Goal: Task Accomplishment & Management: Manage account settings

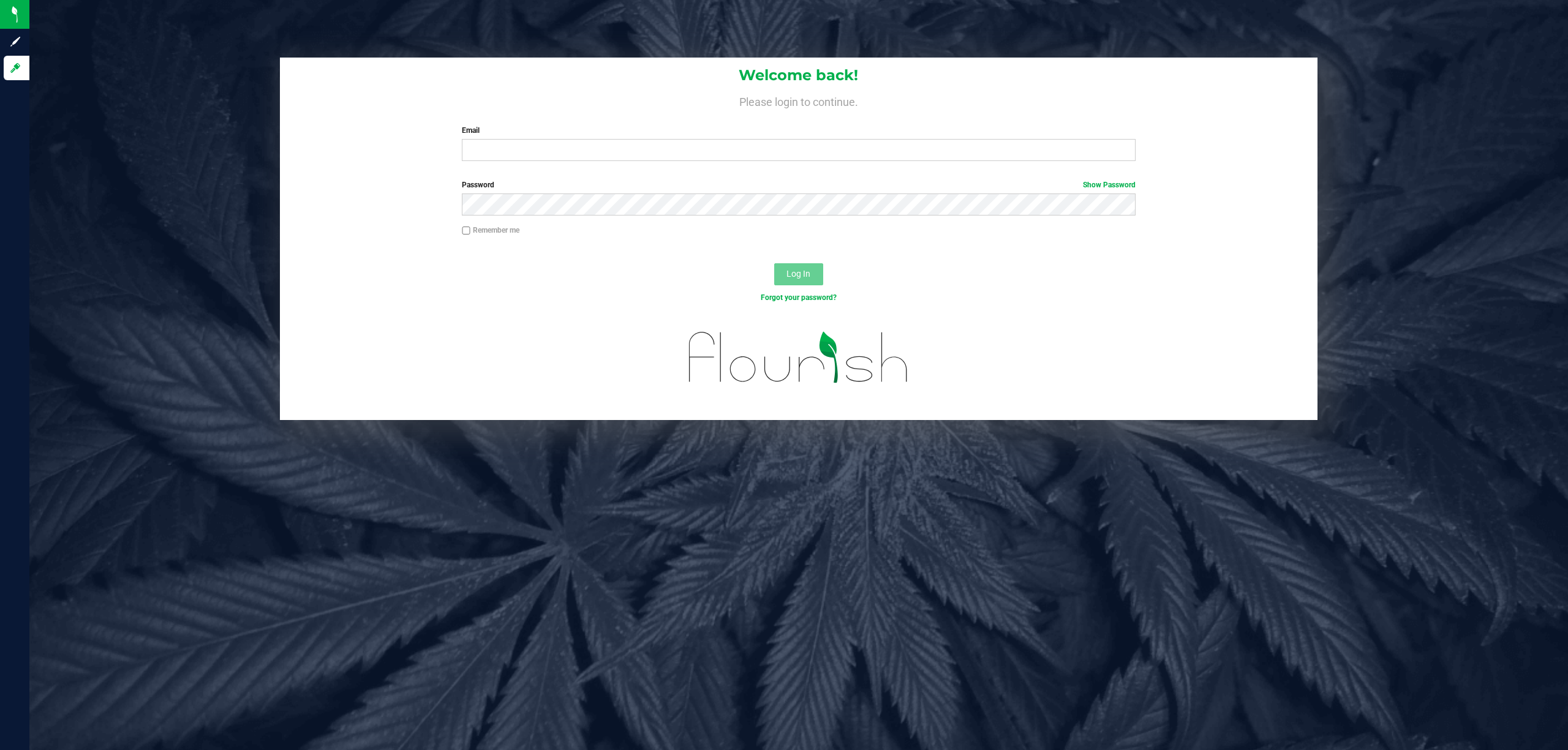
click at [506, 162] on div "Welcome back! Please login to continue. Email Required Please format your email…" at bounding box center [799, 114] width 1038 height 114
click at [521, 153] on input "Email" at bounding box center [799, 150] width 674 height 22
click at [667, 152] on input "cvinciguerra@liveparallel.co" at bounding box center [799, 150] width 674 height 22
type input "[EMAIL_ADDRESS][DOMAIN_NAME]"
click at [774, 263] on button "Log In" at bounding box center [799, 274] width 49 height 22
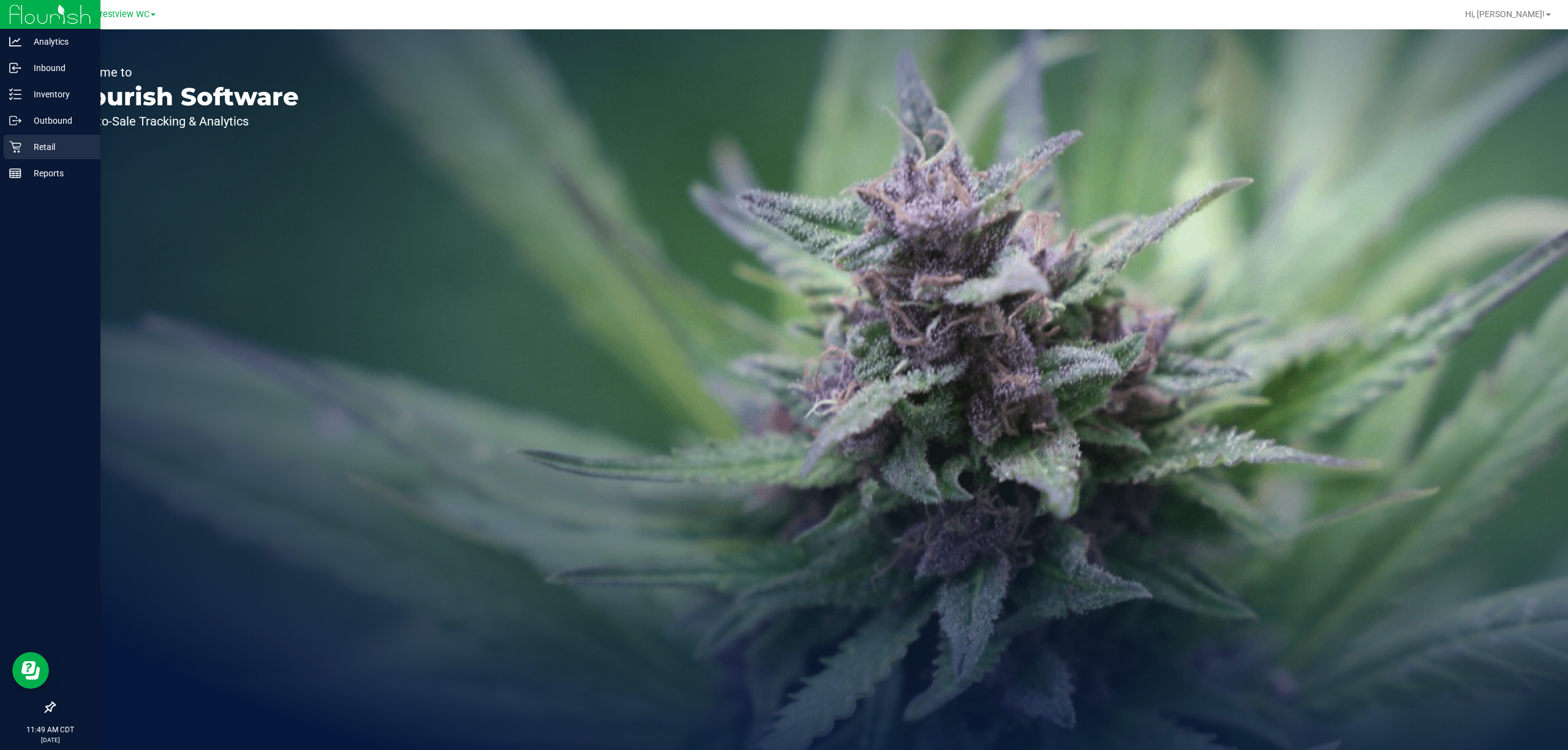
click at [26, 150] on p "Retail" at bounding box center [58, 147] width 73 height 15
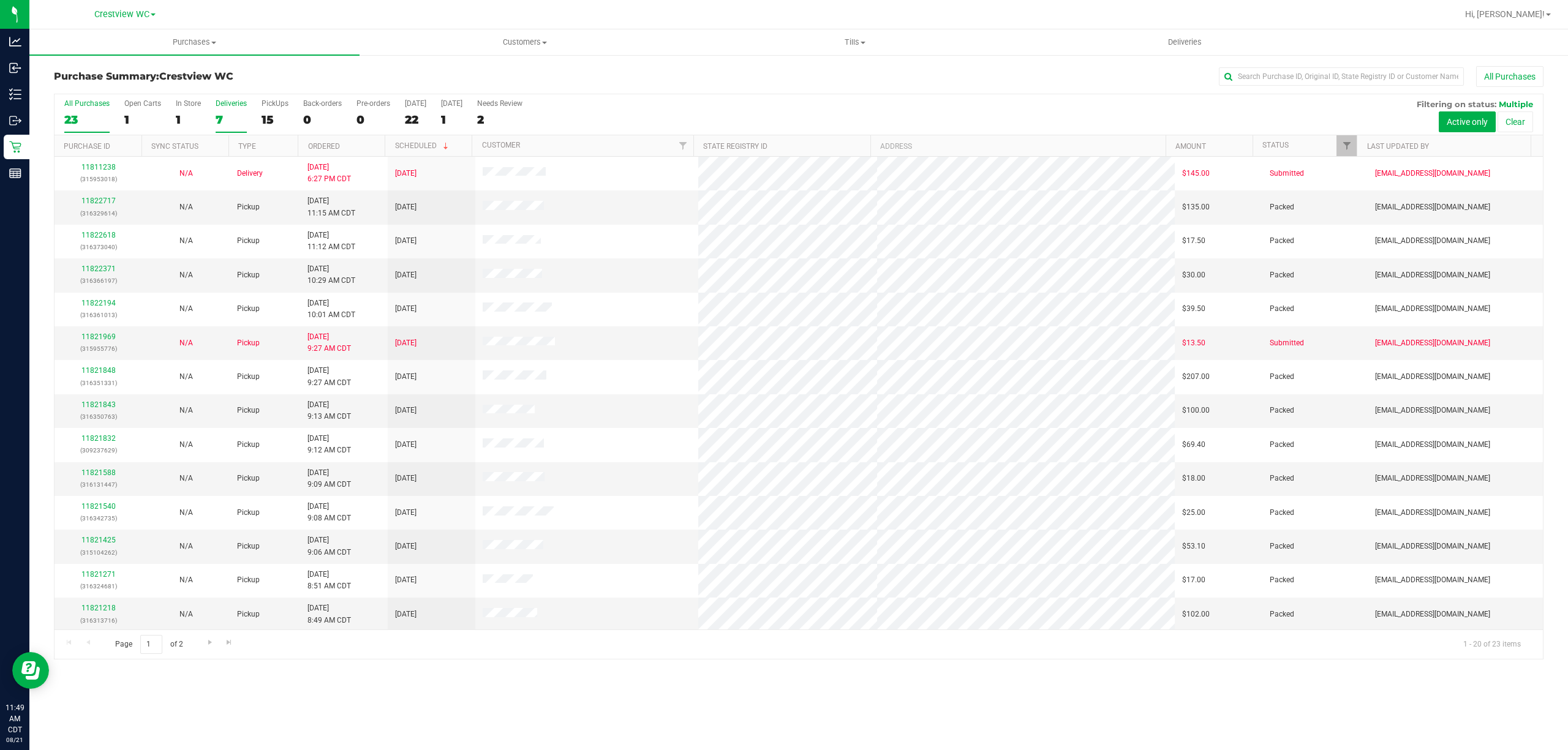
click at [238, 110] on label "Deliveries 7" at bounding box center [231, 116] width 32 height 34
click at [0, 0] on input "Deliveries 7" at bounding box center [0, 0] width 0 height 0
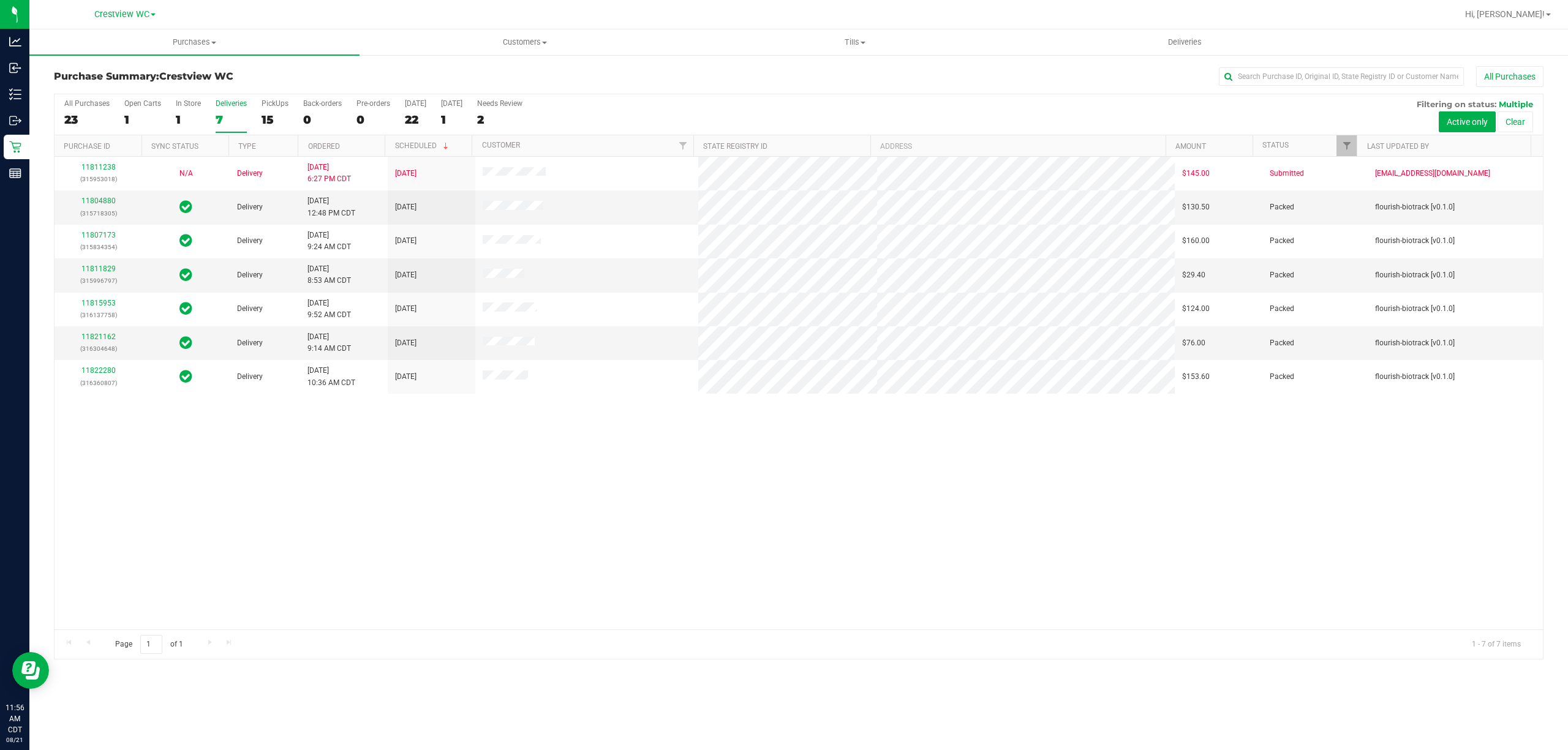
click at [219, 104] on div "Deliveries" at bounding box center [231, 103] width 32 height 9
click at [0, 0] on input "Deliveries 7" at bounding box center [0, 0] width 0 height 0
click at [231, 115] on div "7" at bounding box center [231, 120] width 32 height 14
click at [0, 0] on input "Deliveries 7" at bounding box center [0, 0] width 0 height 0
click at [1177, 39] on span "Deliveries" at bounding box center [1184, 43] width 67 height 11
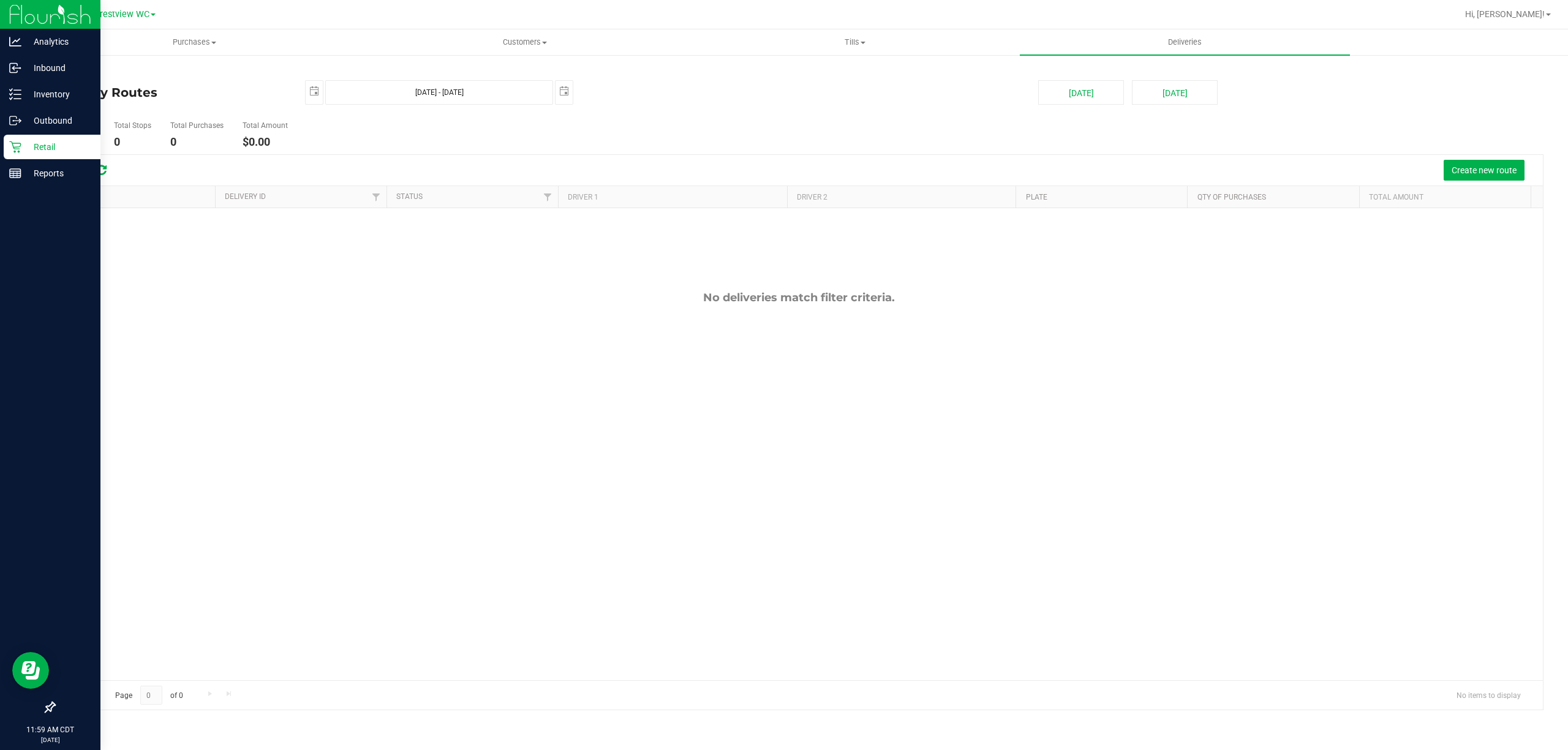
click at [13, 144] on icon at bounding box center [16, 147] width 13 height 13
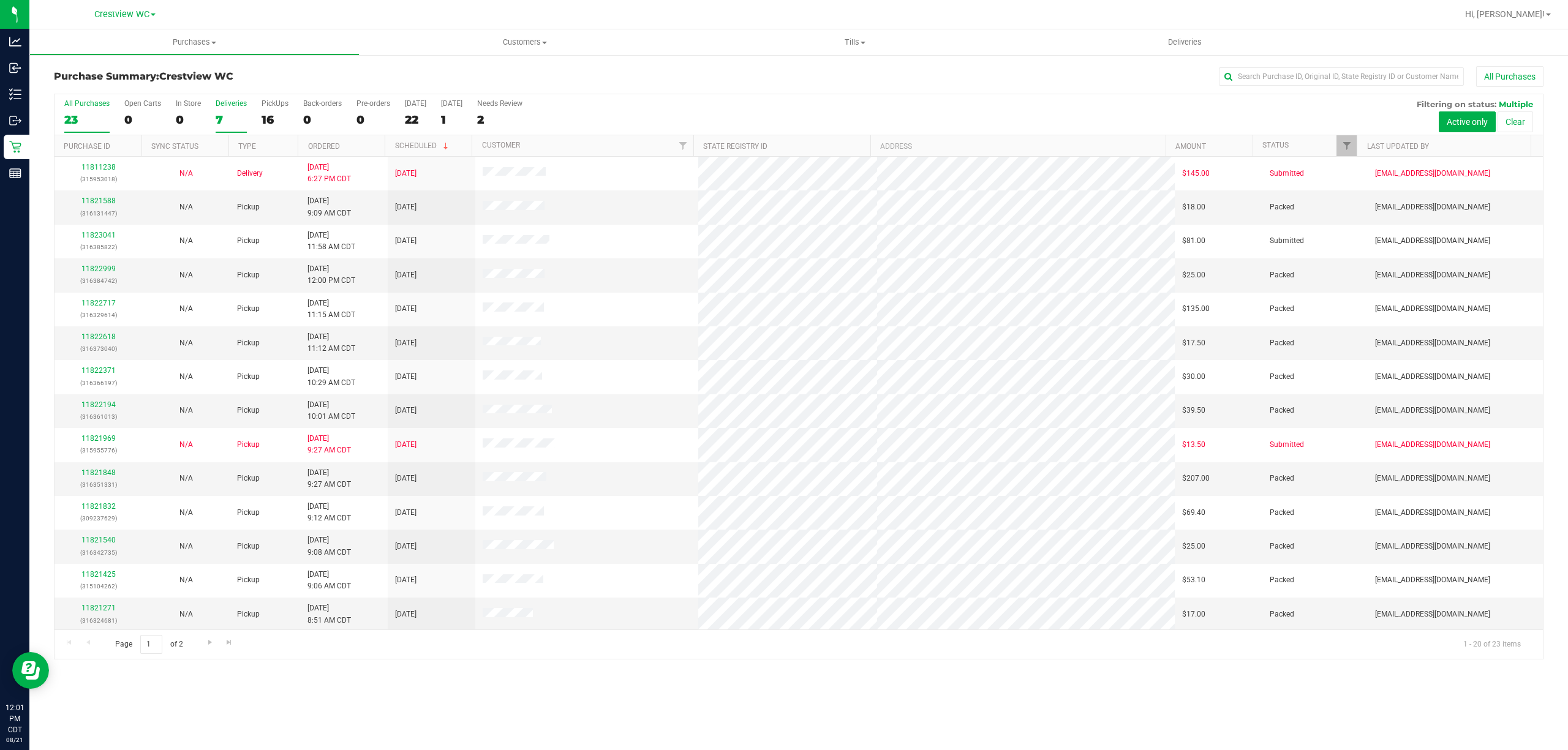
click at [234, 111] on label "Deliveries 7" at bounding box center [231, 116] width 32 height 34
click at [0, 0] on input "Deliveries 7" at bounding box center [0, 0] width 0 height 0
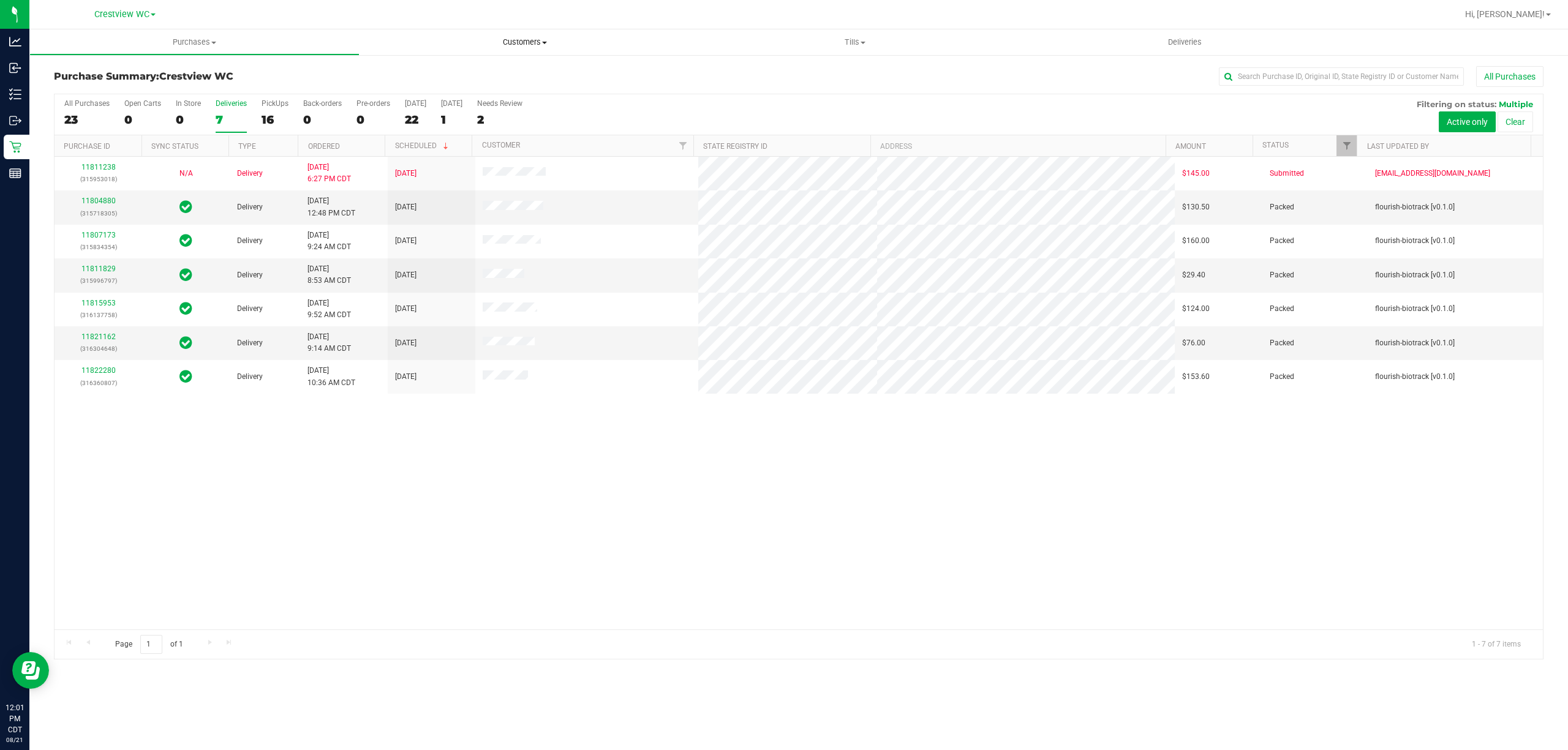
click at [511, 37] on span "Customers" at bounding box center [524, 43] width 329 height 11
click at [455, 76] on li "All customers" at bounding box center [525, 74] width 330 height 15
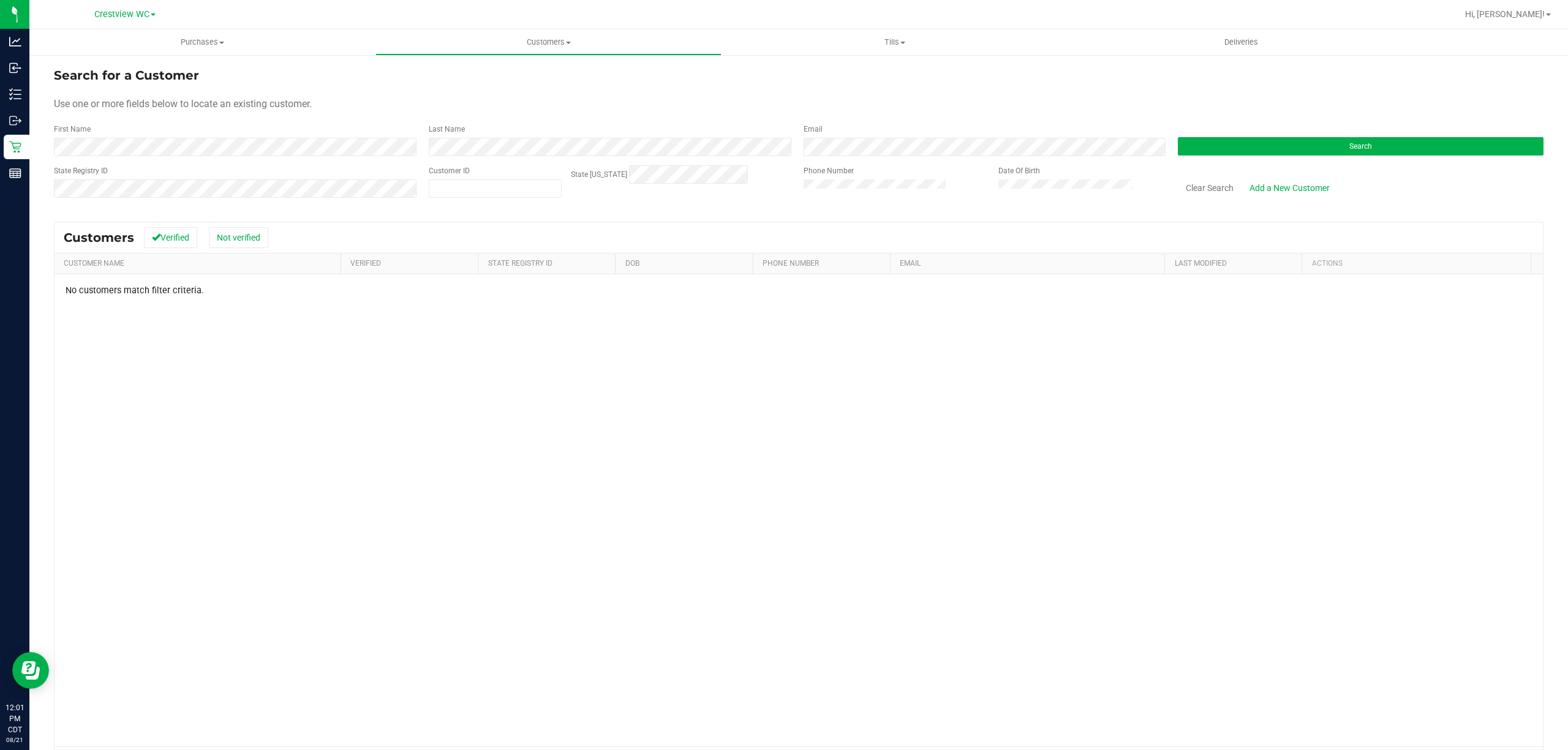
click at [1316, 135] on div "Search" at bounding box center [1356, 140] width 375 height 32
click at [1317, 149] on button "Search" at bounding box center [1360, 146] width 365 height 18
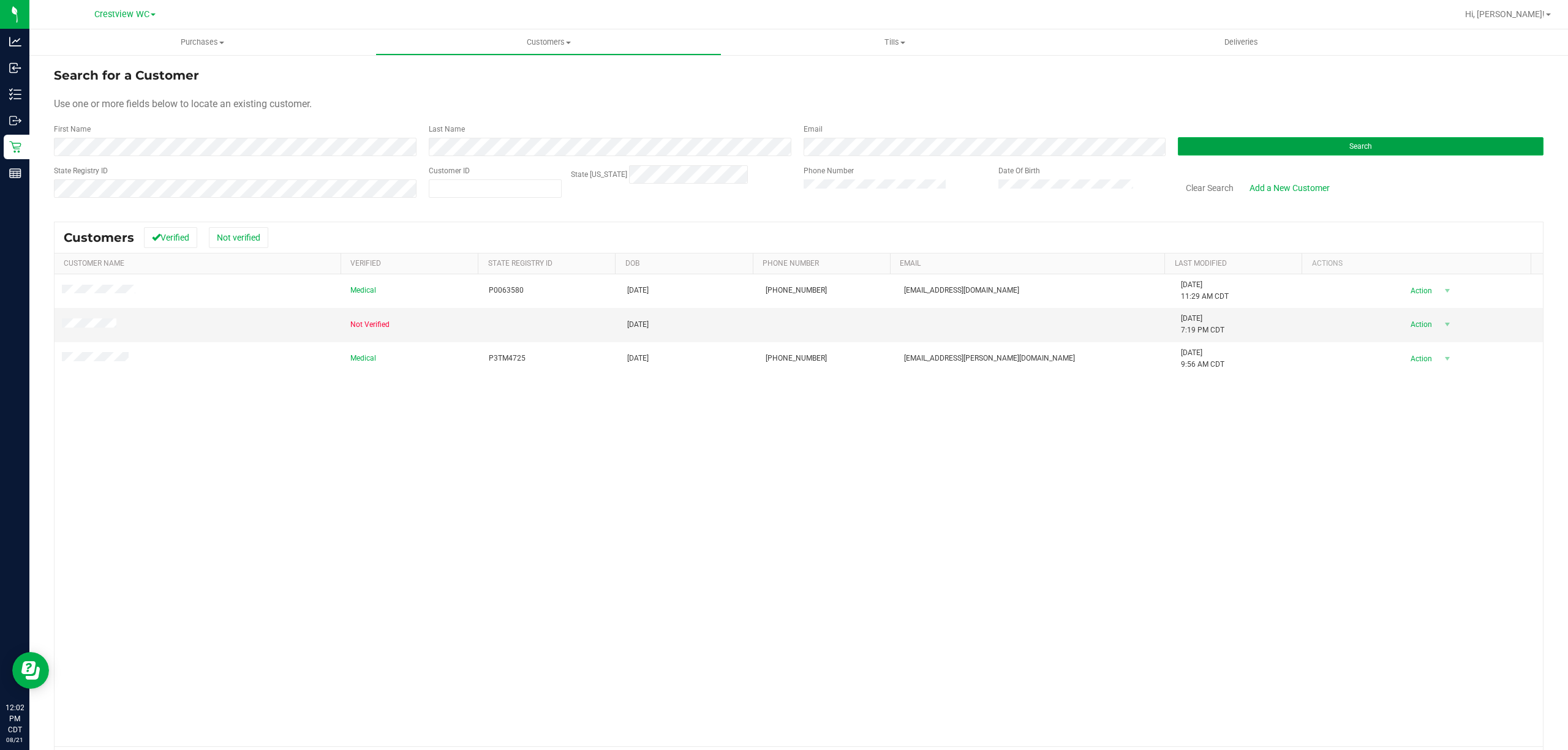
click at [1318, 141] on button "Search" at bounding box center [1360, 146] width 365 height 18
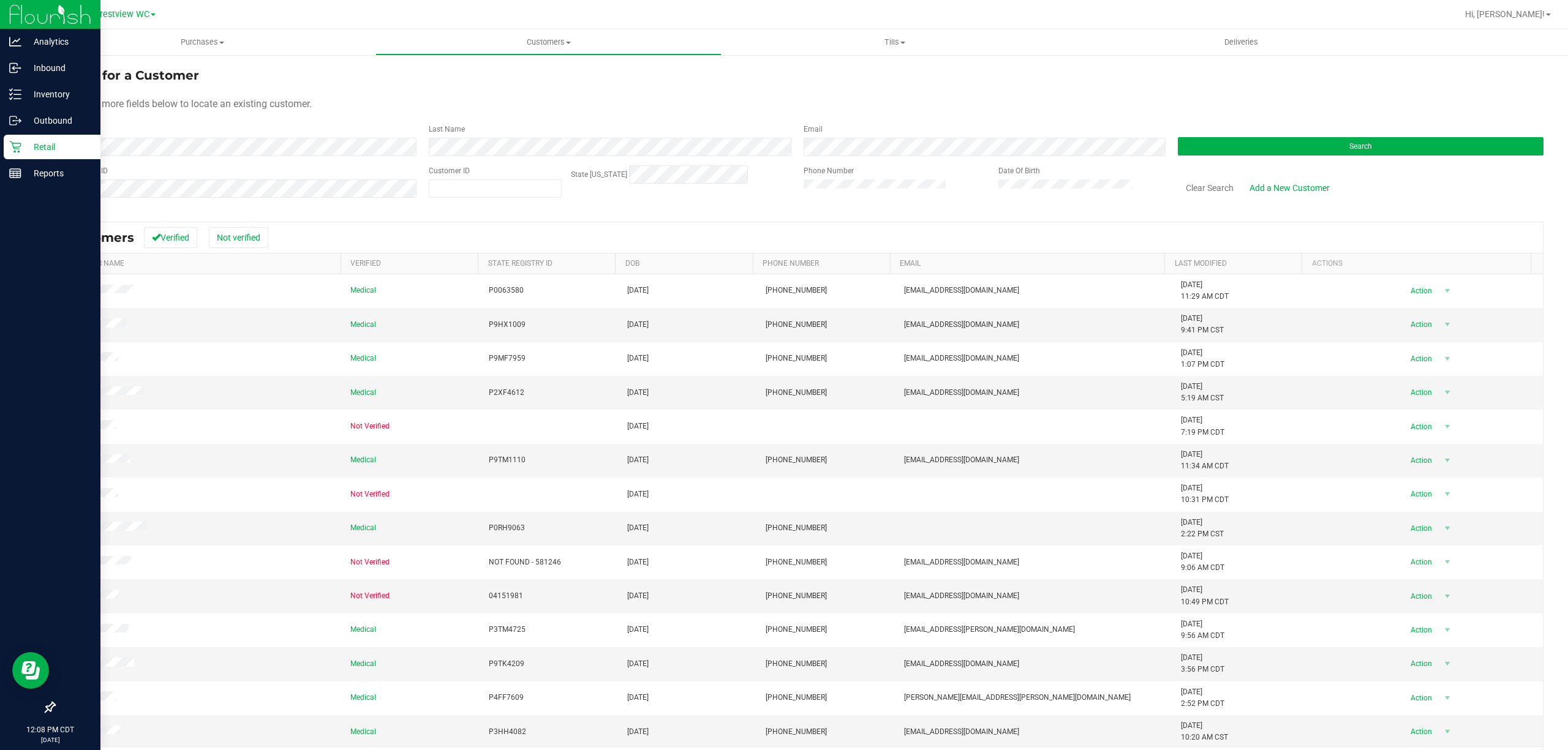
click at [45, 152] on p "Retail" at bounding box center [58, 147] width 73 height 15
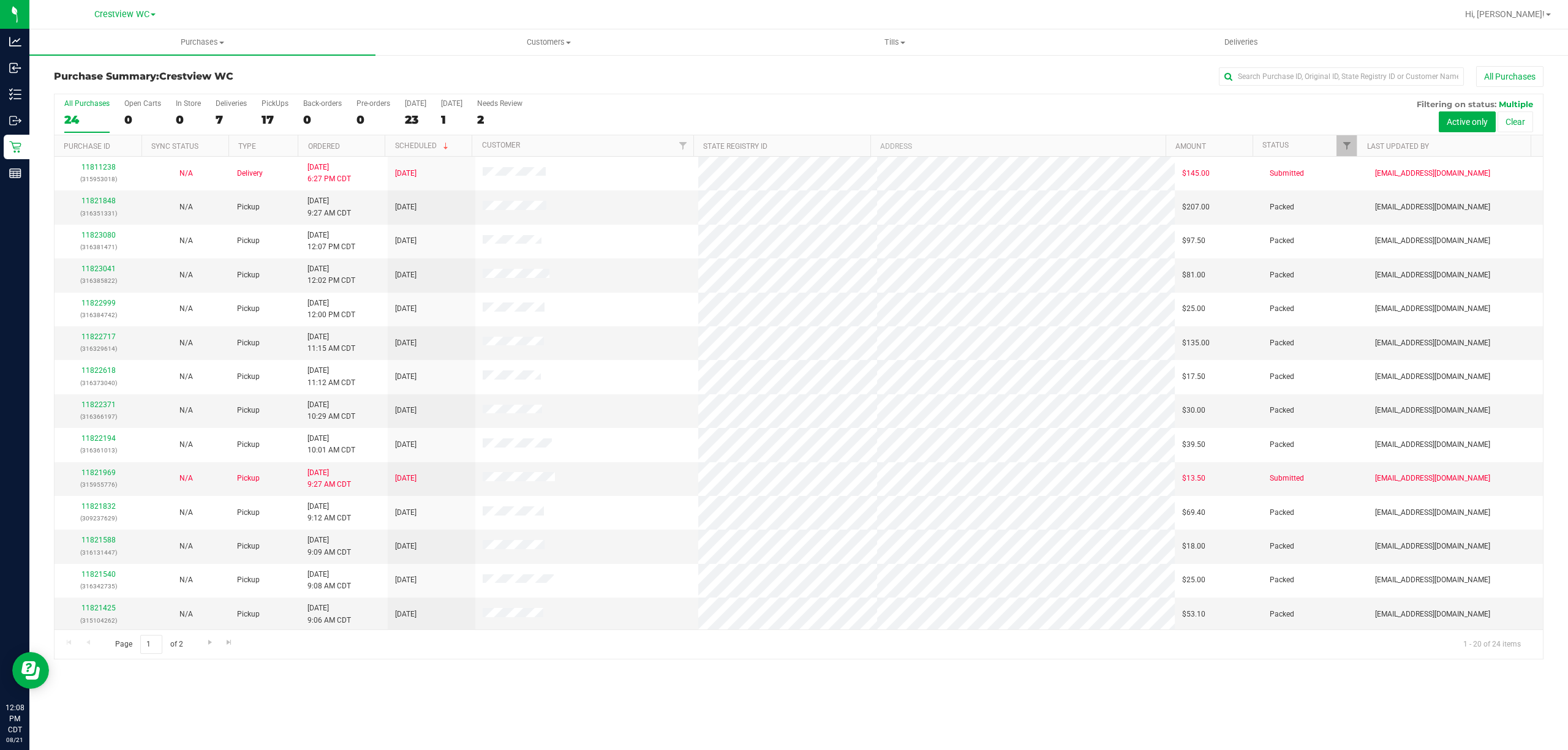
click at [226, 111] on label "Deliveries 7" at bounding box center [231, 116] width 32 height 34
click at [0, 0] on input "Deliveries 7" at bounding box center [0, 0] width 0 height 0
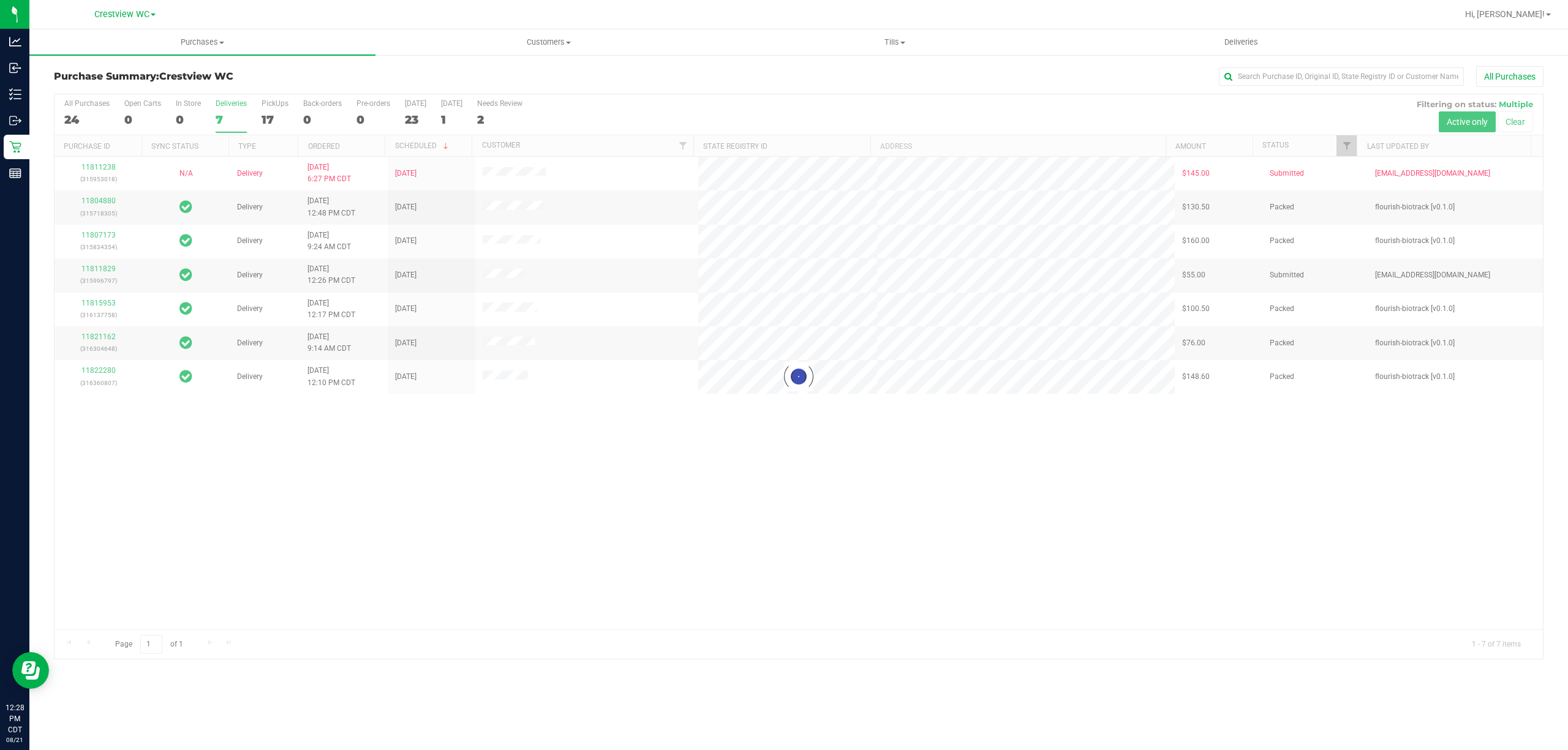
click at [226, 109] on label "Deliveries 7" at bounding box center [231, 116] width 32 height 34
click at [0, 0] on input "Deliveries 7" at bounding box center [0, 0] width 0 height 0
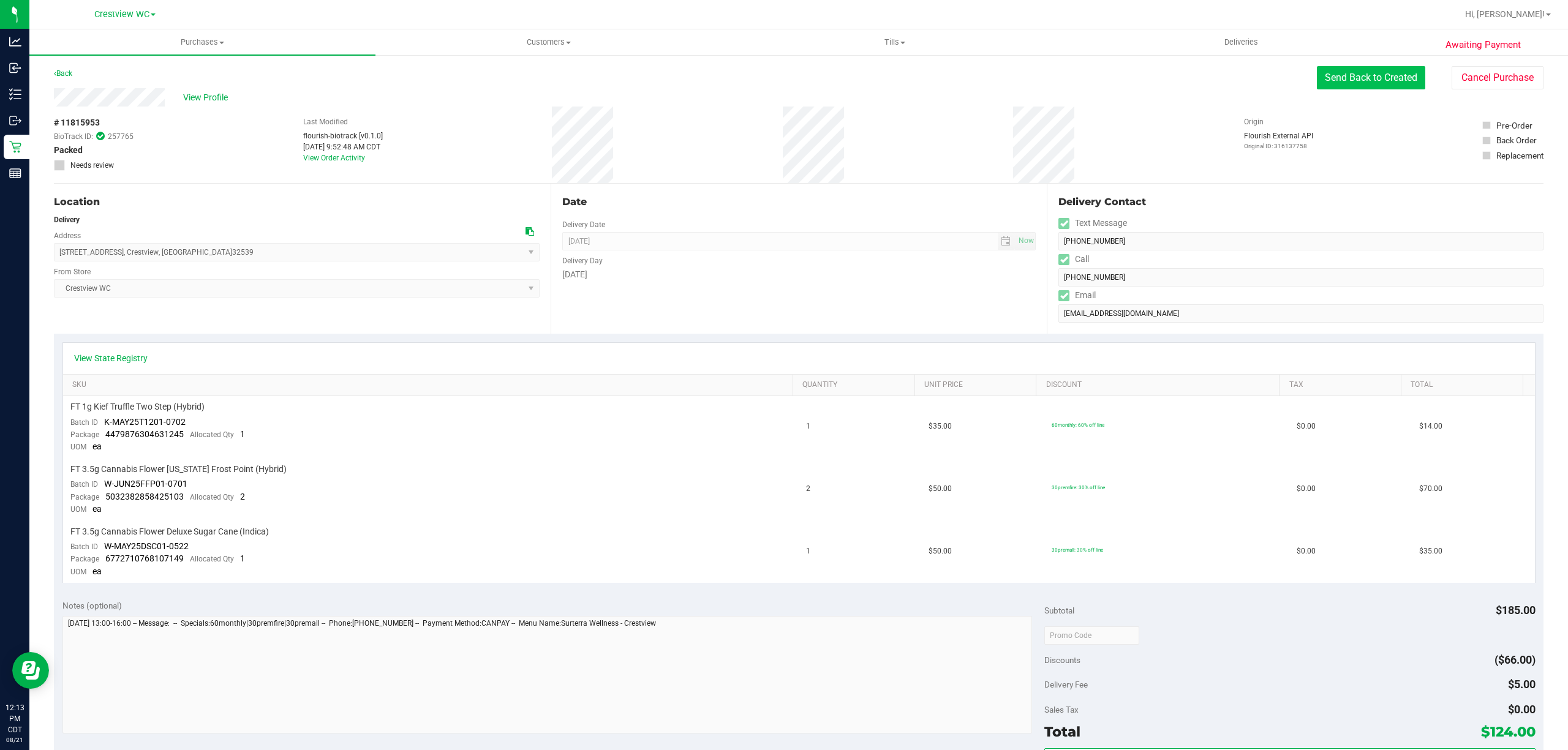
click at [1344, 80] on button "Send Back to Created" at bounding box center [1371, 77] width 108 height 23
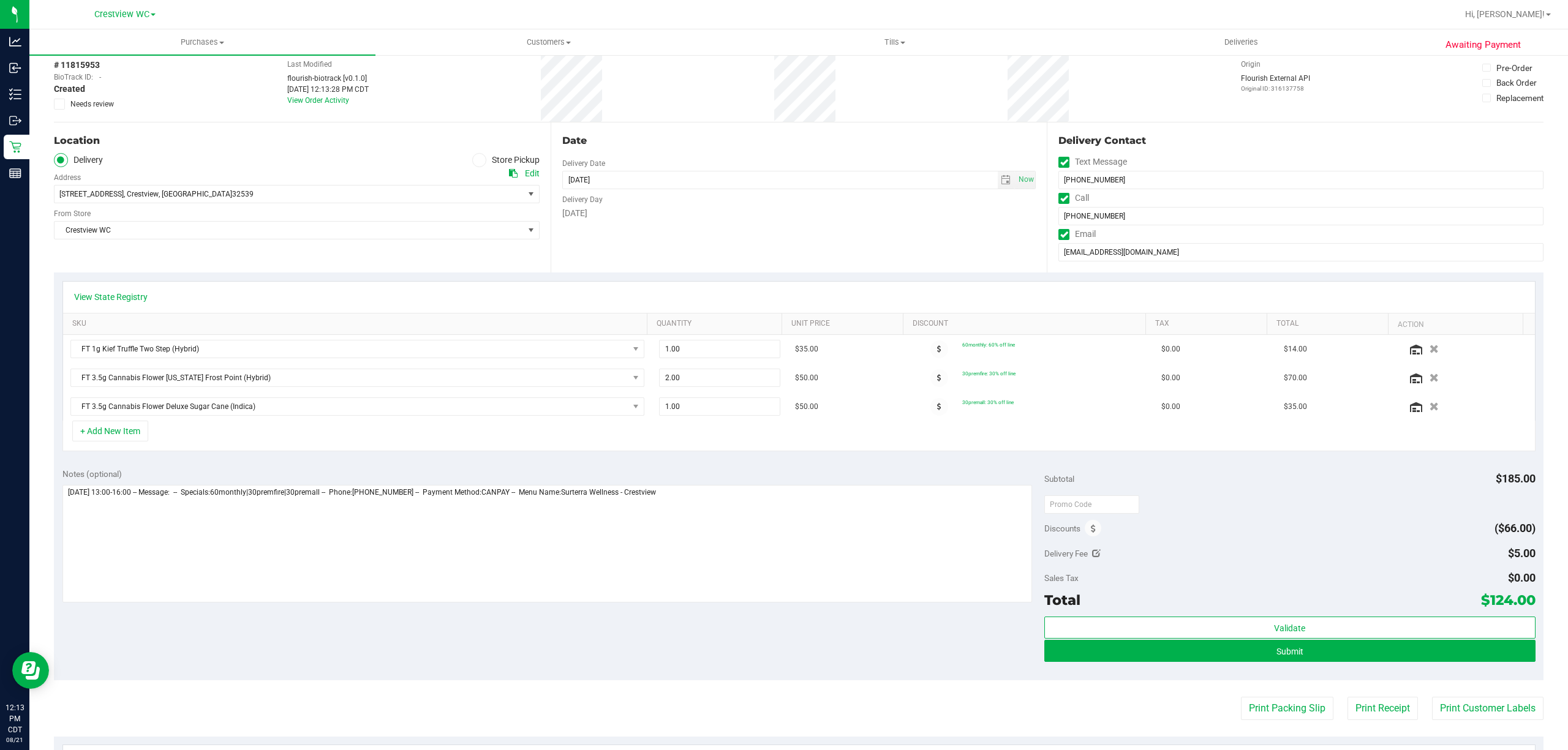
scroll to position [162, 0]
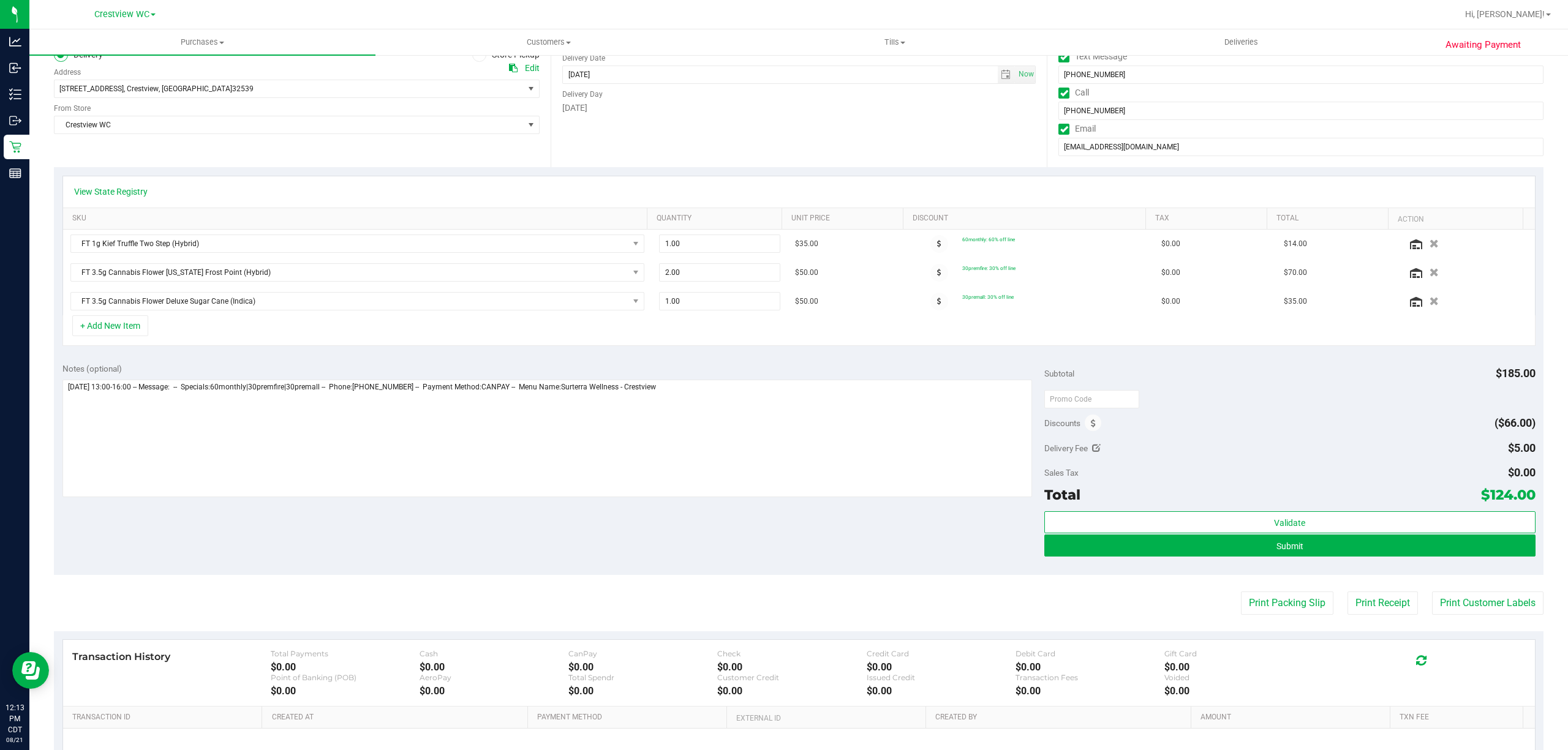
click at [1092, 452] on icon at bounding box center [1096, 448] width 9 height 9
type input "$5.00"
click at [1472, 453] on span "$5.00 5" at bounding box center [1490, 450] width 92 height 21
type input "0"
type input "$0.00"
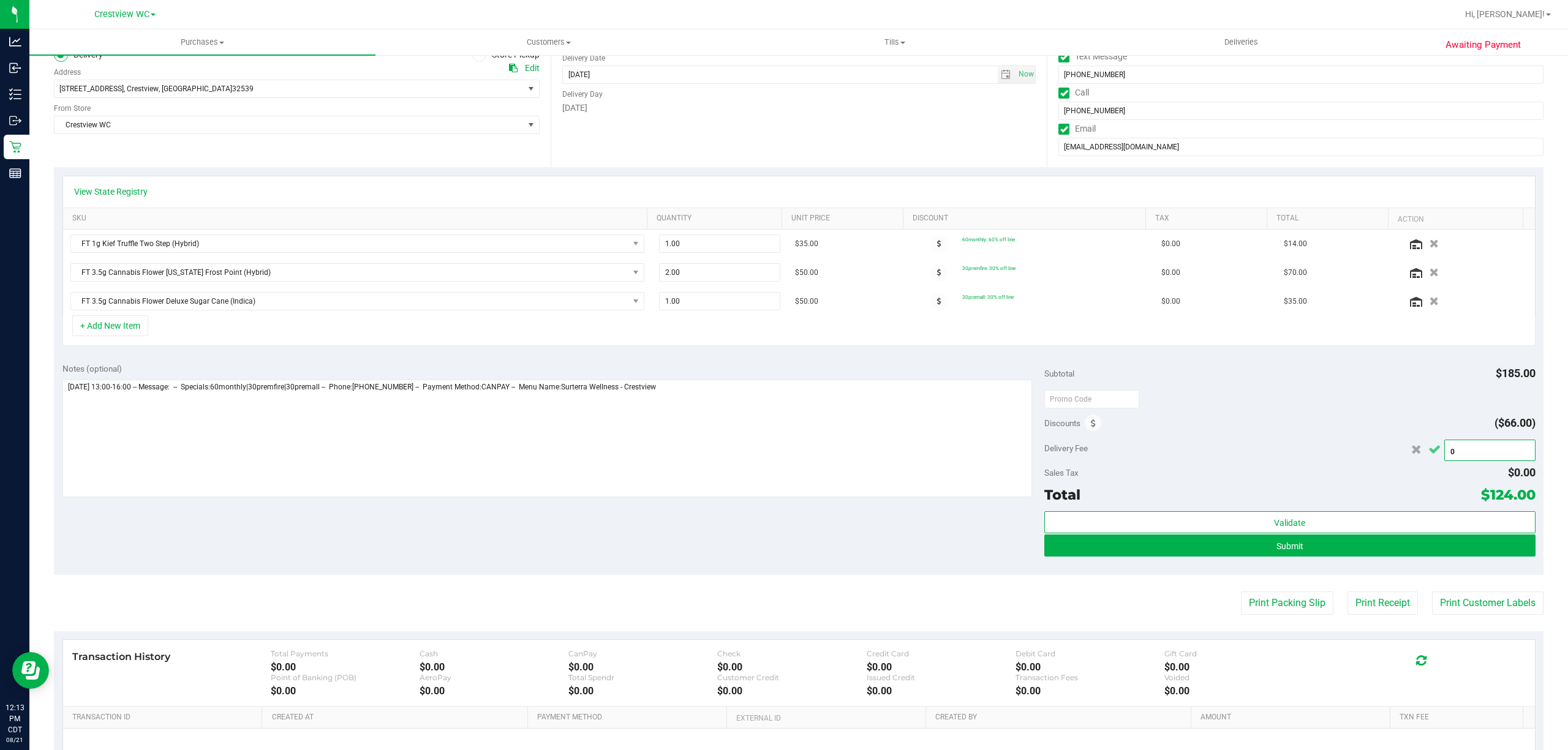
click at [1428, 454] on icon "Cancel button" at bounding box center [1435, 450] width 13 height 9
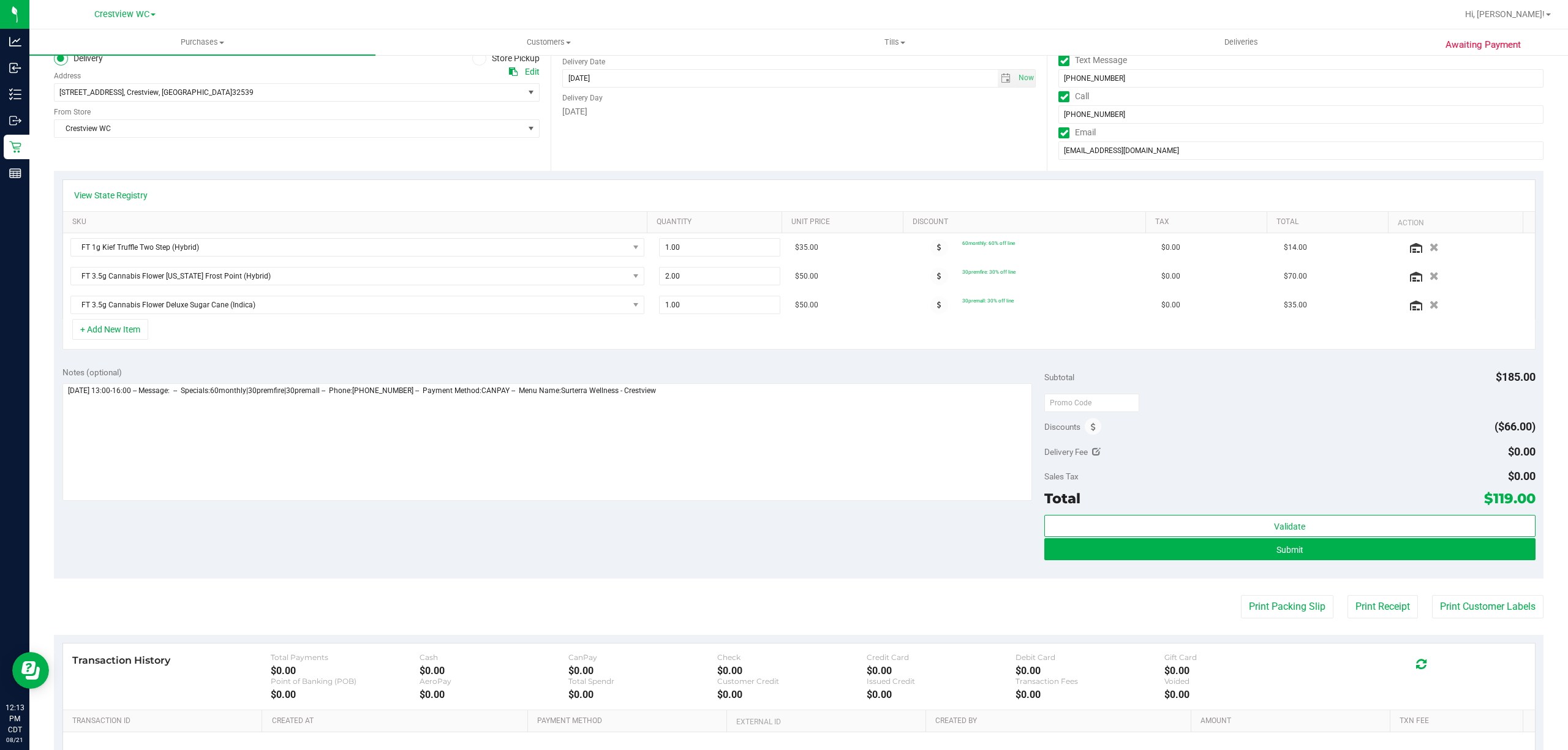
scroll to position [301, 0]
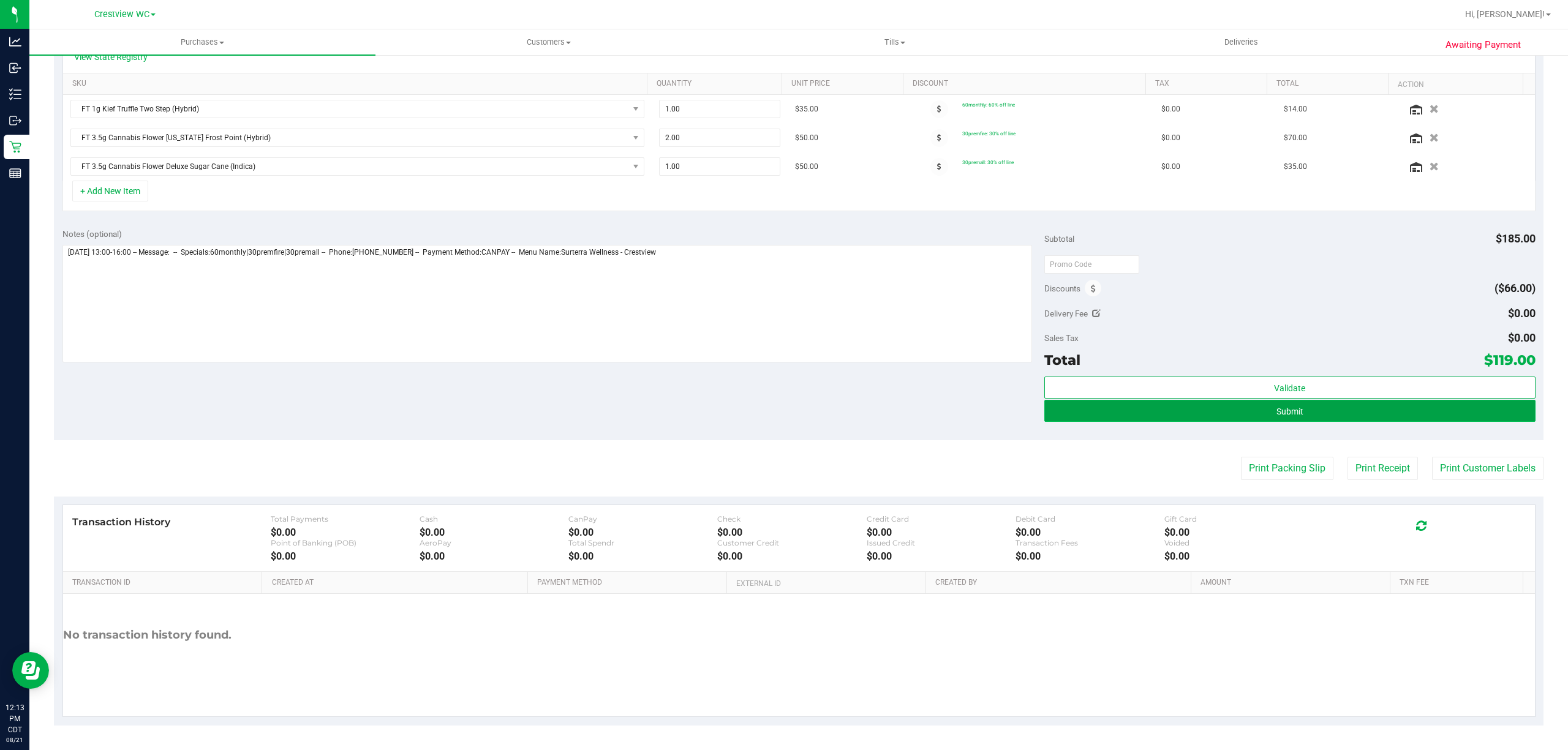
drag, startPoint x: 1323, startPoint y: 412, endPoint x: 1344, endPoint y: 420, distance: 22.5
click at [1323, 412] on button "Submit" at bounding box center [1290, 411] width 492 height 22
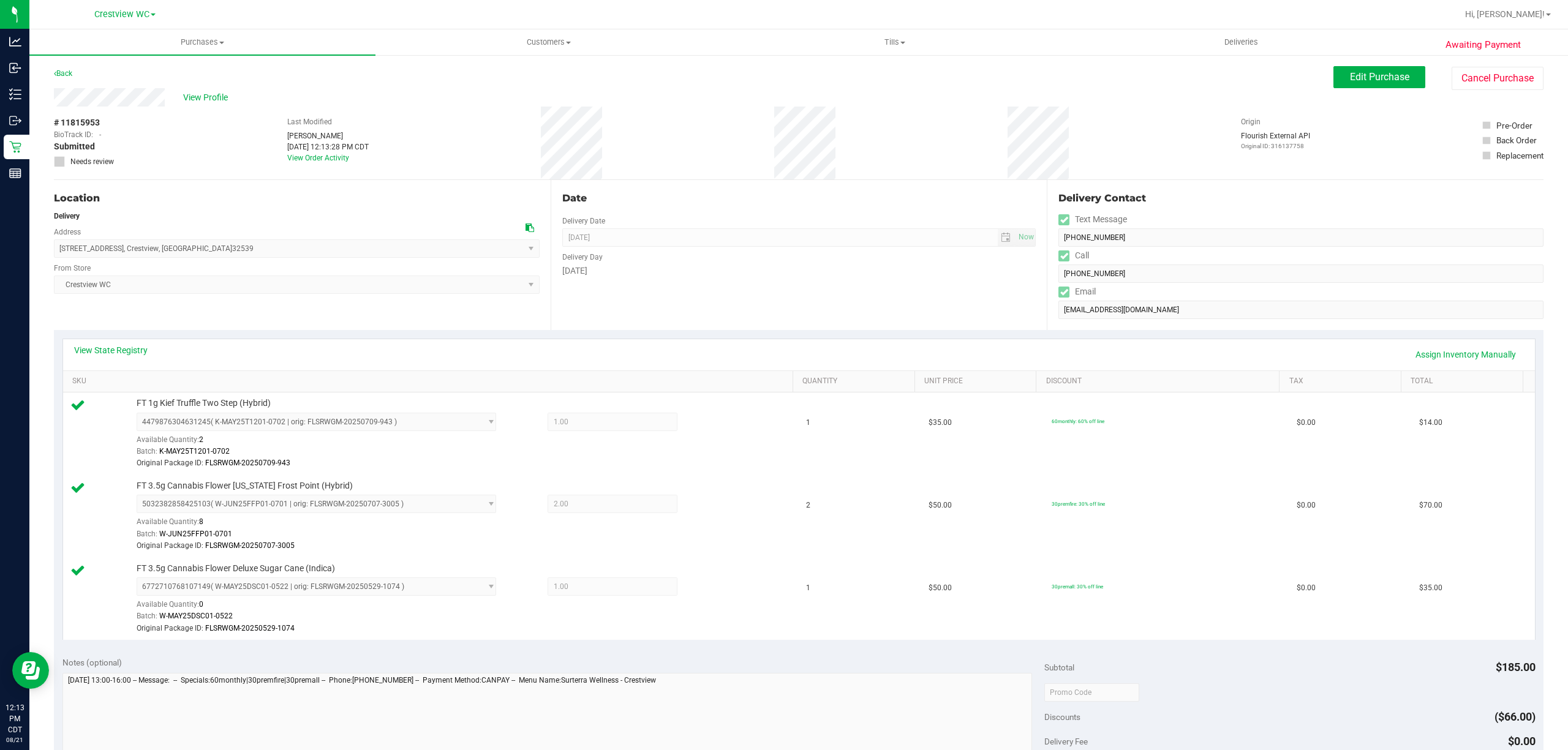
scroll to position [431, 0]
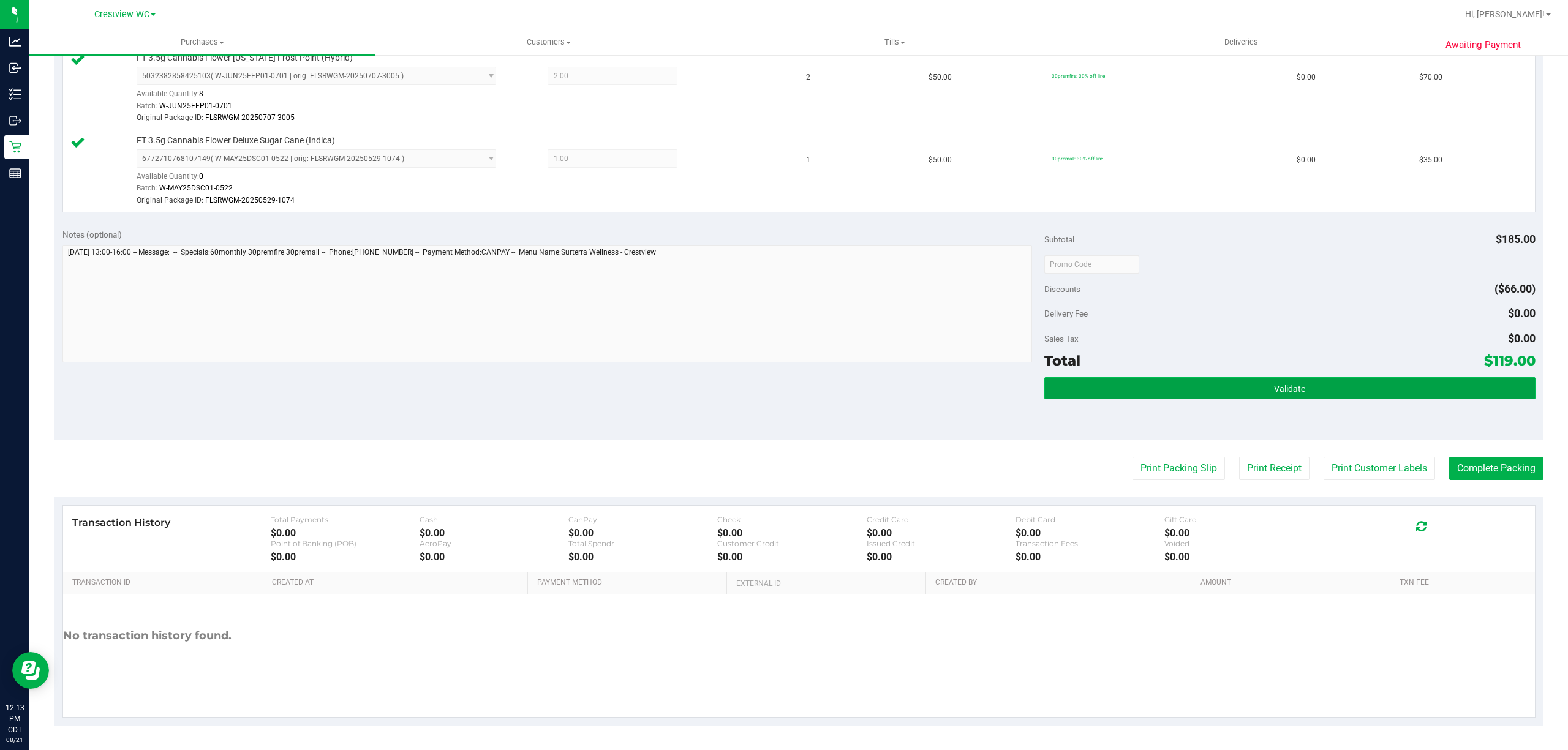
click at [1289, 394] on button "Validate" at bounding box center [1290, 388] width 492 height 22
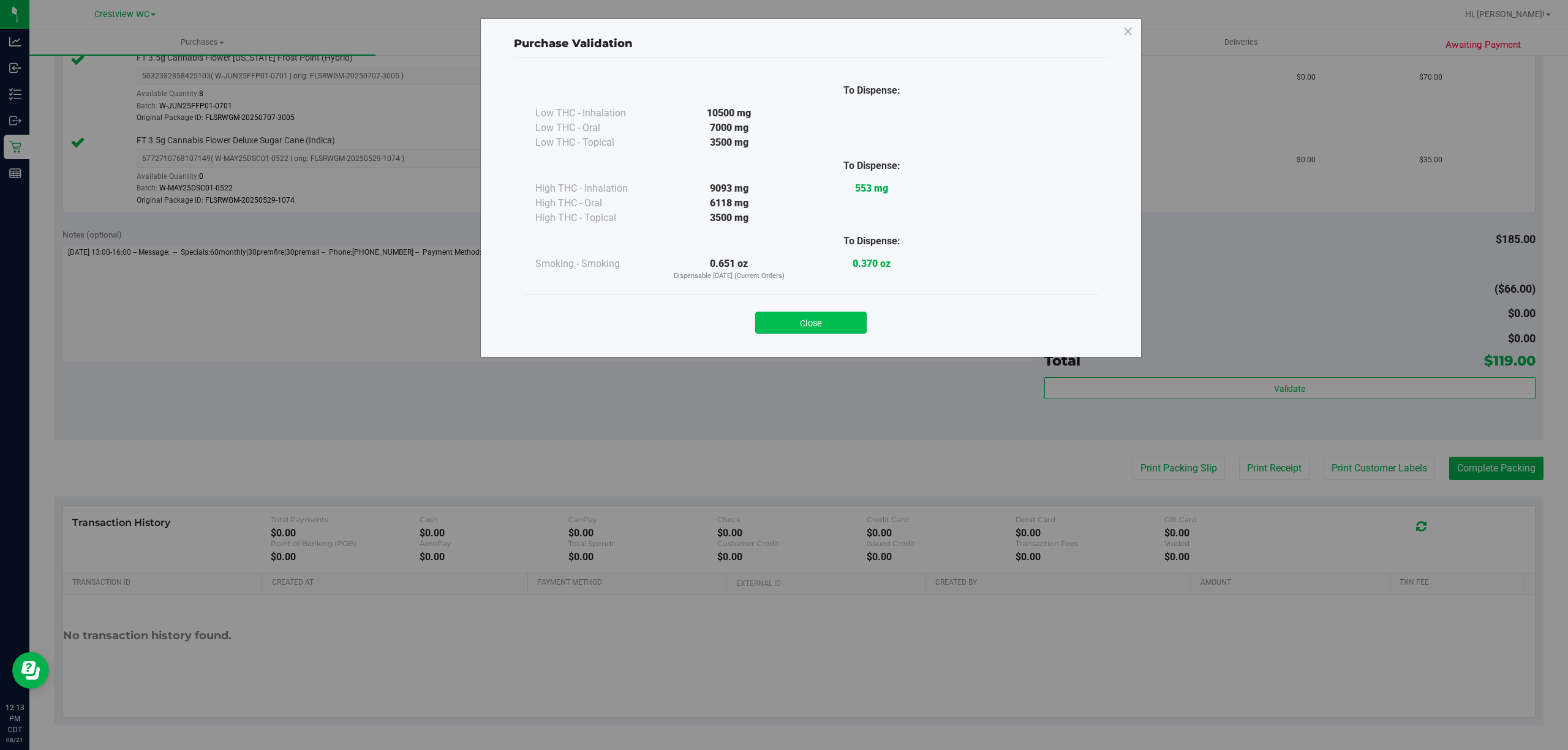
click at [836, 329] on button "Close" at bounding box center [810, 323] width 111 height 22
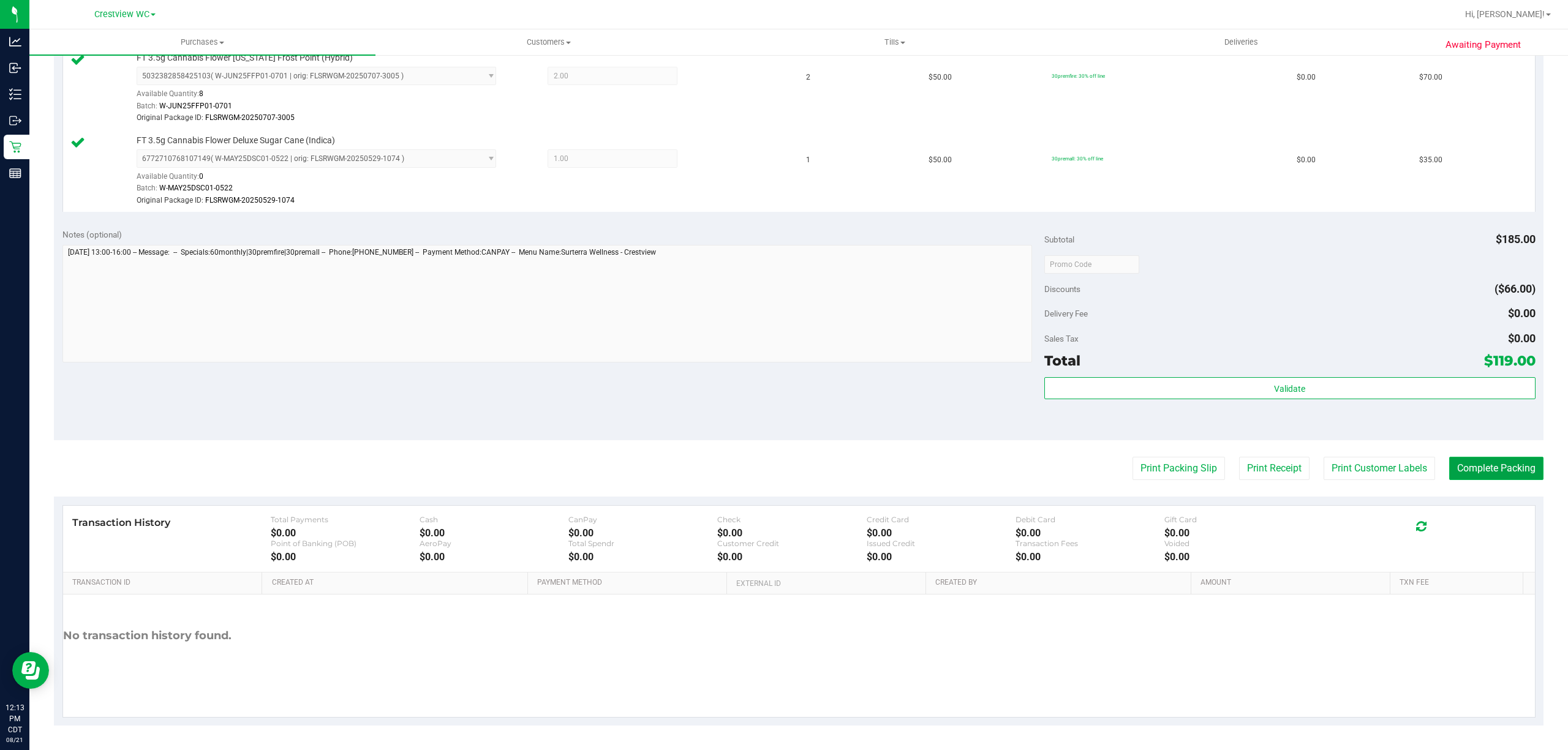
click at [1498, 467] on button "Complete Packing" at bounding box center [1497, 468] width 95 height 23
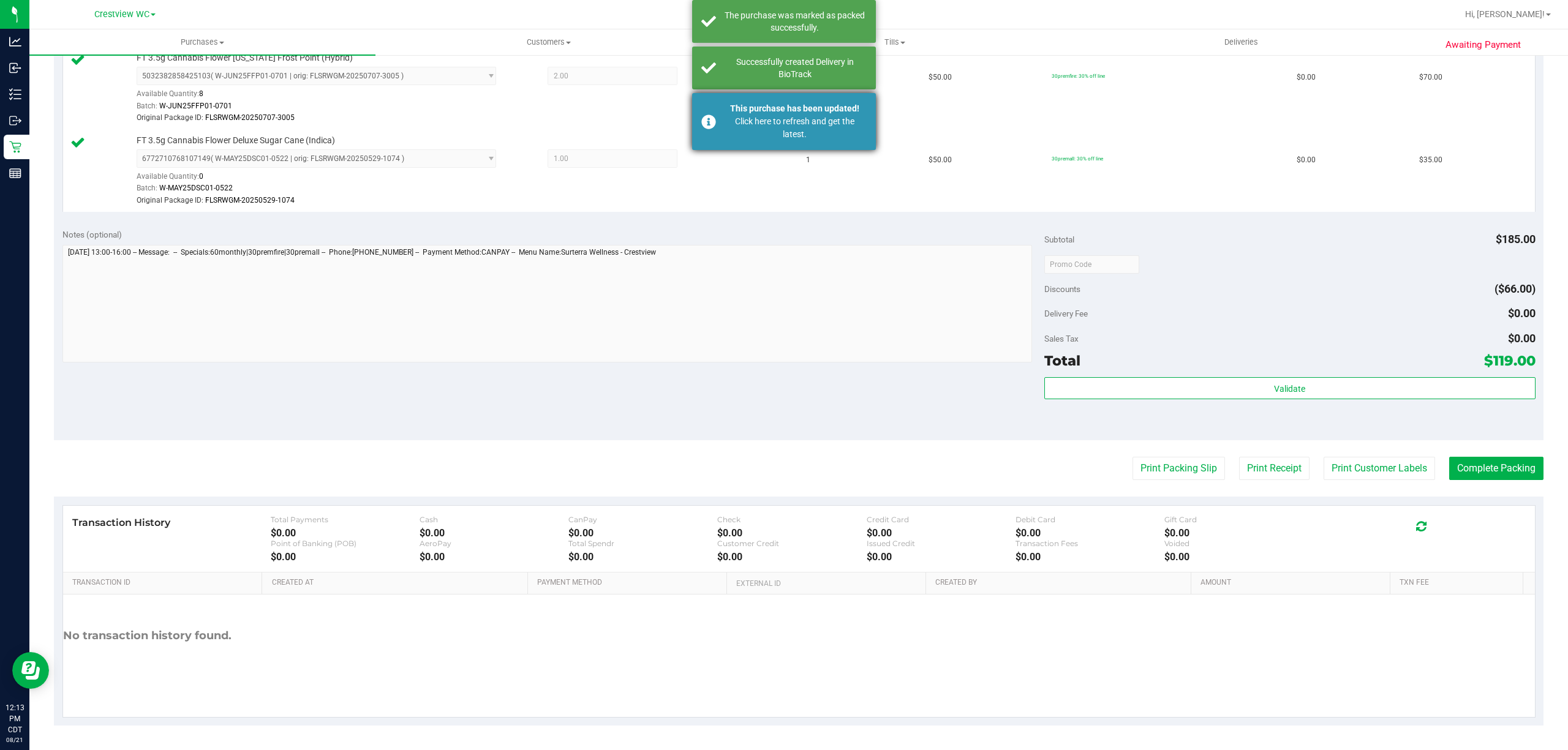
click at [816, 115] on div "Click here to refresh and get the latest." at bounding box center [795, 128] width 144 height 26
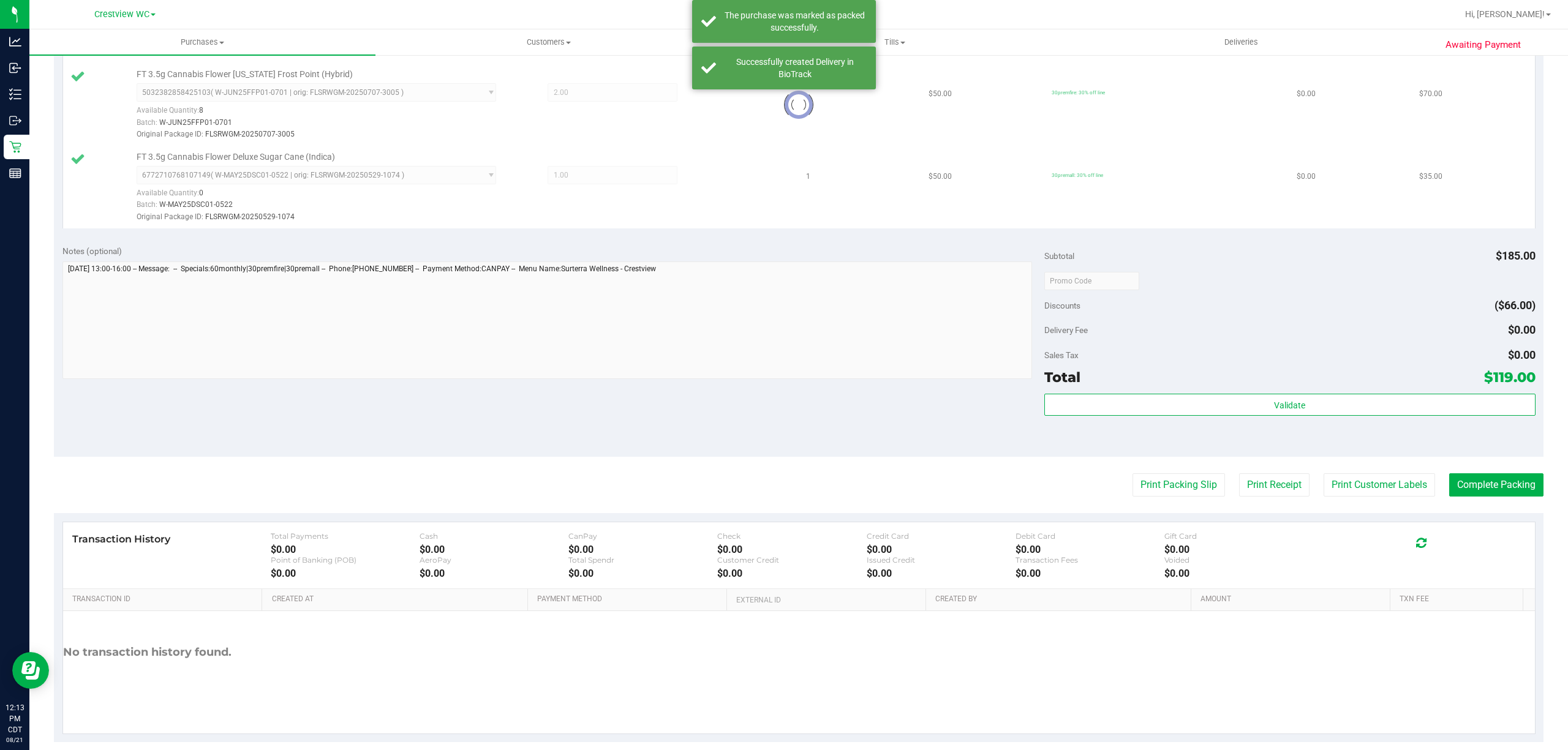
scroll to position [402, 0]
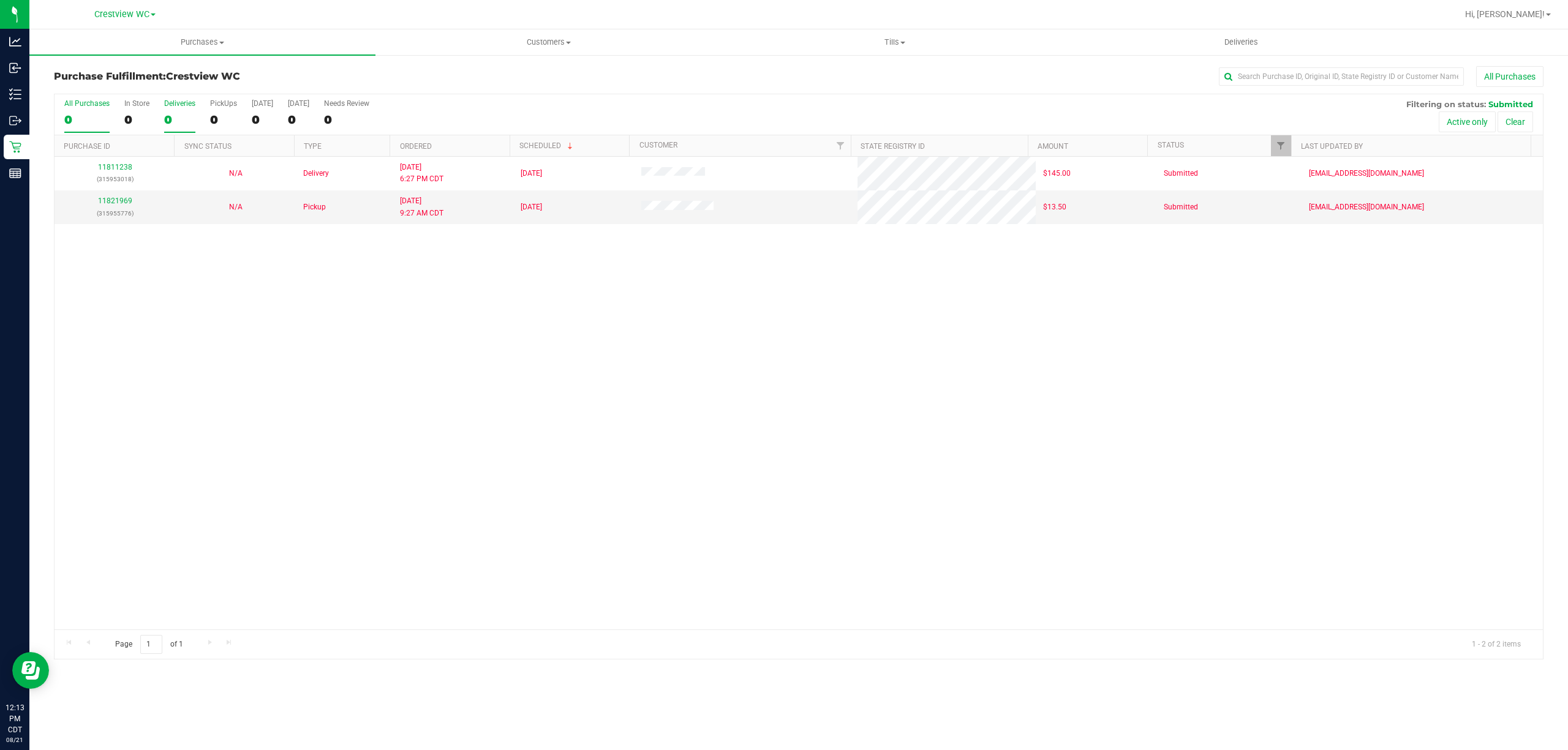
click at [168, 111] on label "Deliveries 0" at bounding box center [180, 116] width 32 height 34
click at [0, 0] on input "Deliveries 0" at bounding box center [0, 0] width 0 height 0
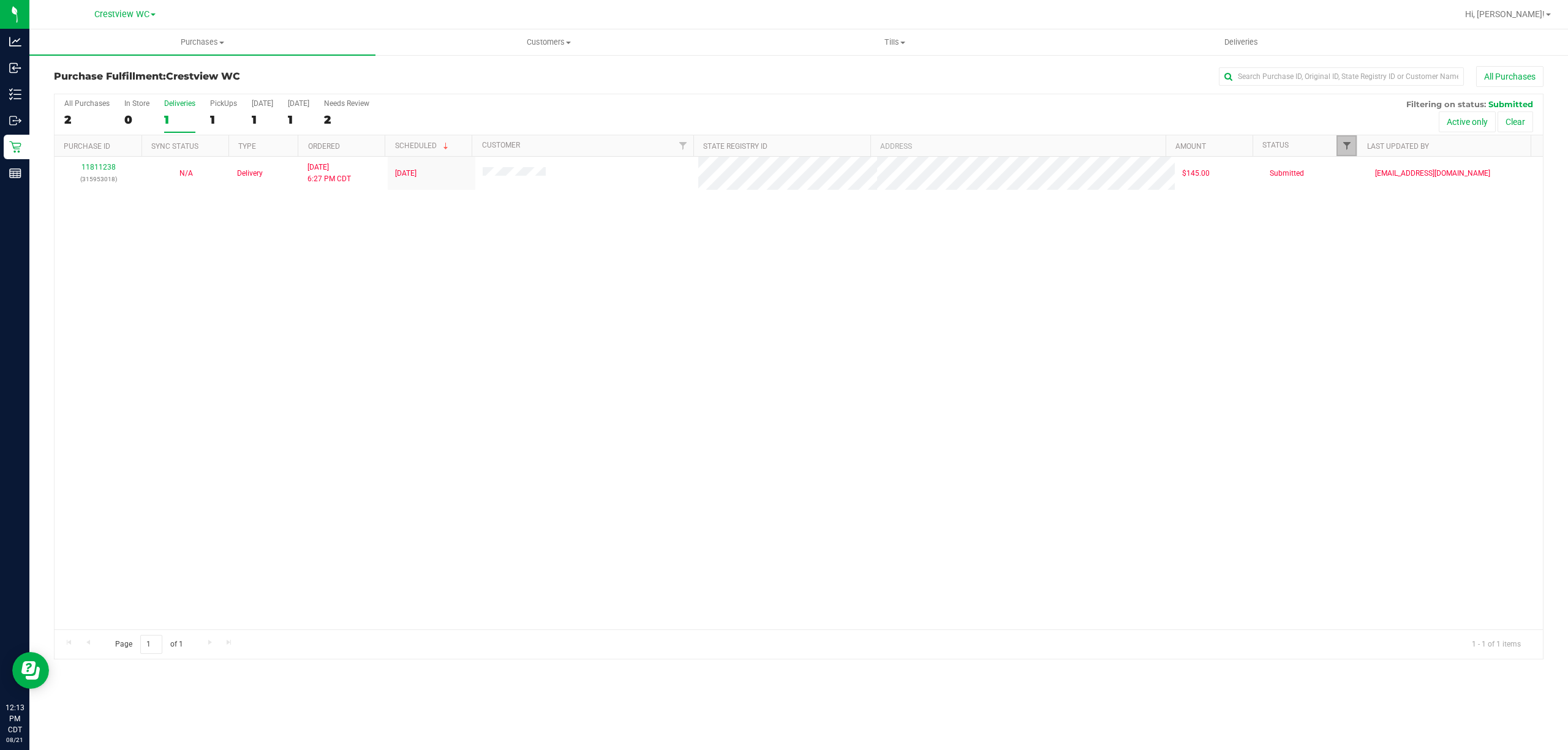
click at [1350, 149] on span "Filter" at bounding box center [1347, 146] width 9 height 9
click at [1375, 279] on span "Packed" at bounding box center [1374, 281] width 24 height 7
click at [1357, 279] on input "Packed" at bounding box center [1353, 282] width 8 height 8
checkbox input "true"
click at [1384, 363] on button "Filter" at bounding box center [1372, 360] width 59 height 27
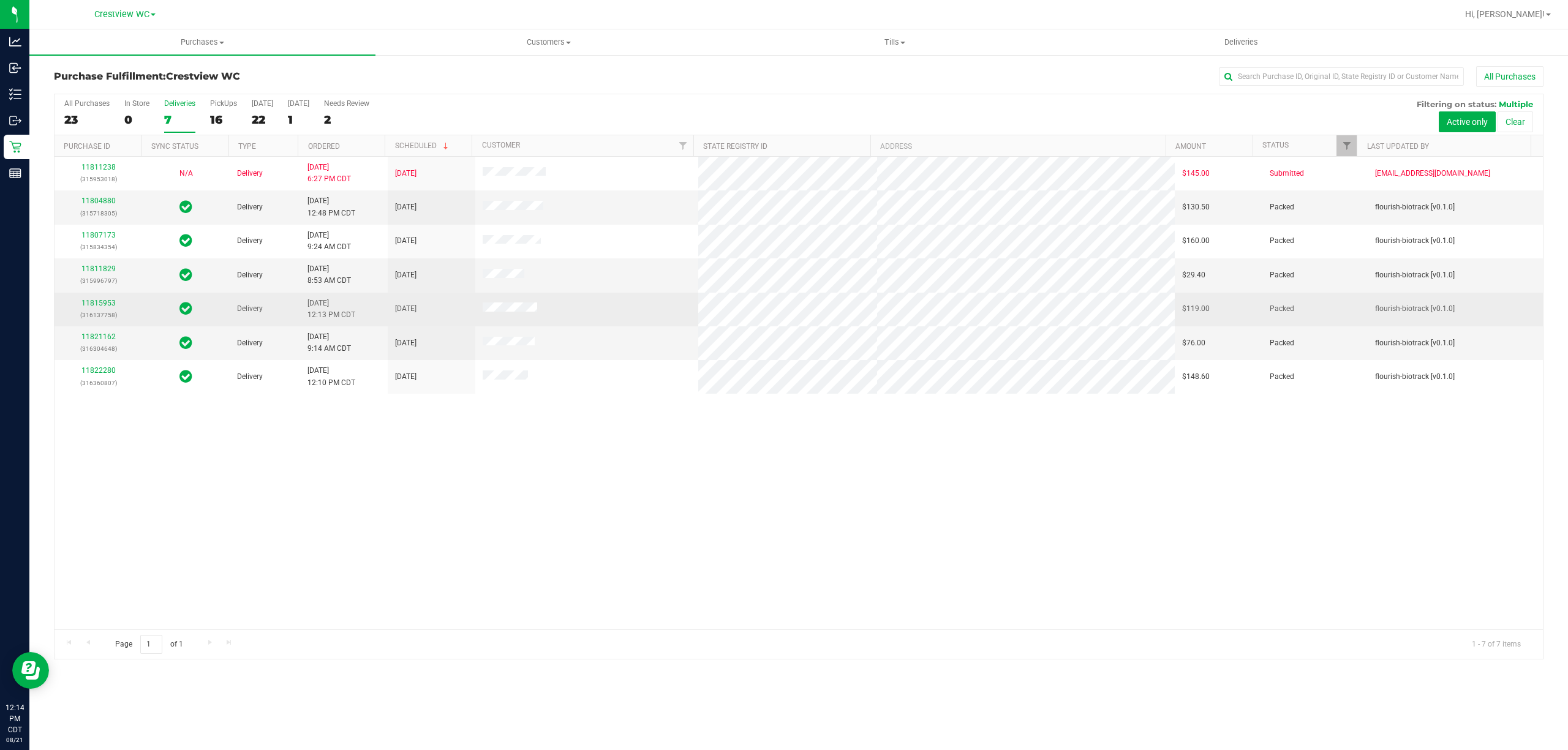
click at [106, 309] on div "11815953 (316137758)" at bounding box center [98, 308] width 73 height 23
click at [106, 304] on link "11815953" at bounding box center [98, 303] width 34 height 9
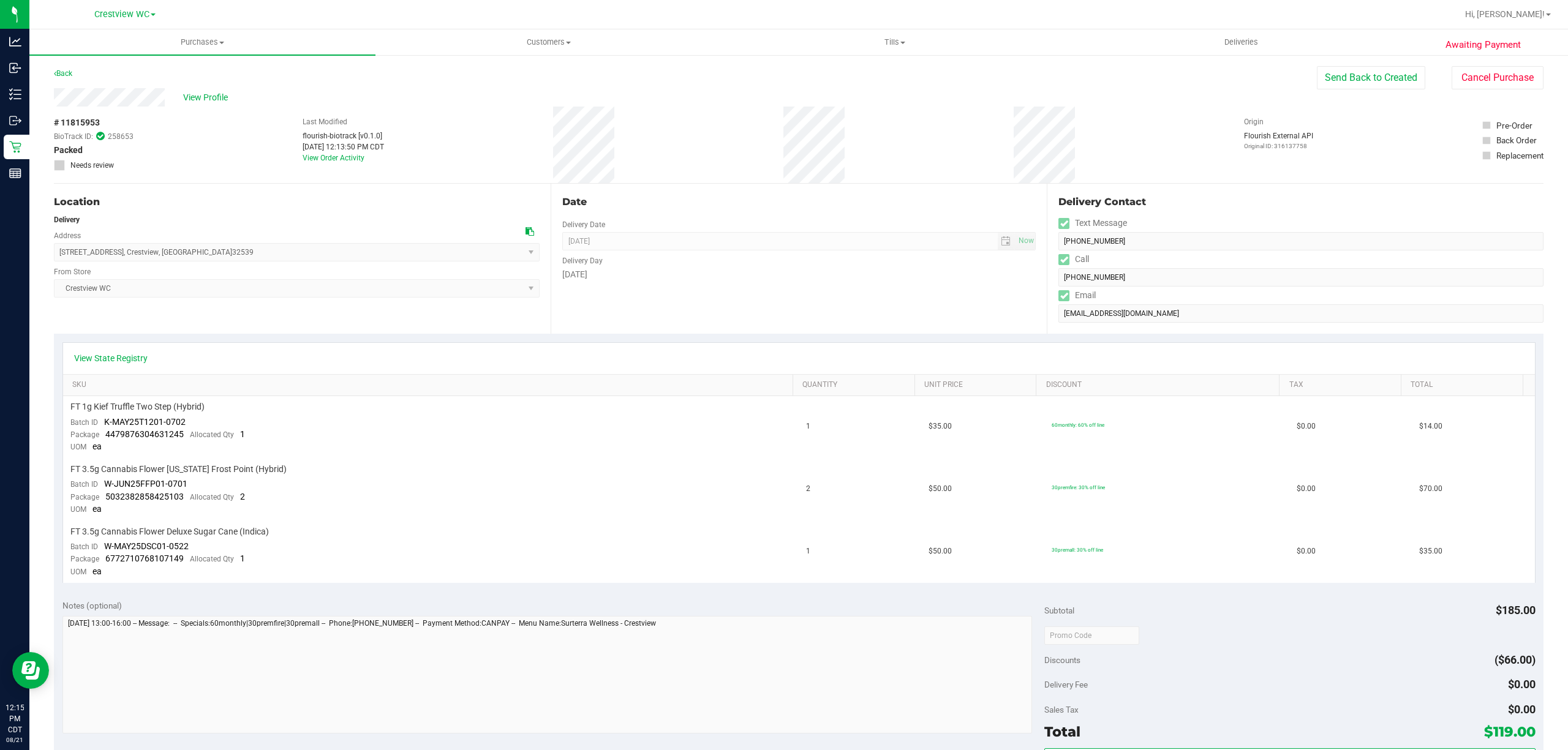
click at [322, 279] on span "Crestview WC Select Store Bonita Springs WC Boynton Beach WC Bradenton WC Brand…" at bounding box center [297, 288] width 486 height 18
click at [128, 356] on link "View State Registry" at bounding box center [110, 358] width 73 height 13
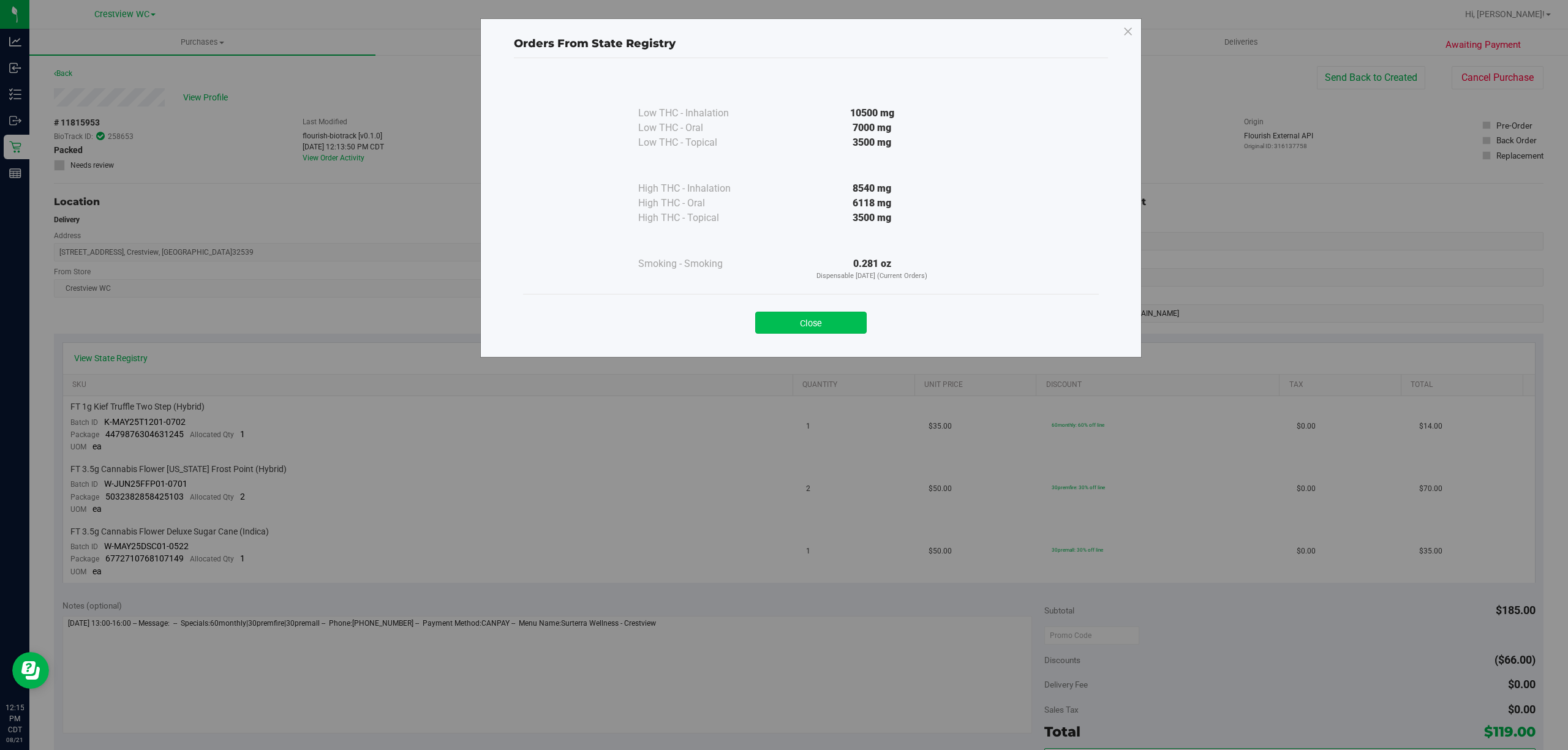
click at [798, 330] on button "Close" at bounding box center [810, 323] width 111 height 22
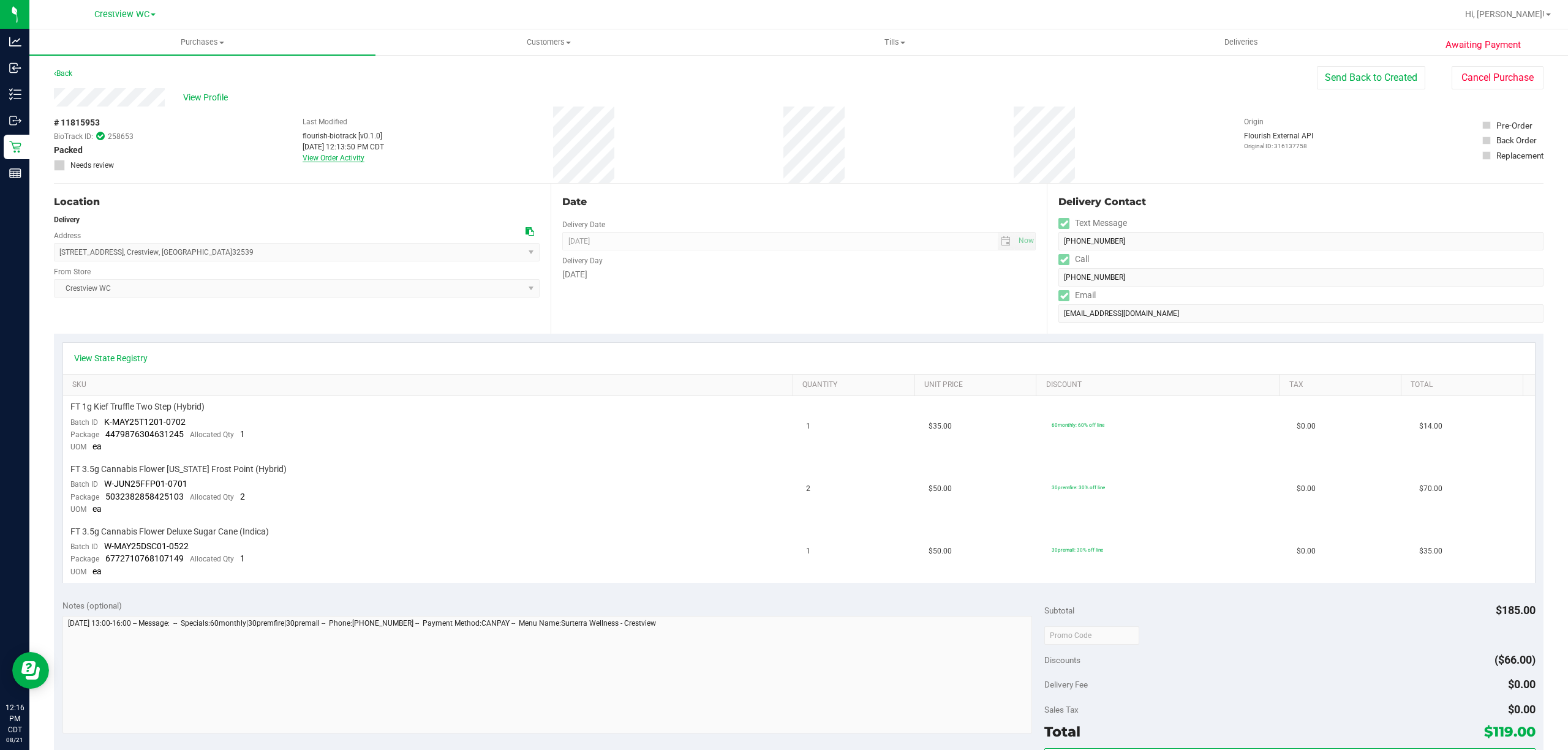
click at [344, 159] on link "View Order Activity" at bounding box center [333, 158] width 62 height 9
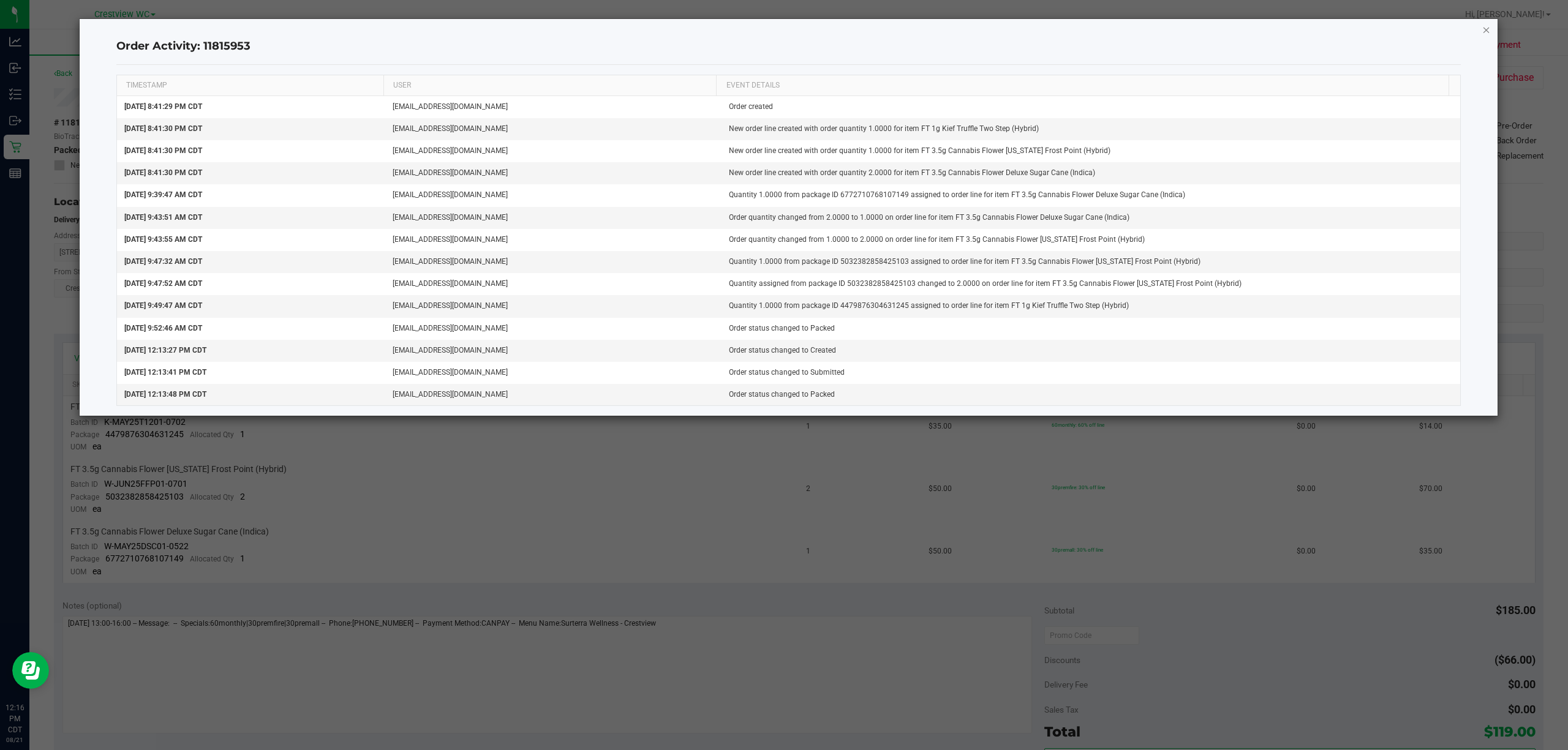
click at [1488, 29] on icon "button" at bounding box center [1487, 29] width 9 height 15
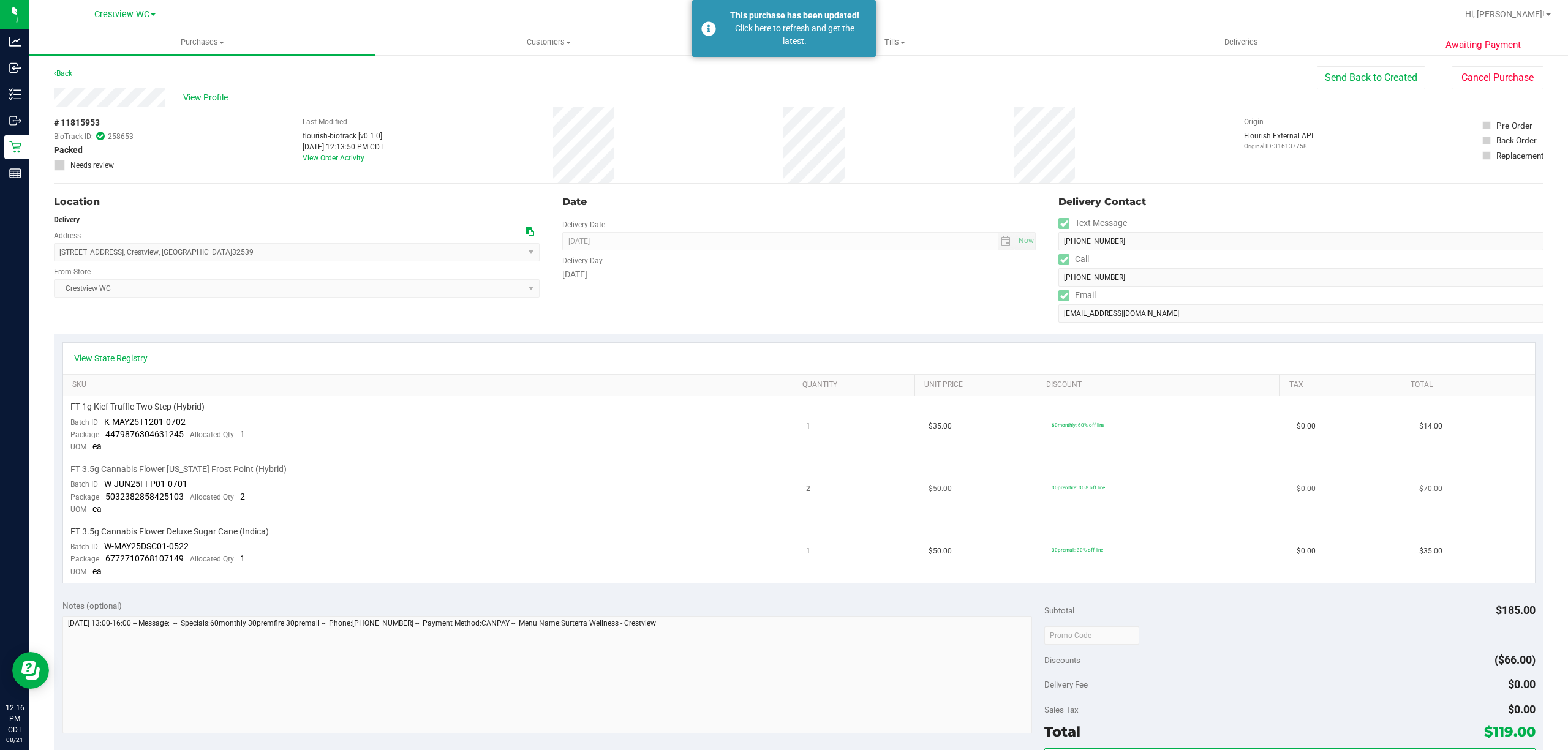
click at [476, 466] on div "FT 3.5g Cannabis Flower Florida Frost Point (Hybrid)" at bounding box center [431, 469] width 721 height 12
click at [787, 54] on div "This purchase has been updated! Click here to refresh and get the latest." at bounding box center [784, 28] width 184 height 57
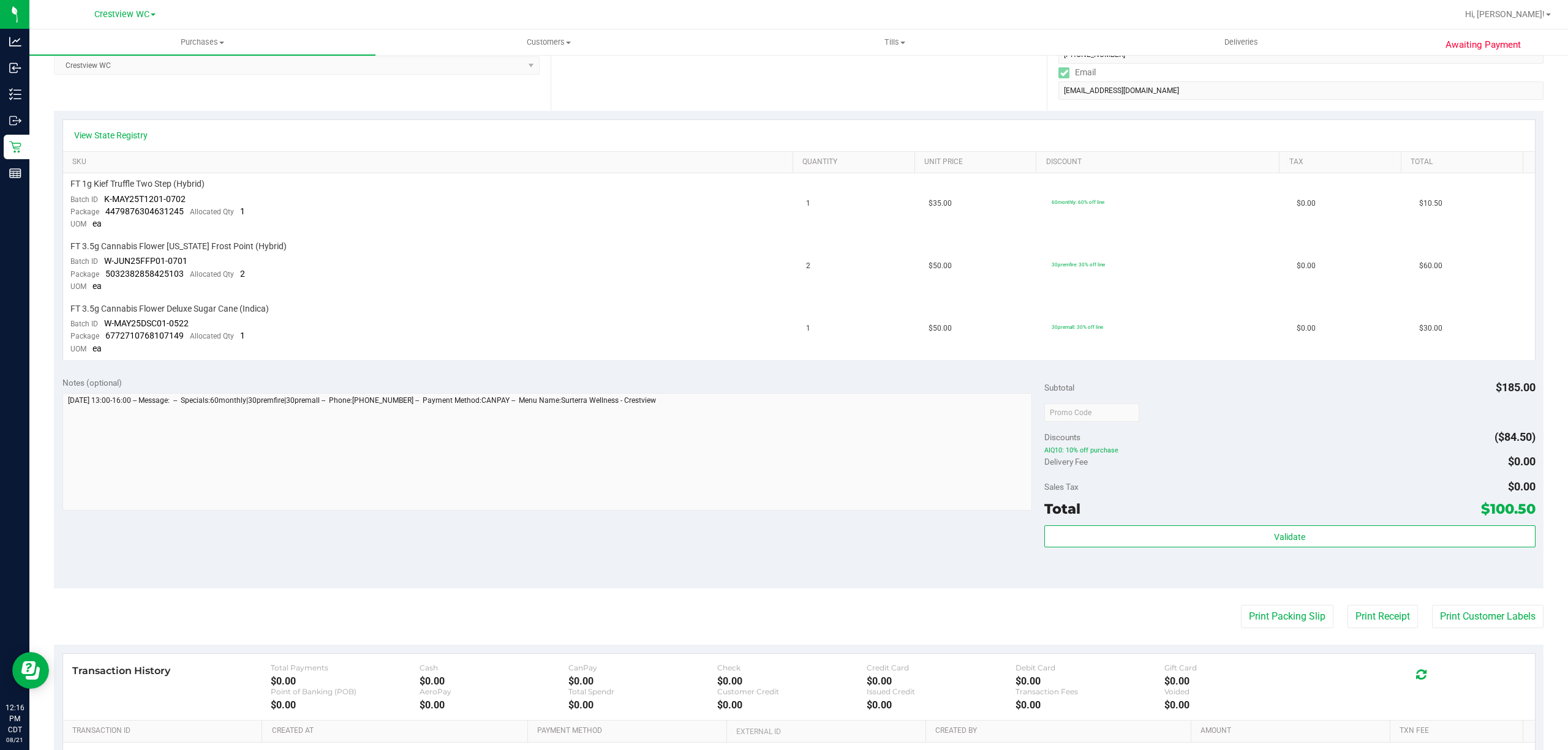
scroll to position [368, 0]
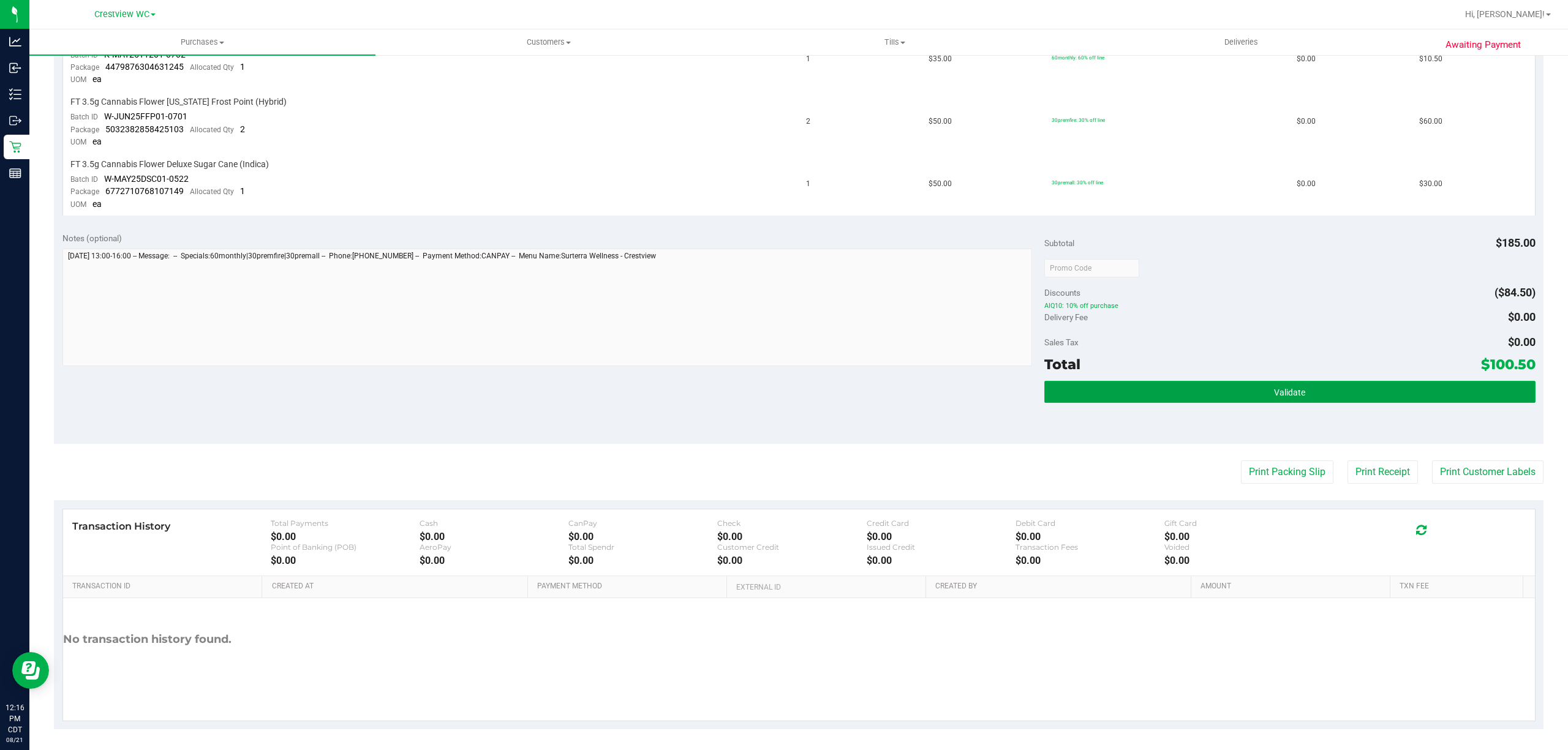
click at [1306, 387] on button "Validate" at bounding box center [1290, 392] width 492 height 22
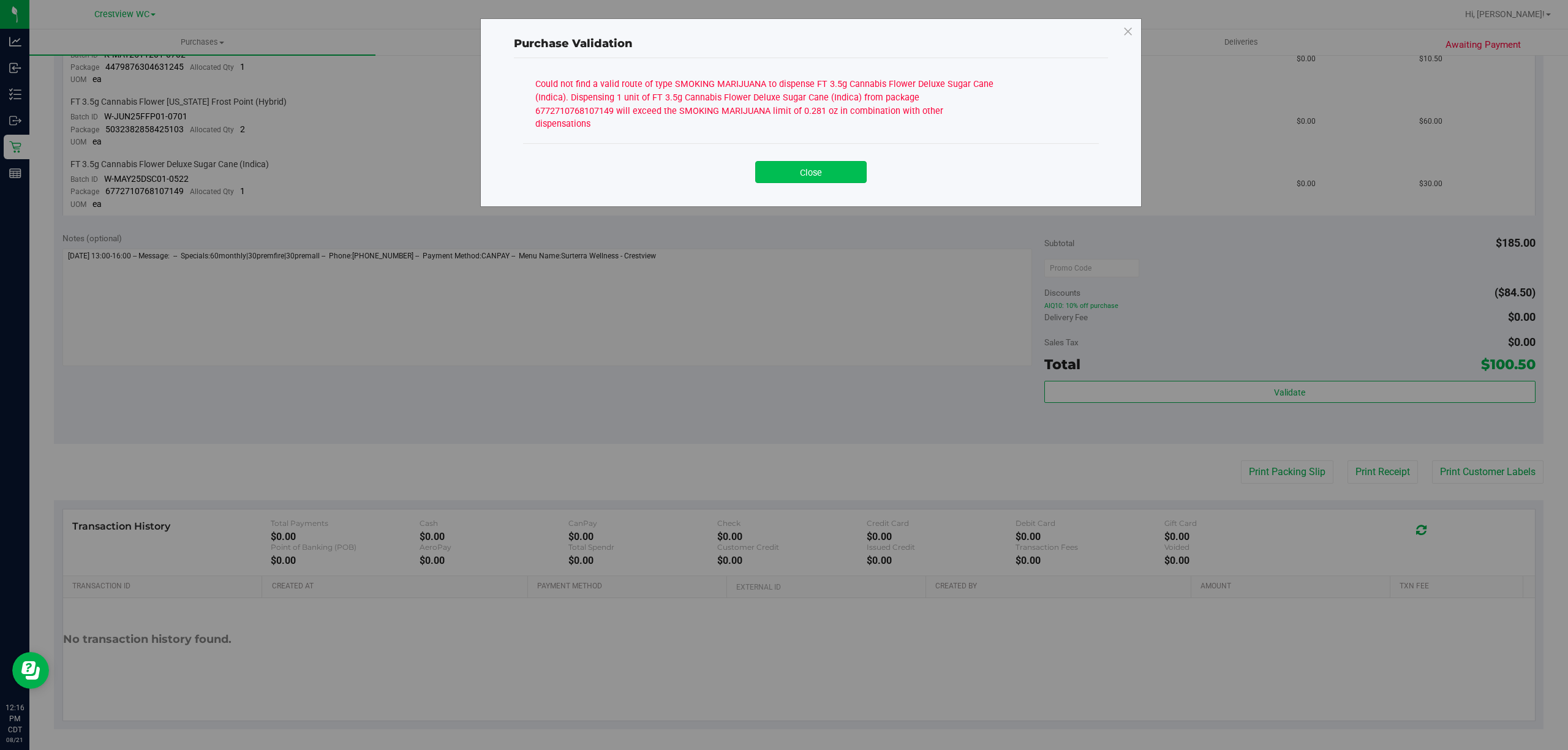
click at [806, 166] on button "Close" at bounding box center [810, 172] width 111 height 22
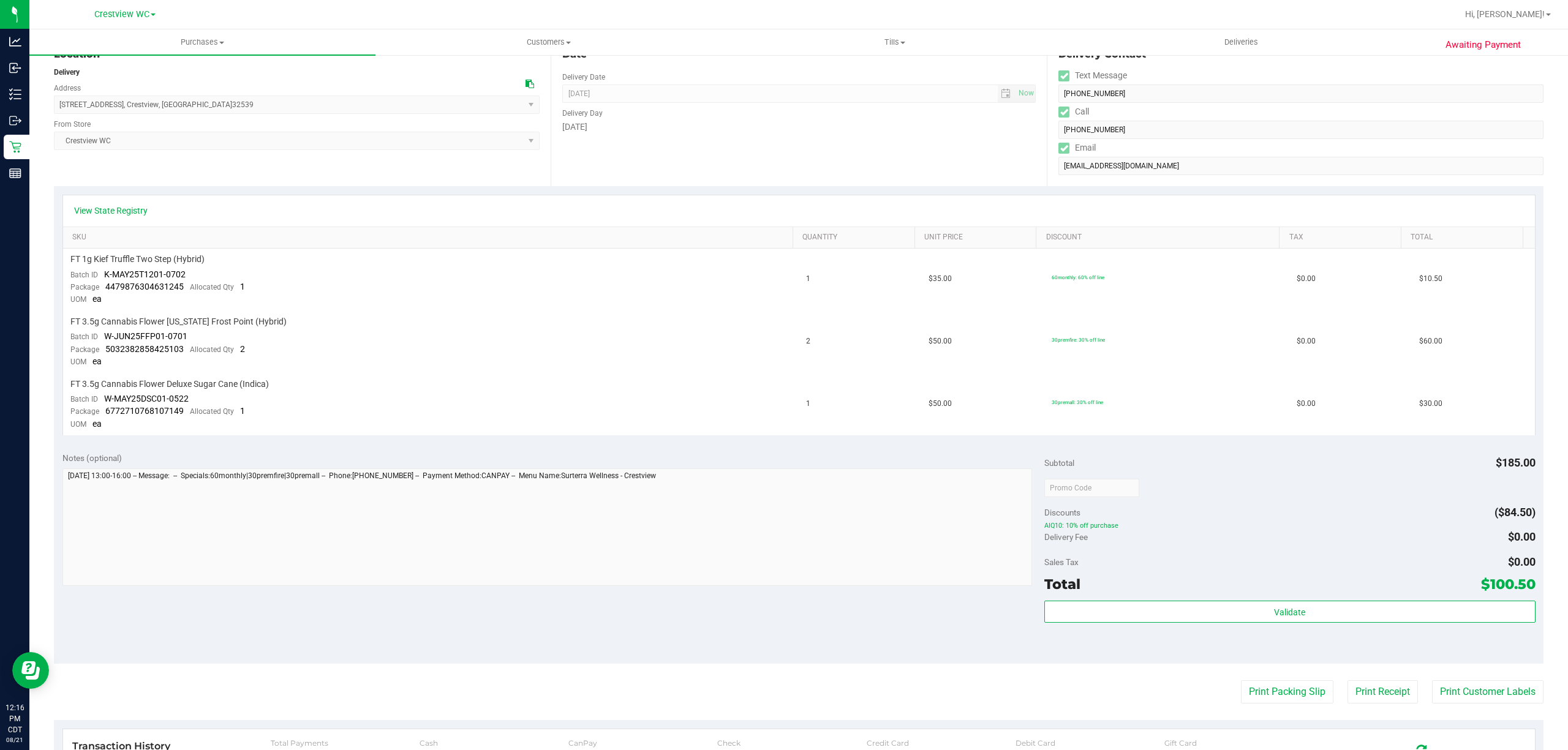
scroll to position [0, 0]
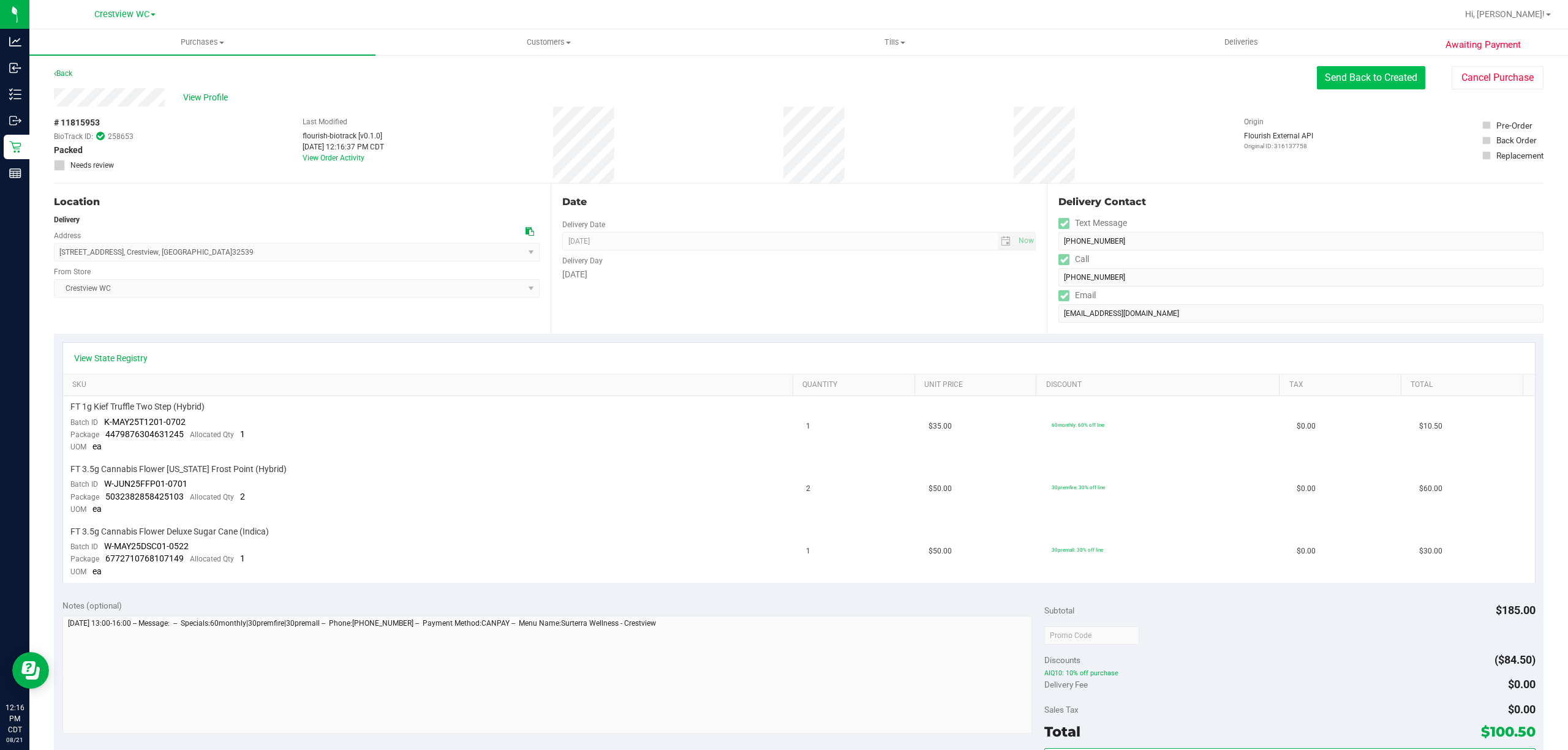
click at [1336, 82] on button "Send Back to Created" at bounding box center [1371, 77] width 108 height 23
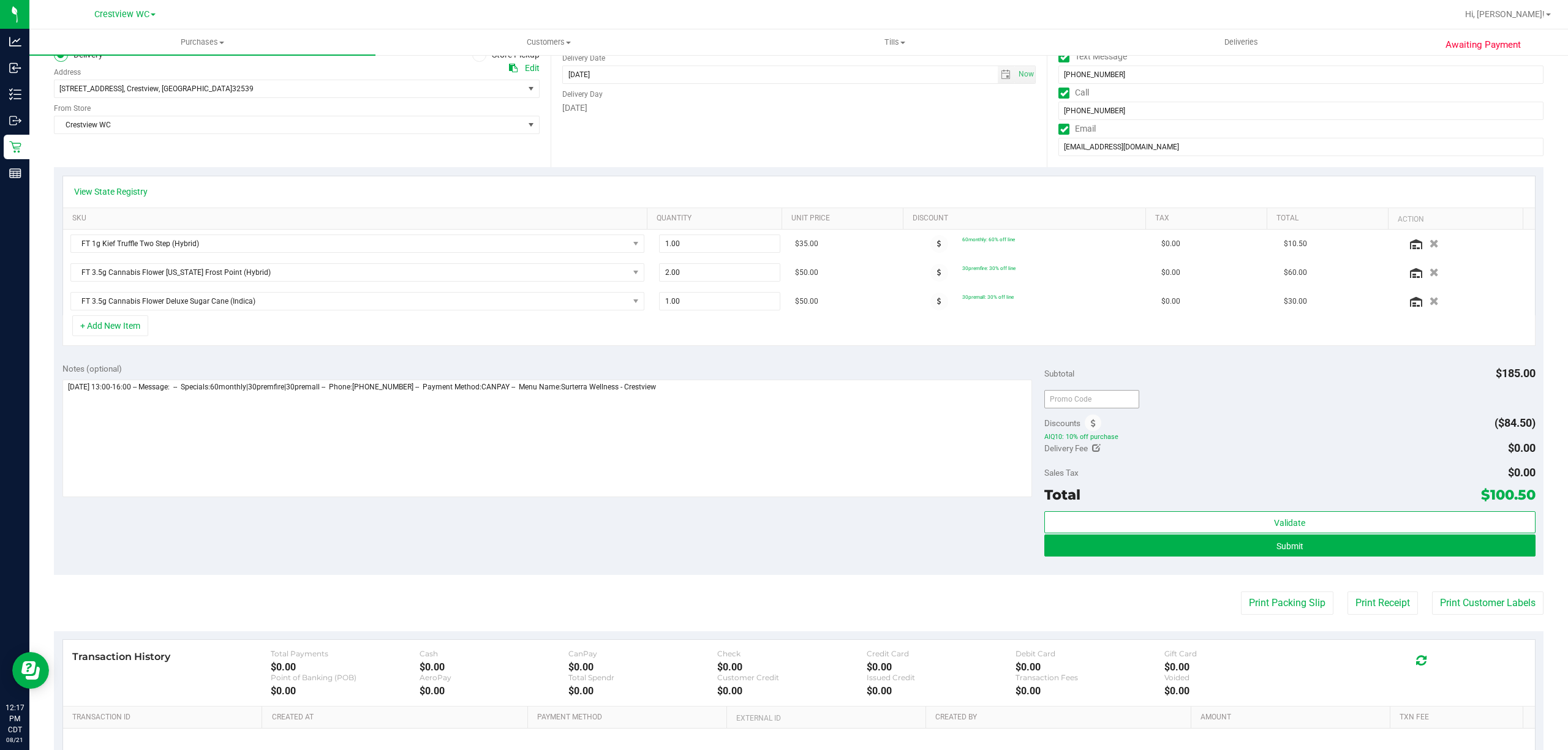
scroll to position [301, 0]
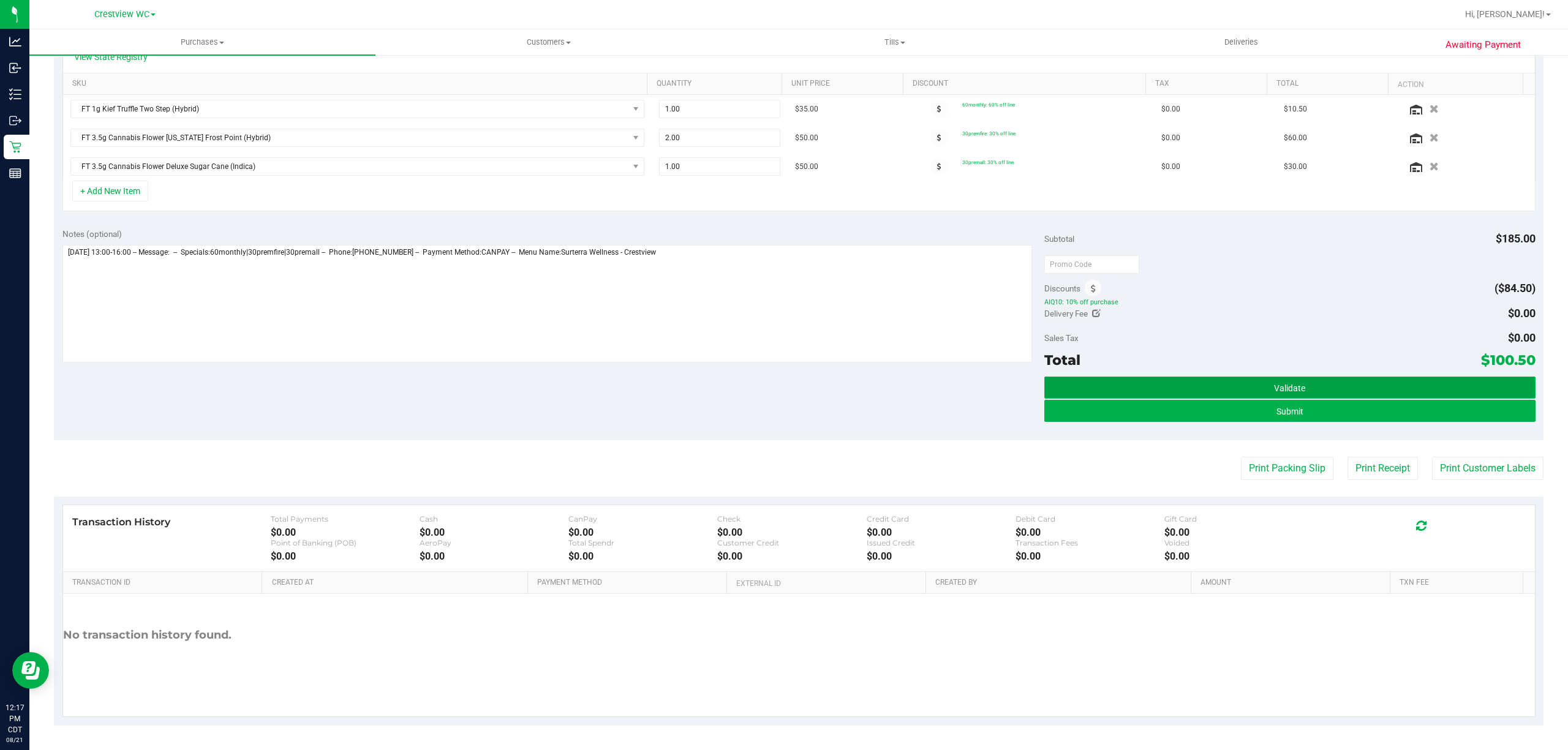
click at [1286, 387] on span "Validate" at bounding box center [1290, 388] width 32 height 9
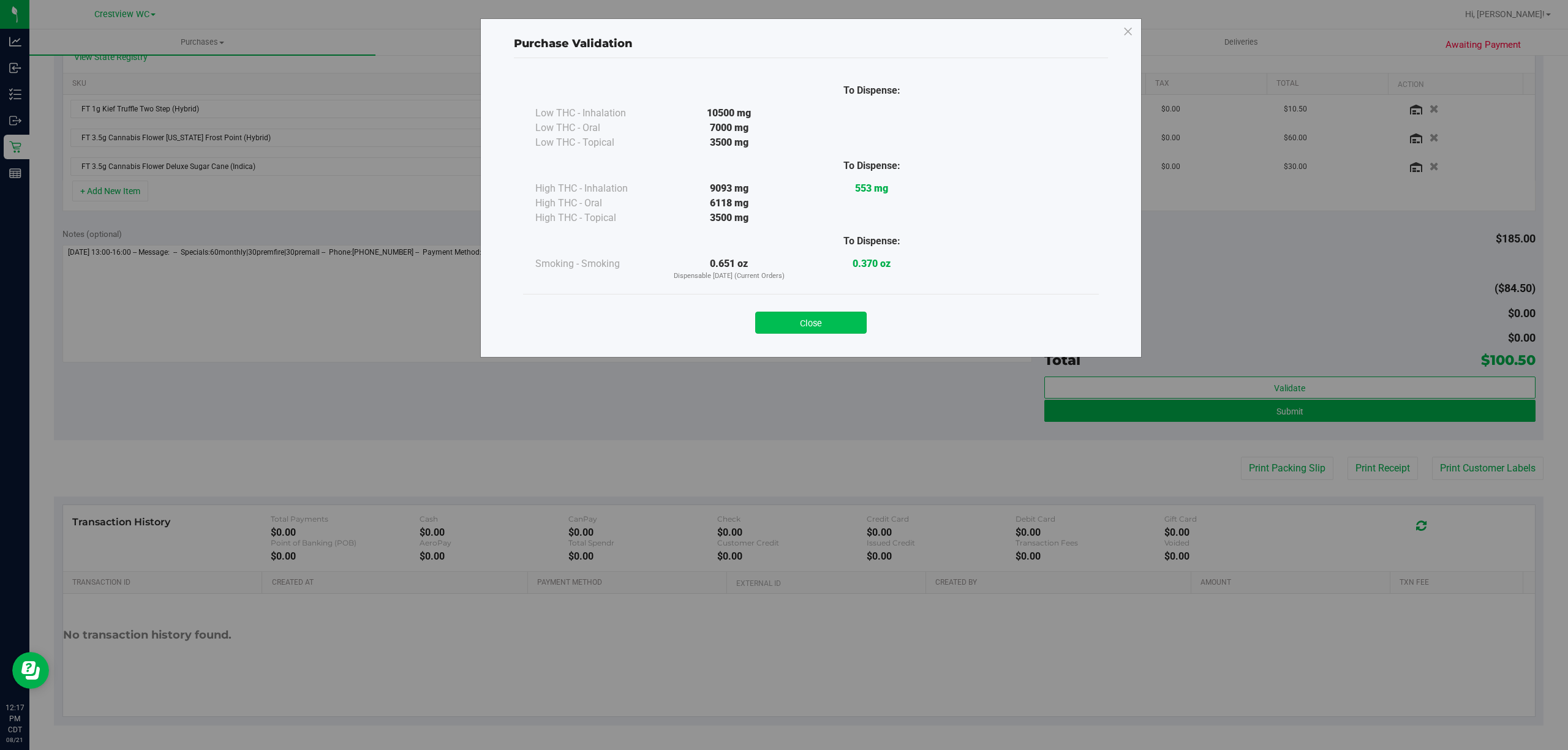
click at [843, 326] on button "Close" at bounding box center [810, 323] width 111 height 22
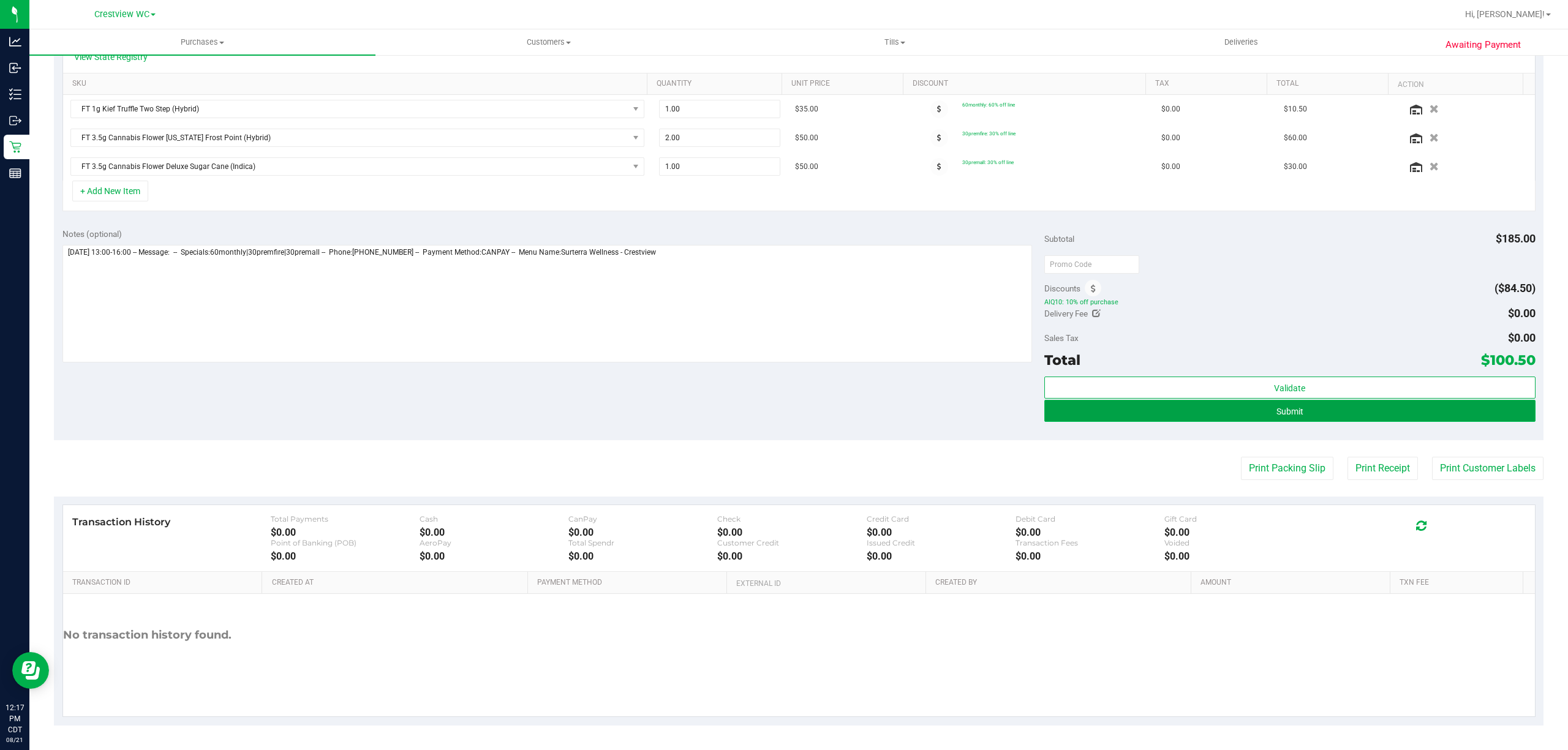
click at [1282, 412] on span "Submit" at bounding box center [1290, 411] width 27 height 9
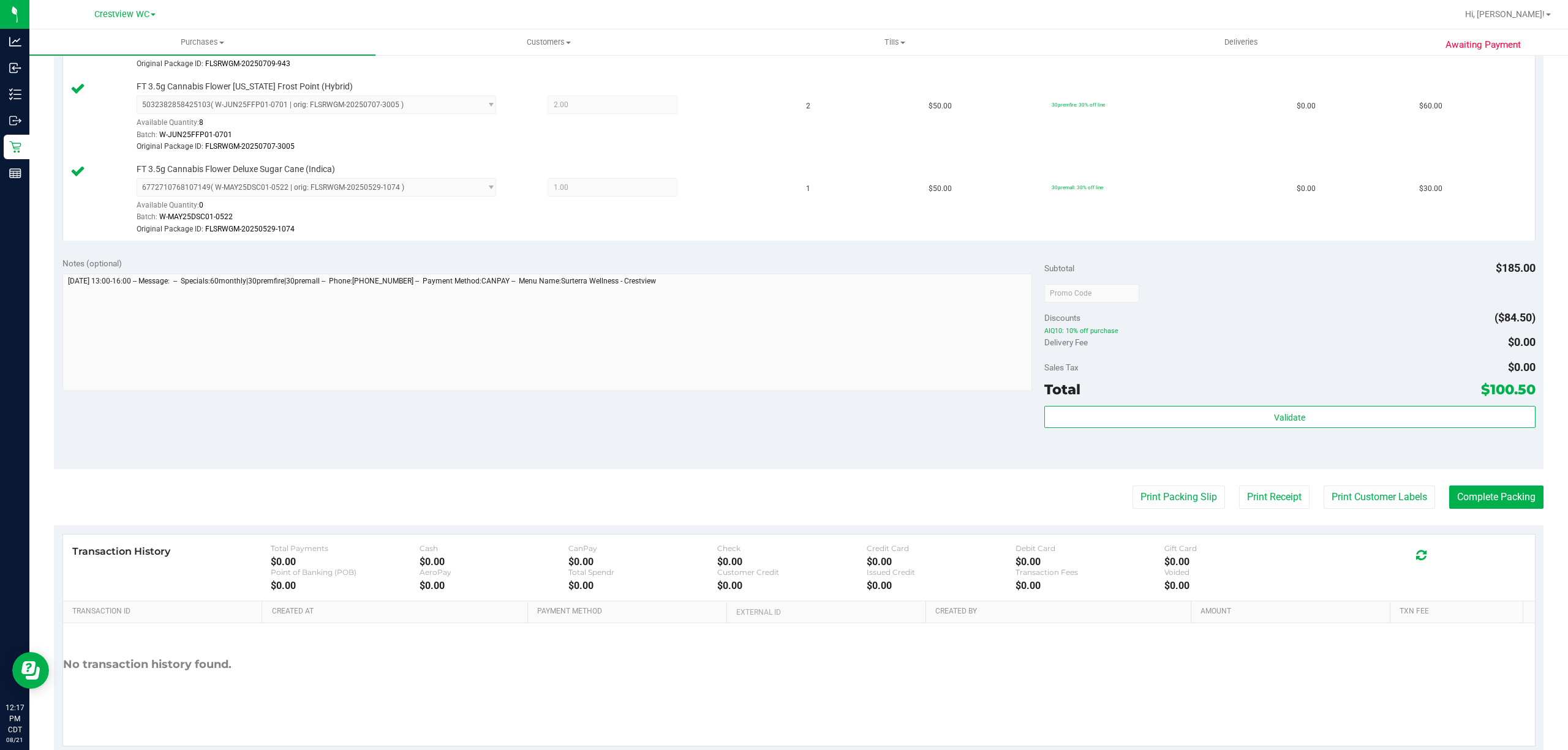
scroll to position [408, 0]
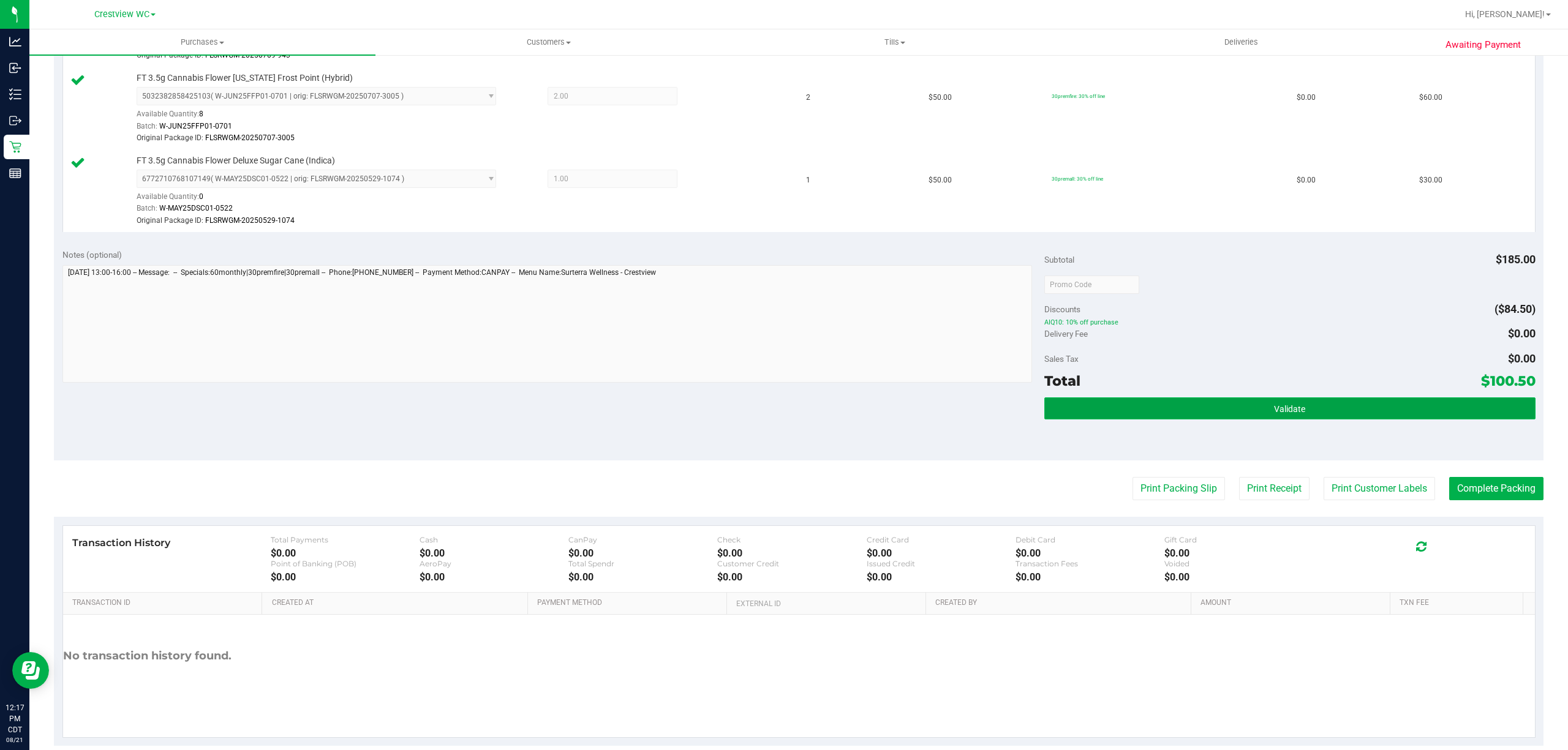
click at [1289, 405] on span "Validate" at bounding box center [1290, 409] width 32 height 9
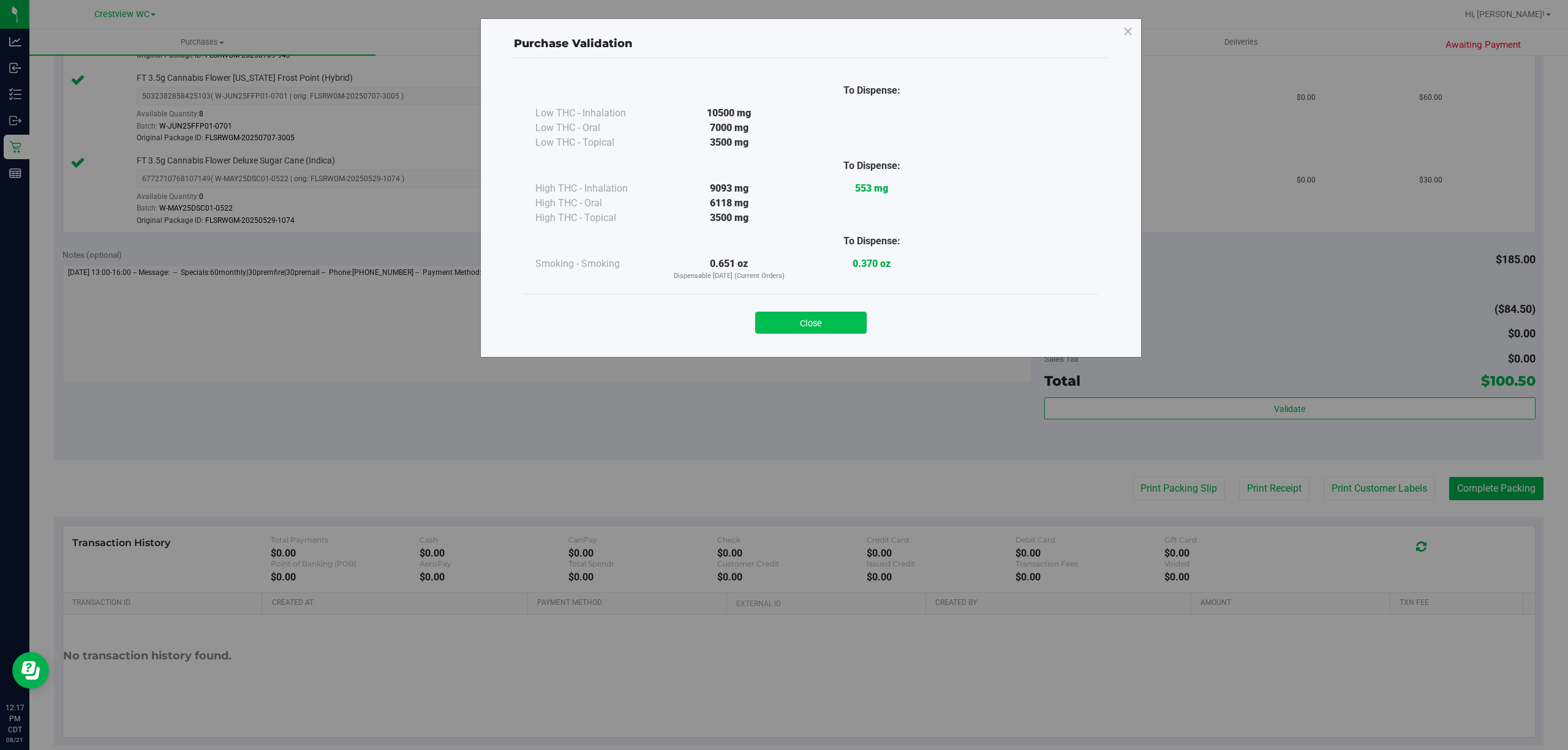
click at [831, 324] on button "Close" at bounding box center [810, 323] width 111 height 22
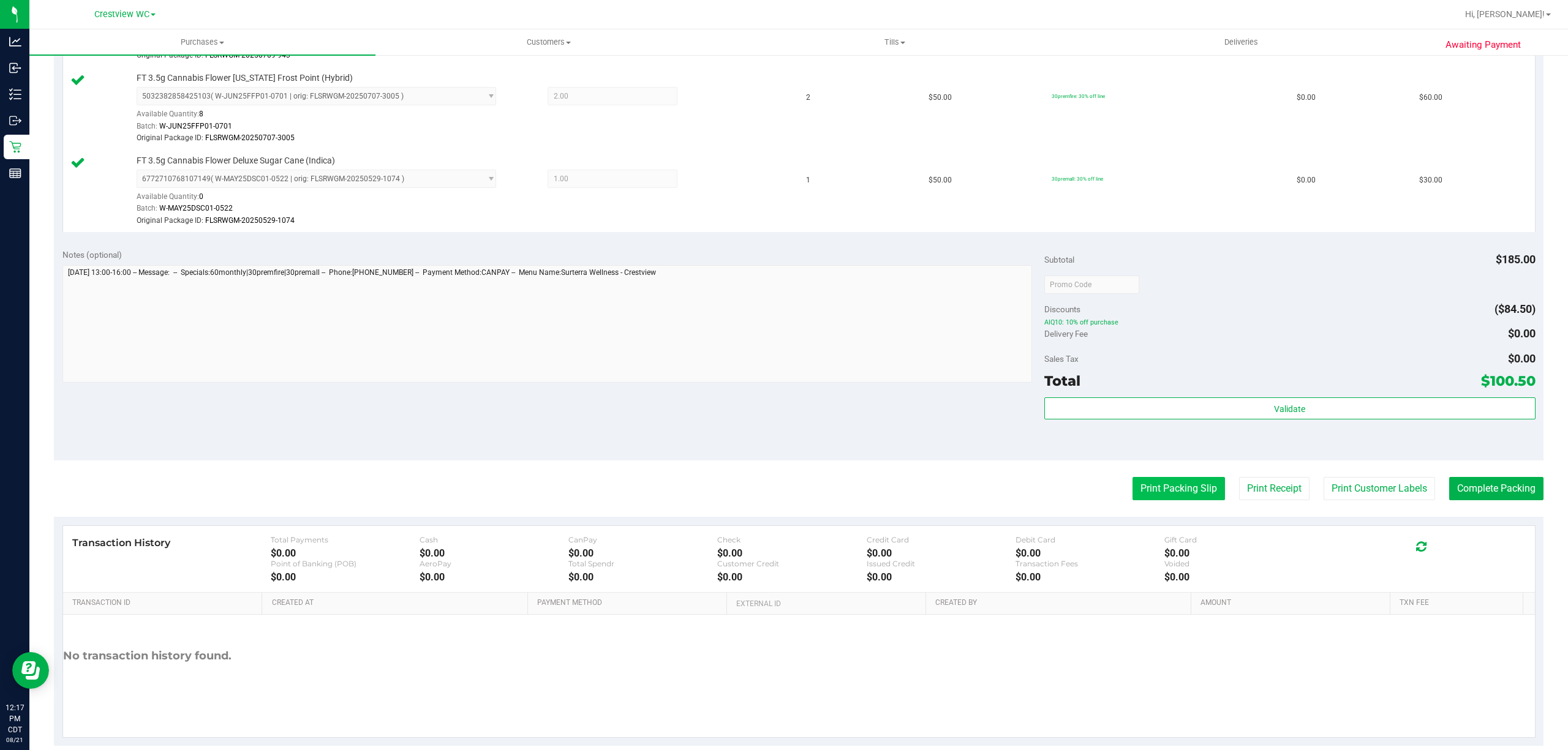
click at [1176, 491] on button "Print Packing Slip" at bounding box center [1178, 488] width 92 height 23
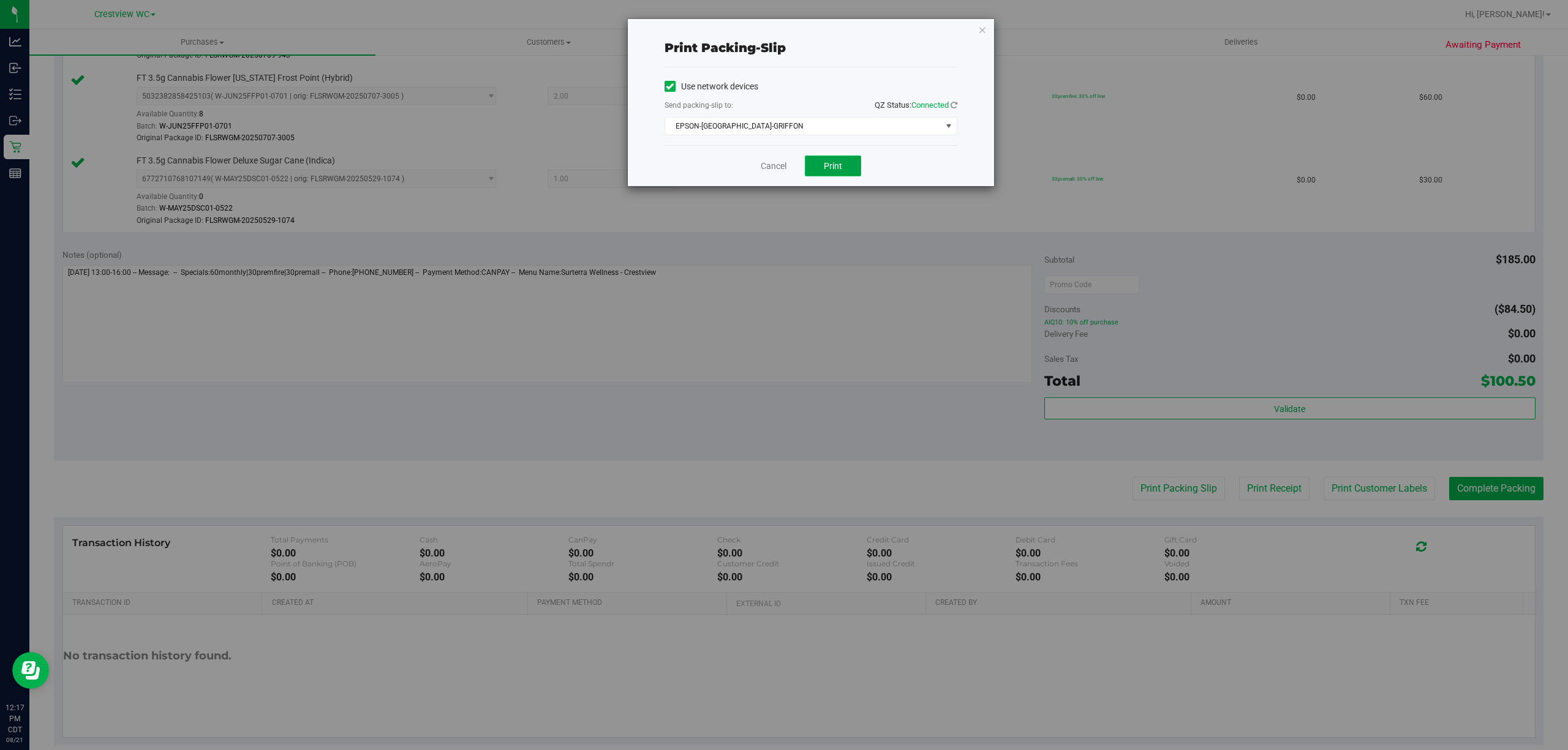
click at [820, 162] on button "Print" at bounding box center [833, 166] width 56 height 21
click at [767, 166] on link "Cancel" at bounding box center [773, 166] width 26 height 13
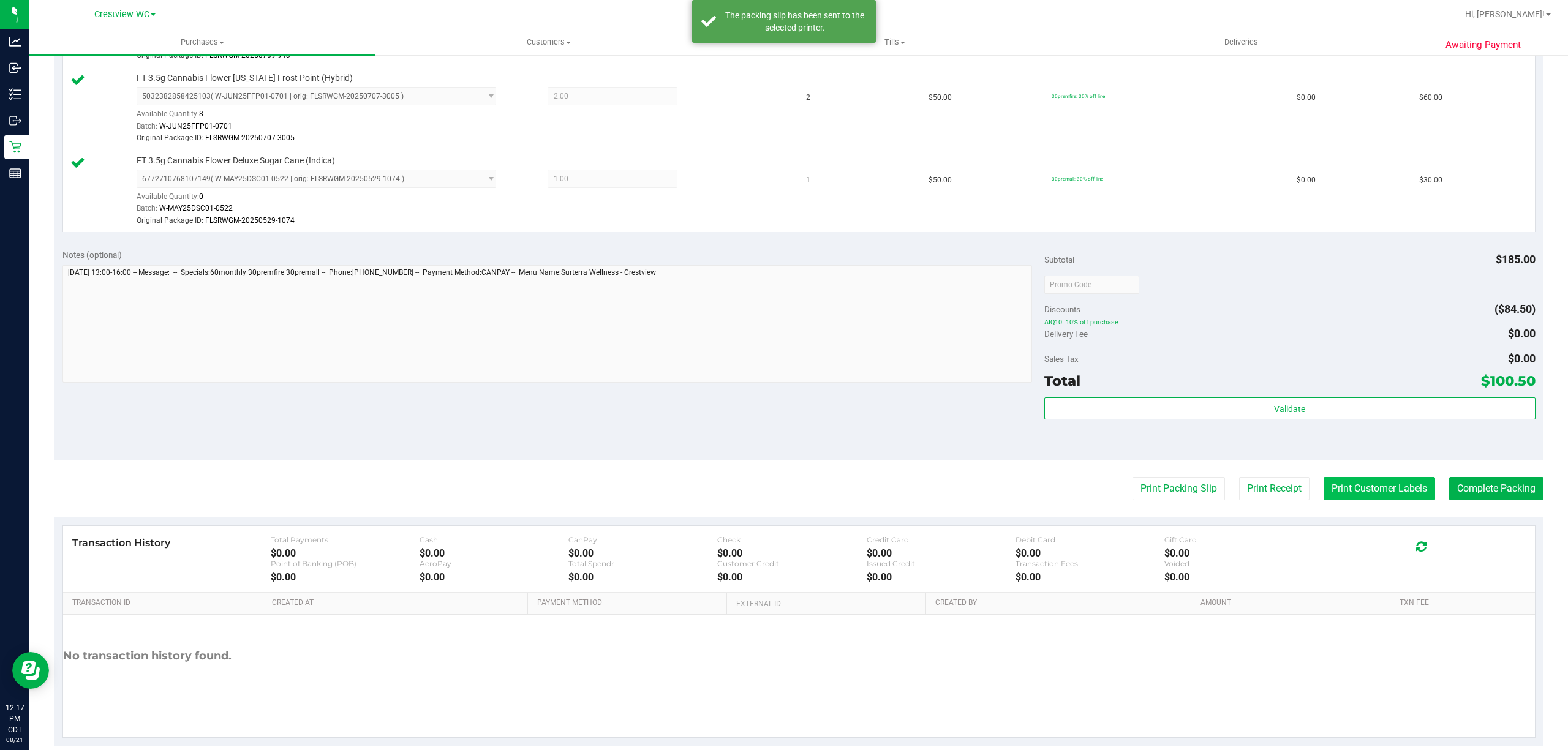
click at [1366, 488] on button "Print Customer Labels" at bounding box center [1379, 488] width 111 height 23
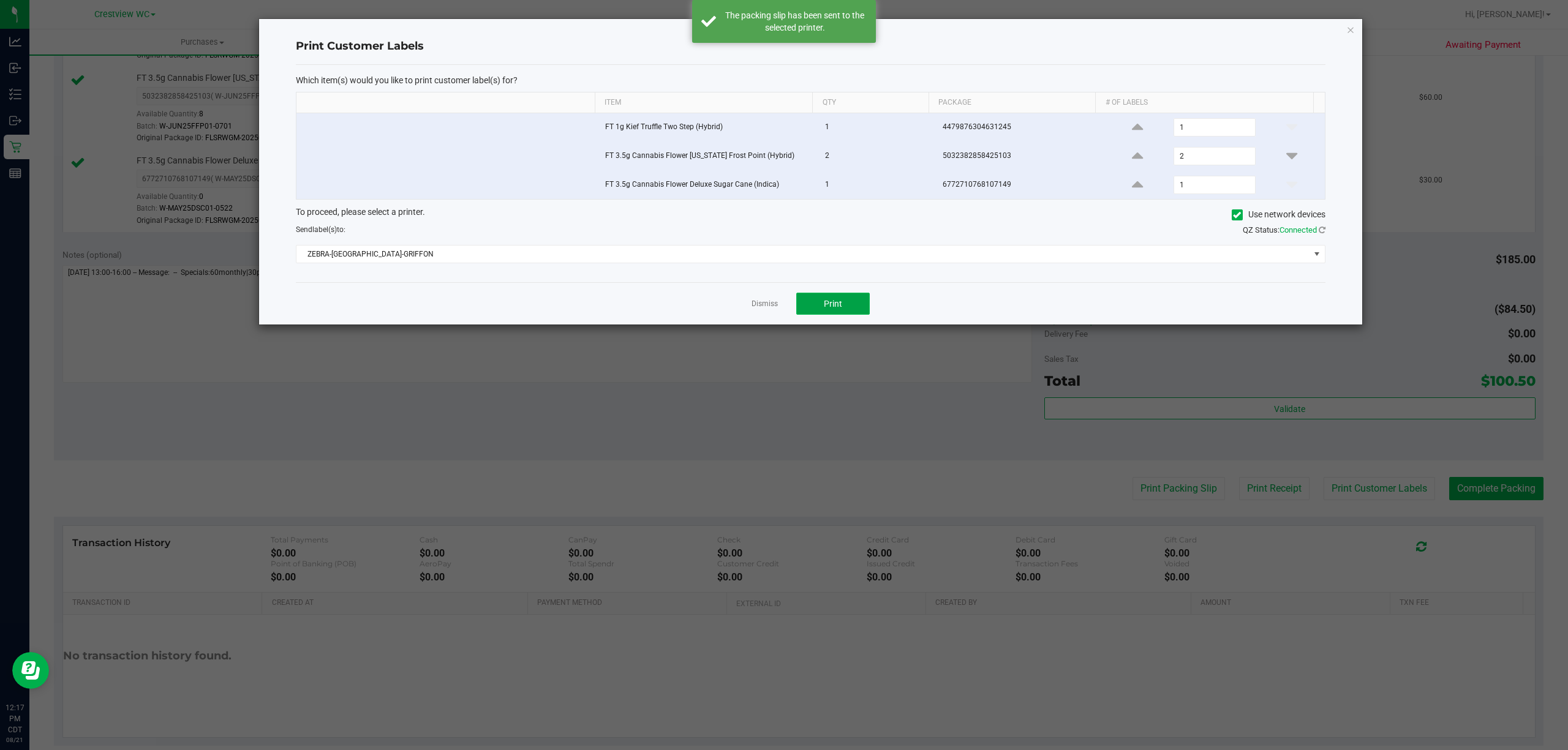
click at [851, 312] on button "Print" at bounding box center [833, 304] width 73 height 22
click at [761, 306] on link "Dismiss" at bounding box center [764, 304] width 26 height 10
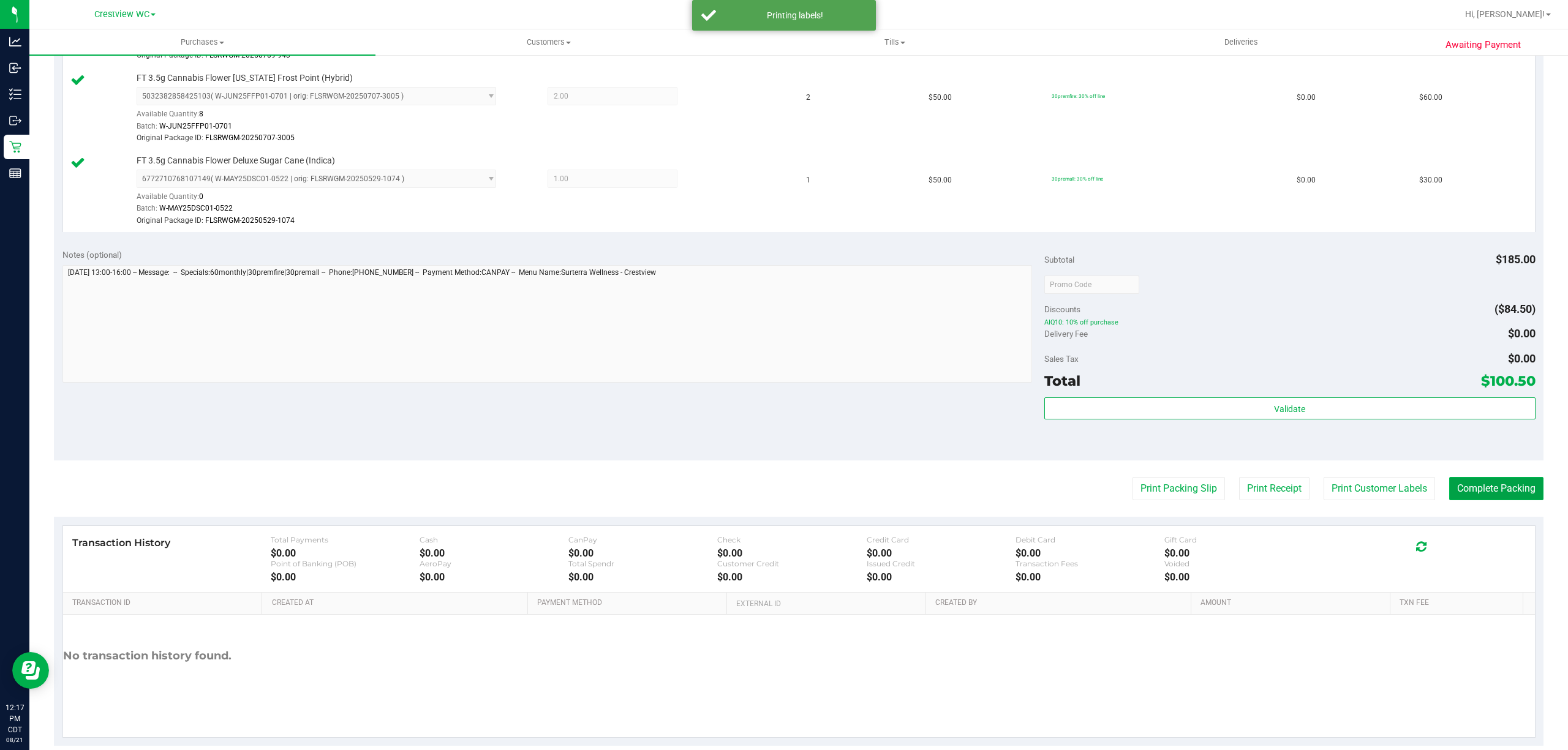
click at [1495, 491] on button "Complete Packing" at bounding box center [1497, 488] width 95 height 23
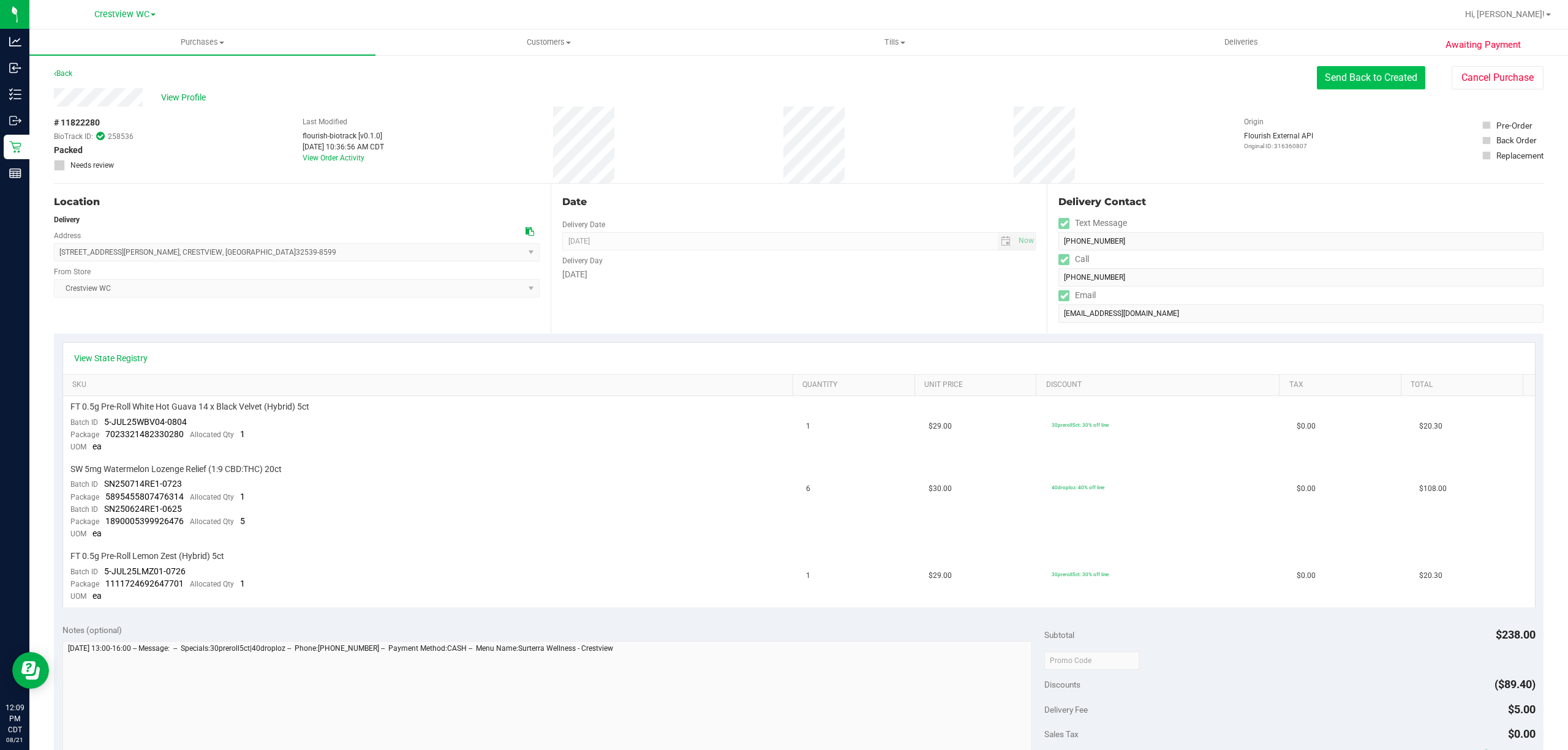
click at [1357, 84] on button "Send Back to Created" at bounding box center [1371, 77] width 108 height 23
click at [1329, 84] on button "Send Back to Created" at bounding box center [1371, 77] width 108 height 23
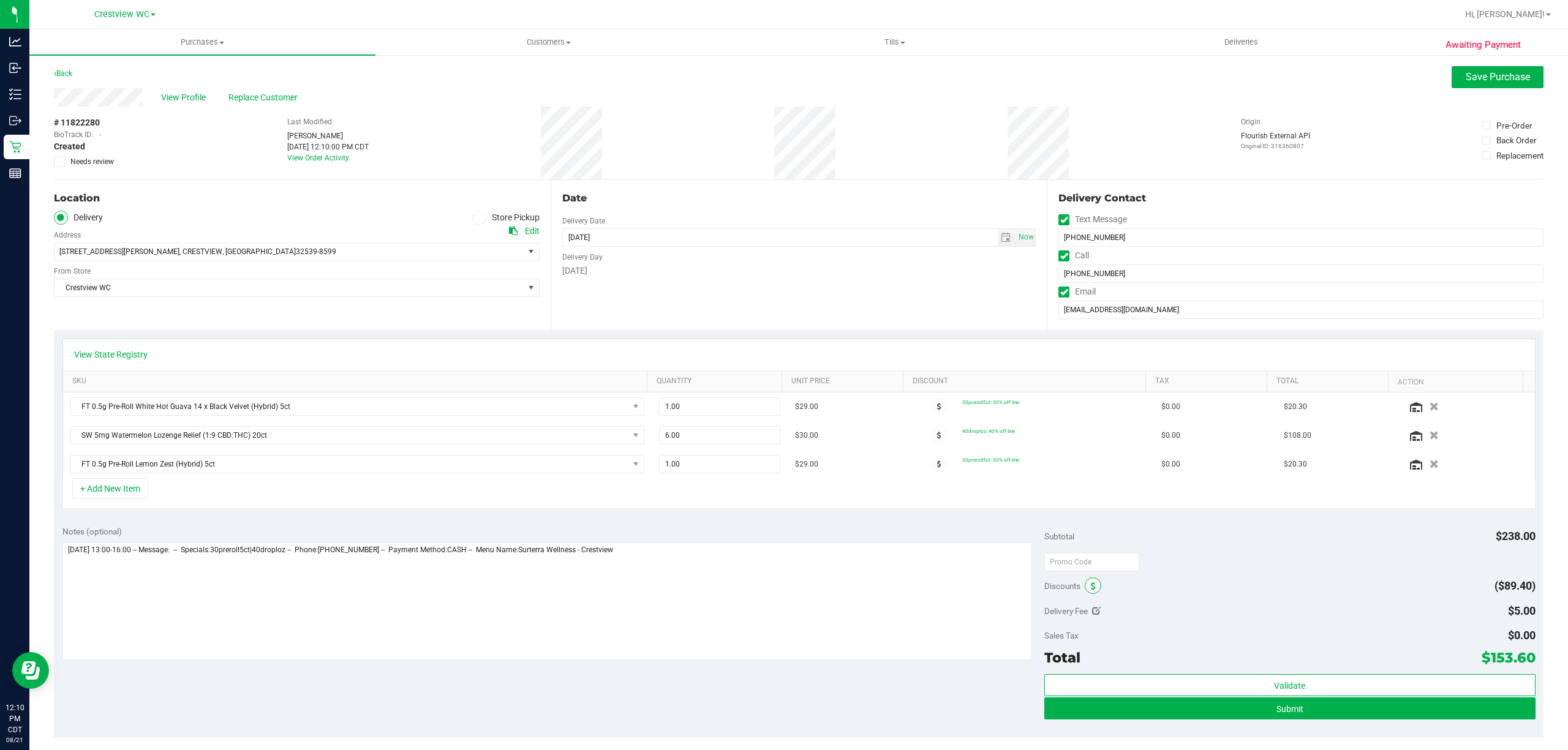
click at [1091, 591] on icon at bounding box center [1093, 586] width 5 height 9
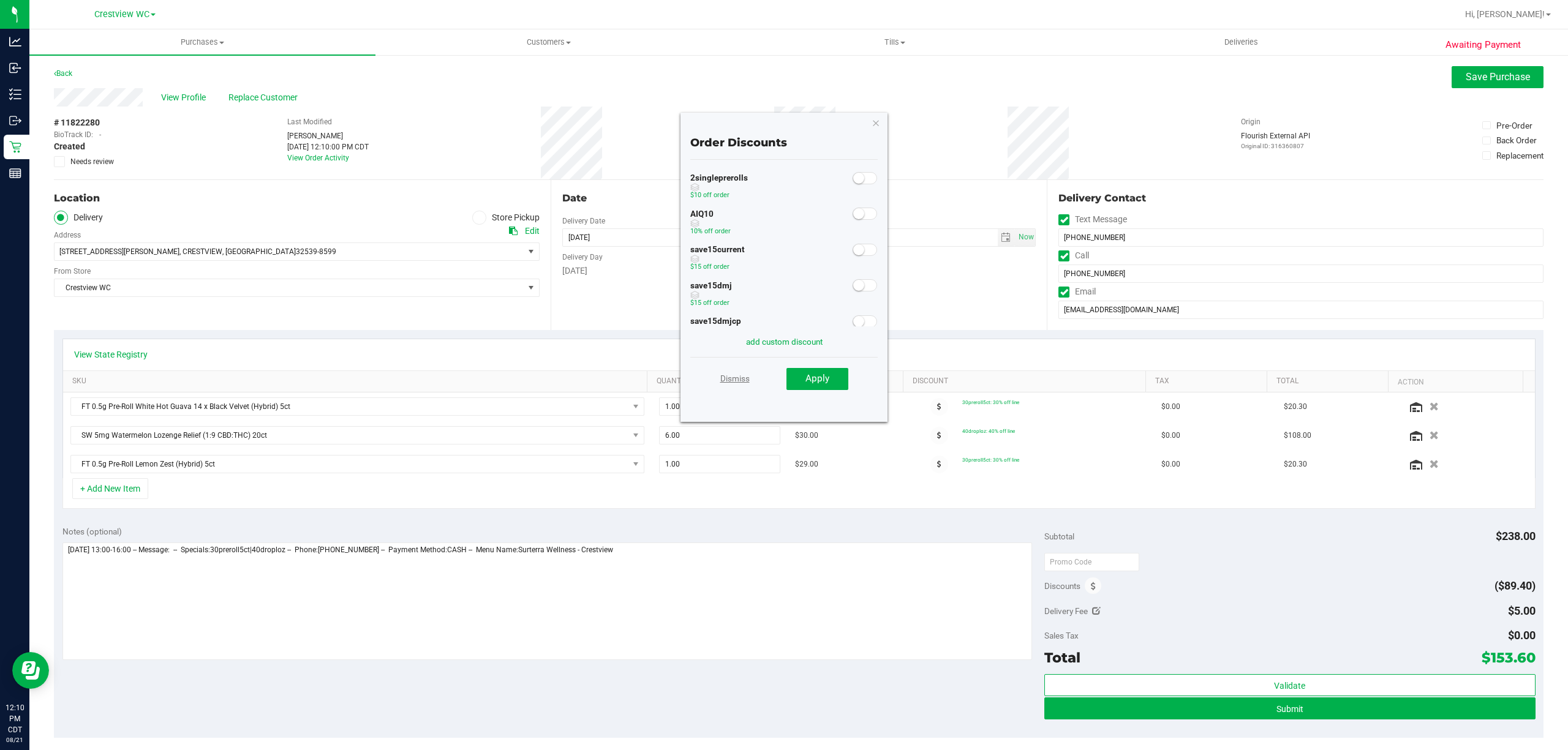
click at [730, 378] on link "Dismiss" at bounding box center [735, 379] width 29 height 22
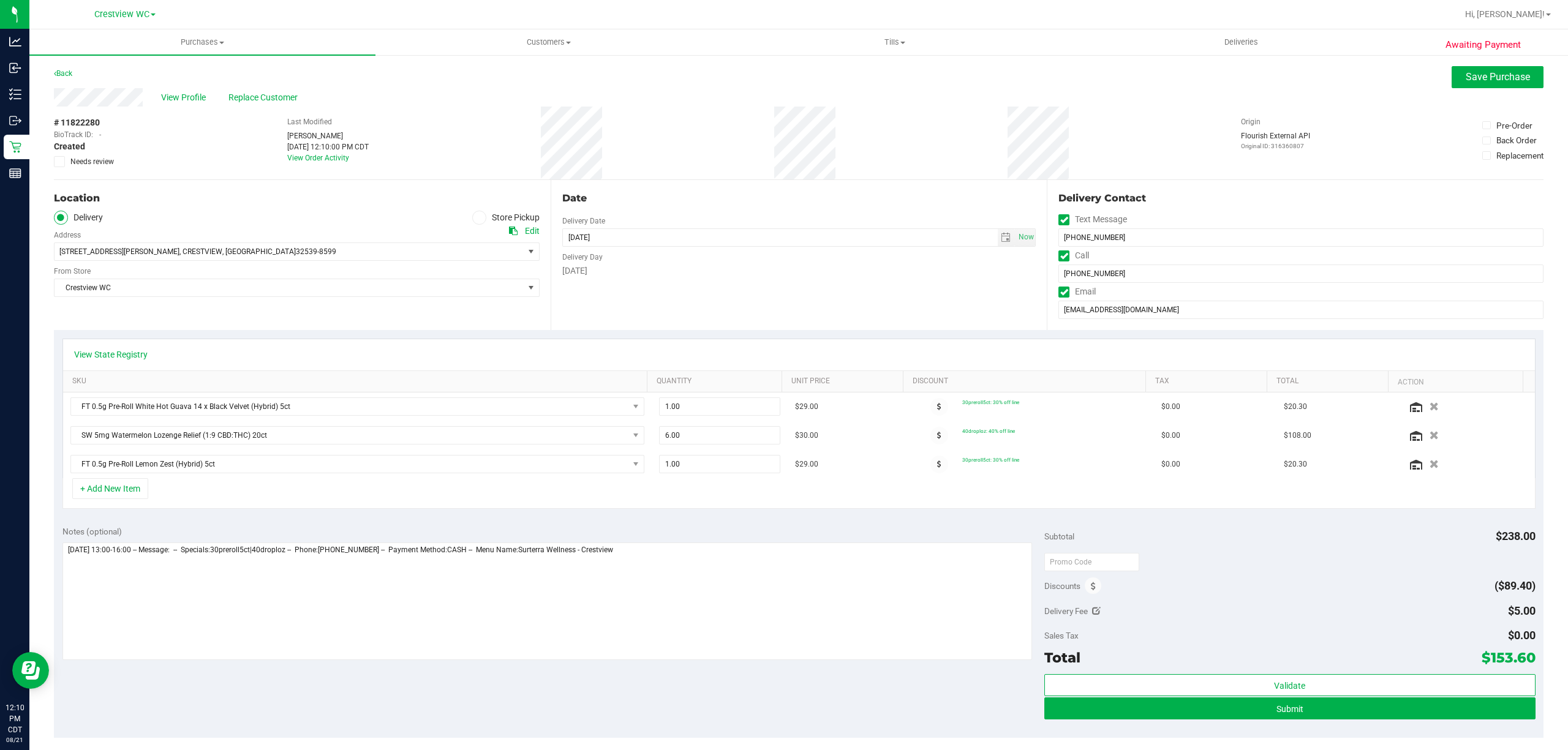
click at [1092, 614] on icon at bounding box center [1096, 610] width 9 height 9
type input "$5.00"
type input "5"
click at [1470, 623] on span "$5.00 5" at bounding box center [1490, 613] width 92 height 21
type input "0"
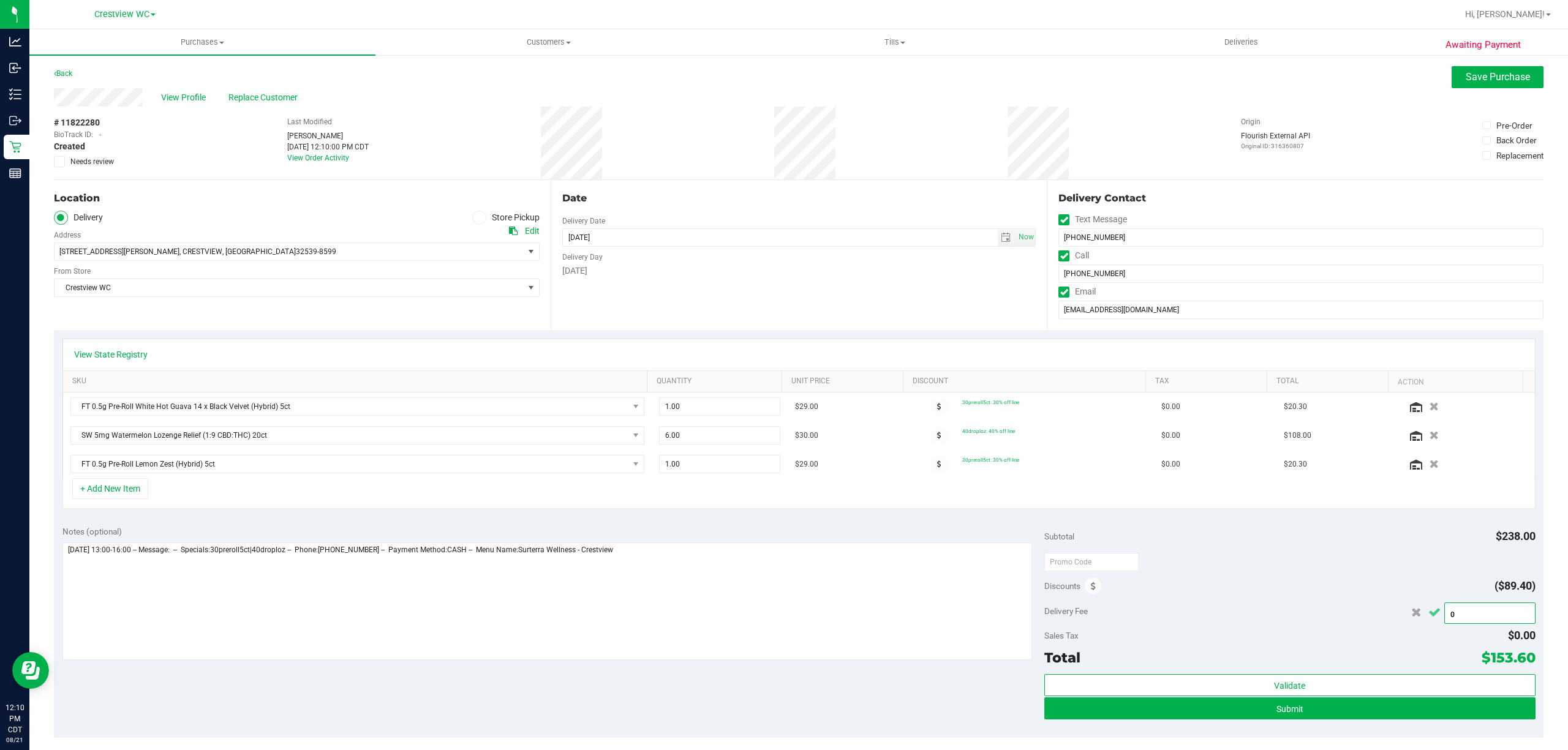
type input "$0.00"
click at [1428, 614] on icon "Cancel button" at bounding box center [1435, 613] width 13 height 9
click at [1469, 80] on span "Save Purchase" at bounding box center [1499, 76] width 65 height 12
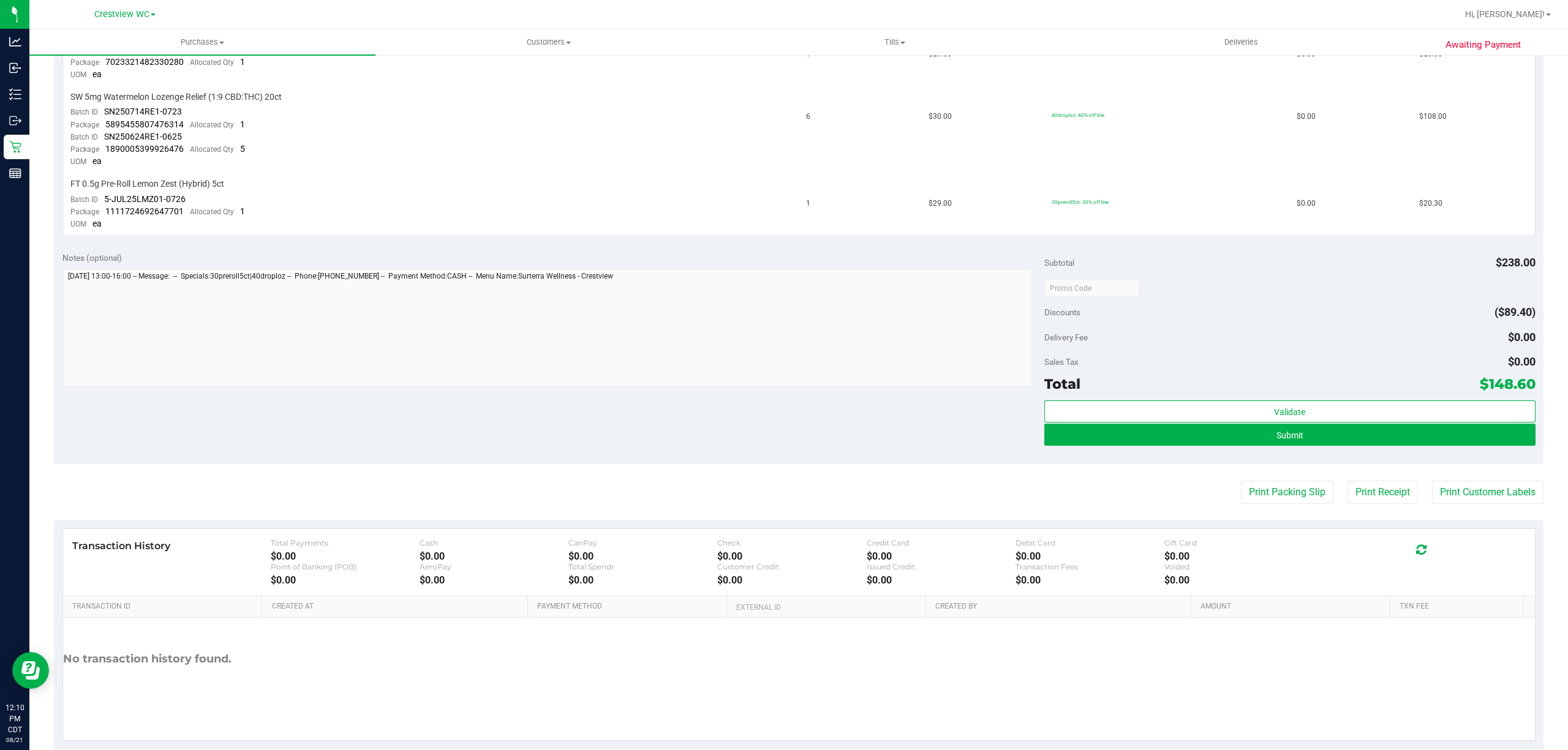
scroll to position [387, 0]
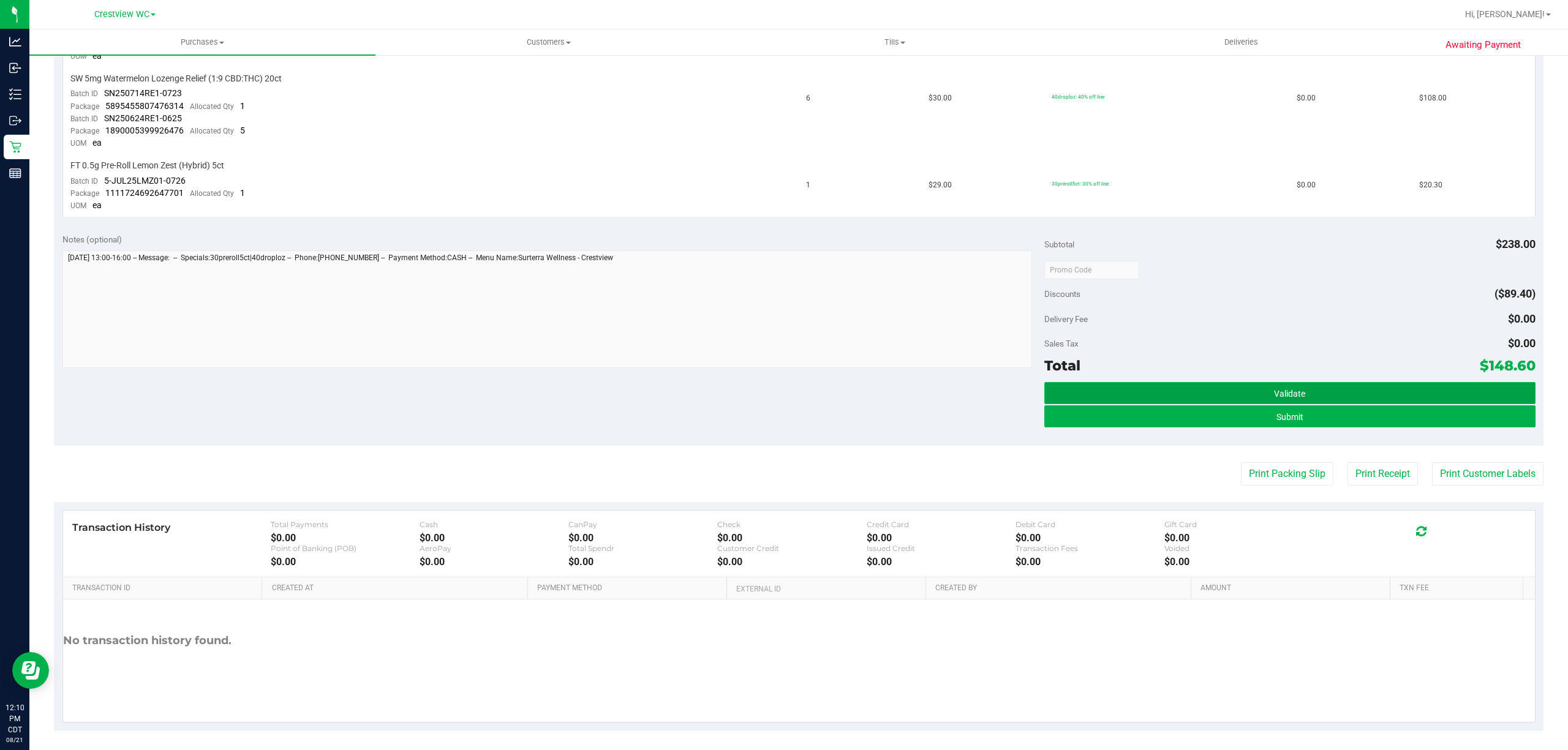
click at [1324, 393] on button "Validate" at bounding box center [1290, 393] width 492 height 22
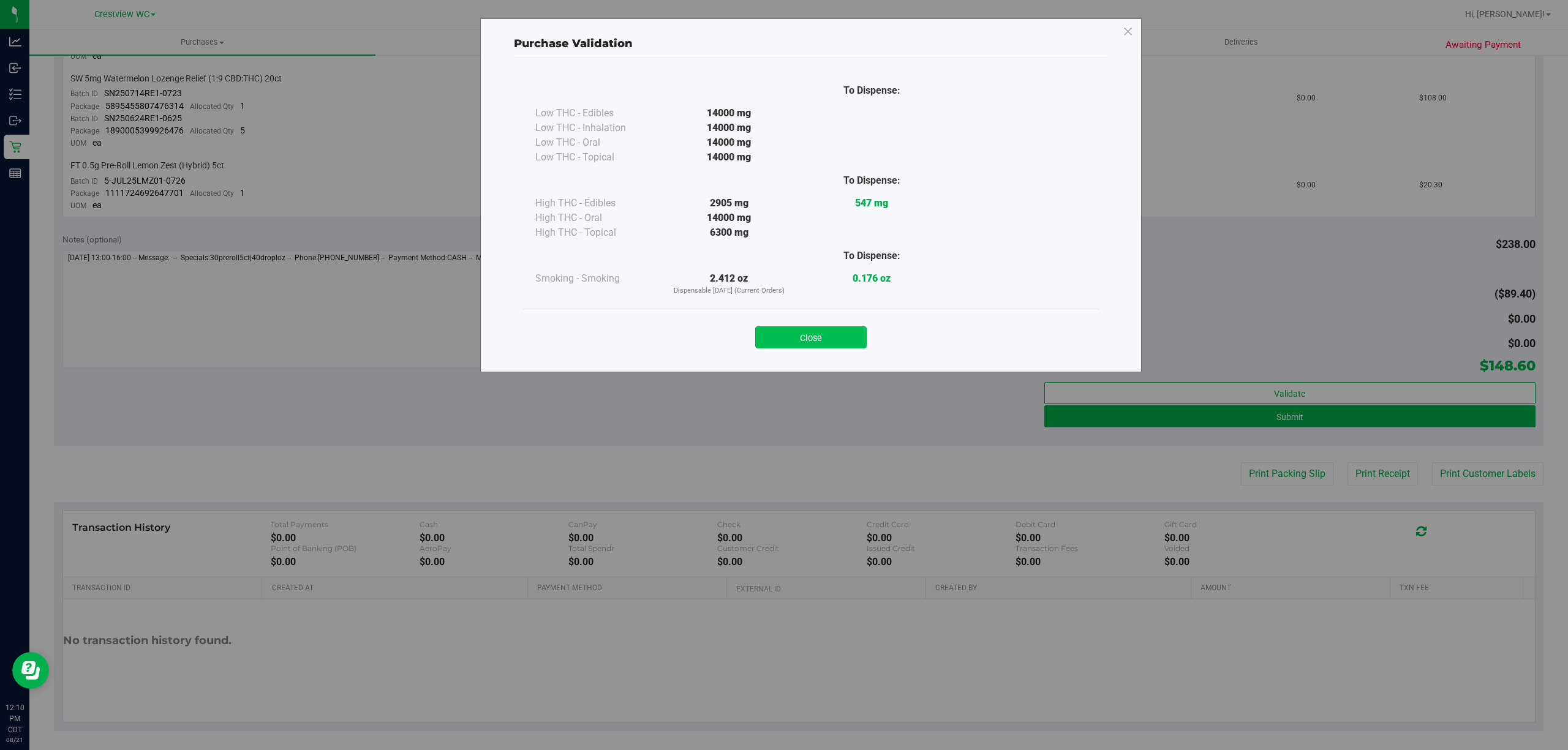
click at [822, 338] on button "Close" at bounding box center [810, 338] width 111 height 22
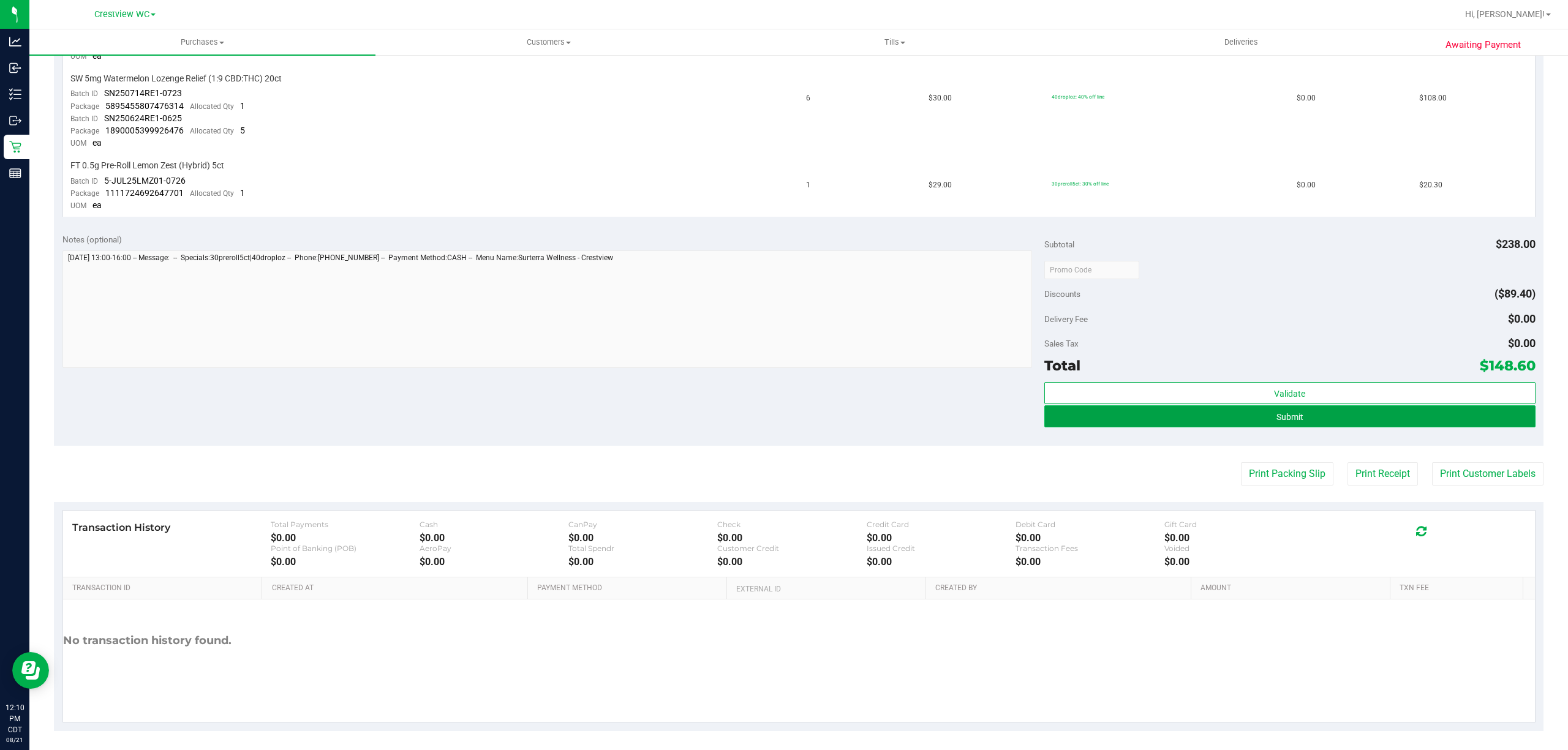
click at [1304, 419] on button "Submit" at bounding box center [1290, 416] width 492 height 22
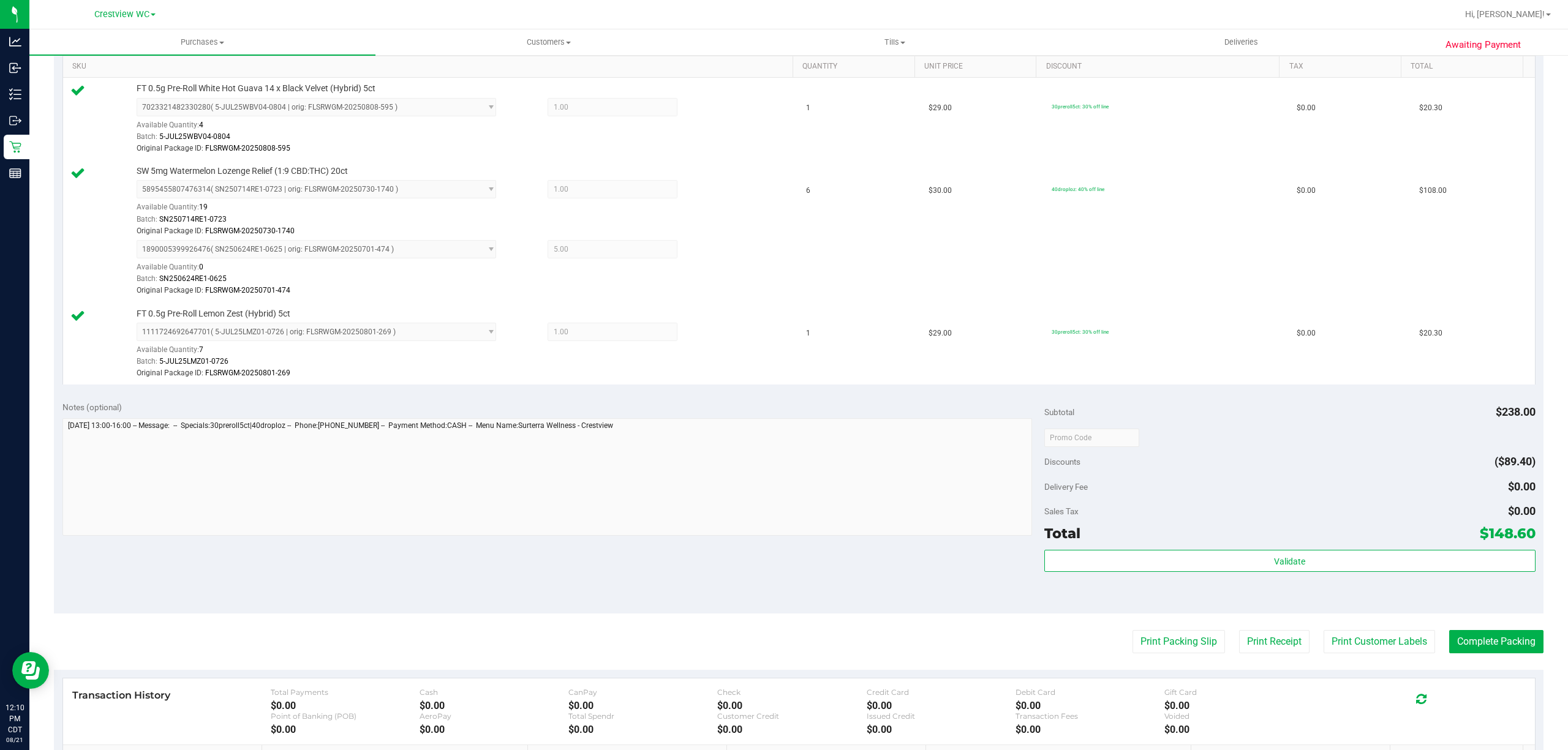
scroll to position [490, 0]
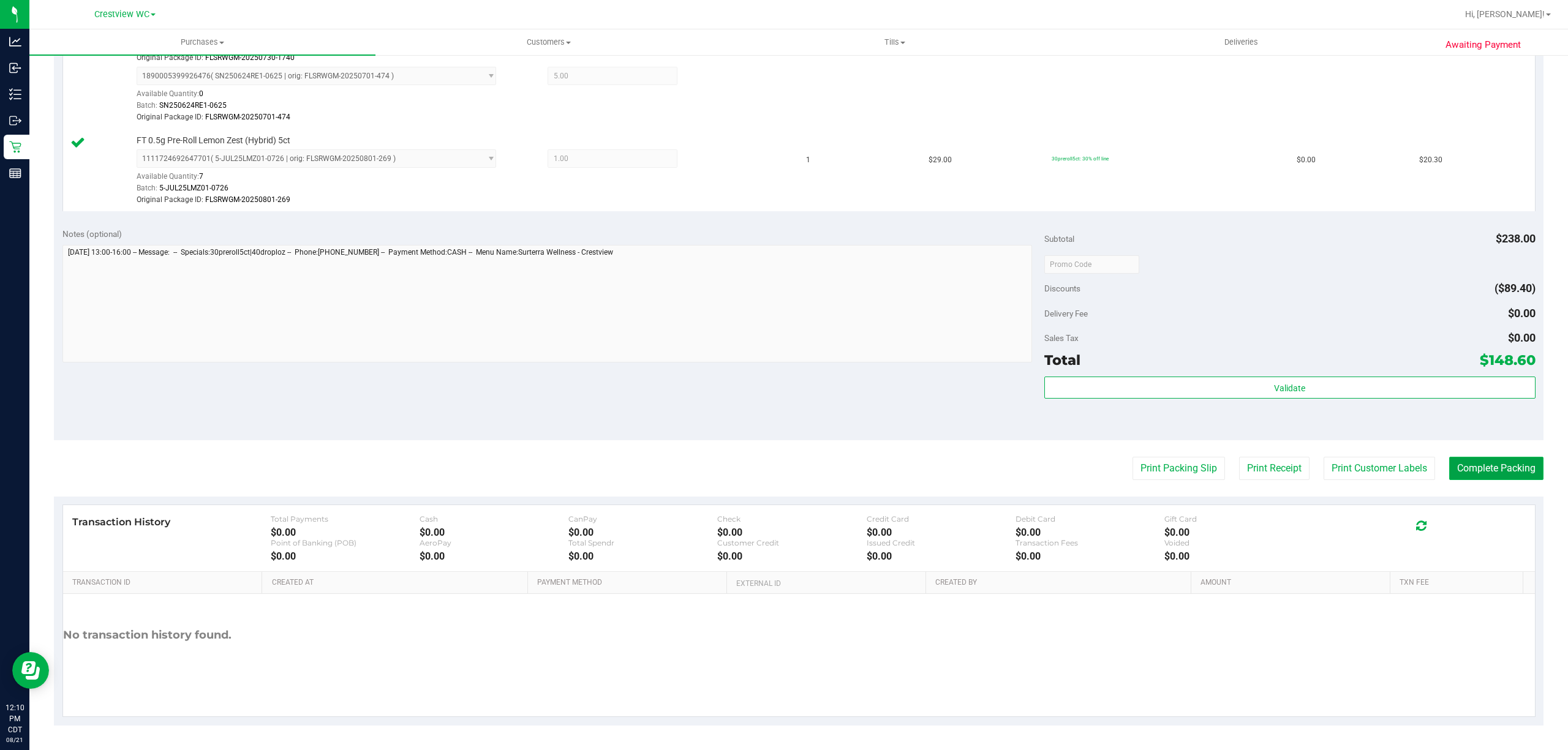
click at [1477, 470] on button "Complete Packing" at bounding box center [1497, 468] width 95 height 23
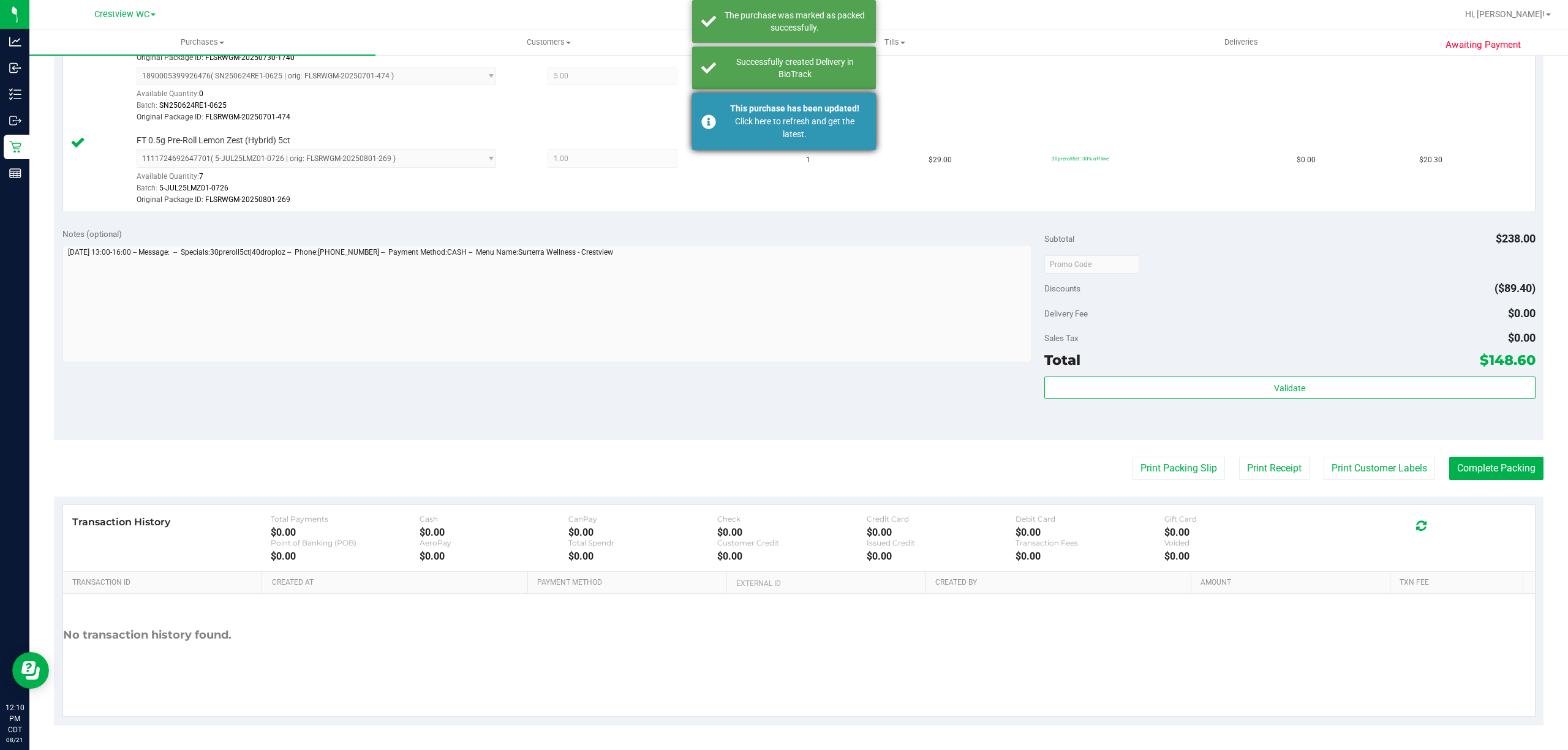
click at [803, 140] on div "Click here to refresh and get the latest." at bounding box center [795, 128] width 144 height 26
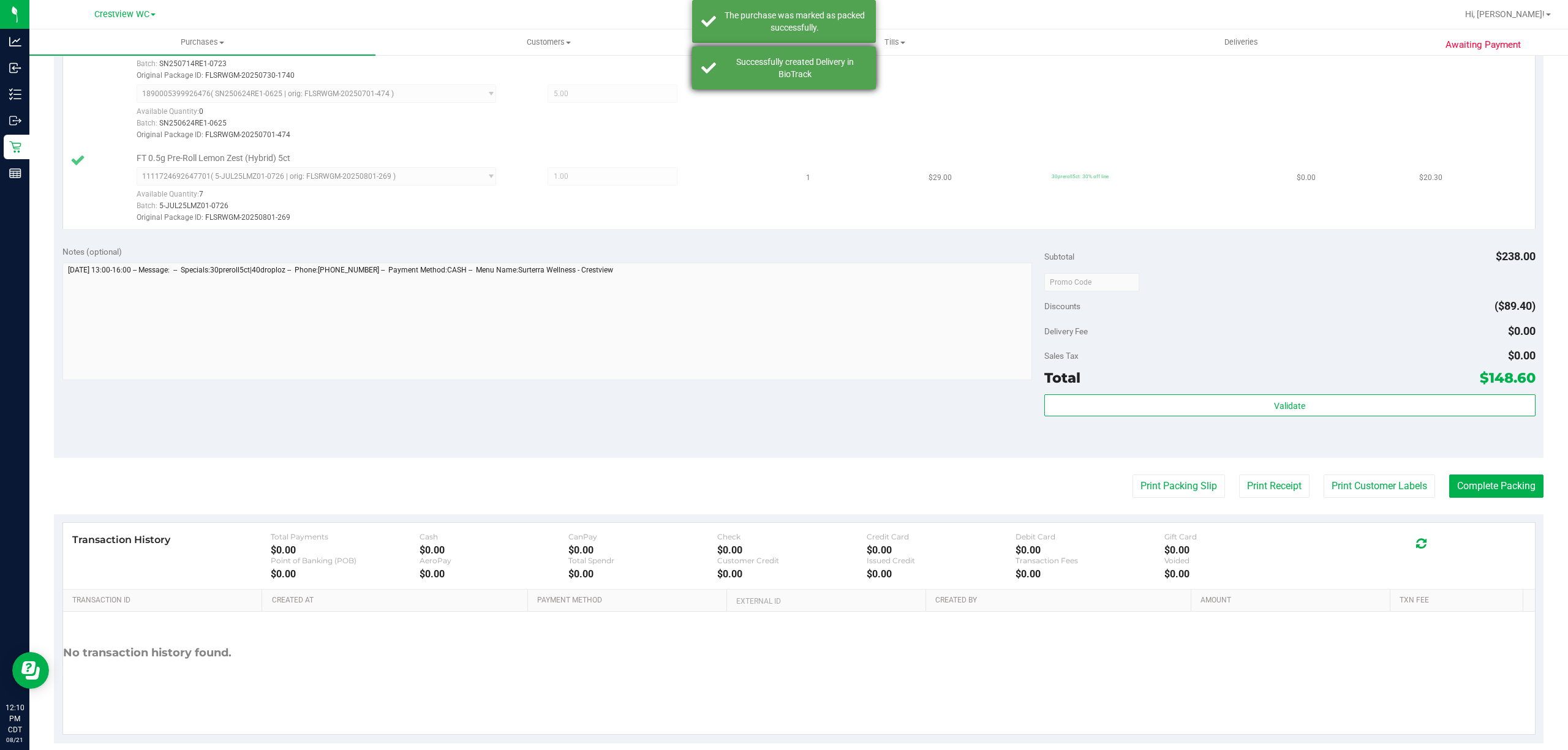
scroll to position [461, 0]
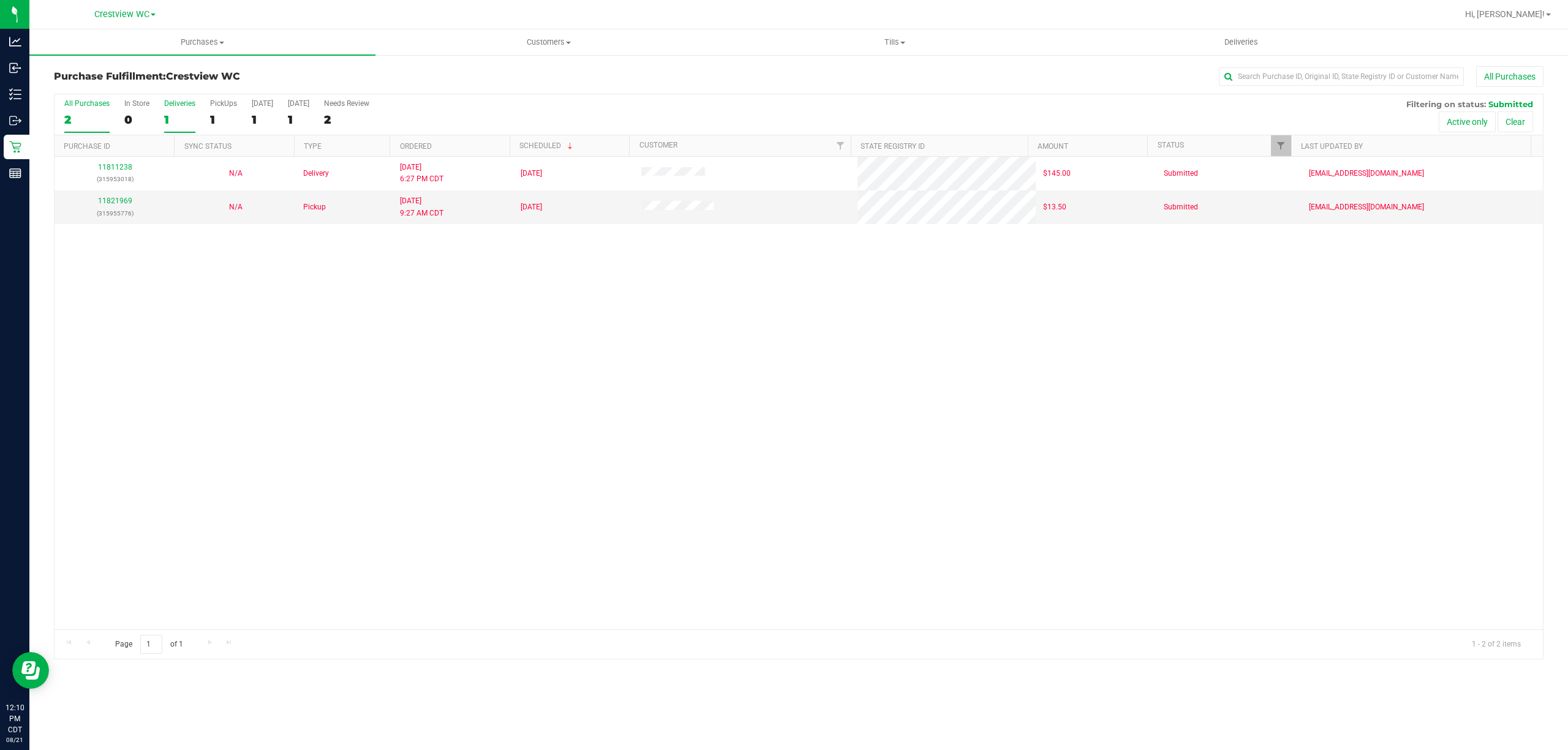
click at [164, 111] on label "Deliveries 1" at bounding box center [180, 116] width 32 height 34
click at [0, 0] on input "Deliveries 1" at bounding box center [0, 0] width 0 height 0
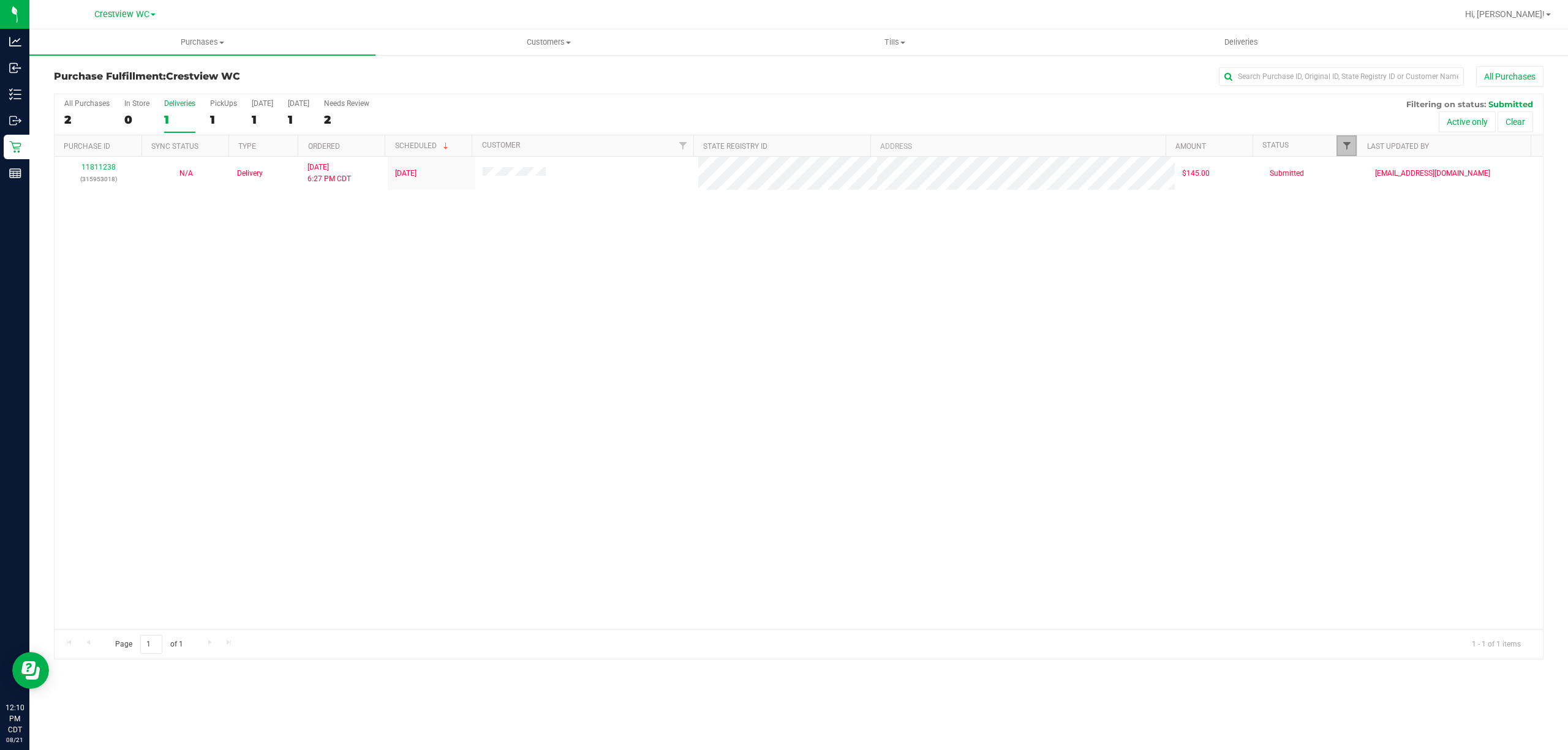
click at [1349, 148] on span "Filter" at bounding box center [1347, 146] width 9 height 9
click at [1370, 283] on span "Packed" at bounding box center [1374, 281] width 24 height 7
click at [1357, 283] on input "Packed" at bounding box center [1353, 282] width 8 height 8
checkbox input "true"
click at [1371, 364] on button "Filter" at bounding box center [1372, 360] width 59 height 27
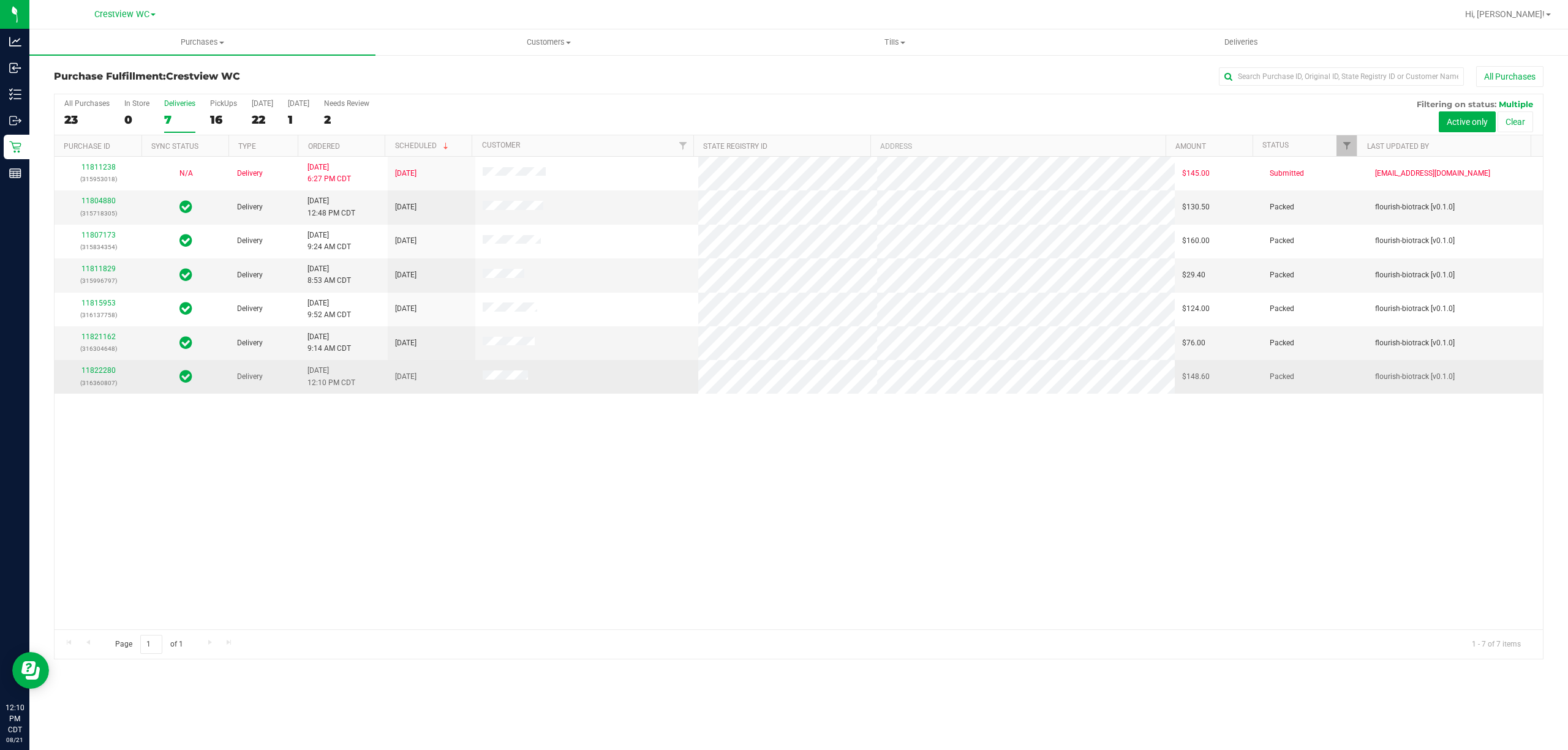
click at [96, 368] on div "11822280 (316360807)" at bounding box center [98, 376] width 73 height 23
click at [102, 375] on link "11822280" at bounding box center [98, 370] width 34 height 9
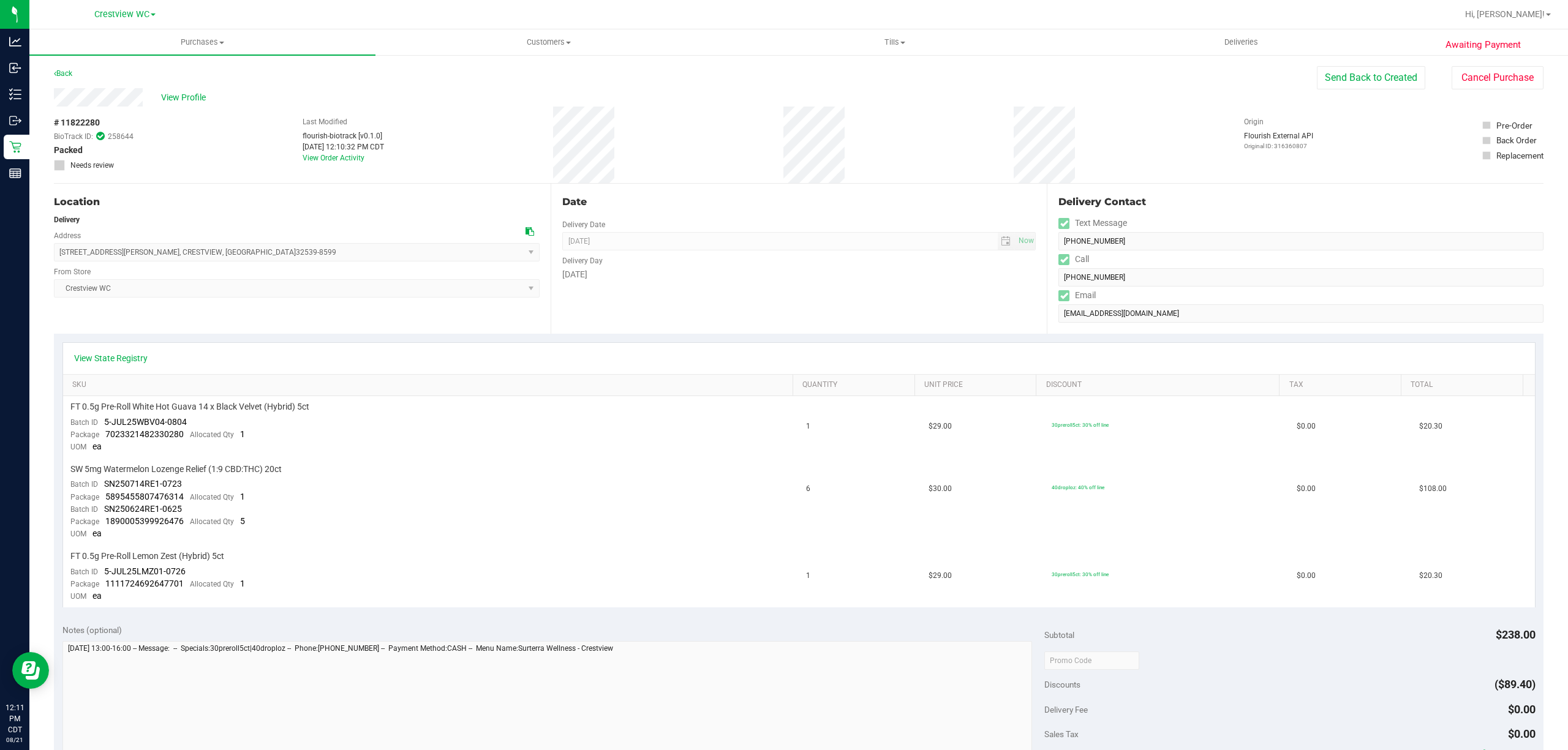
click at [469, 177] on div "# 11822280 BioTrack ID: 258644 Packed Needs review Last Modified flourish-biotr…" at bounding box center [799, 144] width 1490 height 76
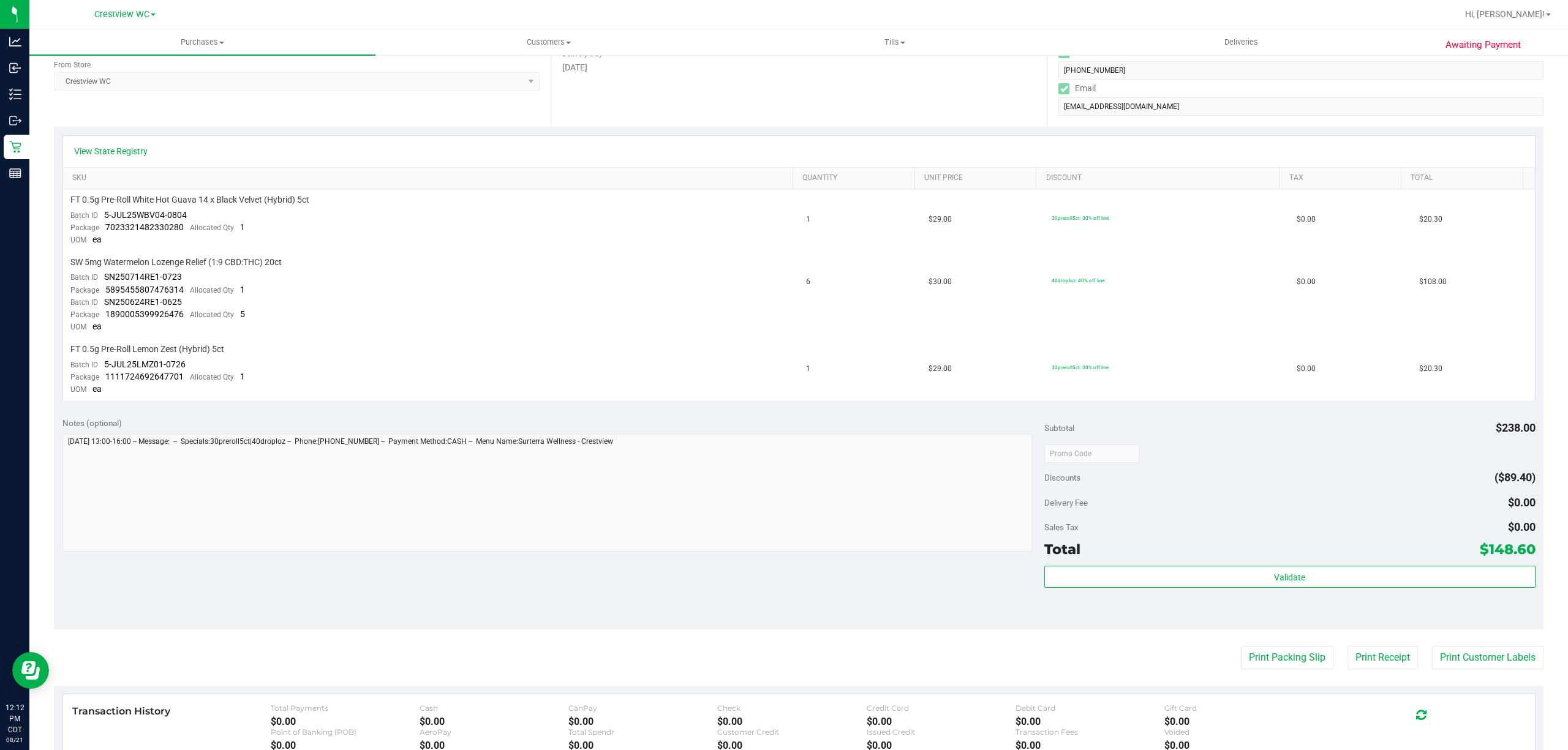
scroll to position [244, 0]
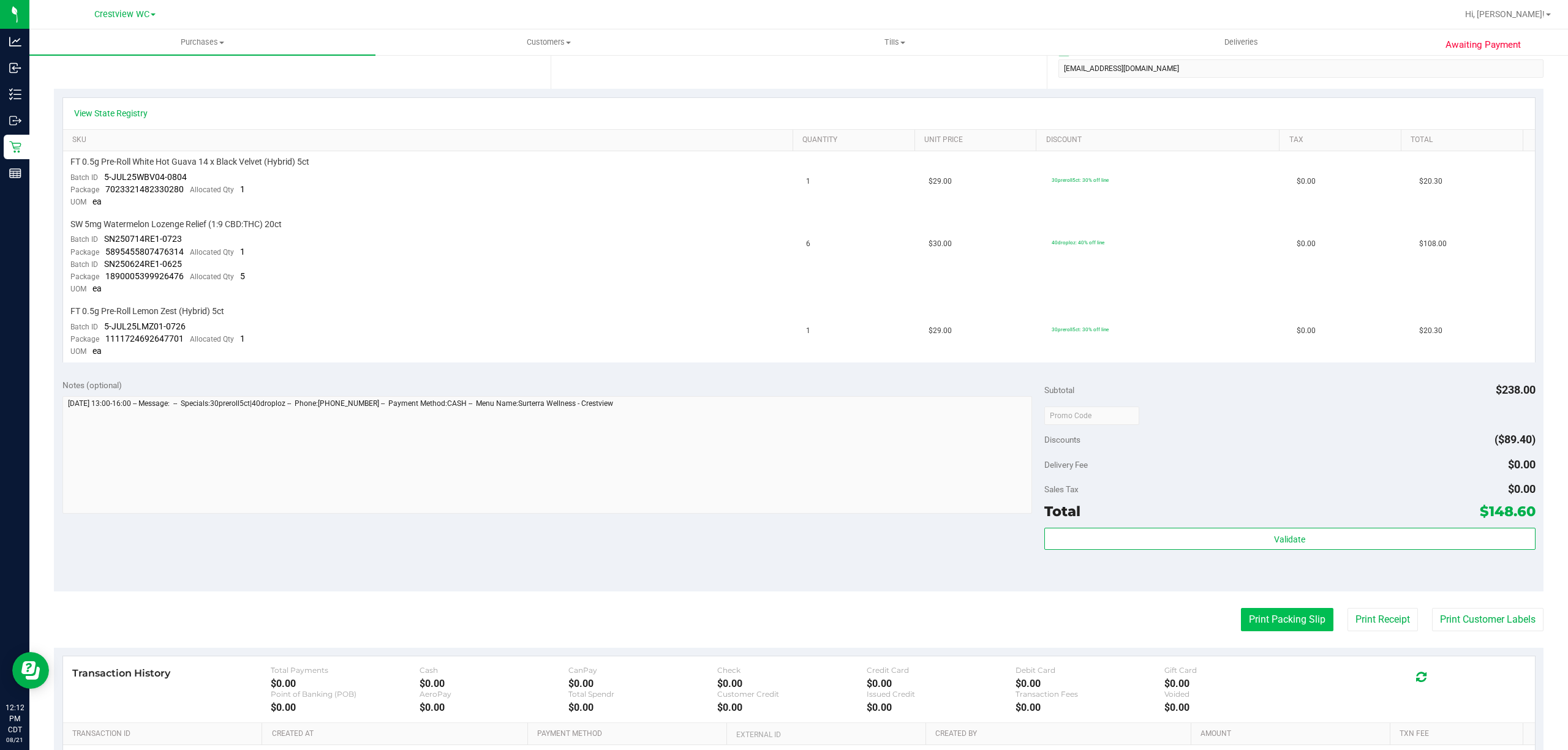
click at [1293, 614] on button "Print Packing Slip" at bounding box center [1287, 619] width 92 height 23
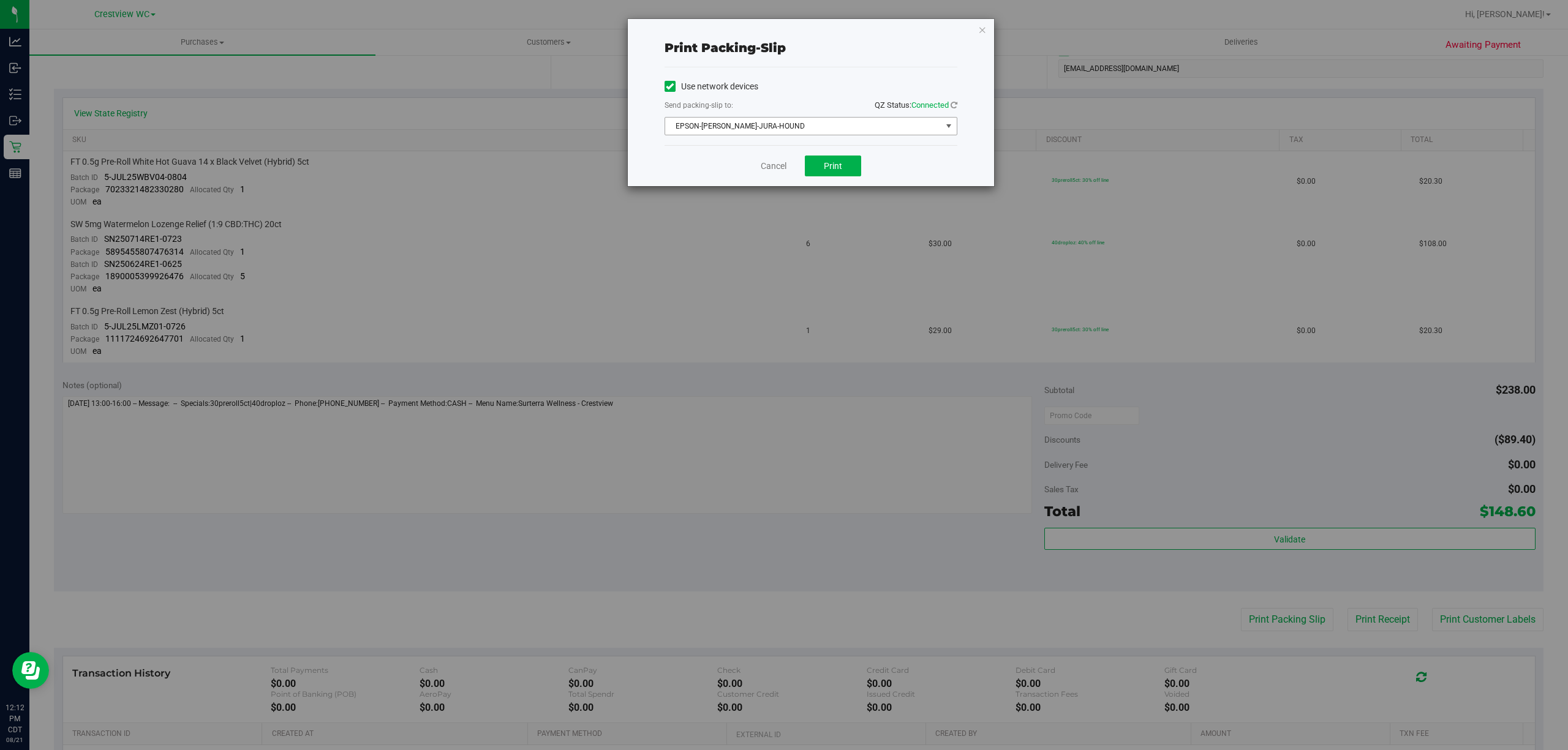
click at [820, 133] on span "EPSON-[PERSON_NAME]-JURA-HOUND" at bounding box center [803, 126] width 276 height 17
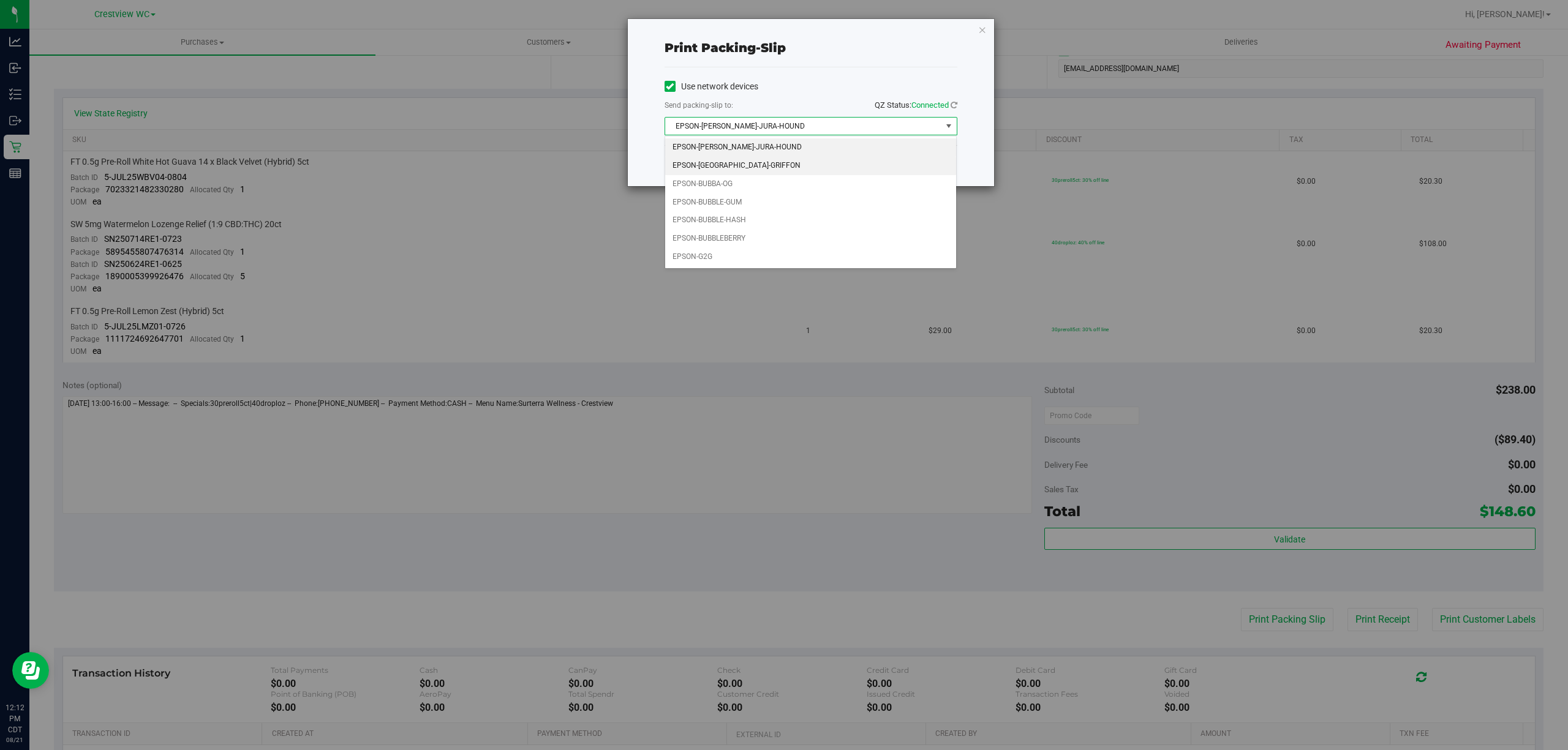
click at [770, 170] on li "EPSON-[GEOGRAPHIC_DATA]-GRIFFON" at bounding box center [810, 166] width 291 height 18
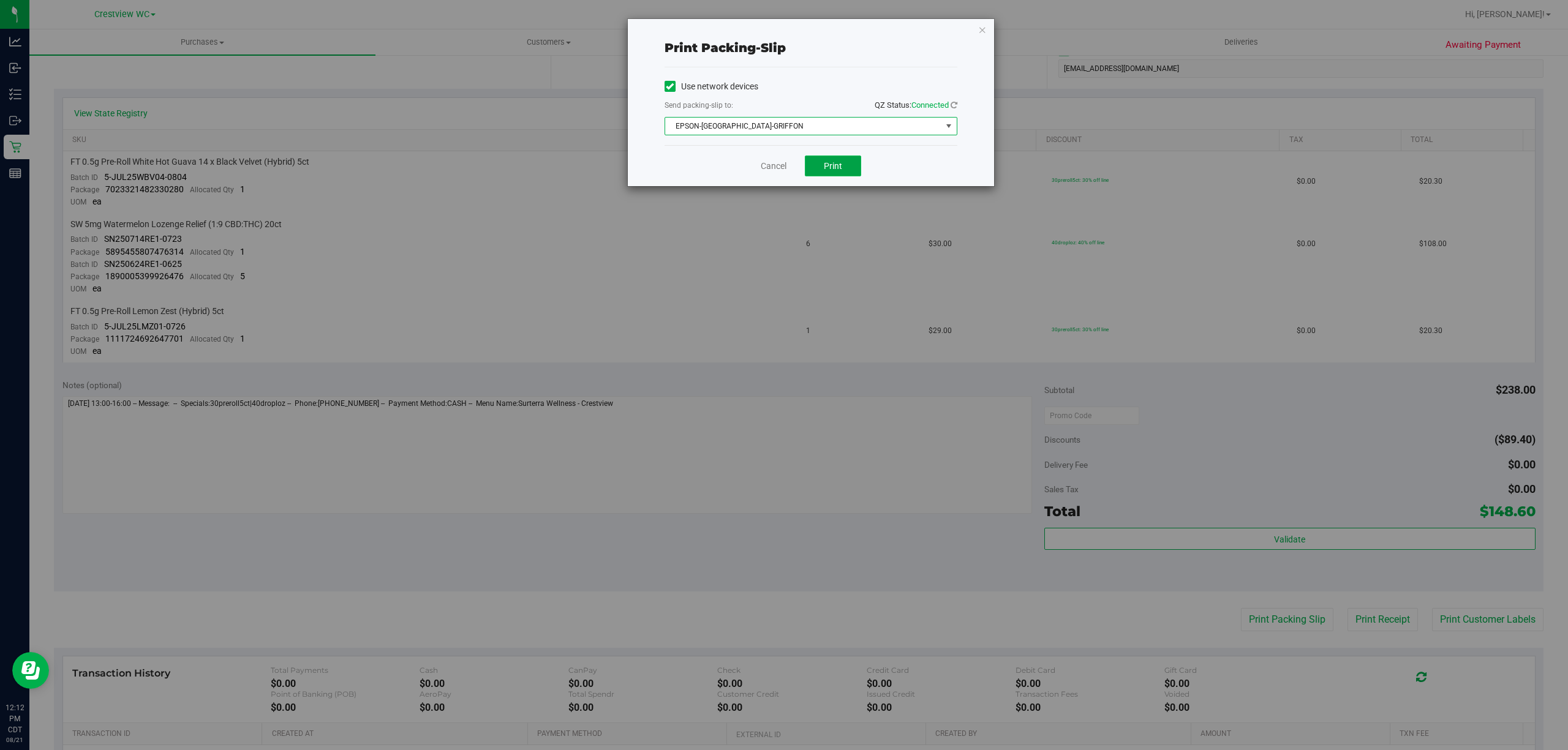
click at [840, 174] on button "Print" at bounding box center [833, 166] width 56 height 21
click at [768, 164] on link "Cancel" at bounding box center [773, 166] width 26 height 13
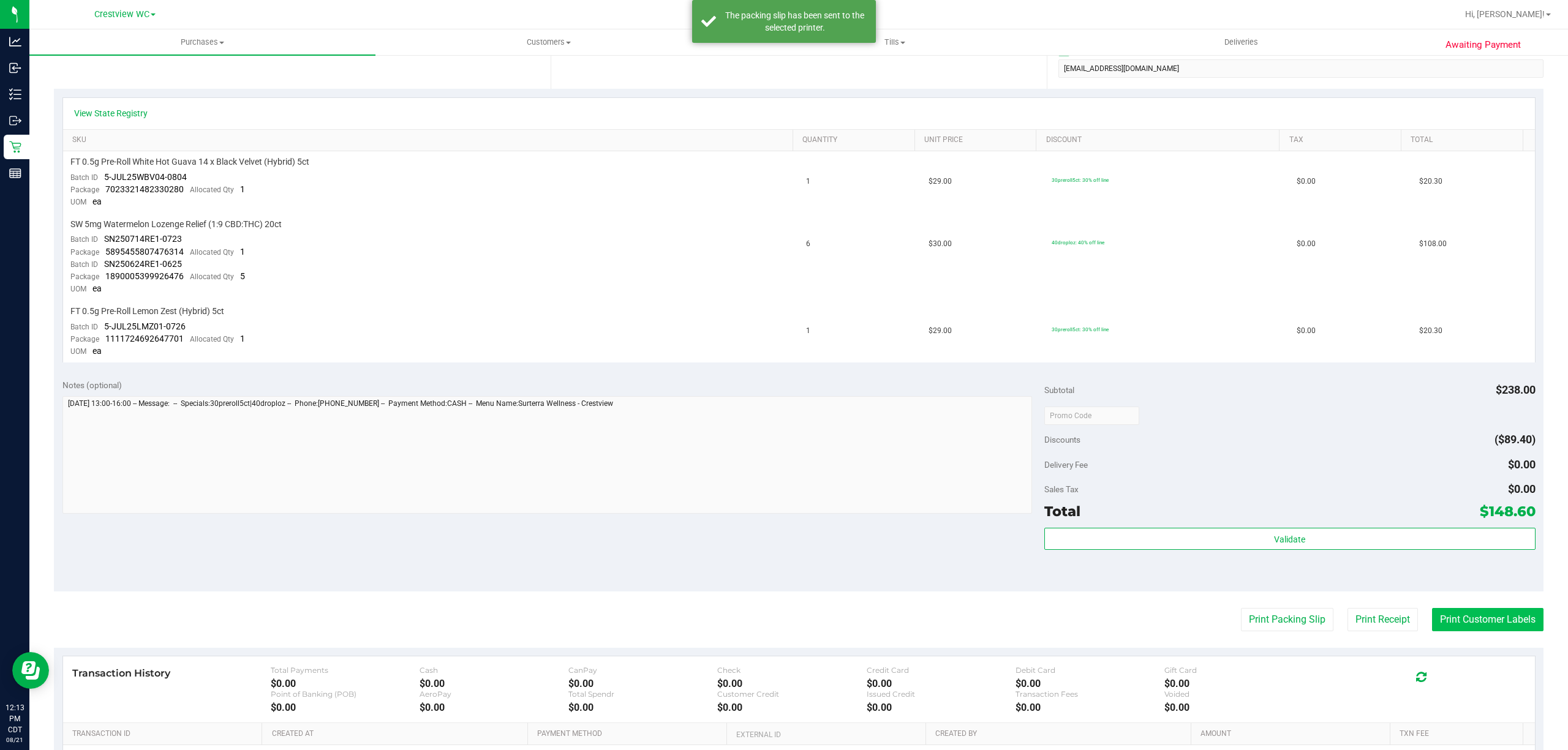
click at [1454, 616] on button "Print Customer Labels" at bounding box center [1488, 619] width 111 height 23
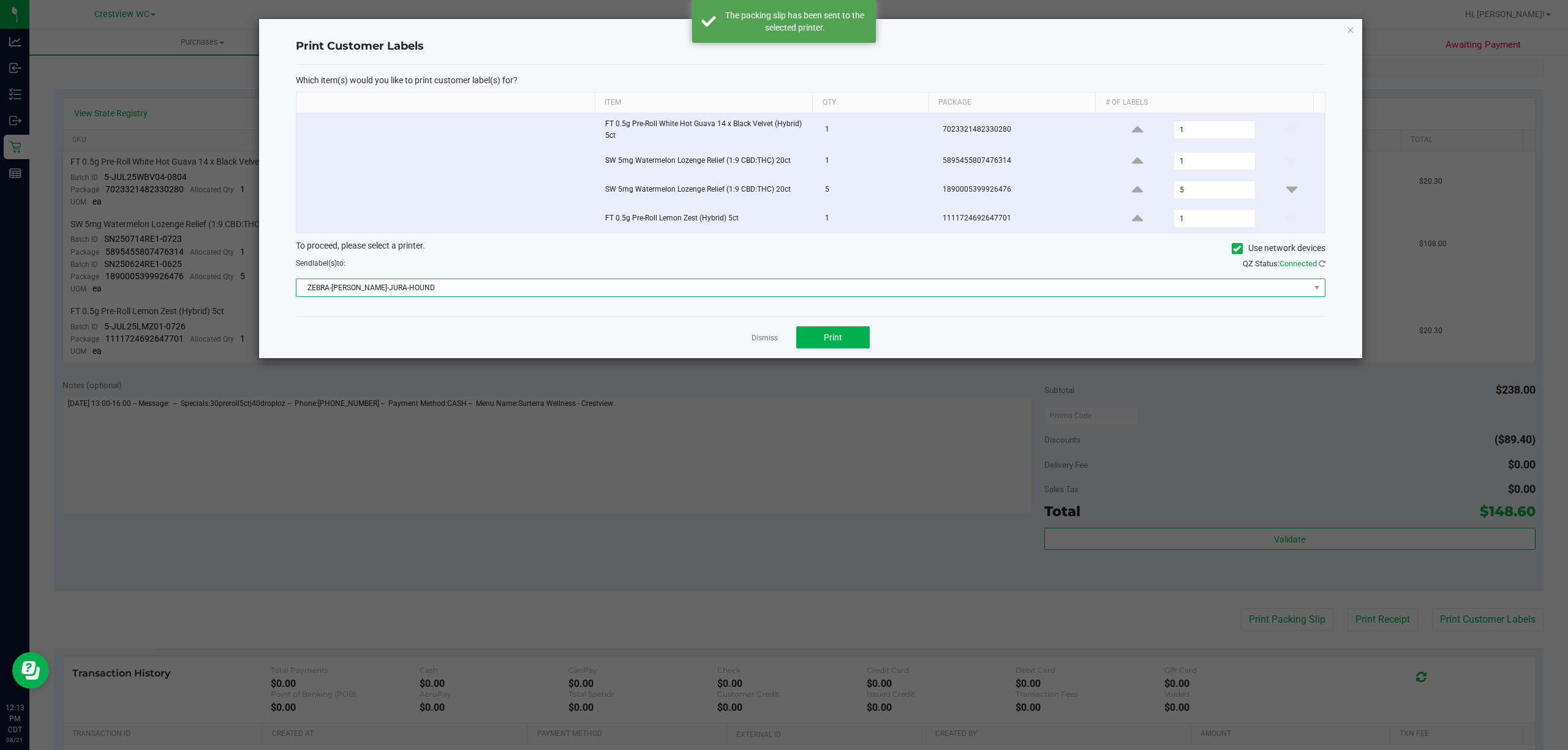
click at [523, 289] on span "ZEBRA-BRUNO-JURA-HOUND" at bounding box center [803, 288] width 1013 height 17
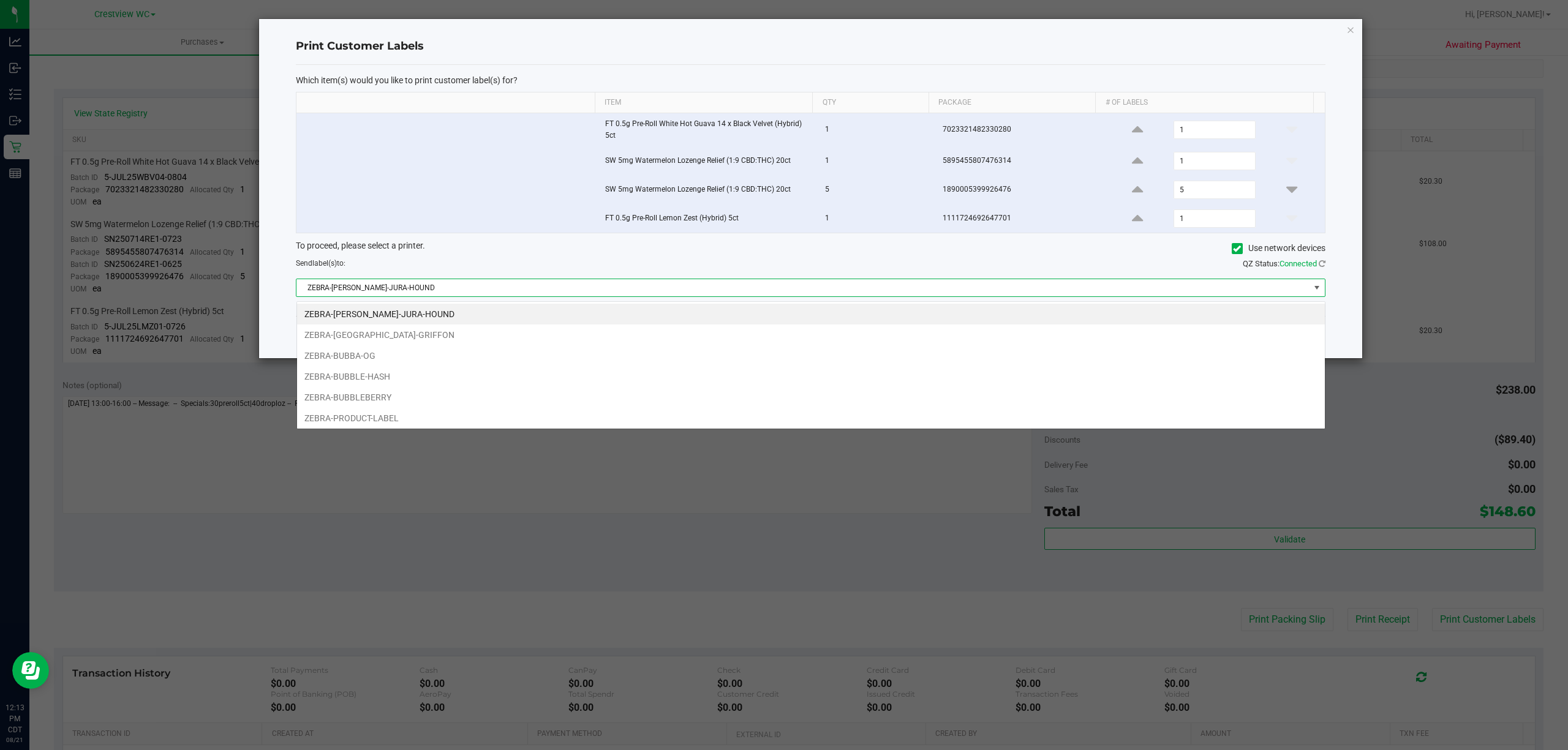
scroll to position [18, 1029]
click at [397, 334] on li "ZEBRA-[GEOGRAPHIC_DATA]-GRIFFON" at bounding box center [810, 334] width 1028 height 21
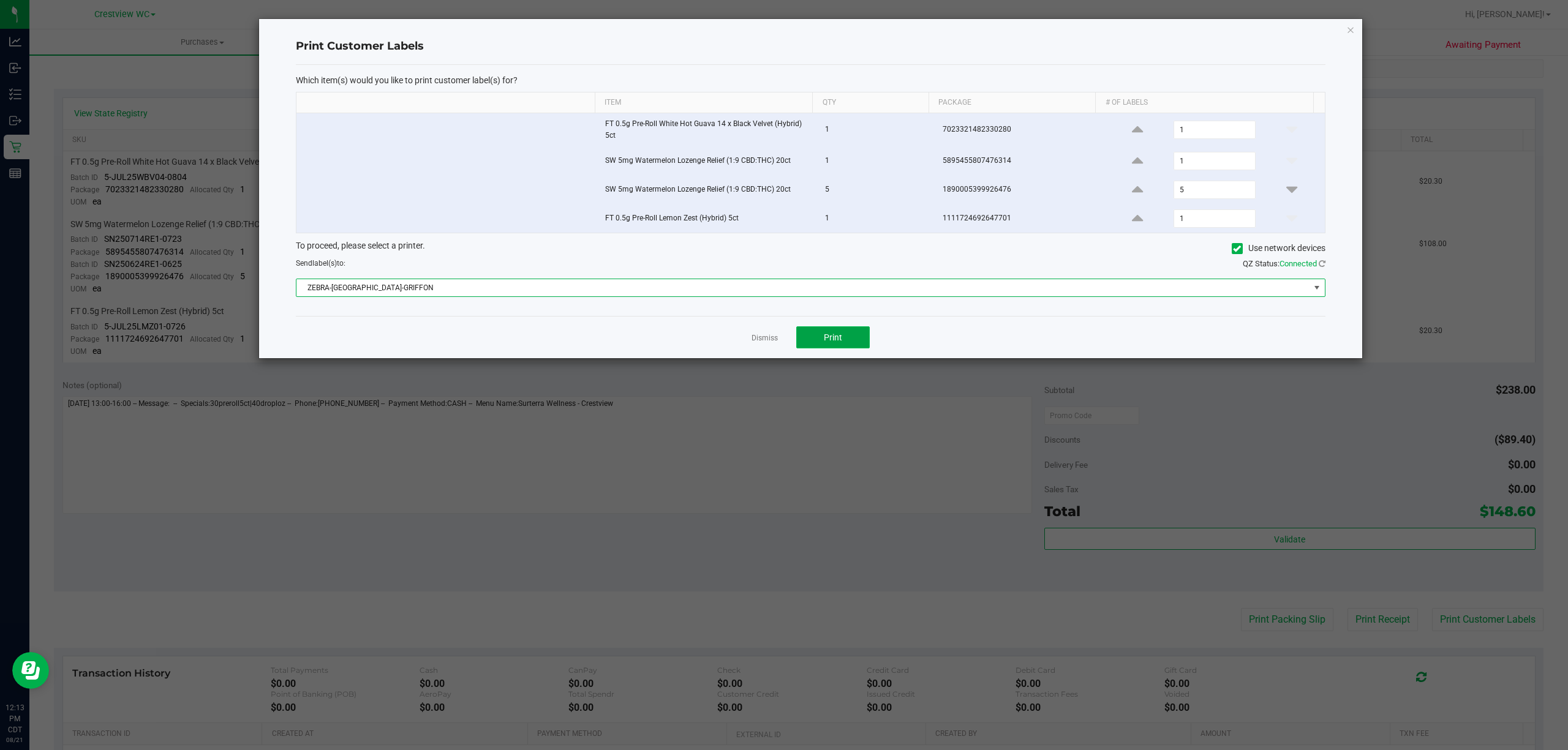
click at [853, 341] on button "Print" at bounding box center [833, 338] width 73 height 22
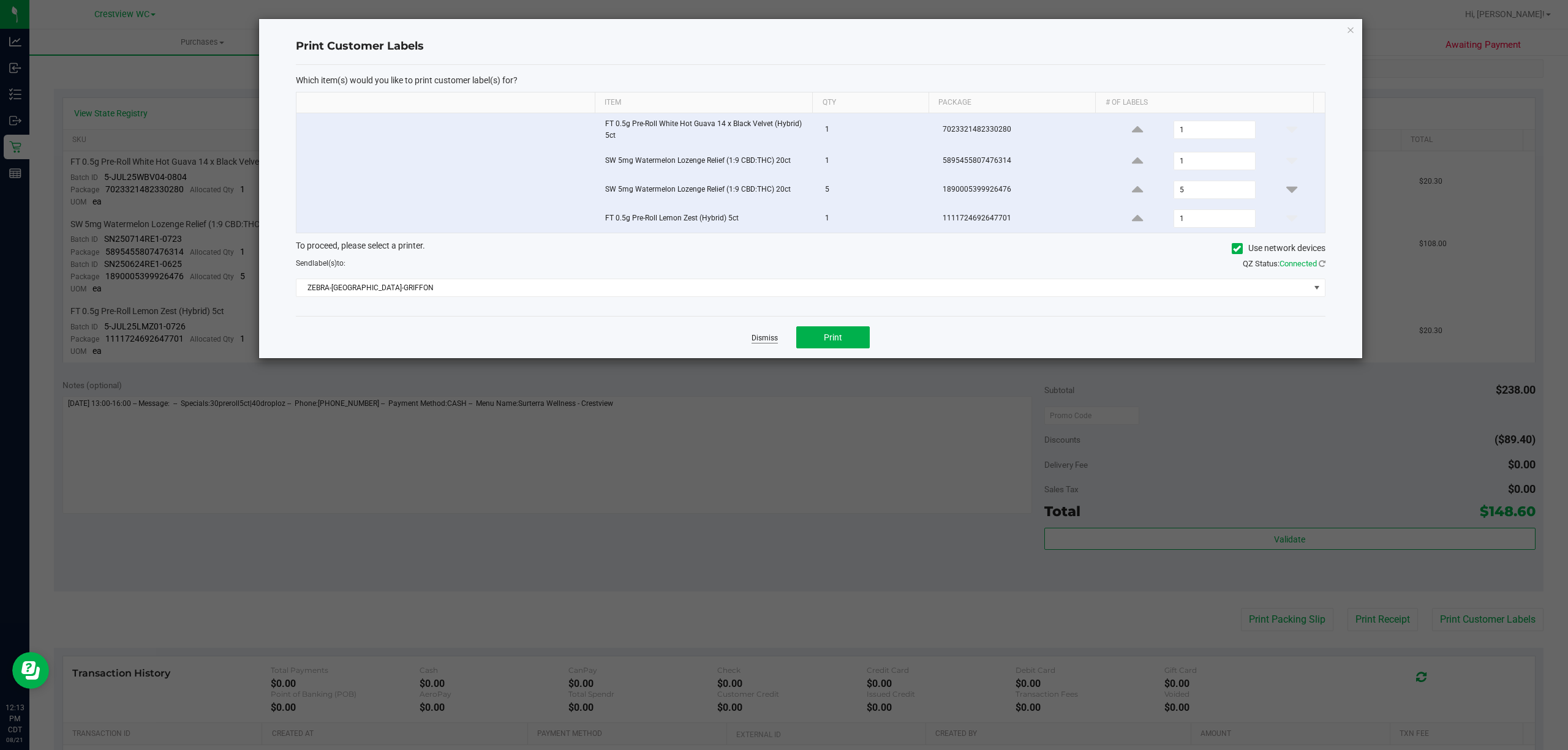
click at [762, 341] on link "Dismiss" at bounding box center [764, 338] width 26 height 10
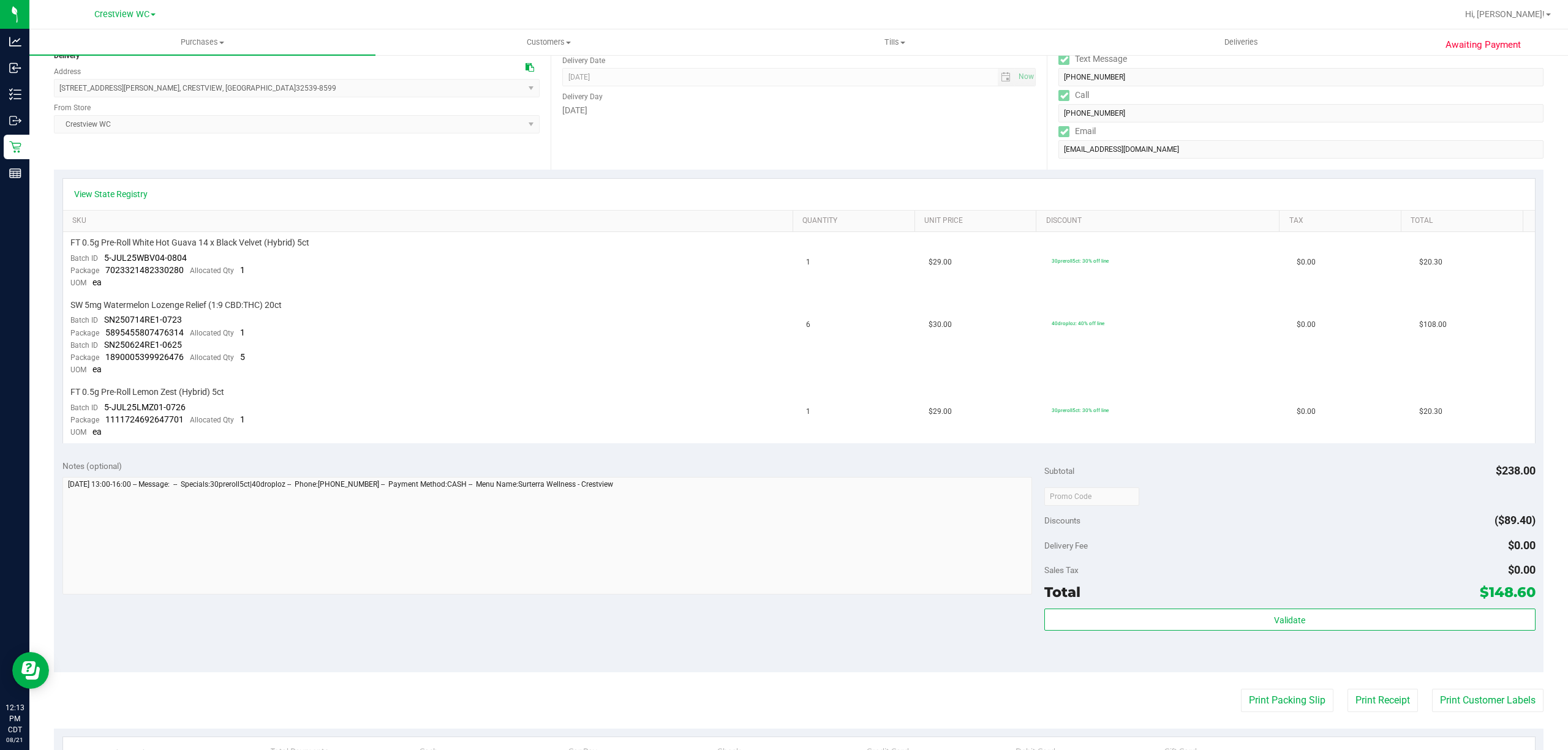
scroll to position [0, 0]
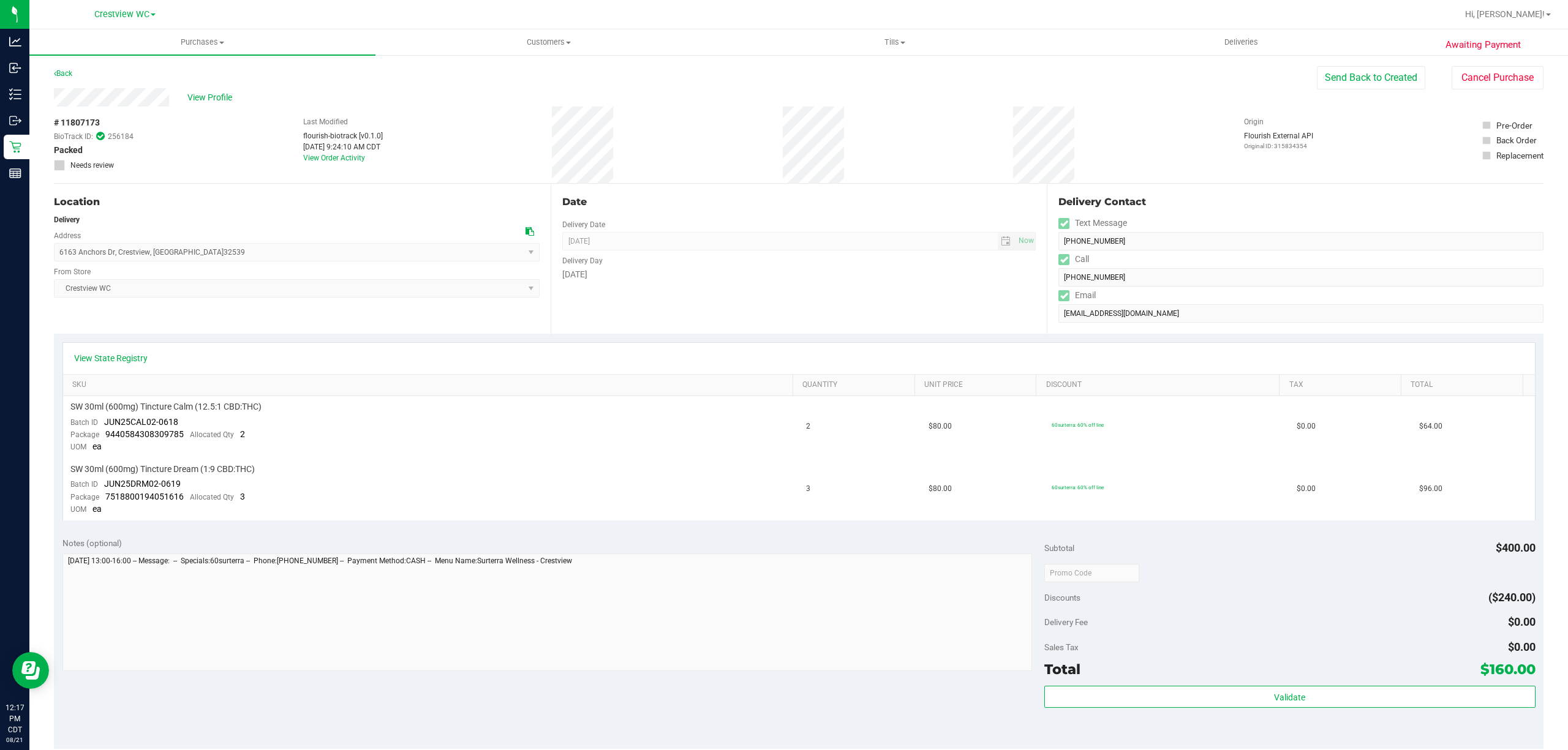
click at [426, 190] on div "Location Delivery Address 6163 Anchors Dr , Crestview , FL 32539 Select address…" at bounding box center [302, 259] width 497 height 150
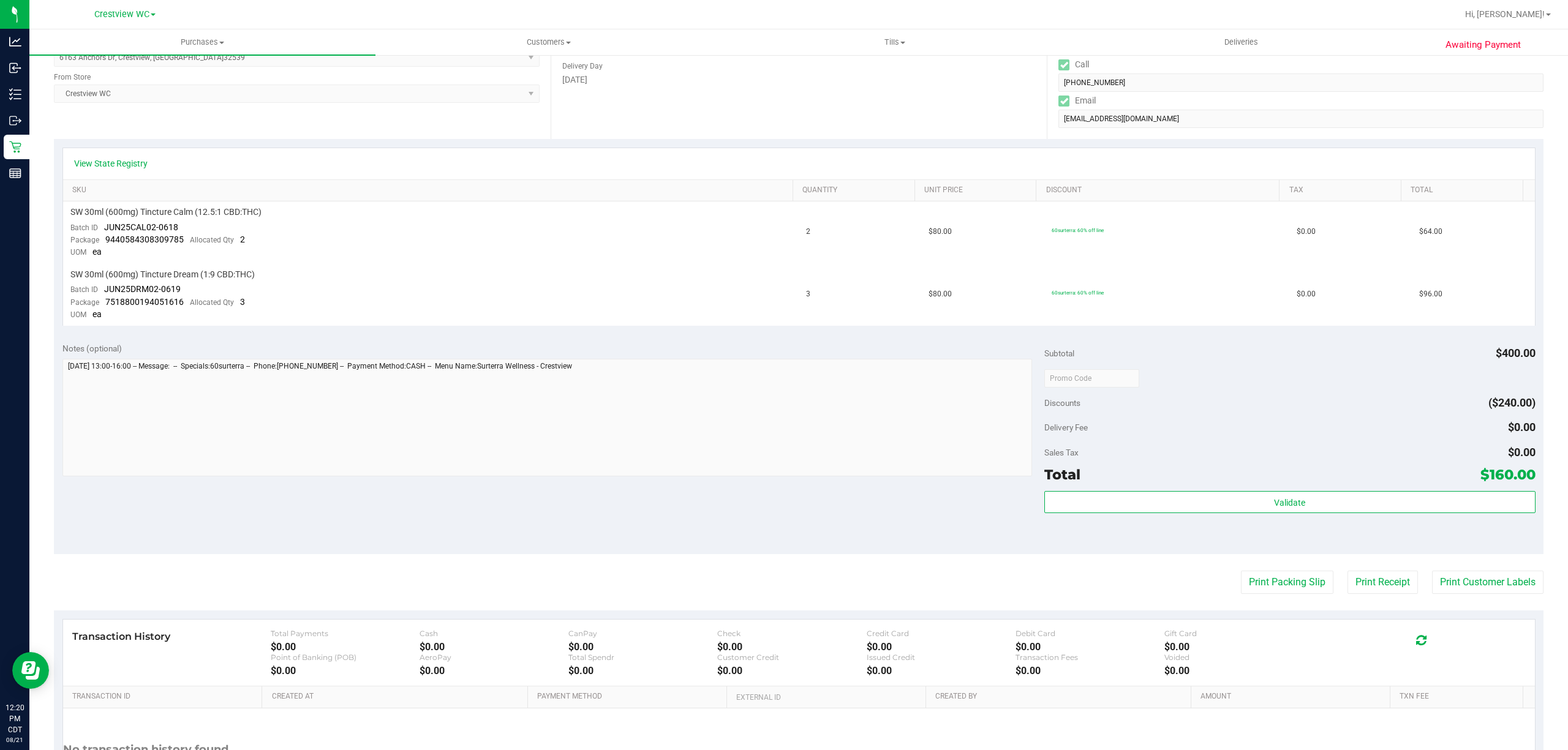
scroll to position [307, 0]
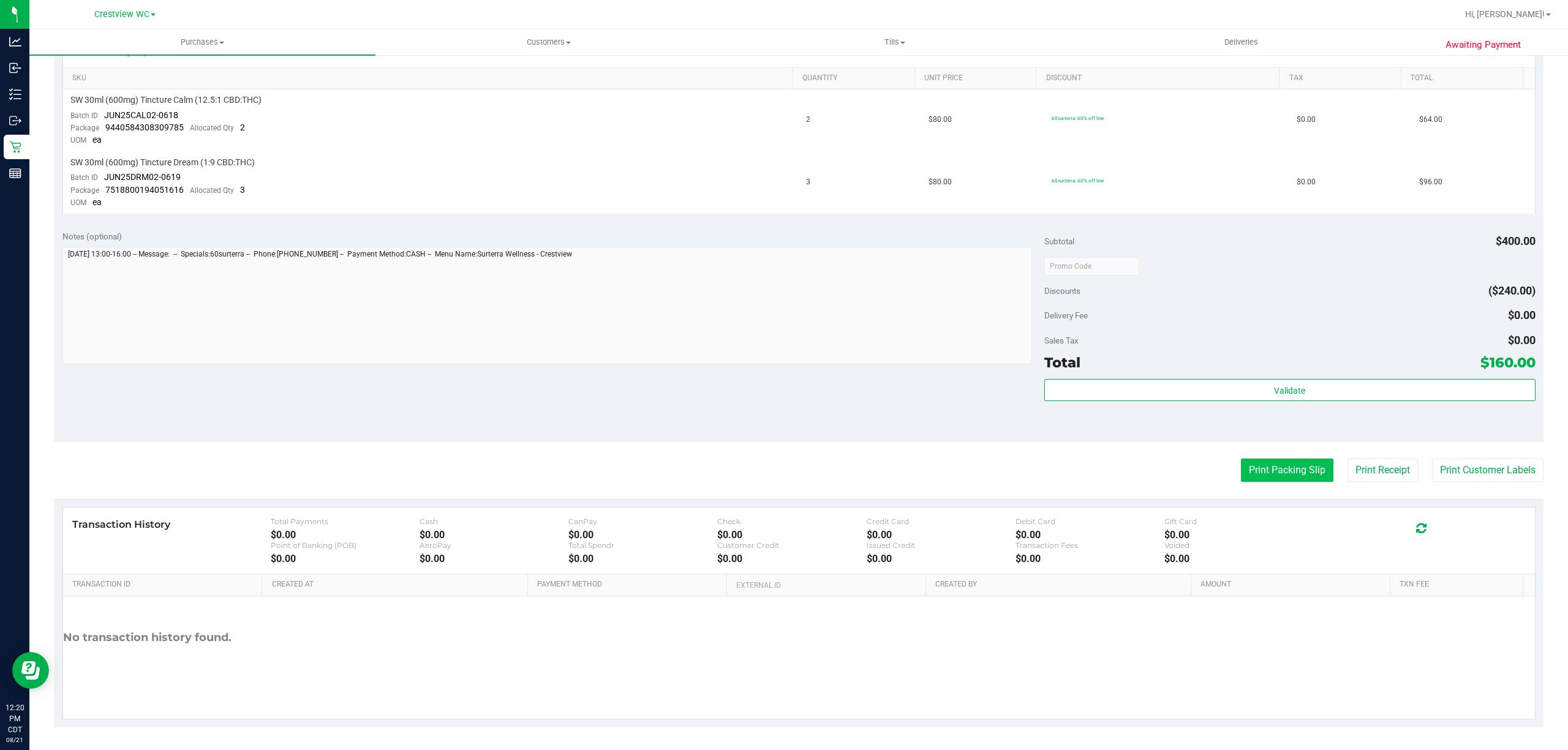
click at [1268, 472] on button "Print Packing Slip" at bounding box center [1287, 469] width 92 height 23
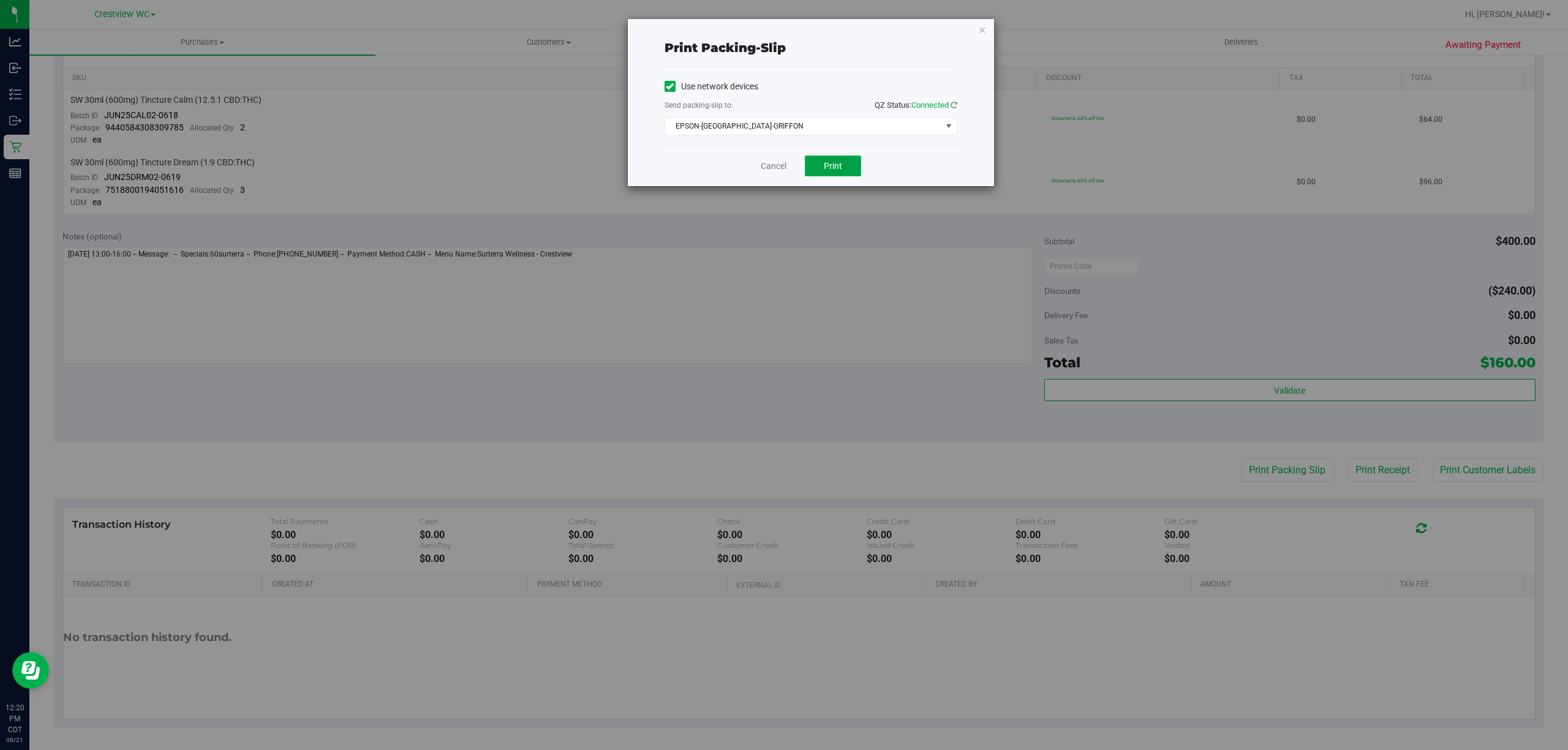
click at [847, 162] on button "Print" at bounding box center [833, 166] width 56 height 21
click at [780, 173] on link "Cancel" at bounding box center [773, 166] width 26 height 13
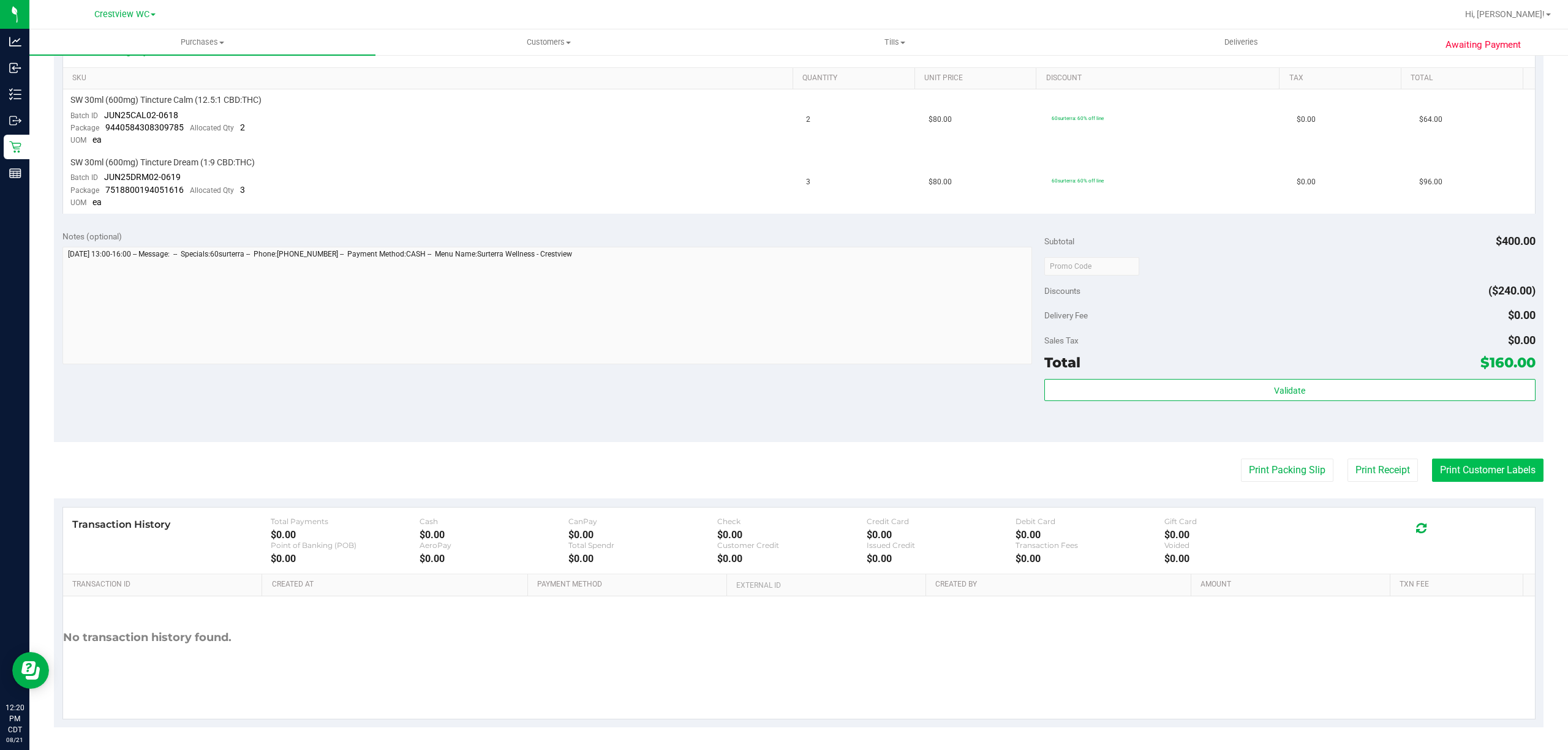
click at [1448, 461] on button "Print Customer Labels" at bounding box center [1488, 469] width 111 height 23
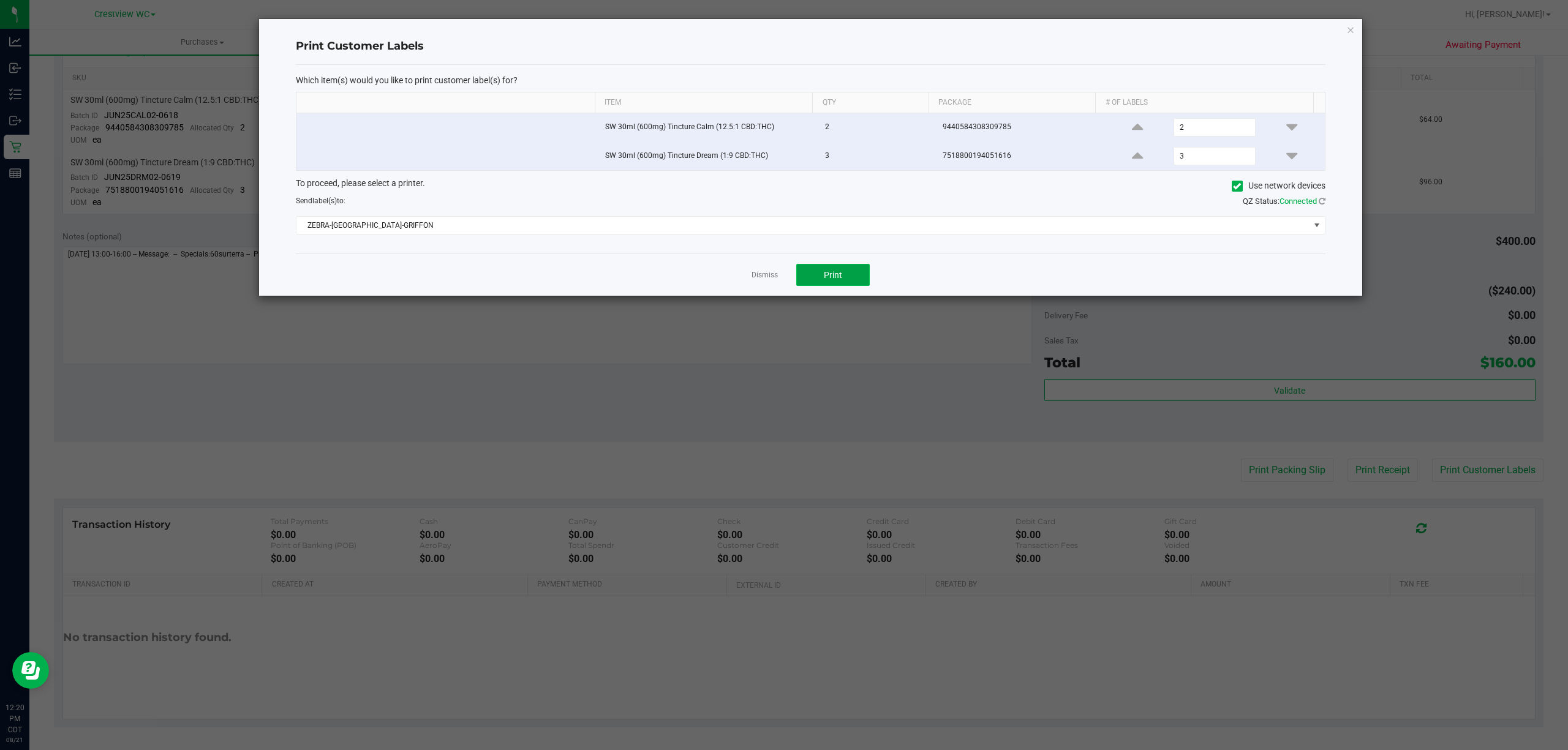
click at [844, 274] on button "Print" at bounding box center [833, 275] width 73 height 22
click at [778, 278] on div "Dismiss Print" at bounding box center [810, 274] width 1030 height 43
click at [776, 278] on link "Dismiss" at bounding box center [764, 274] width 26 height 10
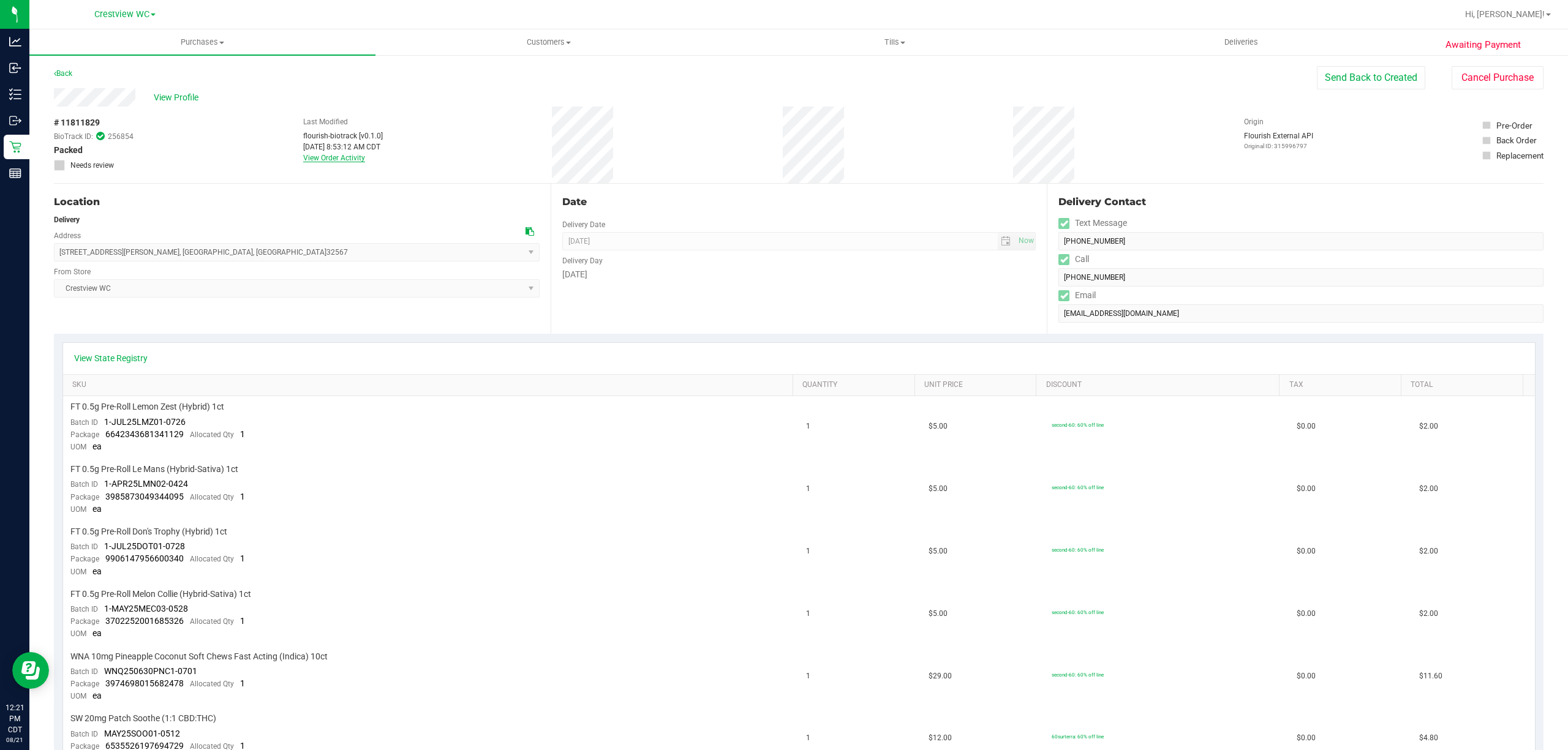
click at [330, 159] on link "View Order Activity" at bounding box center [334, 158] width 62 height 9
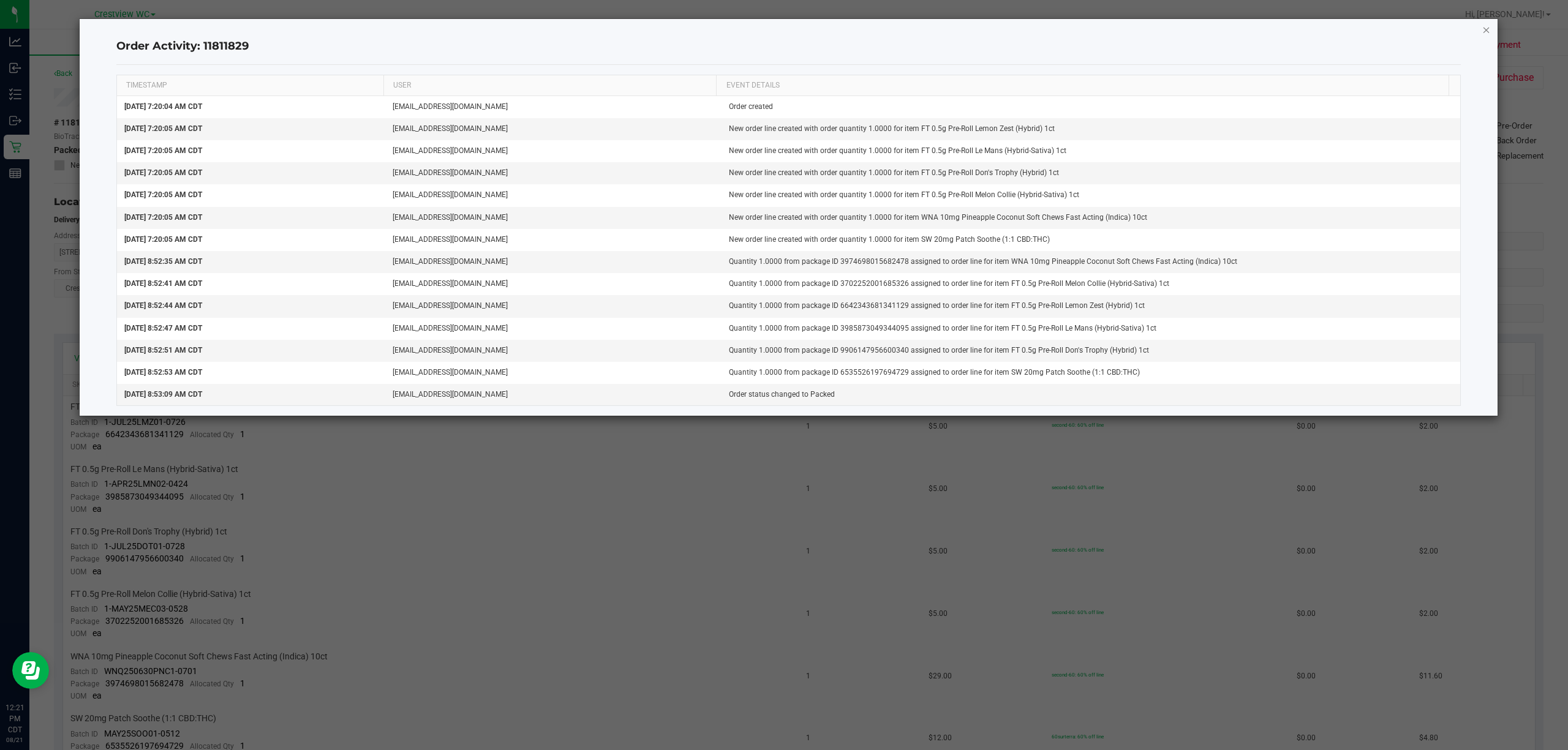
click at [1483, 28] on icon "button" at bounding box center [1487, 29] width 9 height 15
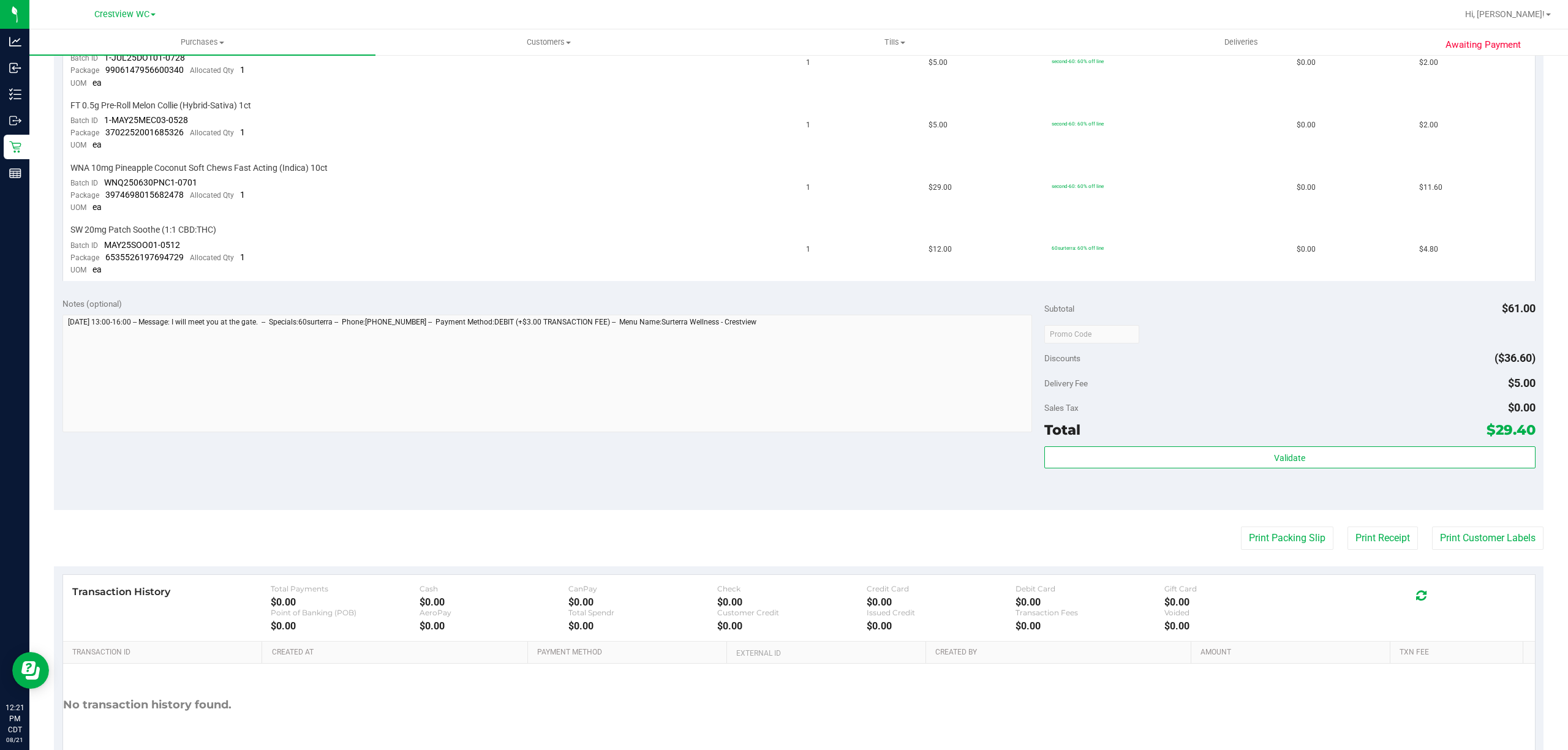
scroll to position [490, 0]
click at [1153, 453] on button "Validate" at bounding box center [1290, 456] width 492 height 22
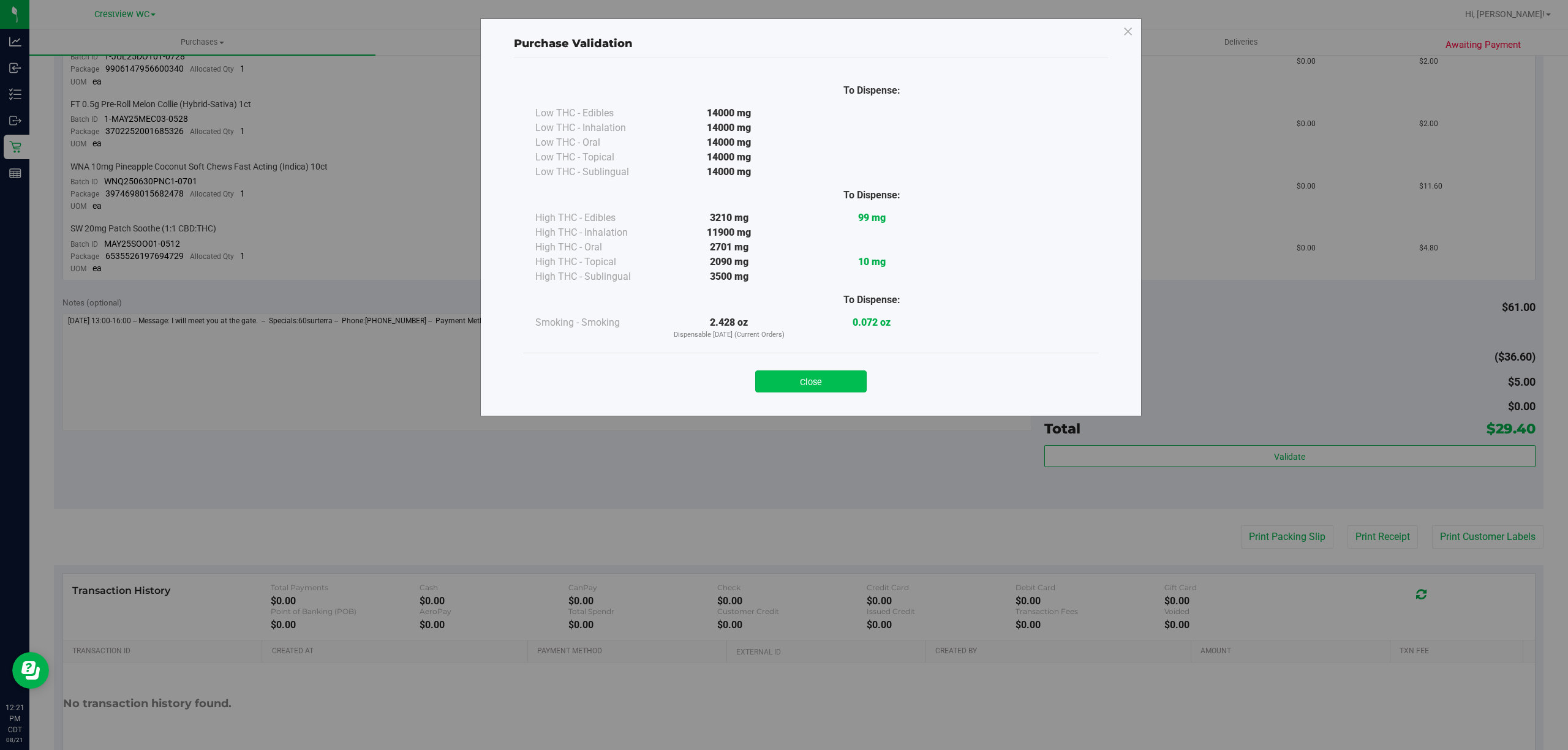
click at [814, 384] on button "Close" at bounding box center [810, 382] width 111 height 22
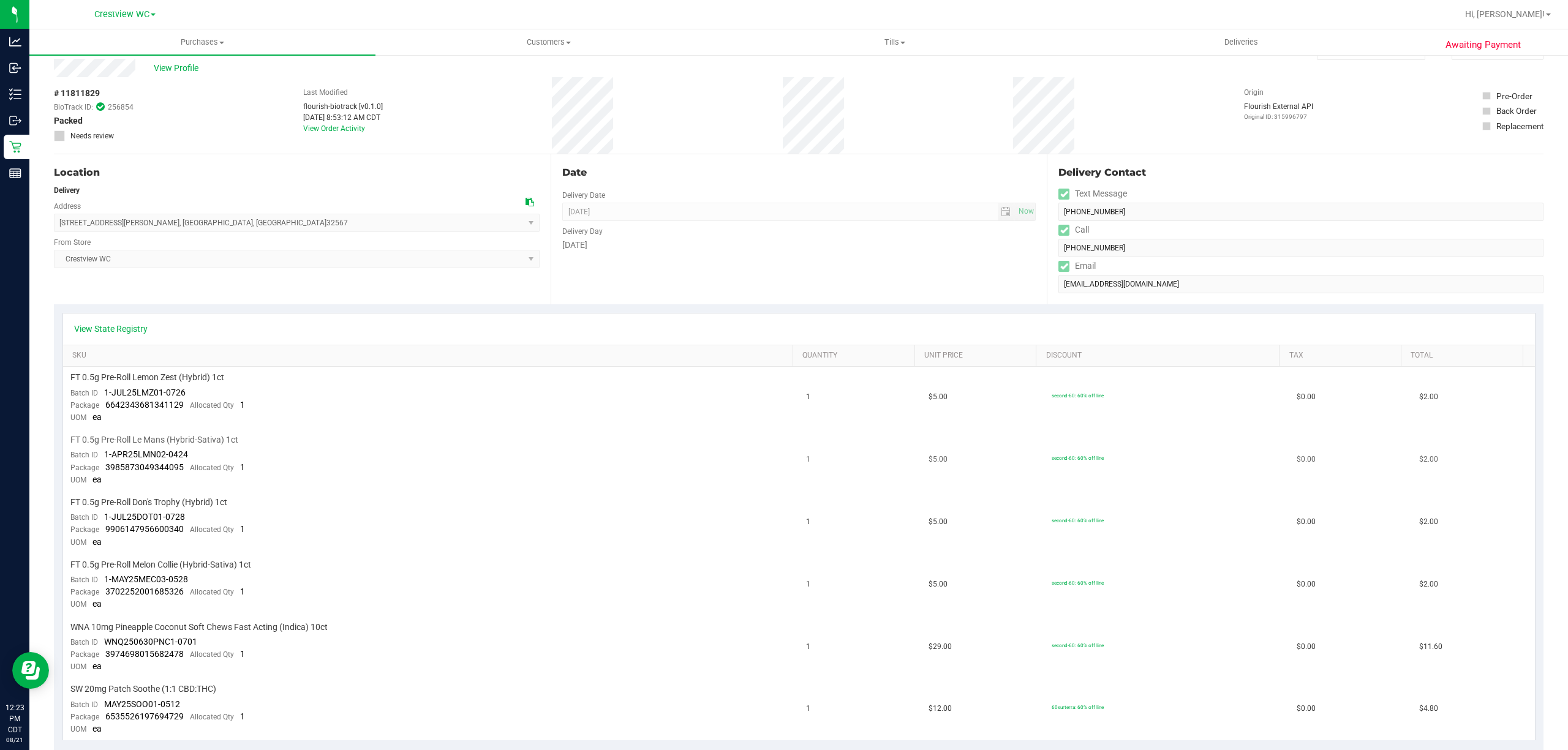
scroll to position [0, 0]
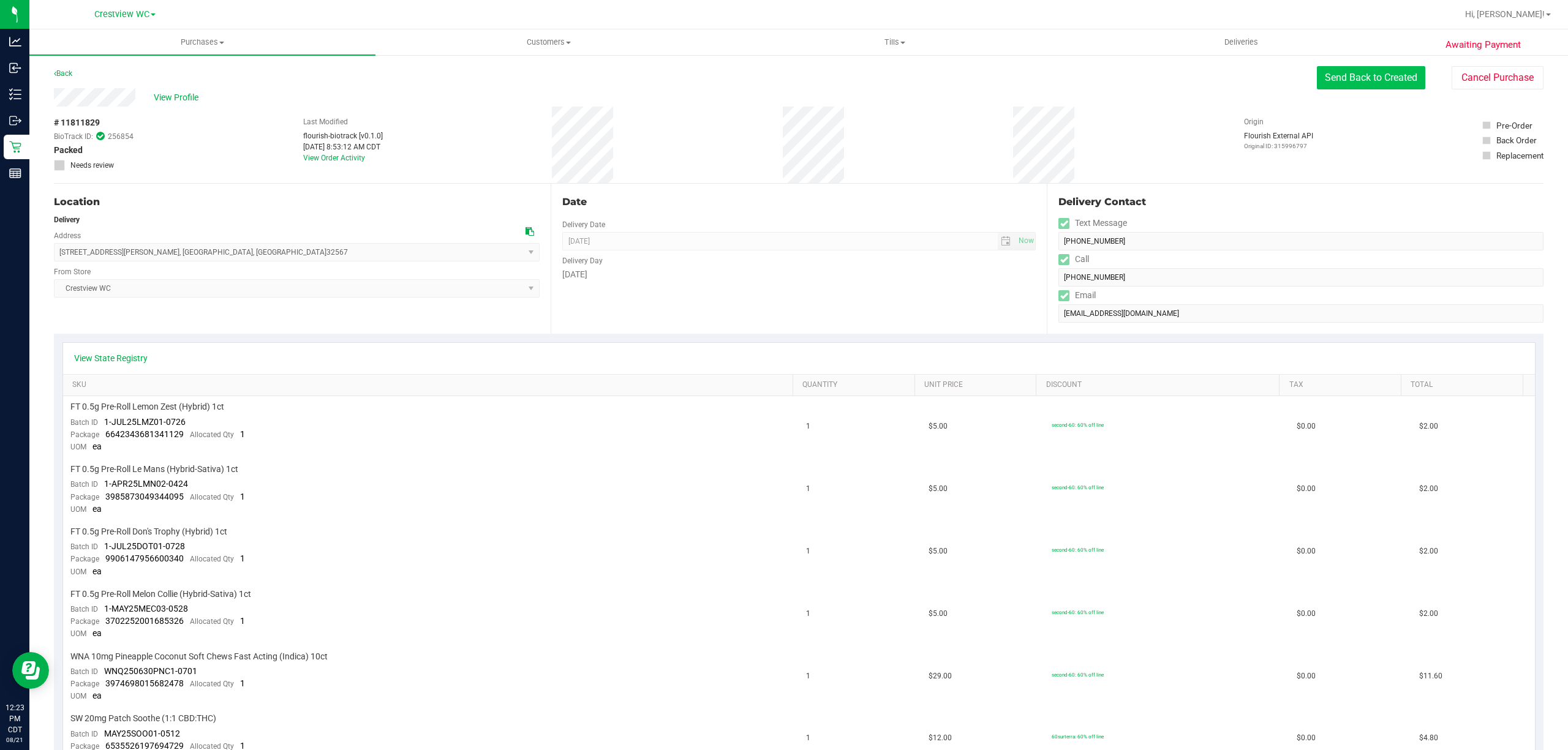
click at [1368, 69] on button "Send Back to Created" at bounding box center [1371, 77] width 108 height 23
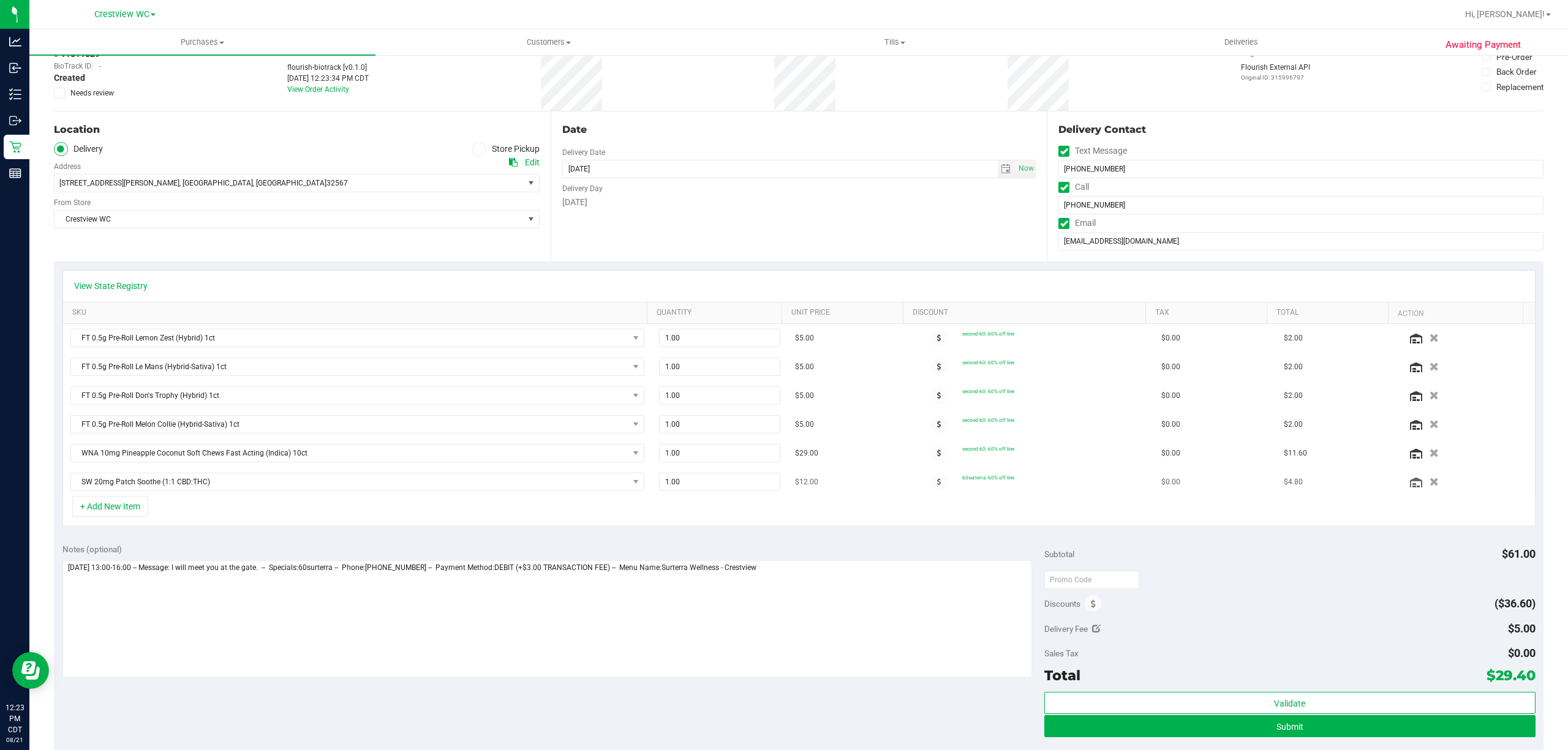
scroll to position [162, 0]
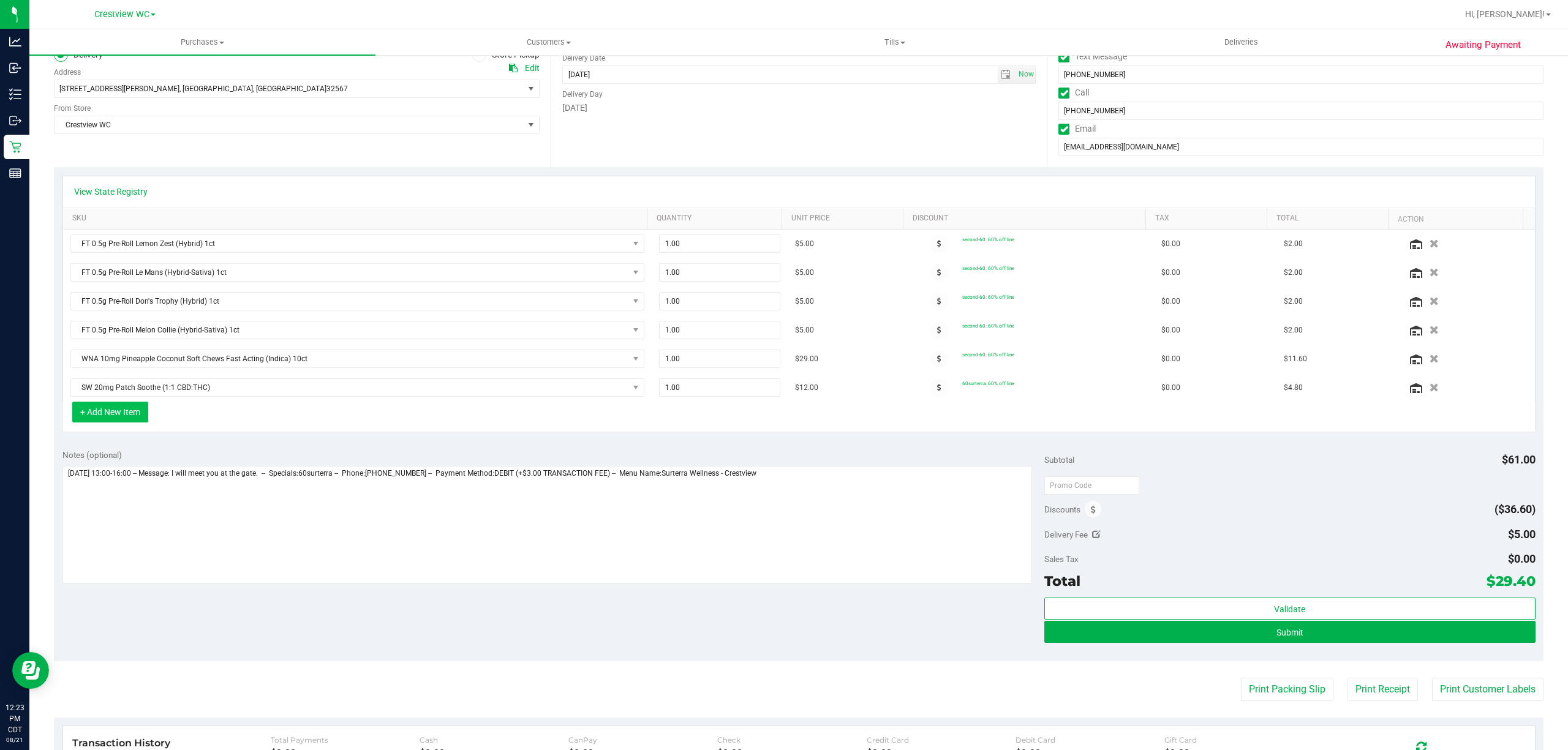
click at [146, 412] on button "+ Add New Item" at bounding box center [110, 412] width 76 height 21
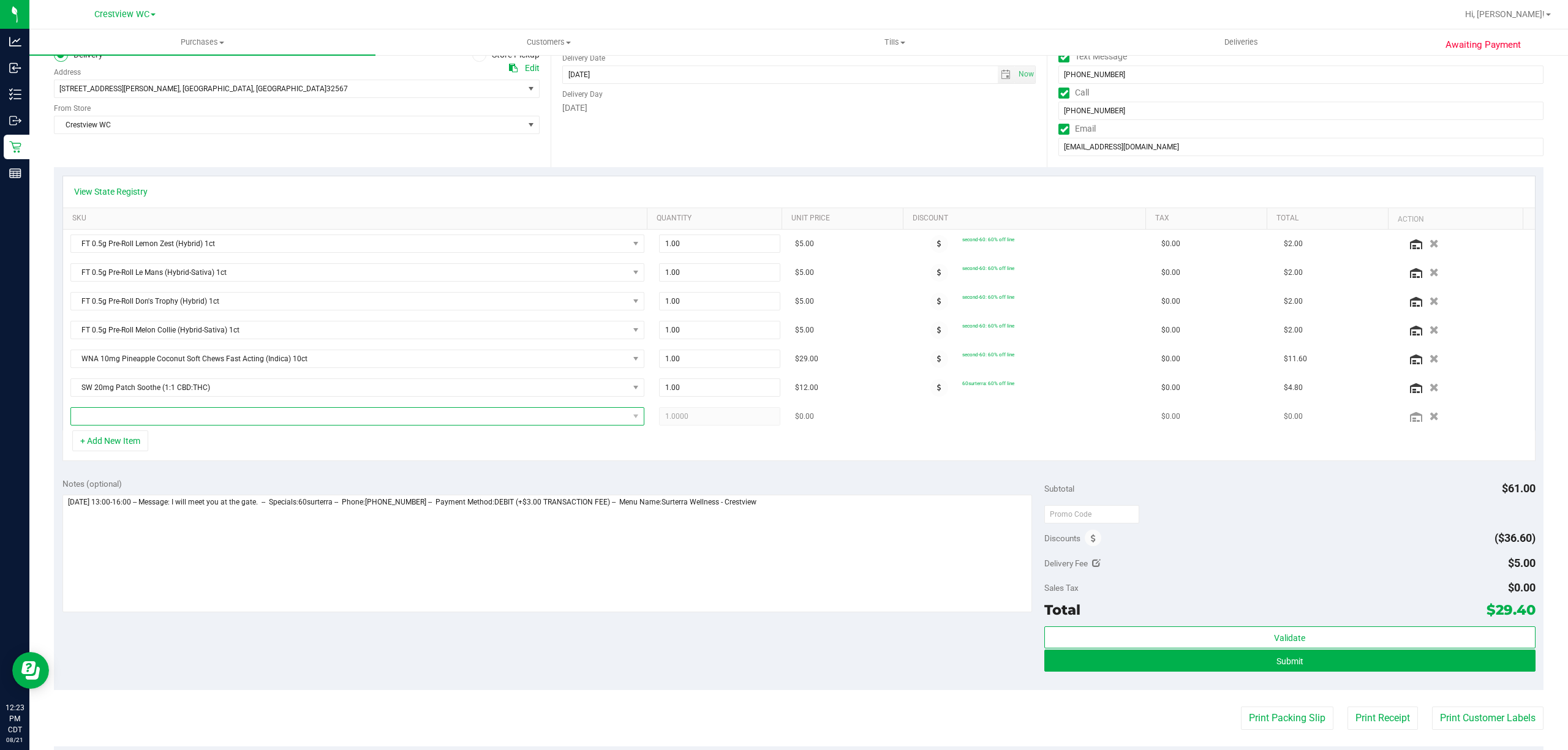
click at [226, 415] on span "NO DATA FOUND" at bounding box center [350, 416] width 557 height 17
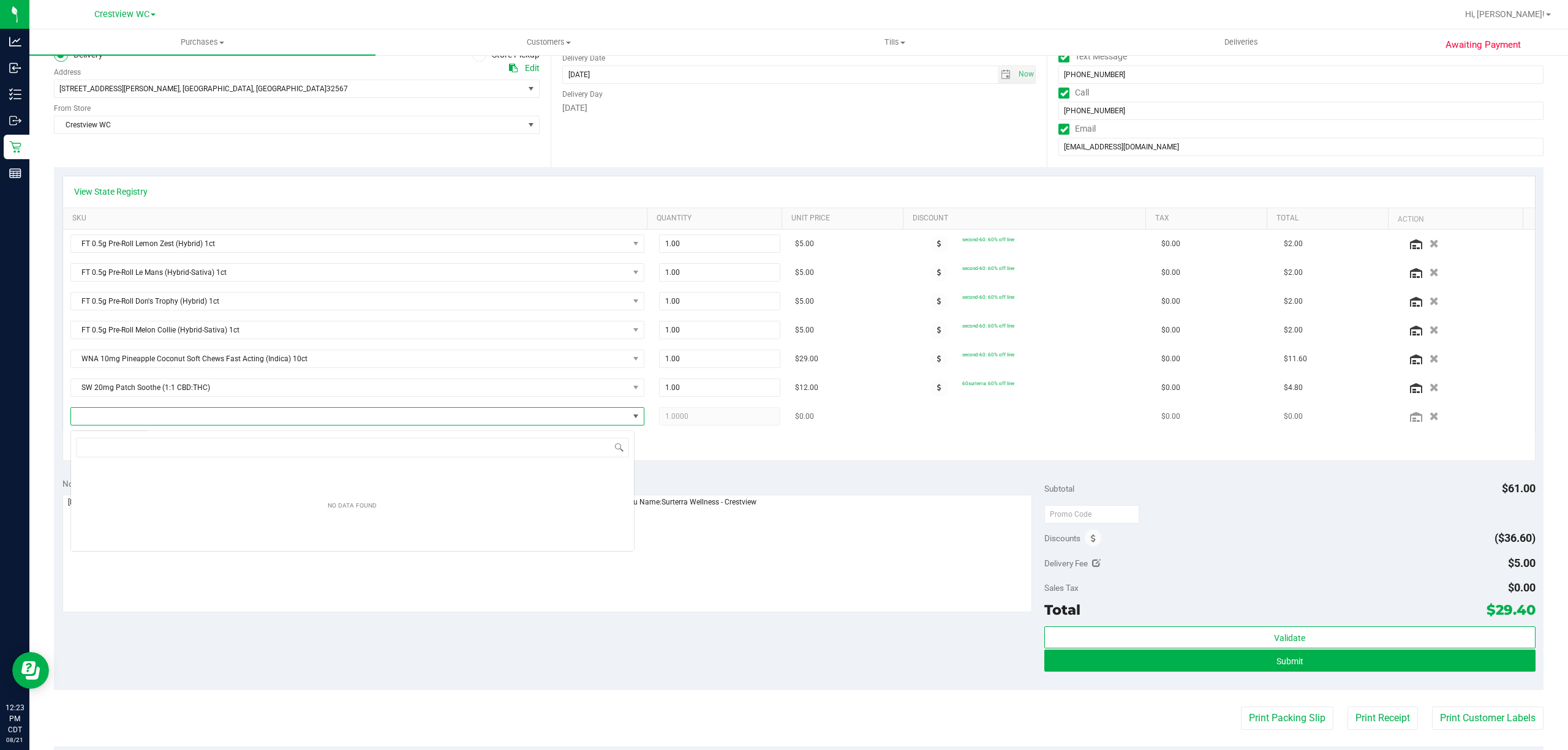
scroll to position [18, 563]
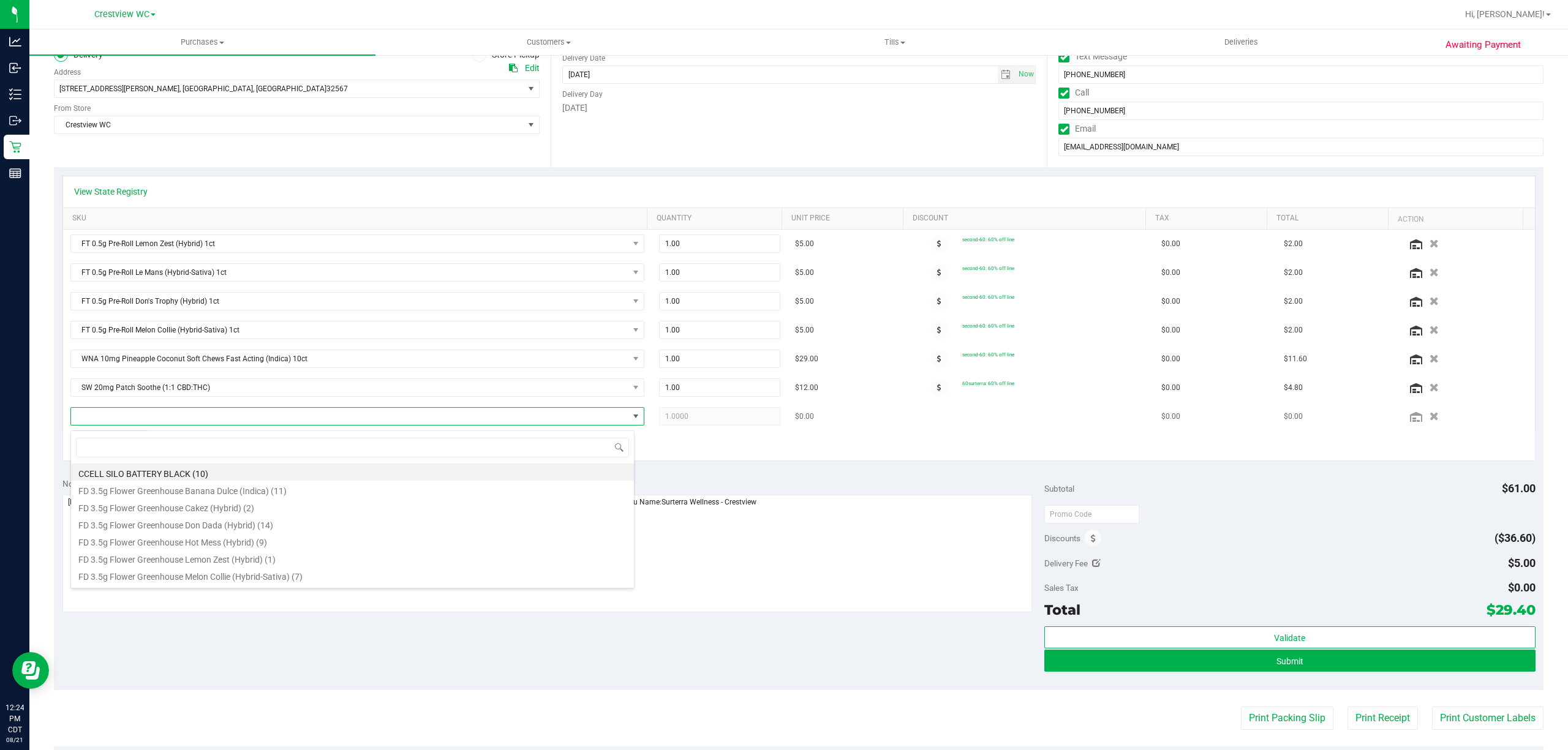
click at [226, 415] on span at bounding box center [350, 416] width 557 height 17
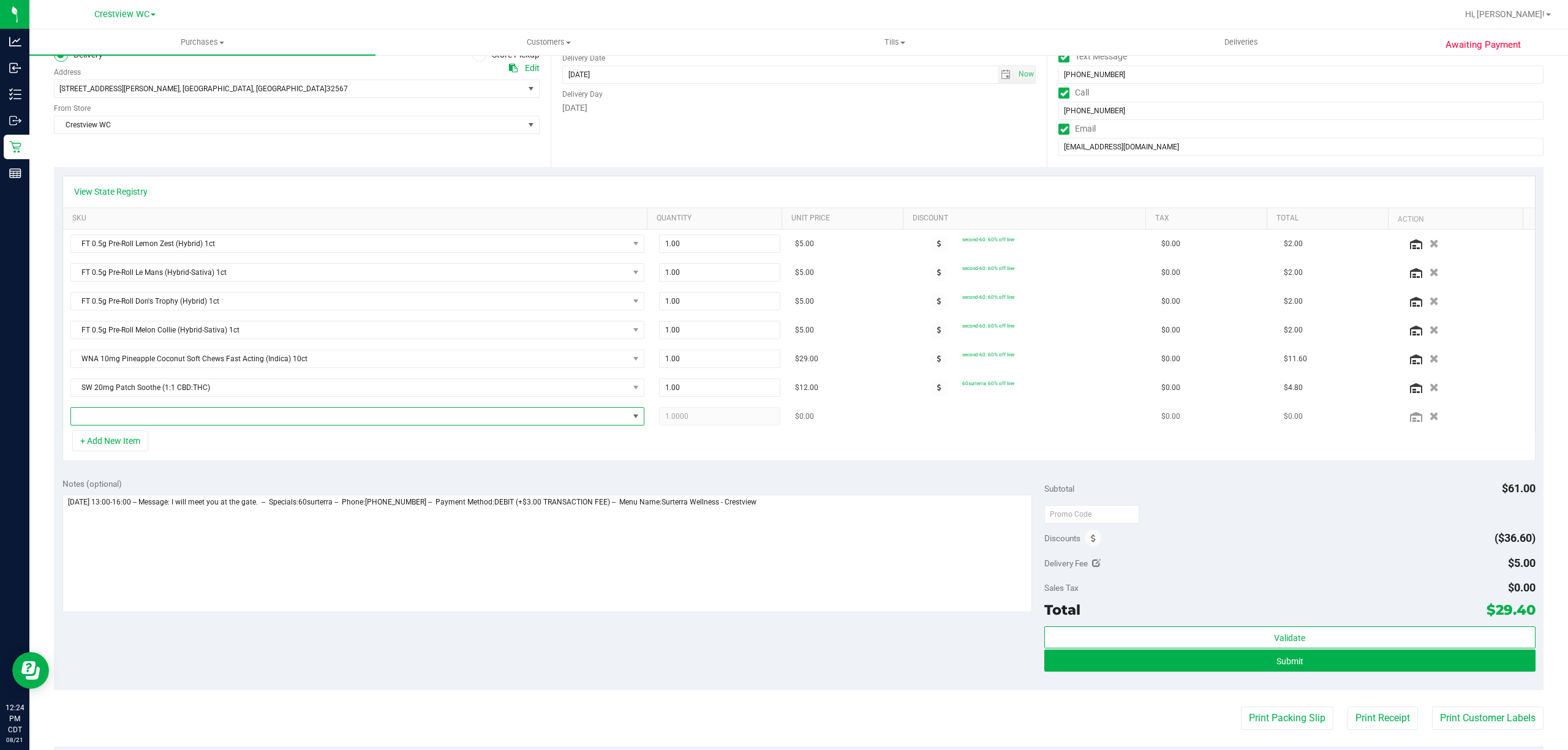
click at [226, 415] on span "NO DATA FOUND" at bounding box center [350, 416] width 557 height 17
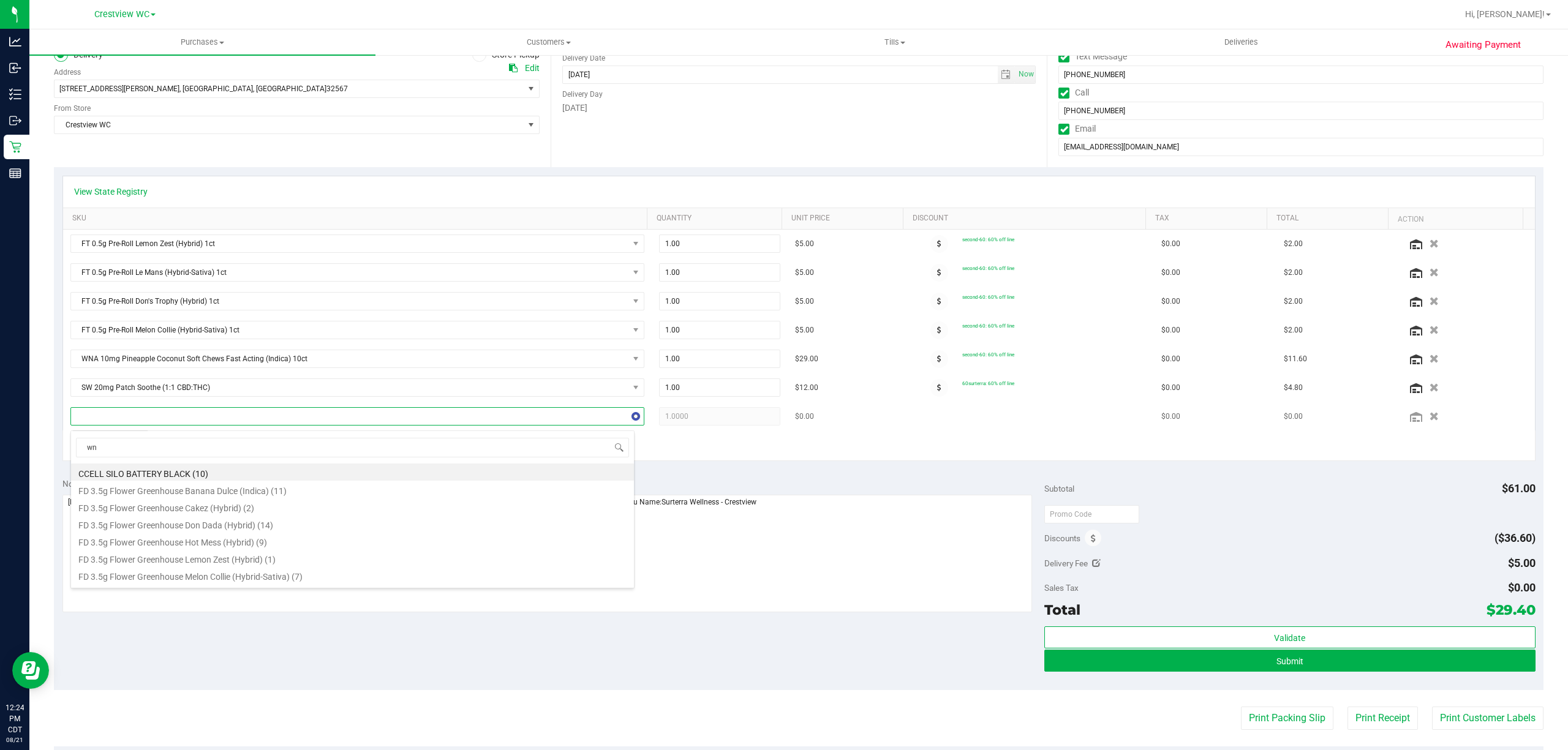
type input "wna"
click at [262, 479] on li "WNA 10mg Blueberry Soft Chews (Indica) 10ct (14)" at bounding box center [352, 472] width 563 height 17
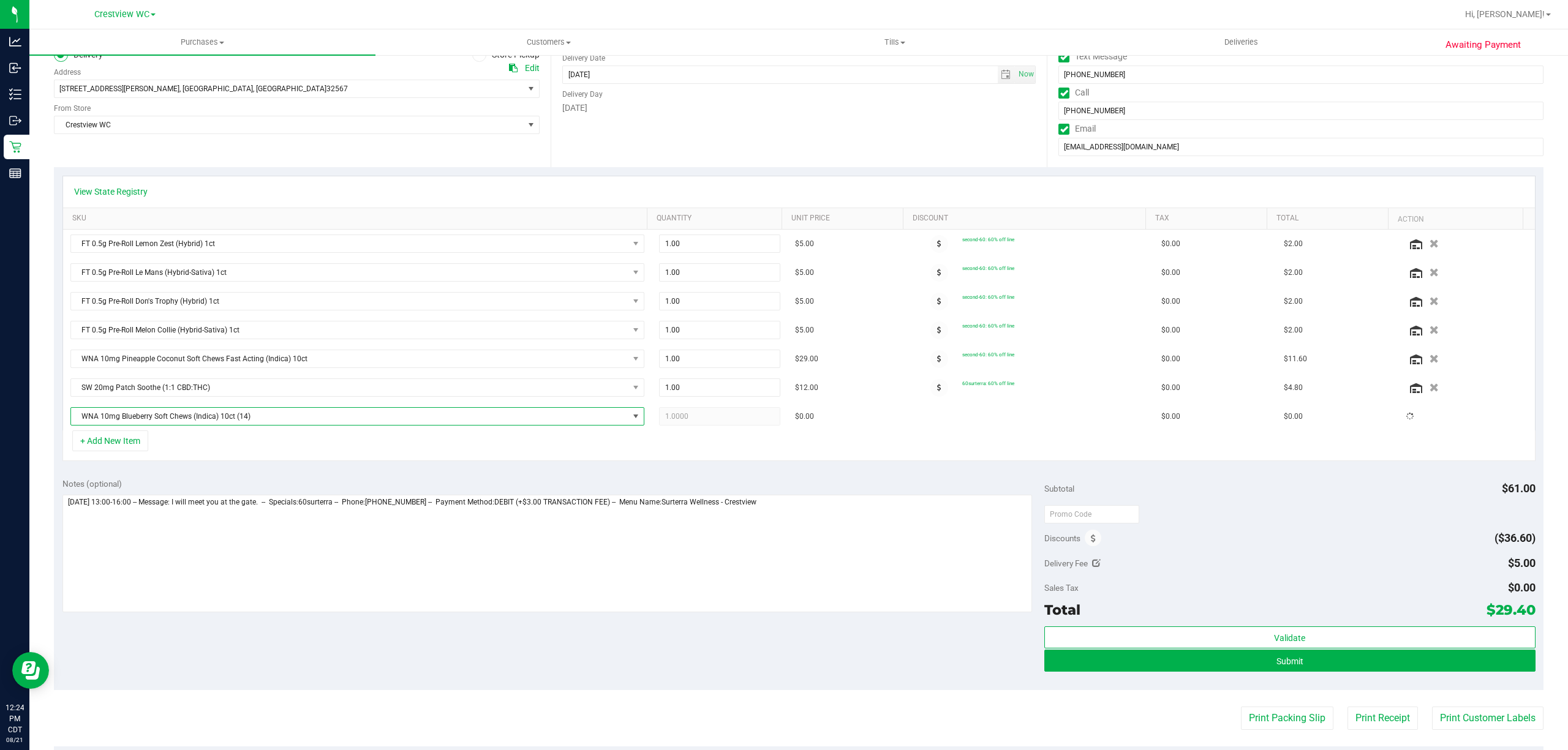
click at [292, 461] on div "+ Add New Item" at bounding box center [799, 446] width 1473 height 31
click at [138, 451] on button "+ Add New Item" at bounding box center [110, 441] width 76 height 21
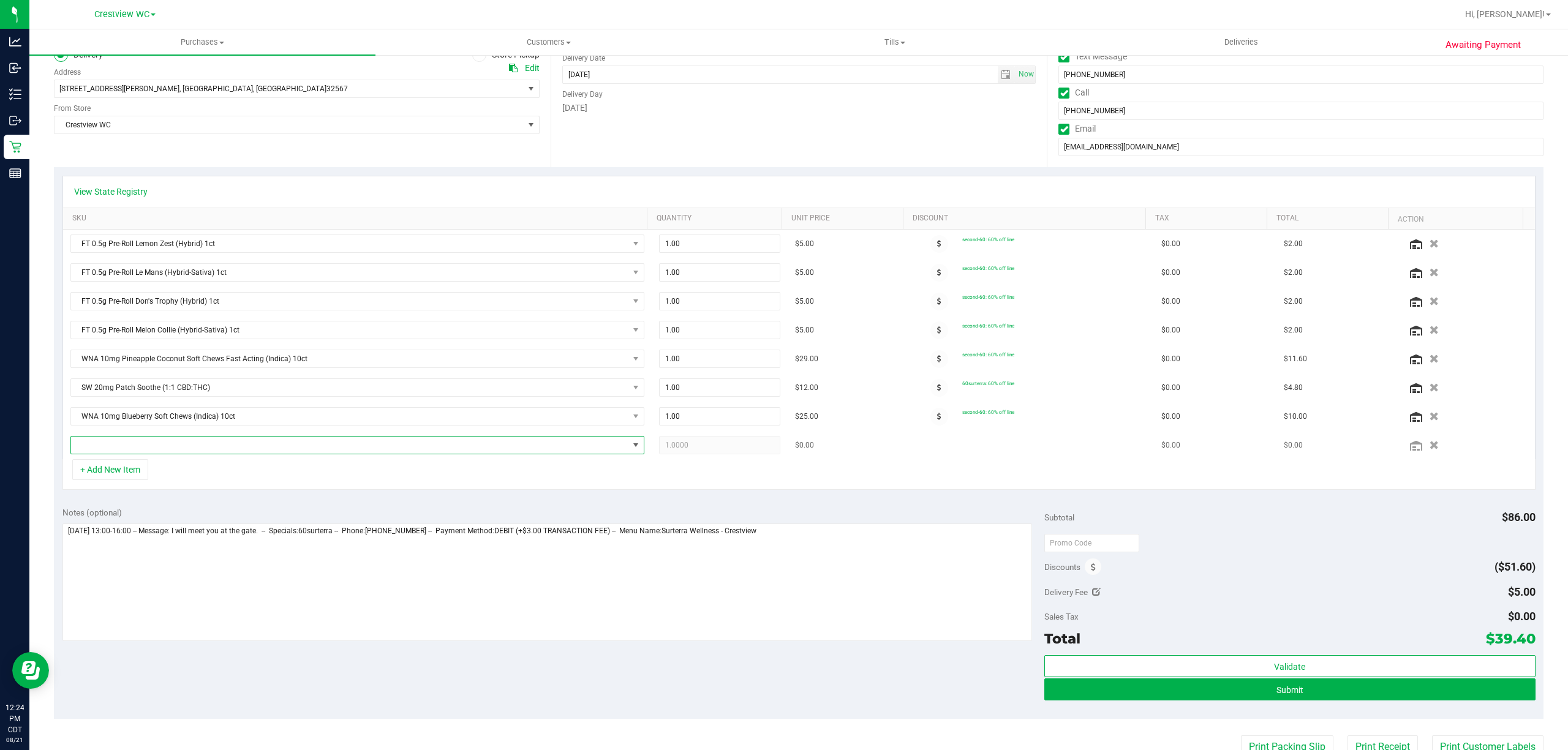
click at [162, 453] on span "NO DATA FOUND" at bounding box center [350, 445] width 557 height 17
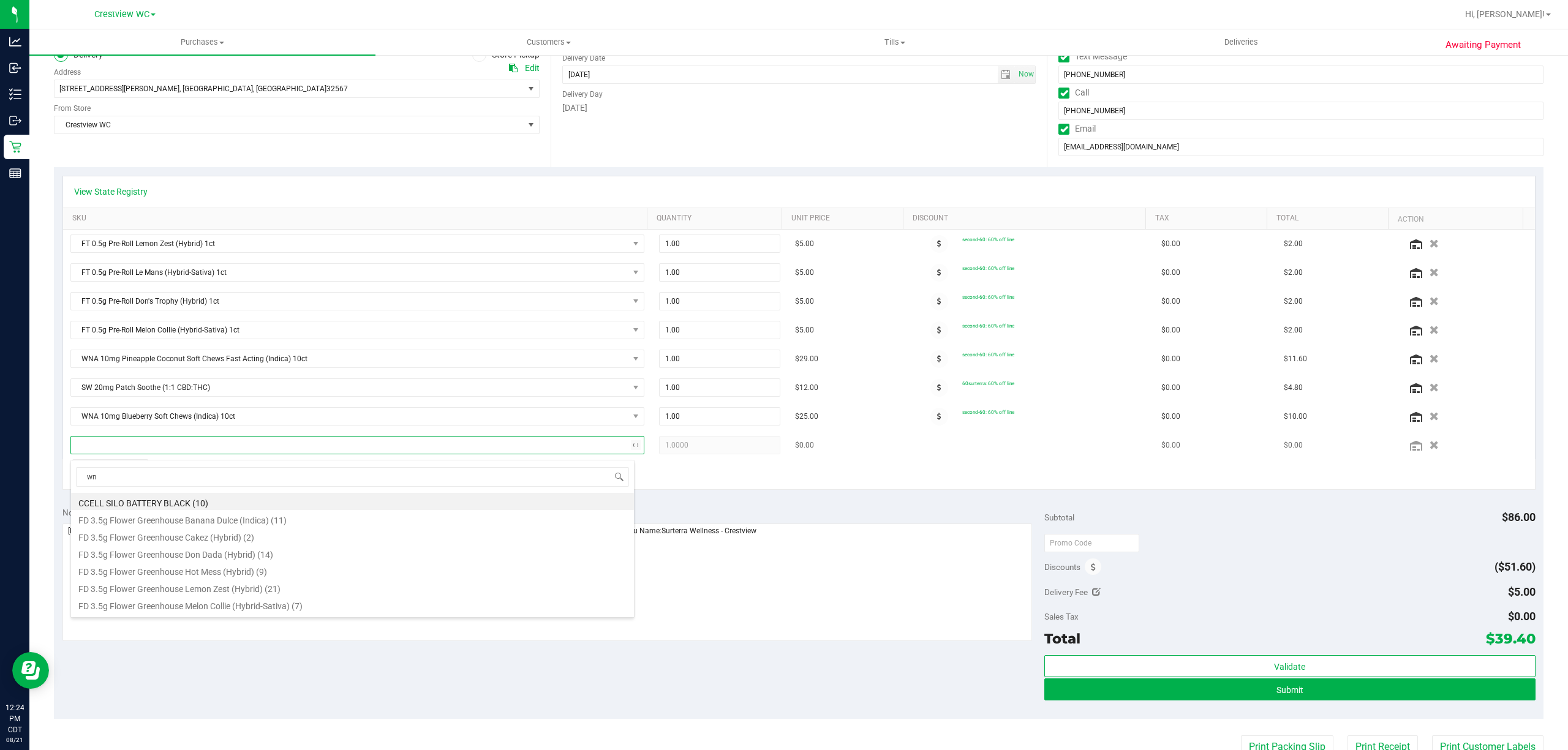
type input "wna"
click at [359, 554] on li "WNA 10mg Orchard Peach Soft Chews Fast Acting (Sativa) 10ct (8)" at bounding box center [352, 553] width 563 height 17
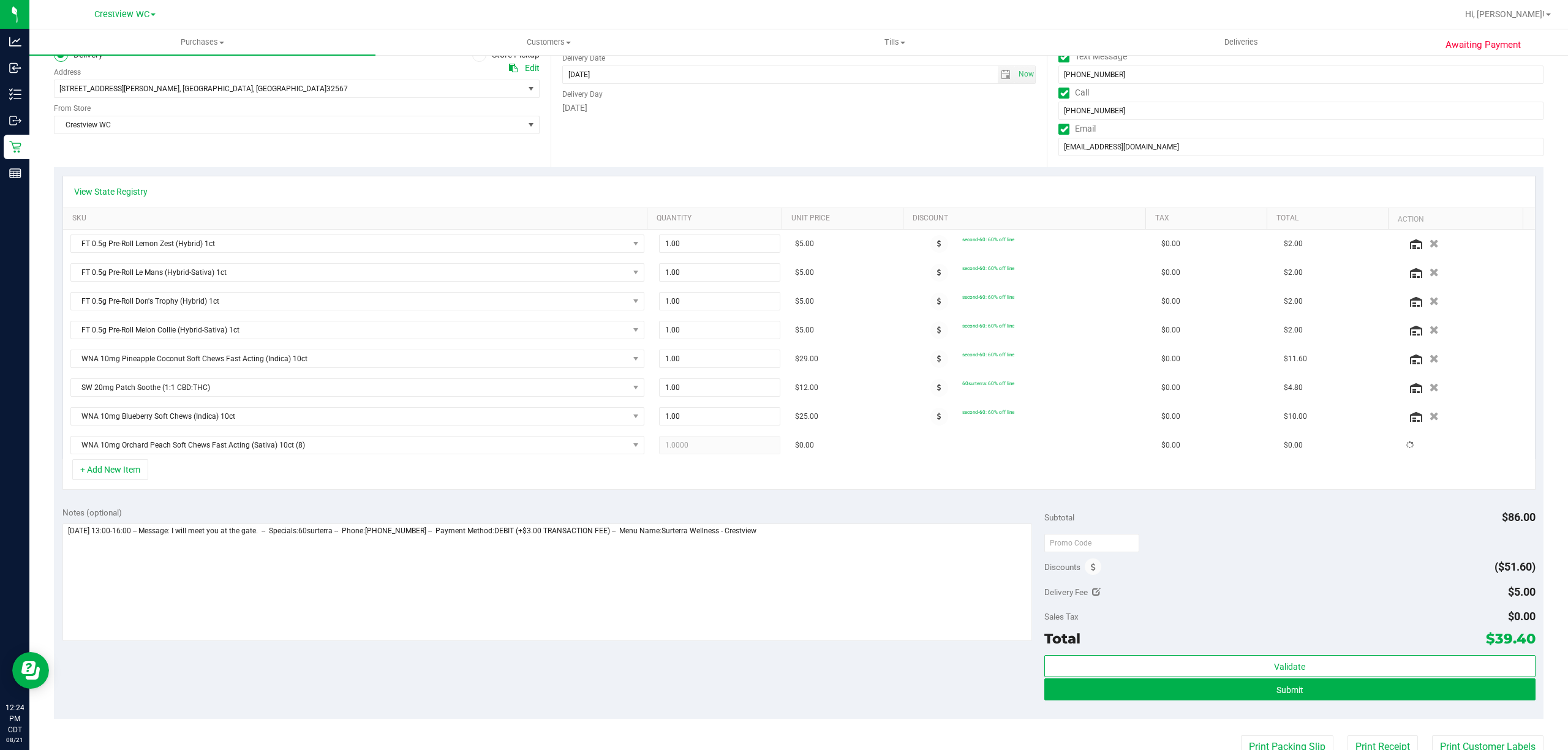
click at [275, 477] on div "+ Add New Item" at bounding box center [799, 474] width 1473 height 31
click at [135, 478] on button "+ Add New Item" at bounding box center [110, 469] width 76 height 21
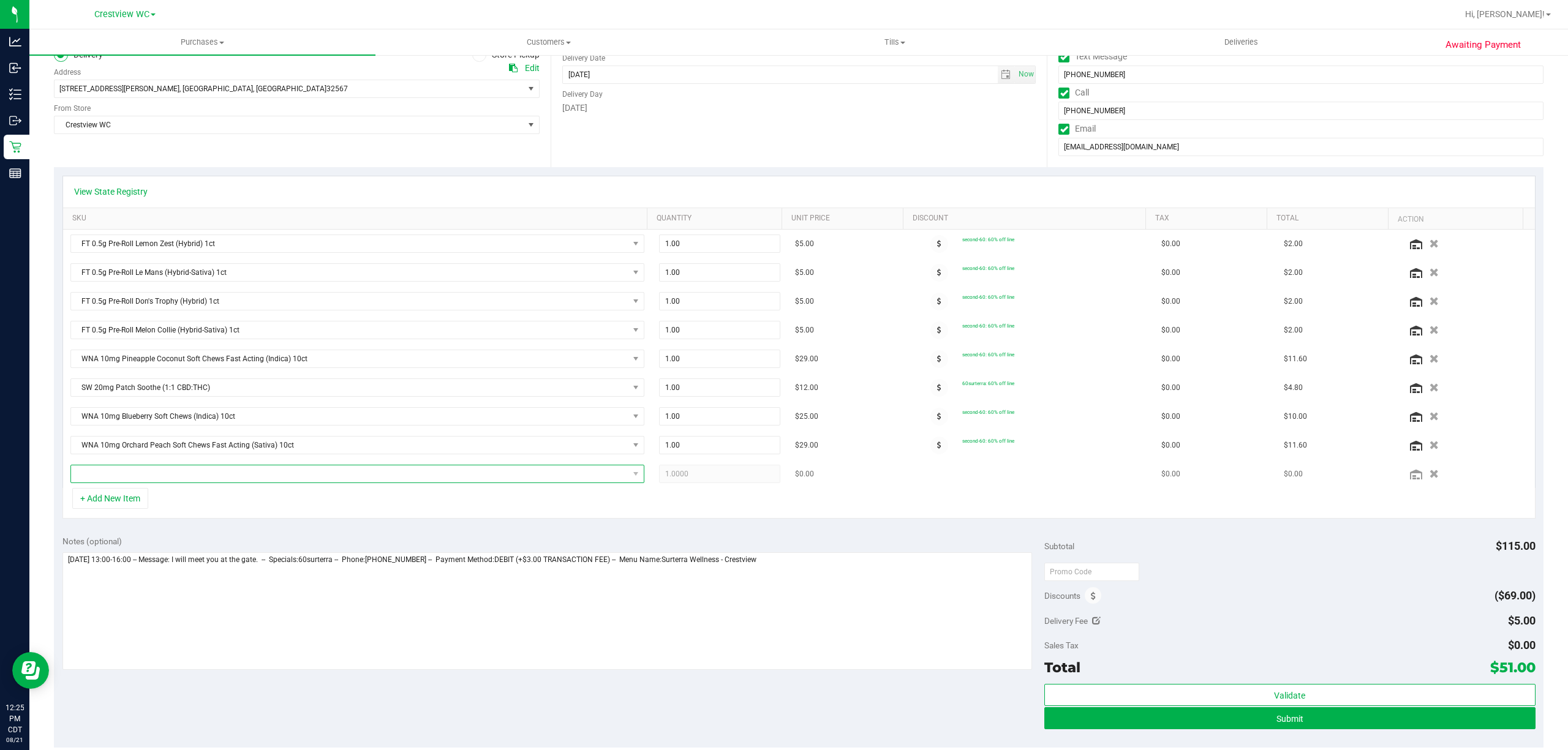
click at [170, 483] on span "NO DATA FOUND" at bounding box center [350, 474] width 557 height 17
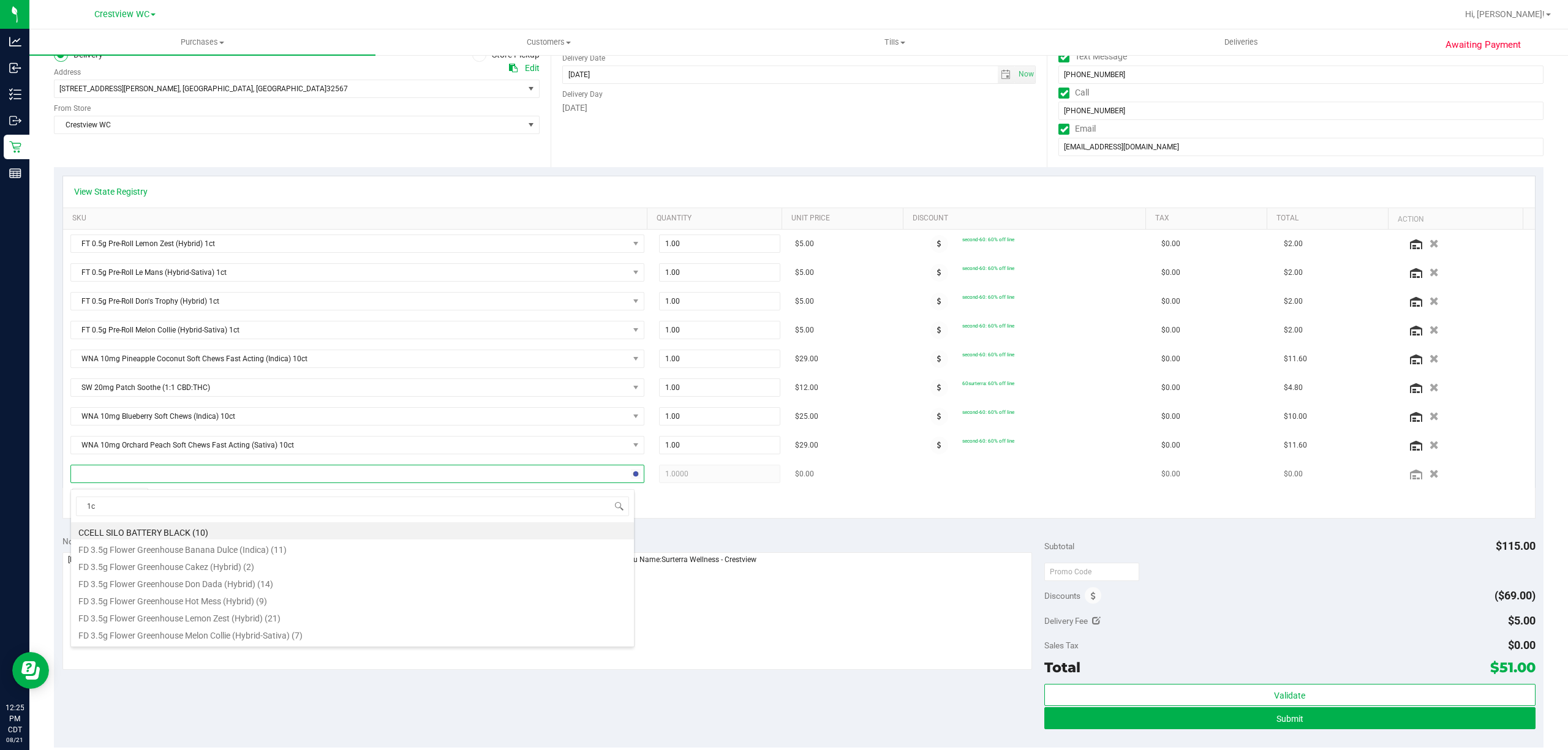
type input "1ct"
click at [272, 530] on li "FT 0.5g Pre-Roll Citrus Twist (Sativa) 1ct (3)" at bounding box center [352, 531] width 563 height 17
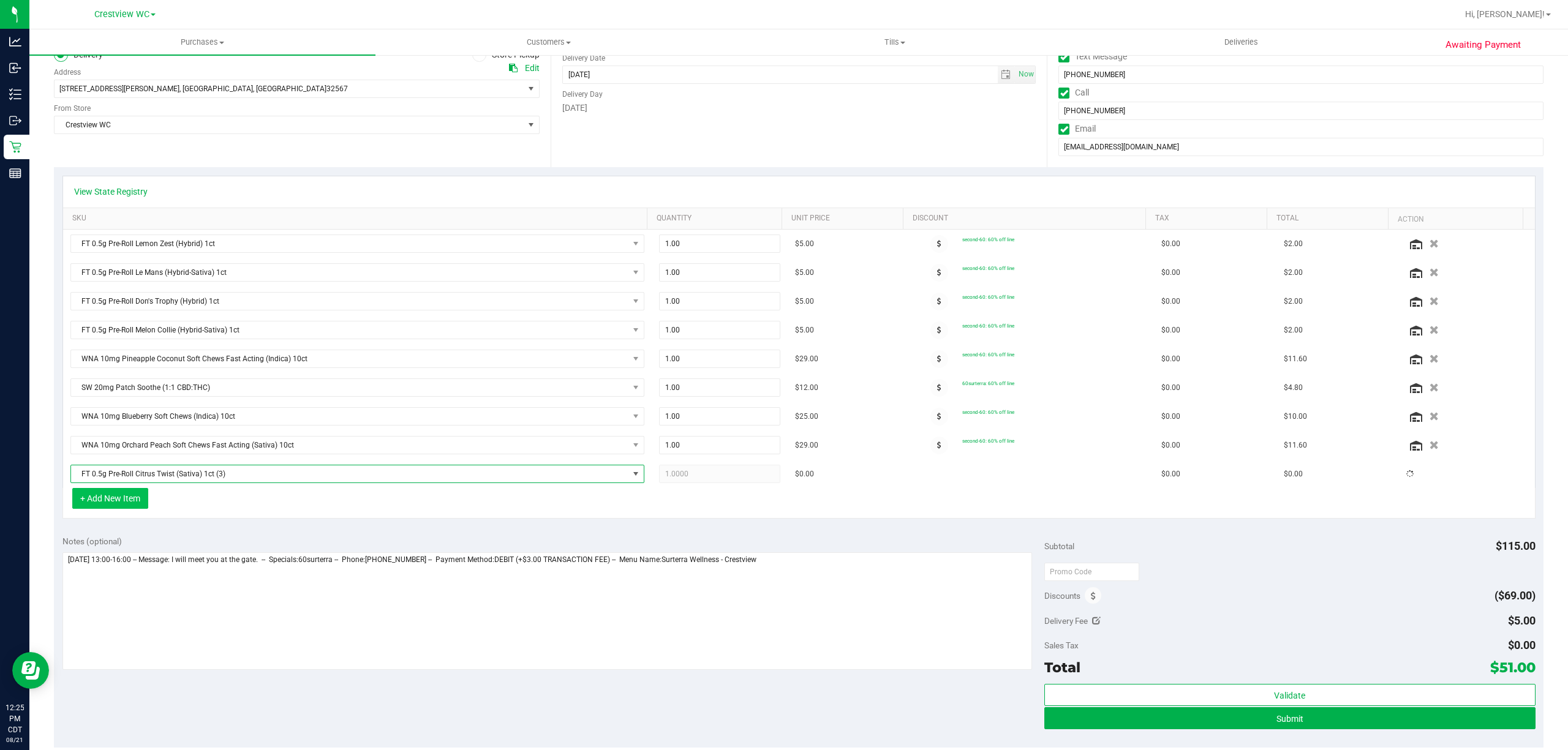
click at [130, 508] on button "+ Add New Item" at bounding box center [110, 498] width 76 height 21
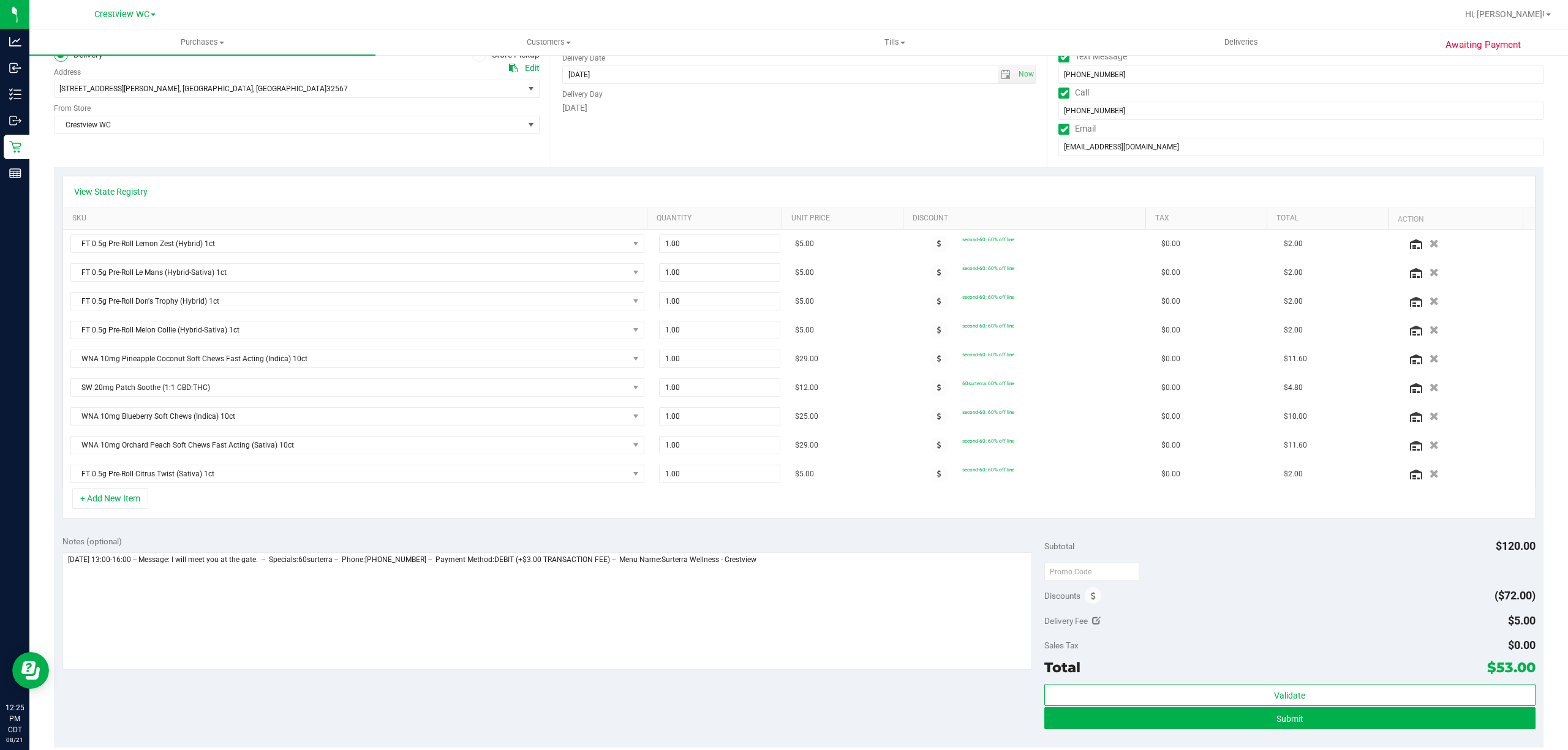
click at [138, 534] on div "Notes (optional) Subtotal $120.00 Discounts ($72.00) Delivery Fee $5.00 Sales T…" at bounding box center [799, 636] width 1490 height 220
click at [138, 509] on button "+ Add New Item" at bounding box center [110, 498] width 76 height 21
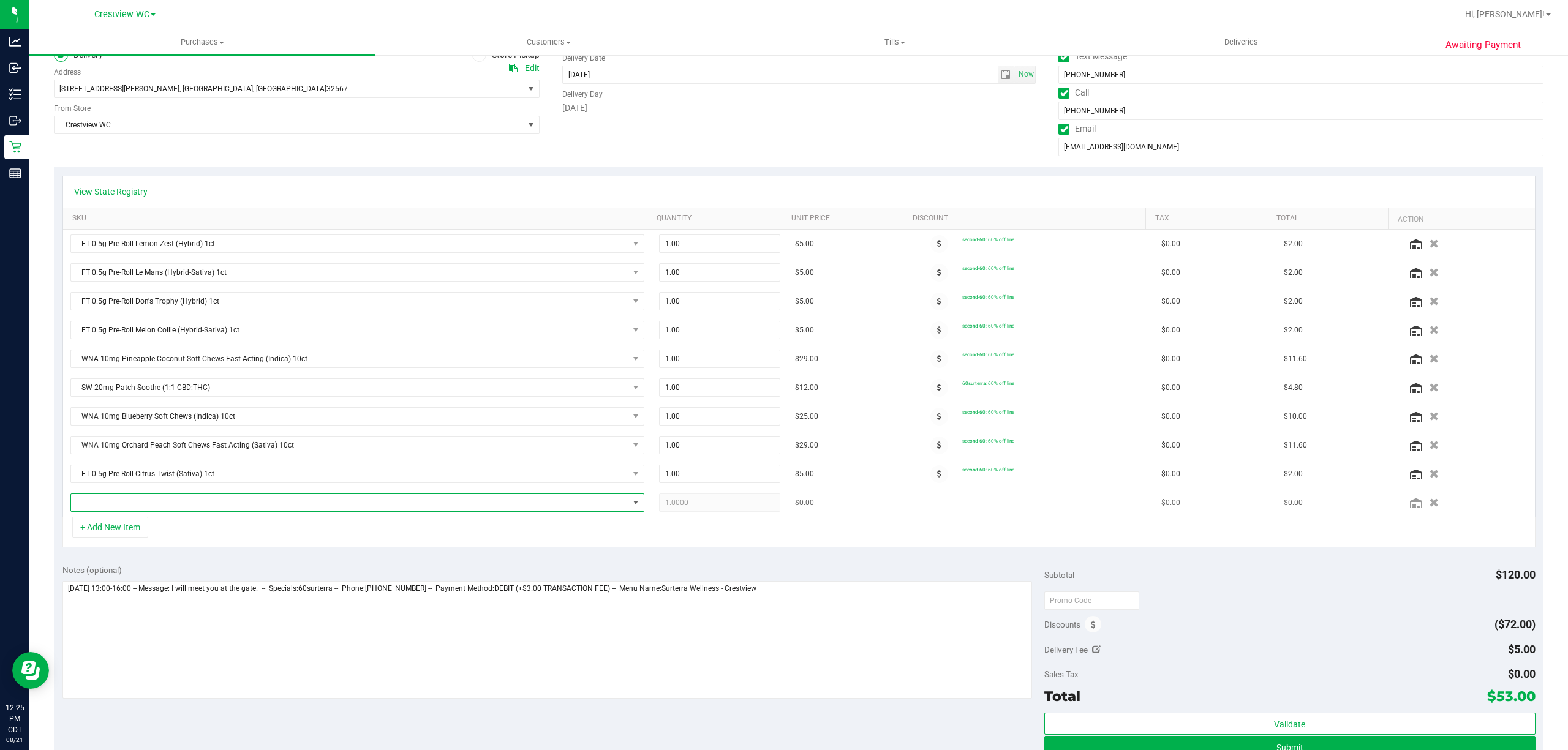
click at [165, 508] on span "NO DATA FOUND" at bounding box center [350, 502] width 557 height 17
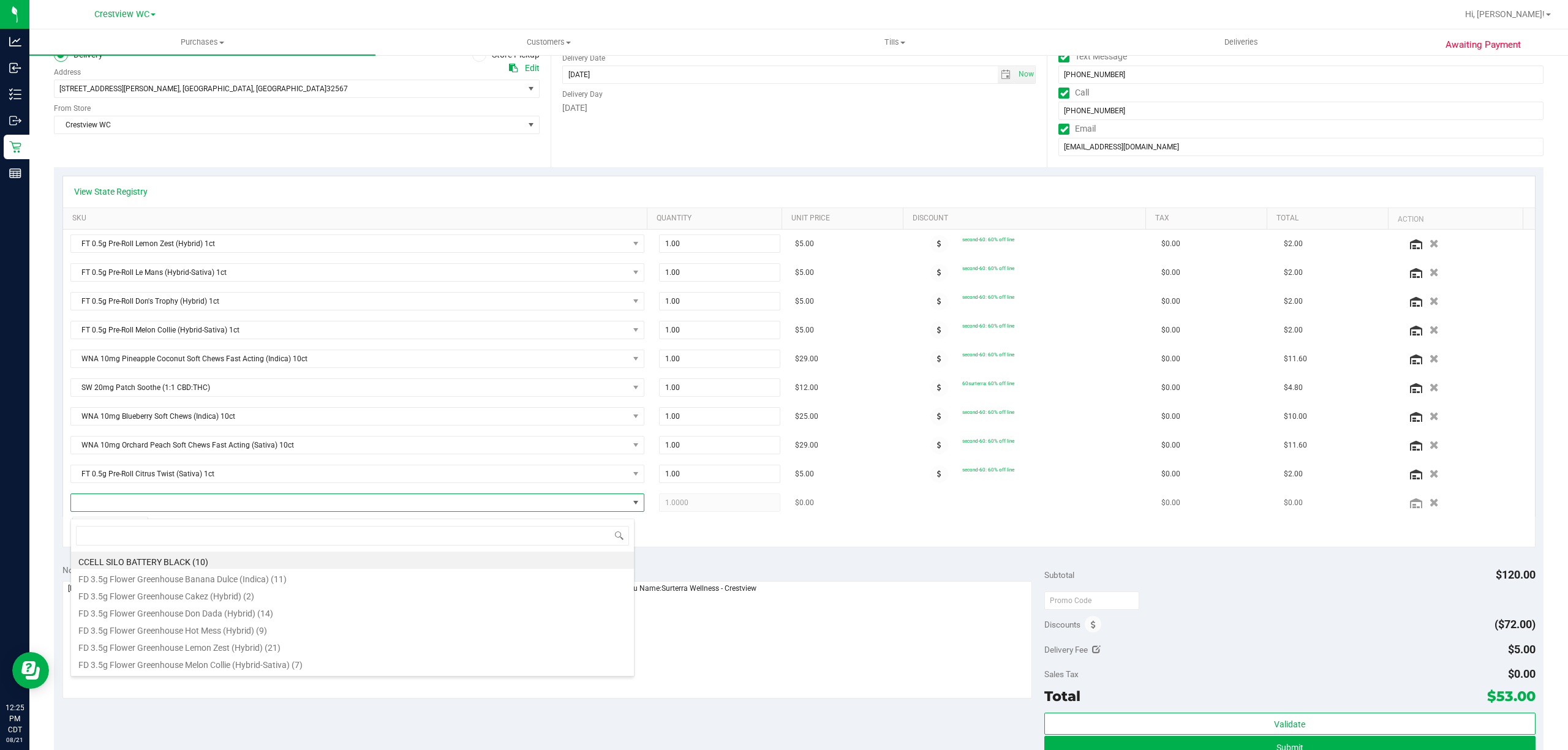
scroll to position [18, 559]
type input "tsk"
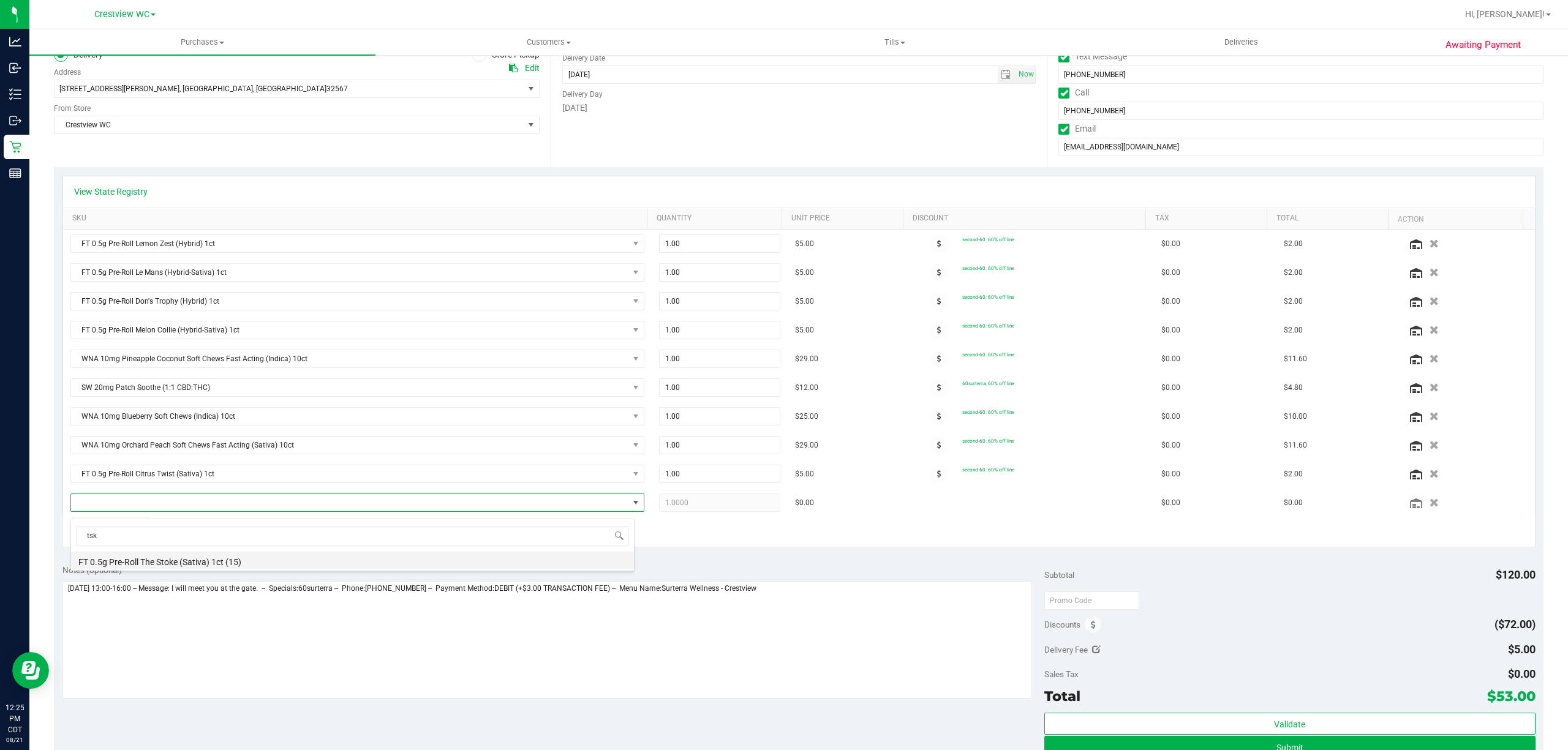
click at [275, 565] on li "FT 0.5g Pre-Roll The Stoke (Sativa) 1ct (15)" at bounding box center [352, 560] width 563 height 17
click at [333, 534] on div "+ Add New Item" at bounding box center [799, 532] width 1473 height 31
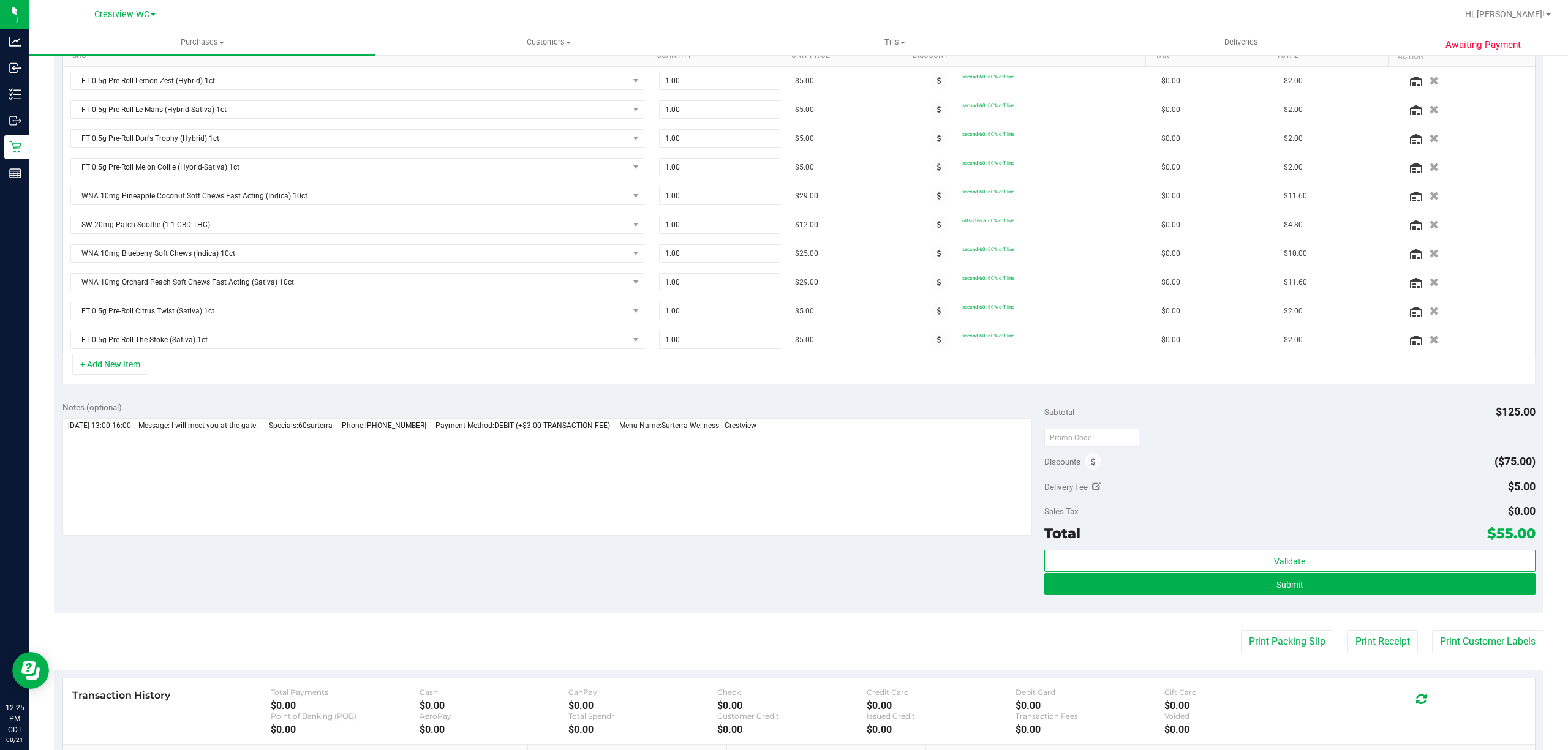
scroll to position [326, 0]
click at [1231, 592] on button "Submit" at bounding box center [1290, 584] width 492 height 22
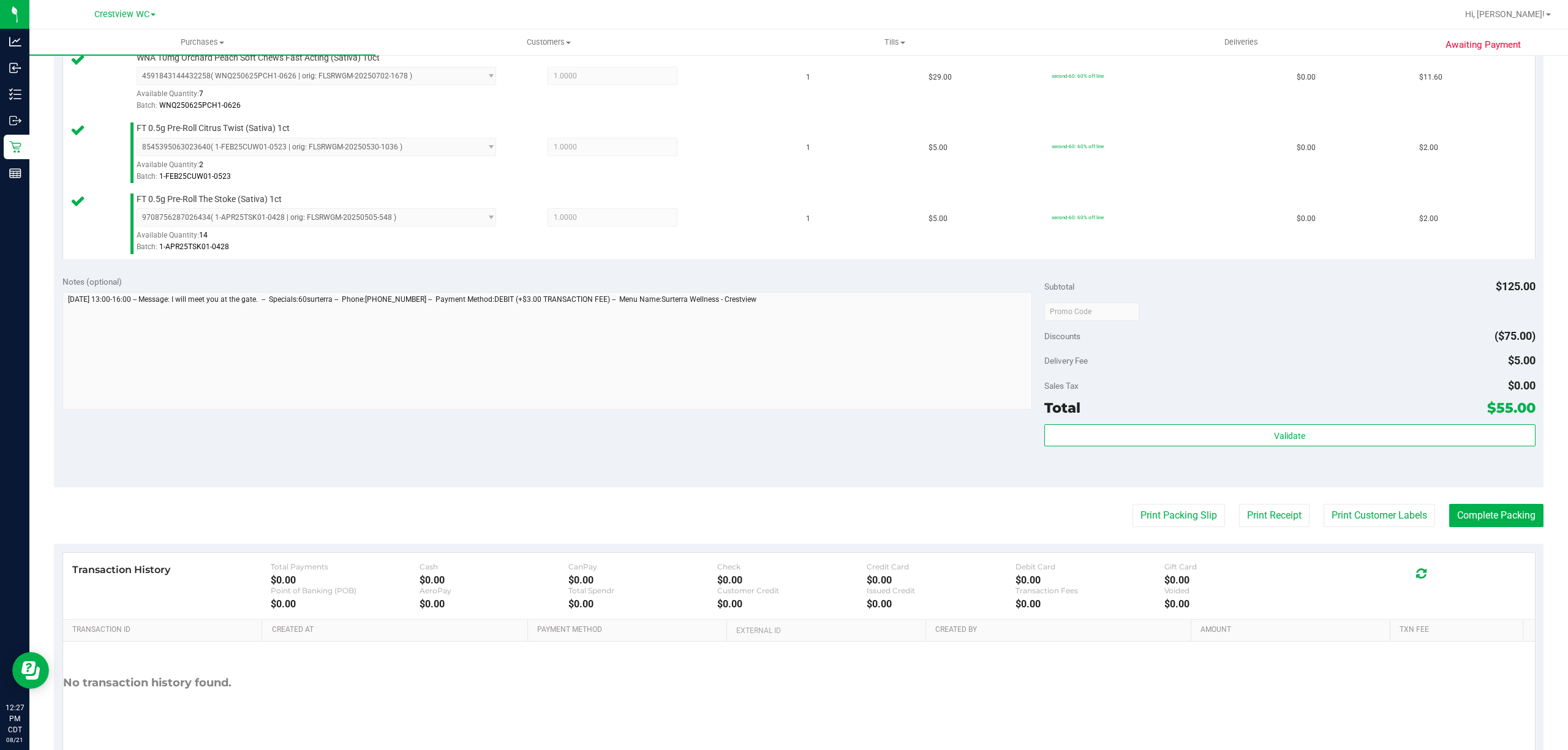
scroll to position [966, 0]
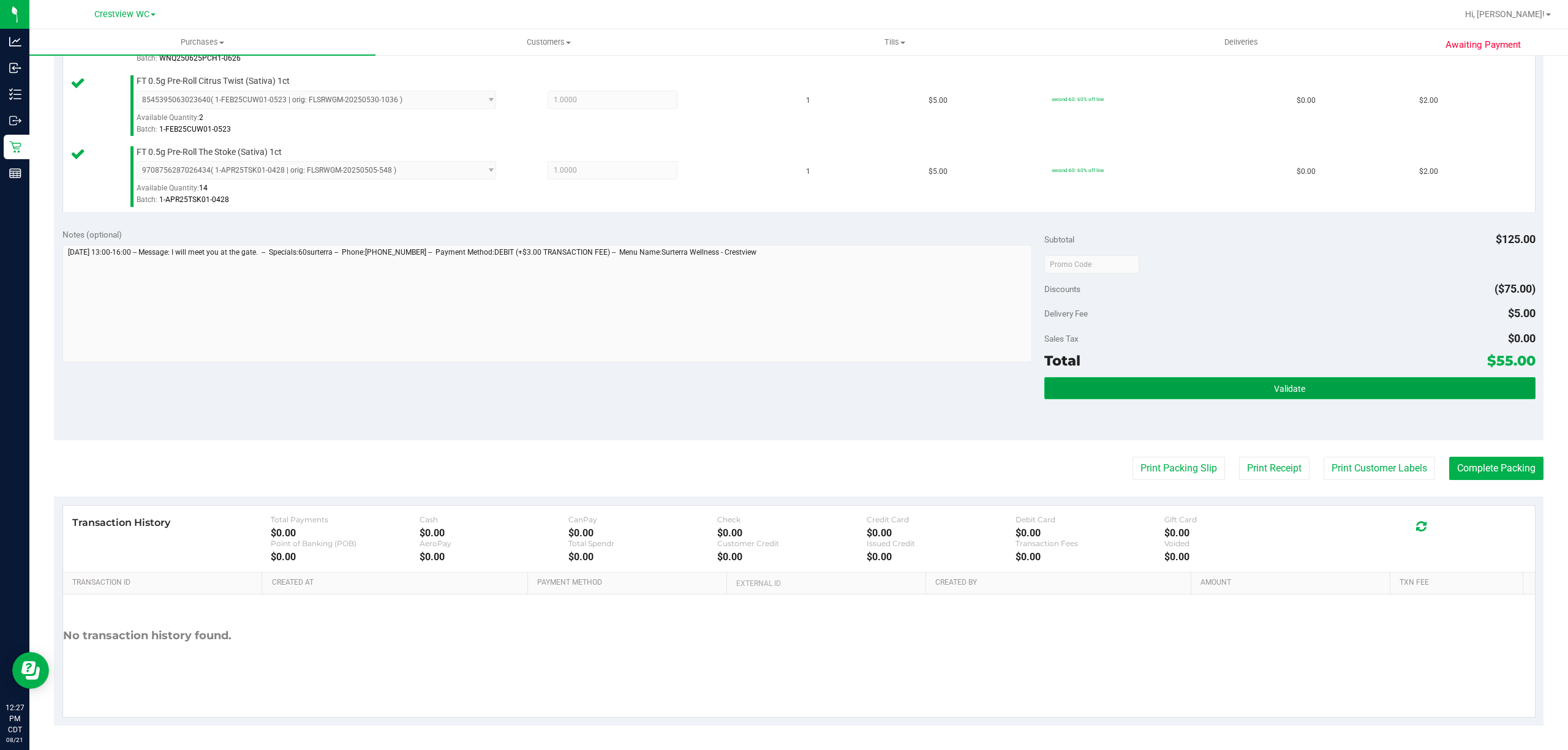
click at [1158, 377] on button "Validate" at bounding box center [1290, 388] width 492 height 22
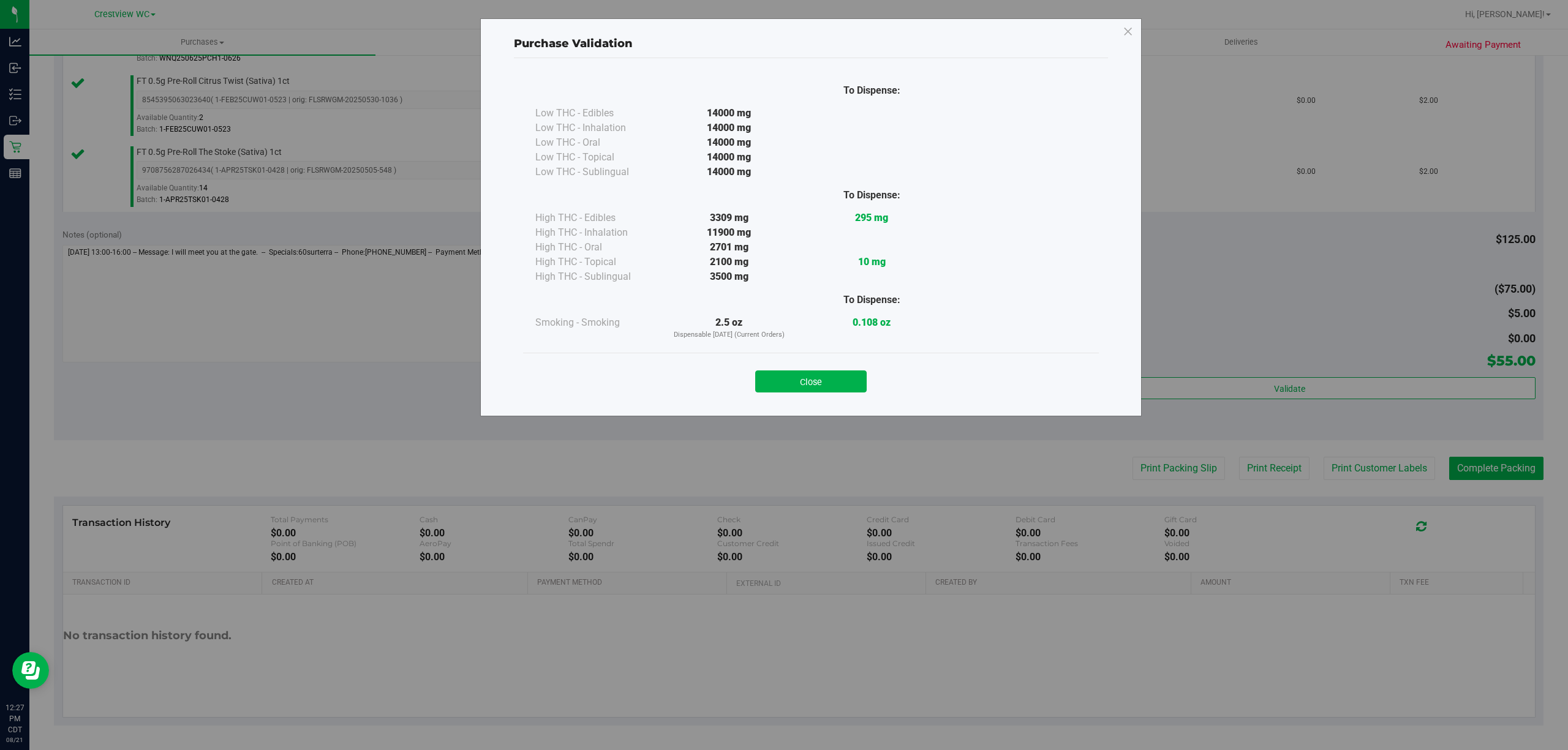
click at [803, 368] on div "Close" at bounding box center [811, 378] width 557 height 31
click at [818, 384] on button "Close" at bounding box center [810, 382] width 111 height 22
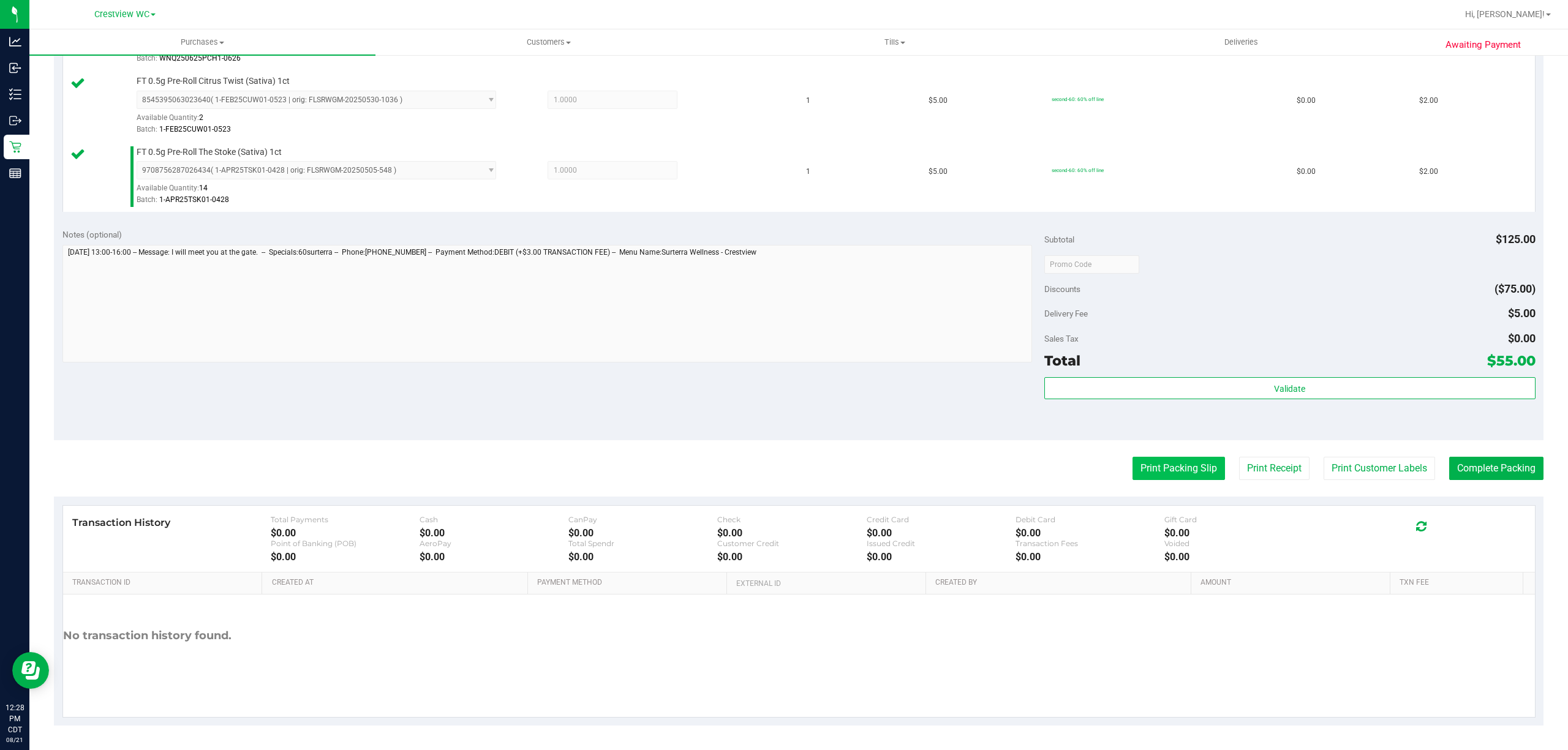
click at [1177, 467] on button "Print Packing Slip" at bounding box center [1178, 468] width 92 height 23
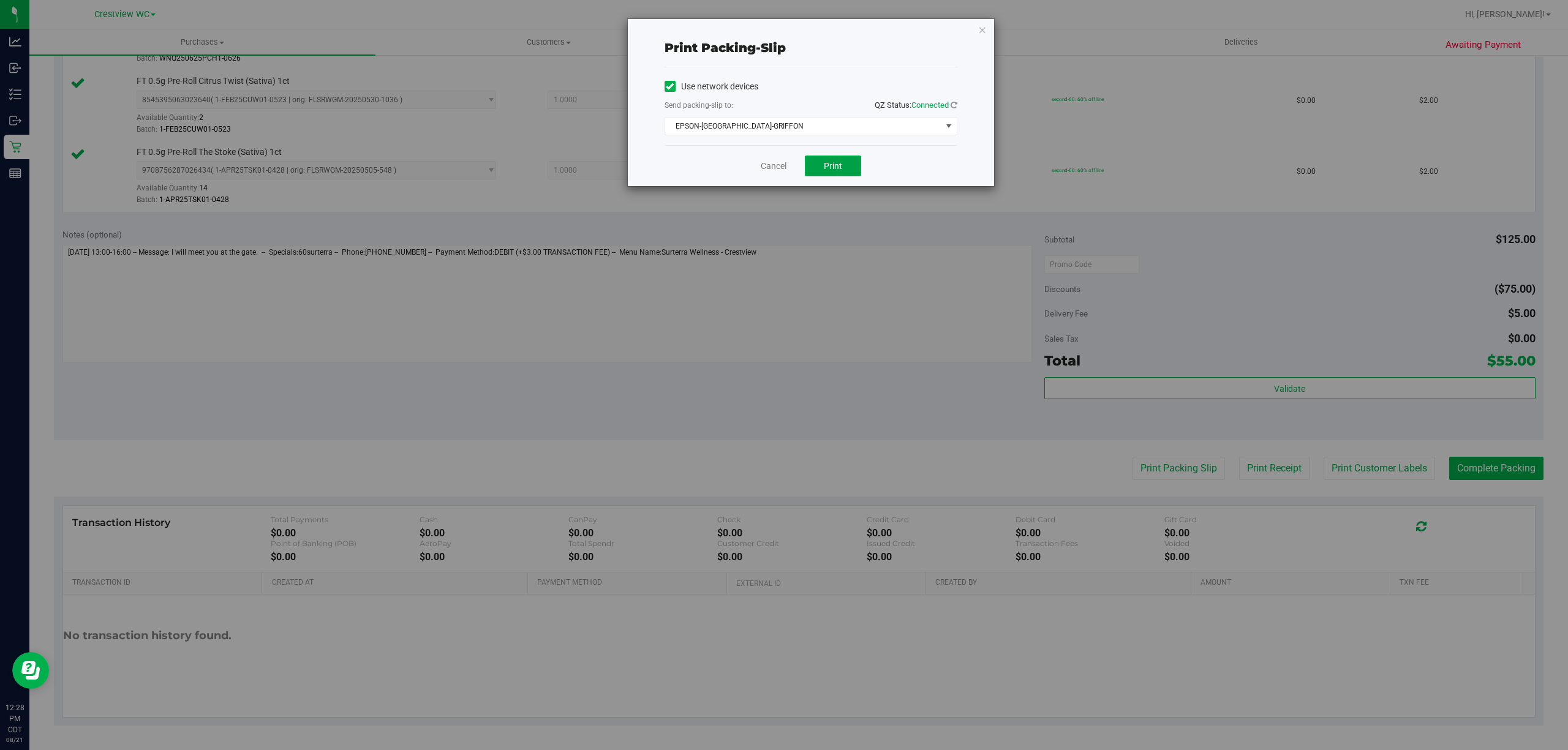
click at [834, 165] on span "Print" at bounding box center [833, 166] width 18 height 9
click at [769, 166] on link "Cancel" at bounding box center [773, 166] width 26 height 13
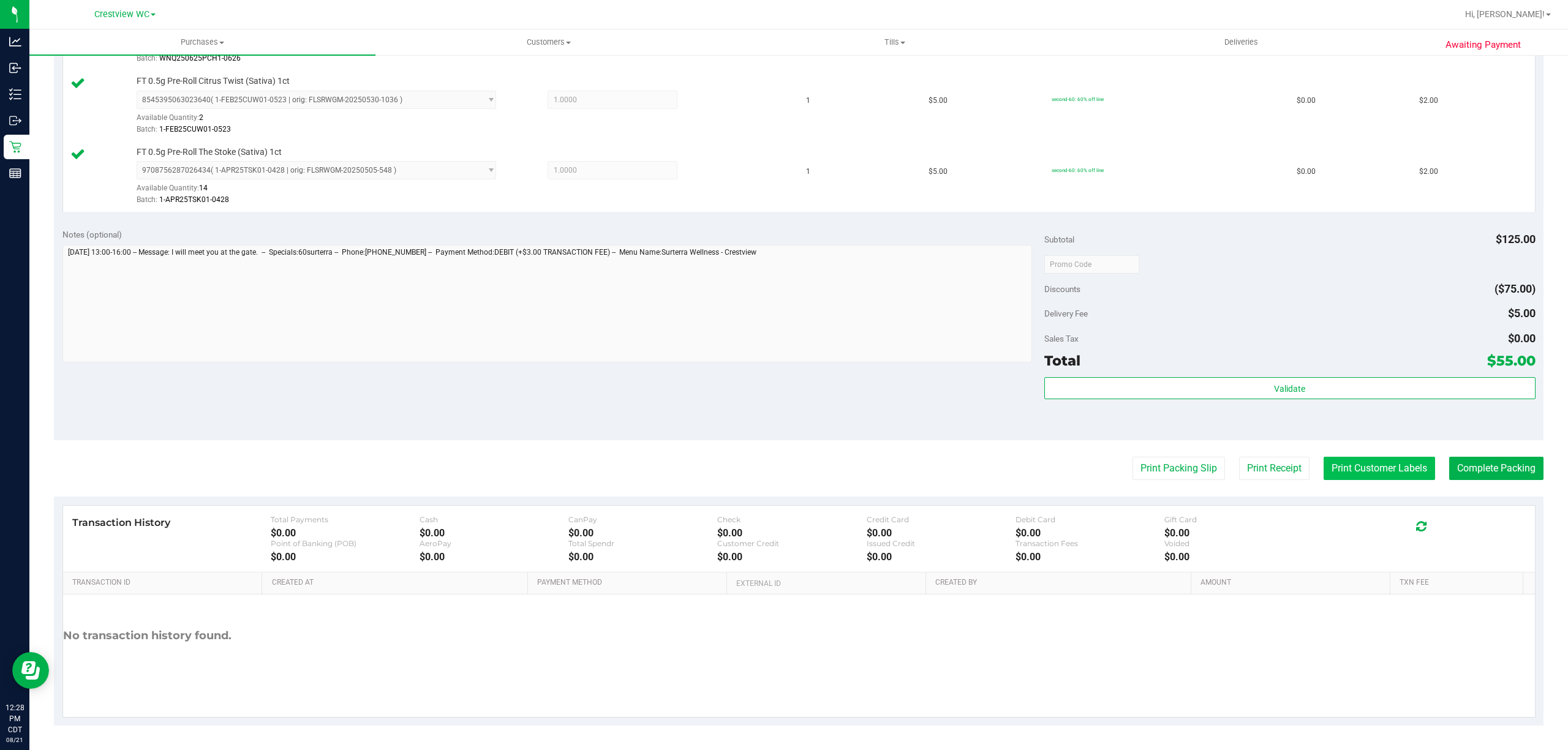
click at [1331, 468] on button "Print Customer Labels" at bounding box center [1379, 468] width 111 height 23
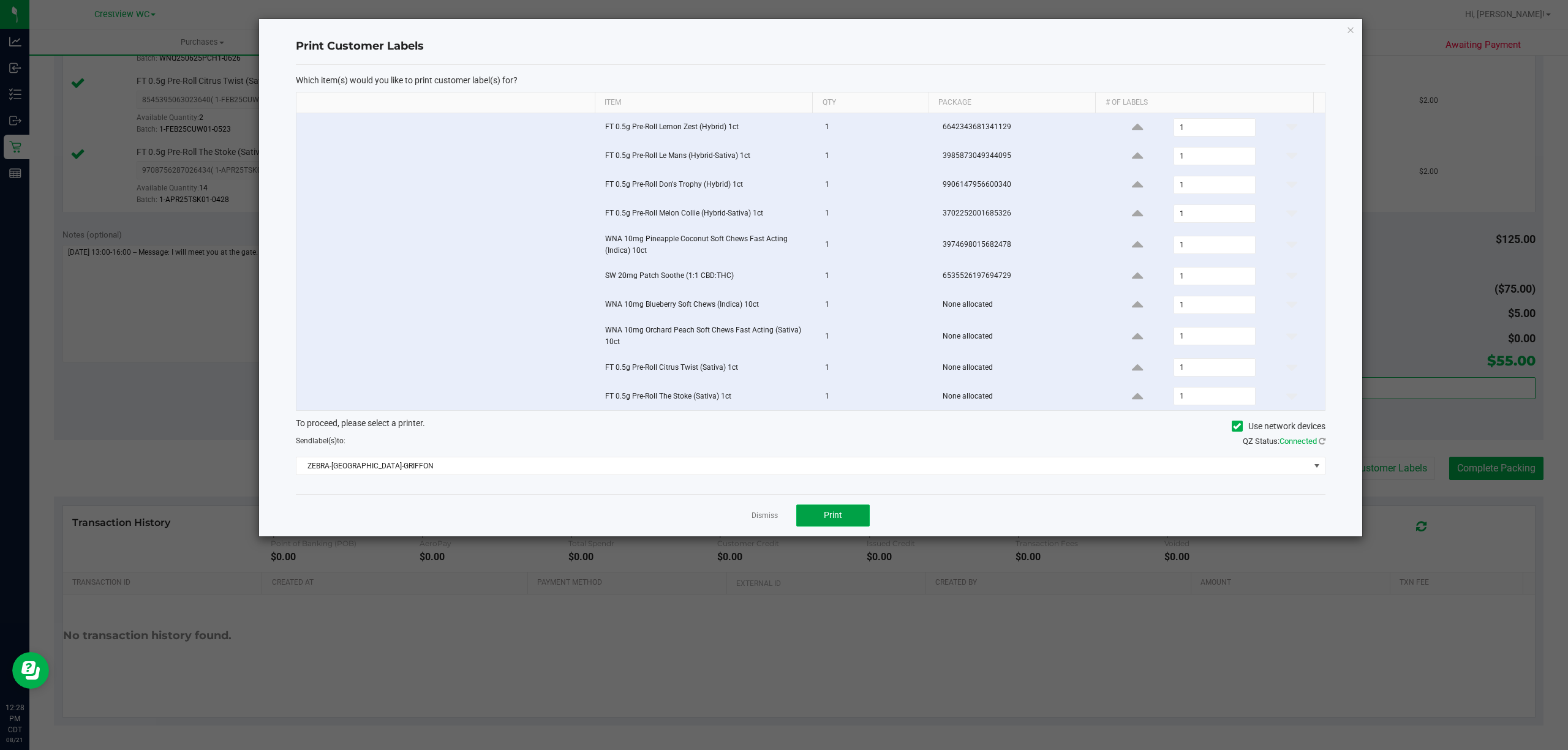
click at [843, 514] on button "Print" at bounding box center [833, 516] width 73 height 22
click at [774, 521] on link "Dismiss" at bounding box center [764, 515] width 26 height 10
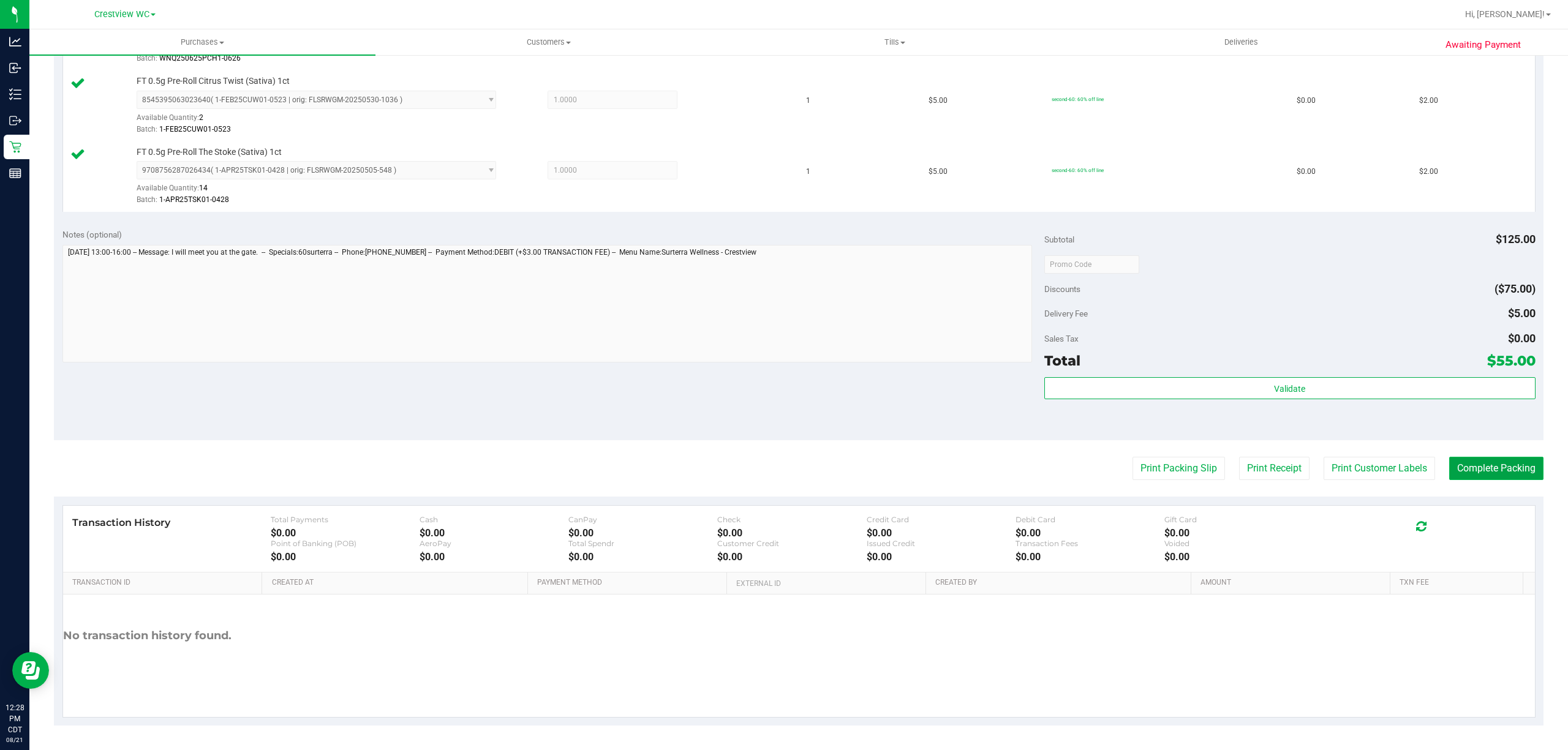
click at [1491, 469] on button "Complete Packing" at bounding box center [1497, 468] width 95 height 23
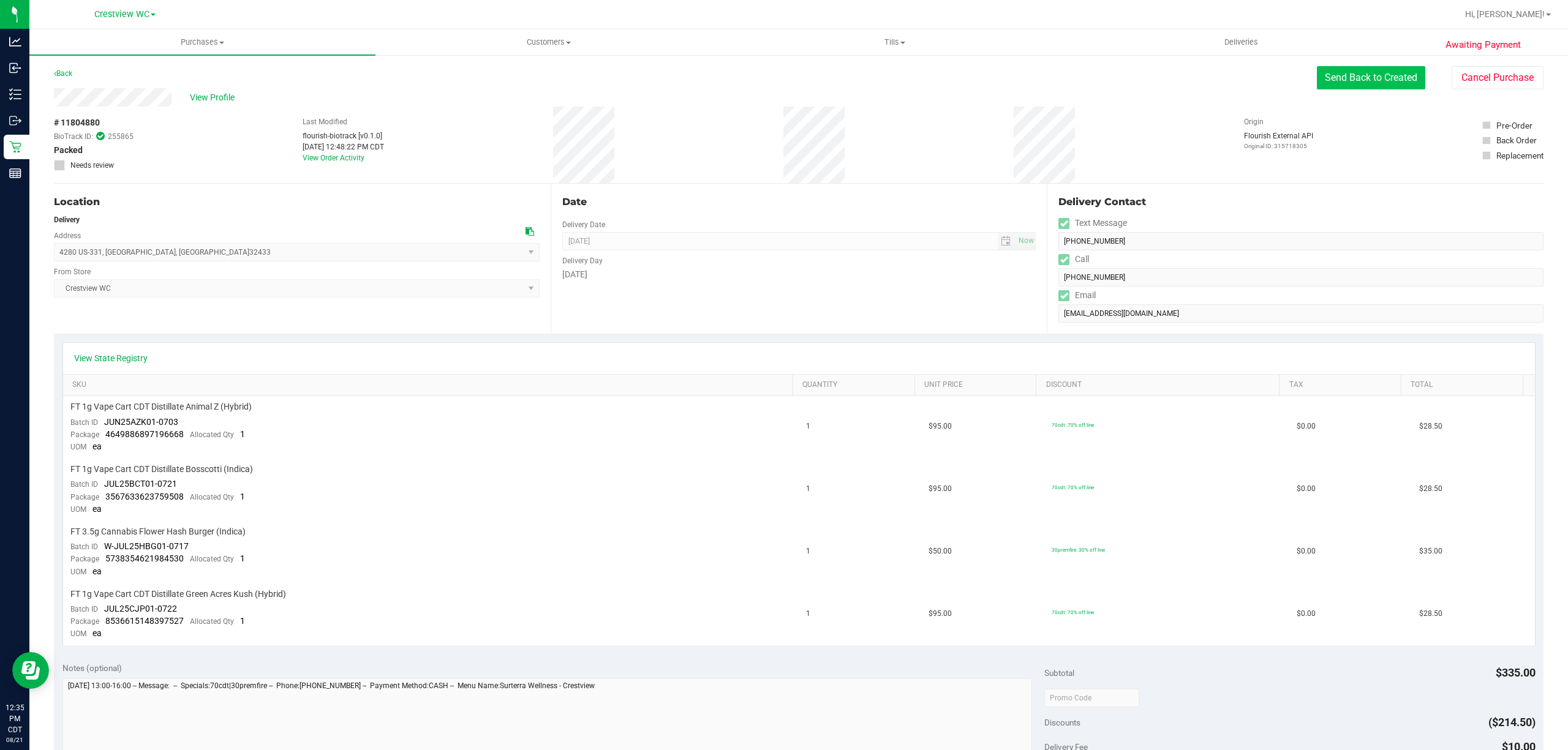
click at [1362, 76] on button "Send Back to Created" at bounding box center [1371, 77] width 108 height 23
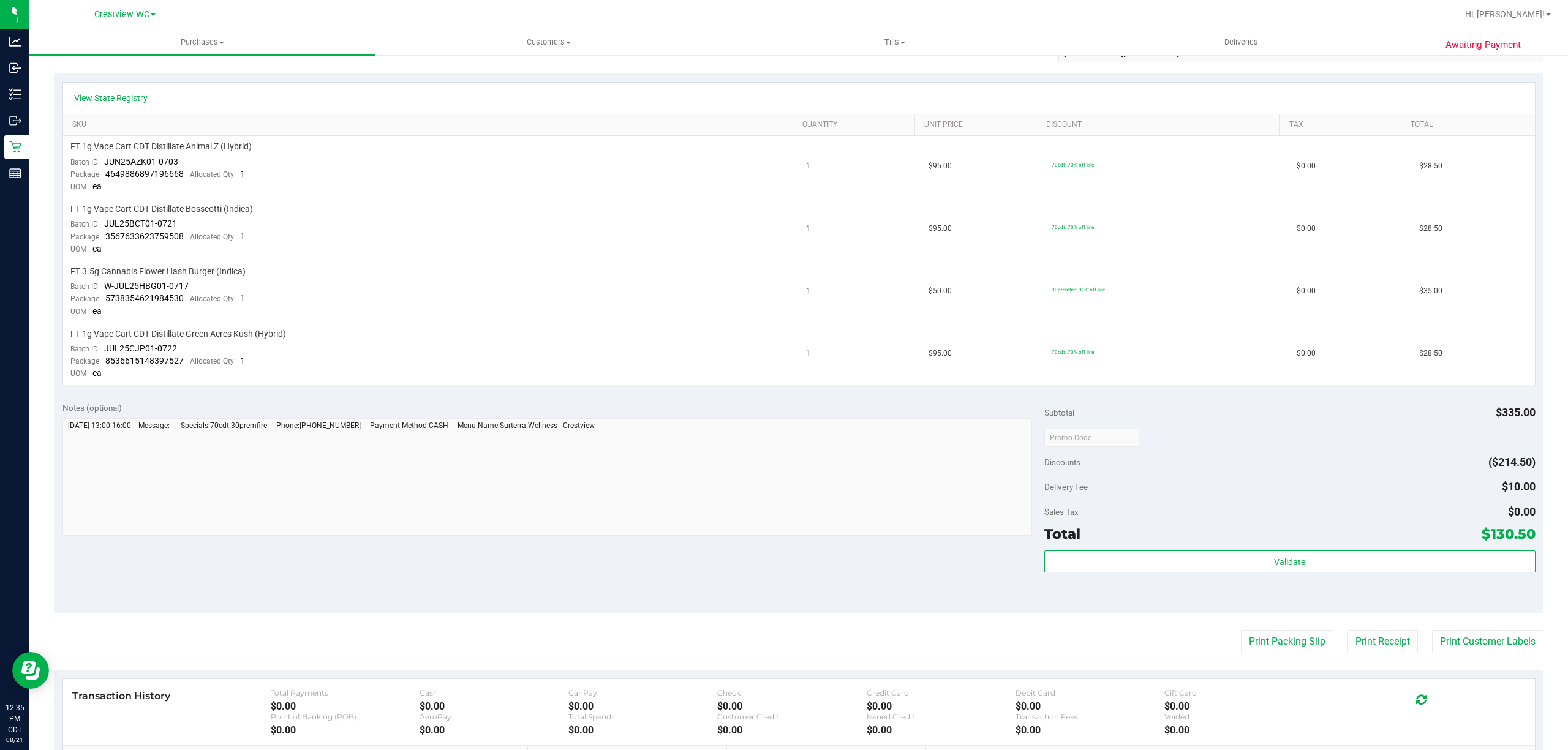
scroll to position [326, 0]
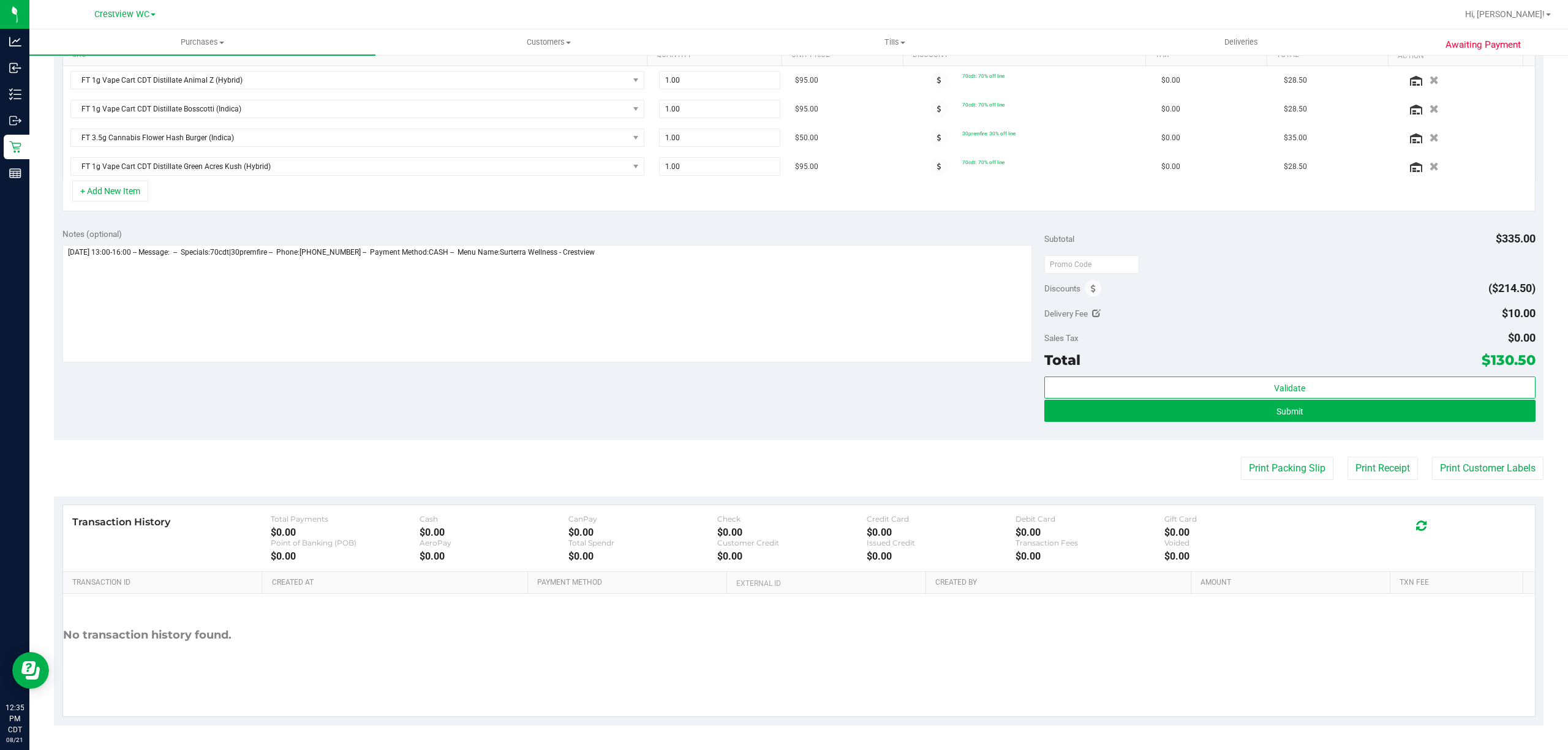
scroll to position [330, 0]
click at [1092, 310] on icon at bounding box center [1096, 313] width 9 height 9
type input "$10.00"
click at [1478, 314] on span "$10.00 10" at bounding box center [1490, 315] width 92 height 21
type input "1"
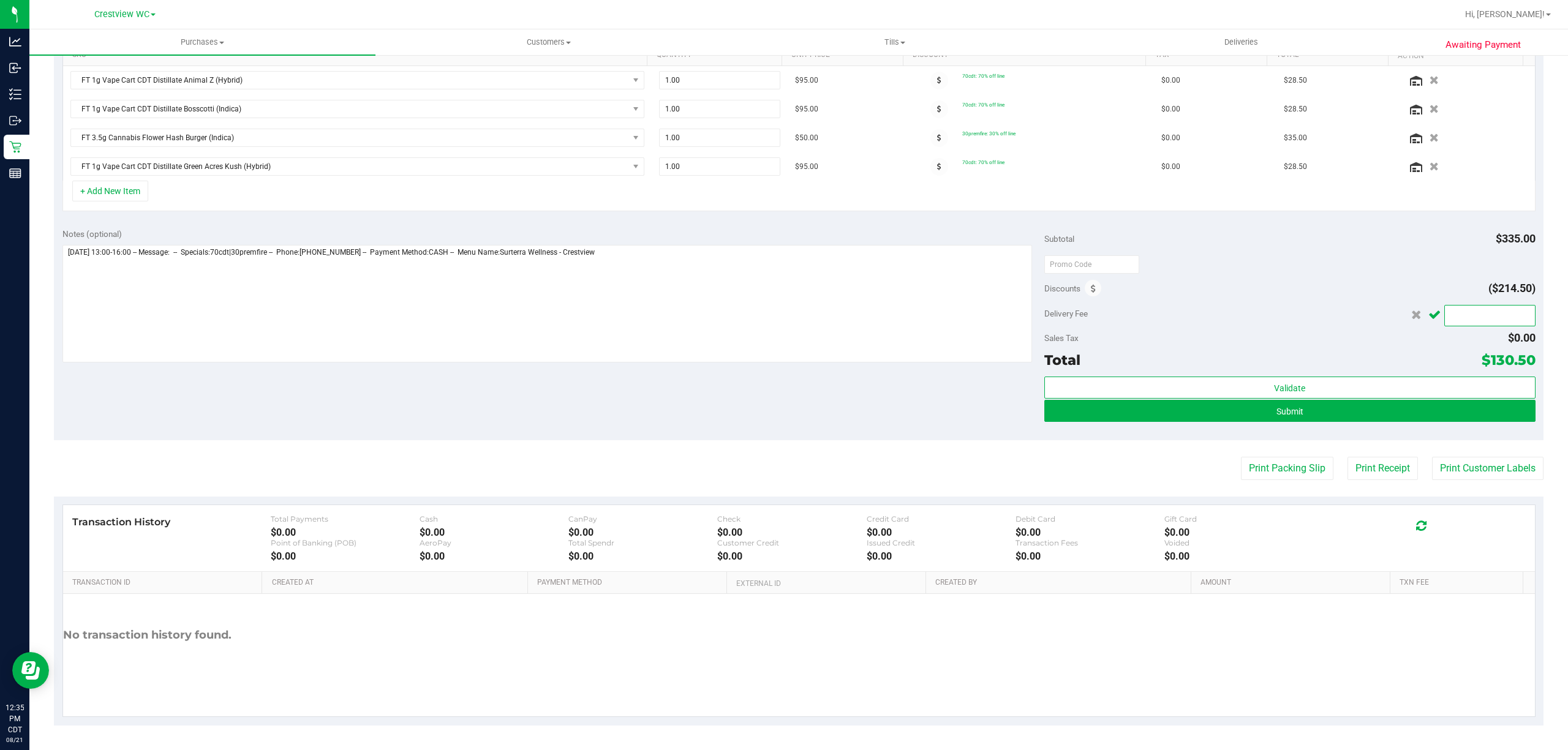
type input "0"
type input "$0.00"
click at [1428, 311] on icon "Cancel button" at bounding box center [1435, 315] width 13 height 9
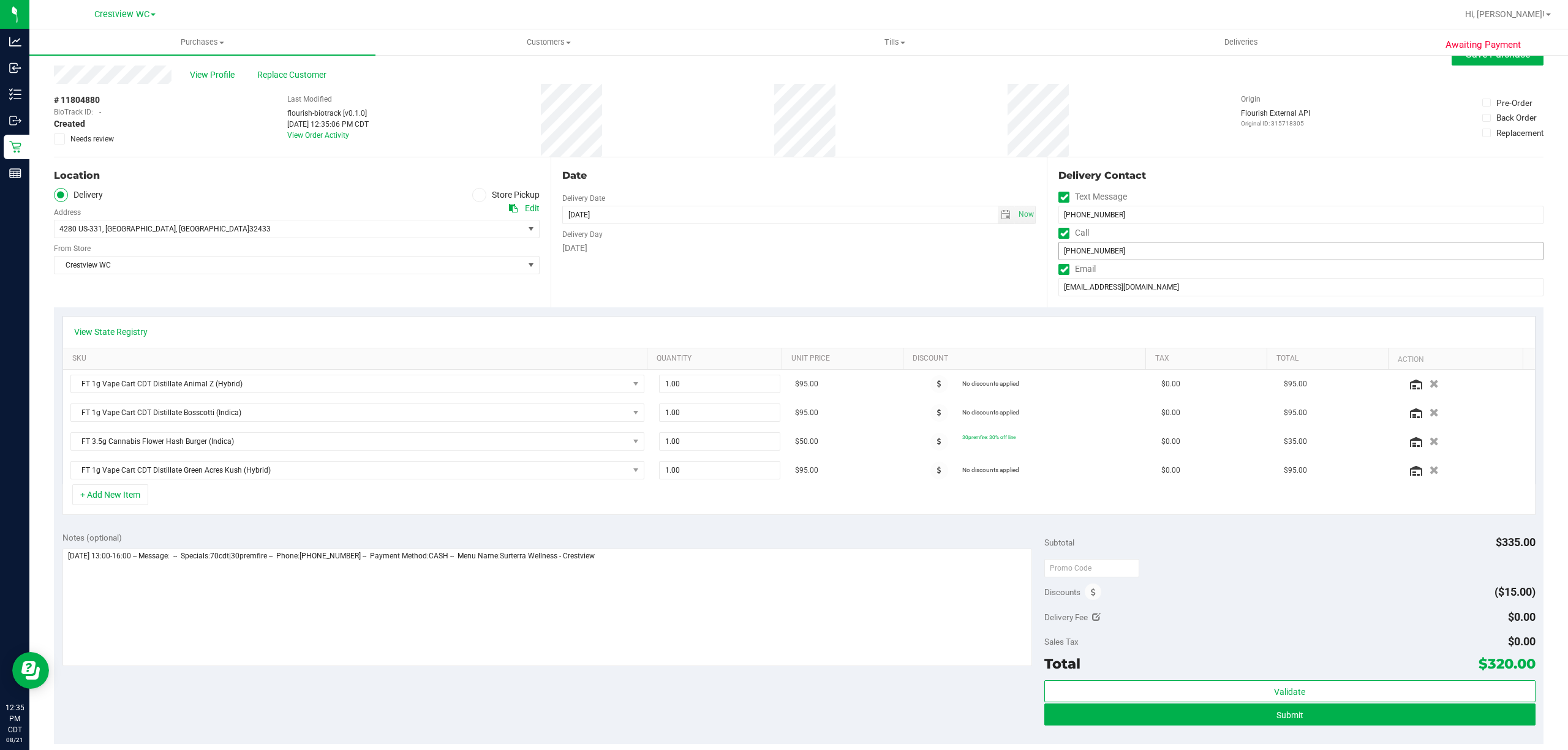
scroll to position [0, 0]
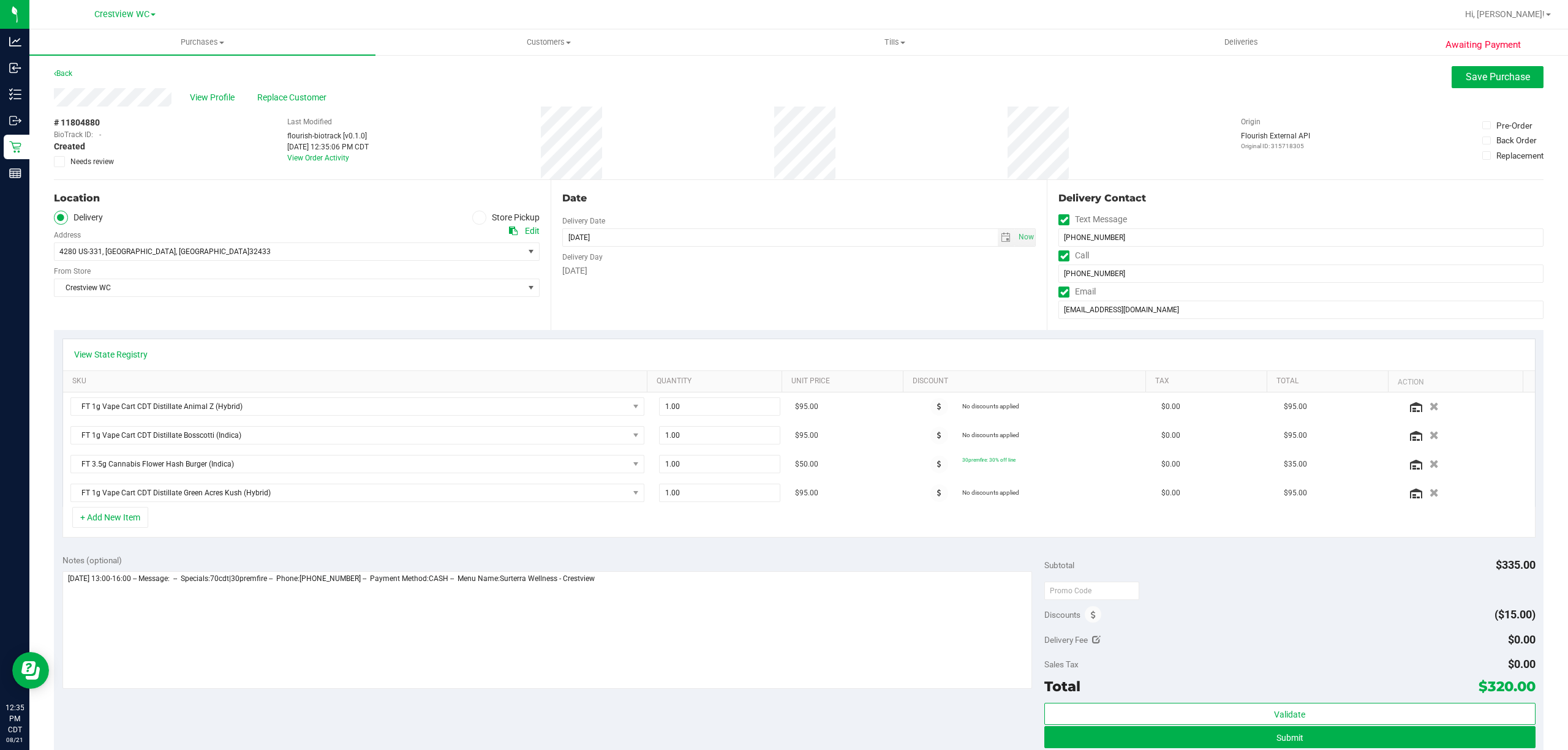
click at [483, 364] on div "View State Registry" at bounding box center [799, 355] width 1472 height 32
click at [930, 407] on span at bounding box center [939, 407] width 18 height 18
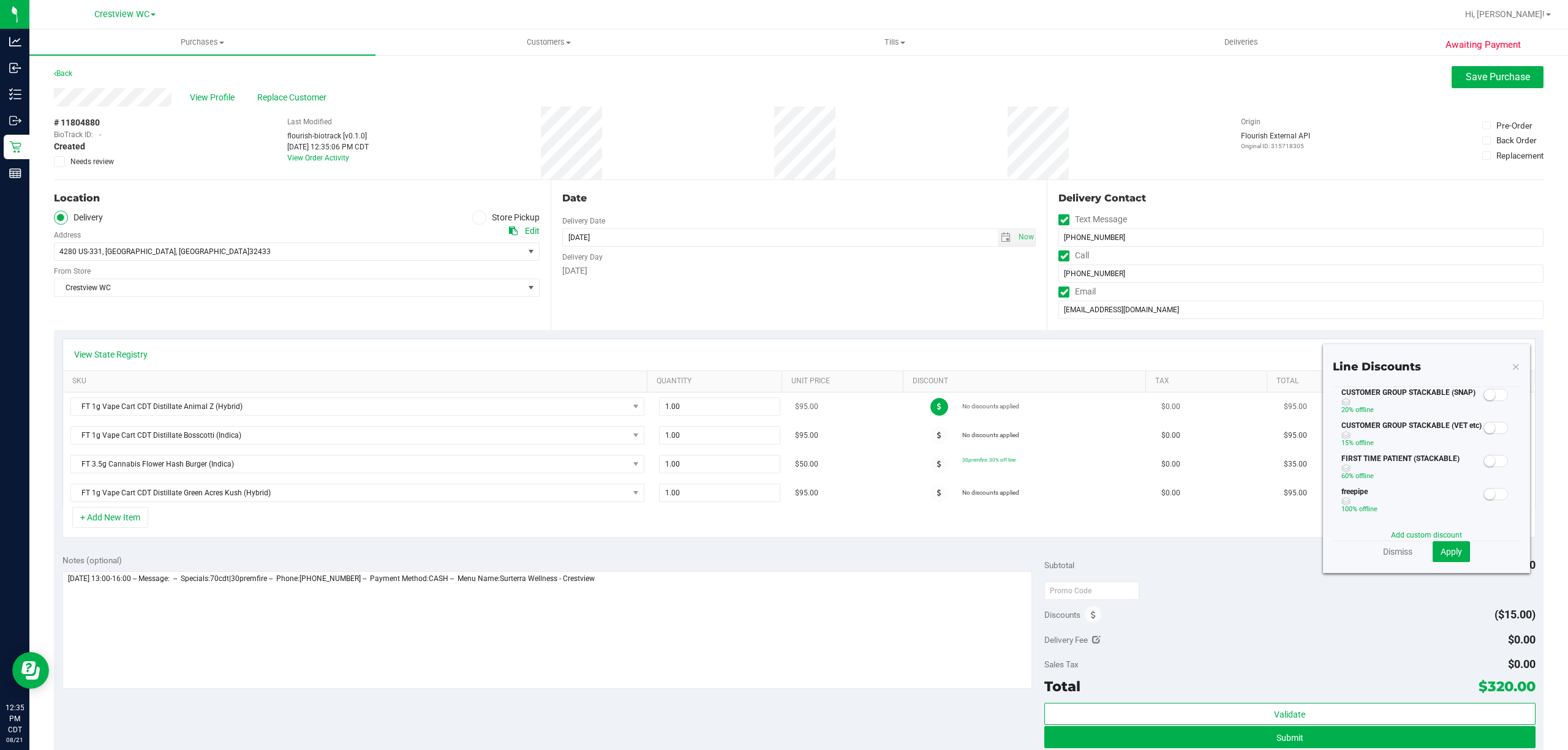
click at [930, 407] on span at bounding box center [939, 407] width 18 height 18
click at [929, 450] on td "No discounts applied" at bounding box center [1032, 435] width 245 height 28
click at [930, 441] on span at bounding box center [939, 435] width 18 height 18
click at [1390, 557] on link "Dismiss" at bounding box center [1398, 552] width 29 height 13
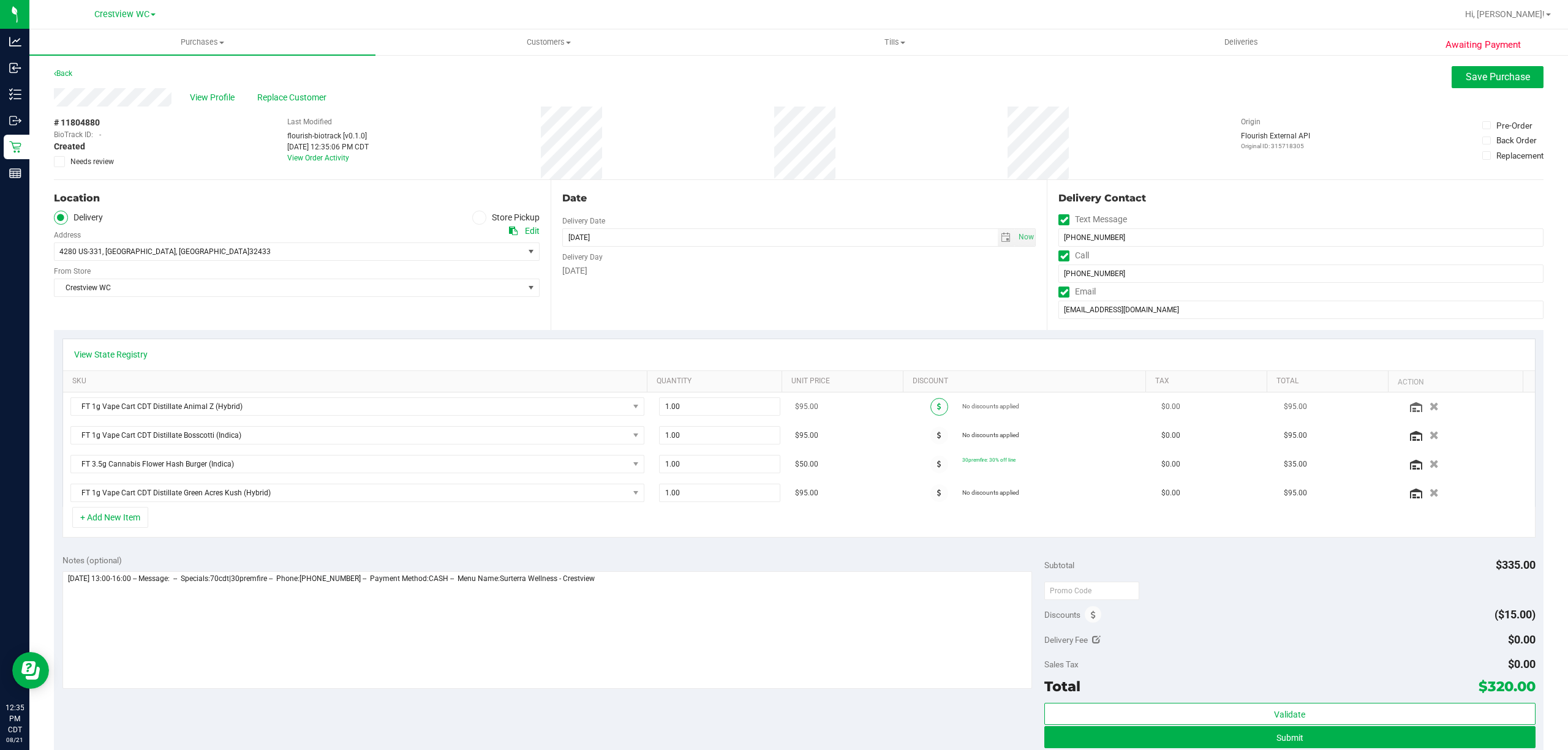
click at [930, 409] on span at bounding box center [939, 407] width 18 height 18
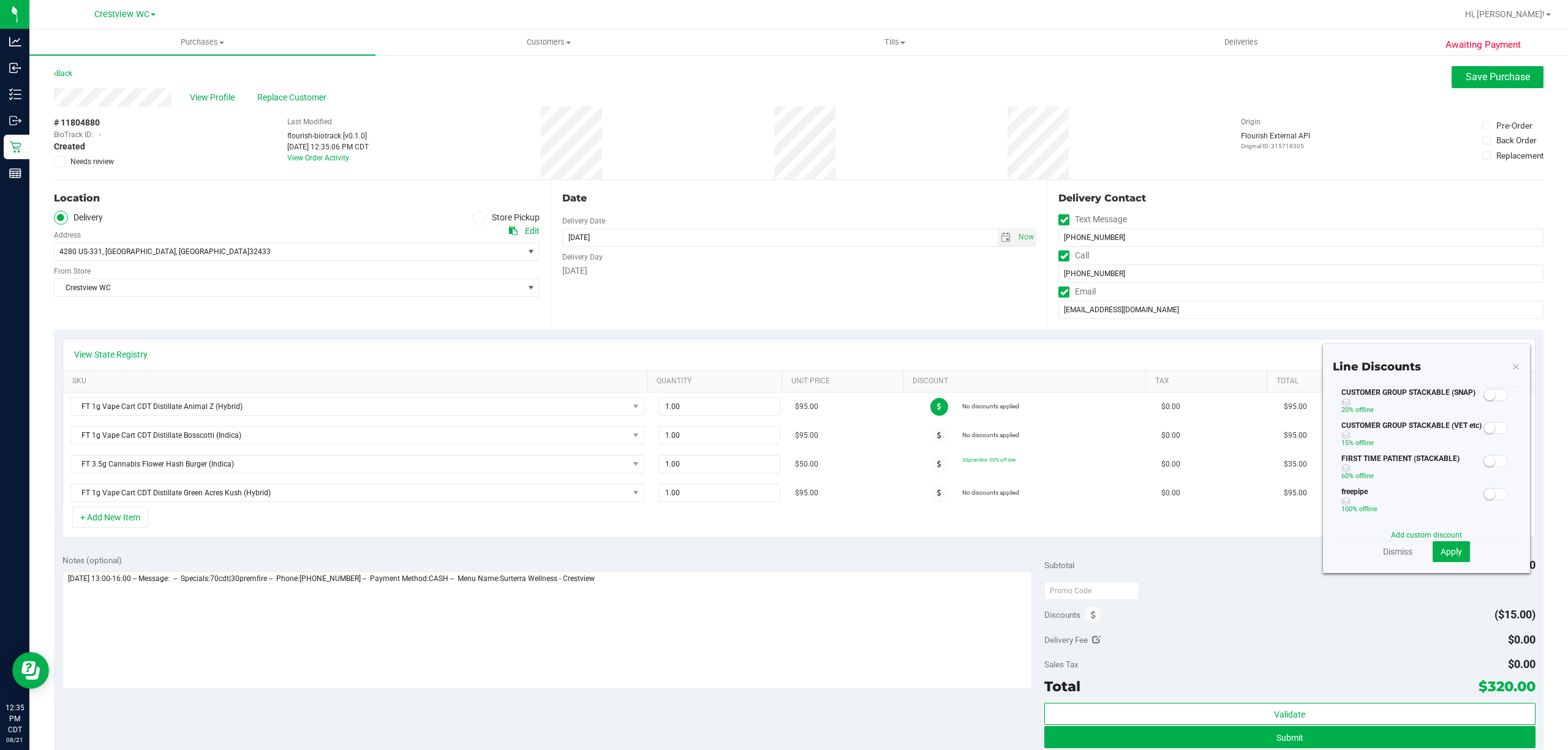
scroll to position [81, 0]
click at [1405, 534] on link "Add custom discount" at bounding box center [1427, 535] width 71 height 9
click at [1362, 436] on input "text" at bounding box center [1384, 432] width 84 height 18
click at [1410, 434] on input "70" at bounding box center [1384, 432] width 84 height 18
type input "70.00"
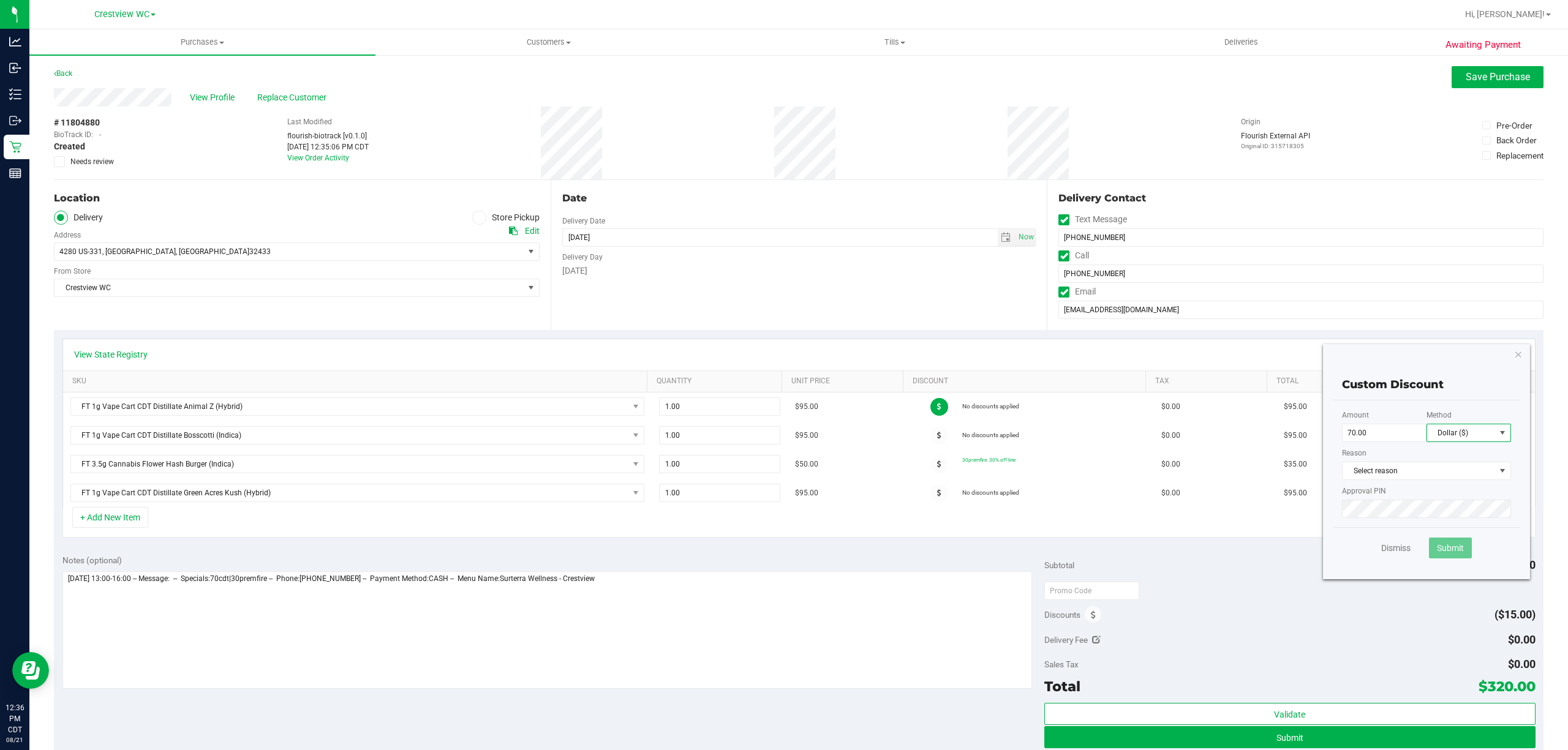
click at [1446, 436] on span "Dollar ($)" at bounding box center [1461, 433] width 68 height 17
click at [1432, 475] on li "Percentage (%)" at bounding box center [1457, 476] width 84 height 21
click at [1428, 467] on span "Select reason" at bounding box center [1419, 471] width 152 height 17
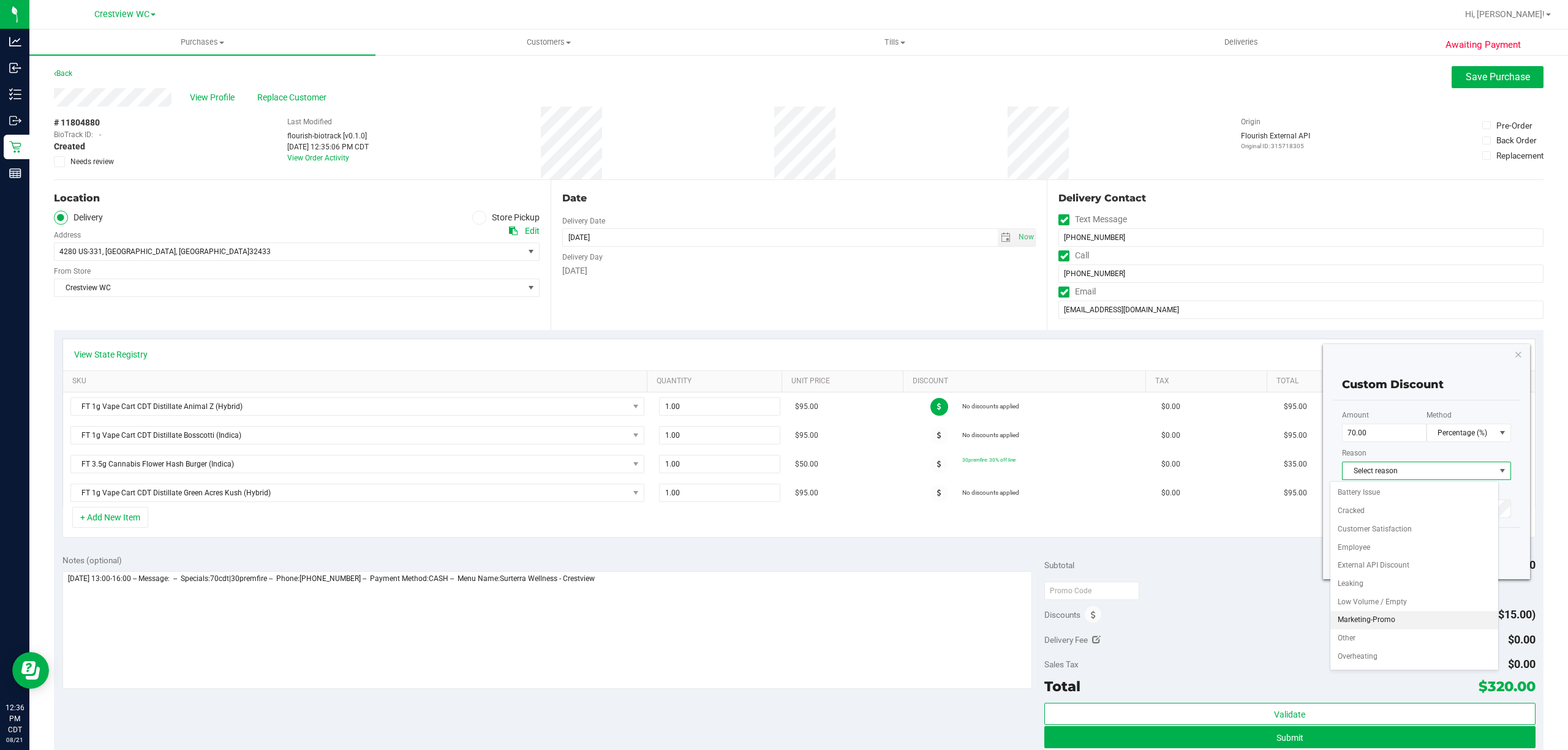
click at [1400, 622] on li "Marketing-Promo" at bounding box center [1414, 620] width 168 height 18
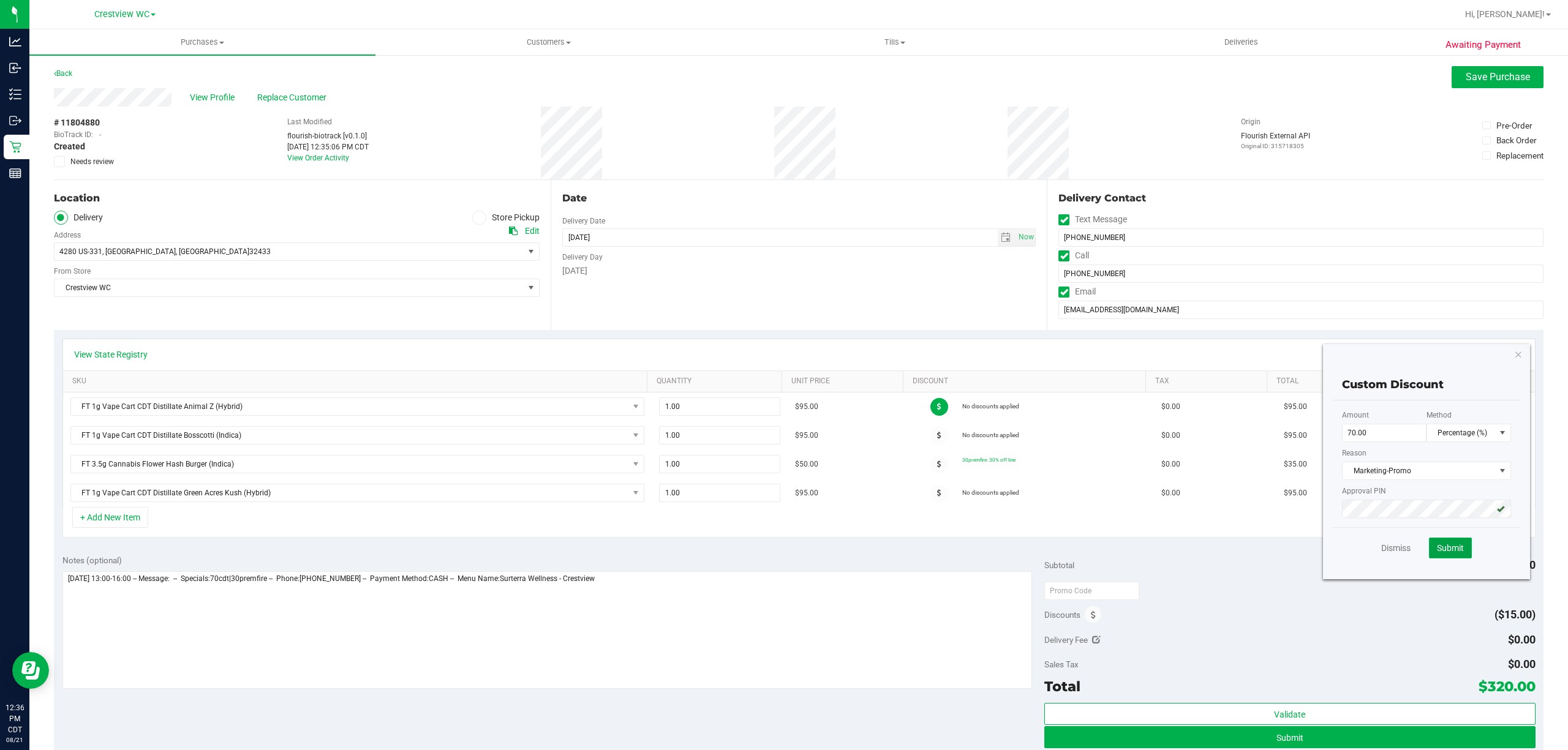
click at [1441, 557] on button "Submit" at bounding box center [1450, 548] width 43 height 21
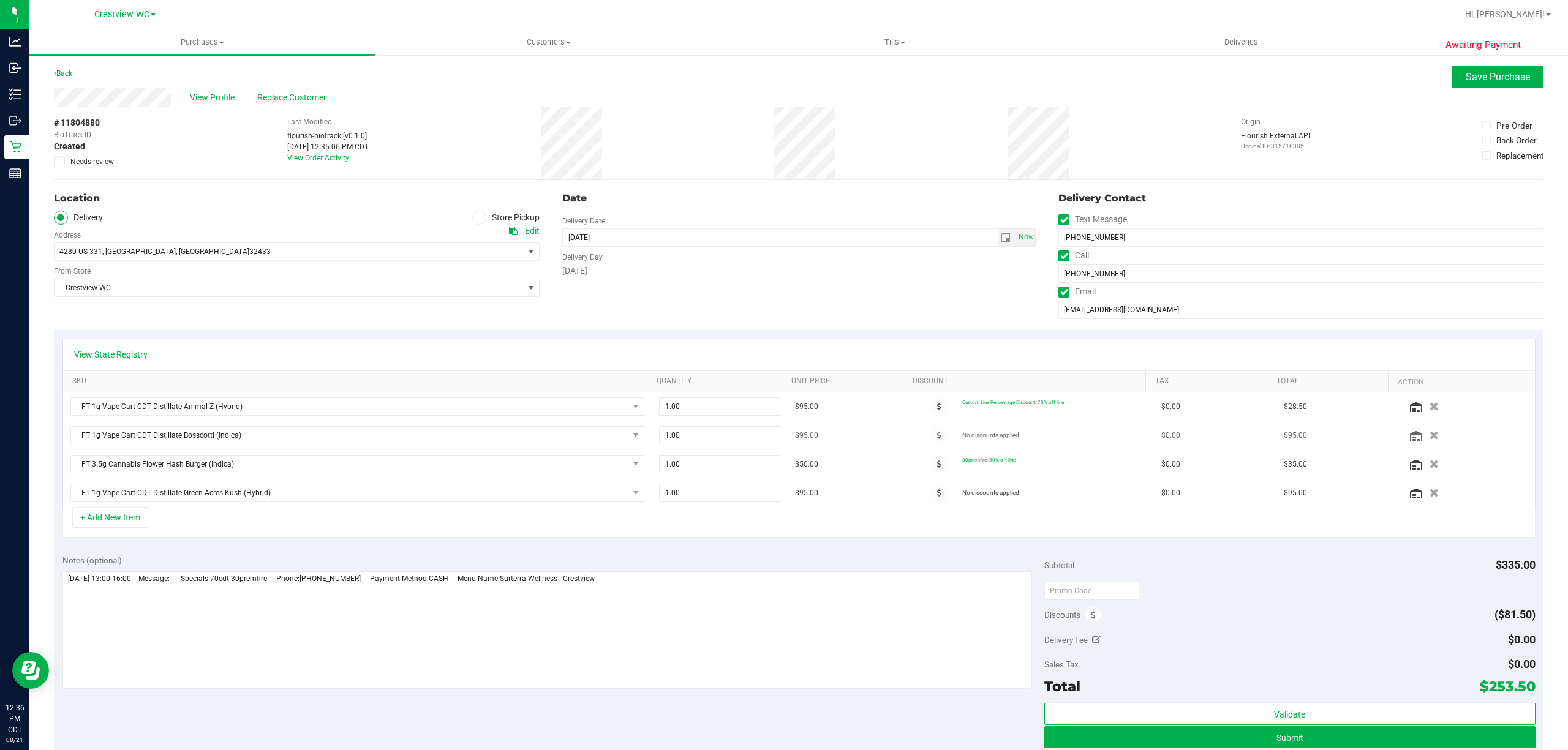
click at [919, 426] on td "No discounts applied" at bounding box center [1032, 435] width 245 height 28
drag, startPoint x: 925, startPoint y: 432, endPoint x: 953, endPoint y: 458, distance: 38.2
click at [937, 432] on icon at bounding box center [939, 435] width 4 height 7
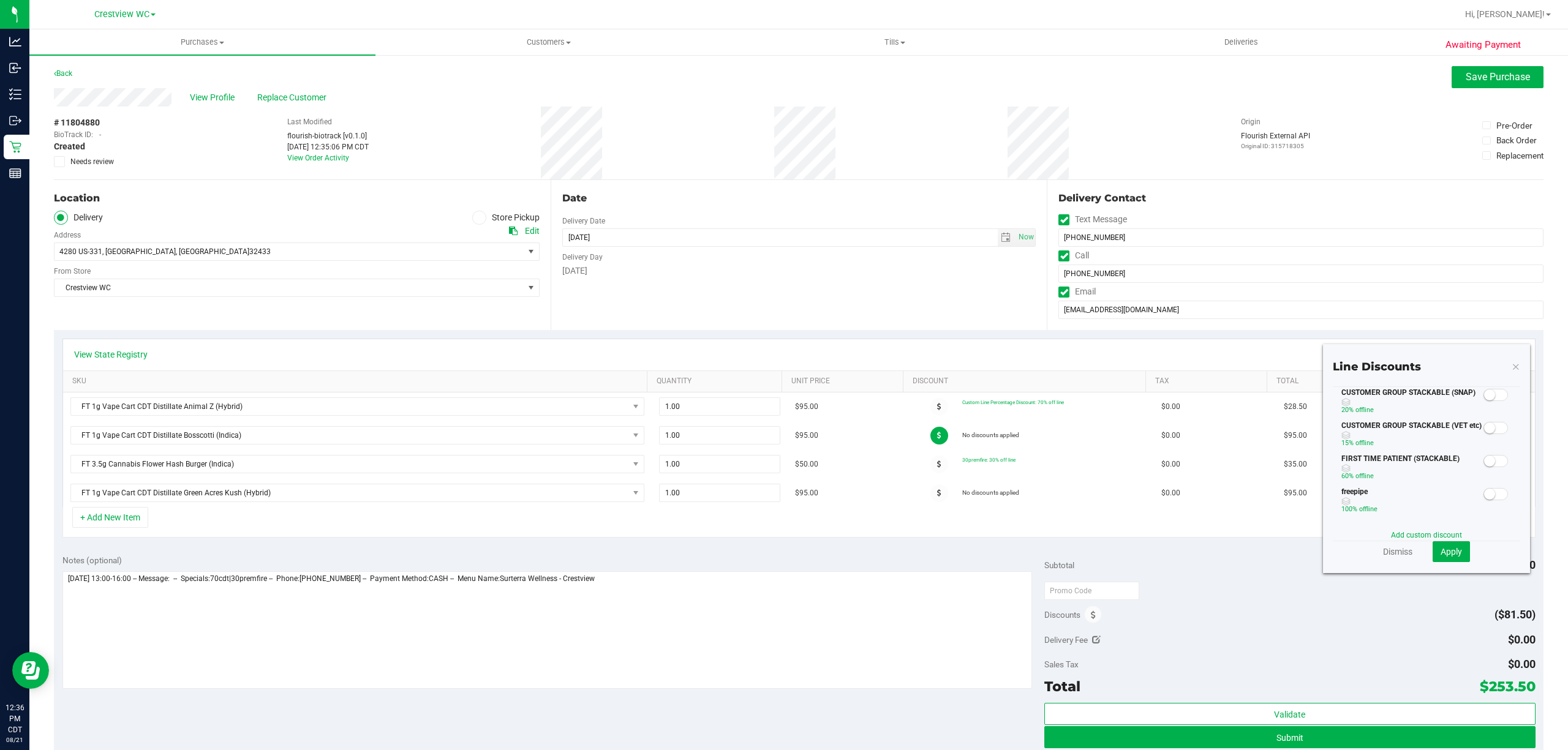
scroll to position [81, 0]
click at [1412, 529] on div "Add custom discount" at bounding box center [1427, 535] width 188 height 11
click at [1412, 531] on link "Add custom discount" at bounding box center [1427, 535] width 71 height 9
click at [1377, 436] on input "text" at bounding box center [1384, 432] width 84 height 18
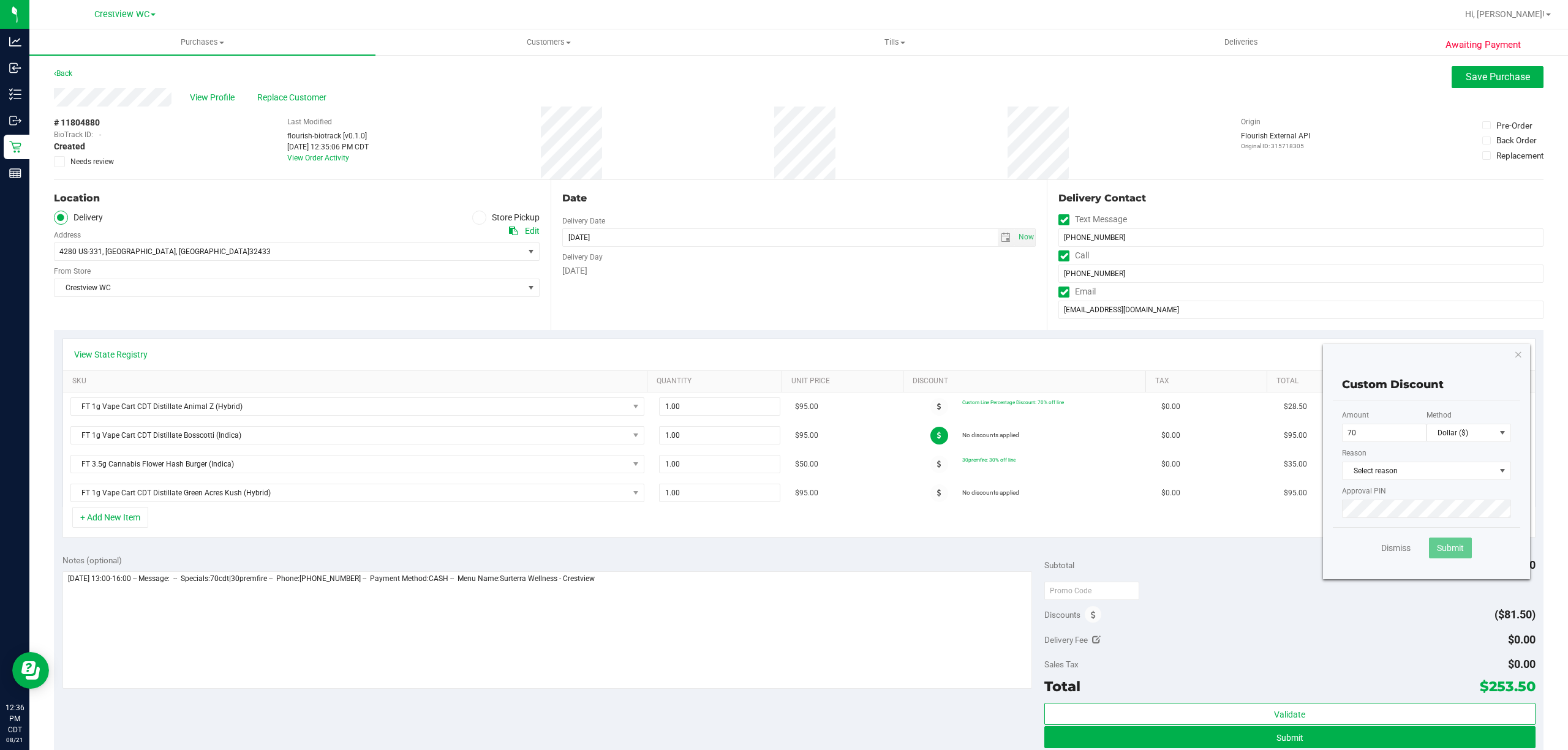
type input "70.00"
click at [1503, 439] on div "Amount 70.00 Method Dollar ($) Reason Select reason Select reason Battery Issue…" at bounding box center [1427, 464] width 188 height 127
click at [1495, 442] on span at bounding box center [1502, 433] width 15 height 17
click at [1461, 471] on li "Percentage (%)" at bounding box center [1457, 476] width 84 height 21
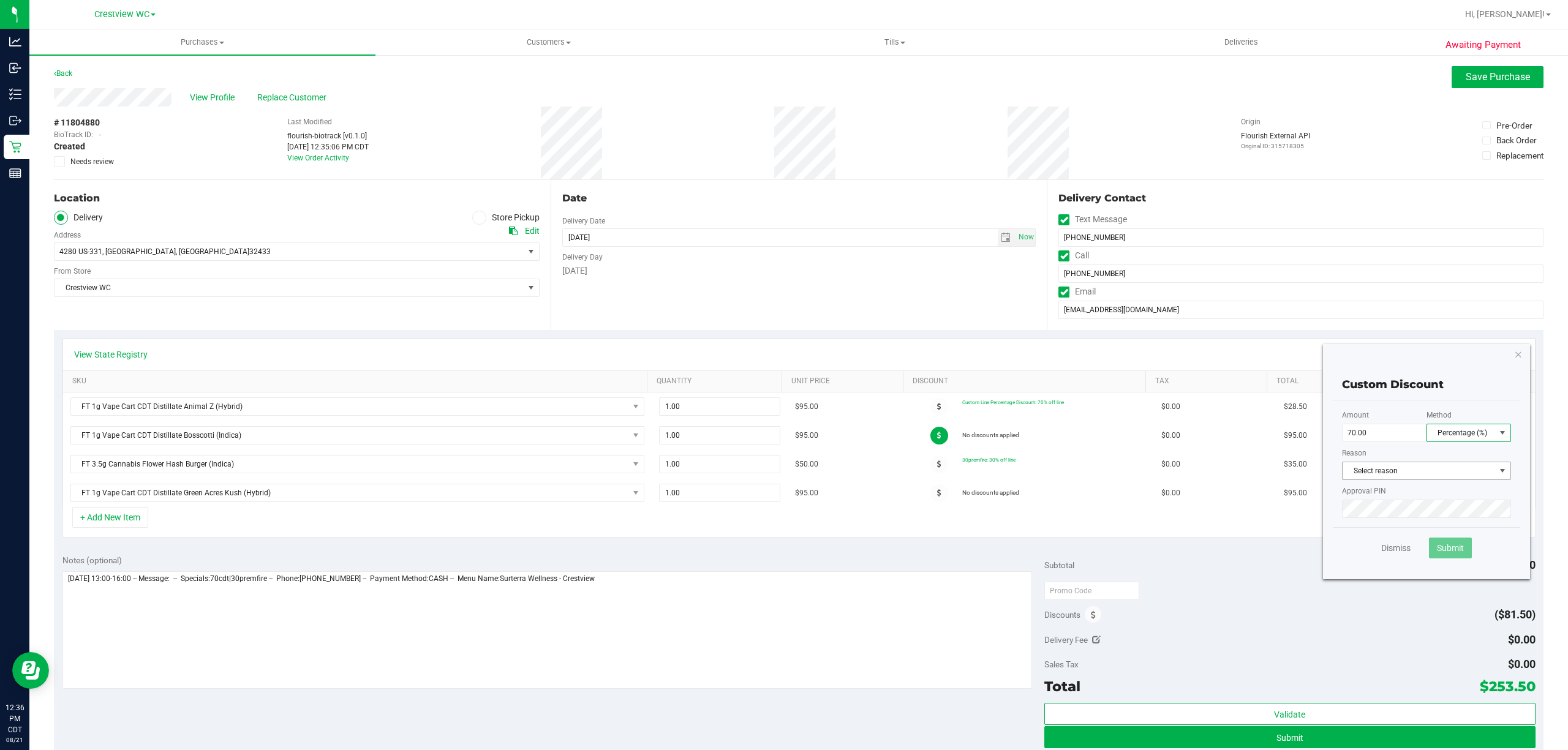
click at [1459, 471] on span "Select reason" at bounding box center [1419, 471] width 152 height 17
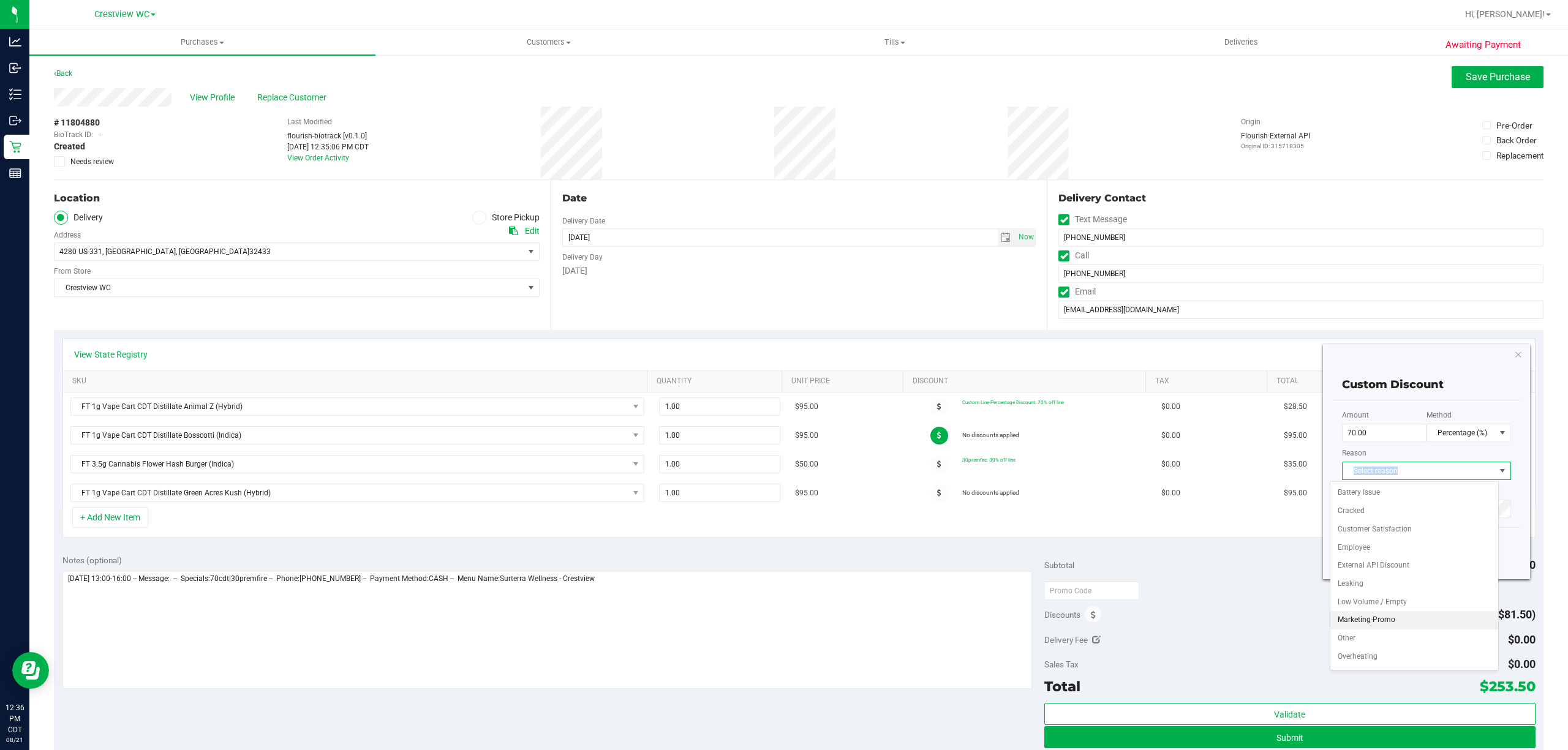
click at [1390, 616] on li "Marketing-Promo" at bounding box center [1414, 620] width 168 height 18
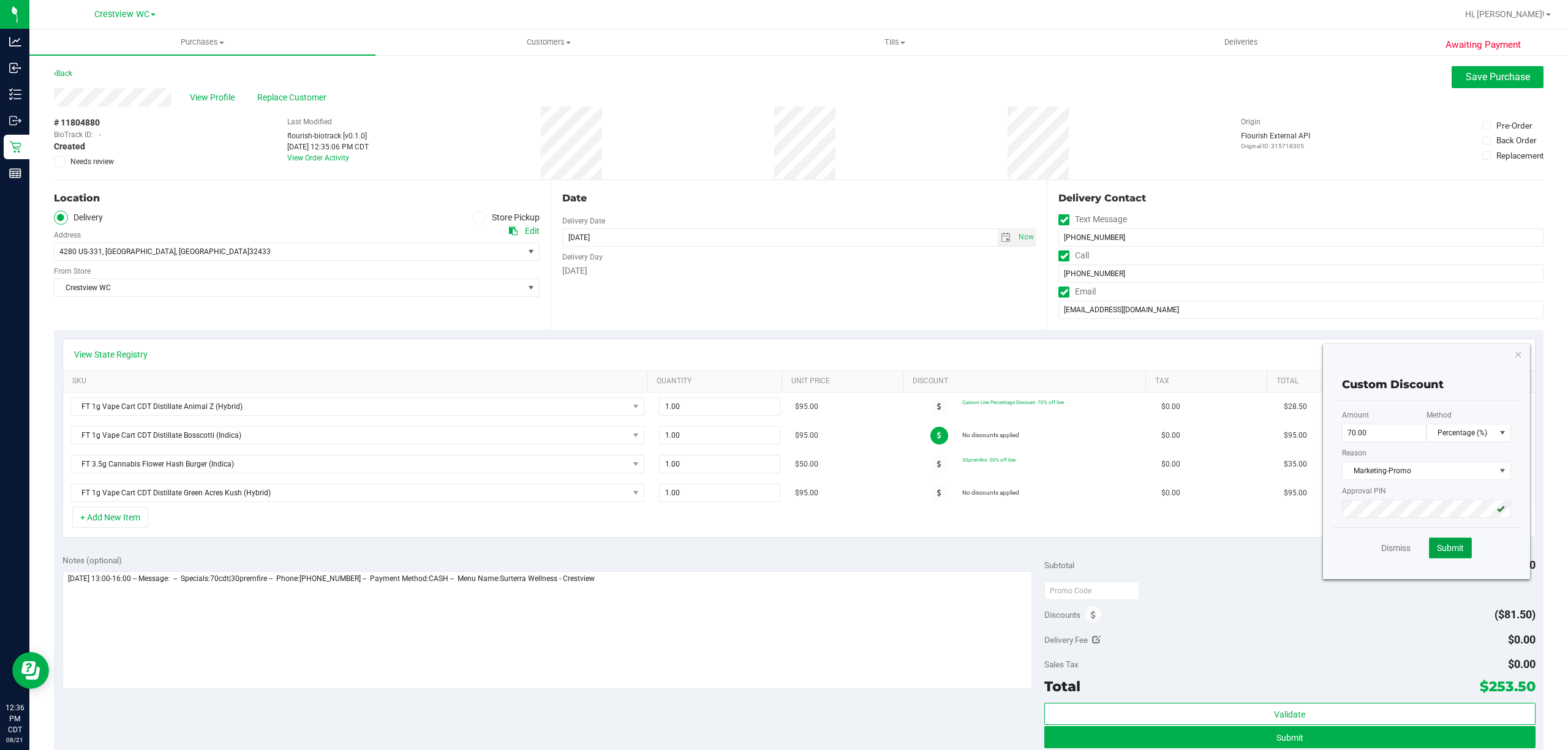
click at [1439, 552] on span "Submit" at bounding box center [1450, 548] width 27 height 9
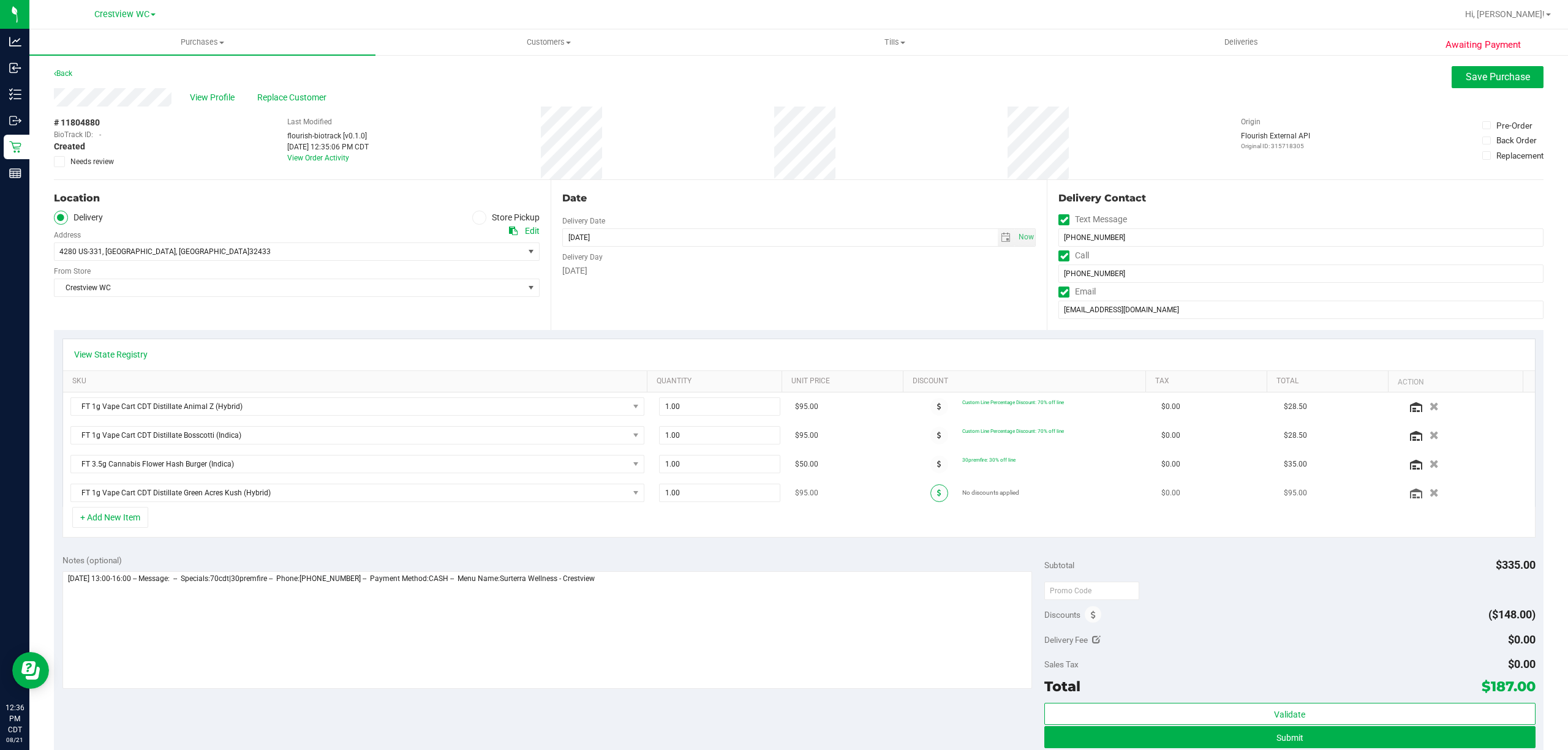
click at [937, 496] on icon at bounding box center [939, 492] width 4 height 7
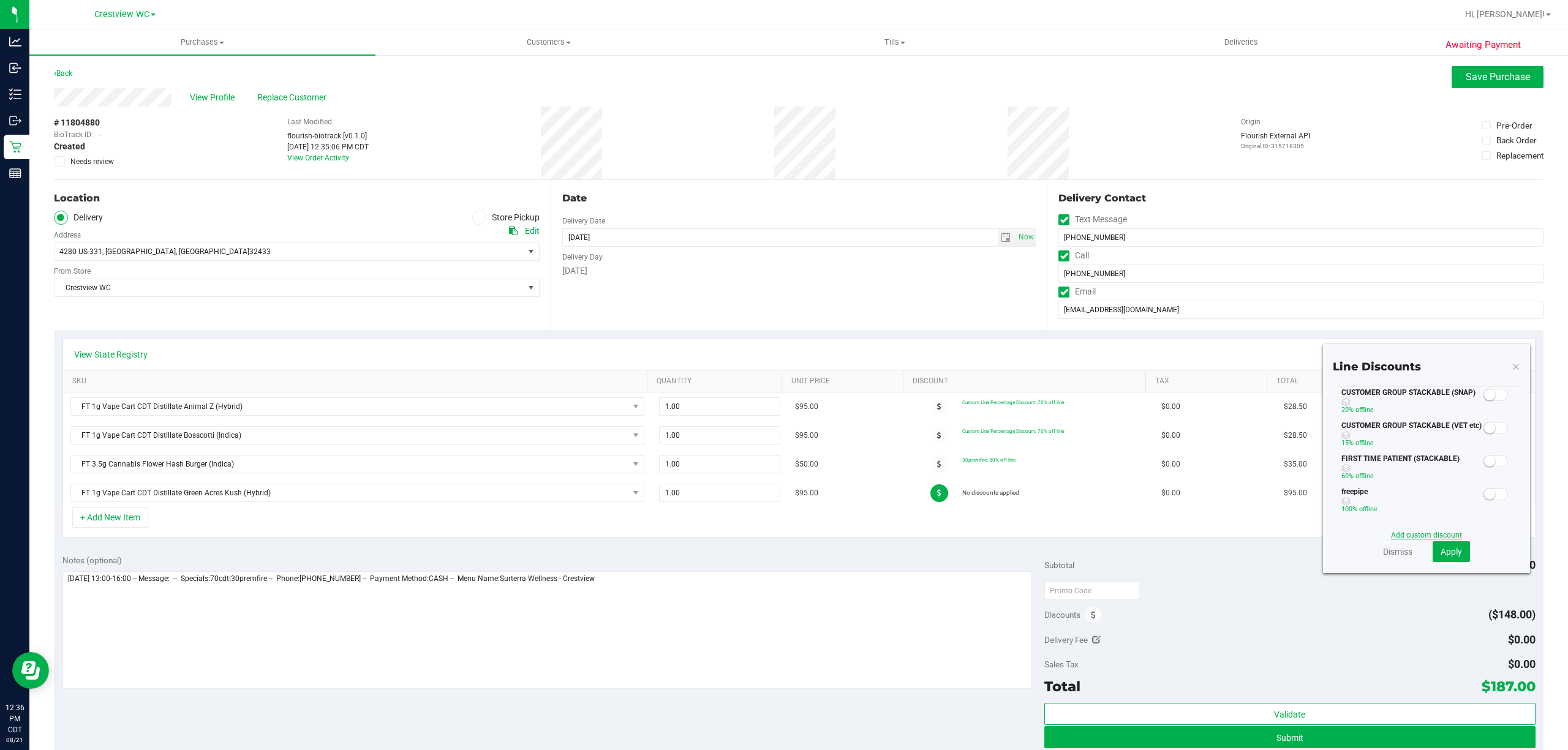
click at [1421, 532] on link "Add custom discount" at bounding box center [1427, 535] width 71 height 9
click at [1383, 442] on input "text" at bounding box center [1384, 432] width 84 height 18
type input "70.00"
click at [1464, 430] on span "Dollar ($)" at bounding box center [1461, 433] width 68 height 17
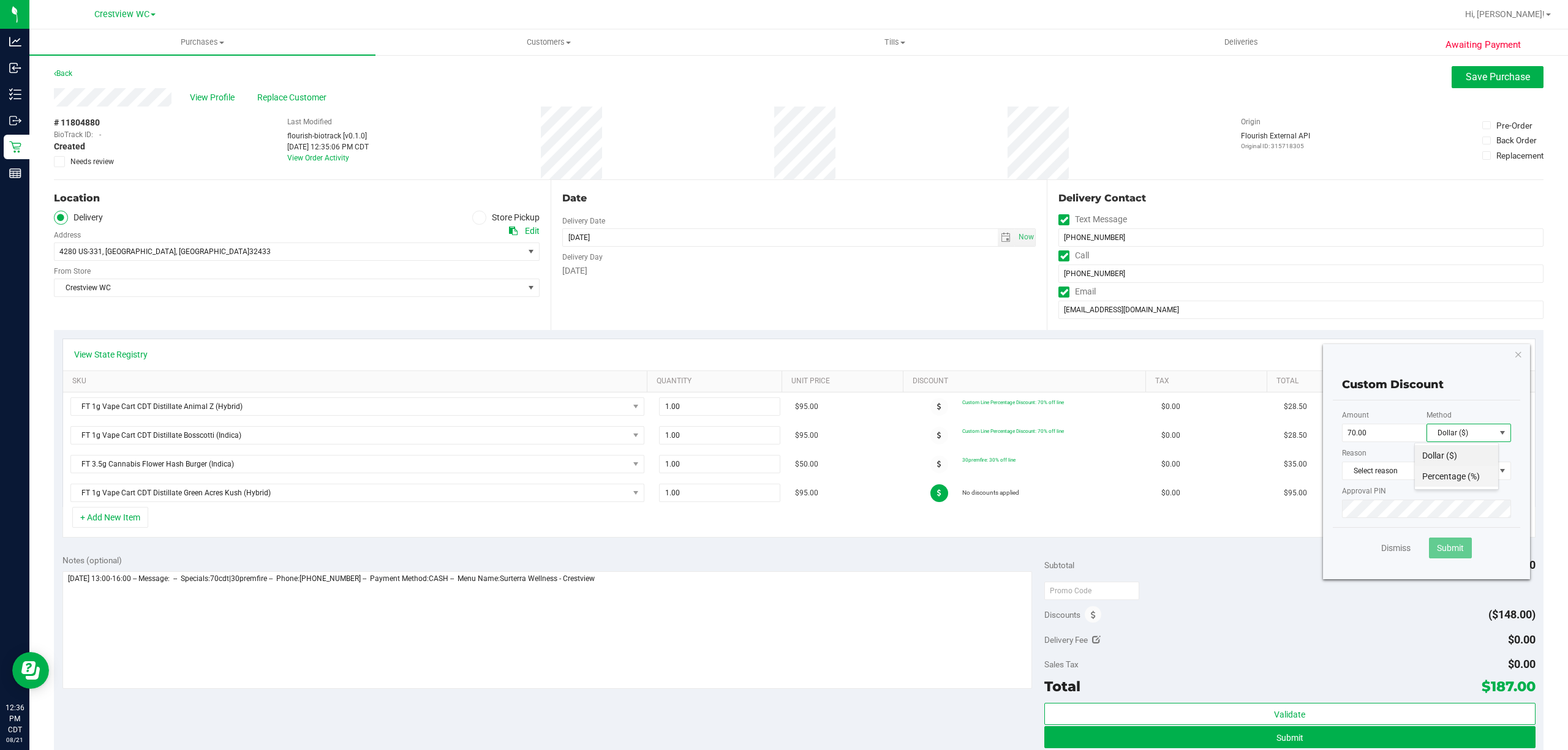
click at [1446, 476] on li "Percentage (%)" at bounding box center [1457, 476] width 84 height 21
click at [1422, 469] on span "Select reason" at bounding box center [1419, 471] width 152 height 17
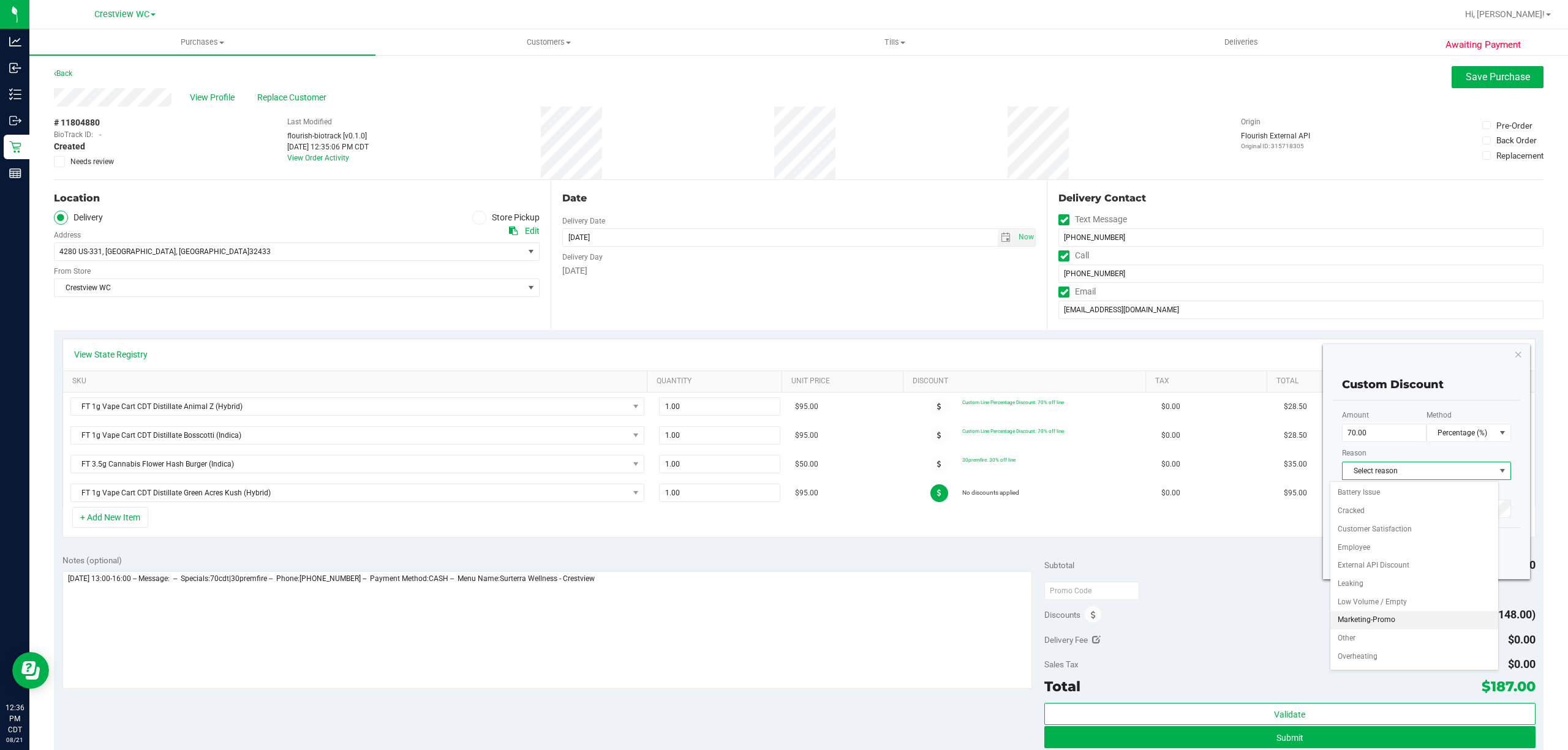
click at [1395, 625] on li "Marketing-Promo" at bounding box center [1414, 620] width 168 height 18
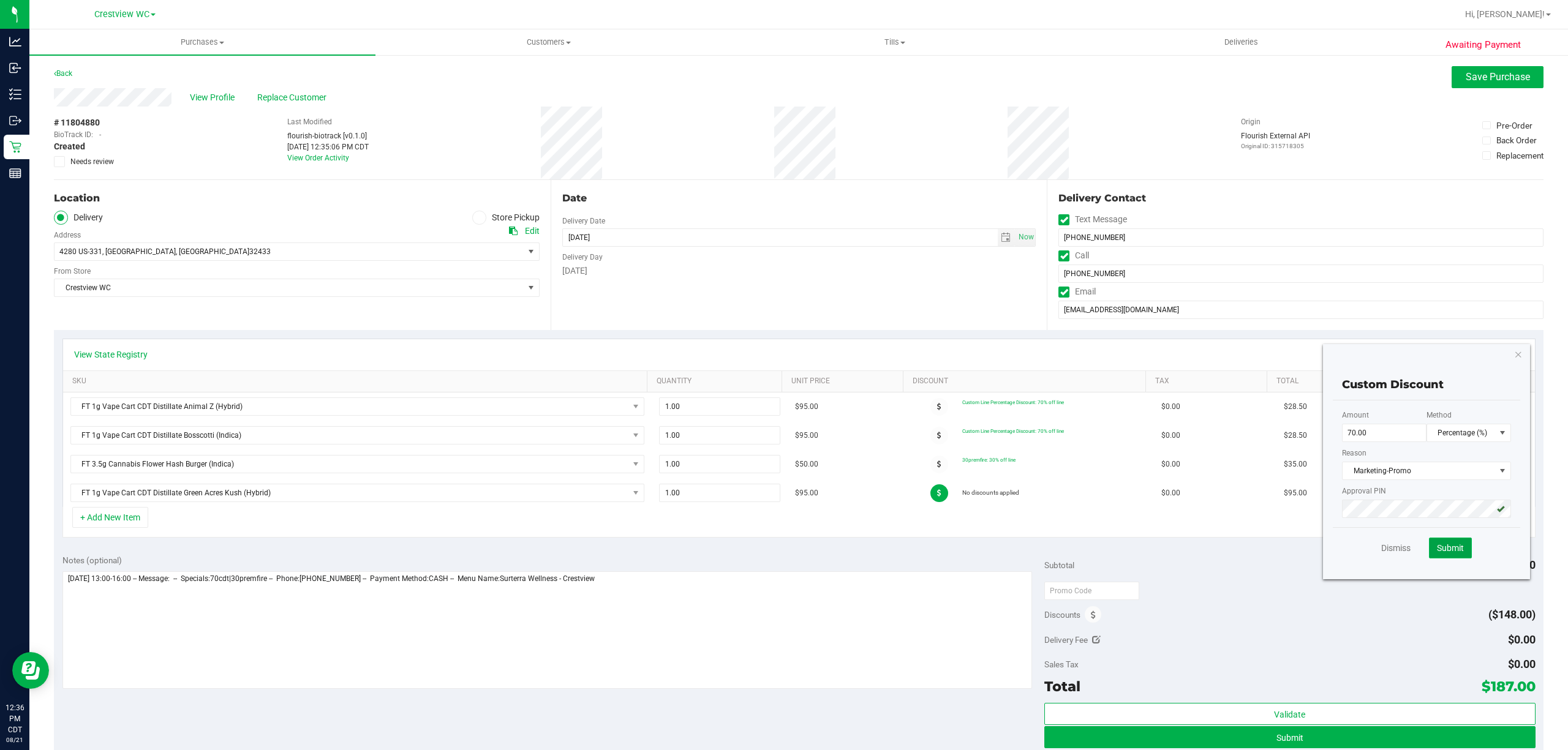
click at [1437, 550] on span "Submit" at bounding box center [1450, 548] width 27 height 9
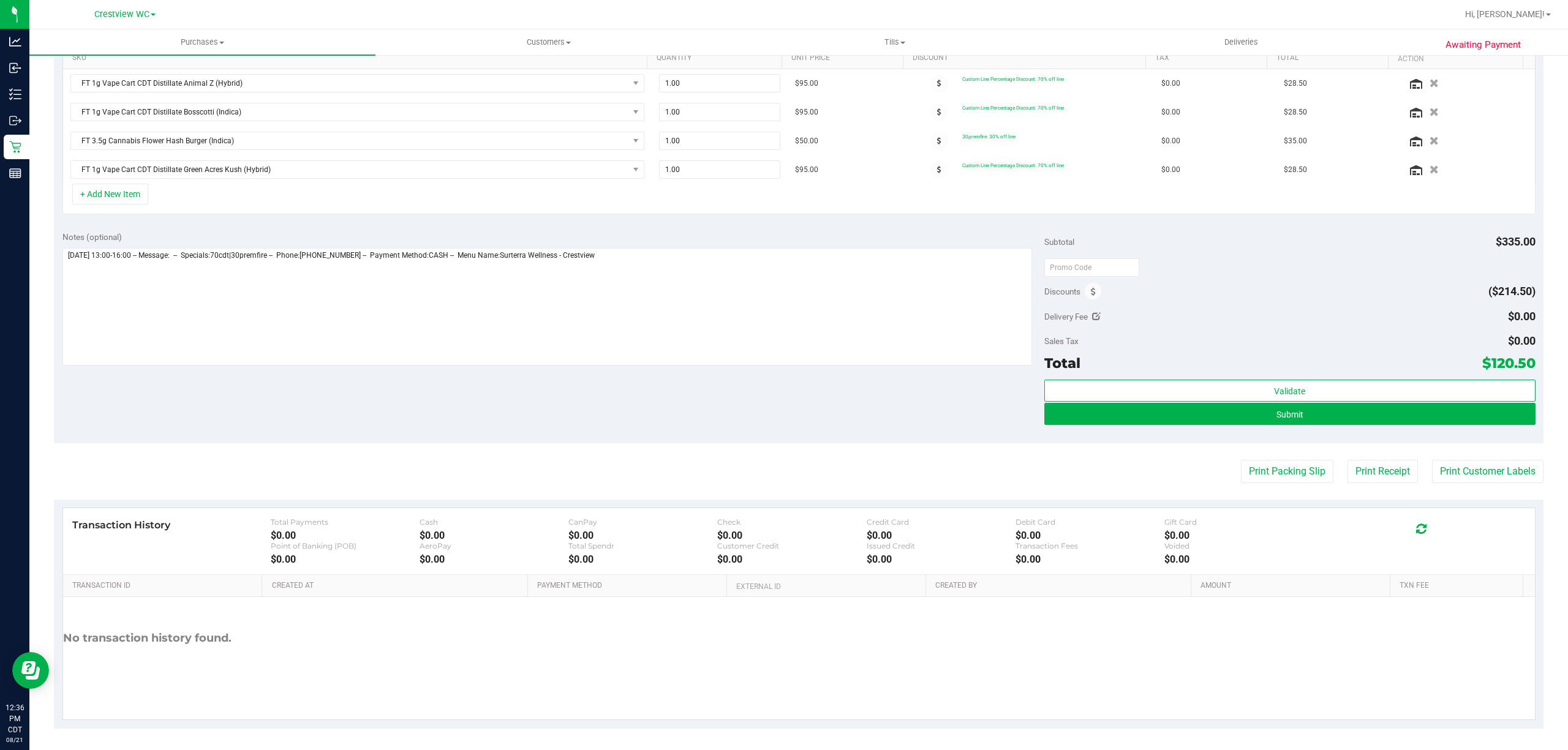
scroll to position [326, 0]
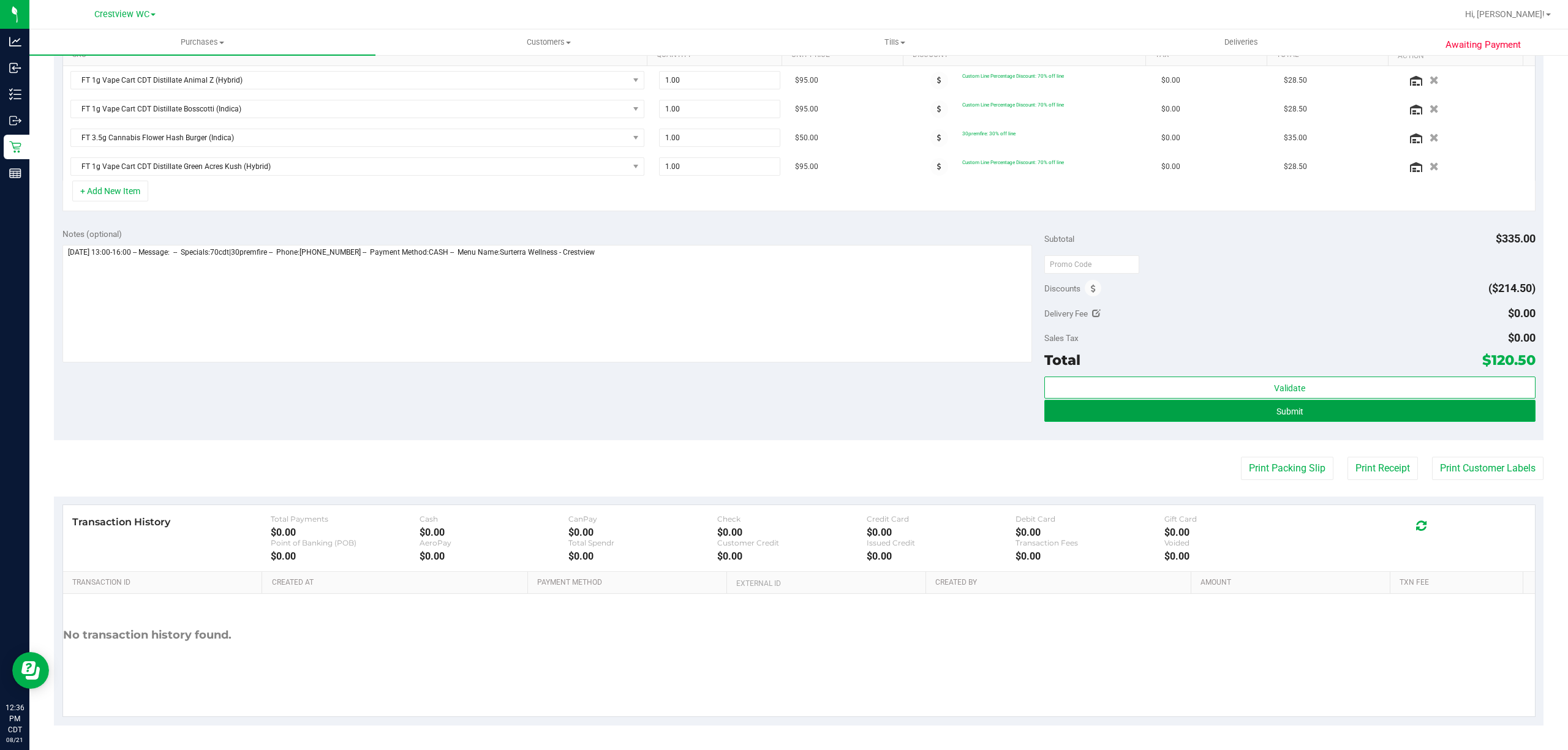
click at [1285, 422] on button "Submit" at bounding box center [1290, 411] width 492 height 22
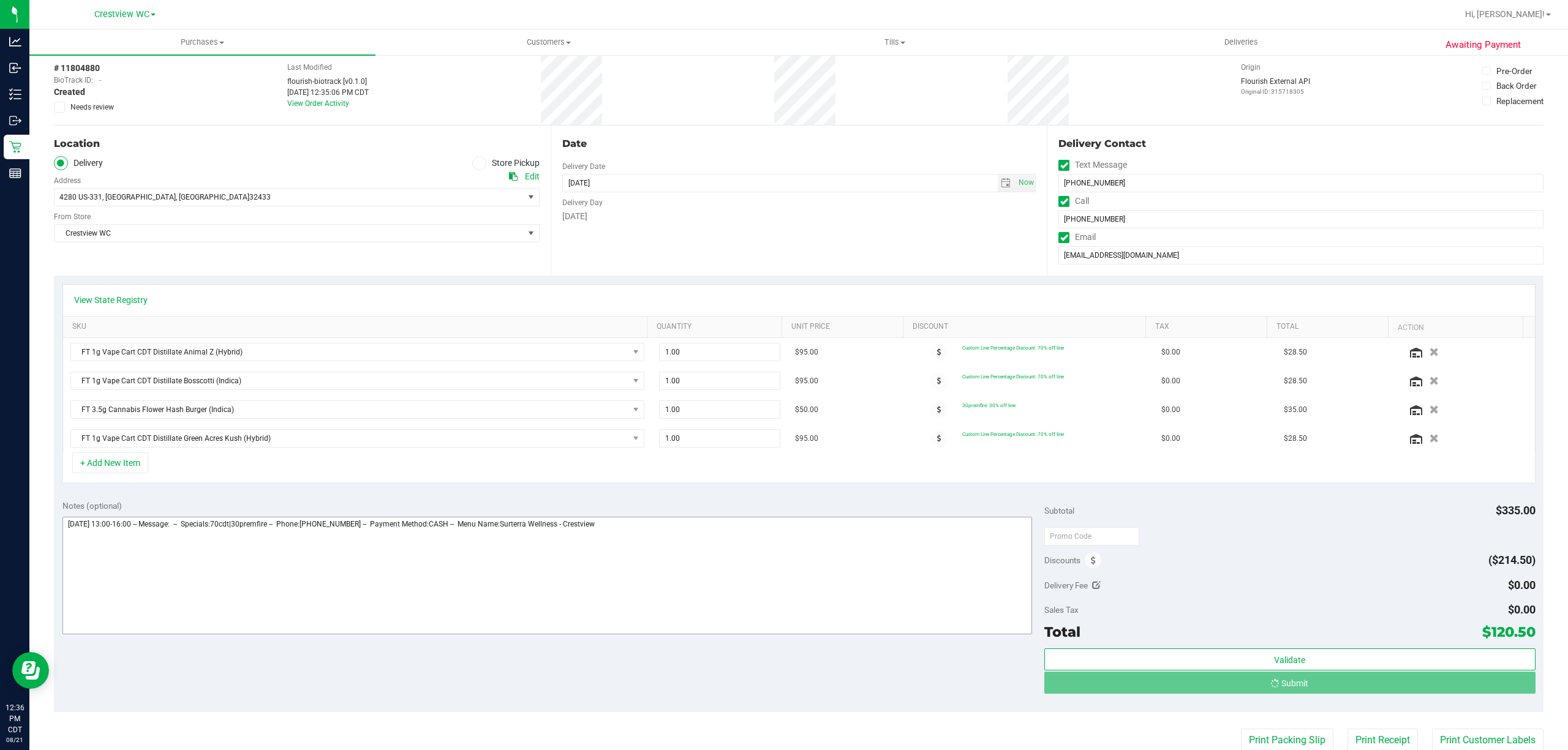
scroll to position [0, 0]
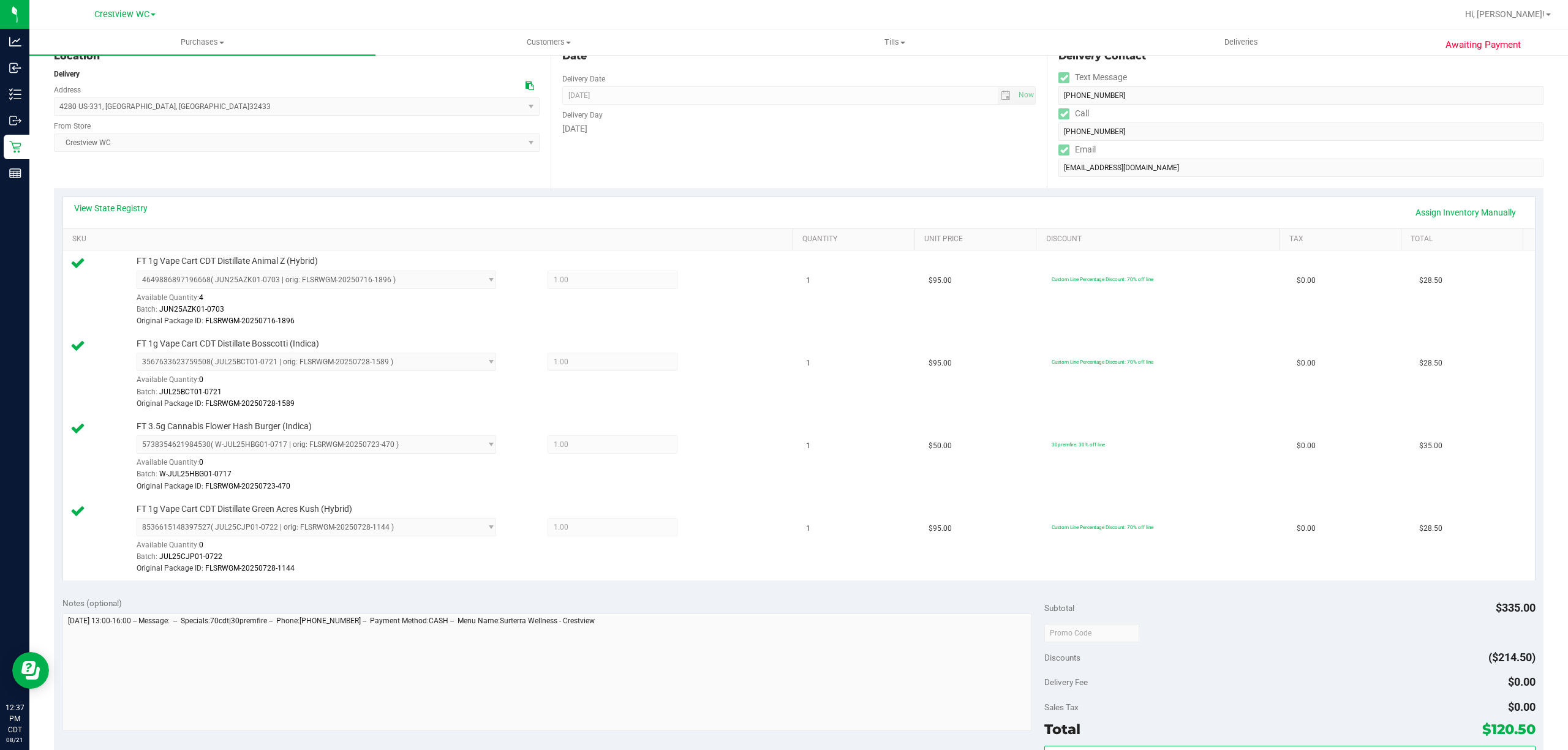
scroll to position [514, 0]
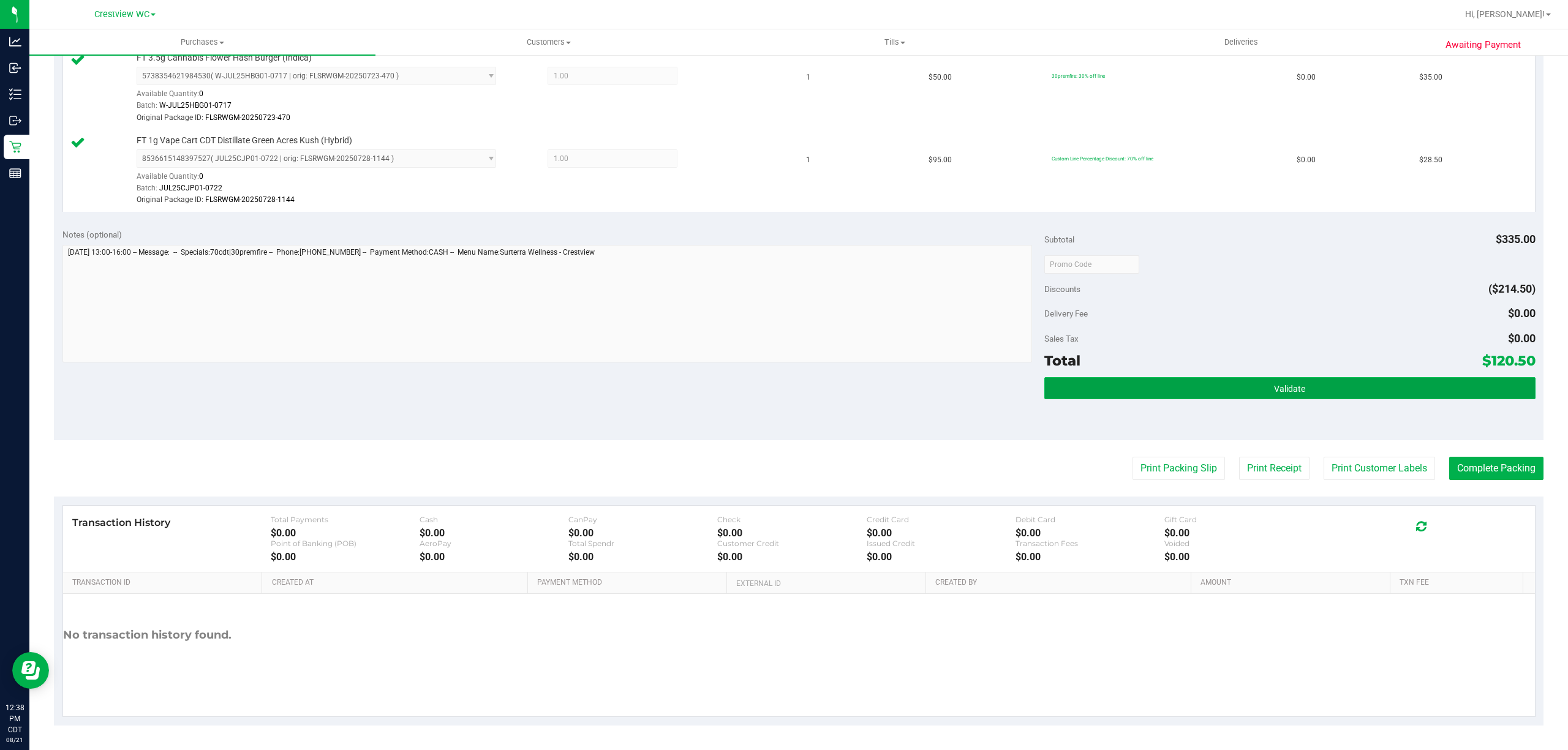
click at [1230, 393] on button "Validate" at bounding box center [1290, 388] width 492 height 22
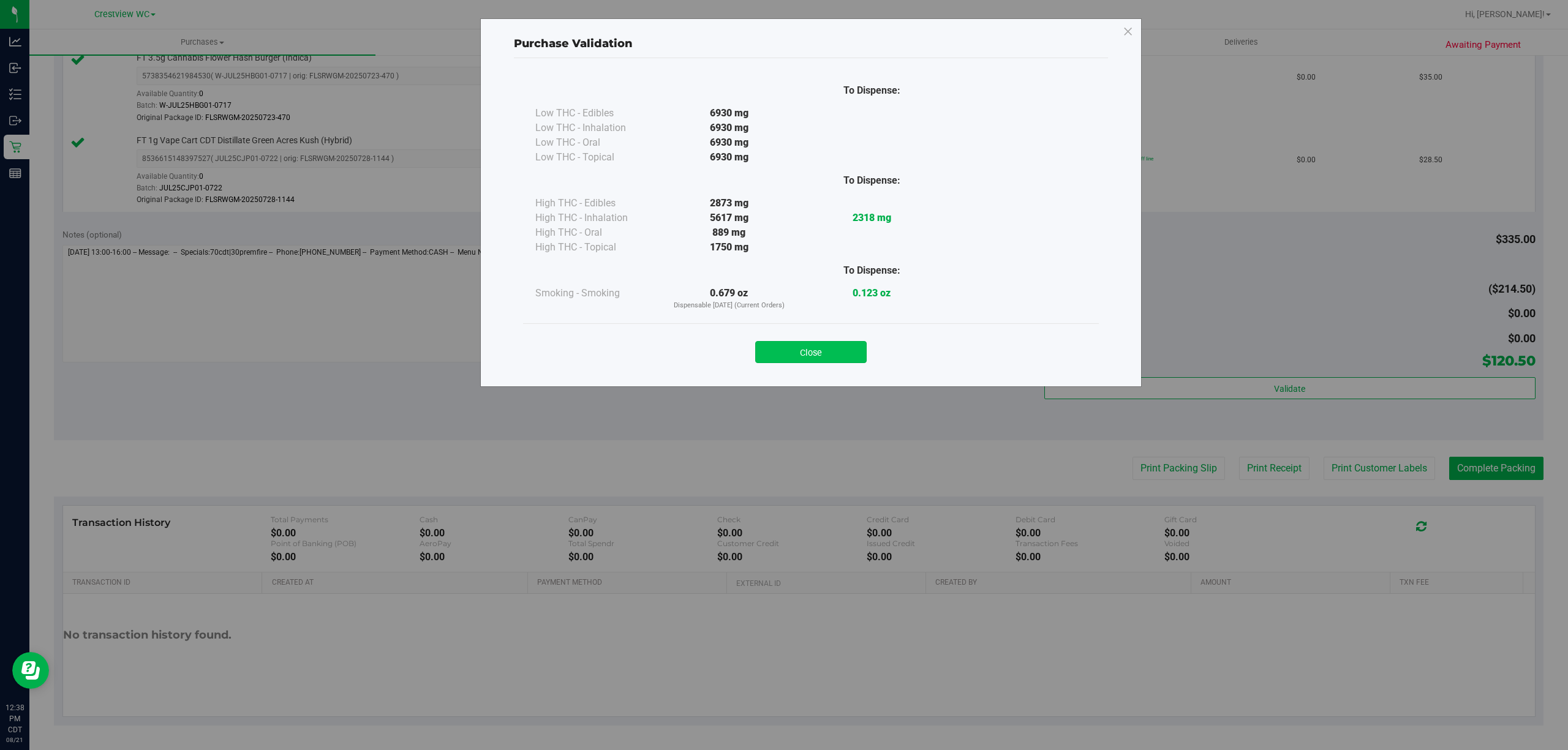
click at [831, 346] on button "Close" at bounding box center [810, 352] width 111 height 22
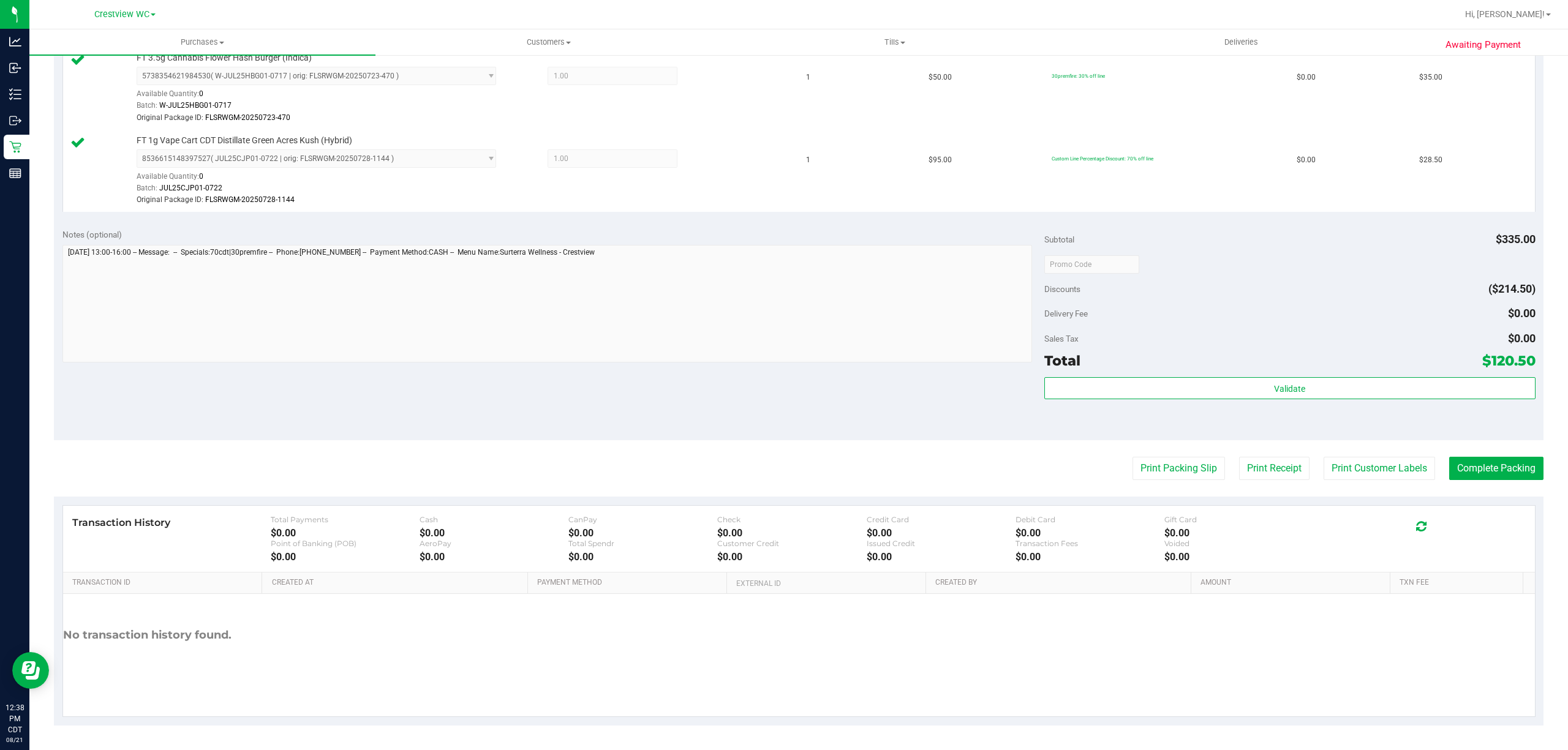
click at [1354, 481] on purchase-details "Back Edit Purchase Cancel Purchase View Profile # 11804880 BioTrack ID: - Submi…" at bounding box center [799, 140] width 1490 height 1170
click at [1162, 464] on button "Print Packing Slip" at bounding box center [1178, 468] width 92 height 23
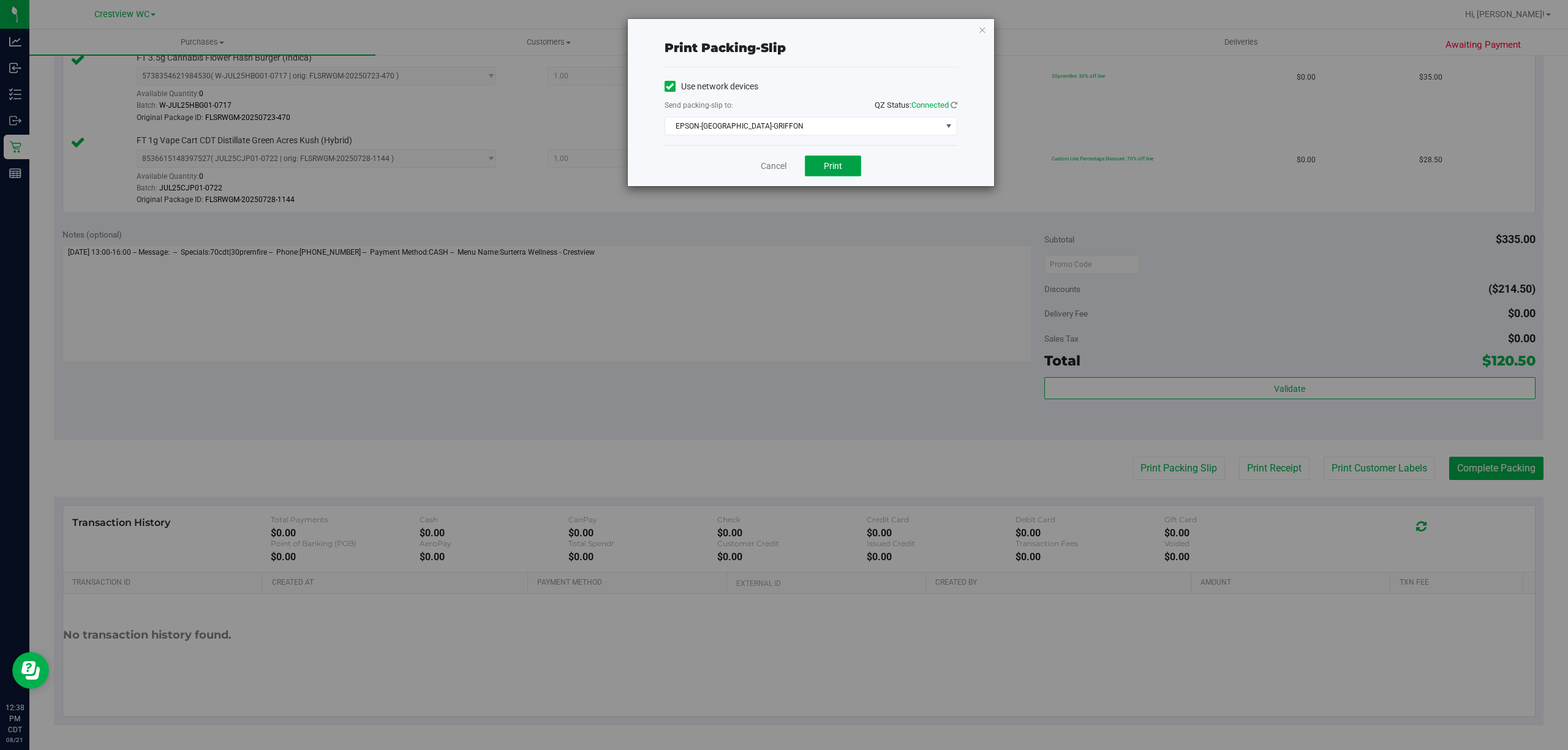
click at [825, 170] on span "Print" at bounding box center [833, 166] width 18 height 9
click at [768, 162] on link "Cancel" at bounding box center [773, 166] width 26 height 13
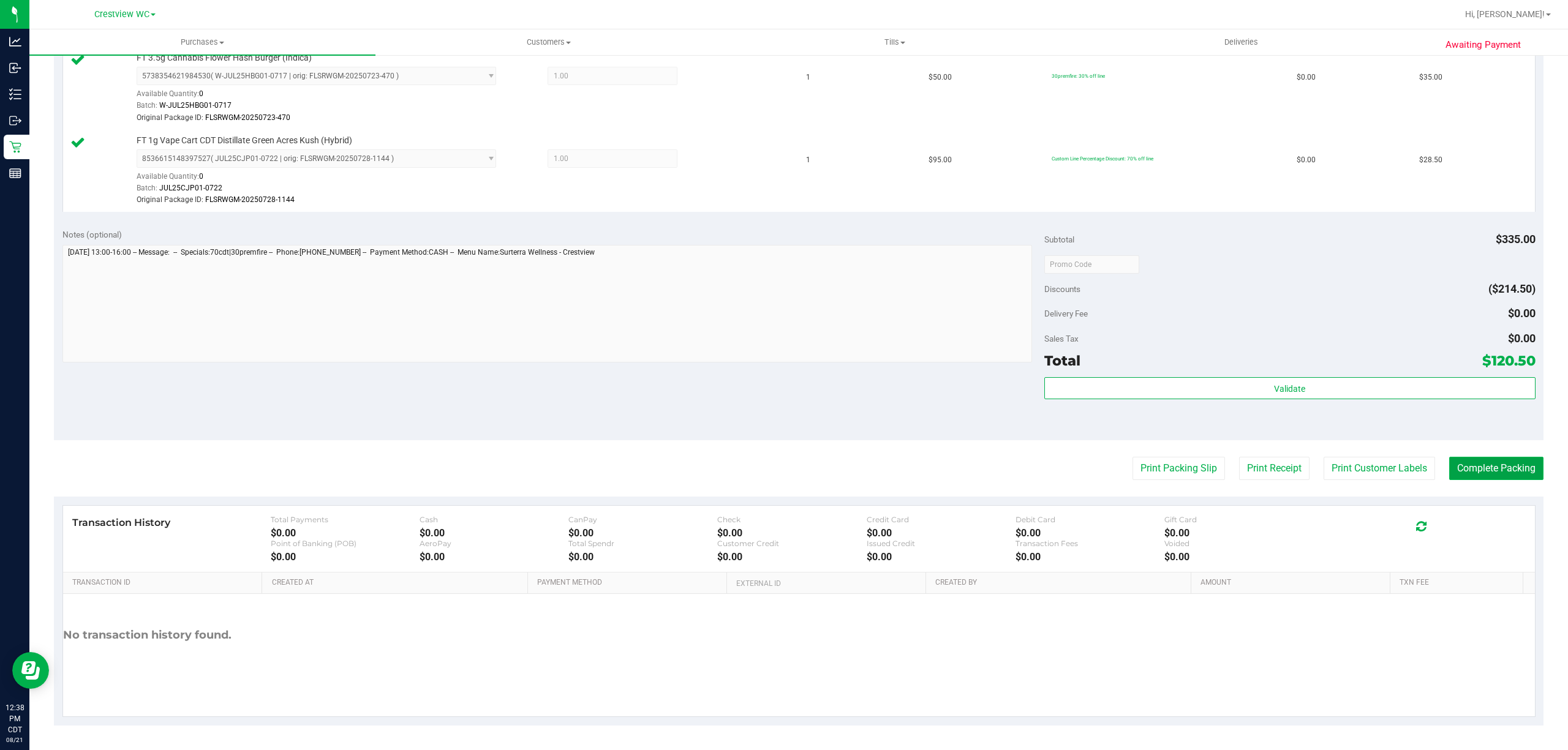
click at [1468, 466] on button "Complete Packing" at bounding box center [1497, 468] width 95 height 23
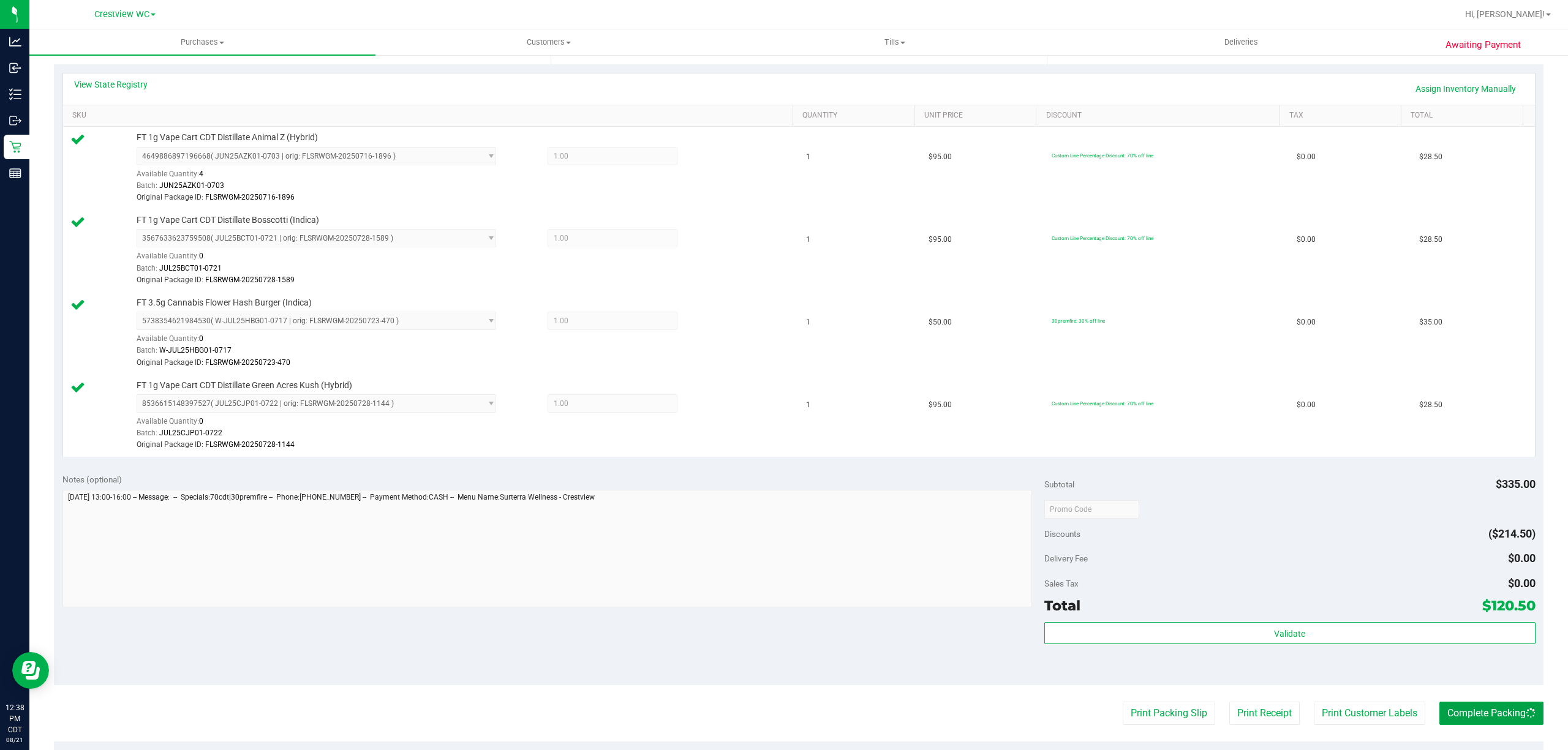
scroll to position [0, 0]
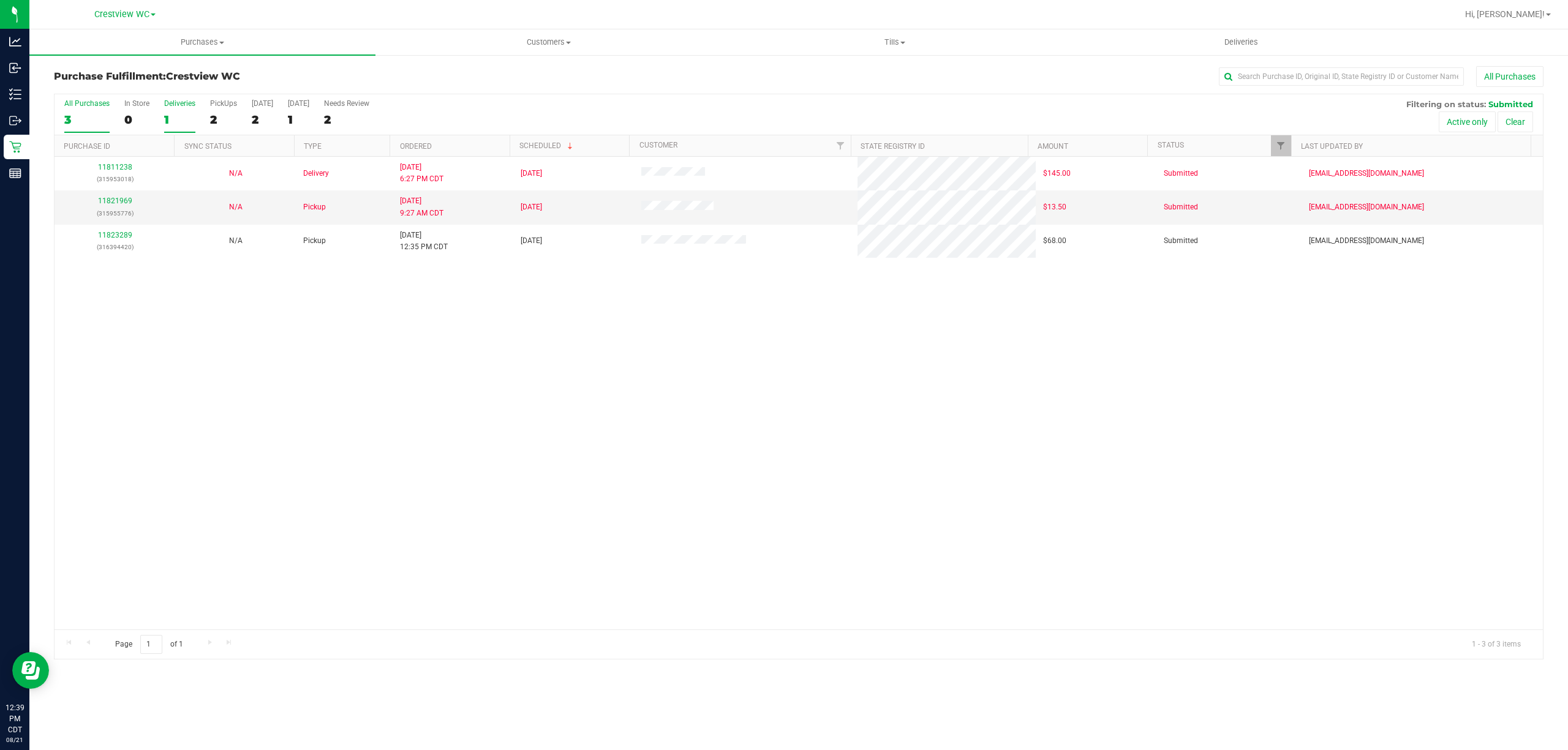
click at [184, 108] on div "Deliveries" at bounding box center [180, 103] width 32 height 9
click at [0, 0] on input "Deliveries 1" at bounding box center [0, 0] width 0 height 0
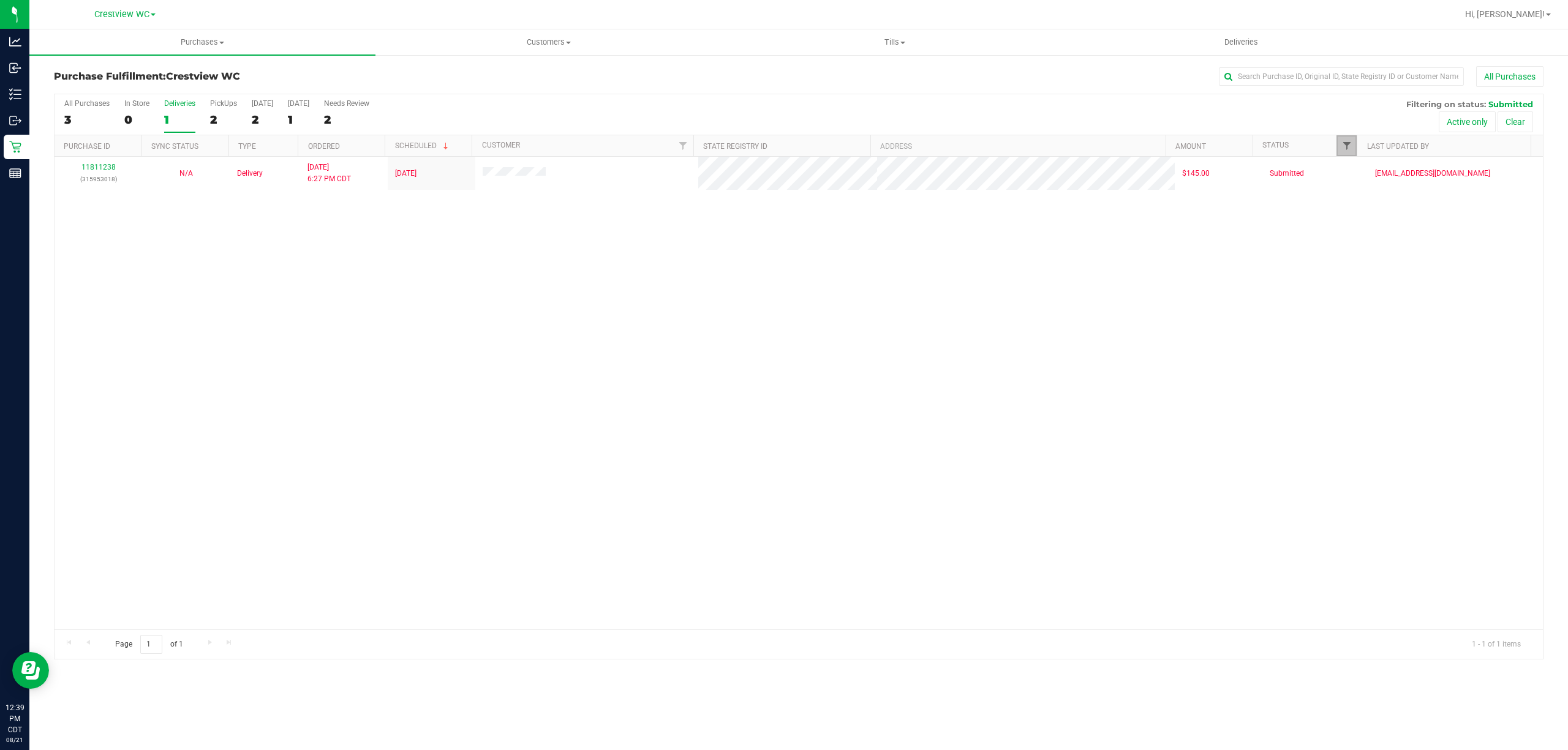
click at [1345, 147] on span "Filter" at bounding box center [1347, 146] width 9 height 9
click at [1365, 282] on span "Packed" at bounding box center [1374, 281] width 24 height 7
click at [1357, 282] on input "Packed" at bounding box center [1353, 282] width 8 height 8
checkbox input "true"
click at [1377, 360] on button "Filter" at bounding box center [1372, 360] width 59 height 27
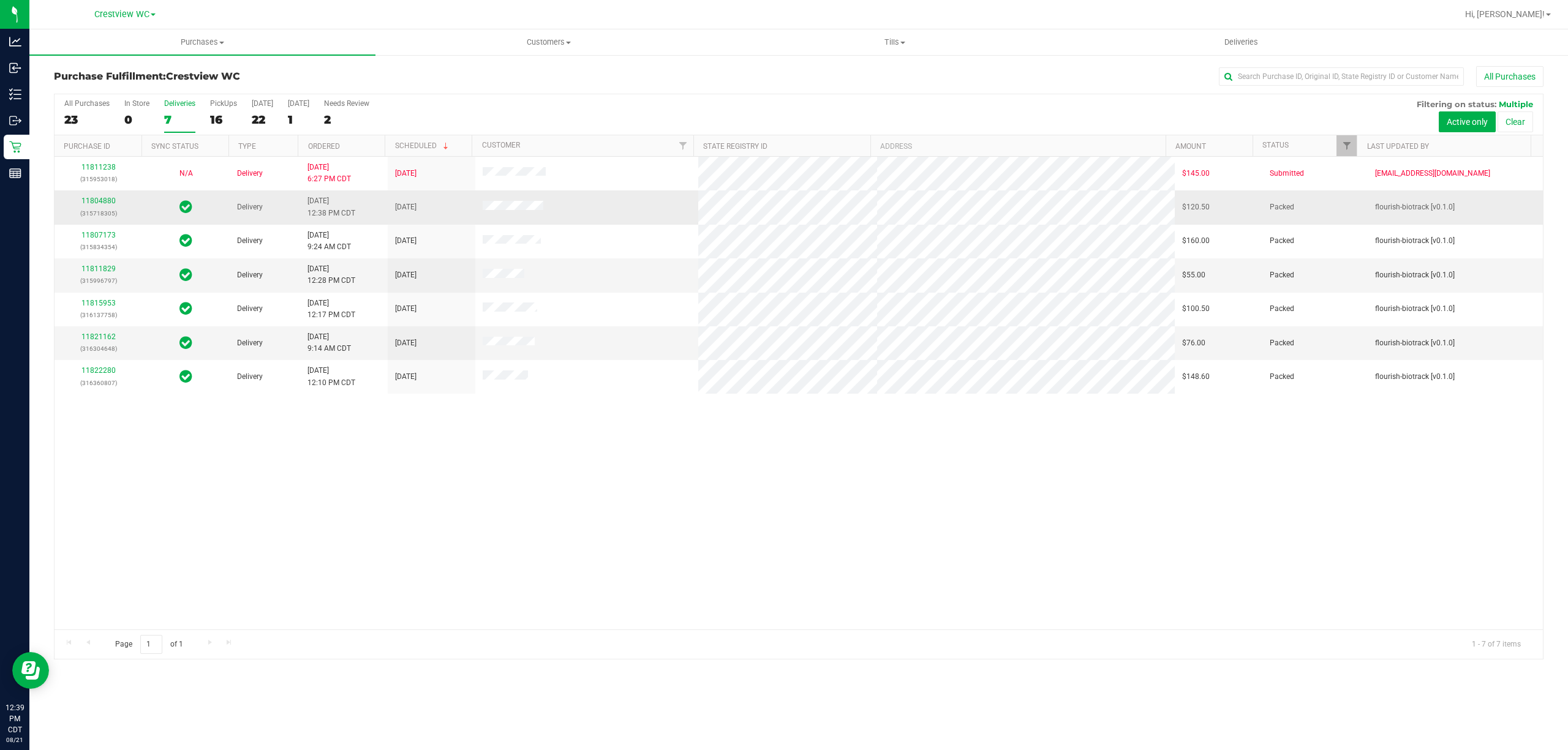
click at [111, 207] on div "11804880 (315718305)" at bounding box center [98, 207] width 73 height 23
click at [106, 202] on link "11804880" at bounding box center [98, 200] width 34 height 9
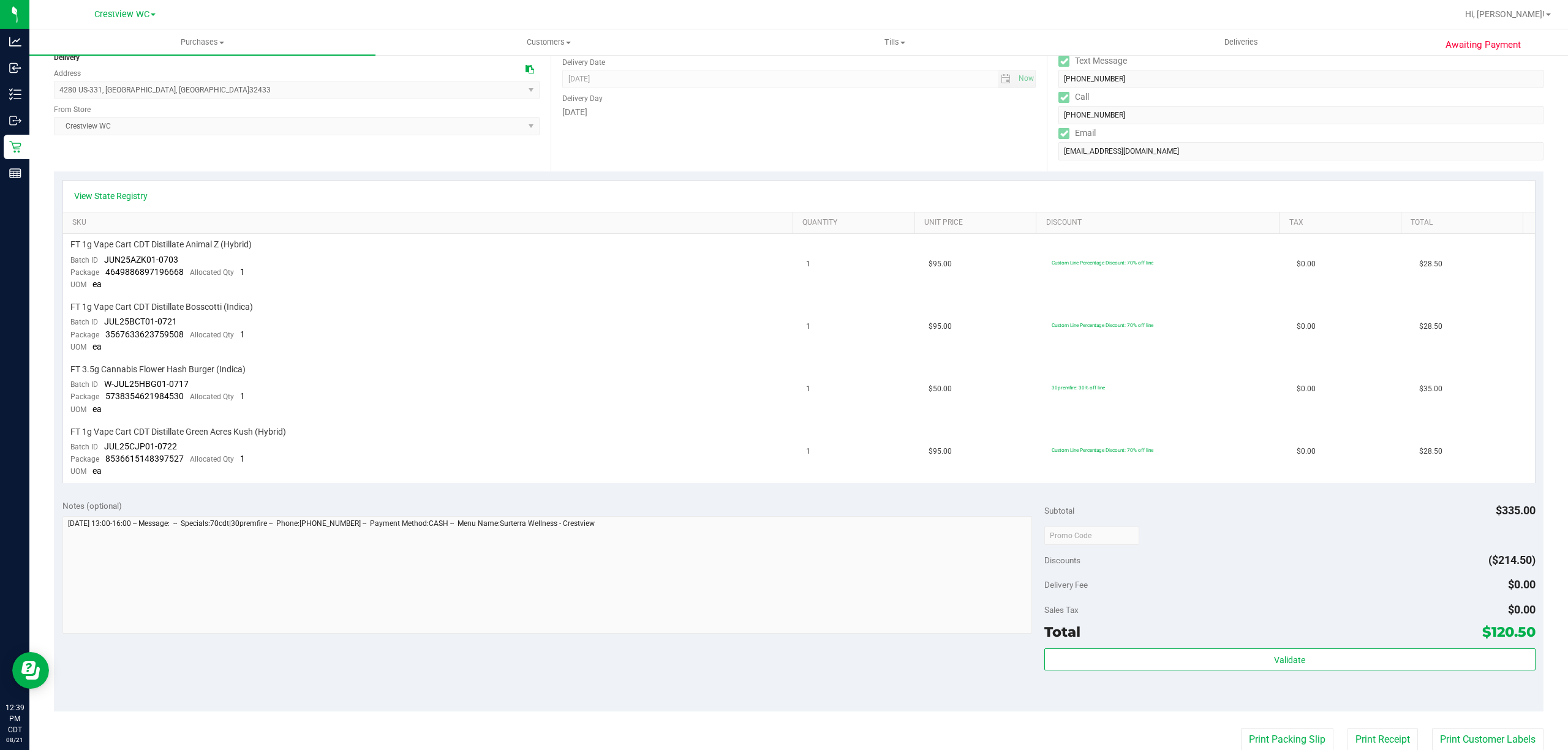
scroll to position [162, 0]
click at [108, 201] on div "View State Registry" at bounding box center [799, 196] width 1472 height 32
click at [116, 197] on link "View State Registry" at bounding box center [110, 196] width 73 height 13
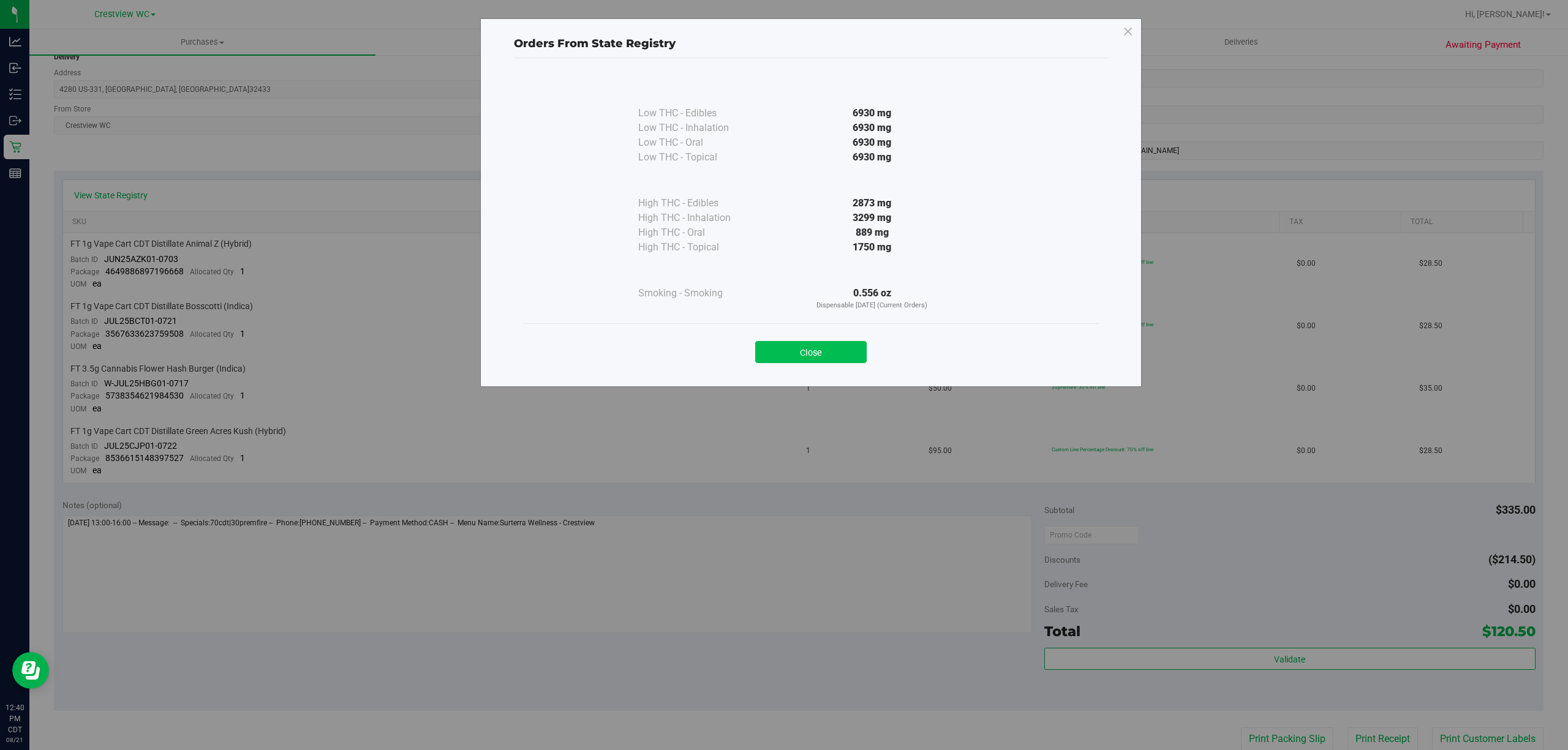
click at [796, 358] on button "Close" at bounding box center [810, 352] width 111 height 22
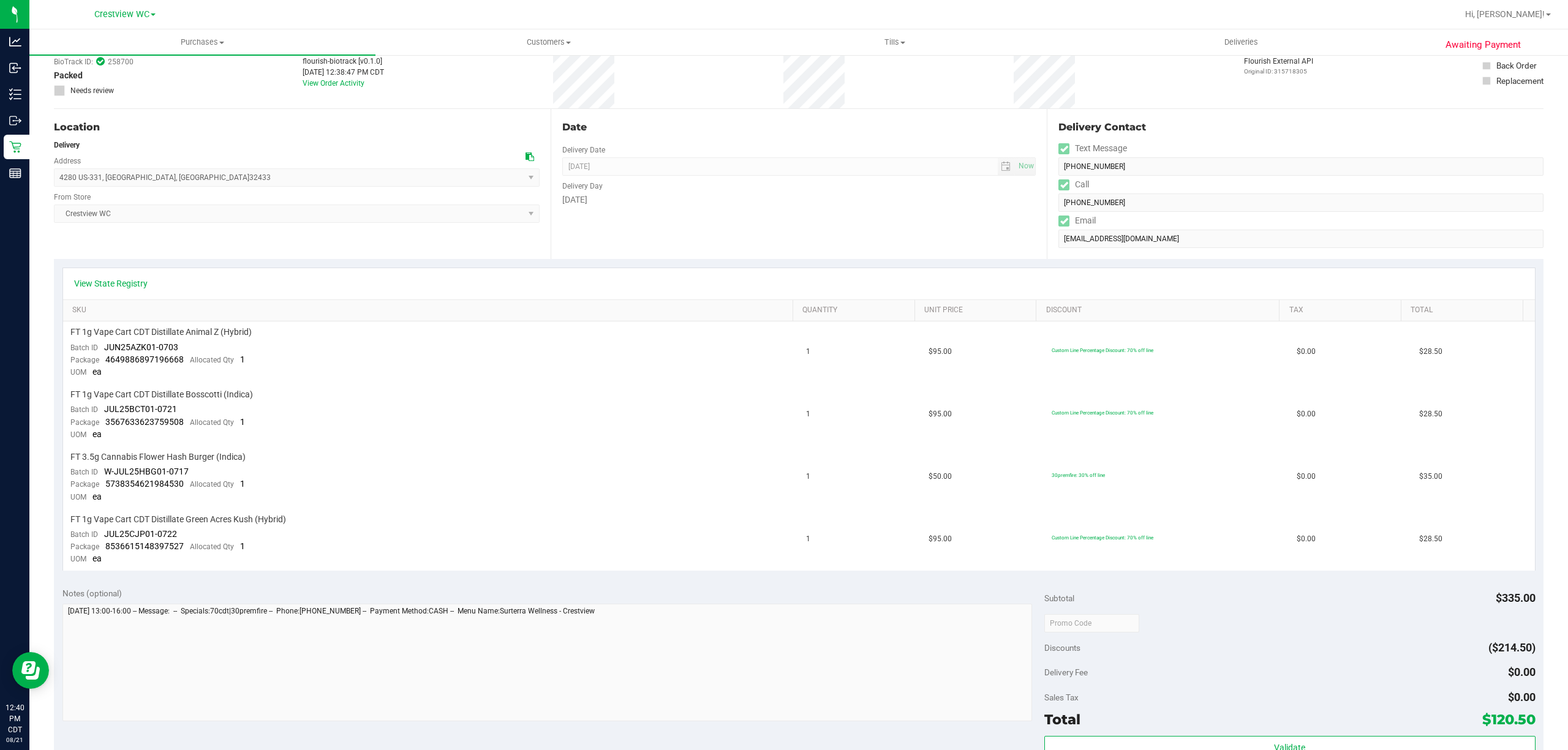
scroll to position [0, 0]
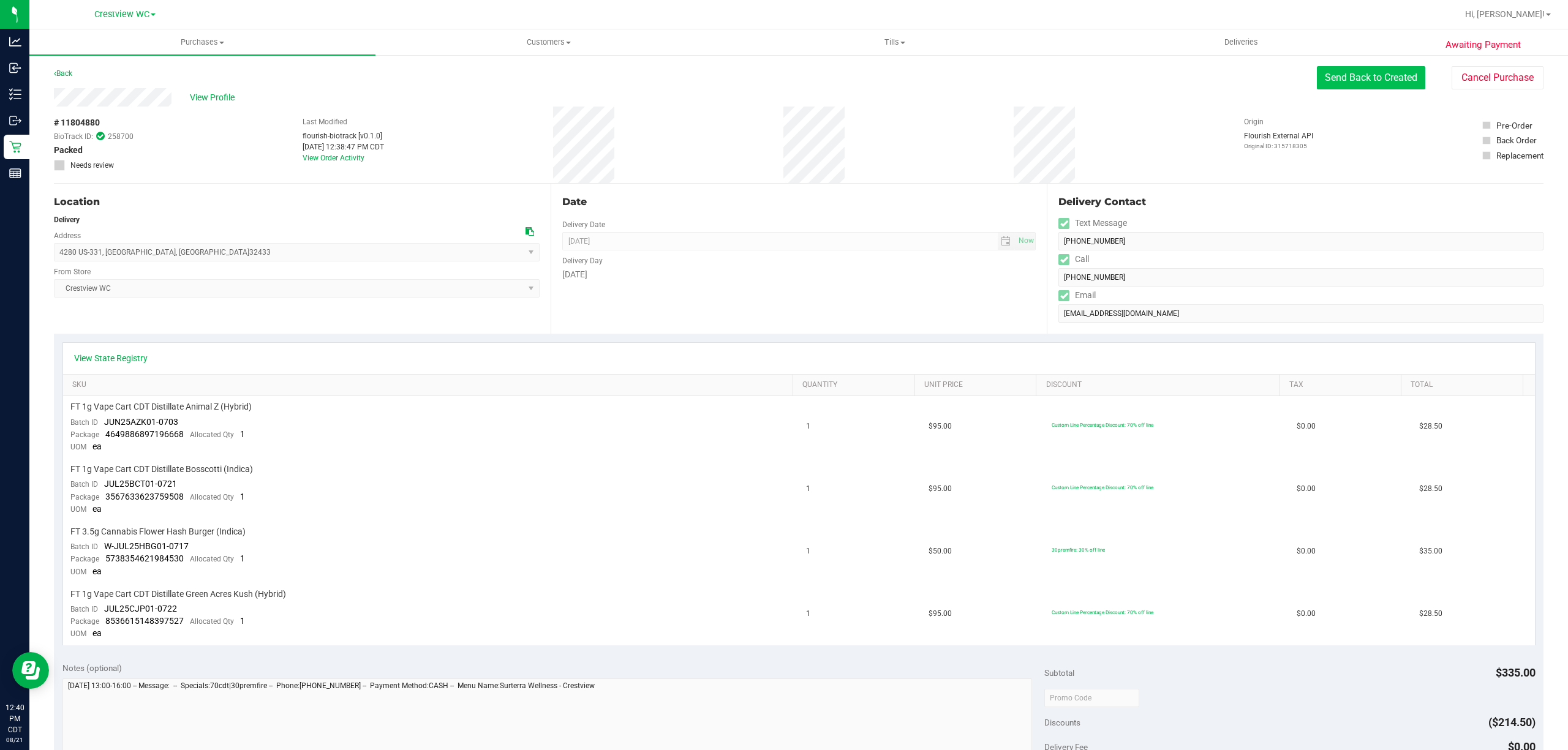
click at [1351, 79] on button "Send Back to Created" at bounding box center [1371, 77] width 108 height 23
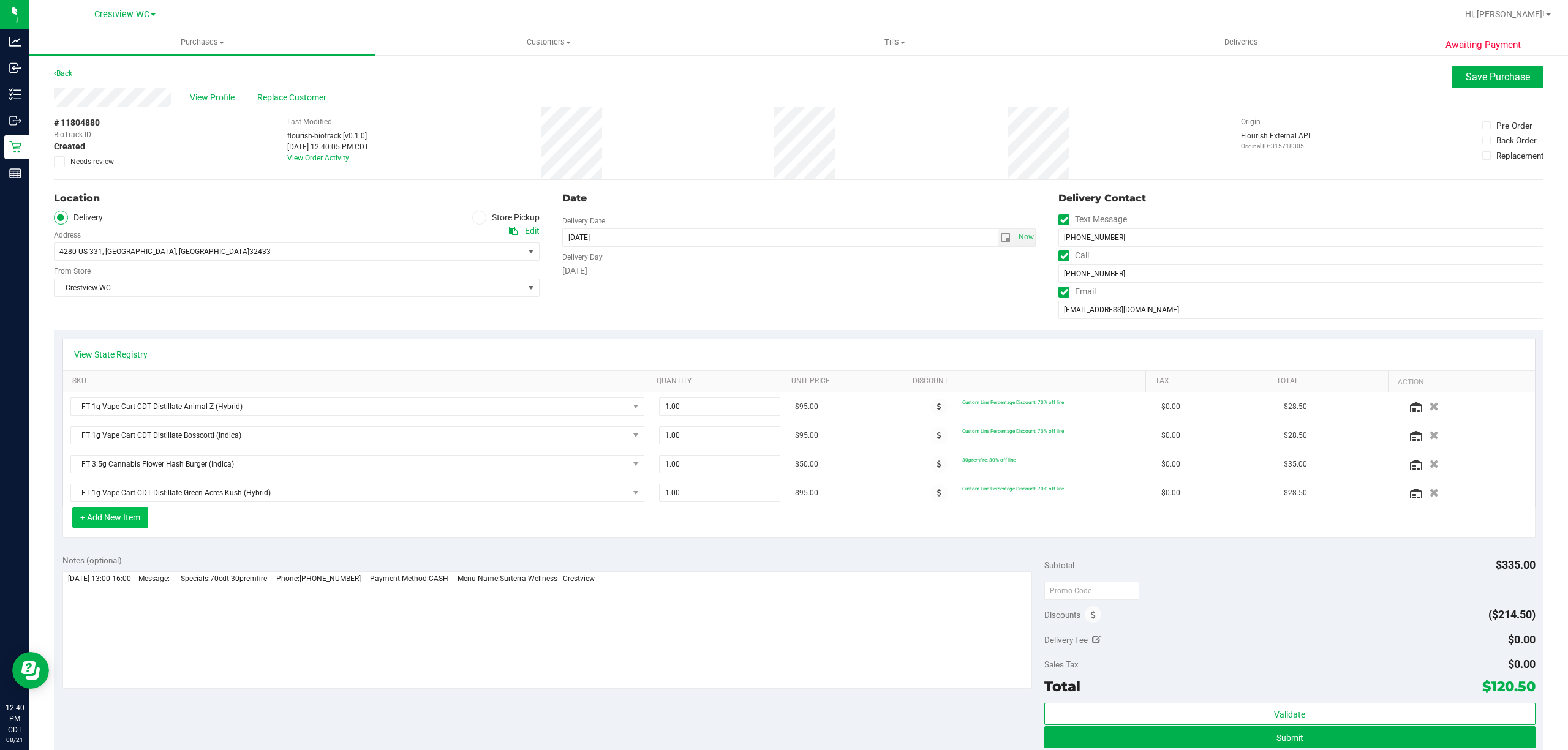
click at [114, 517] on button "+ Add New Item" at bounding box center [110, 517] width 76 height 21
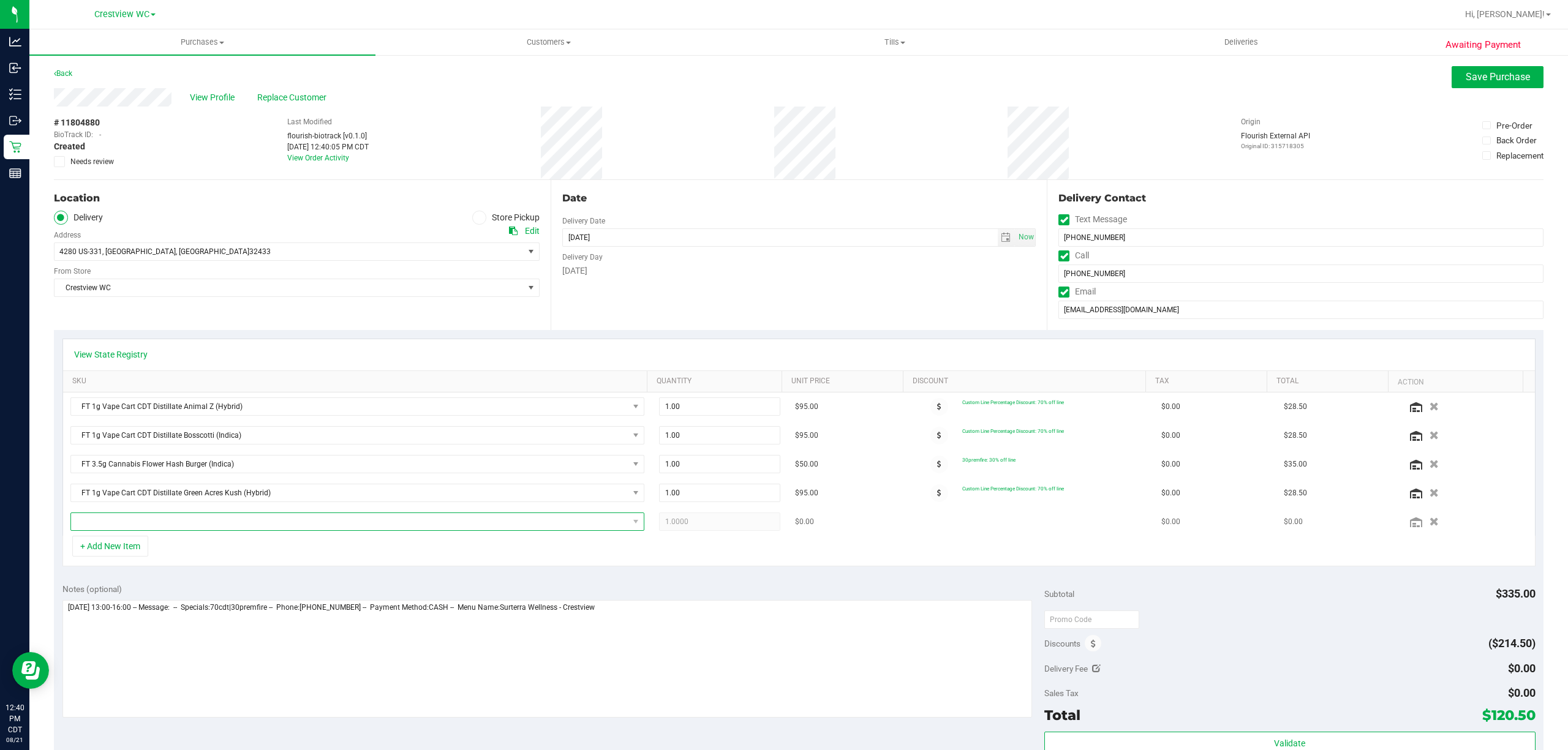
click at [189, 522] on span "NO DATA FOUND" at bounding box center [350, 521] width 557 height 17
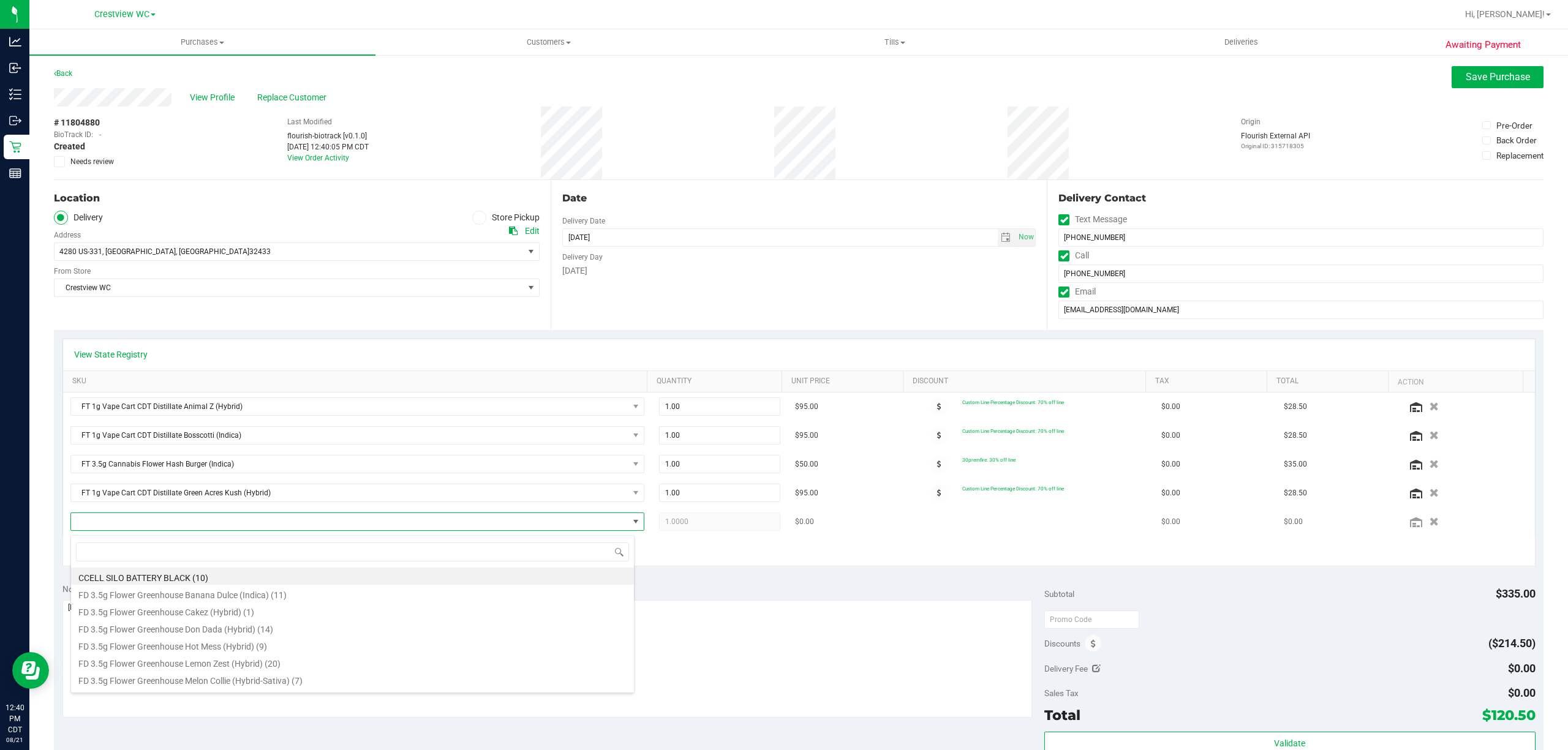
scroll to position [18, 559]
type input "ffp"
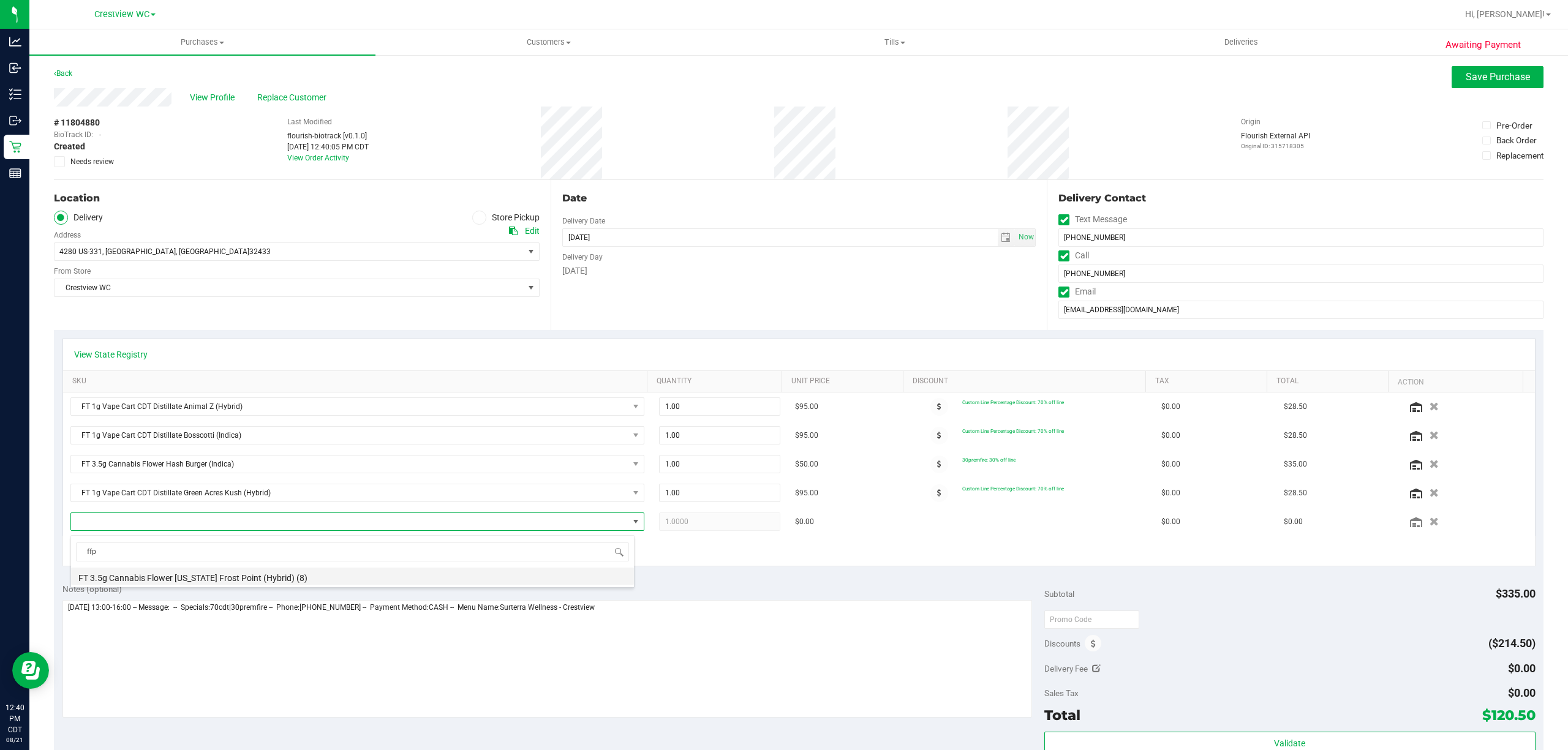
click at [295, 579] on li "FT 3.5g Cannabis Flower Florida Frost Point (Hybrid) (8)" at bounding box center [352, 576] width 563 height 17
click at [327, 552] on div "+ Add New Item" at bounding box center [799, 550] width 1473 height 31
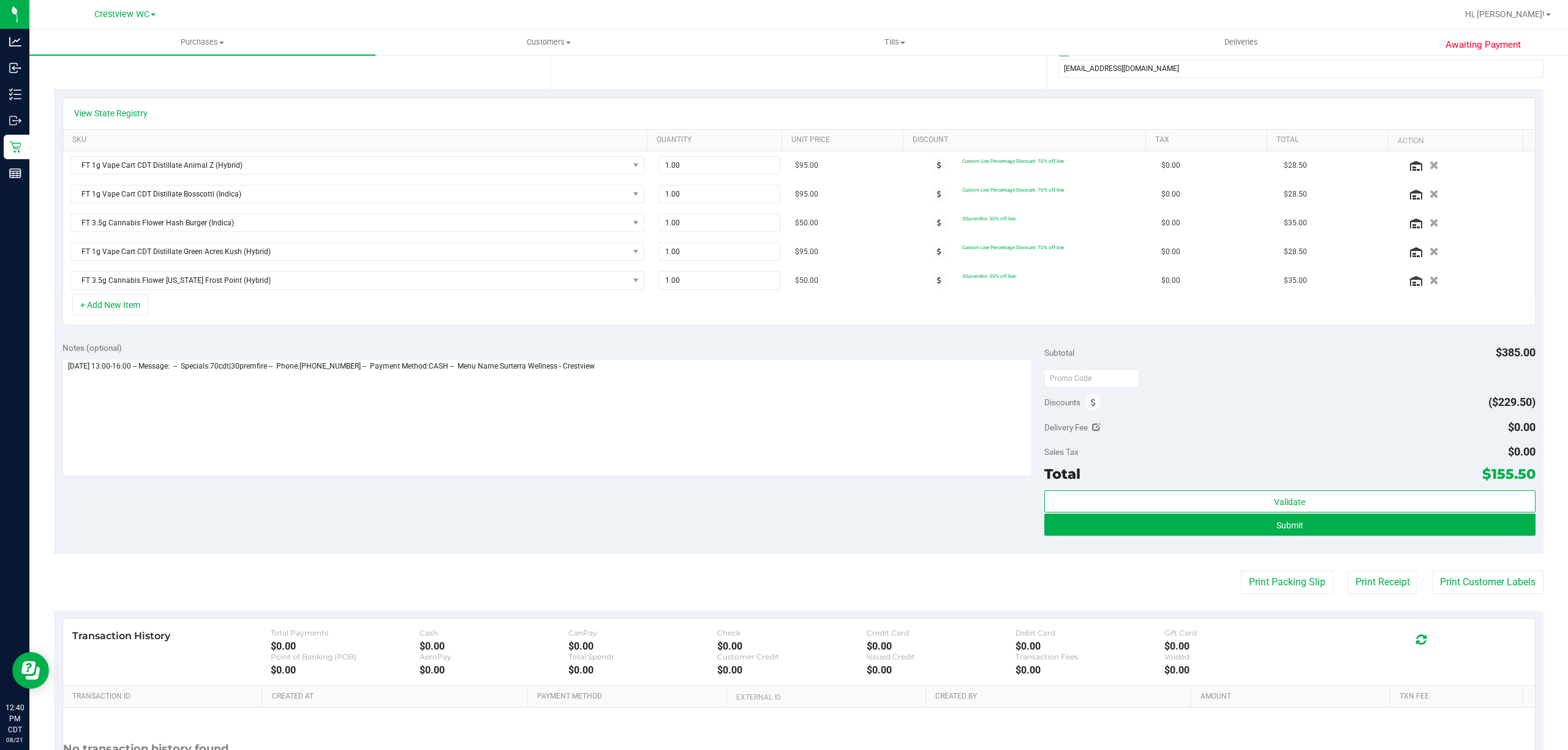
scroll to position [244, 0]
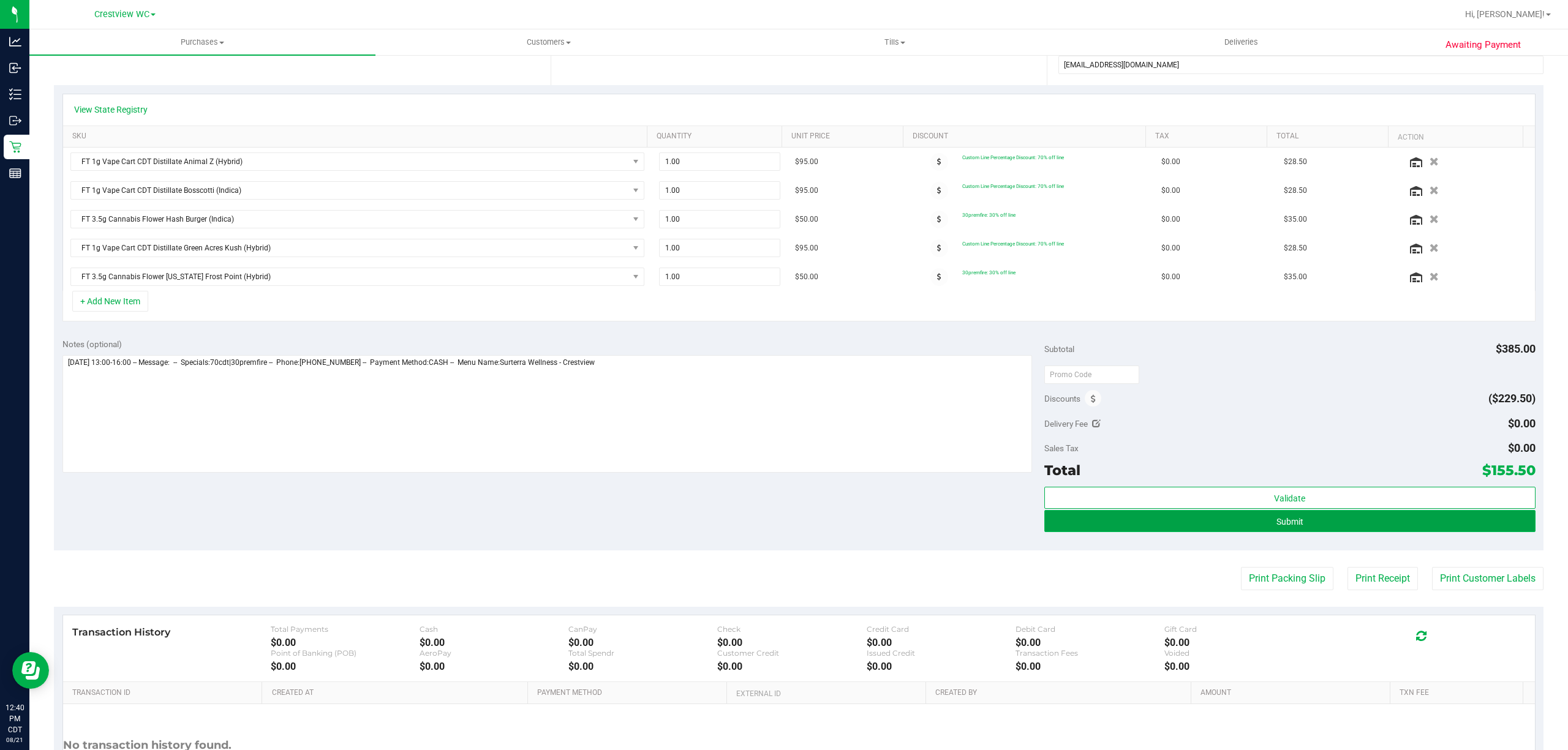
click at [1354, 532] on button "Submit" at bounding box center [1290, 521] width 492 height 22
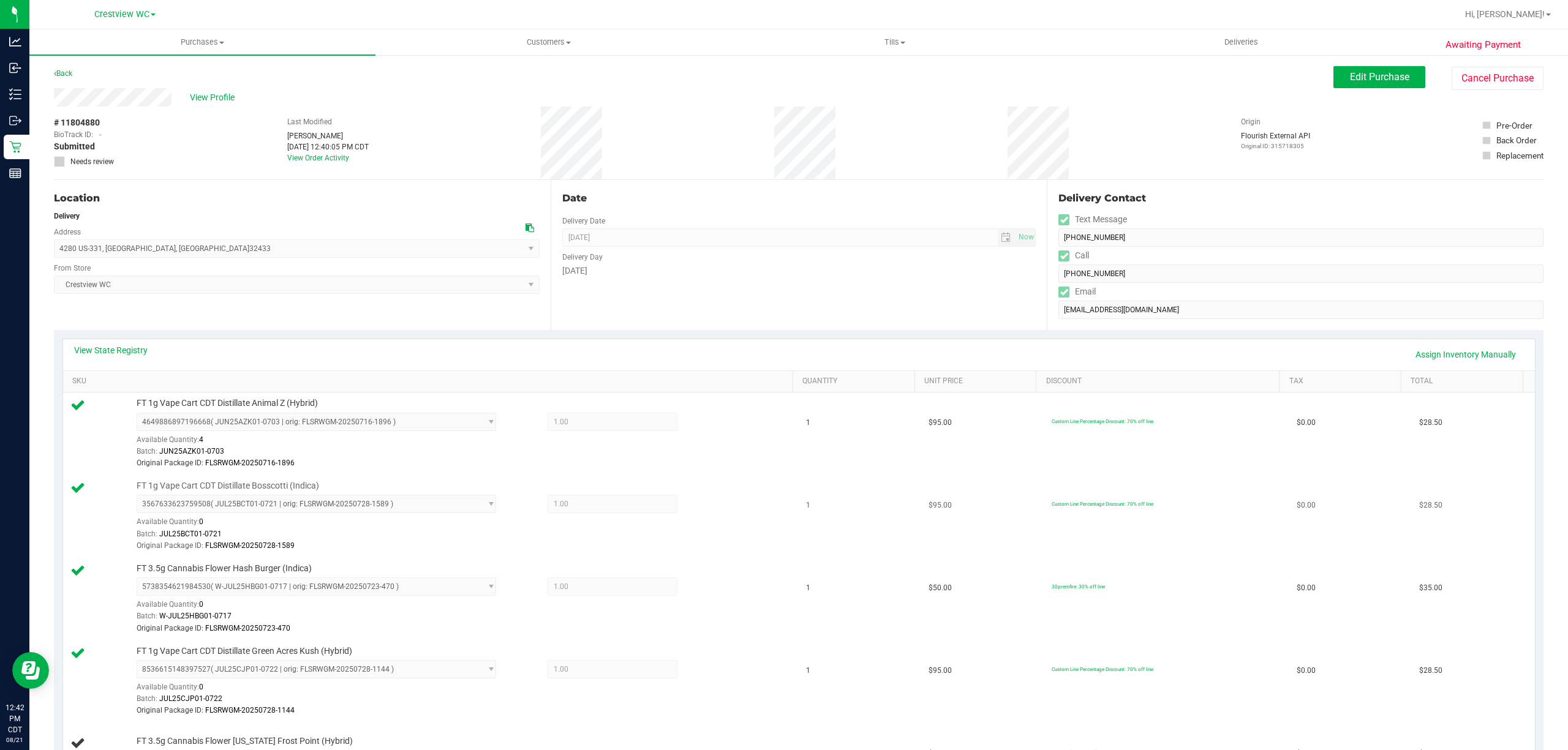
click at [702, 544] on div "Original Package ID: FLSRWGM-20250728-1589" at bounding box center [461, 546] width 649 height 12
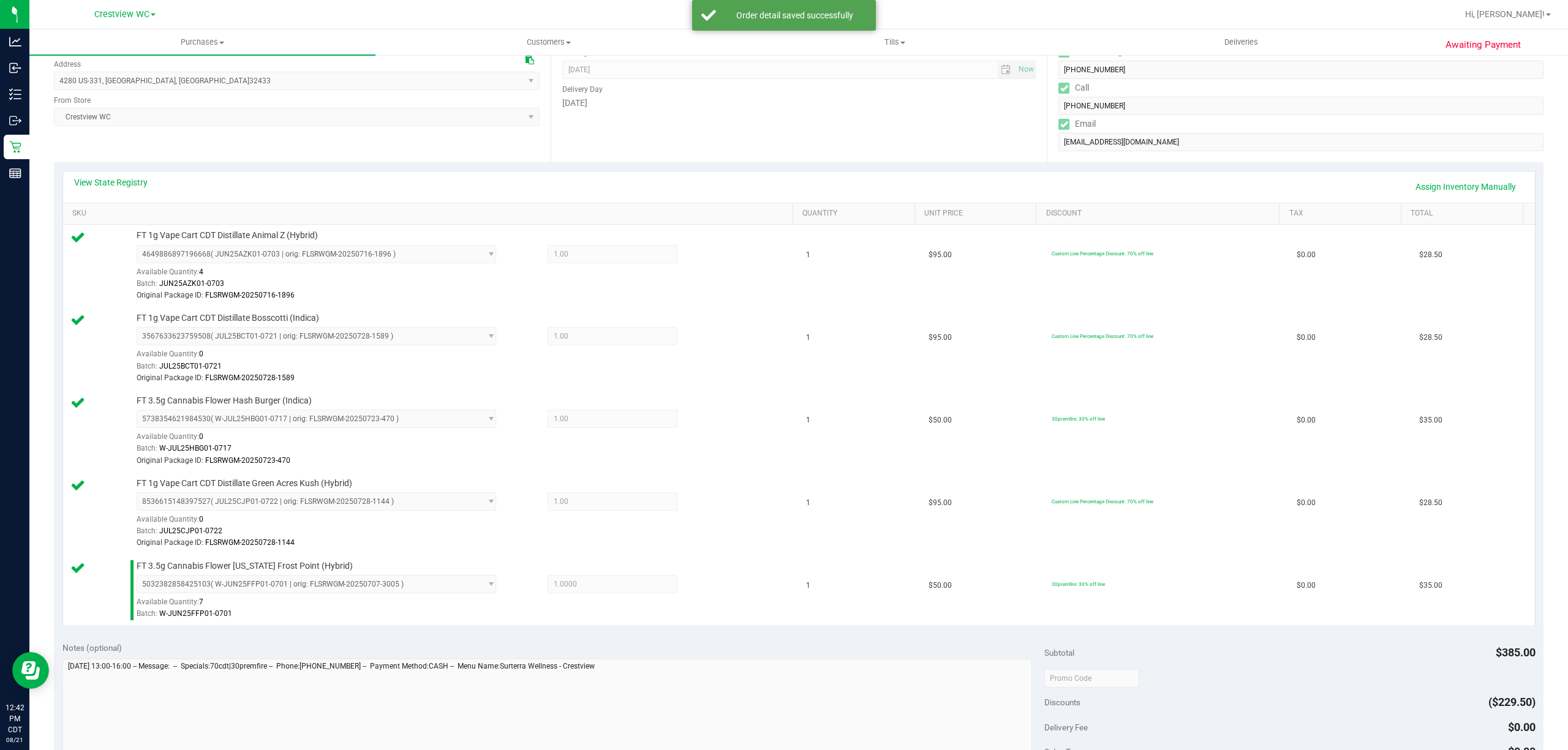
scroll to position [490, 0]
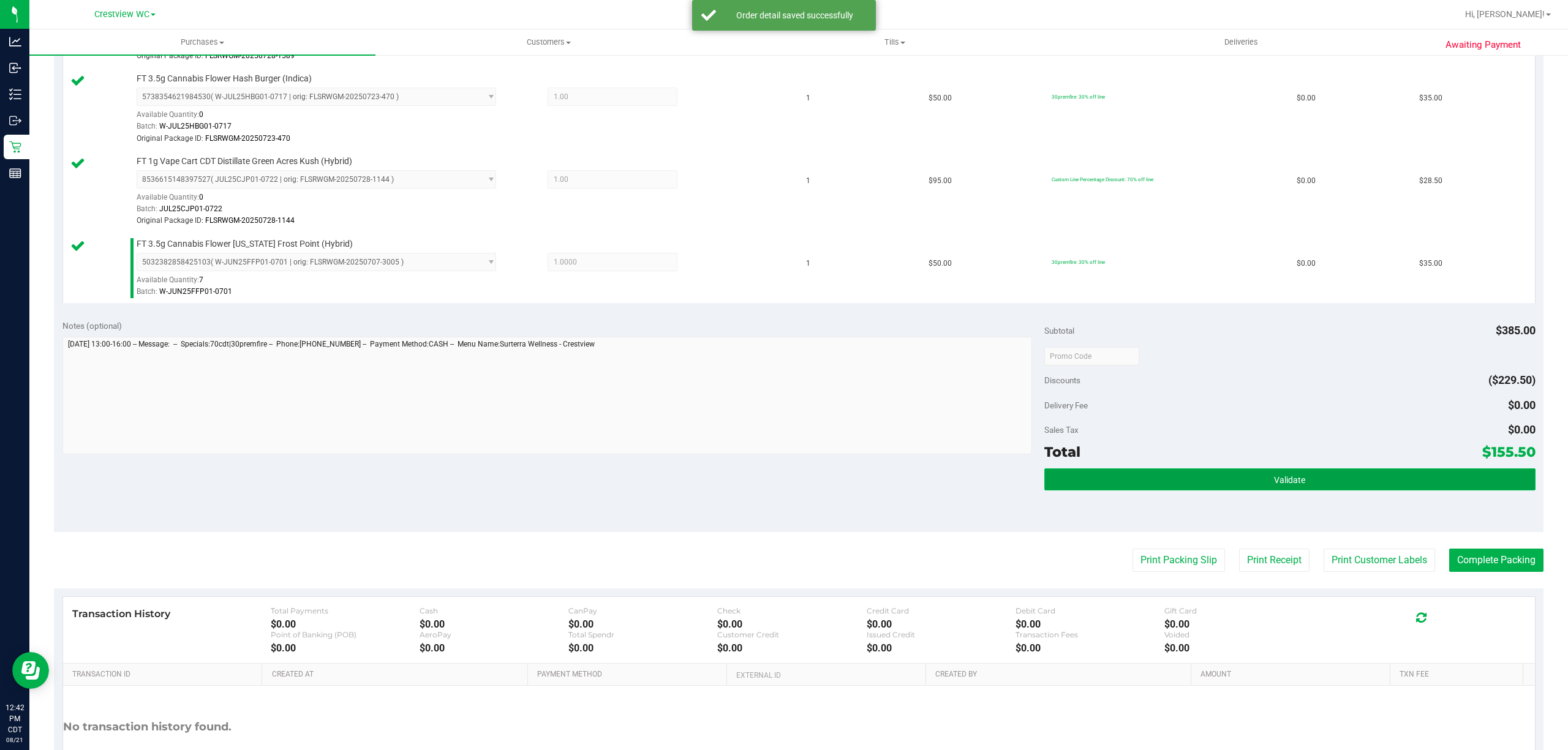
click at [1314, 486] on button "Validate" at bounding box center [1290, 479] width 492 height 22
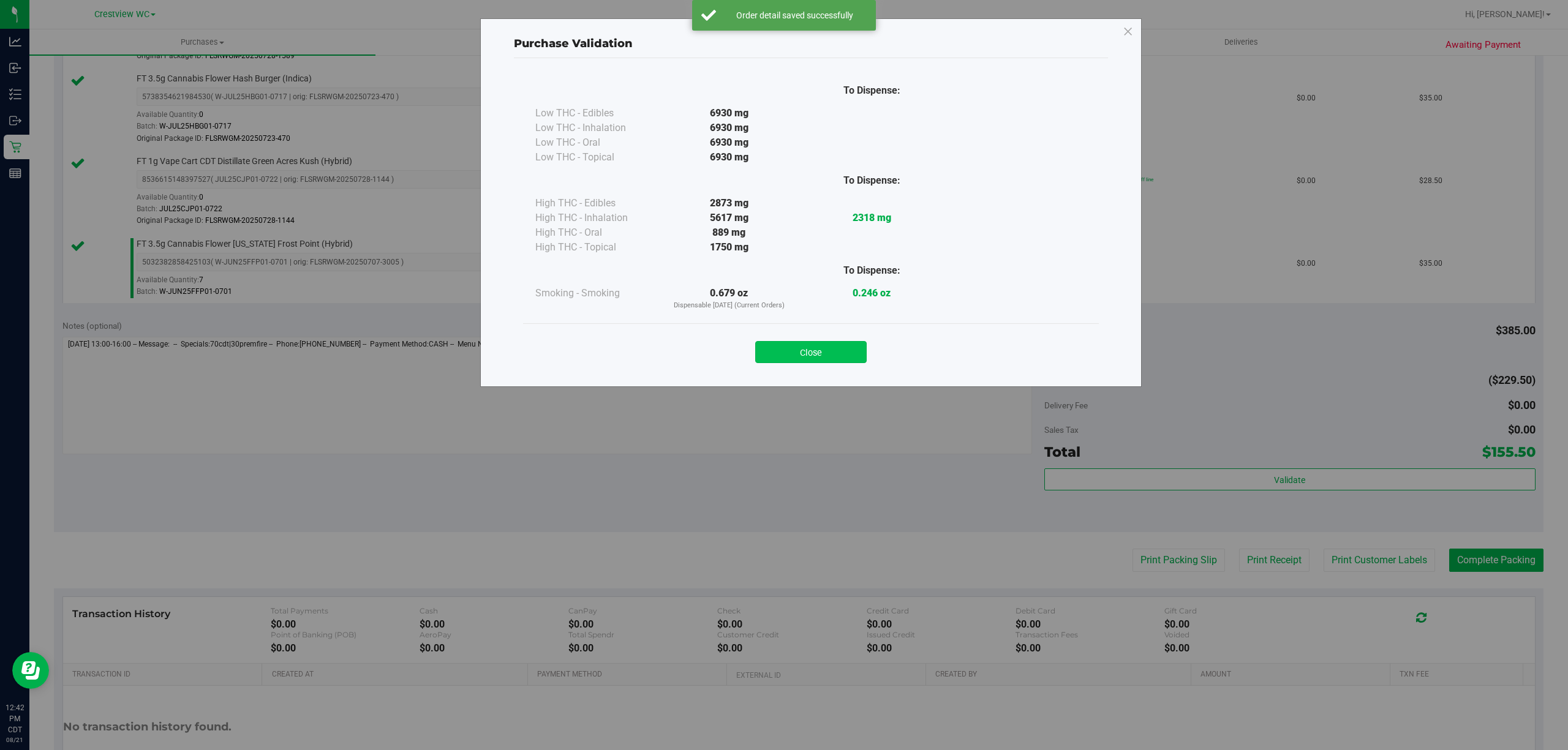
click at [848, 357] on button "Close" at bounding box center [810, 352] width 111 height 22
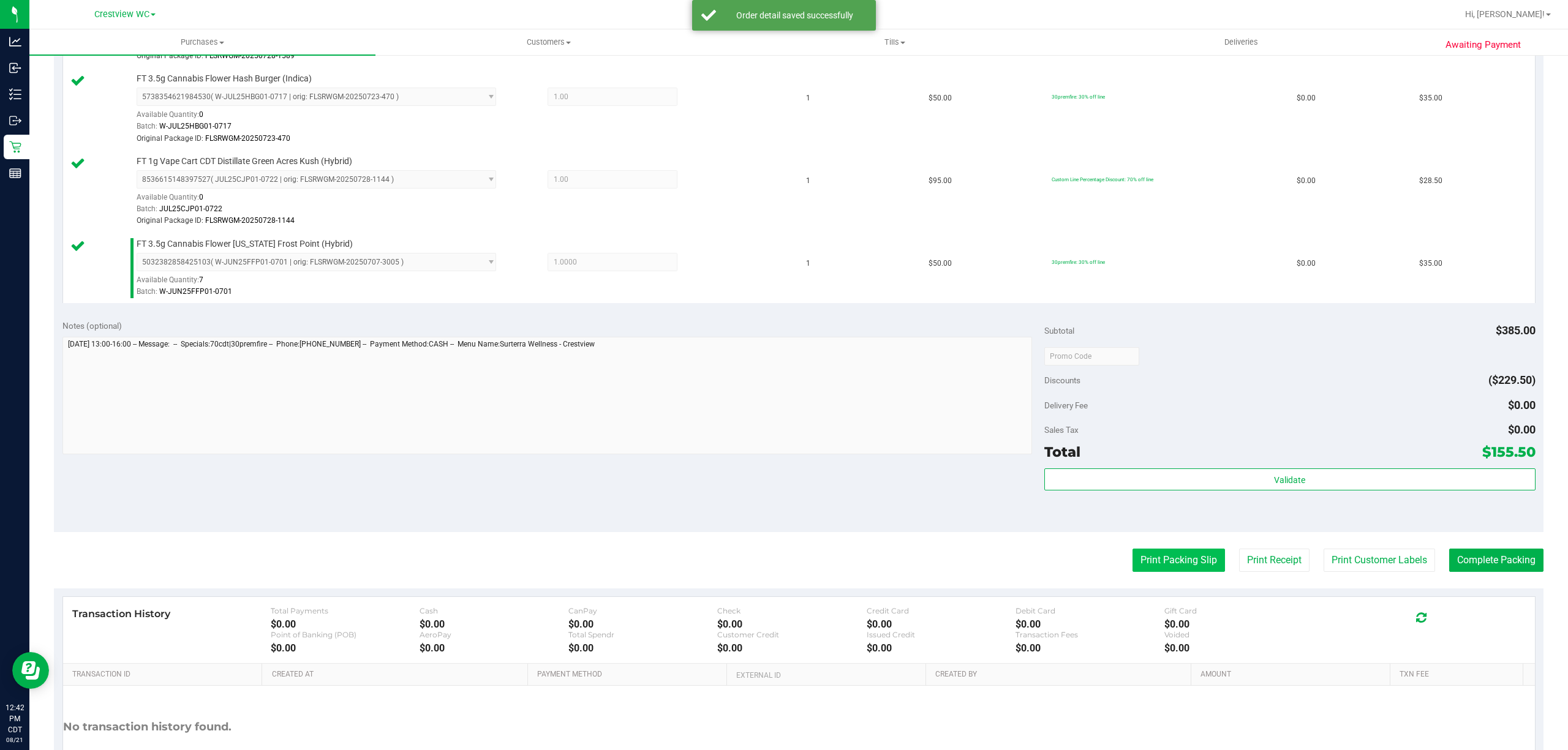
click at [1172, 561] on button "Print Packing Slip" at bounding box center [1178, 560] width 92 height 23
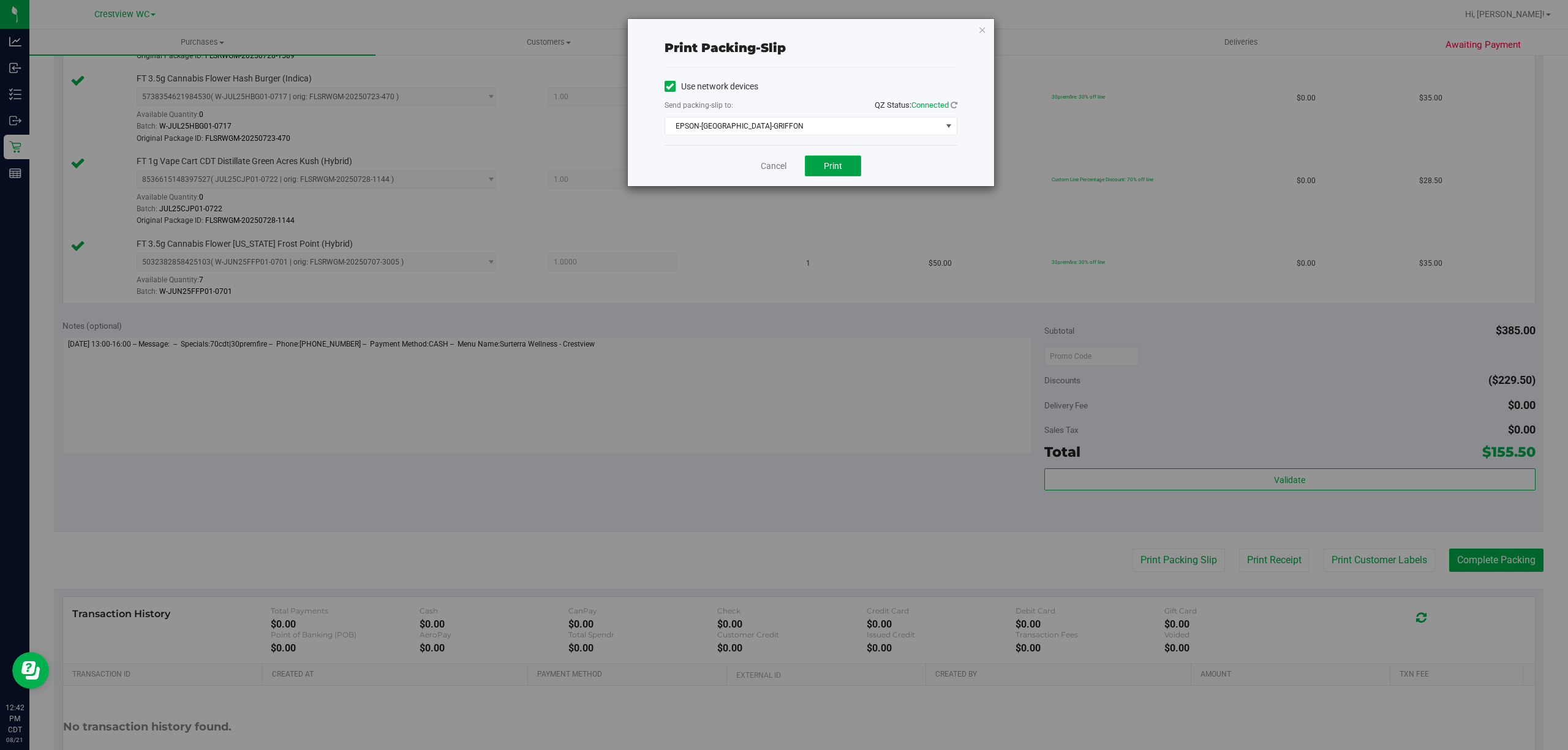
click at [853, 160] on button "Print" at bounding box center [833, 166] width 56 height 21
click at [771, 171] on link "Cancel" at bounding box center [773, 166] width 26 height 13
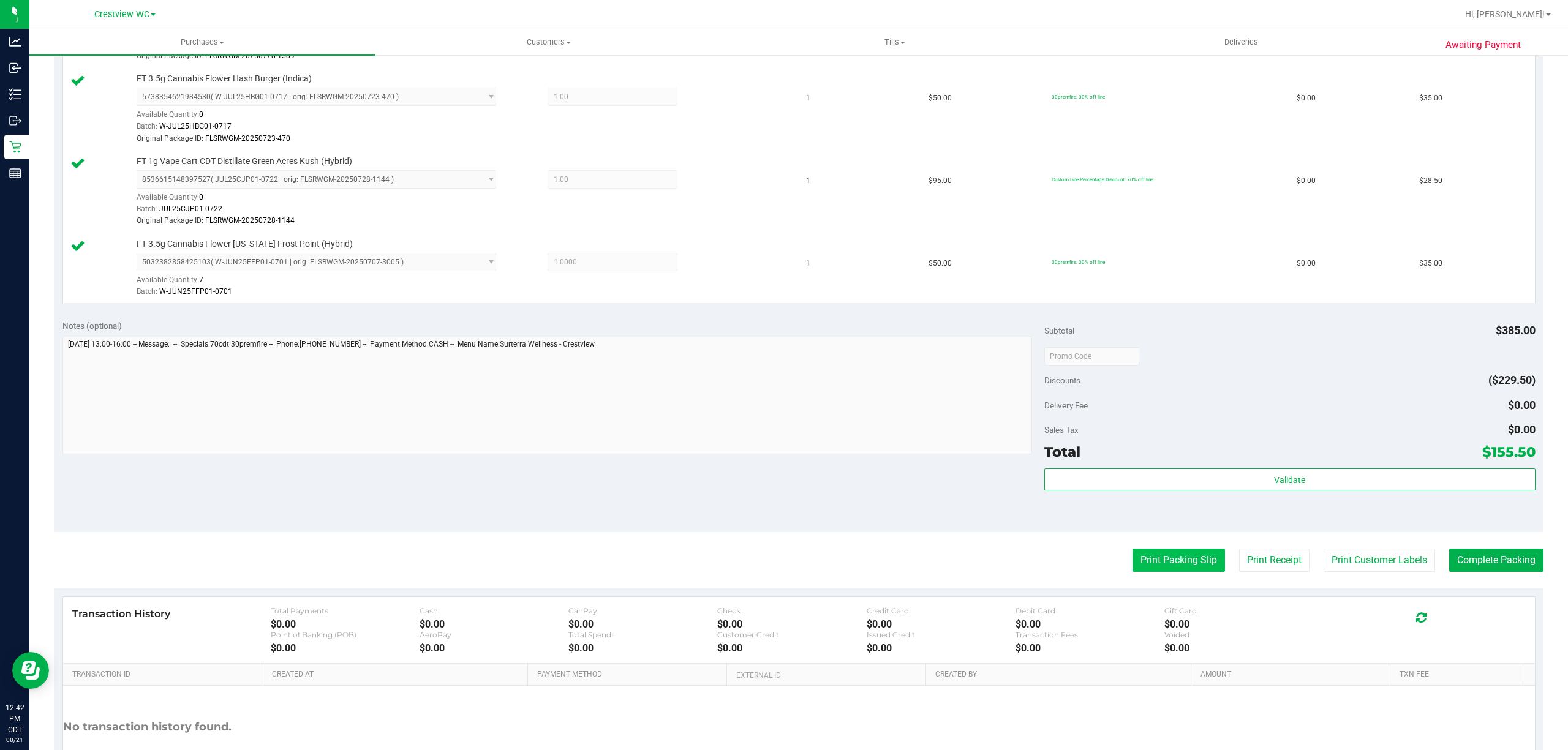
click at [1162, 564] on button "Print Packing Slip" at bounding box center [1178, 560] width 92 height 23
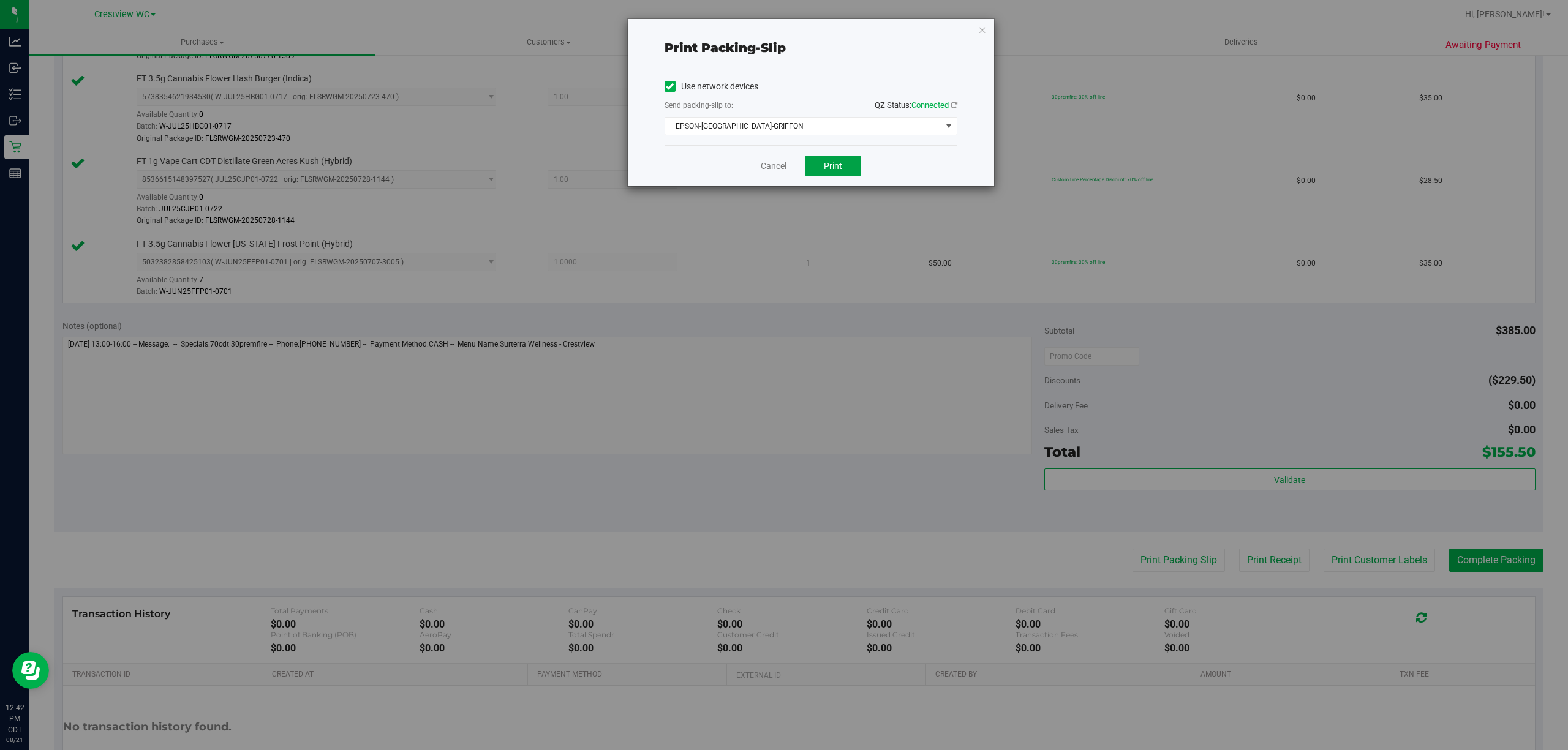
click at [843, 162] on button "Print" at bounding box center [833, 166] width 56 height 21
click at [772, 169] on link "Cancel" at bounding box center [773, 166] width 26 height 13
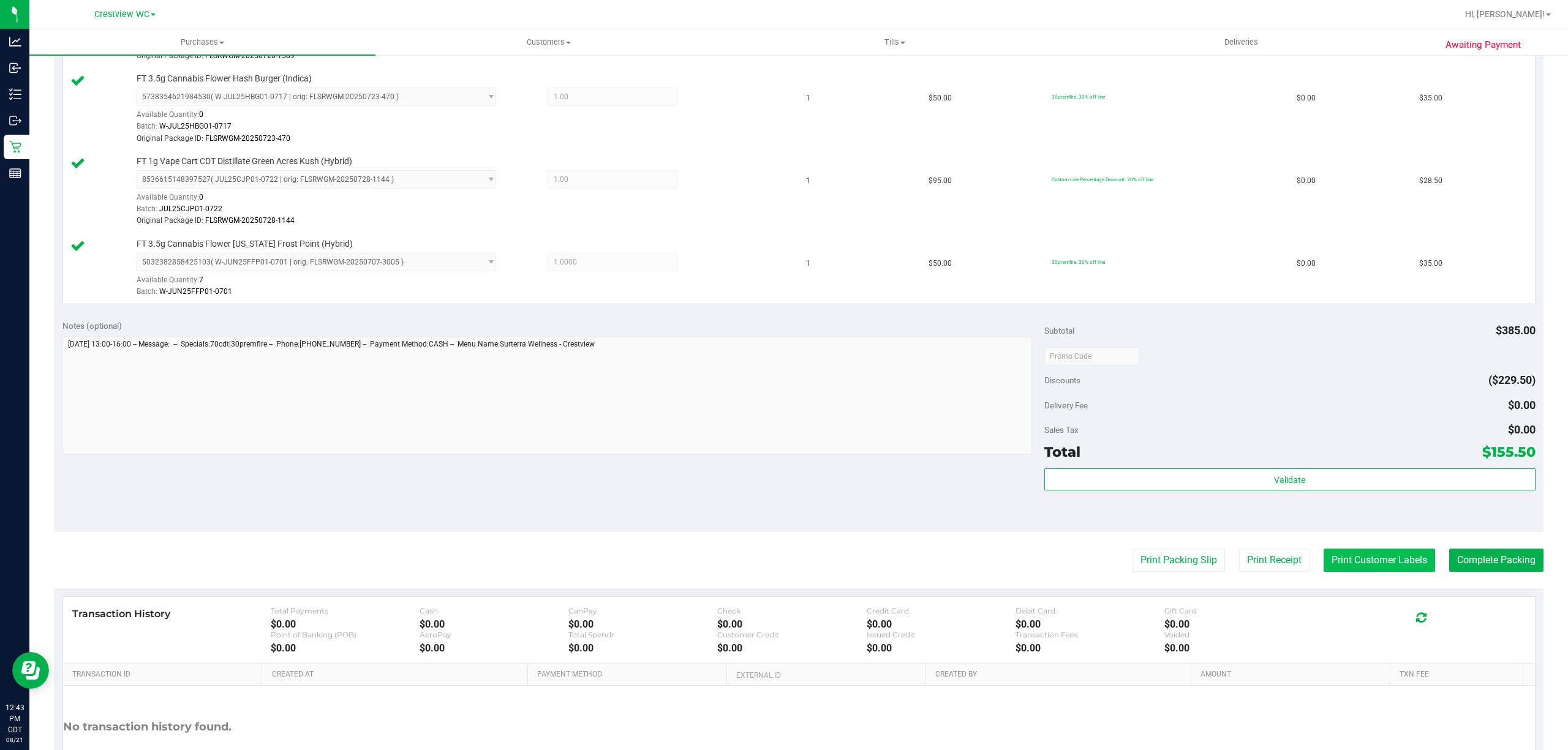
click at [1385, 559] on button "Print Customer Labels" at bounding box center [1379, 560] width 111 height 23
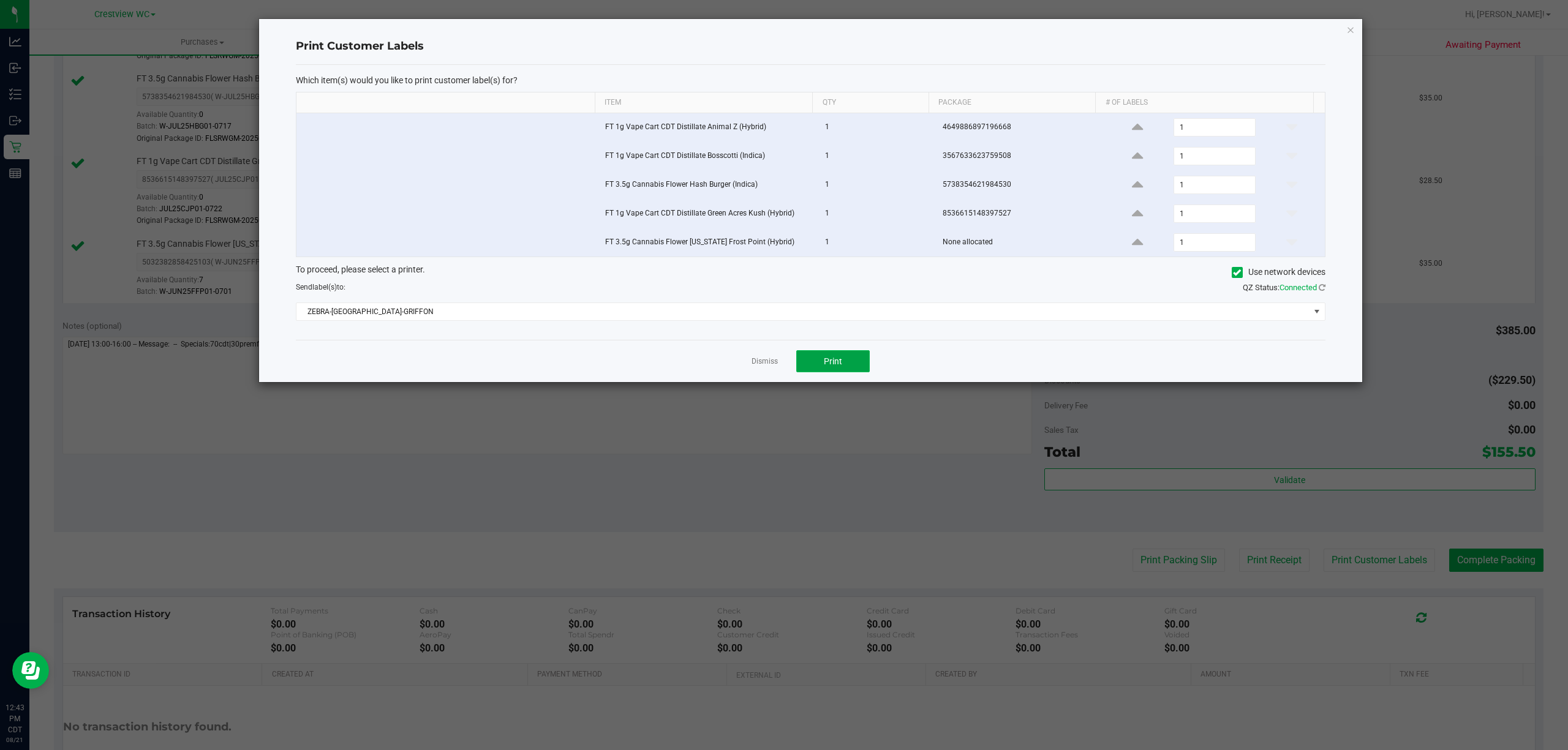
click at [836, 360] on span "Print" at bounding box center [833, 361] width 18 height 9
click at [763, 367] on link "Dismiss" at bounding box center [764, 361] width 26 height 10
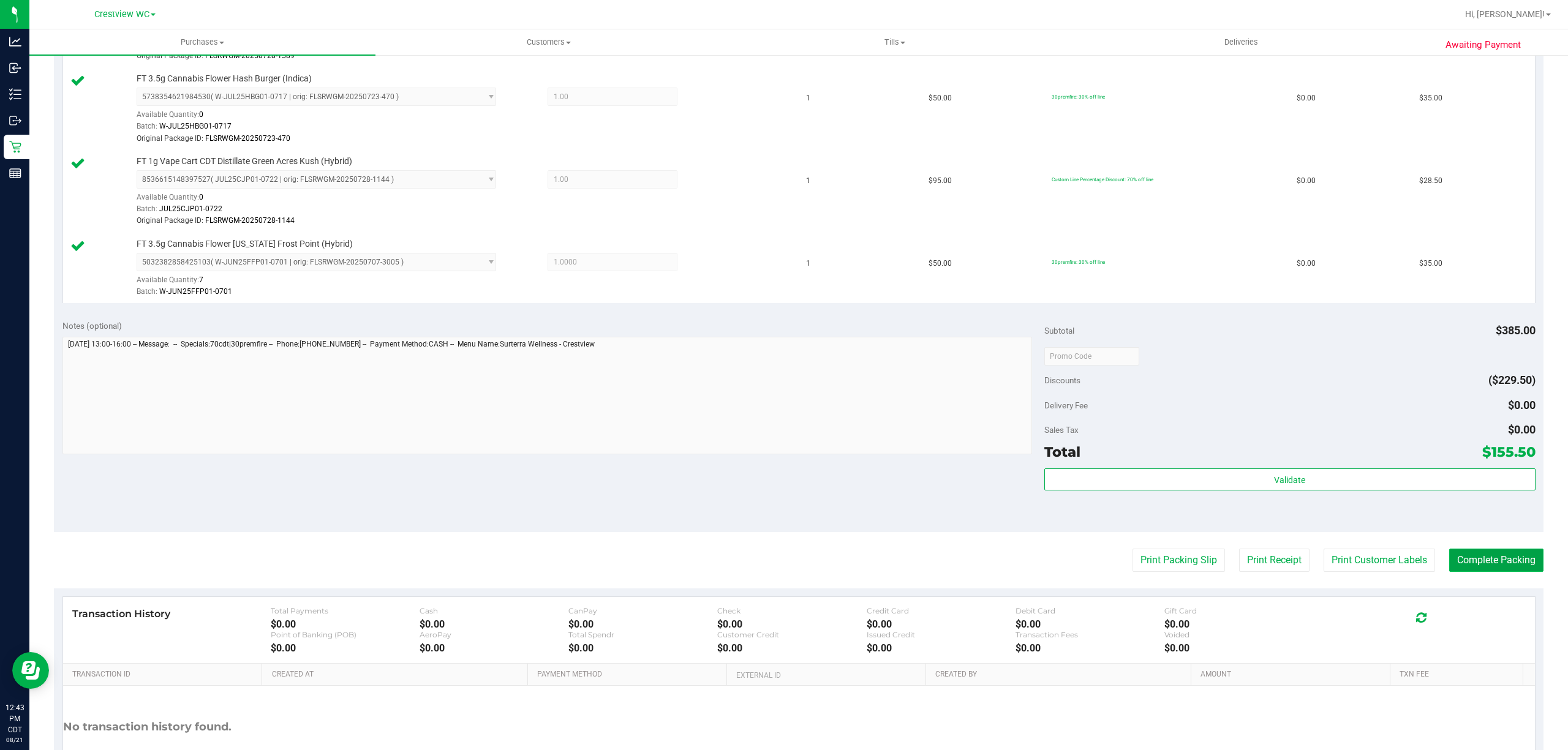
click at [1485, 570] on button "Complete Packing" at bounding box center [1497, 560] width 95 height 23
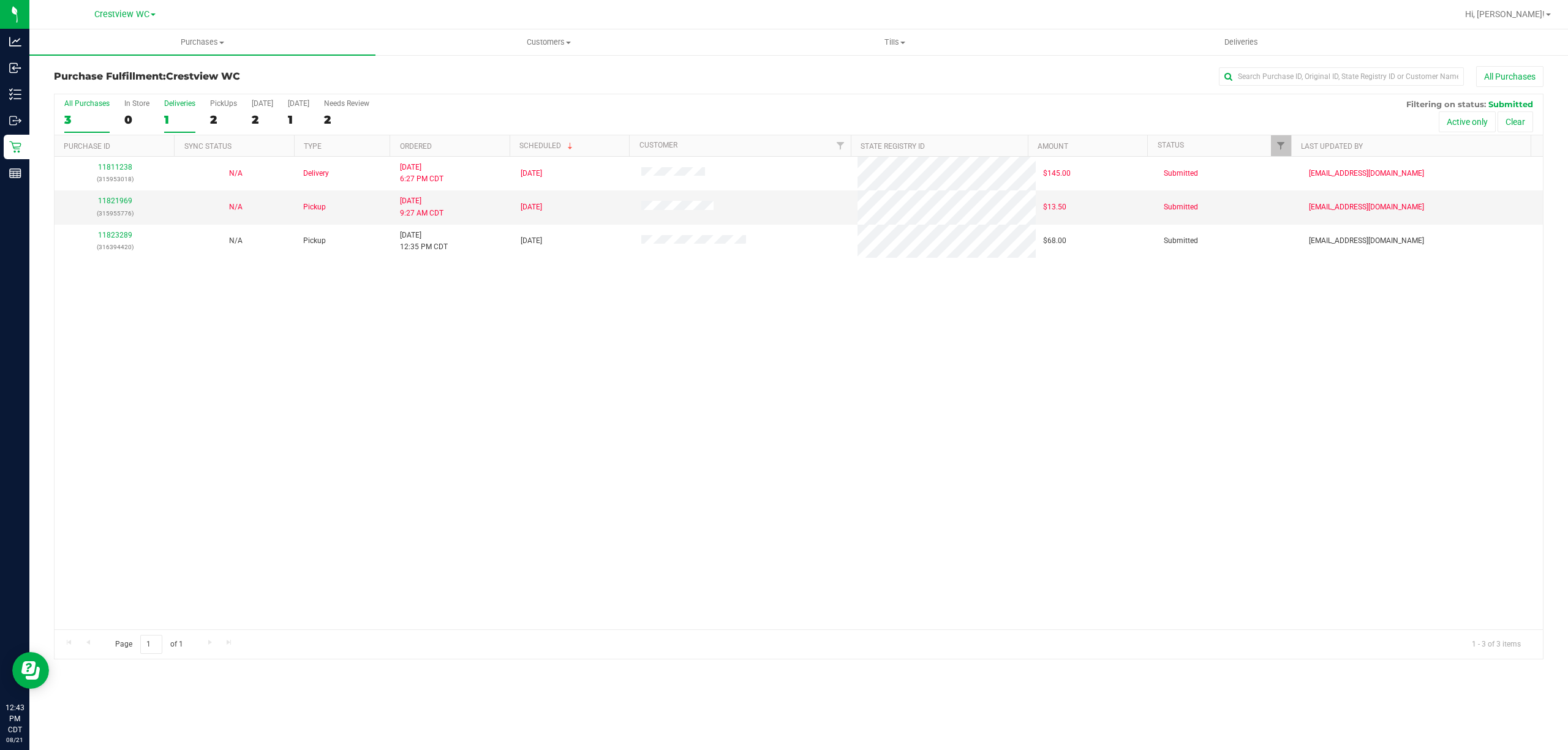
click at [171, 115] on div "1" at bounding box center [180, 120] width 32 height 14
click at [0, 0] on input "Deliveries 1" at bounding box center [0, 0] width 0 height 0
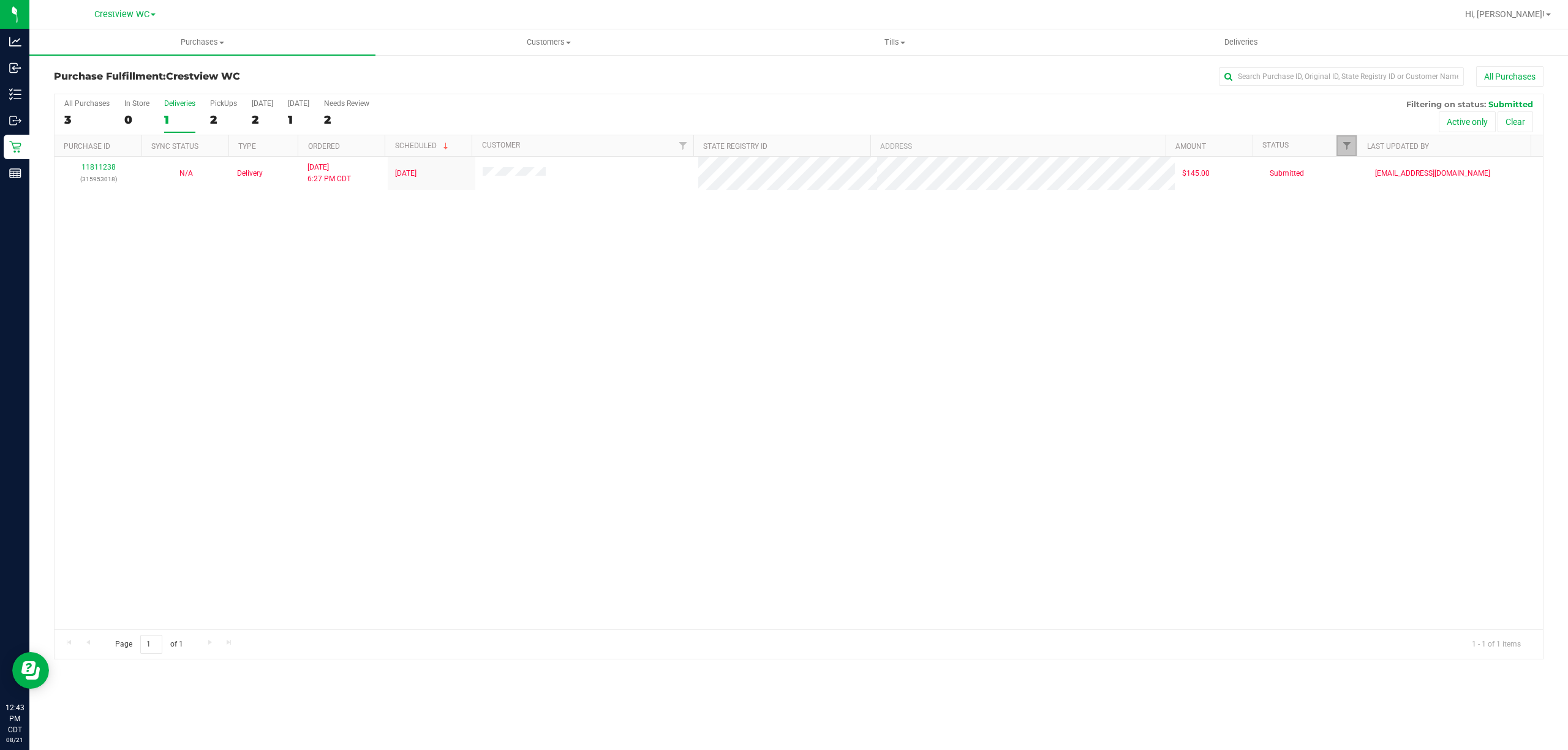
click at [1343, 140] on link "Filter" at bounding box center [1347, 146] width 21 height 21
click at [1362, 282] on span "Packed" at bounding box center [1374, 281] width 24 height 7
click at [1357, 282] on input "Packed" at bounding box center [1353, 282] width 8 height 8
checkbox input "true"
click at [1360, 361] on button "Filter" at bounding box center [1372, 360] width 59 height 27
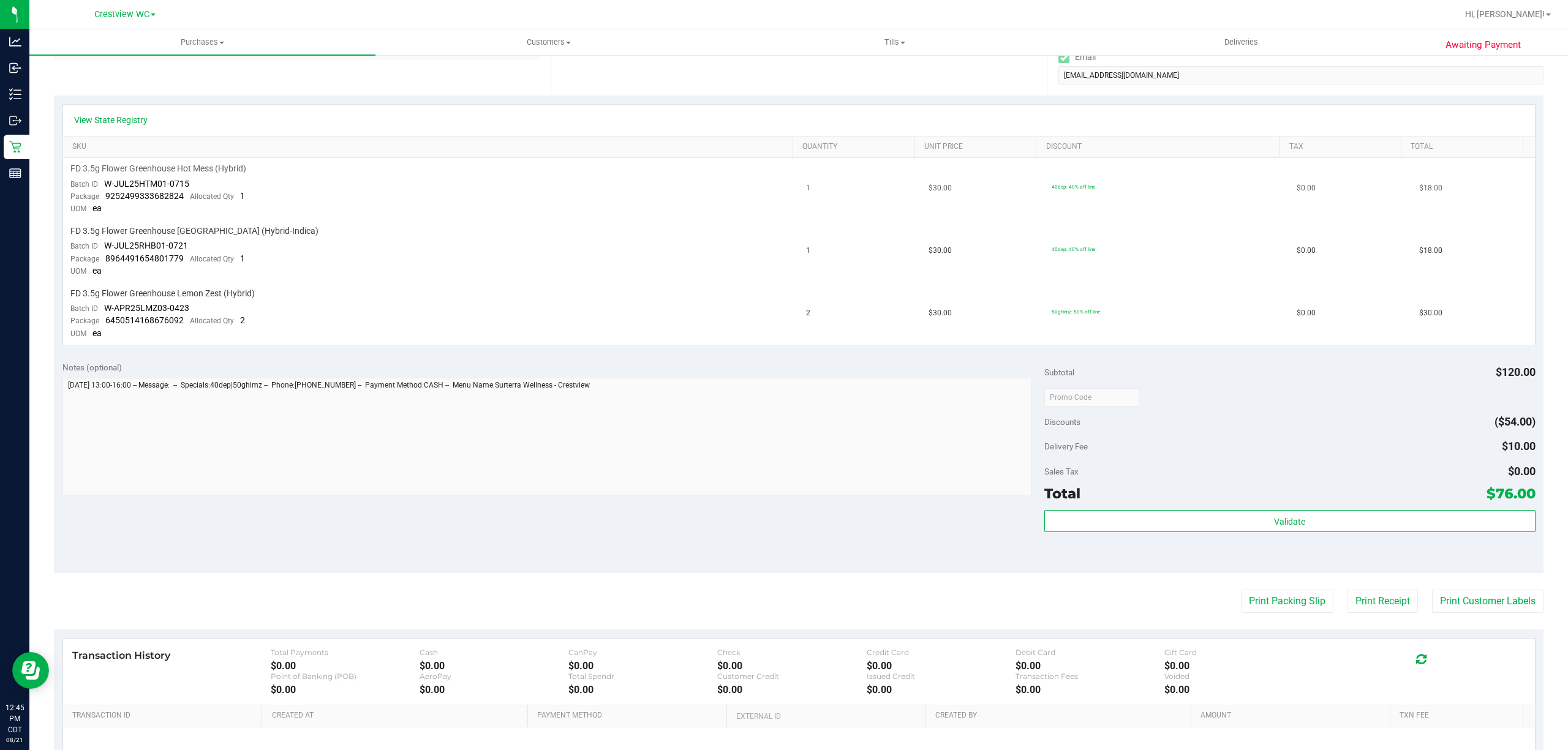
scroll to position [244, 0]
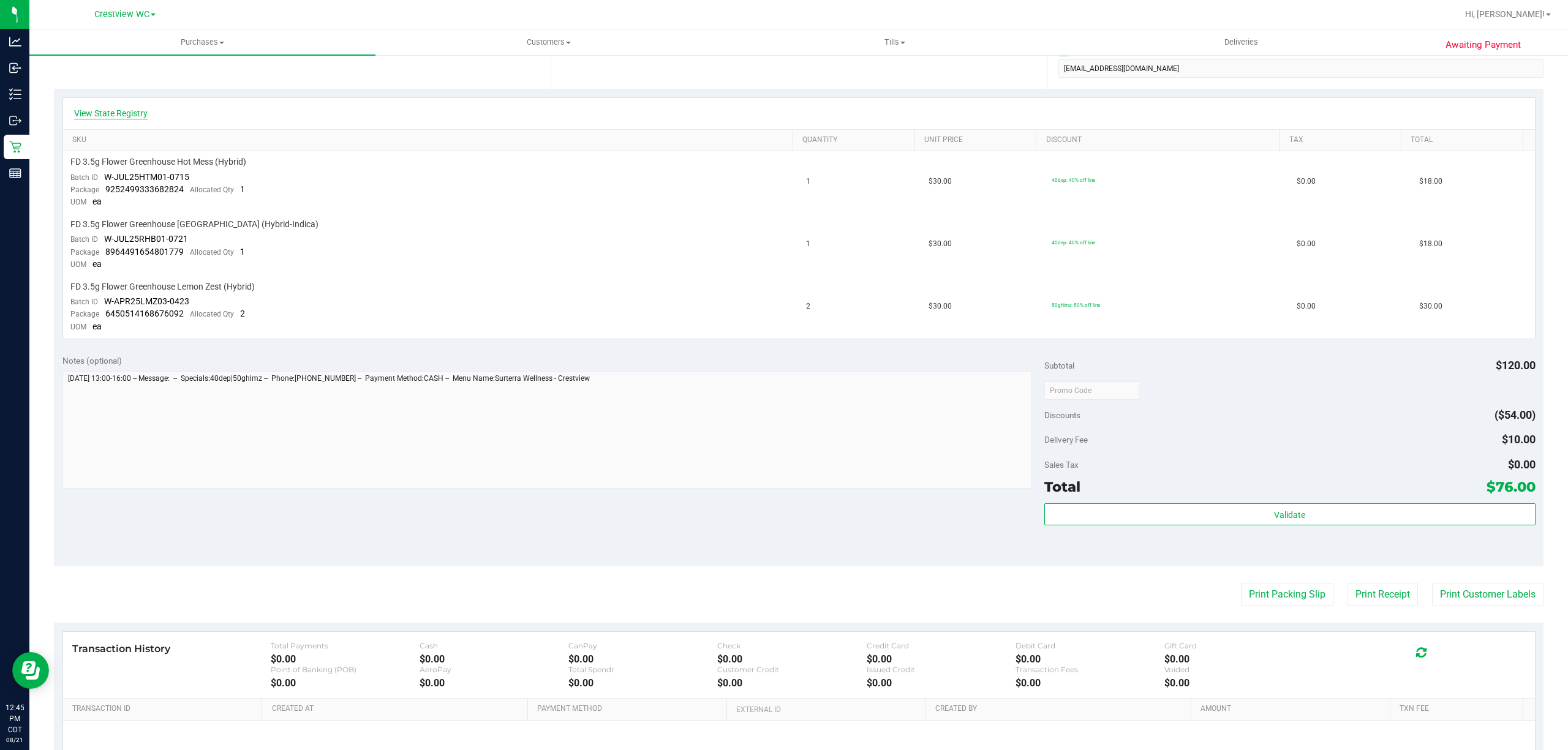
click at [122, 111] on link "View State Registry" at bounding box center [110, 114] width 73 height 13
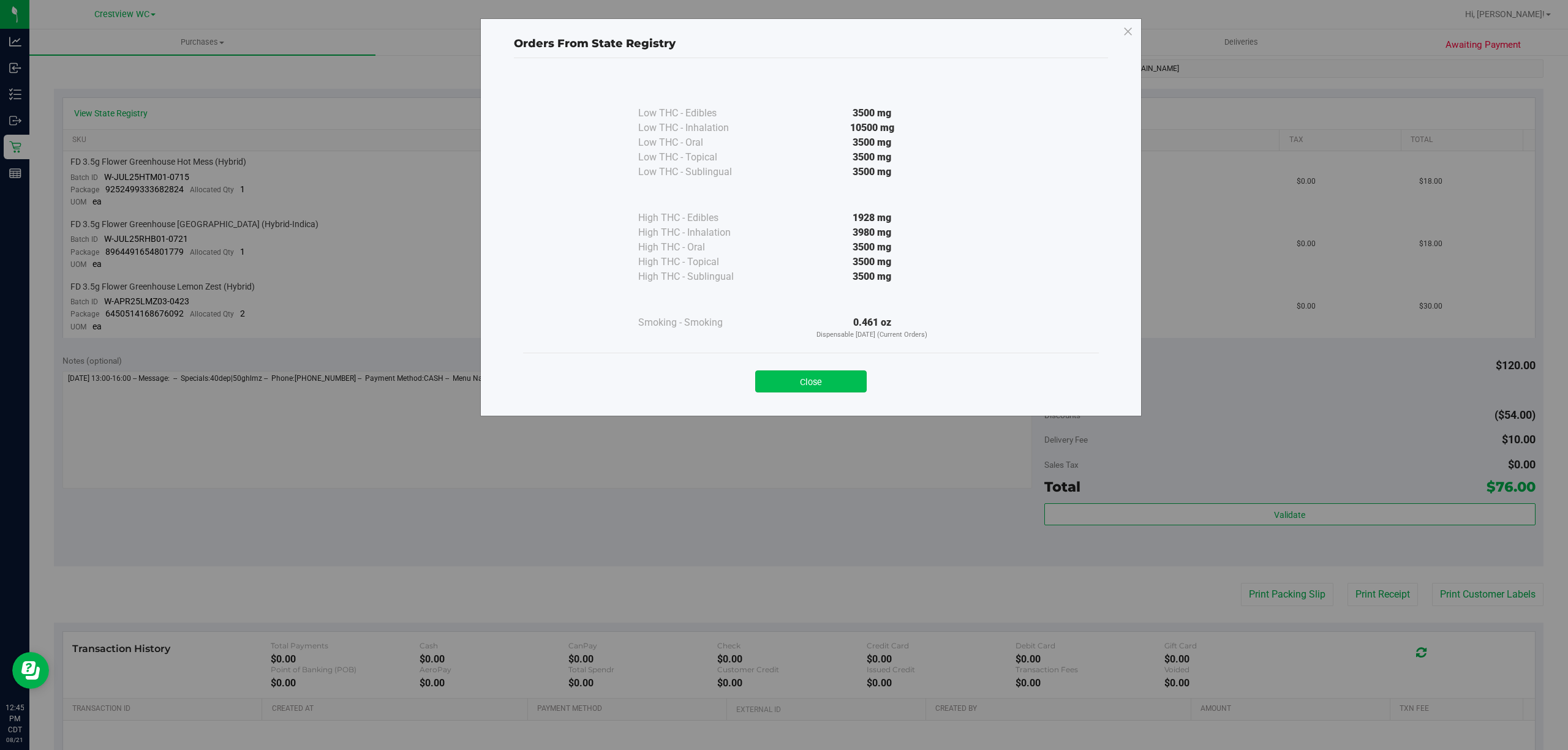
click at [846, 390] on button "Close" at bounding box center [810, 382] width 111 height 22
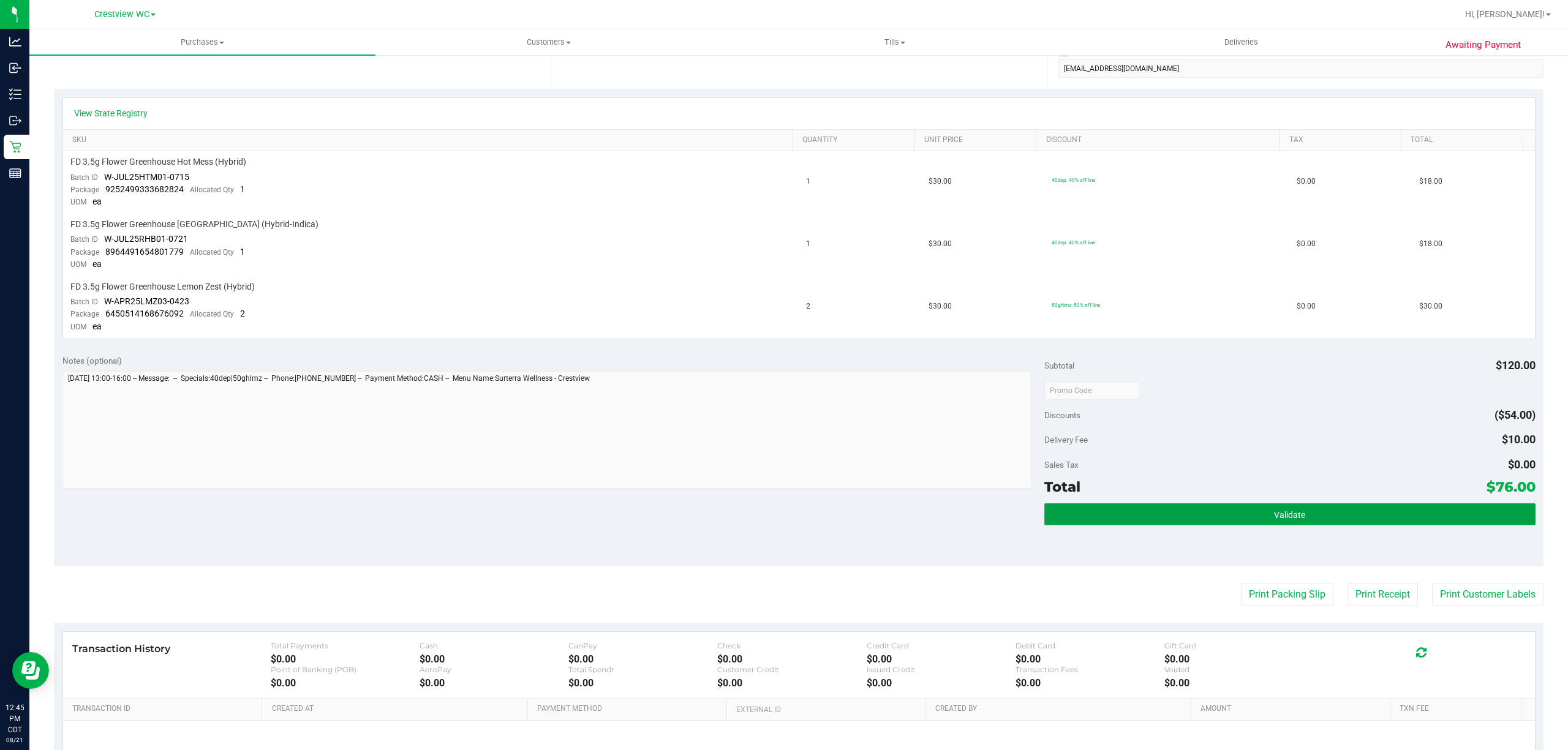
click at [1301, 510] on button "Validate" at bounding box center [1290, 514] width 492 height 22
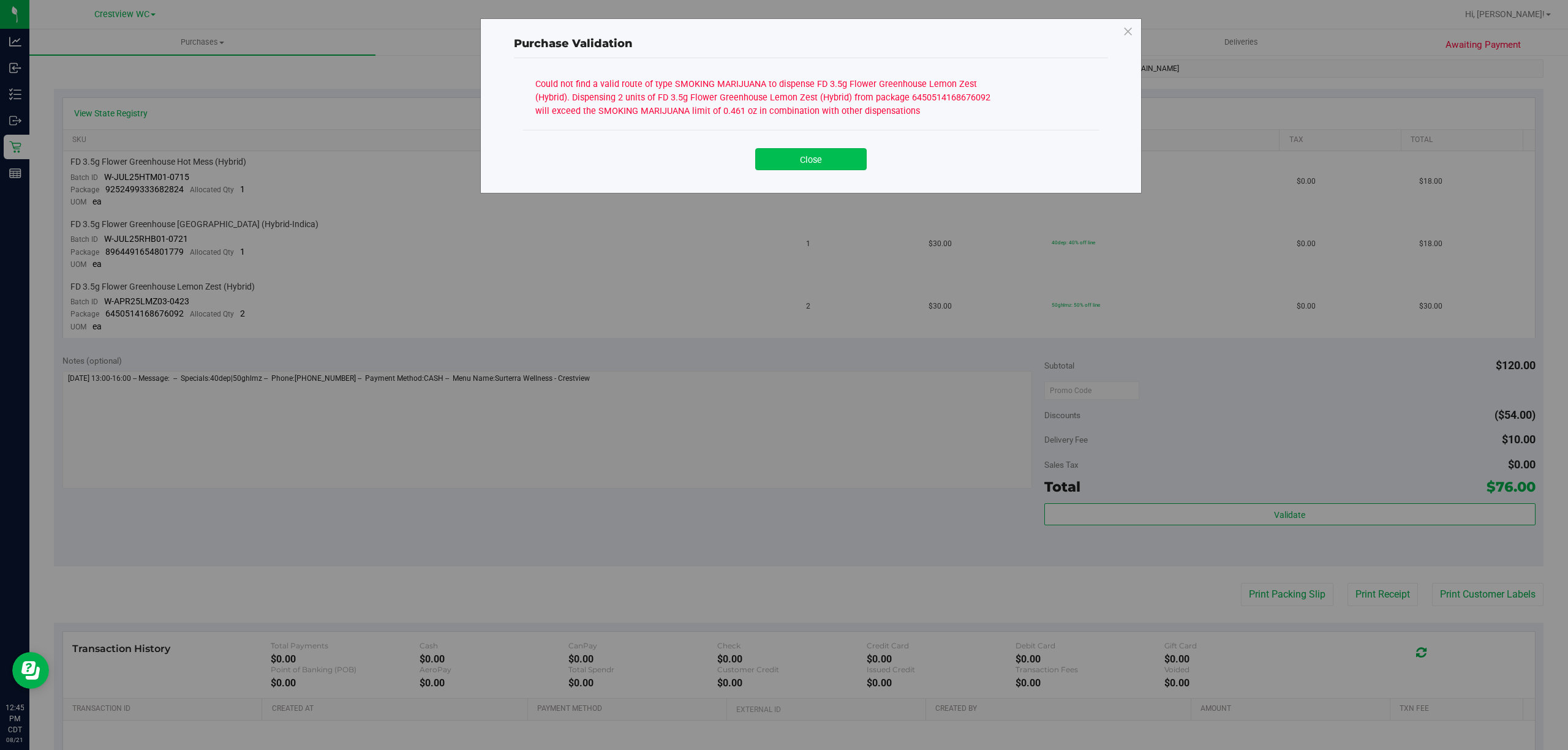
click at [806, 157] on button "Close" at bounding box center [810, 159] width 111 height 22
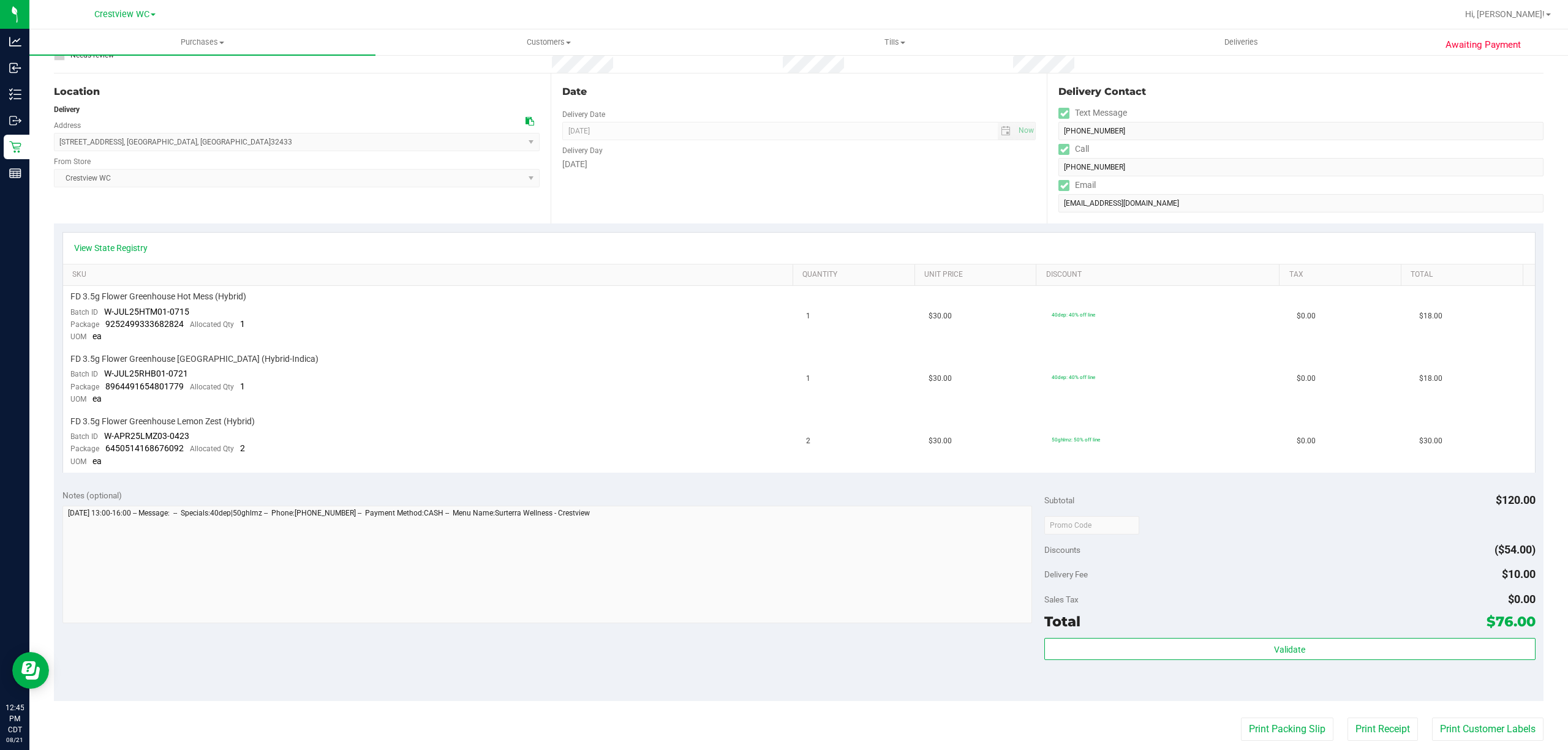
scroll to position [0, 0]
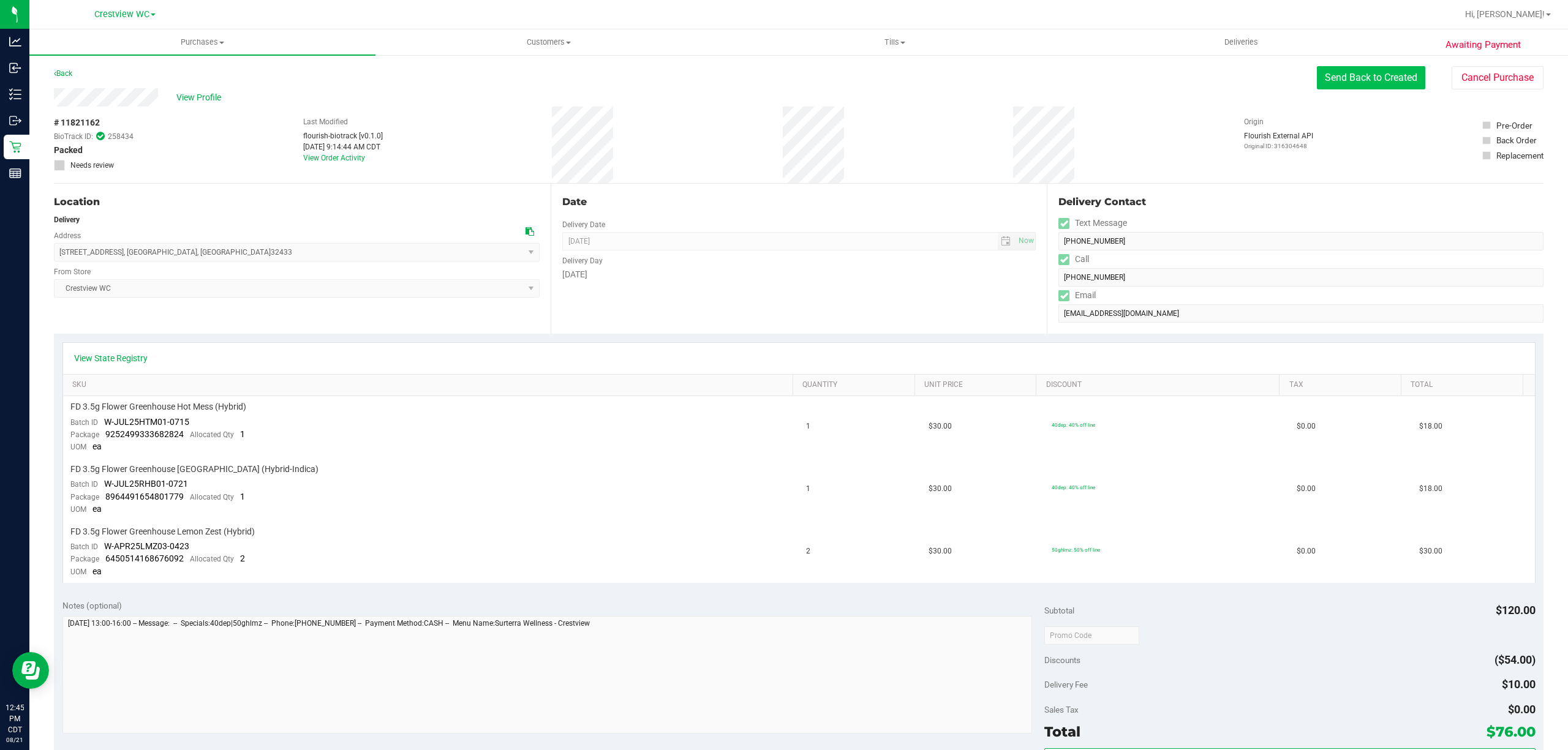
click at [1342, 86] on button "Send Back to Created" at bounding box center [1371, 77] width 108 height 23
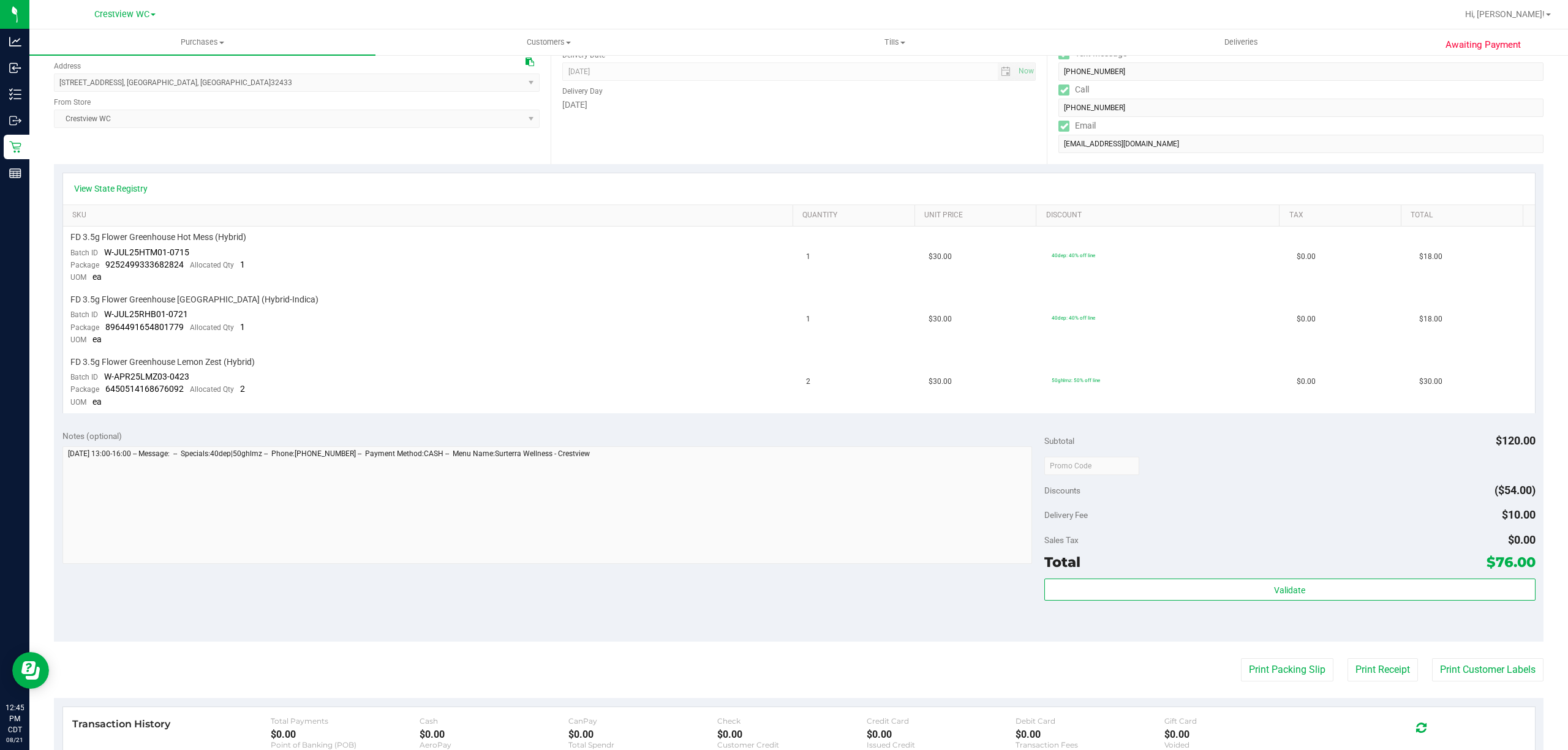
scroll to position [368, 0]
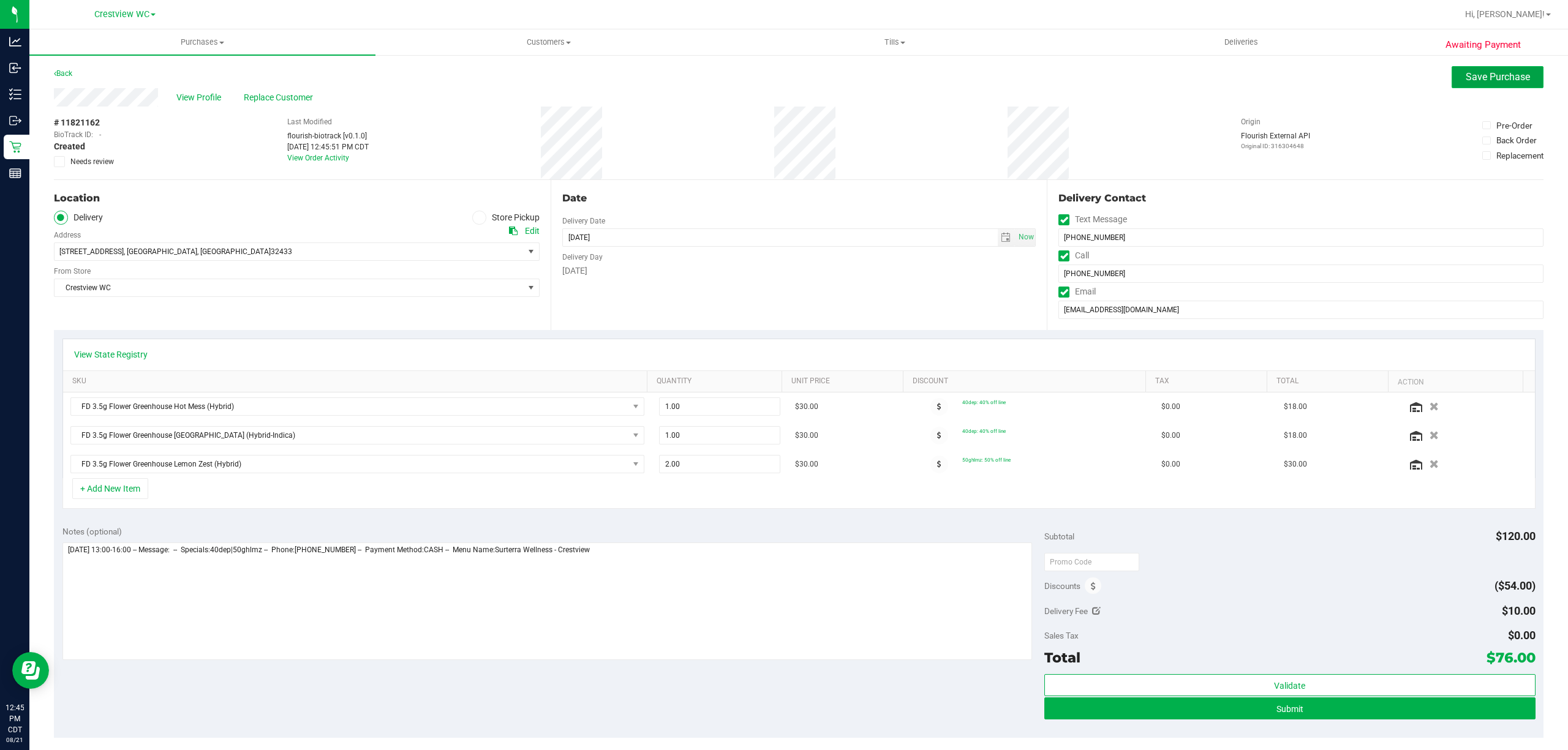
click at [1466, 81] on span "Save Purchase" at bounding box center [1499, 76] width 65 height 12
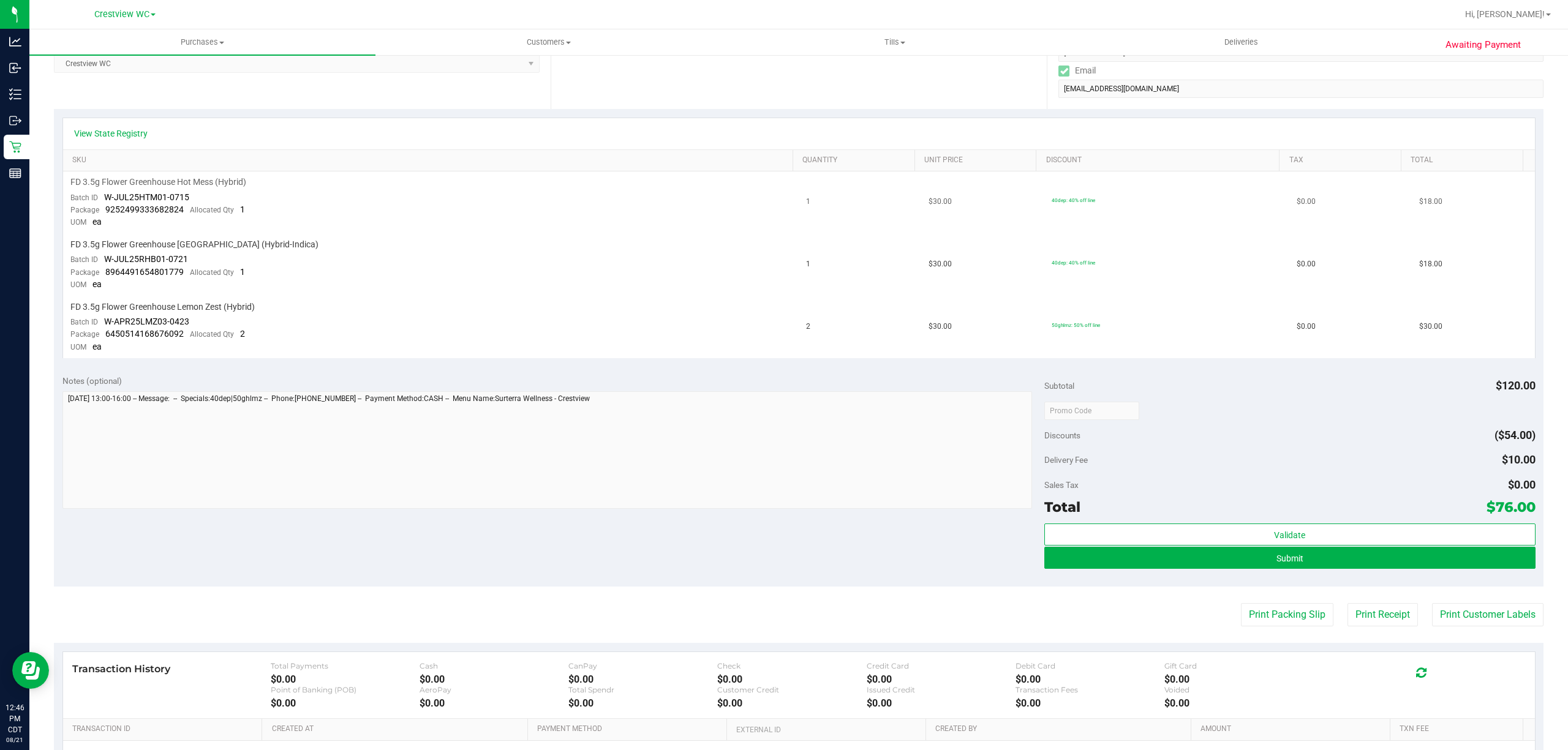
scroll to position [244, 0]
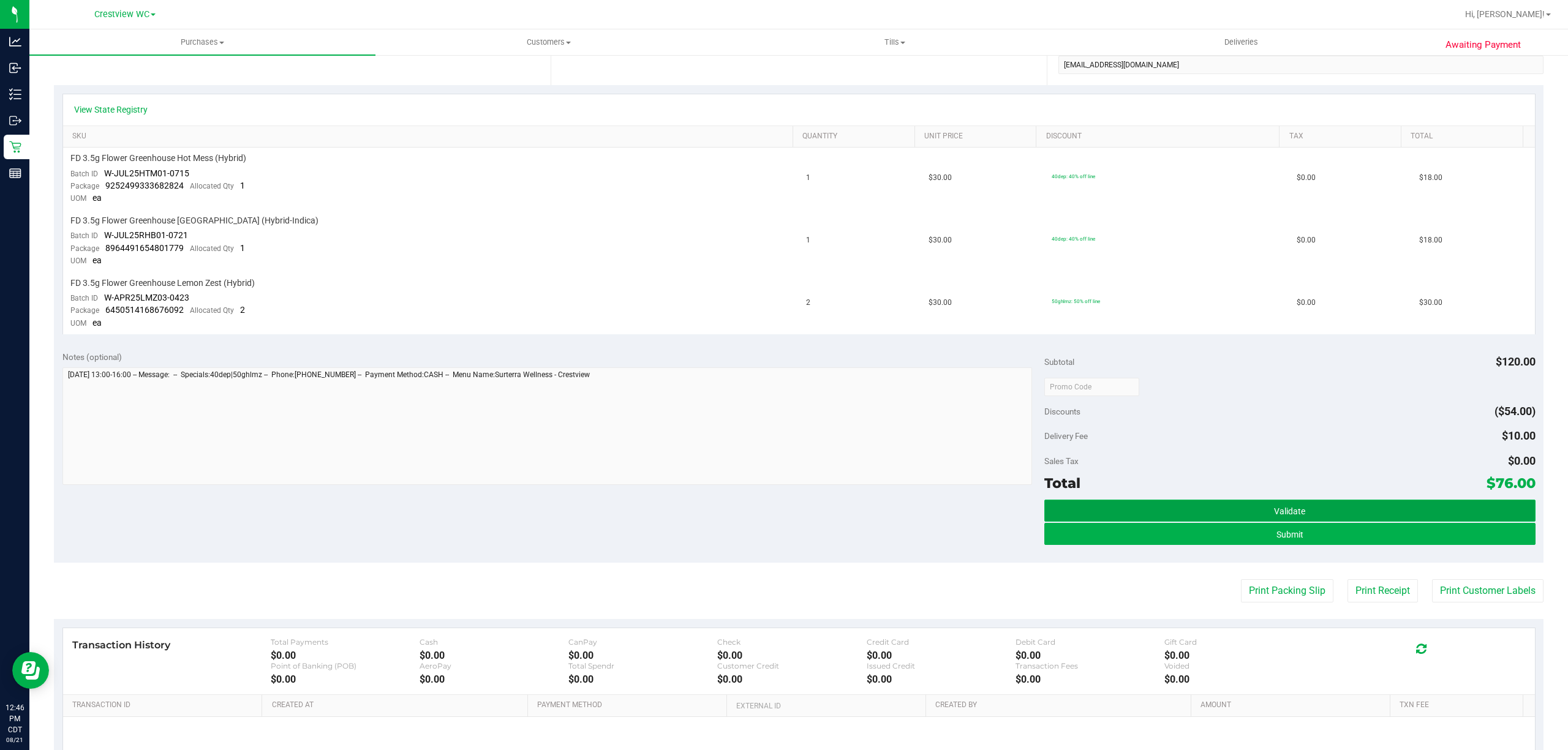
click at [1248, 512] on button "Validate" at bounding box center [1290, 510] width 492 height 22
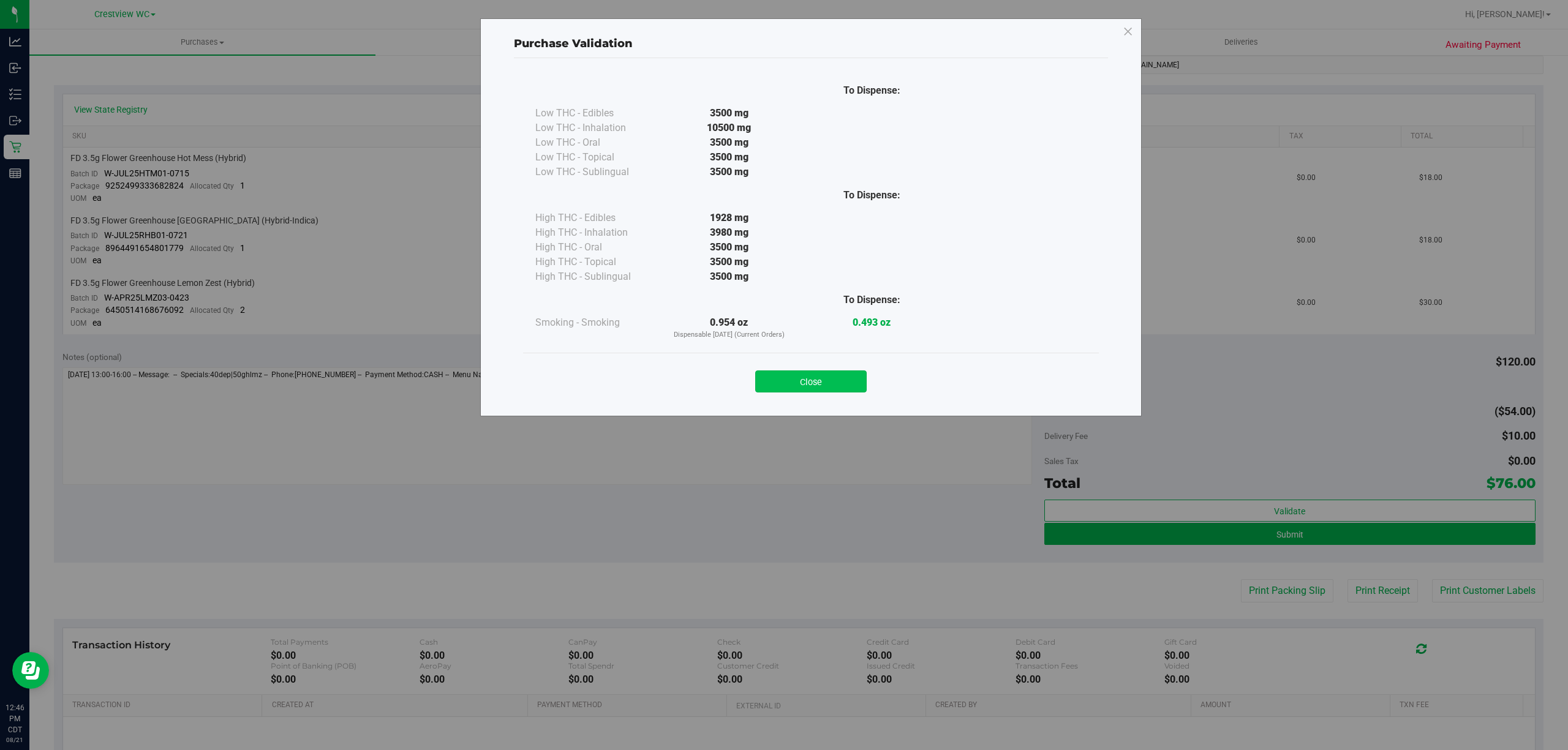
click at [814, 388] on button "Close" at bounding box center [810, 382] width 111 height 22
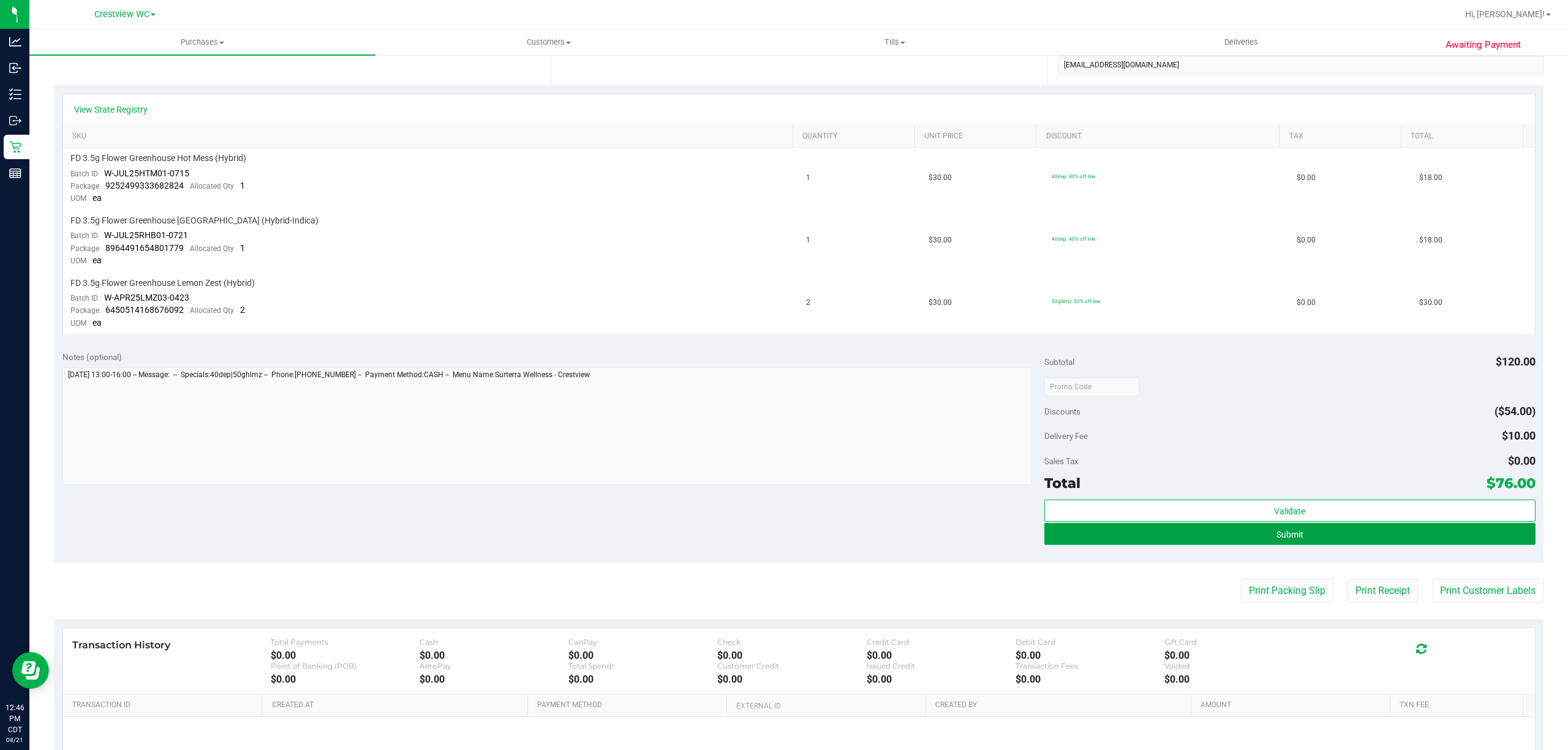
click at [1286, 536] on button "Submit" at bounding box center [1290, 534] width 492 height 22
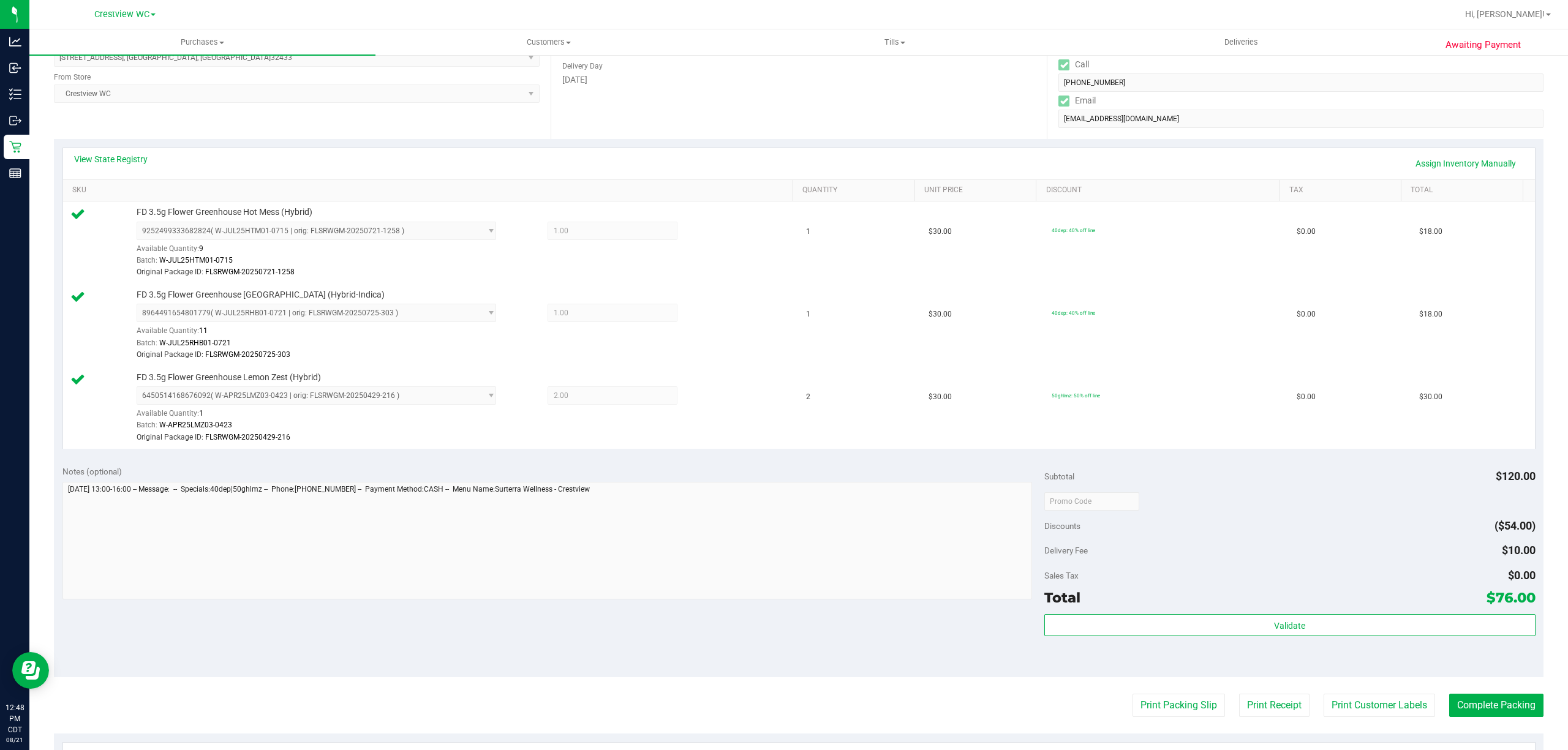
scroll to position [408, 0]
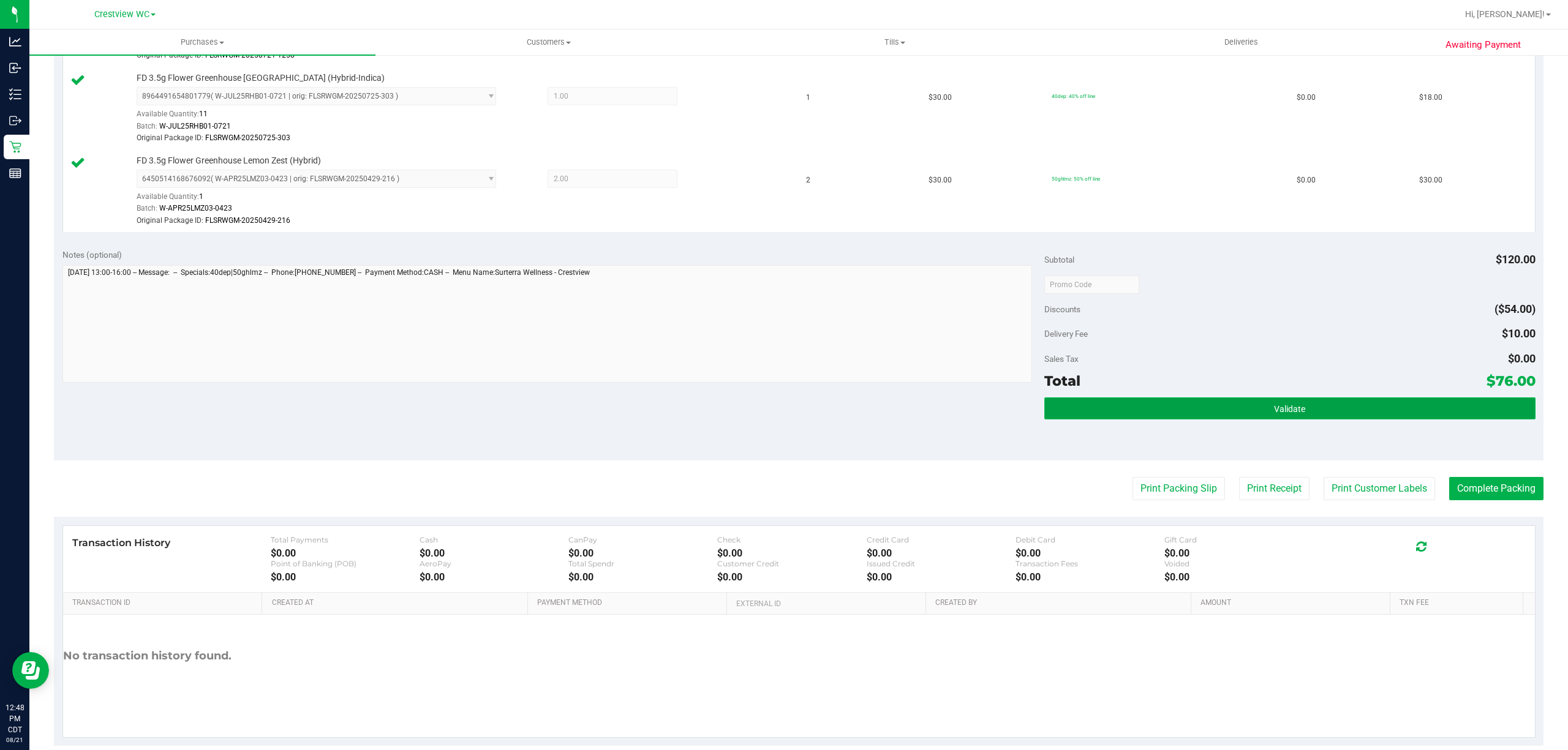
click at [1263, 420] on button "Validate" at bounding box center [1290, 409] width 492 height 22
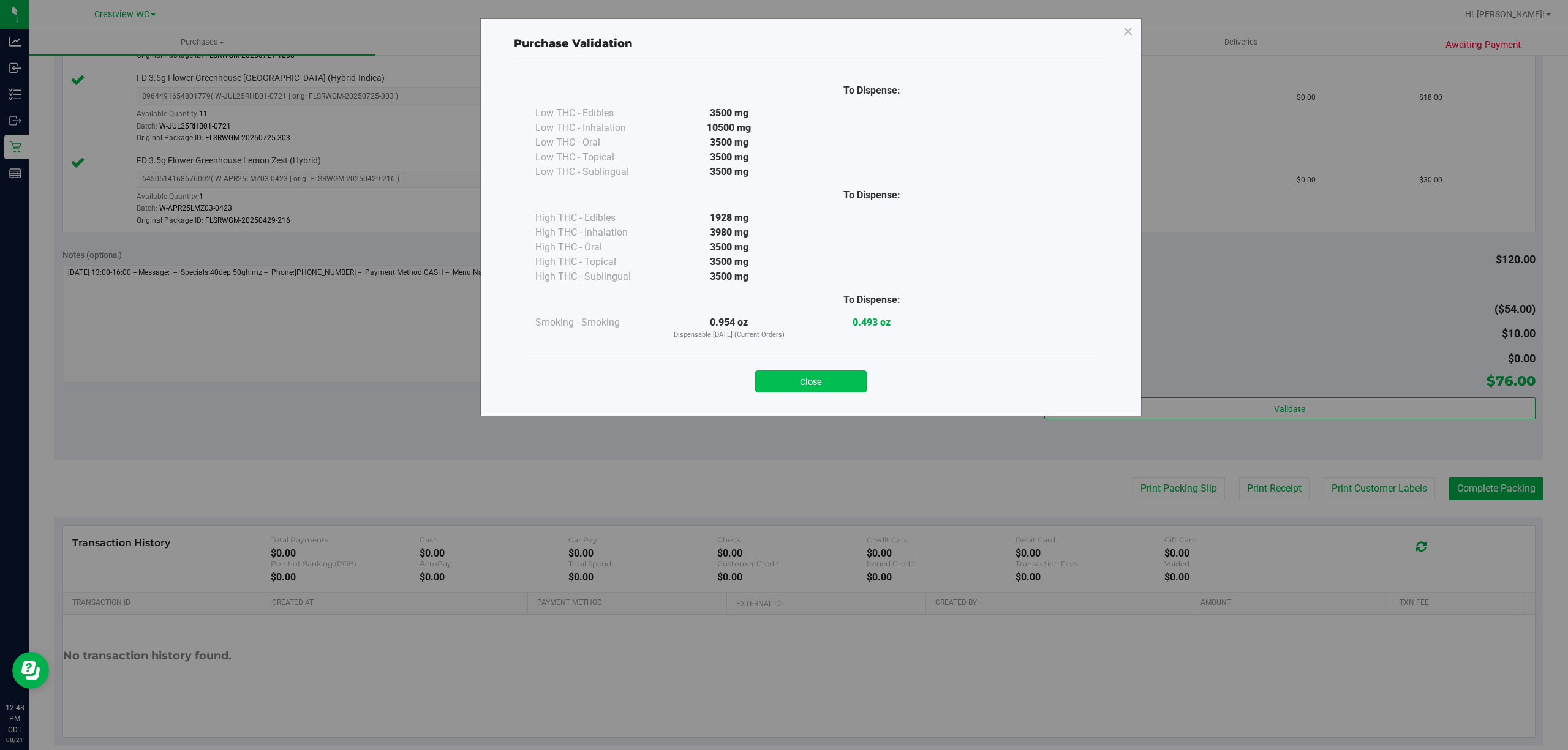
click at [840, 373] on button "Close" at bounding box center [810, 382] width 111 height 22
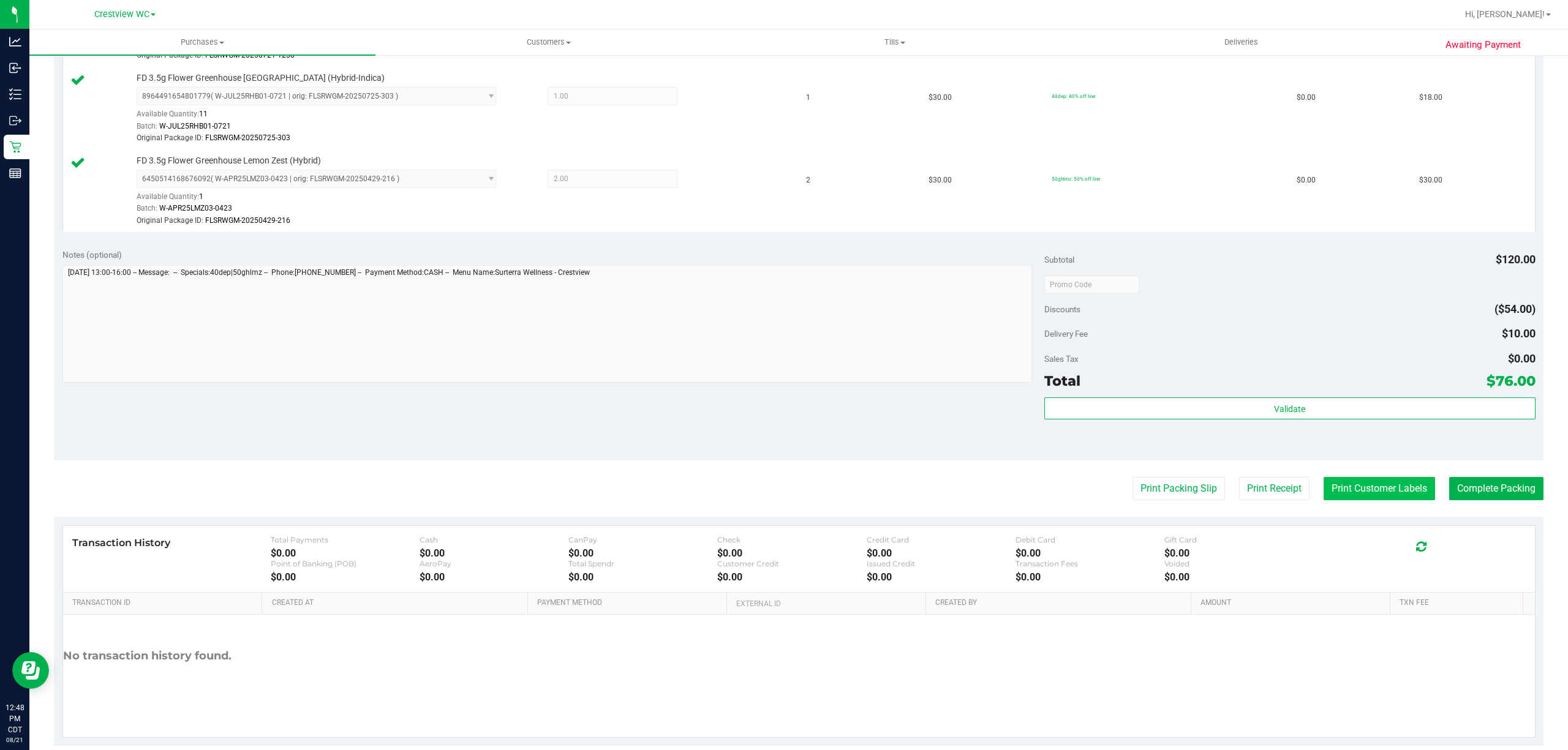
click at [1350, 491] on button "Print Customer Labels" at bounding box center [1379, 488] width 111 height 23
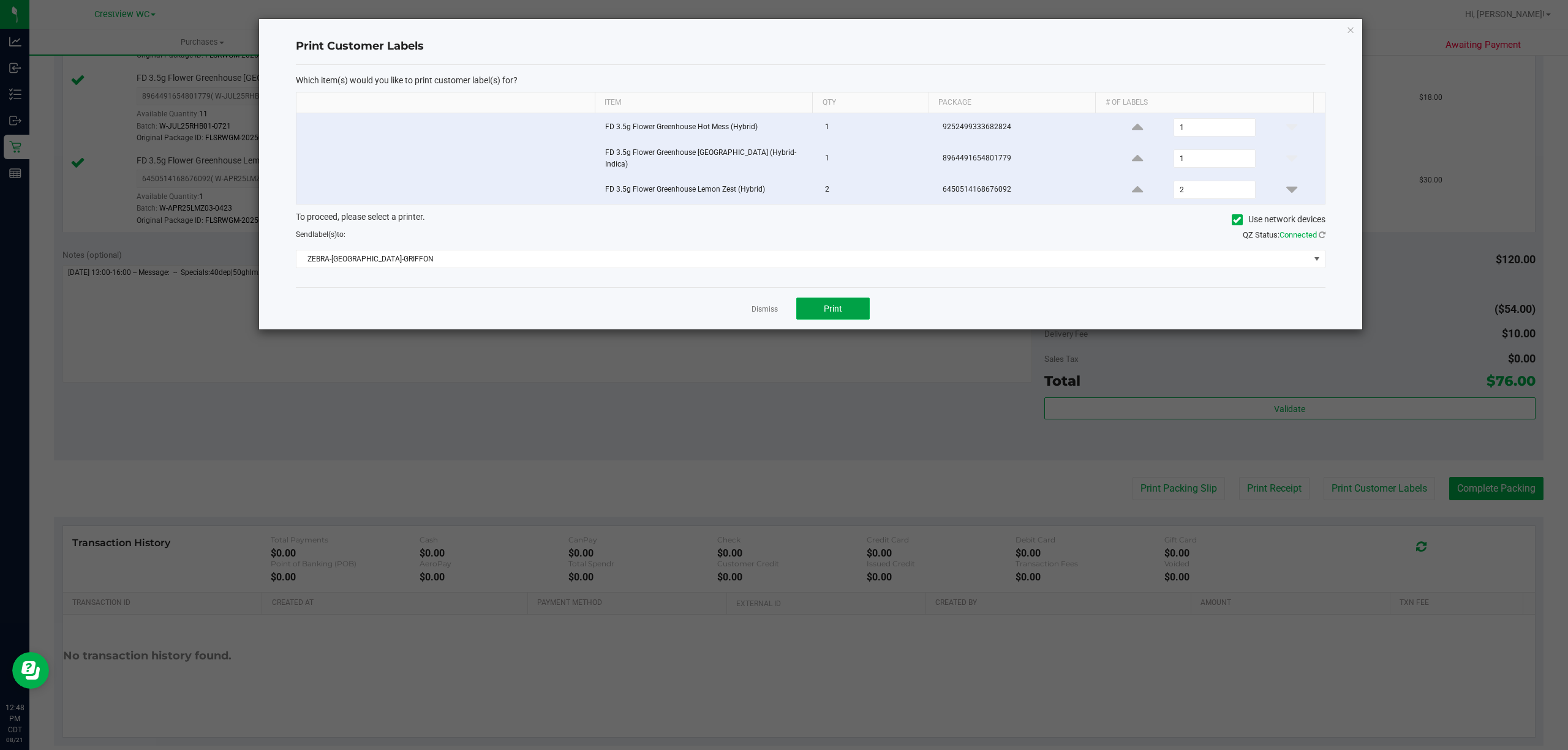
click at [840, 309] on span "Print" at bounding box center [833, 308] width 18 height 9
click at [773, 306] on link "Dismiss" at bounding box center [764, 309] width 26 height 10
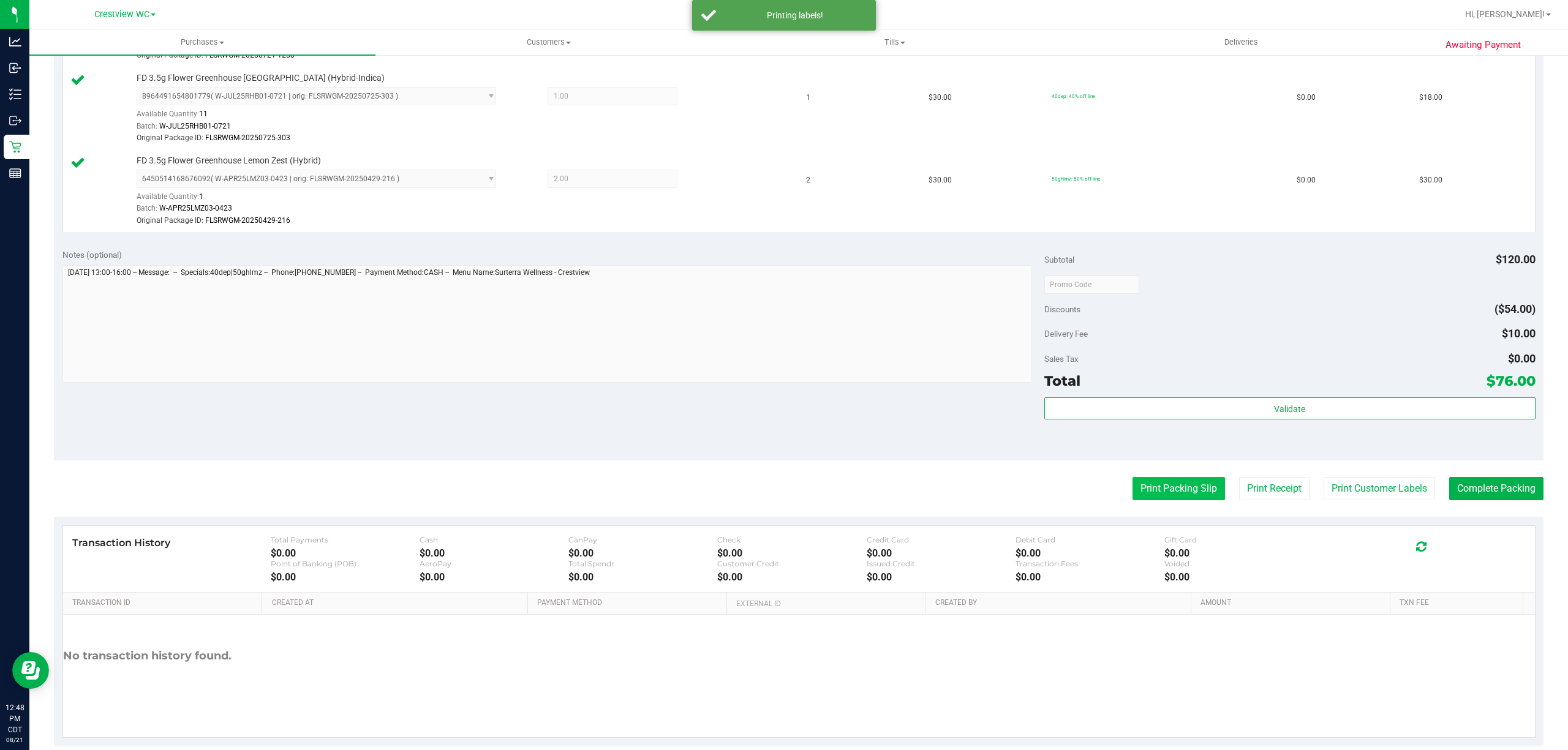
click at [1174, 494] on button "Print Packing Slip" at bounding box center [1178, 488] width 92 height 23
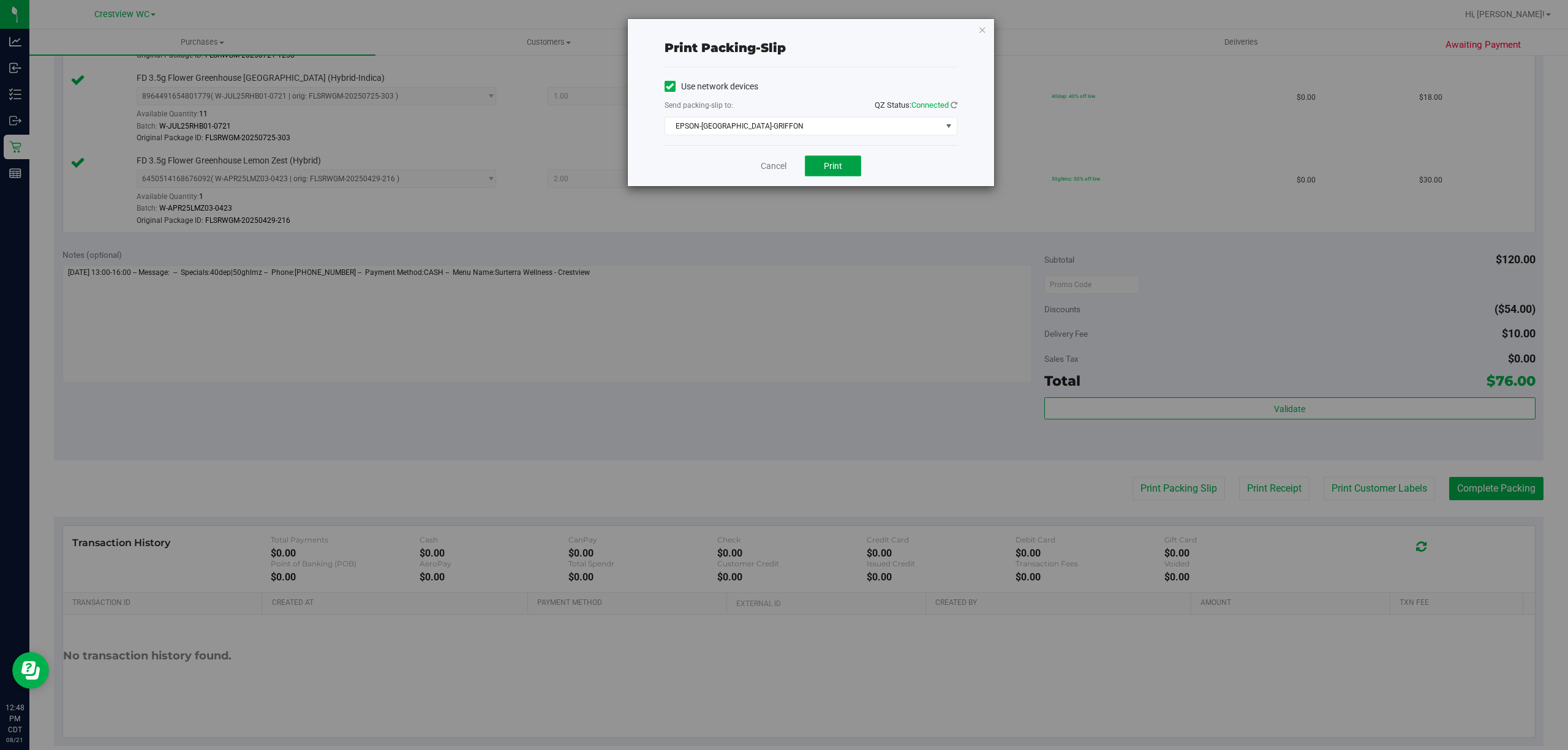
click at [825, 175] on button "Print" at bounding box center [833, 166] width 56 height 21
click at [761, 164] on link "Cancel" at bounding box center [773, 166] width 26 height 13
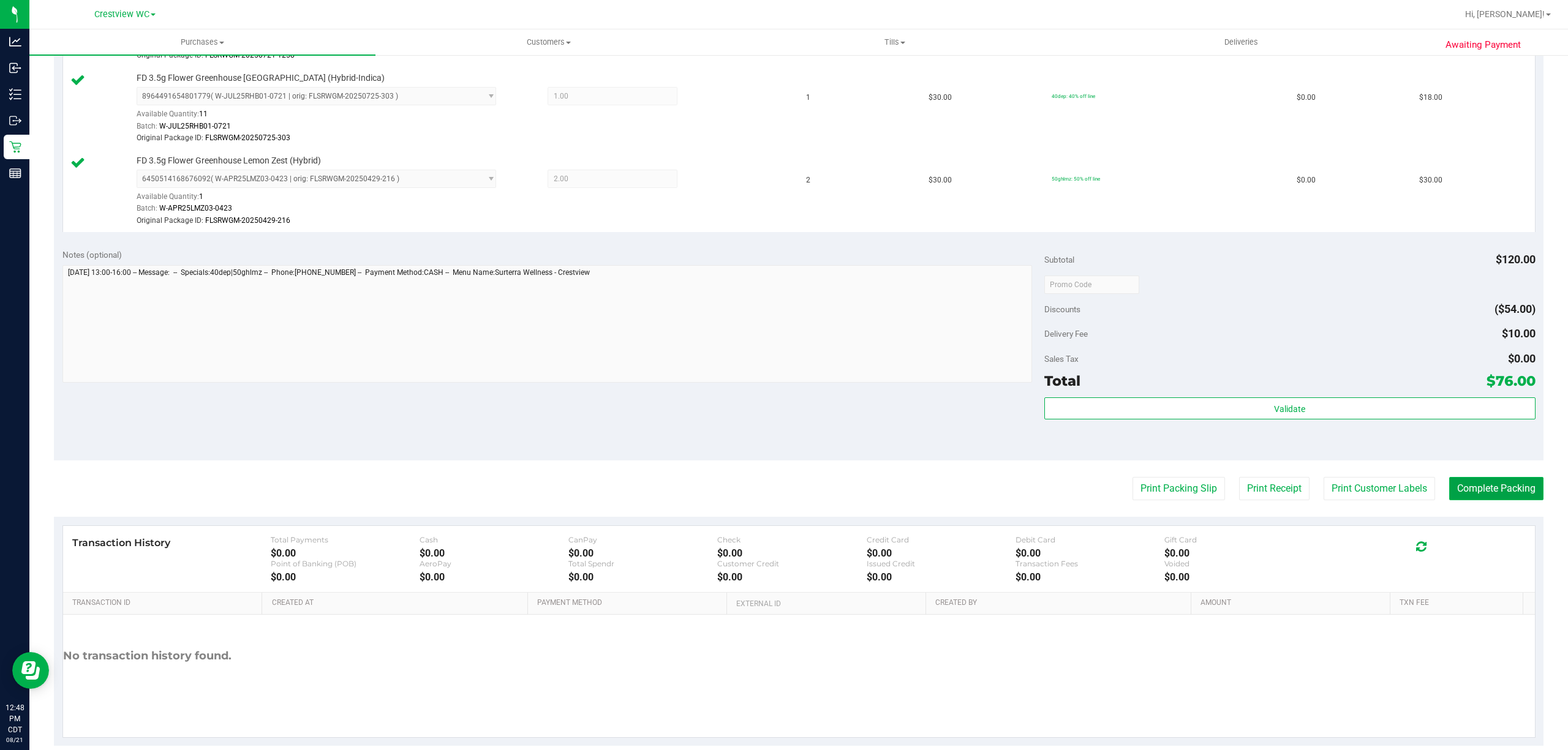
click at [1497, 494] on button "Complete Packing" at bounding box center [1497, 488] width 95 height 23
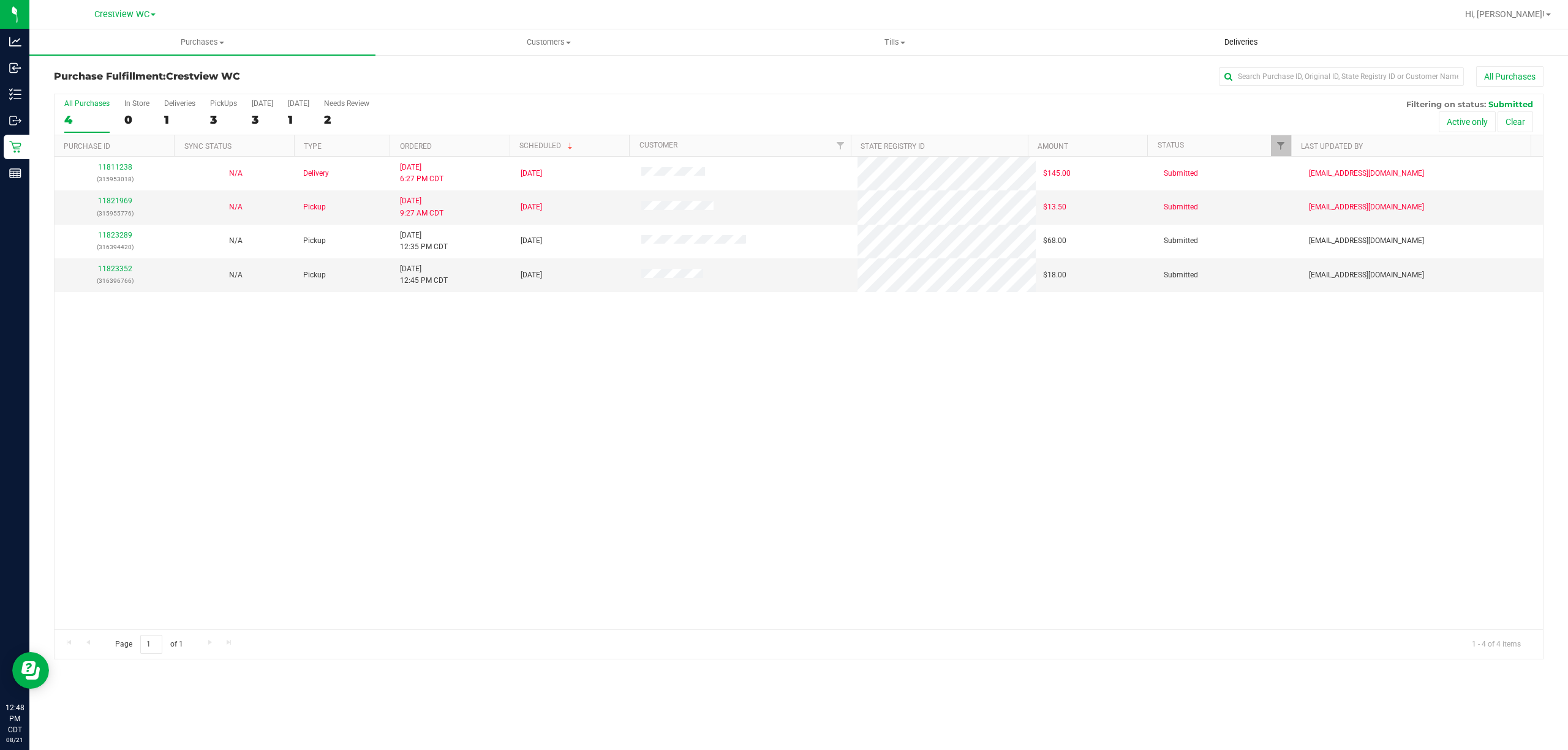
click at [1258, 47] on span "Deliveries" at bounding box center [1241, 43] width 67 height 11
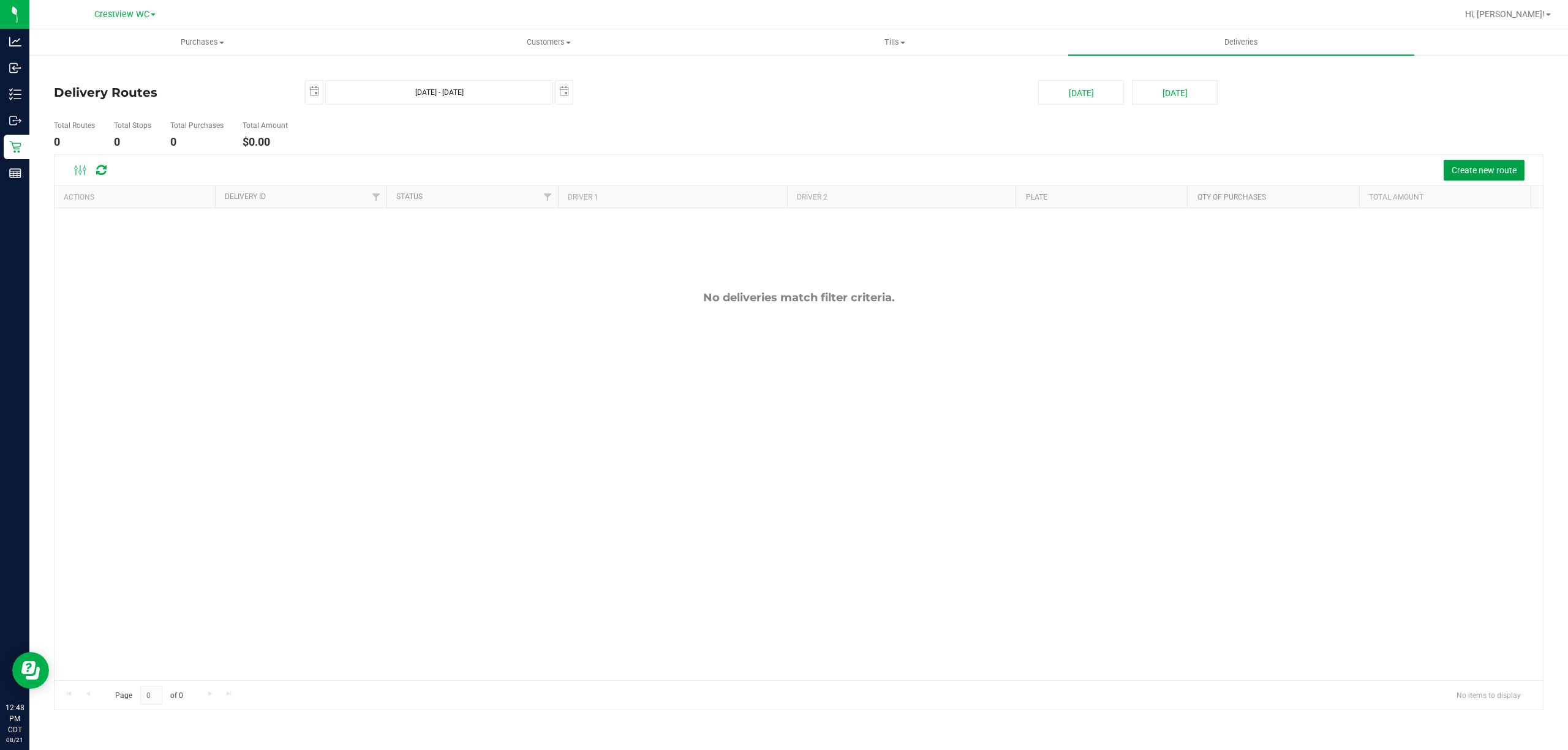
click at [1477, 166] on span "Create new route" at bounding box center [1484, 170] width 65 height 9
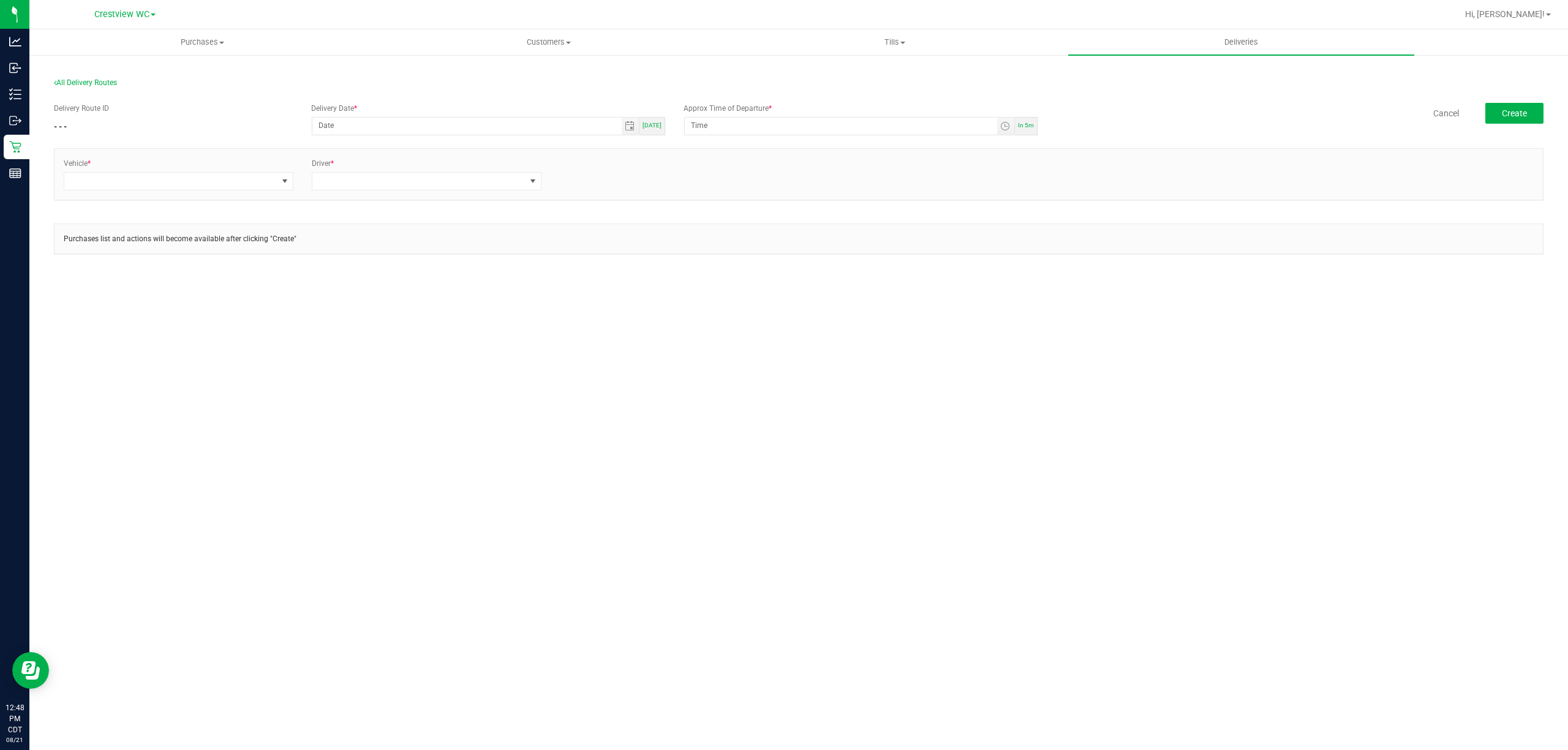
click at [650, 127] on span "[DATE]" at bounding box center [652, 125] width 19 height 7
type input "[DATE]"
type input "12:53 PM"
click at [211, 188] on span at bounding box center [171, 181] width 213 height 17
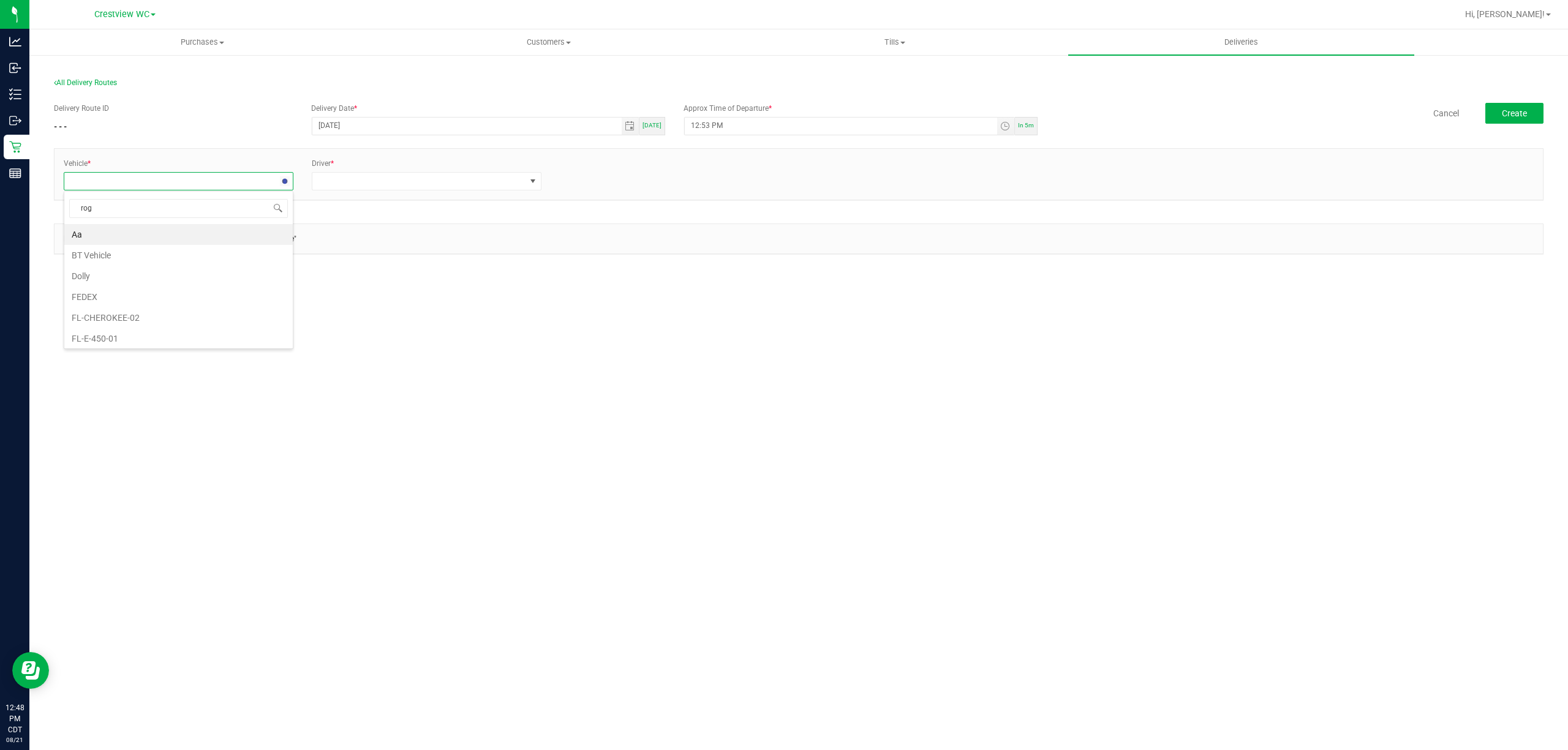
type input "rogu"
click at [180, 280] on li "FL-ROGUE-04" at bounding box center [179, 276] width 229 height 21
click at [363, 215] on div "Delivery Route ID - - - Delivery Date * [DATE] [DATE] Approx Time of Departure …" at bounding box center [799, 185] width 1490 height 182
click at [363, 182] on span at bounding box center [419, 181] width 213 height 17
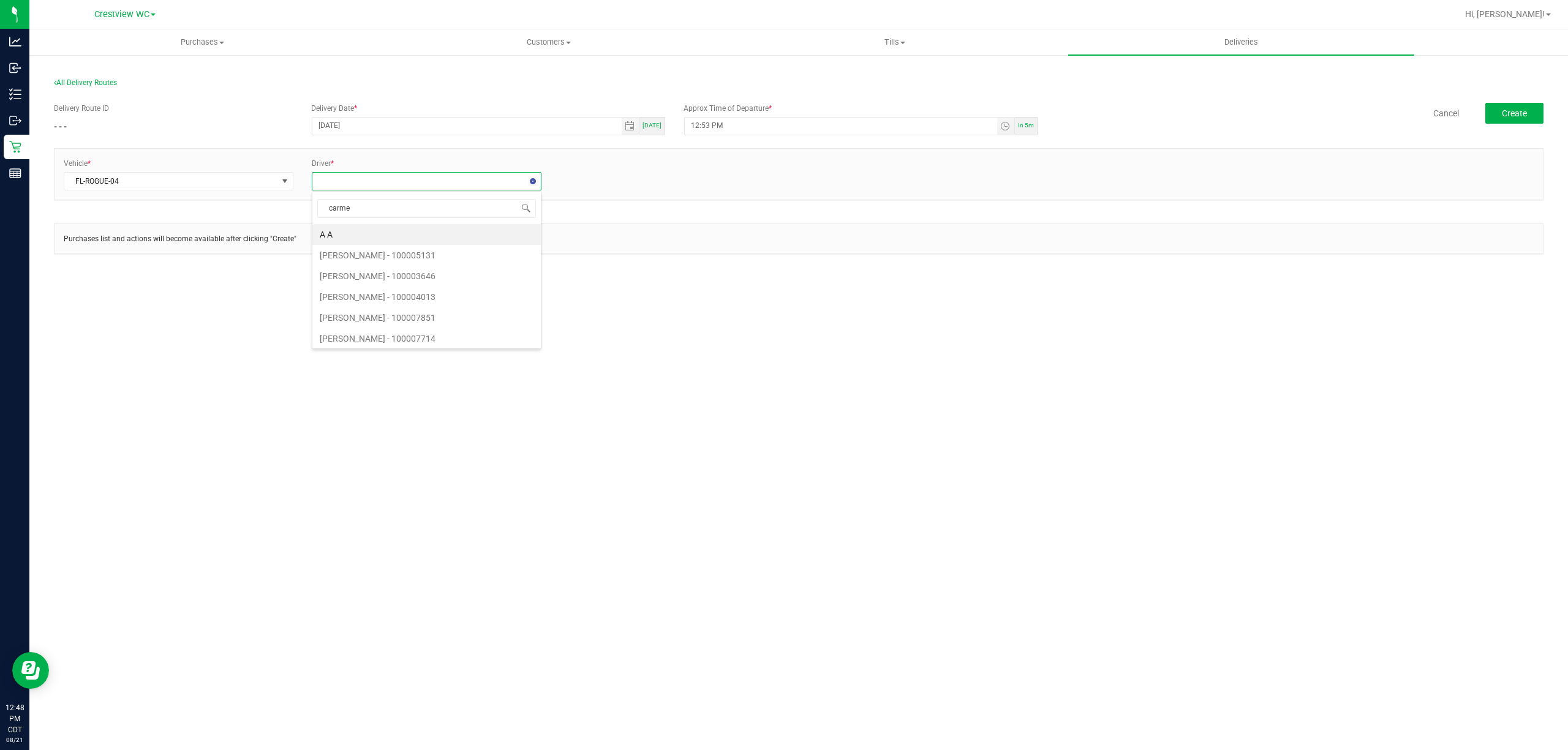
type input "[PERSON_NAME]"
click at [596, 172] on div "+ Add Driver" at bounding box center [674, 177] width 230 height 11
click at [590, 177] on link "+ Add Driver" at bounding box center [579, 177] width 40 height 9
click at [606, 177] on span at bounding box center [667, 181] width 213 height 17
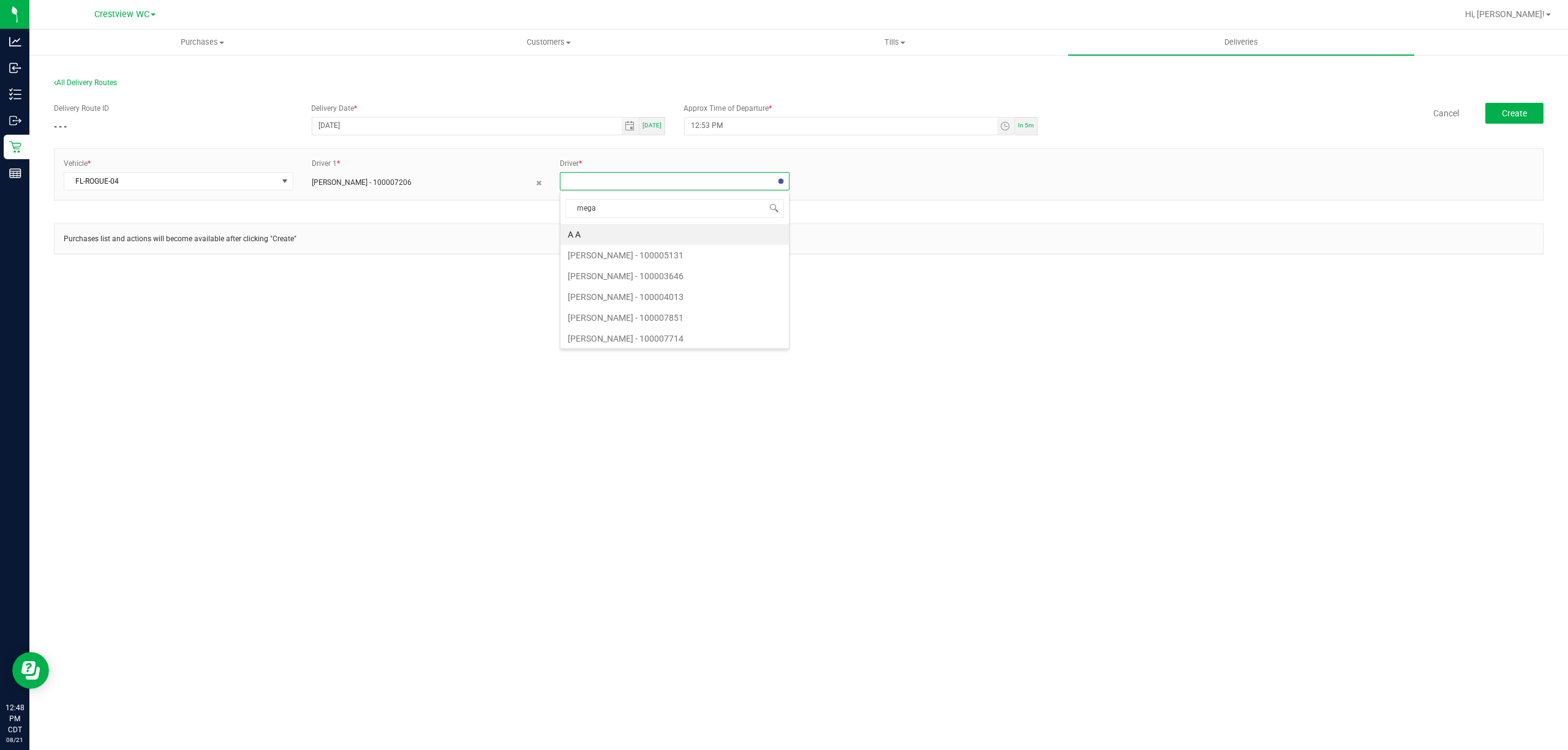
type input "megan"
click at [790, 185] on div "Driver 2 * [PERSON_NAME]" at bounding box center [675, 173] width 248 height 31
click at [785, 185] on icon at bounding box center [787, 182] width 6 height 7
click at [589, 179] on link "+ Add Driver" at bounding box center [579, 177] width 40 height 9
click at [619, 190] on span at bounding box center [667, 181] width 213 height 17
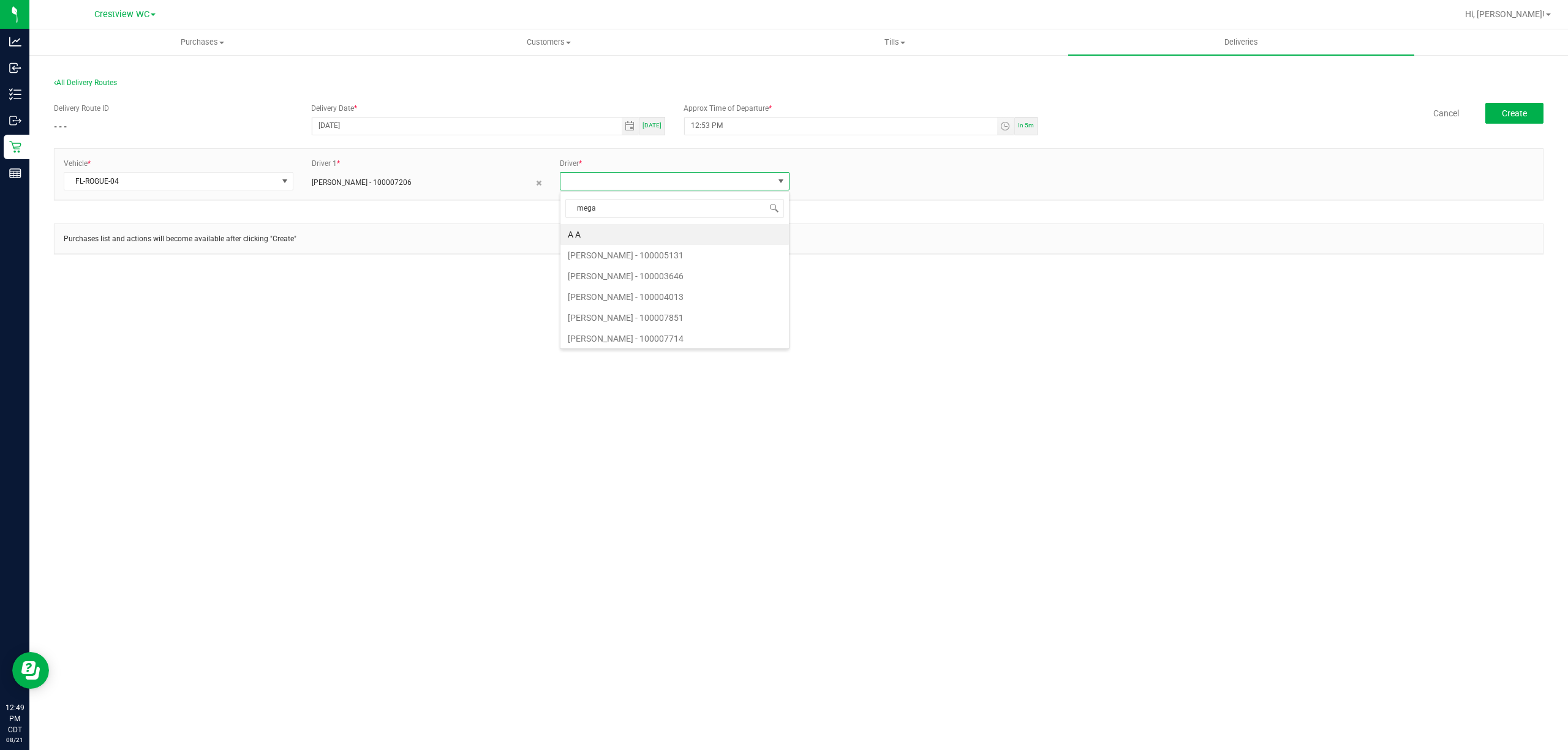
type input "megan"
click at [645, 262] on li "[PERSON_NAME] - 100006162" at bounding box center [675, 255] width 229 height 21
click at [827, 212] on div "Vehicle * FL-ROGUE-04 Driver 1 * [PERSON_NAME] - 100007206 Driver 2 * [PERSON_N…" at bounding box center [799, 181] width 1490 height 65
click at [1513, 116] on span "Create" at bounding box center [1514, 113] width 25 height 9
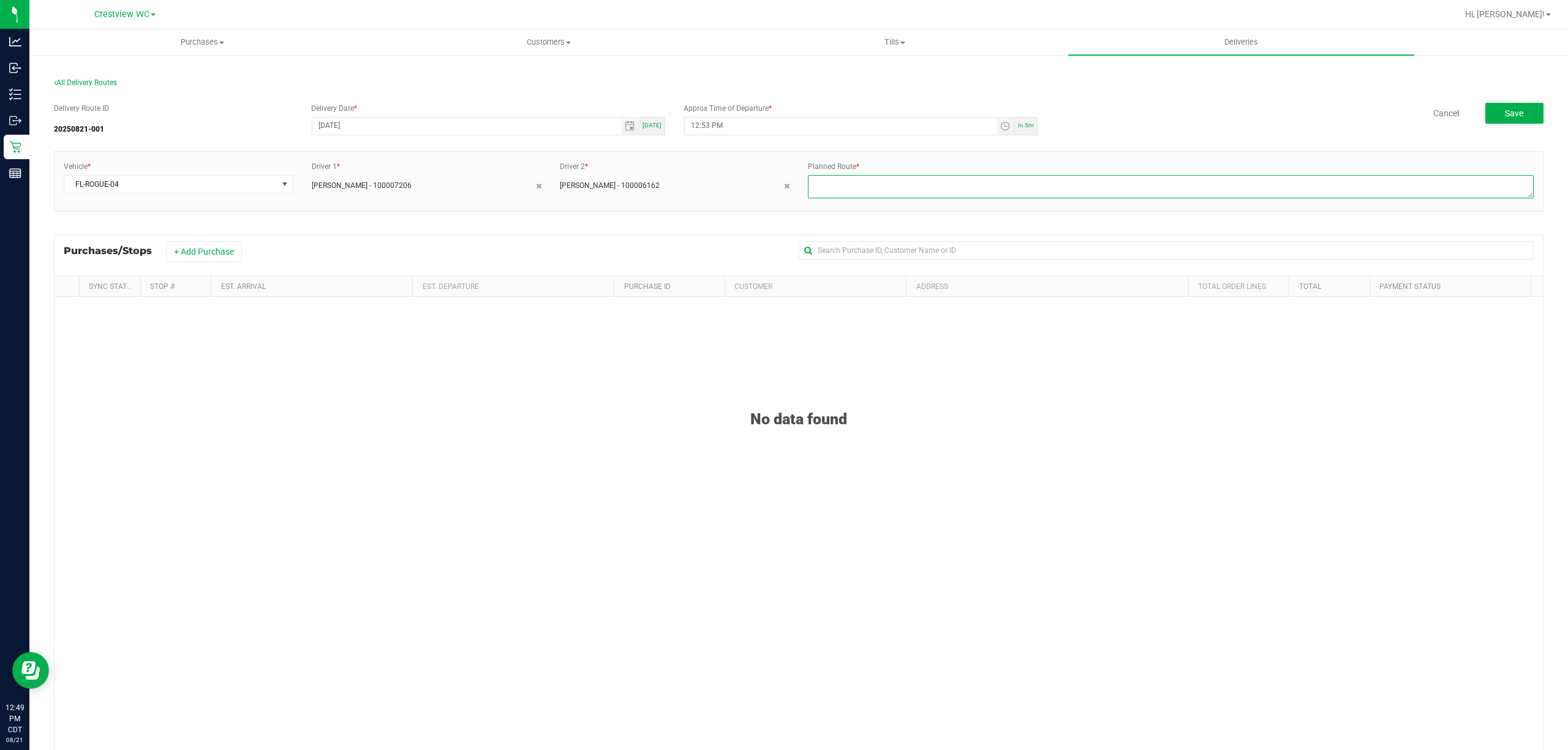
click at [872, 195] on textarea at bounding box center [1171, 186] width 726 height 23
type textarea "a"
click at [238, 259] on button "+ Add Purchase" at bounding box center [204, 252] width 76 height 21
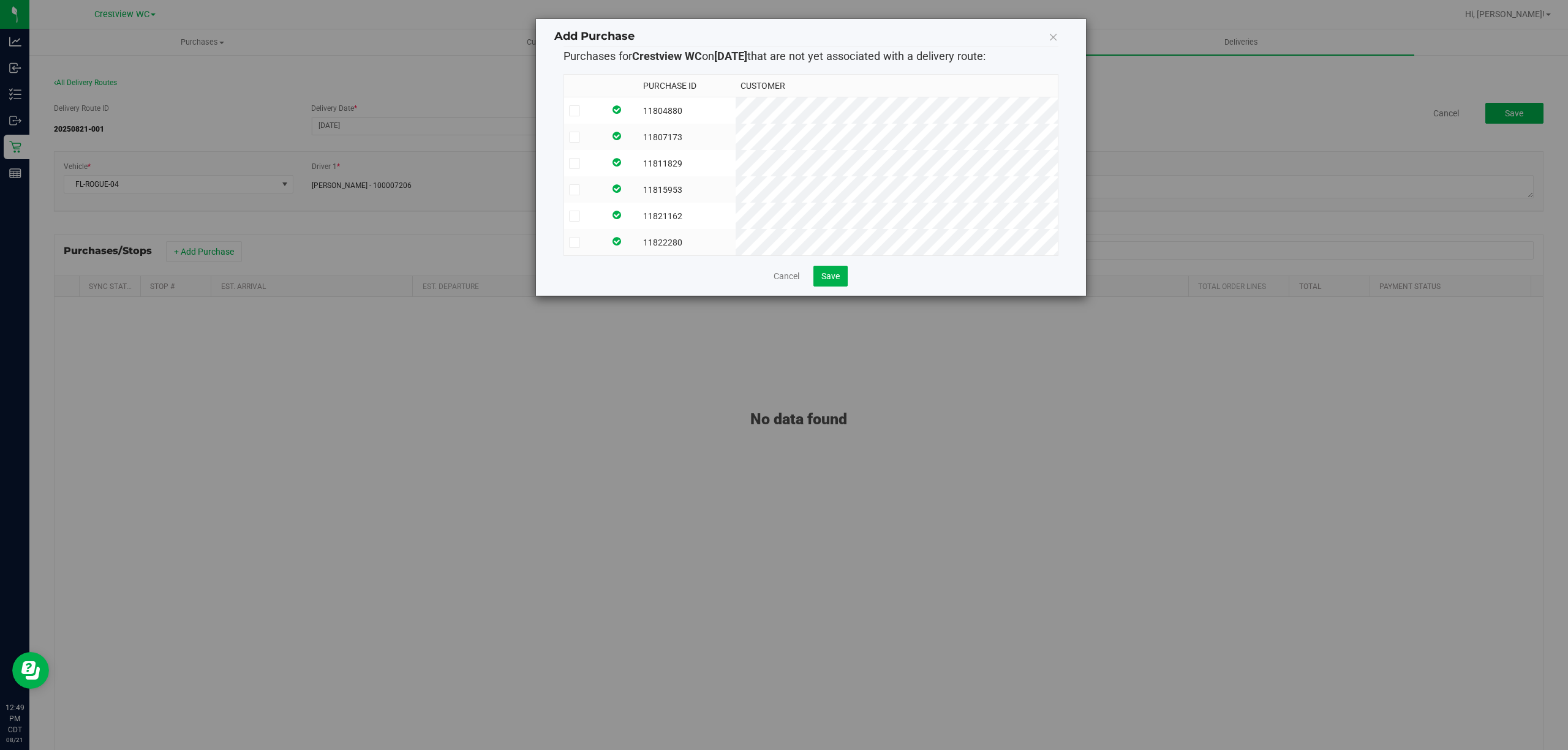
click at [586, 110] on label at bounding box center [585, 111] width 32 height 11
click at [0, 0] on input "checkbox" at bounding box center [0, 0] width 0 height 0
click at [588, 140] on label at bounding box center [585, 137] width 32 height 11
click at [0, 0] on input "checkbox" at bounding box center [0, 0] width 0 height 0
click at [587, 167] on label at bounding box center [585, 163] width 32 height 11
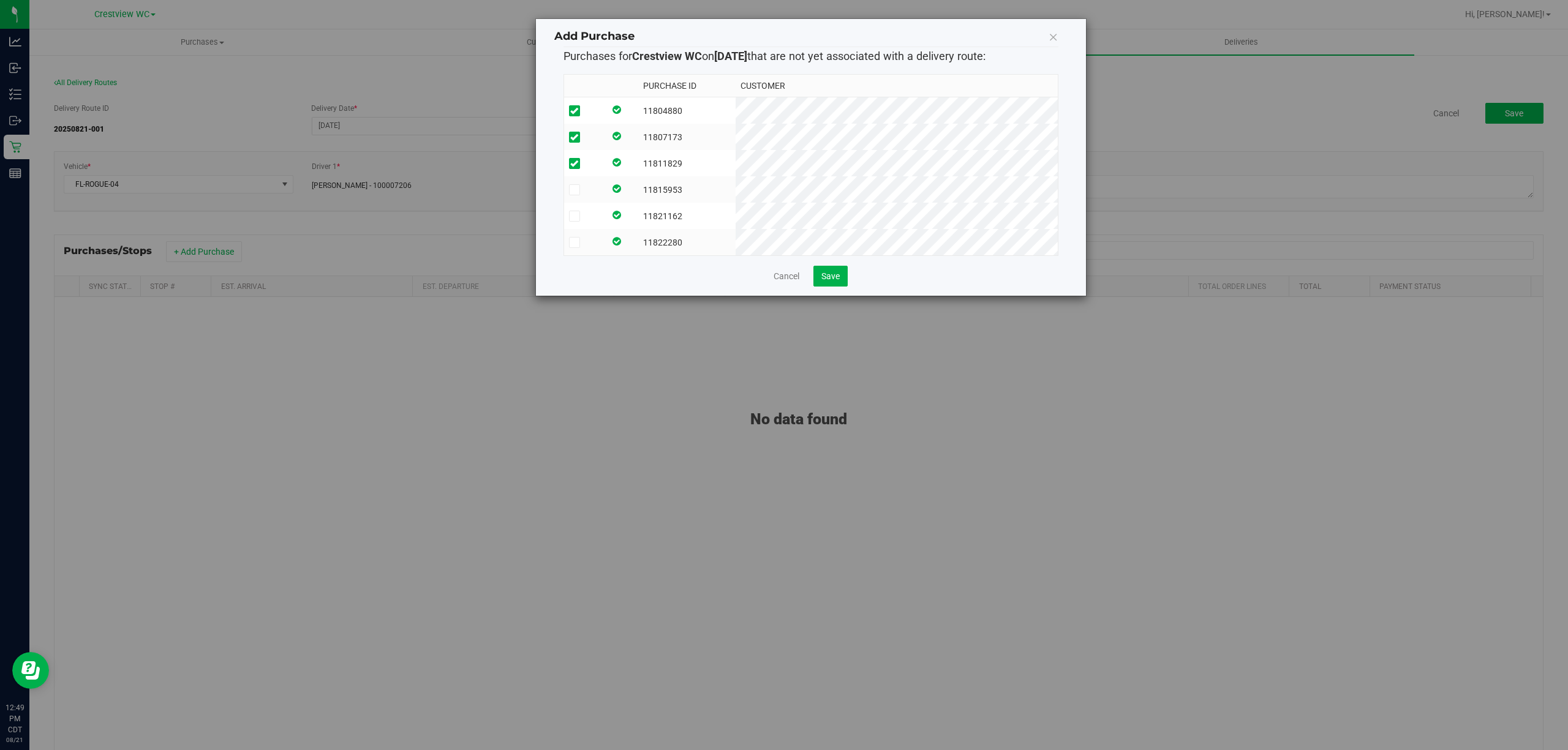
click at [0, 0] on input "checkbox" at bounding box center [0, 0] width 0 height 0
click at [596, 199] on td at bounding box center [585, 189] width 41 height 26
click at [593, 226] on td at bounding box center [585, 215] width 41 height 26
click at [601, 243] on label at bounding box center [585, 242] width 32 height 11
click at [0, 0] on input "checkbox" at bounding box center [0, 0] width 0 height 0
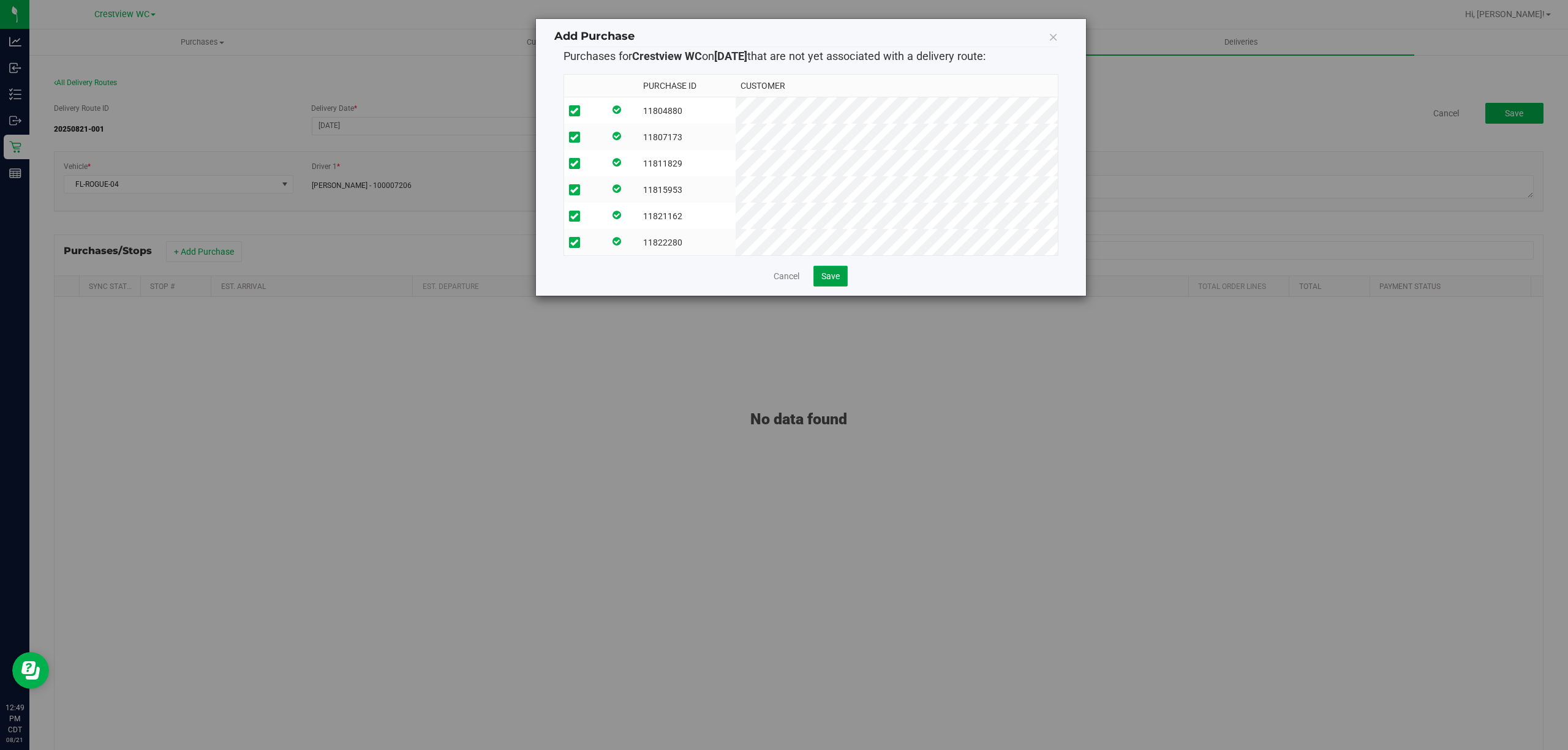
click at [825, 282] on button "Save" at bounding box center [830, 276] width 34 height 21
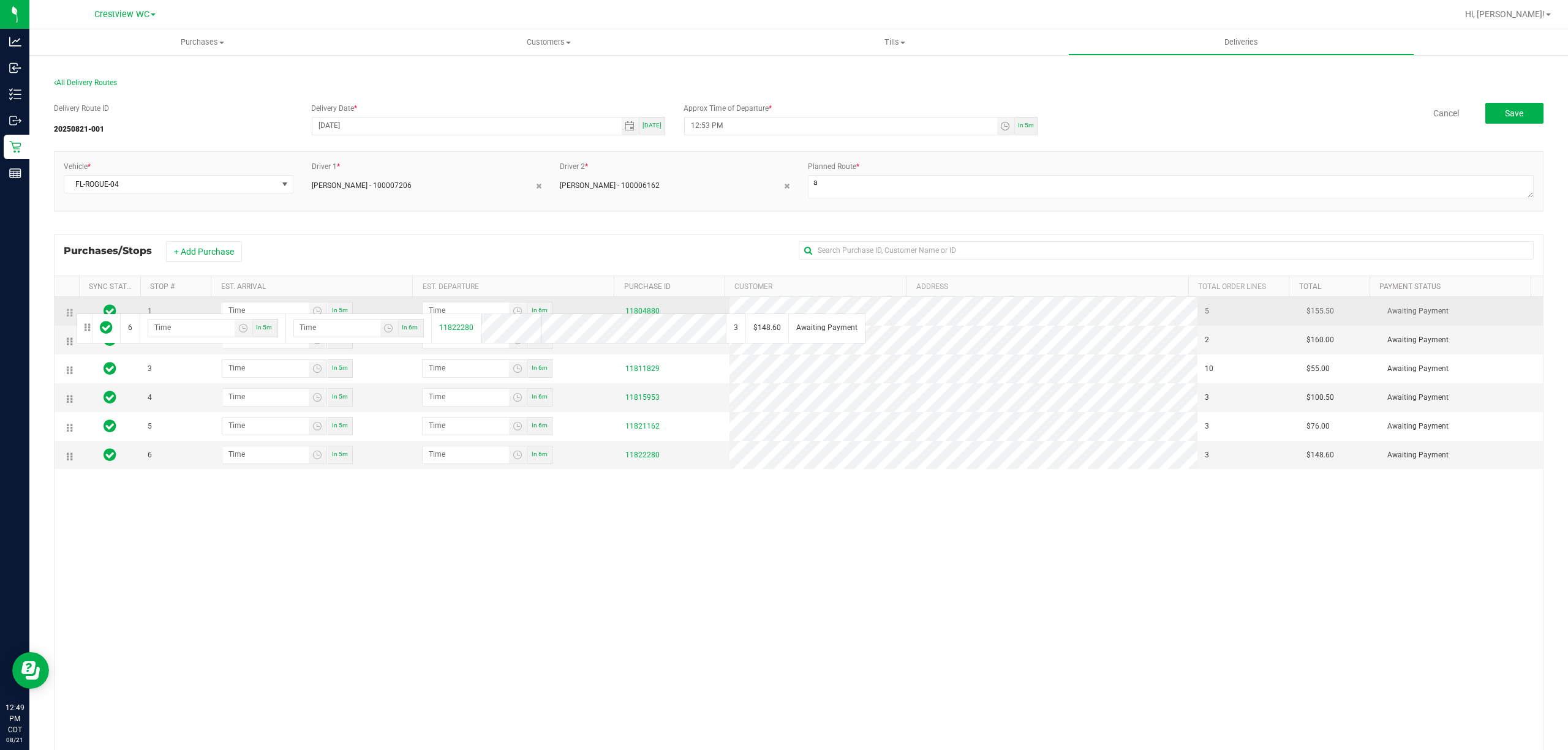
drag, startPoint x: 69, startPoint y: 464, endPoint x: 75, endPoint y: 312, distance: 152.1
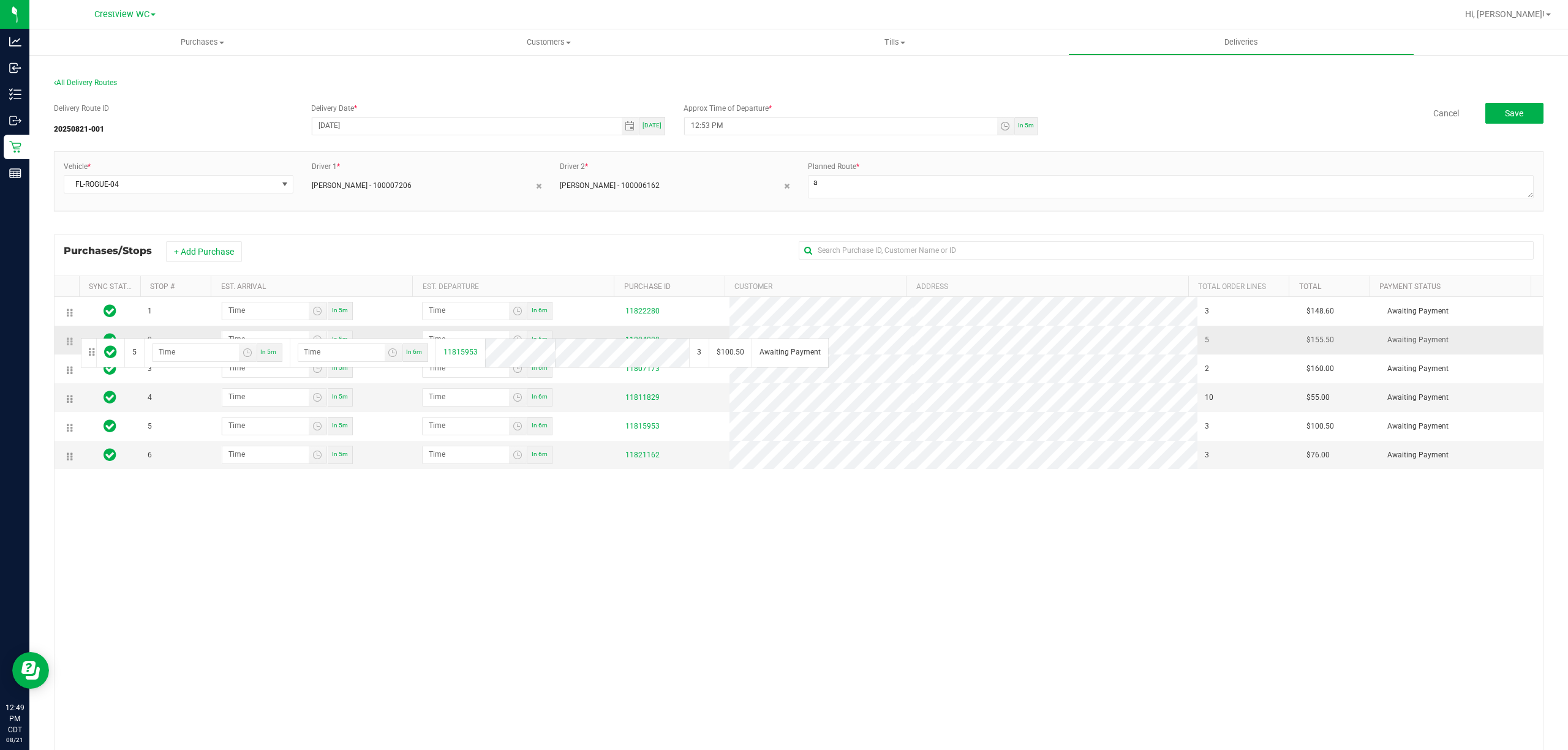
drag, startPoint x: 67, startPoint y: 431, endPoint x: 79, endPoint y: 336, distance: 95.8
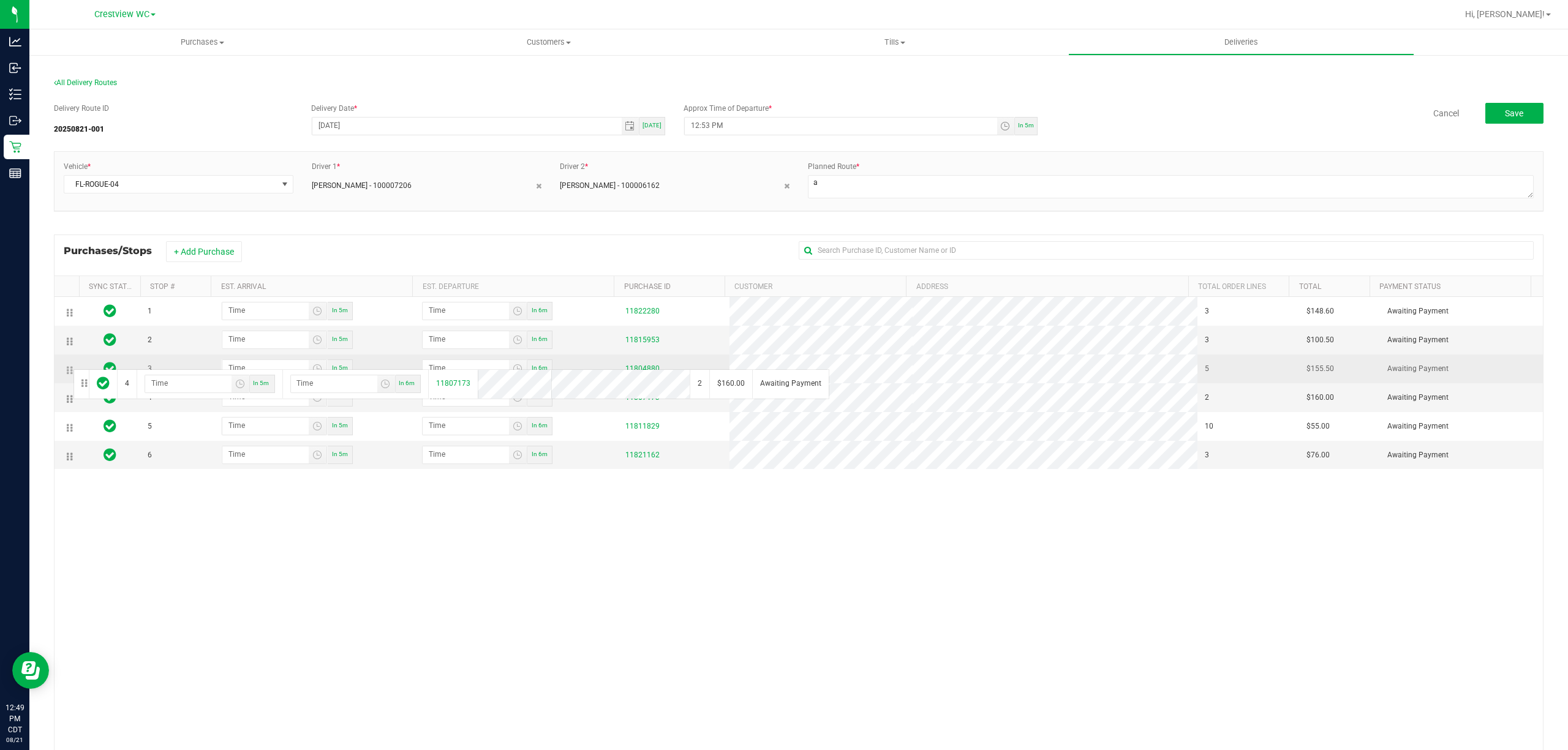
drag, startPoint x: 69, startPoint y: 402, endPoint x: 71, endPoint y: 368, distance: 34.1
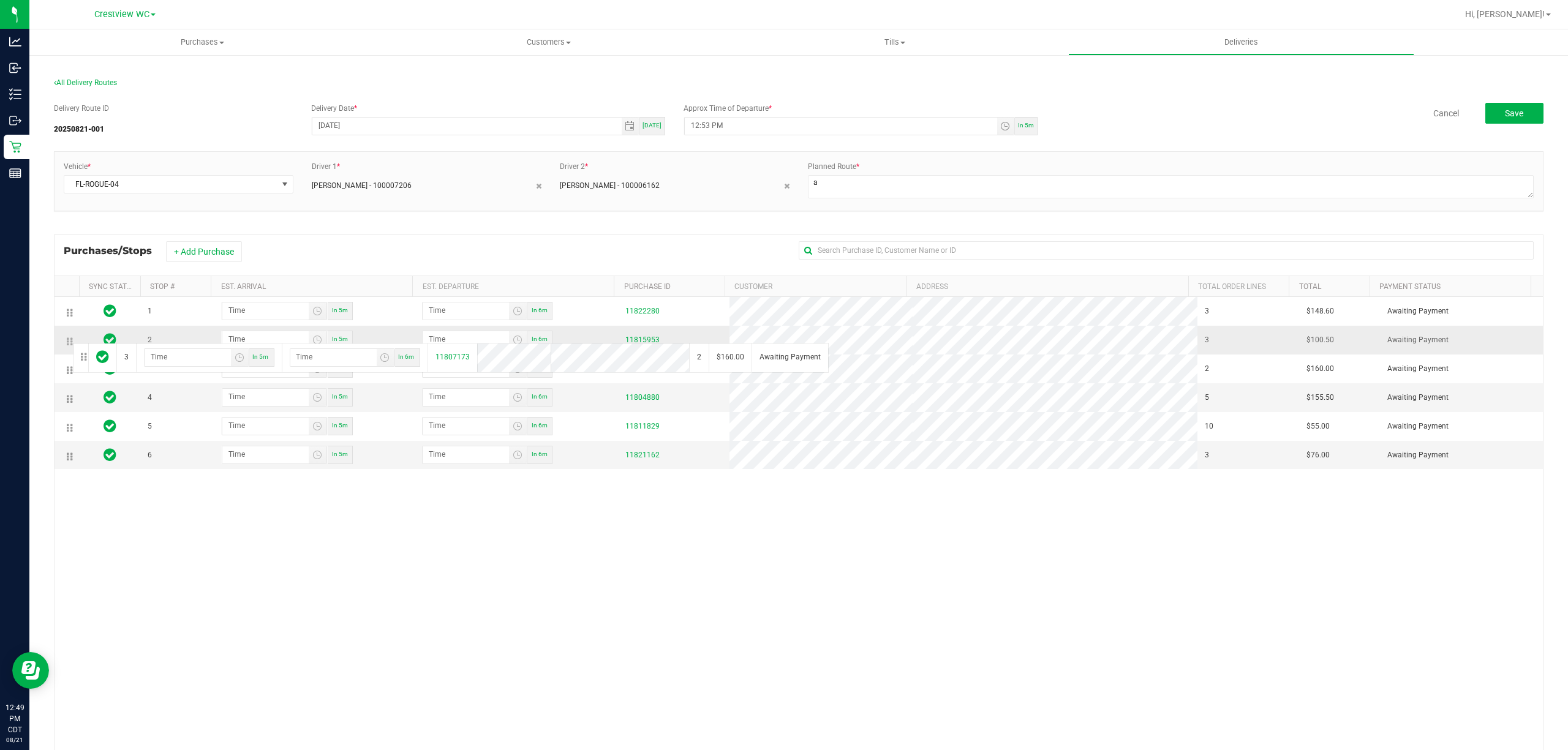
drag, startPoint x: 69, startPoint y: 375, endPoint x: 71, endPoint y: 341, distance: 34.1
drag, startPoint x: 69, startPoint y: 434, endPoint x: 74, endPoint y: 402, distance: 32.4
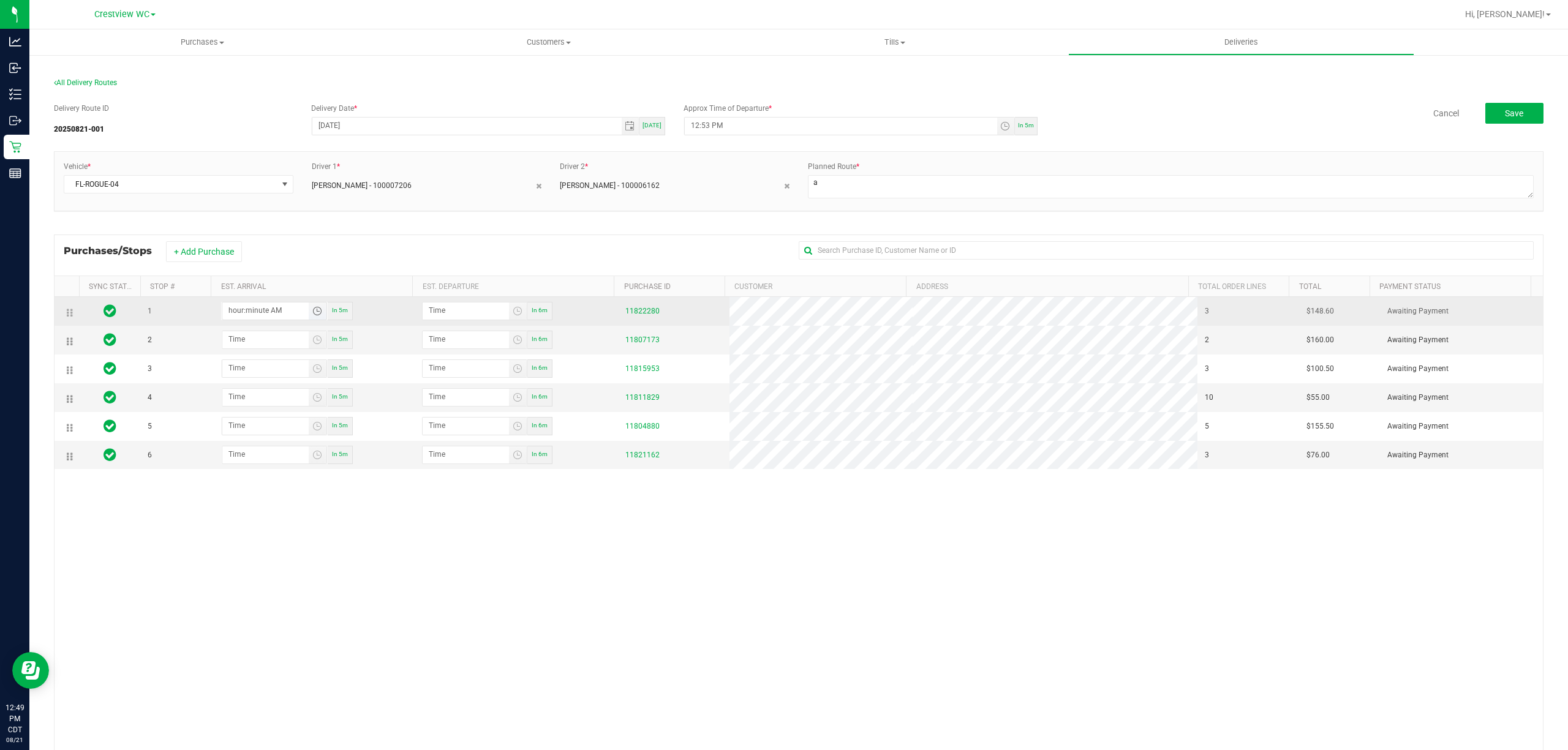
click at [275, 317] on input "hour:minute AM" at bounding box center [265, 309] width 86 height 15
type input "1:01 AM"
type input "1:02 AM"
type input "1:15 AM"
type input "1:16 AM"
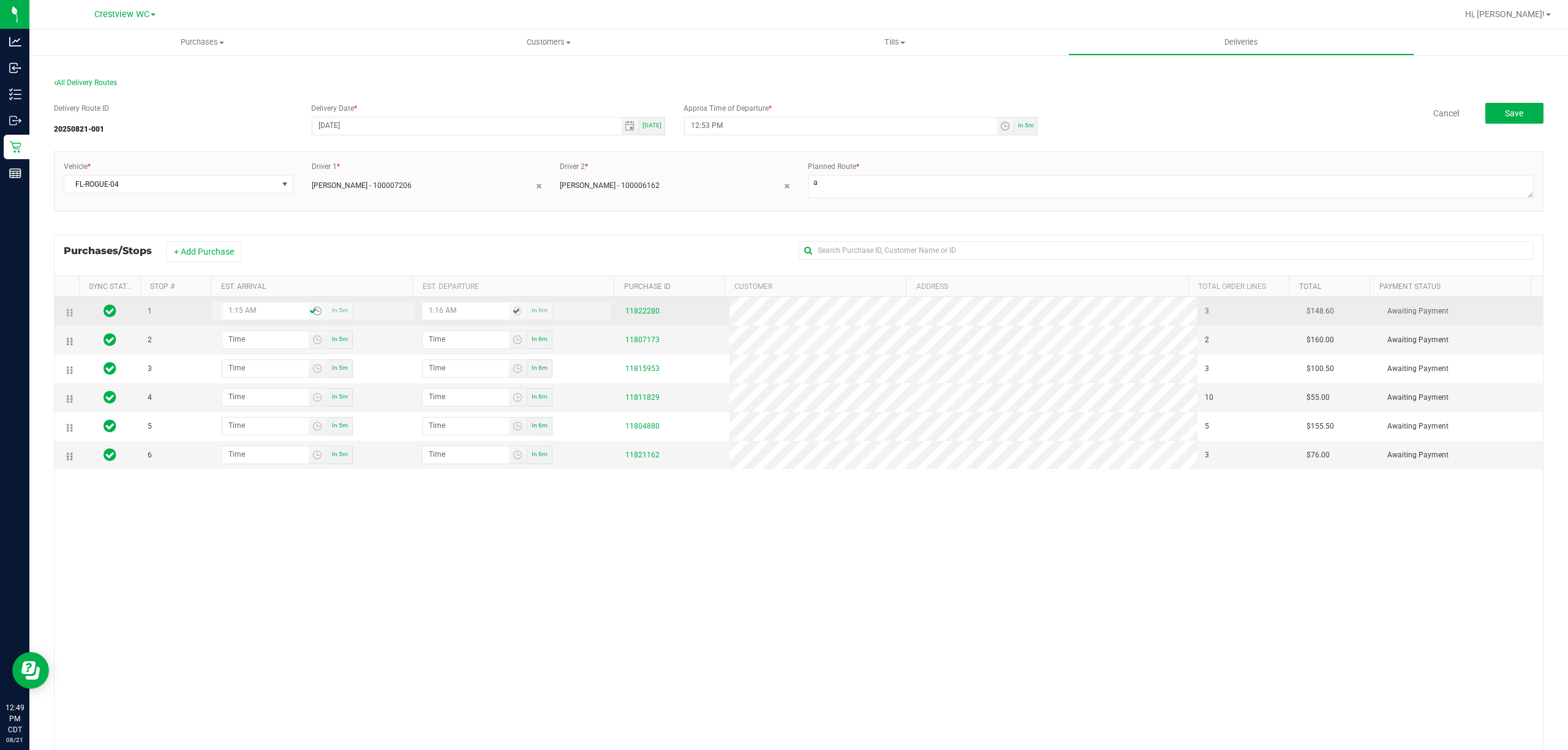
type input "1:15 PM"
type input "1:16 PM"
type input "1:15 PM"
type input "1:03 AM"
type input "1:04 AM"
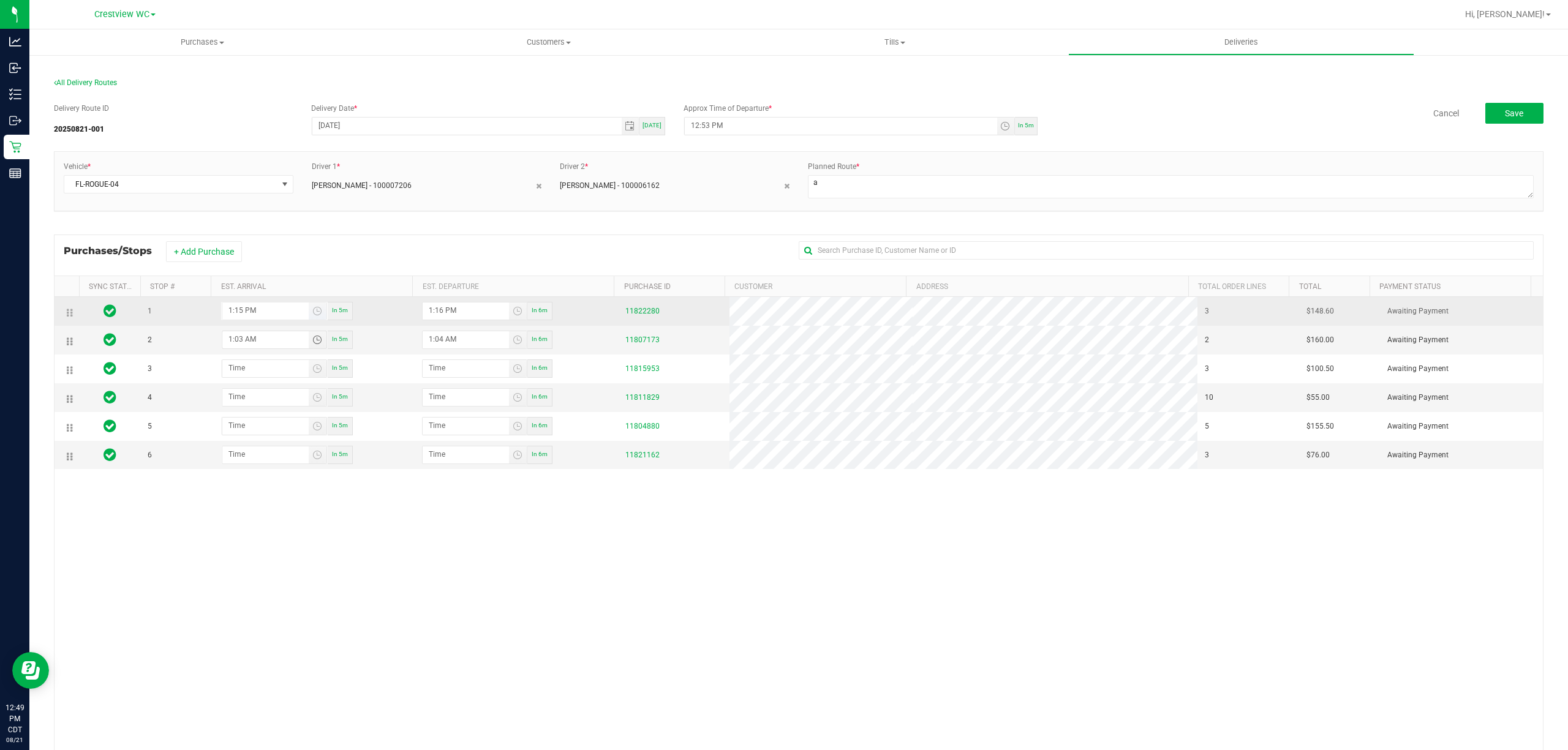
type input "1:30 AM"
type input "1:31 AM"
type input "1:30 PM"
type input "1:31 PM"
type input "1:30 PM"
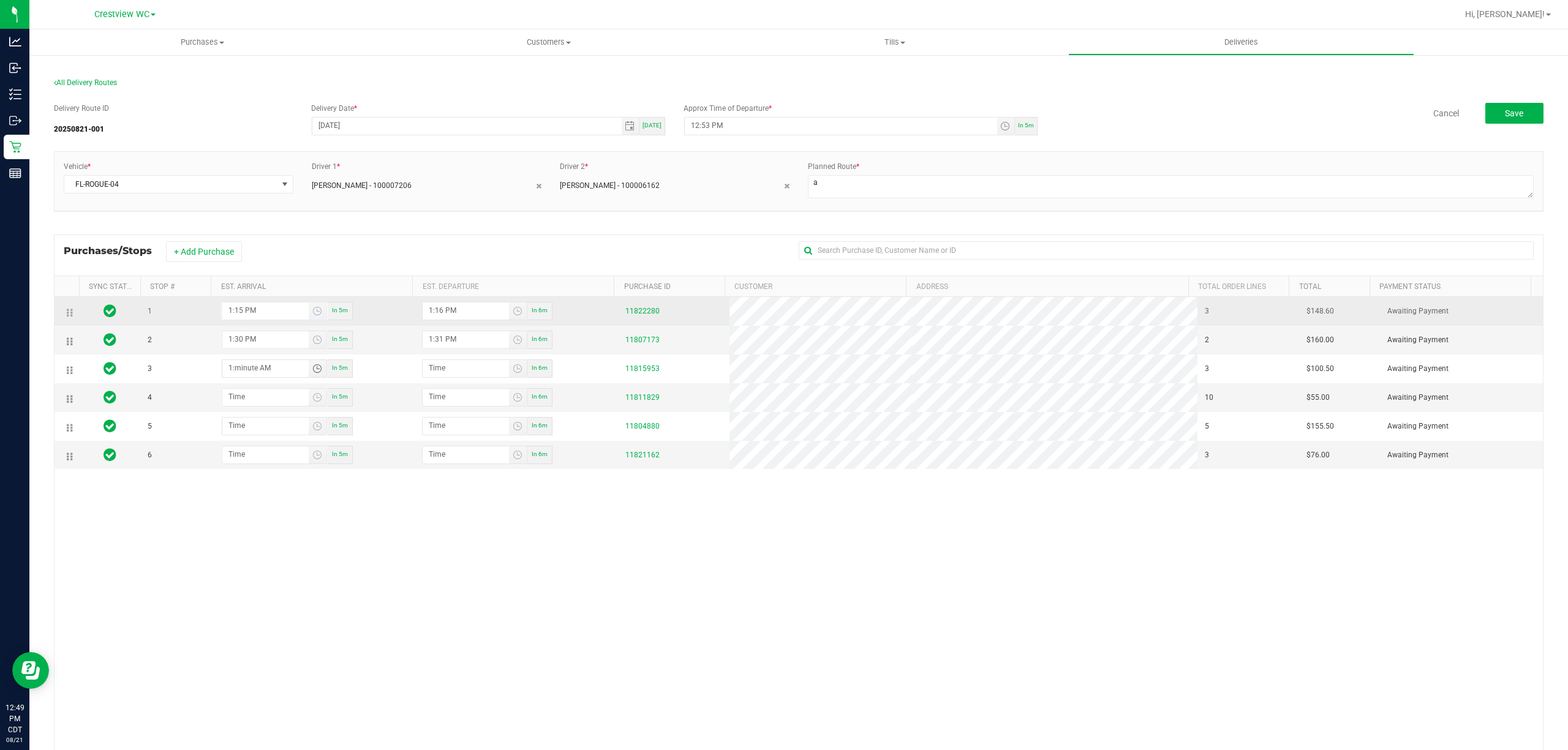
type input "1:04 AM"
type input "1:05 AM"
type input "1:45 AM"
type input "1:46 AM"
type input "1:45 PM"
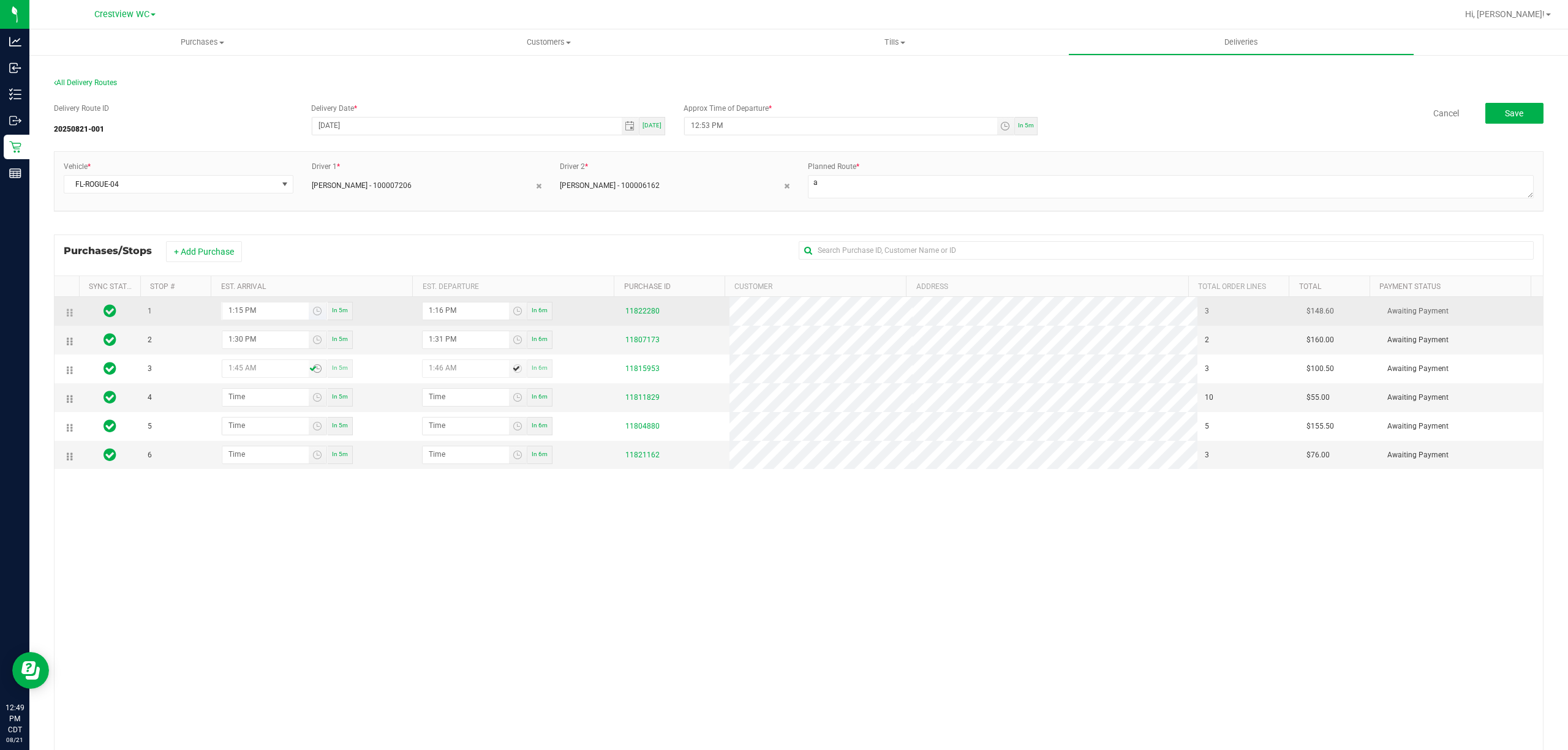
type input "1:46 PM"
type input "1:45 PM"
type input "2:01 AM"
type input "2:02 AM"
type input "2:15 AM"
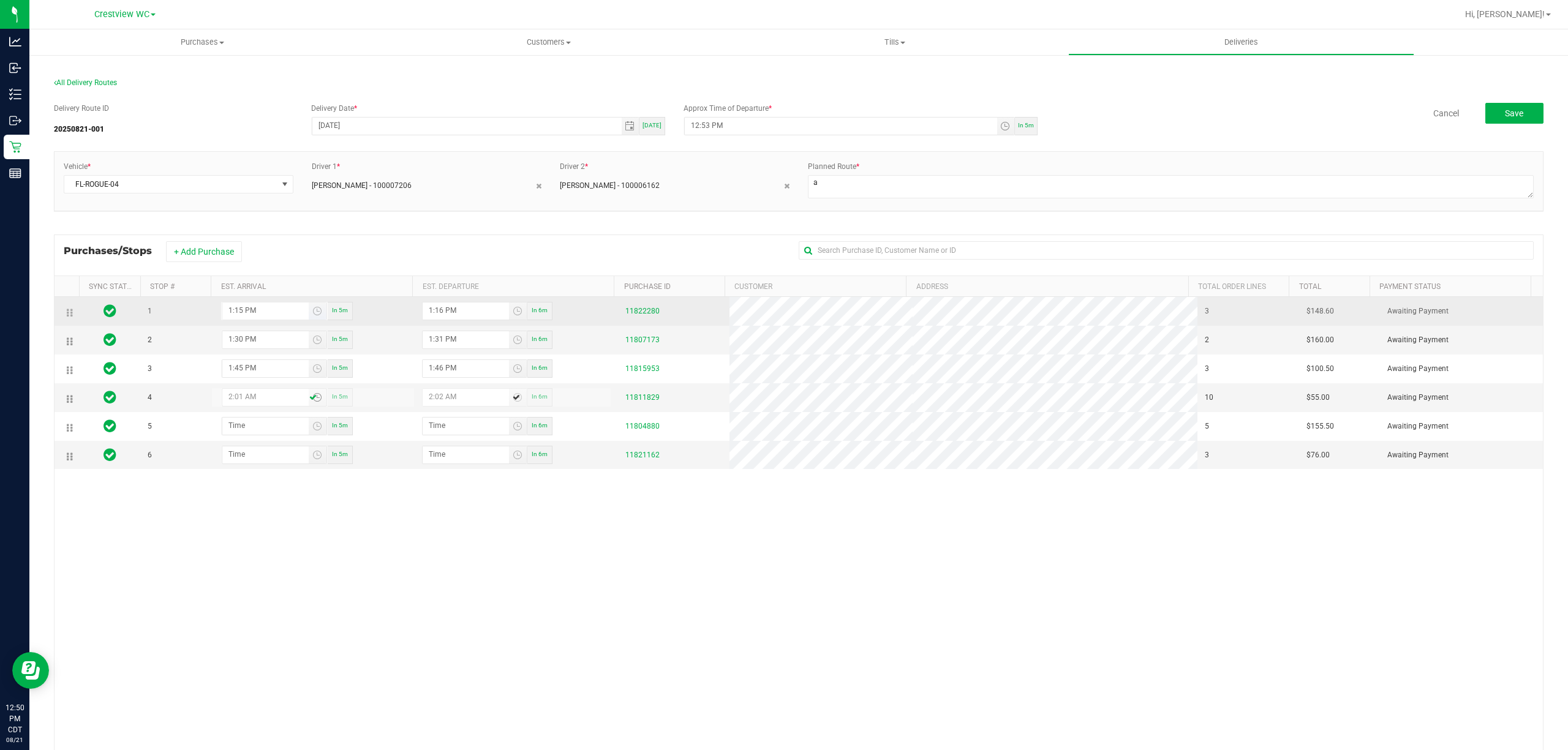
type input "2:16 AM"
type input "2:15 PM"
type input "2:16 PM"
type input "2:15 PM"
type input "3:00 AM"
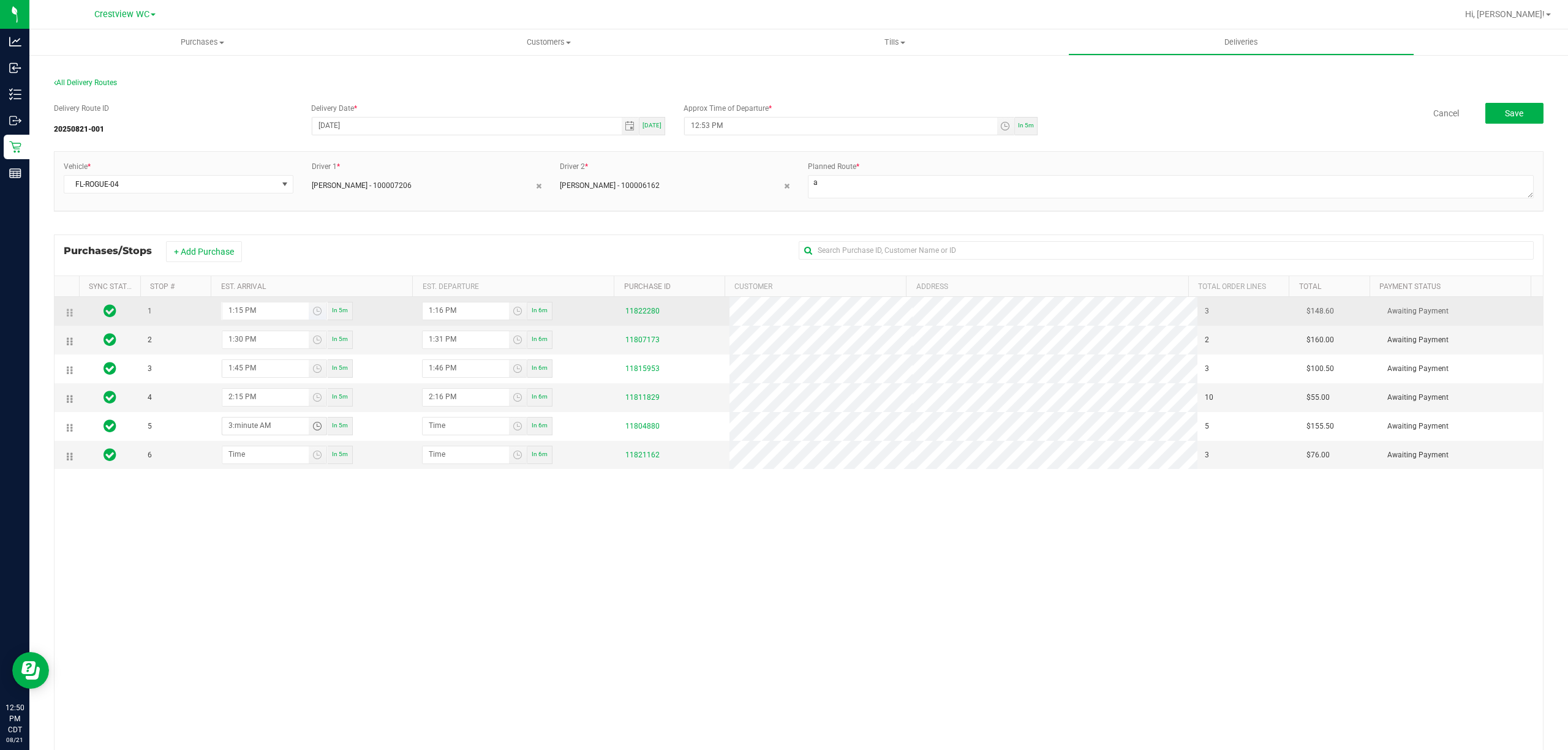
type input "3:01 AM"
type input "3:00 PM"
type input "3:01 PM"
type input "3:00 PM"
type input "3:01 AM"
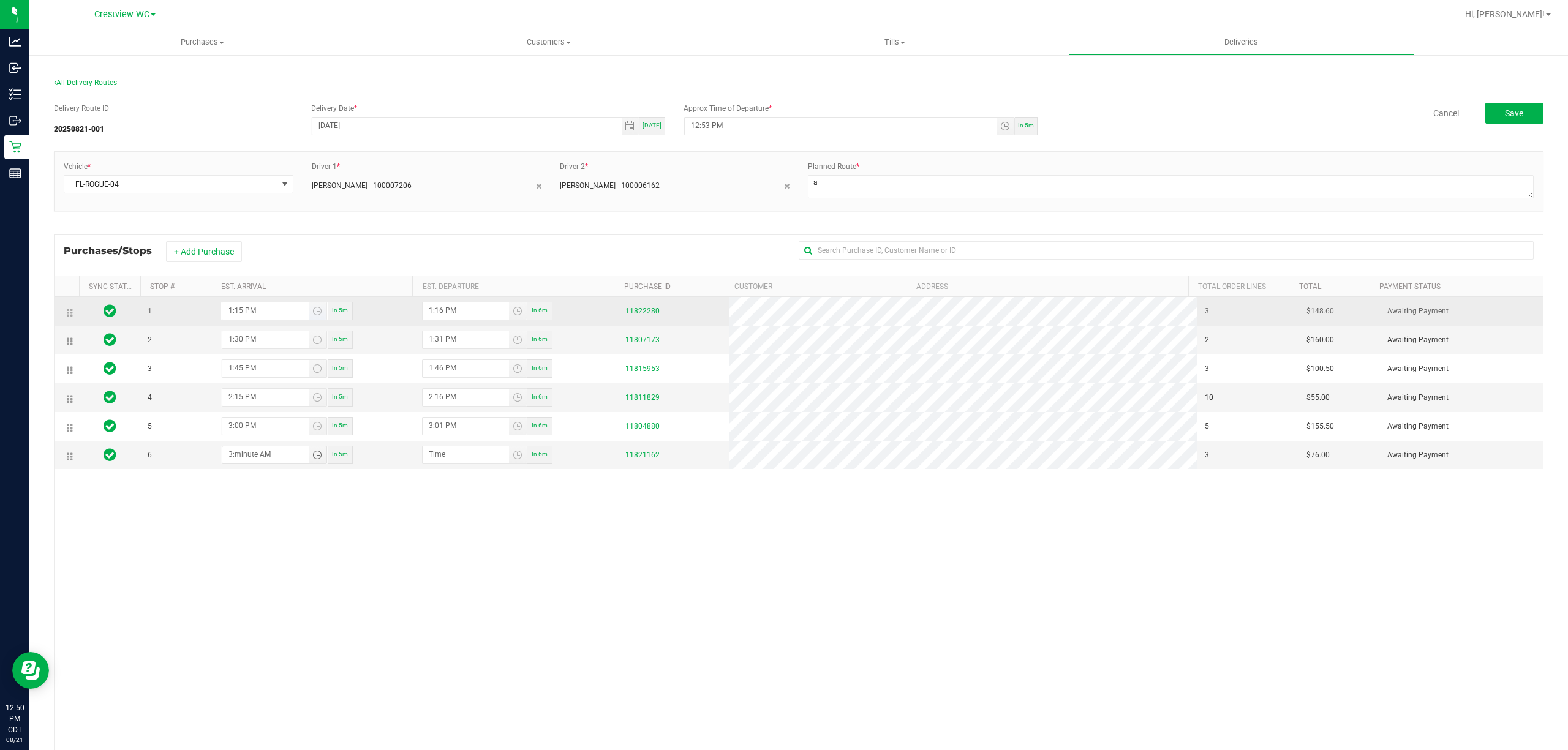
type input "3:02 AM"
type input "3:15 AM"
type input "3:16 AM"
type input "3:15 PM"
type input "3:16 PM"
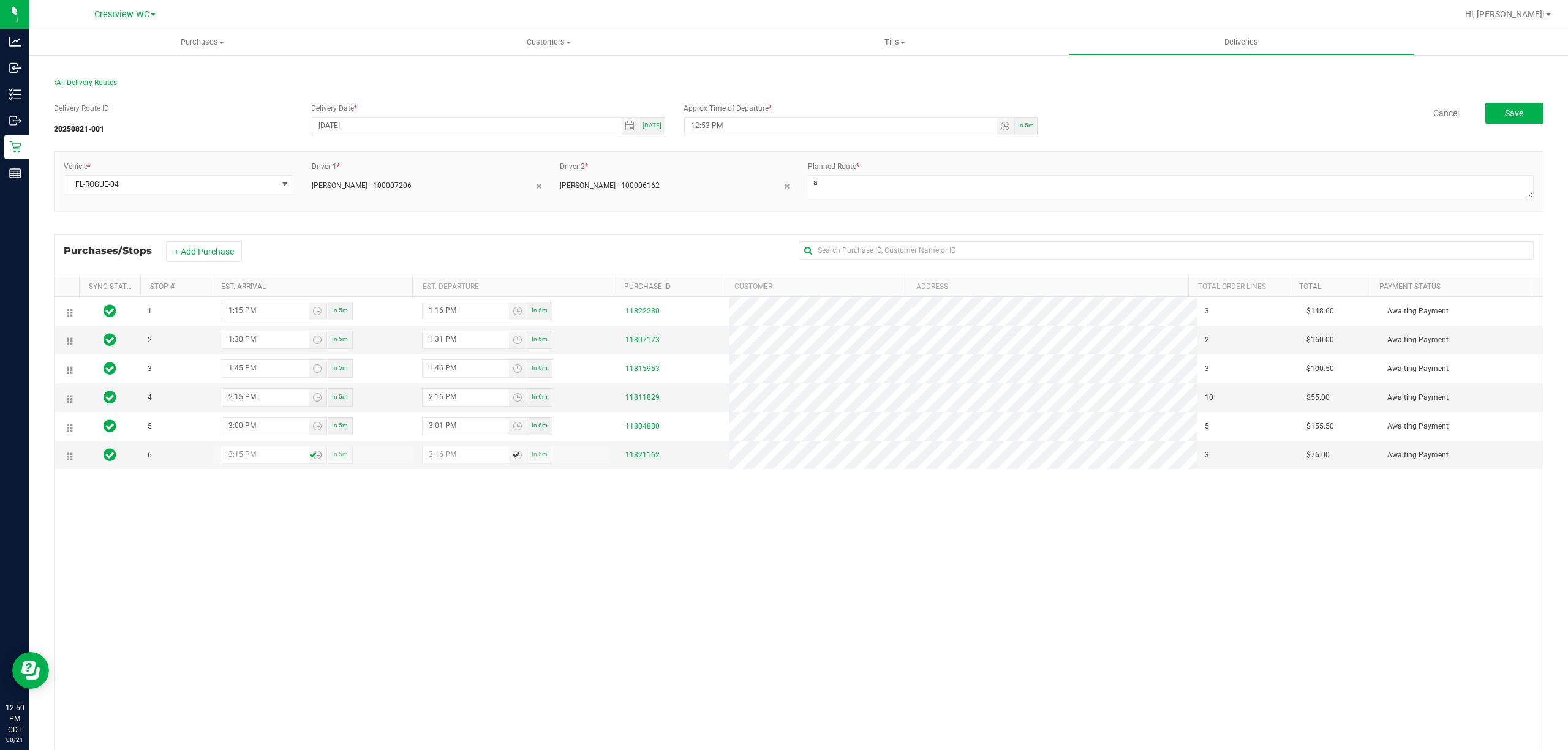
type input "3:15 PM"
click at [475, 588] on div "1 1:15 PM In 5m 1:16 PM In 6m 11822280 3 $148.60 Awaiting Payment 2 1:30 PM In …" at bounding box center [799, 532] width 1488 height 472
click at [1525, 114] on button "Save" at bounding box center [1514, 113] width 58 height 21
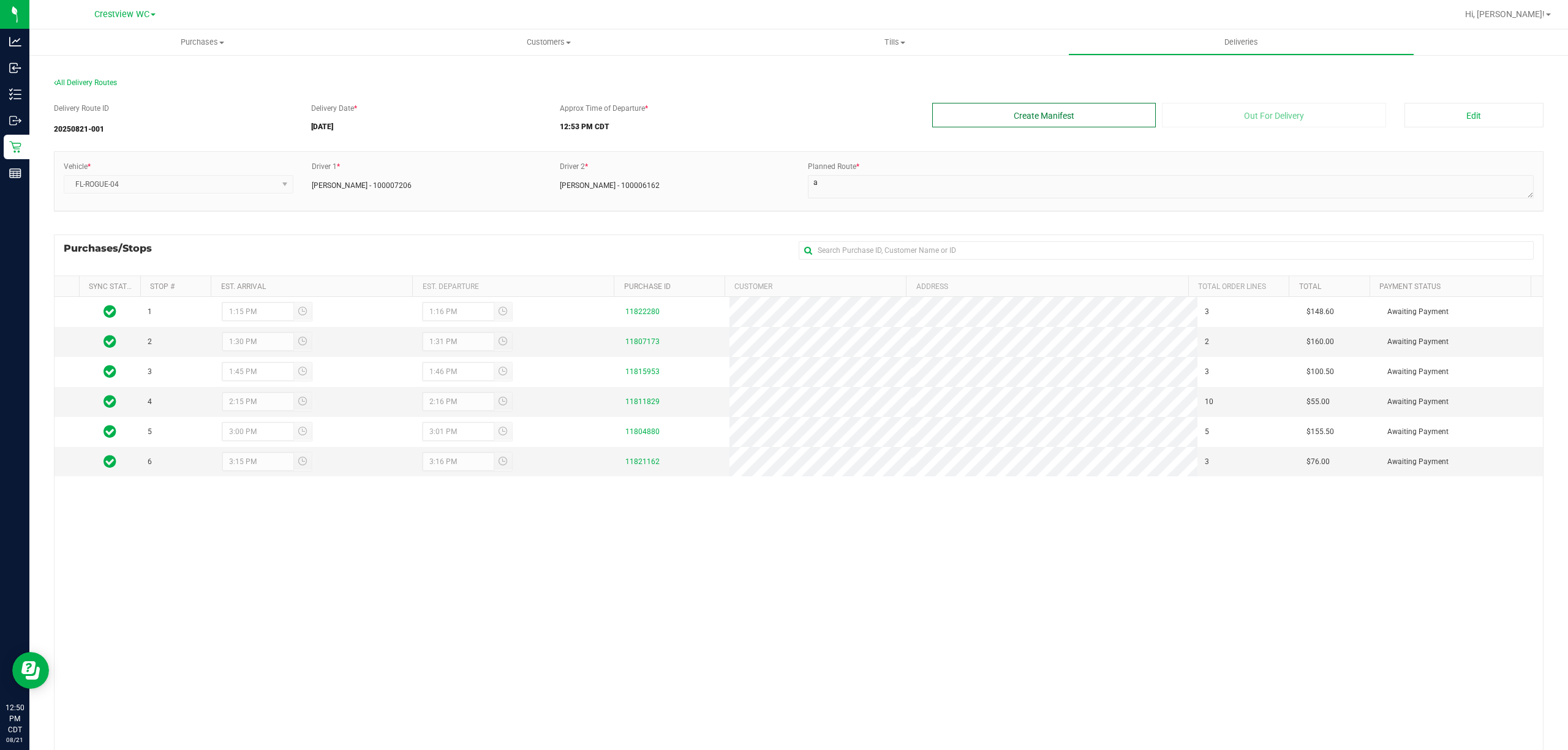
click at [1044, 116] on button "Create Manifest" at bounding box center [1044, 114] width 224 height 24
click at [1323, 116] on button "Out For Delivery" at bounding box center [1274, 114] width 224 height 24
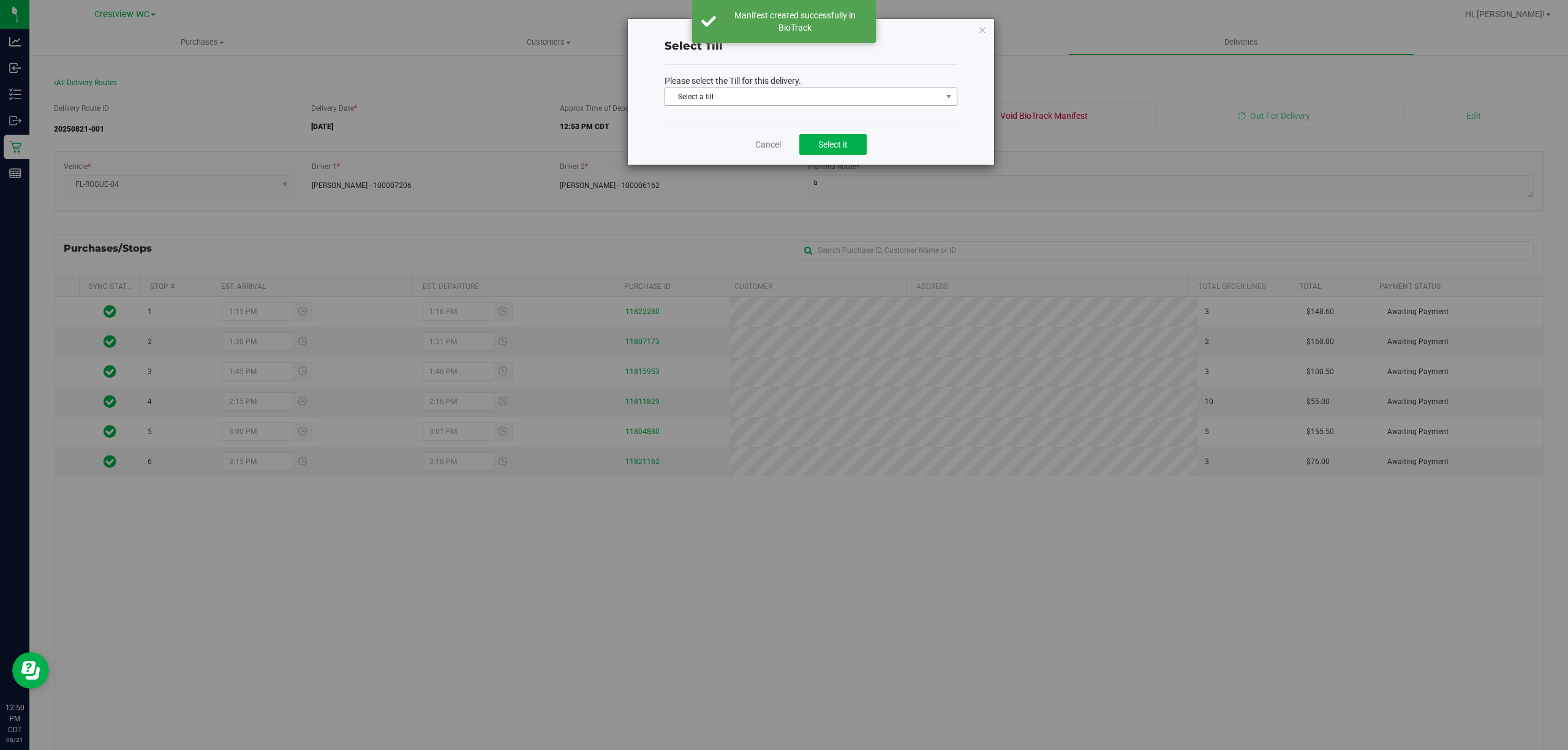
click at [743, 96] on span "Select a till" at bounding box center [803, 97] width 276 height 17
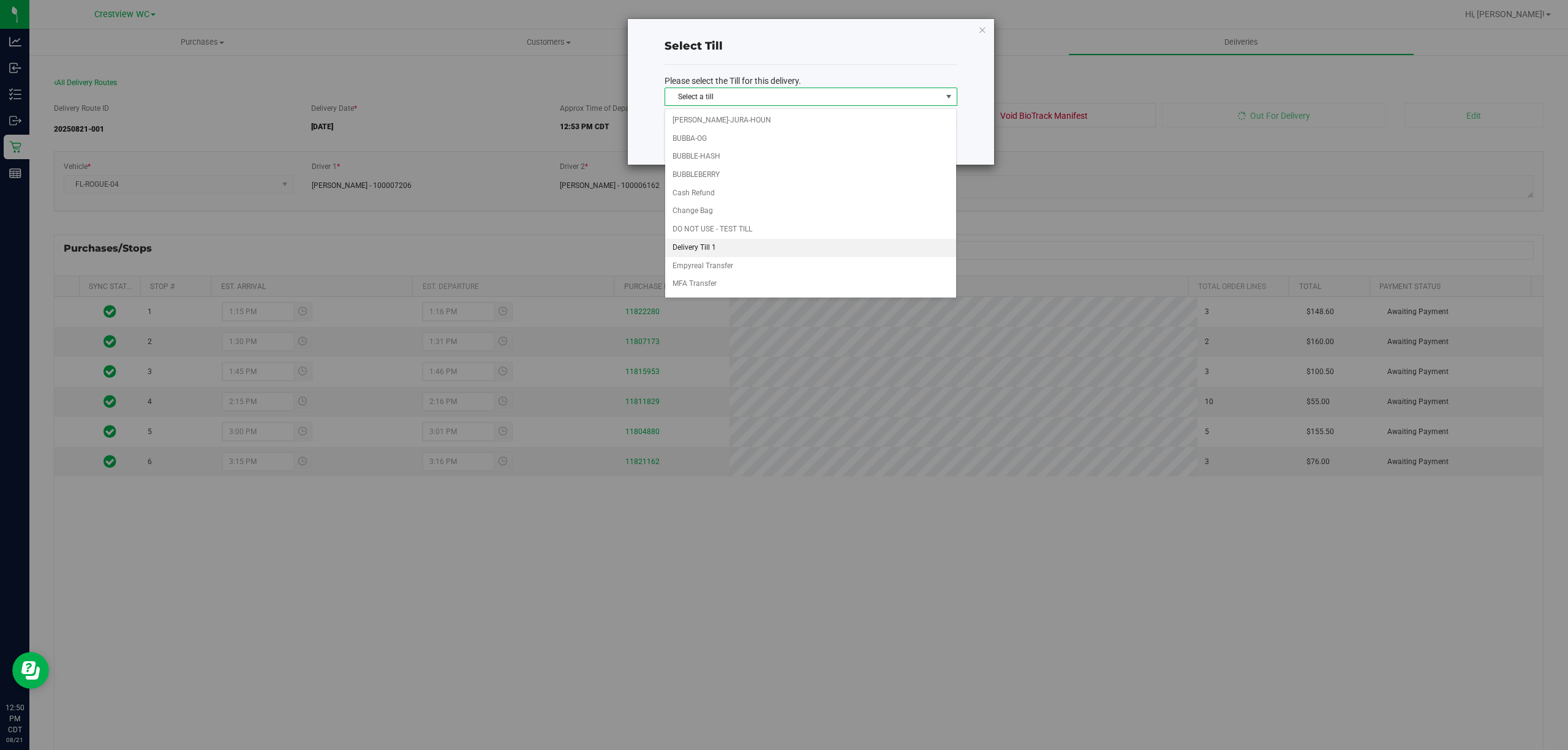
click at [743, 250] on li "Delivery Till 1" at bounding box center [810, 248] width 291 height 18
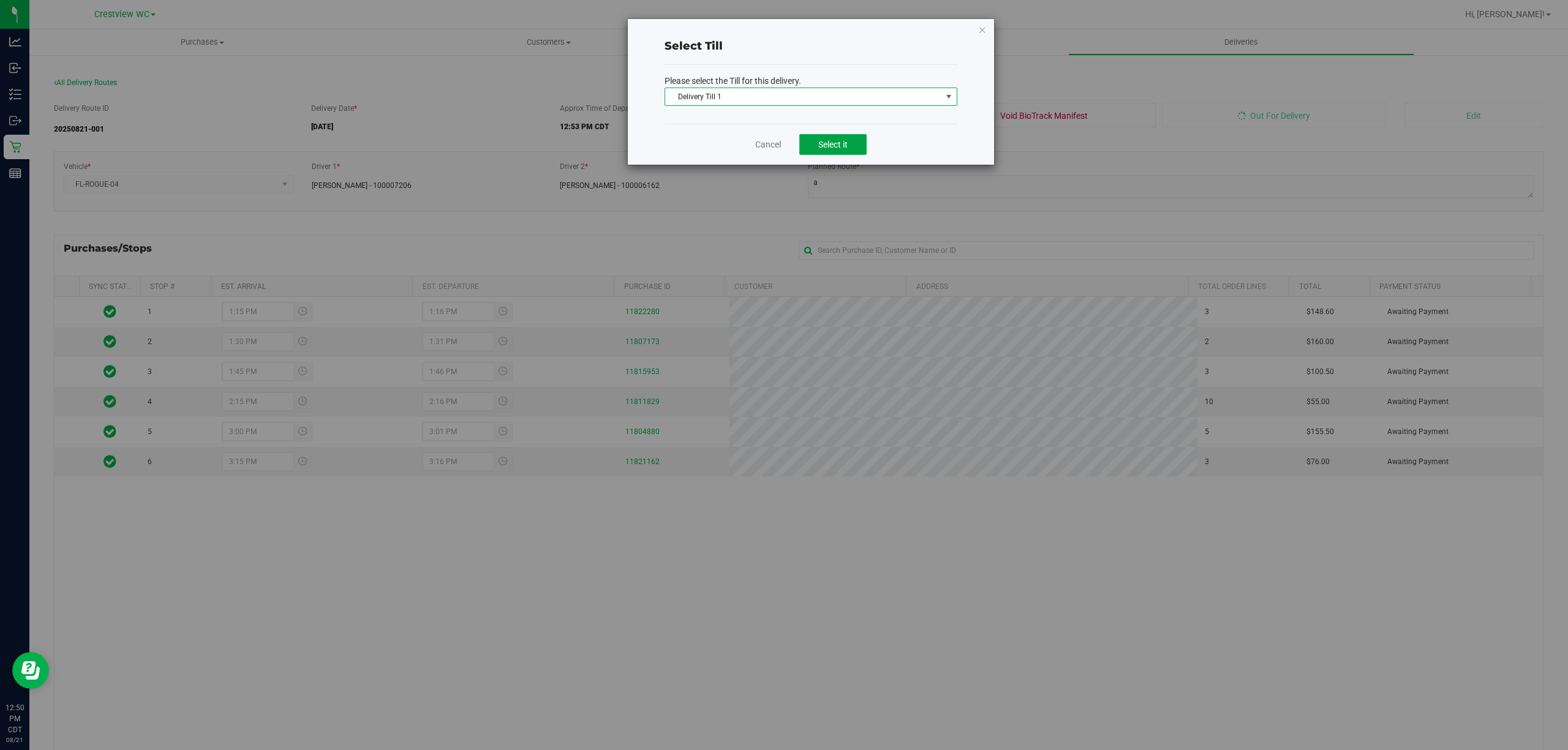
click at [822, 140] on span "Select it" at bounding box center [833, 144] width 29 height 9
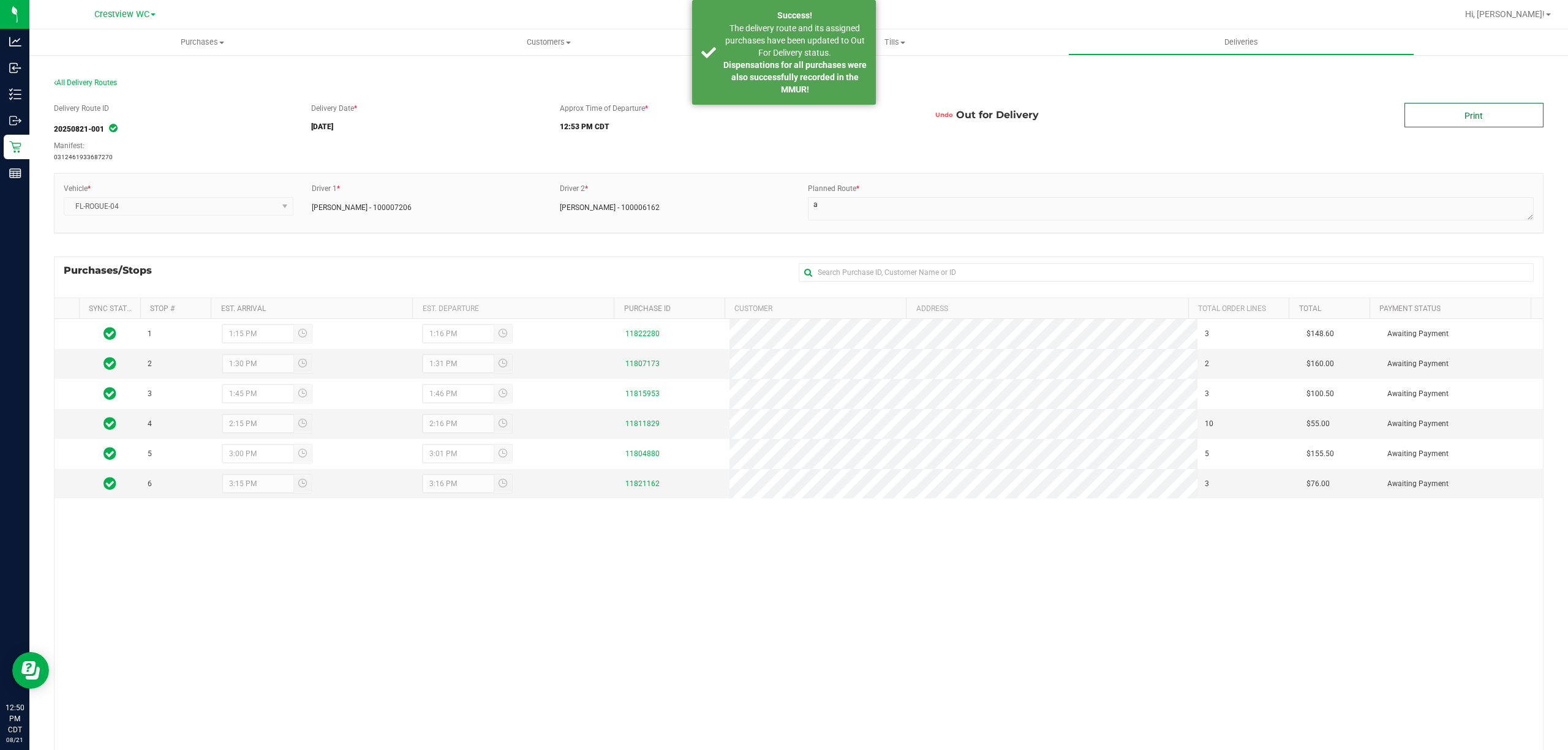
click at [1466, 119] on link "Print" at bounding box center [1474, 114] width 139 height 24
click at [758, 60] on strong "Dispensations for all purchases were also successfully recorded in the MMUR!" at bounding box center [795, 76] width 144 height 34
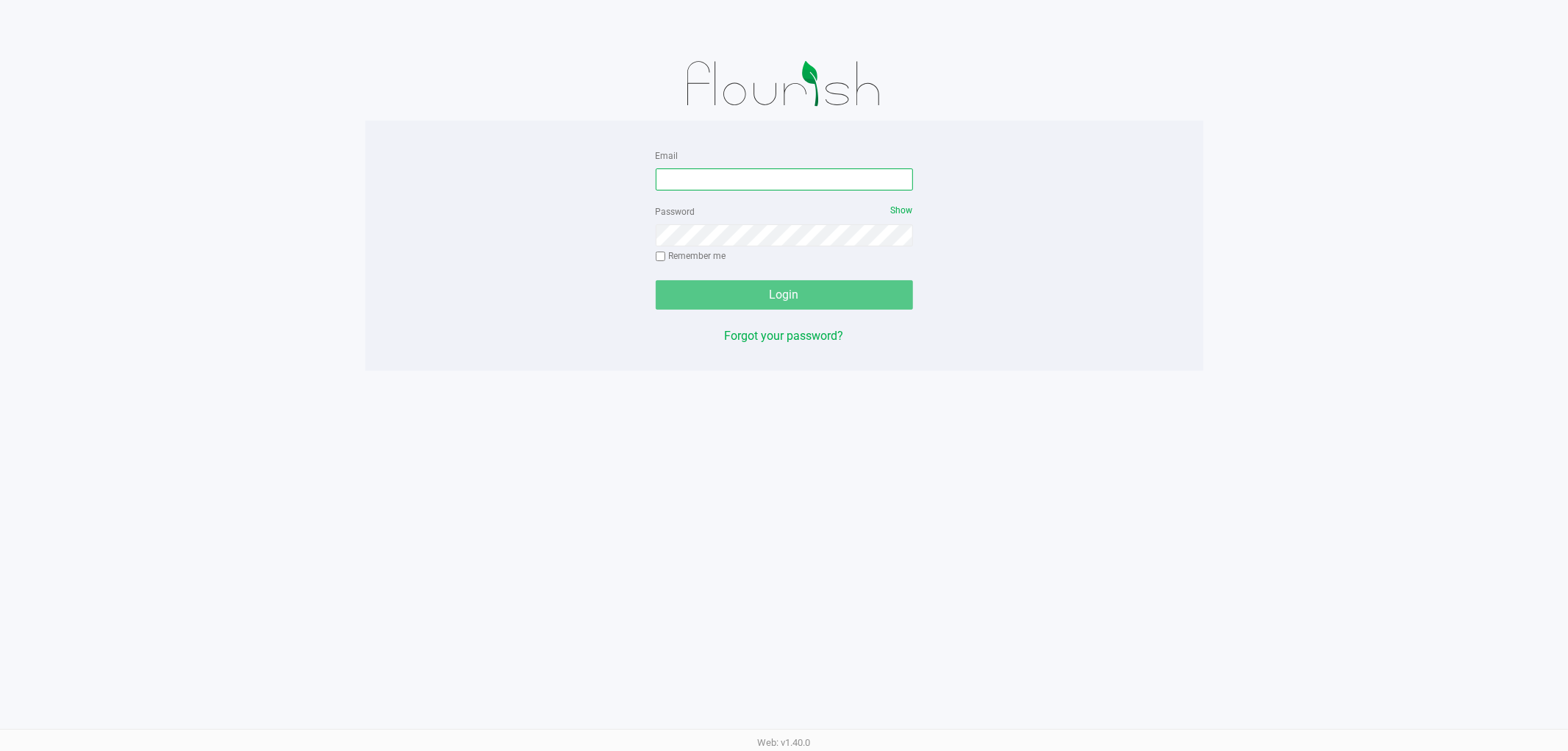
click at [747, 174] on input "Email" at bounding box center [784, 179] width 258 height 22
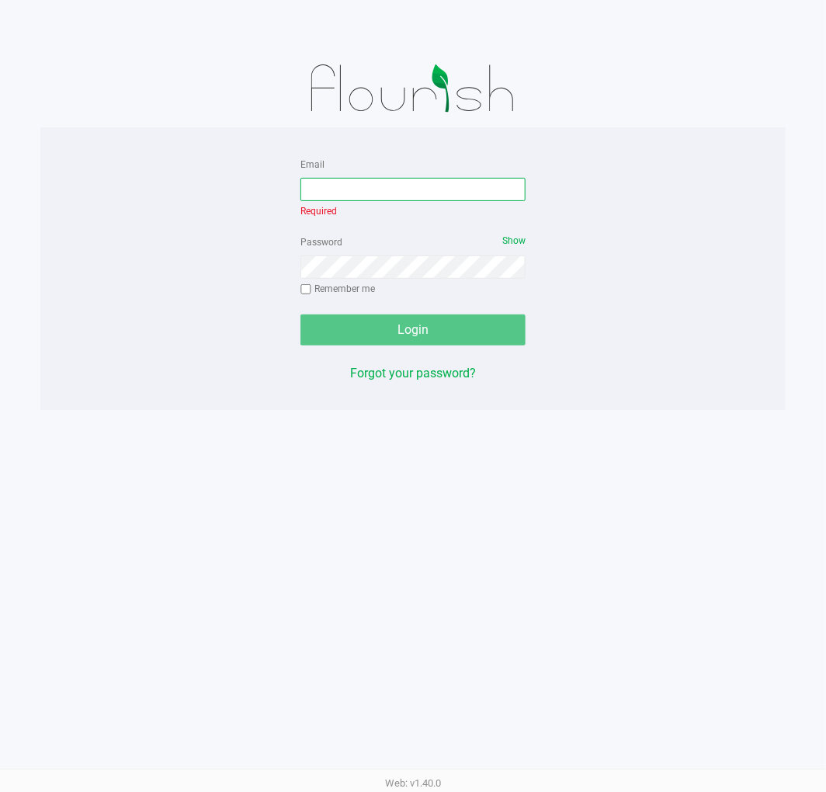
click at [382, 186] on input "Email" at bounding box center [412, 189] width 225 height 23
type input "[EMAIL_ADDRESS][DOMAIN_NAME]"
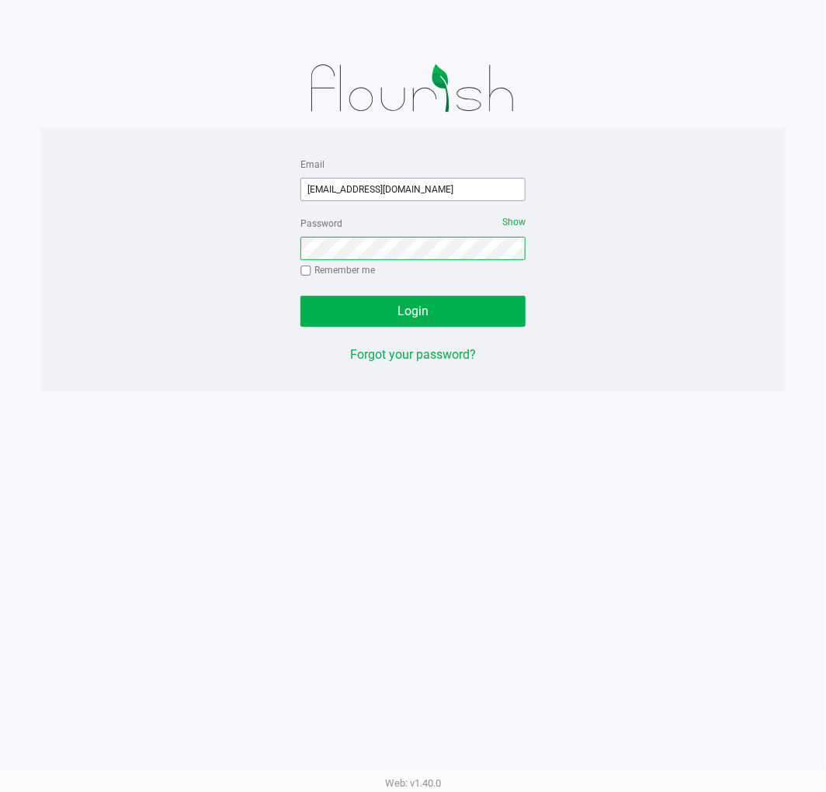
click at [300, 296] on button "Login" at bounding box center [412, 311] width 225 height 31
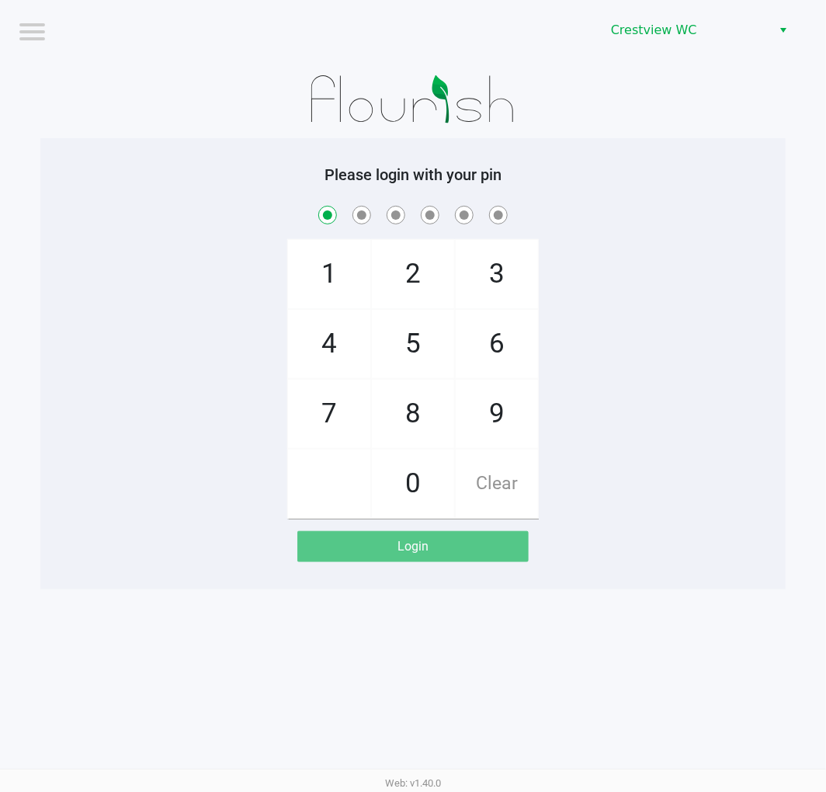
checkbox input "true"
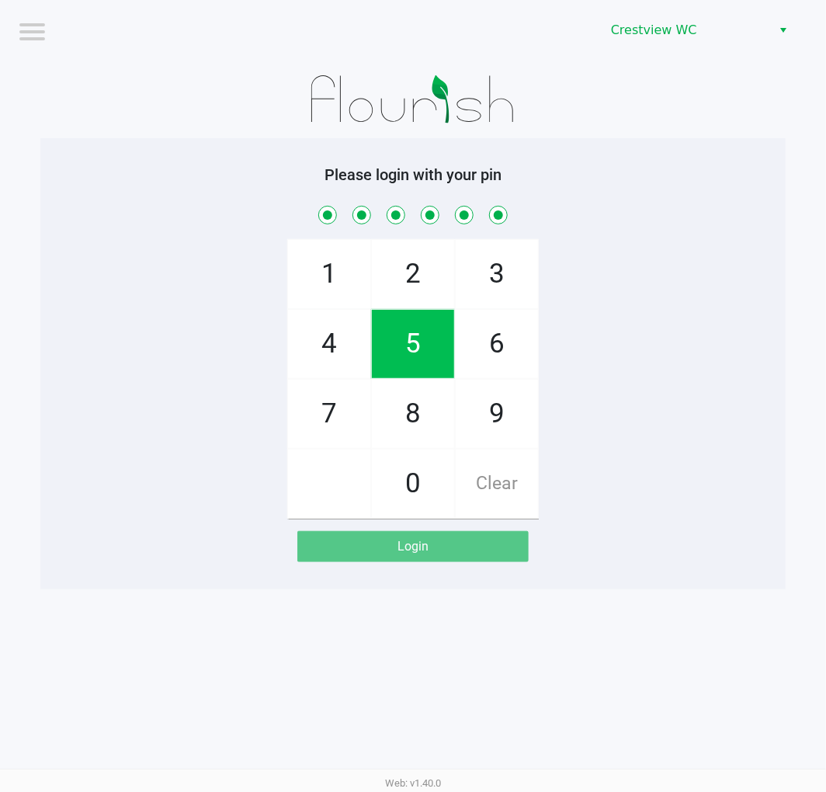
checkbox input "true"
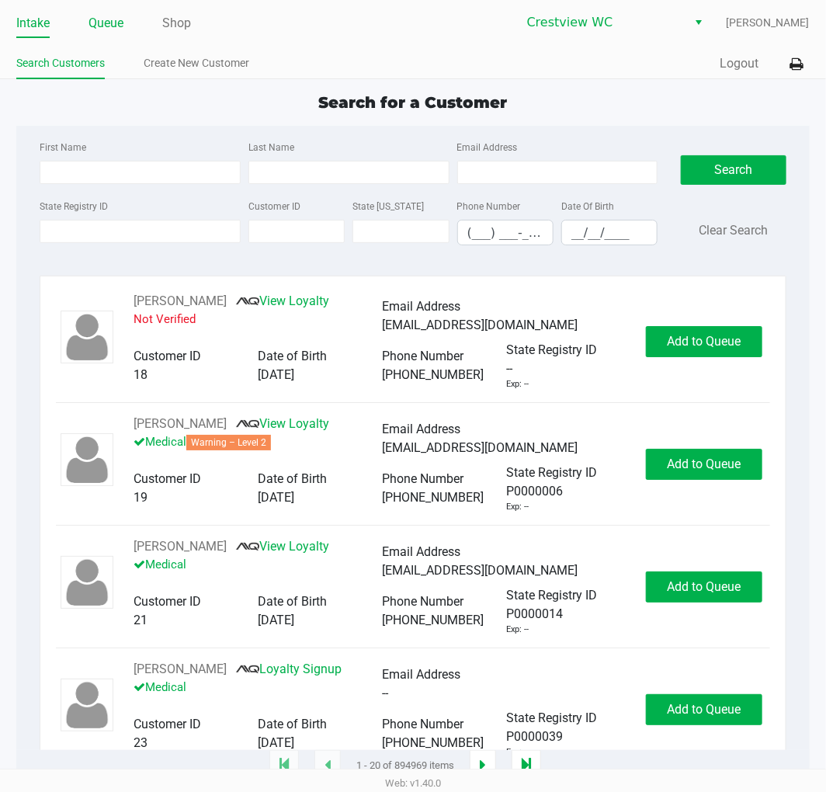
click at [102, 25] on link "Queue" at bounding box center [105, 23] width 35 height 22
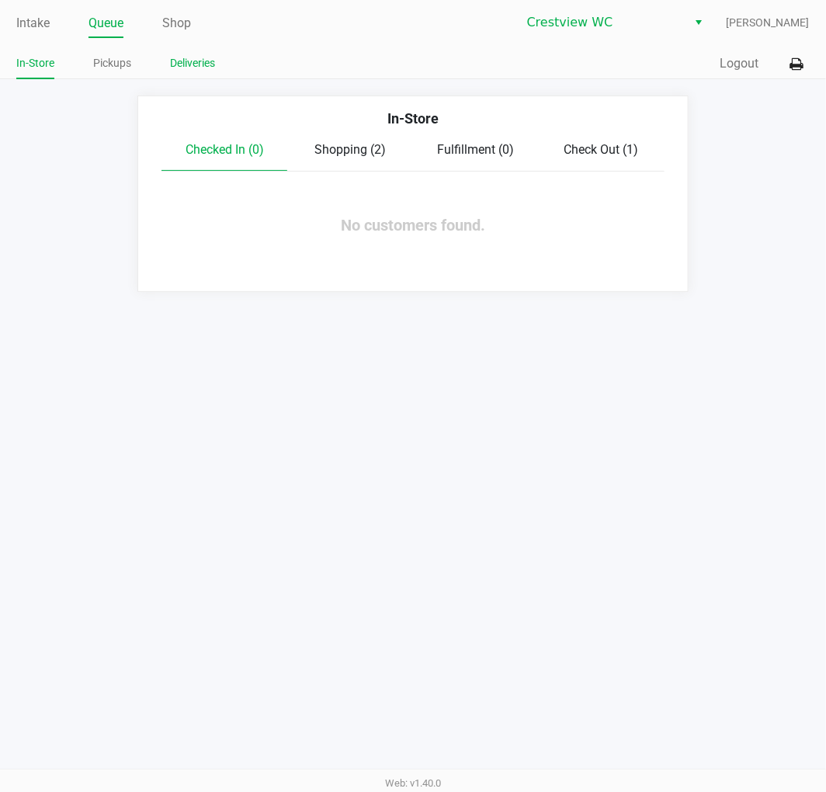
click at [182, 61] on link "Deliveries" at bounding box center [192, 63] width 45 height 19
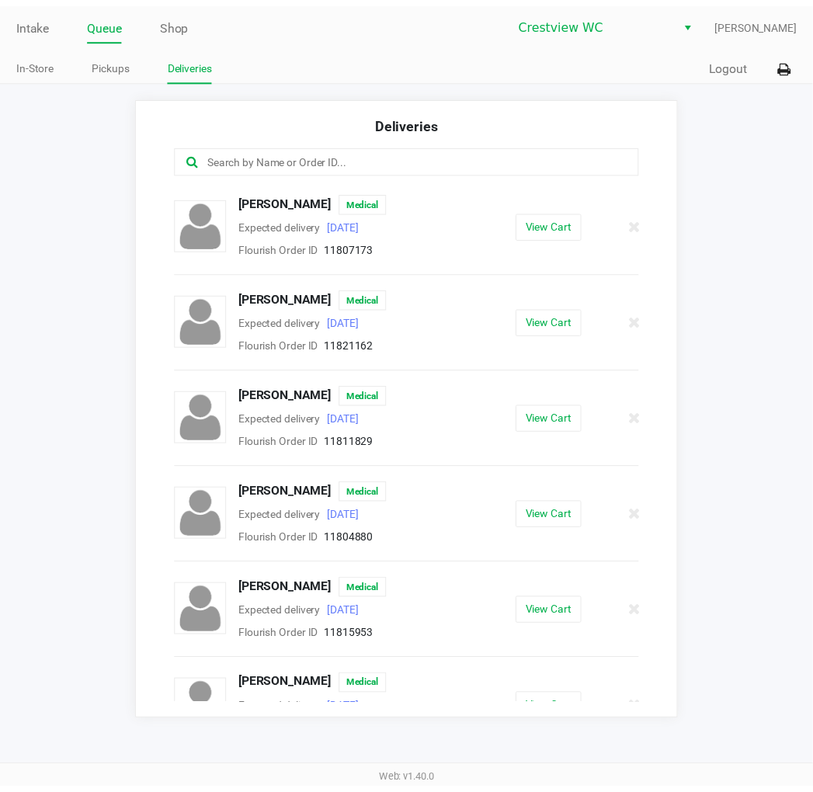
scroll to position [36, 0]
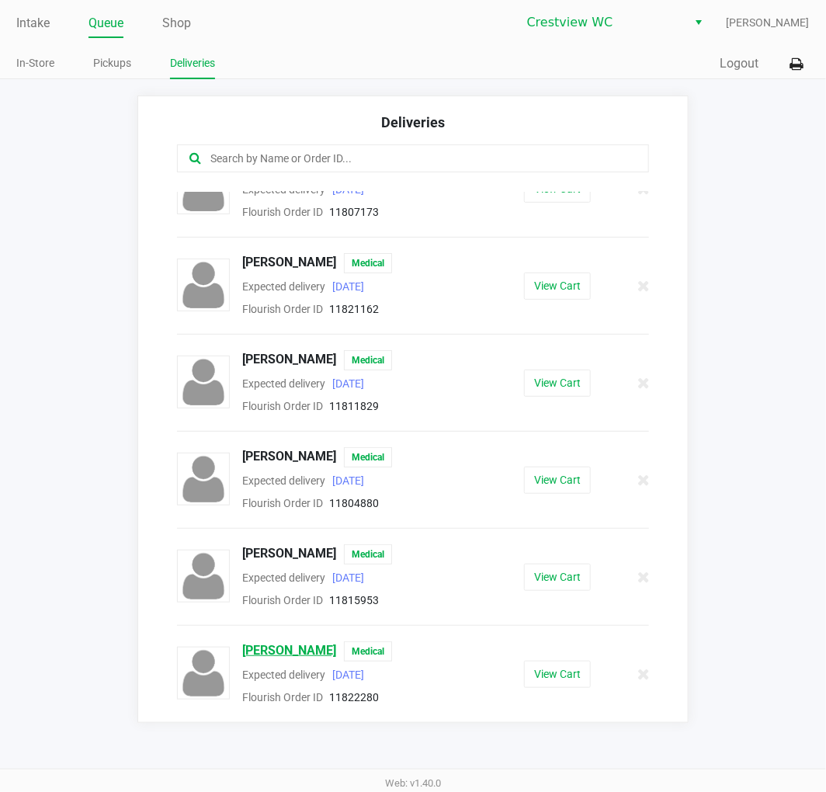
click at [272, 646] on span "[PERSON_NAME]" at bounding box center [289, 651] width 94 height 20
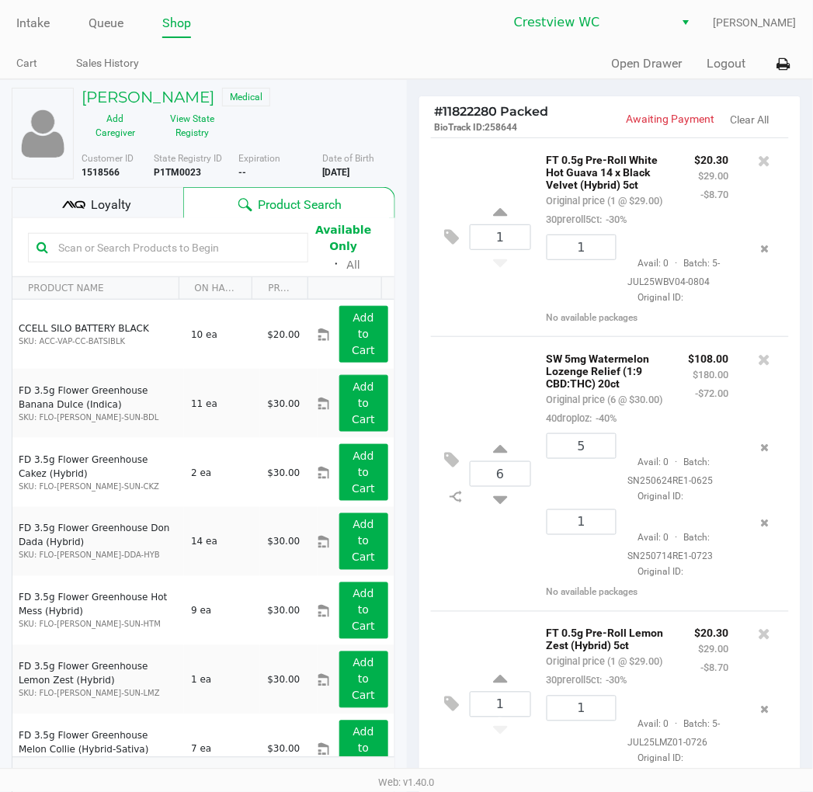
click at [91, 212] on span "Loyalty" at bounding box center [111, 205] width 40 height 19
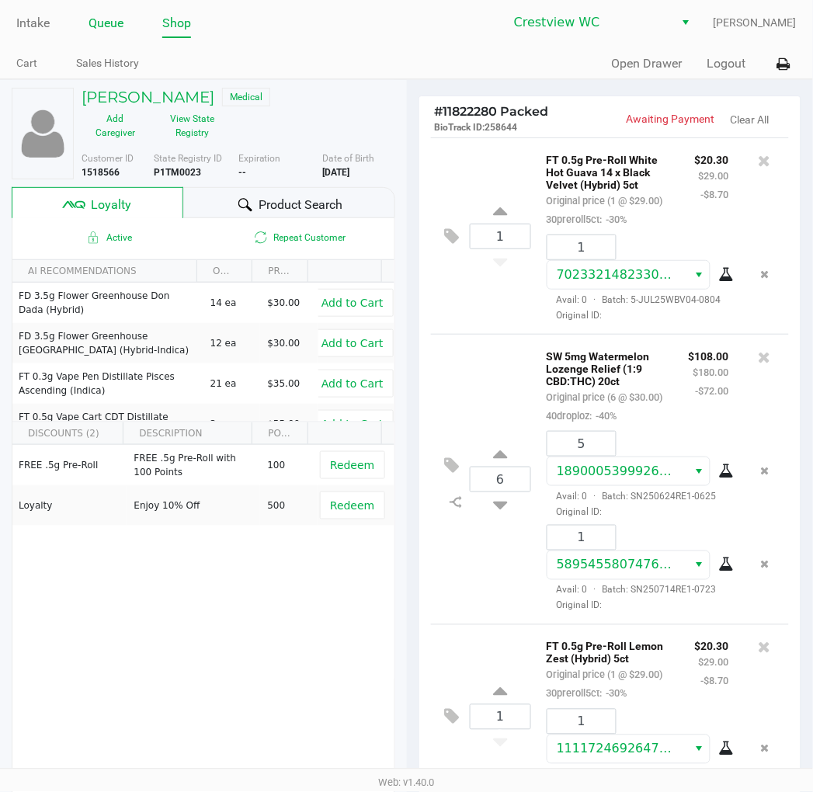
click at [110, 19] on link "Queue" at bounding box center [105, 23] width 35 height 22
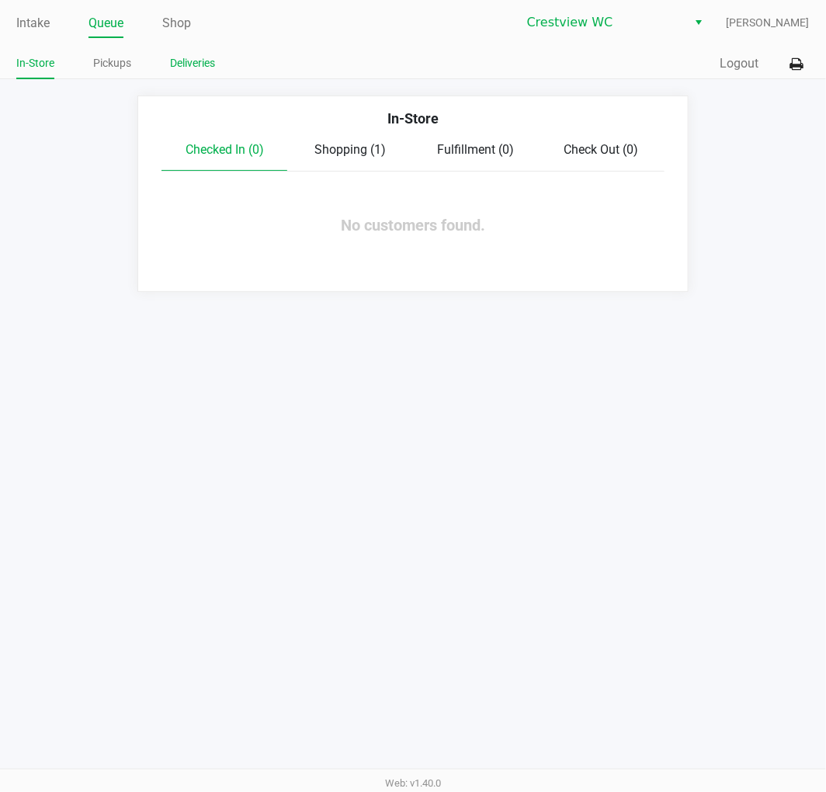
click at [196, 64] on link "Deliveries" at bounding box center [192, 63] width 45 height 19
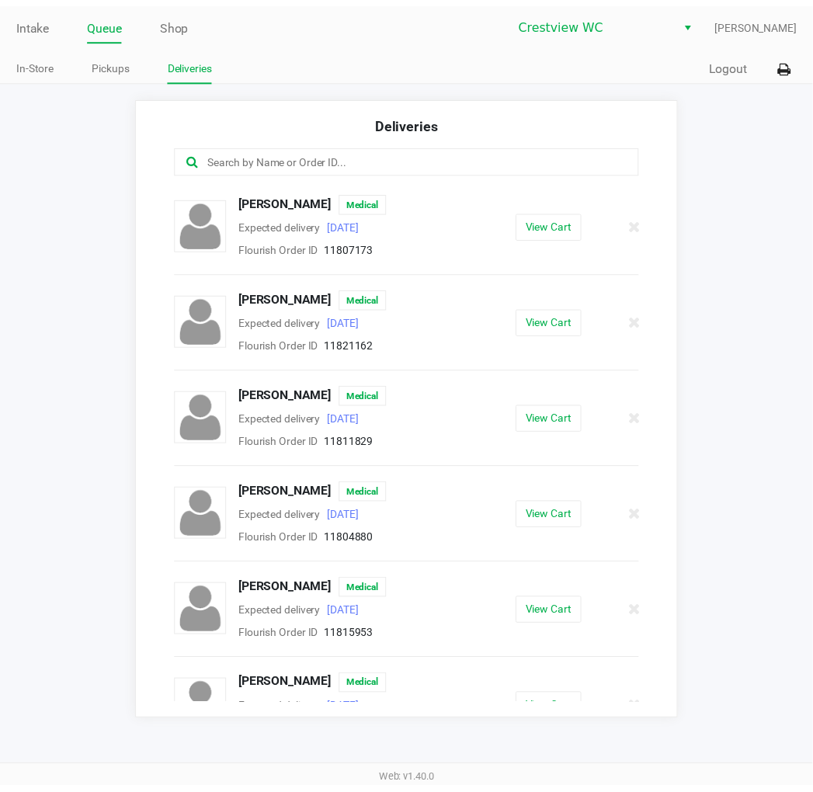
scroll to position [36, 0]
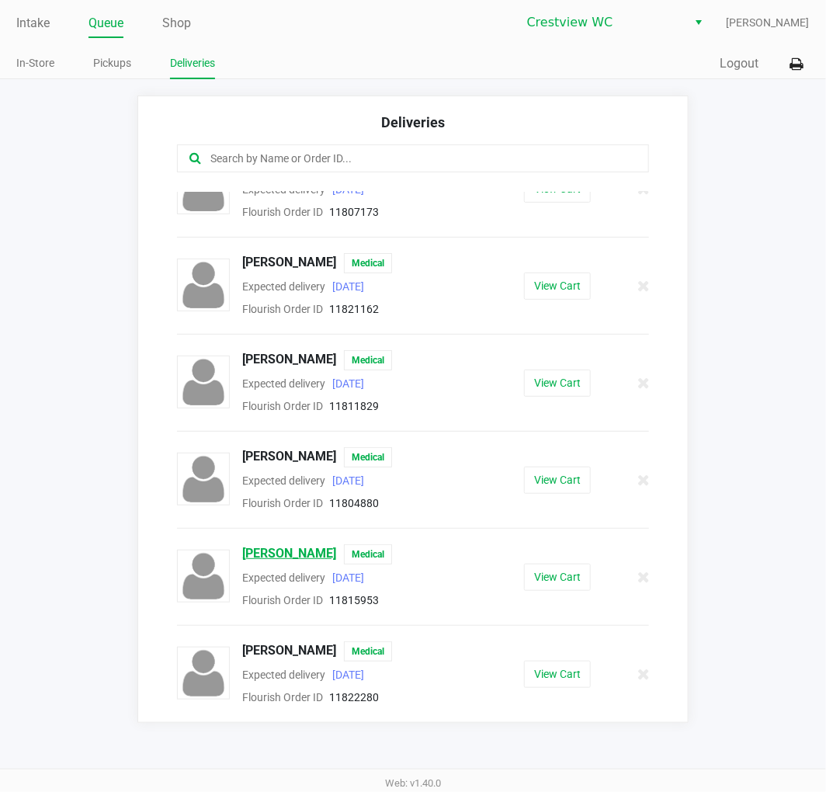
click at [292, 555] on span "[PERSON_NAME]" at bounding box center [289, 554] width 94 height 20
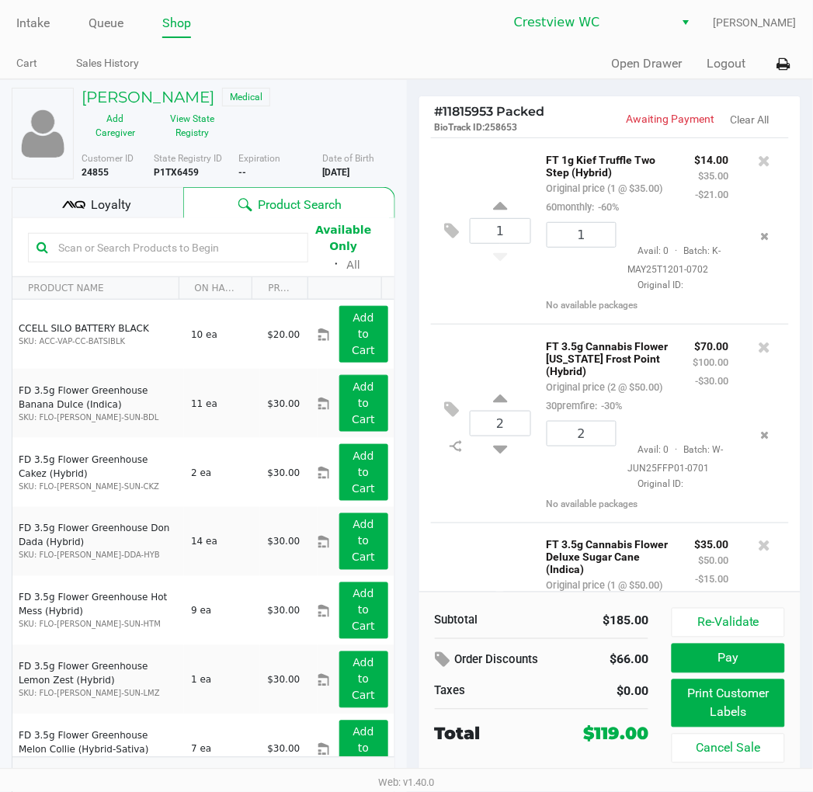
click at [155, 206] on div "Loyalty" at bounding box center [98, 202] width 172 height 31
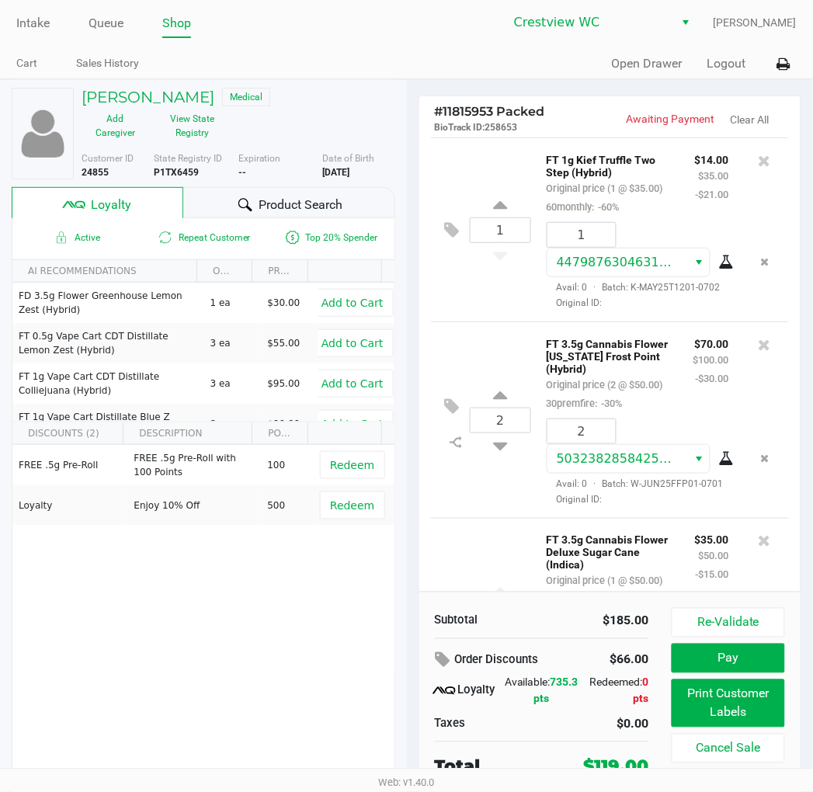
click at [245, 199] on icon at bounding box center [245, 204] width 14 height 13
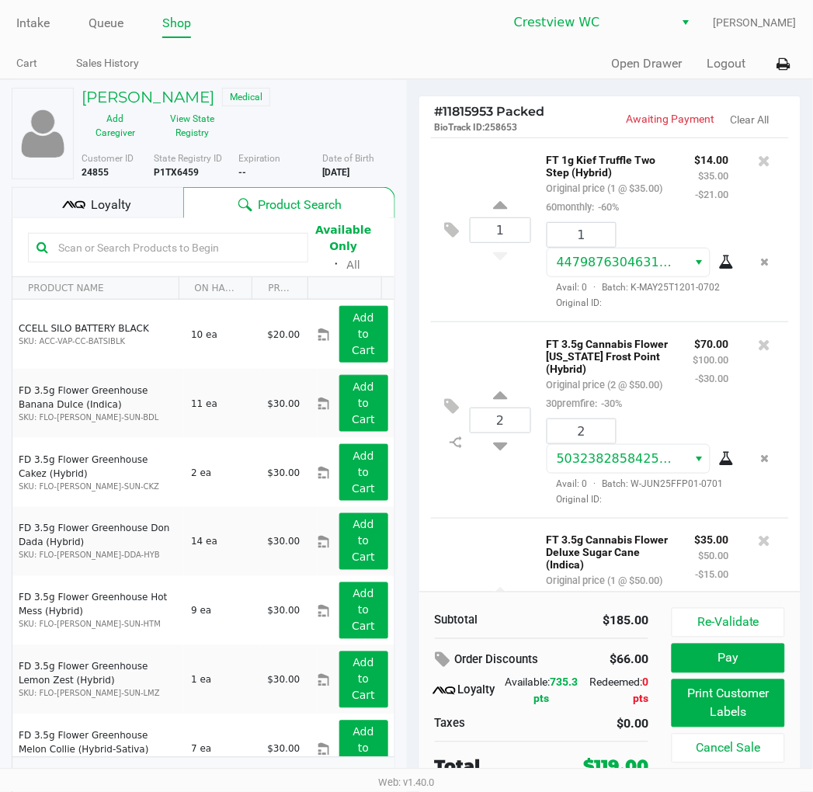
click at [153, 195] on div "Loyalty" at bounding box center [98, 202] width 172 height 31
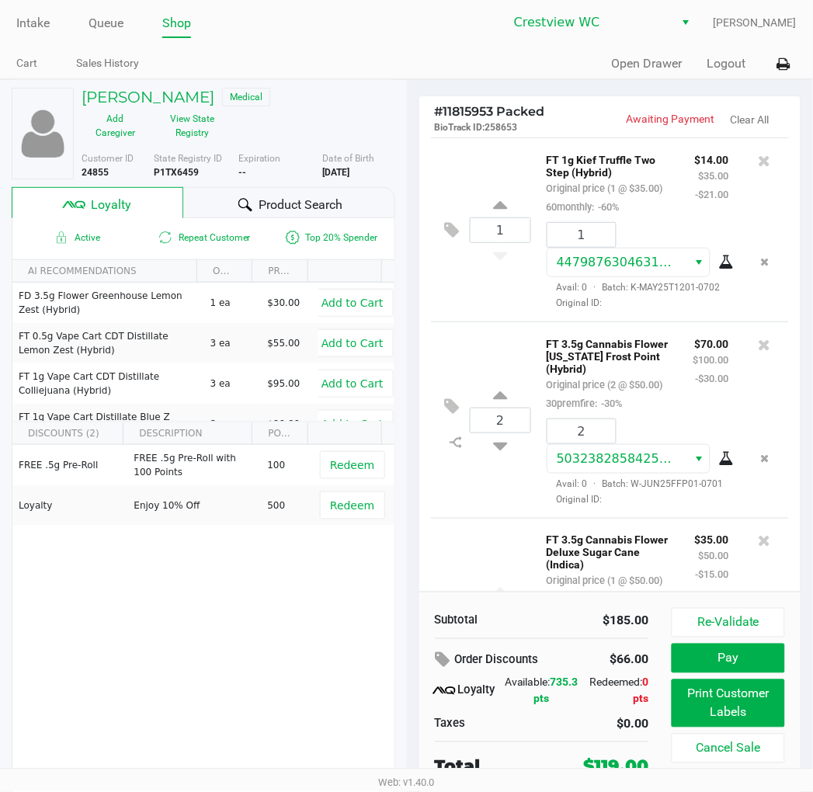
scroll to position [16, 0]
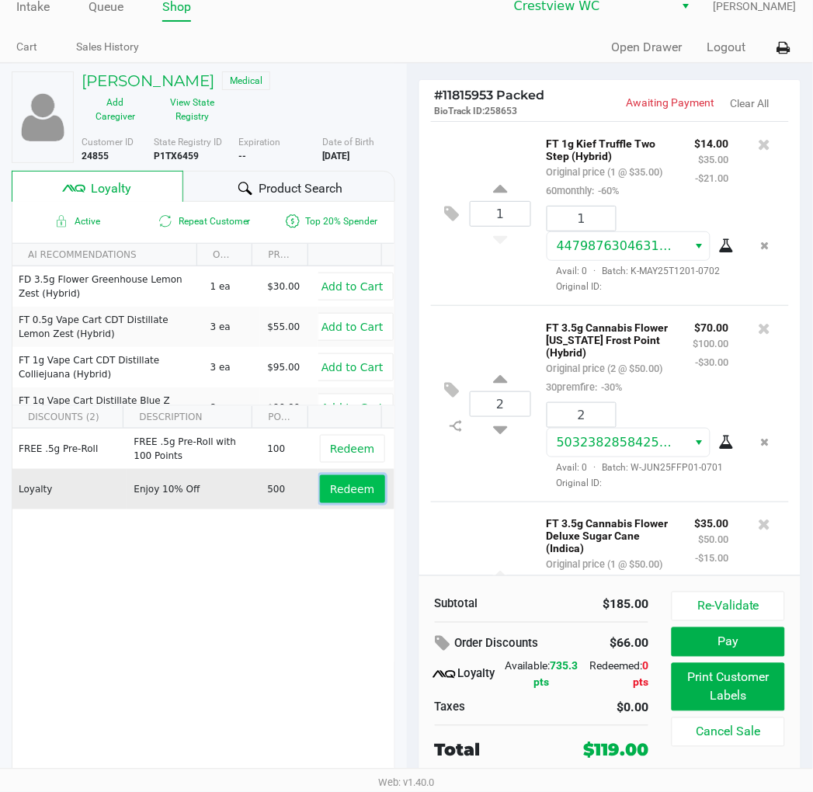
click at [345, 494] on span "Redeem" at bounding box center [352, 489] width 44 height 12
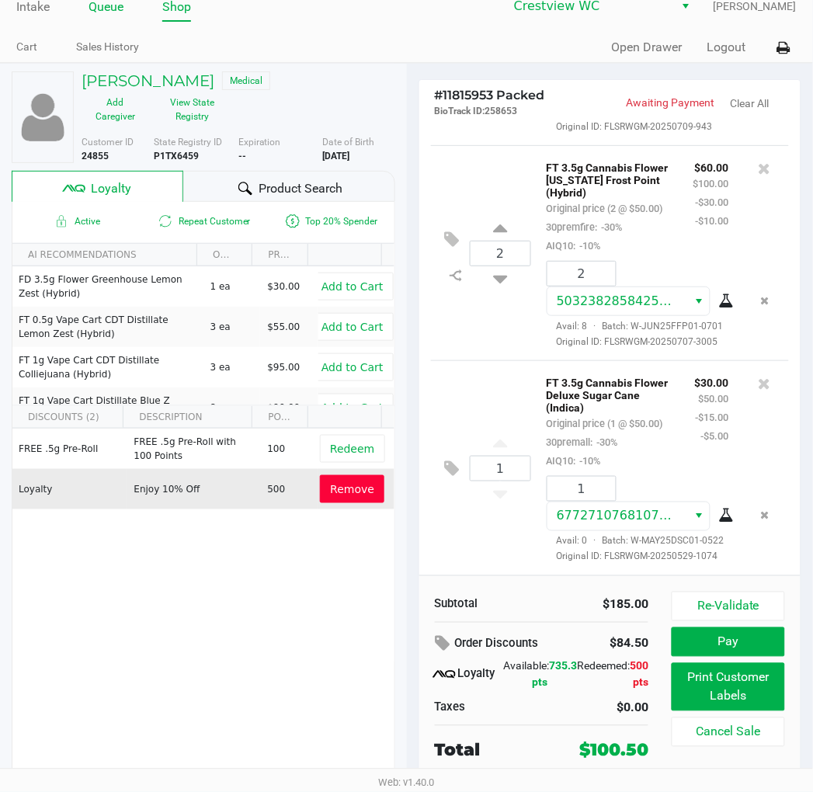
click at [102, 8] on link "Queue" at bounding box center [105, 7] width 35 height 22
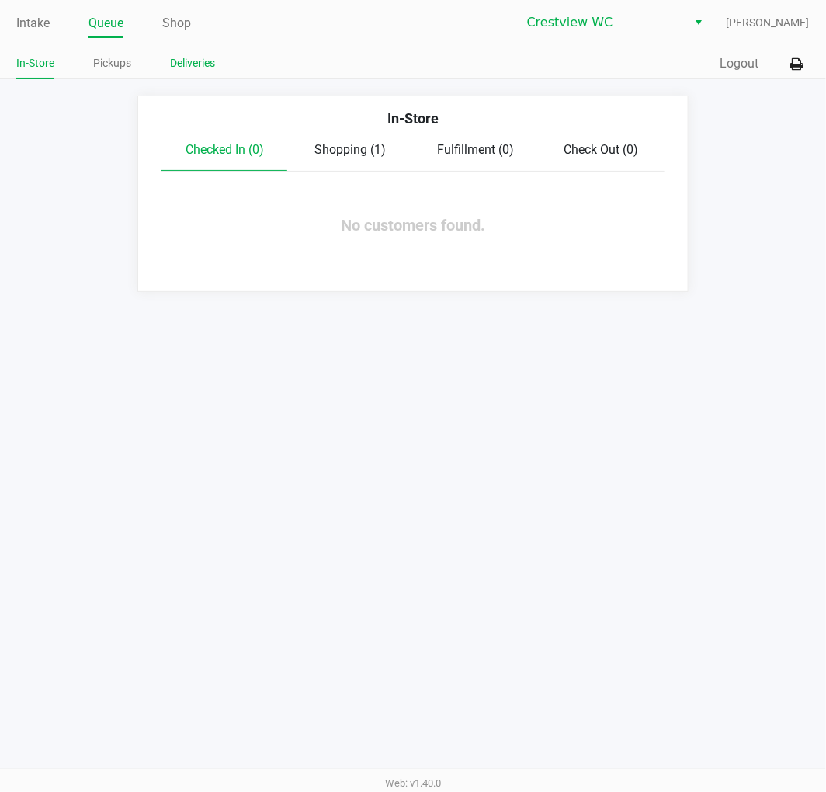
click at [212, 57] on link "Deliveries" at bounding box center [192, 63] width 45 height 19
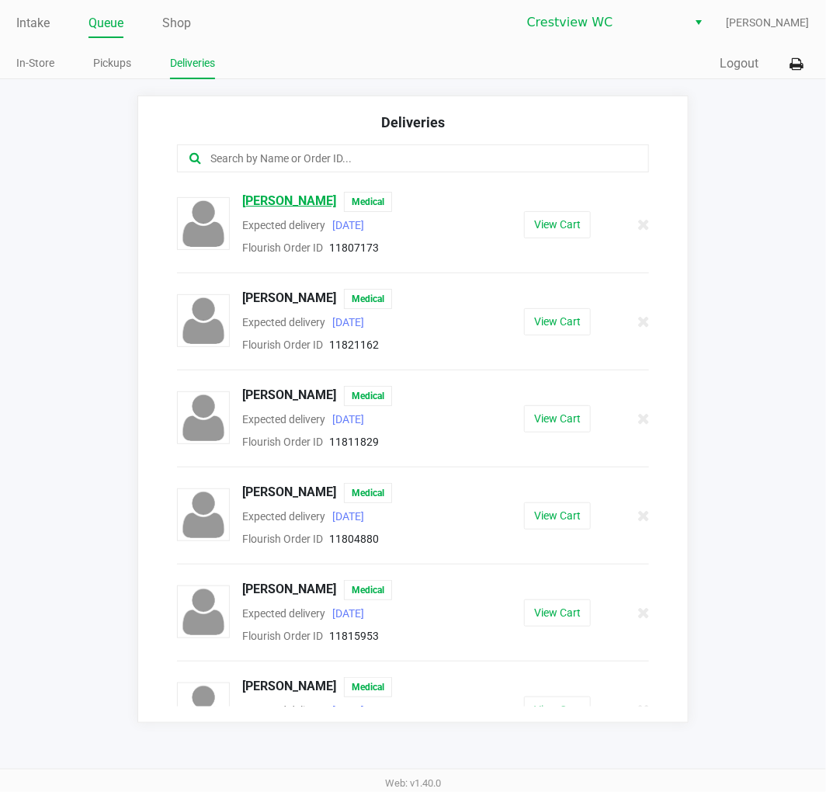
click at [269, 198] on span "BONITA GIBBONS" at bounding box center [289, 202] width 94 height 20
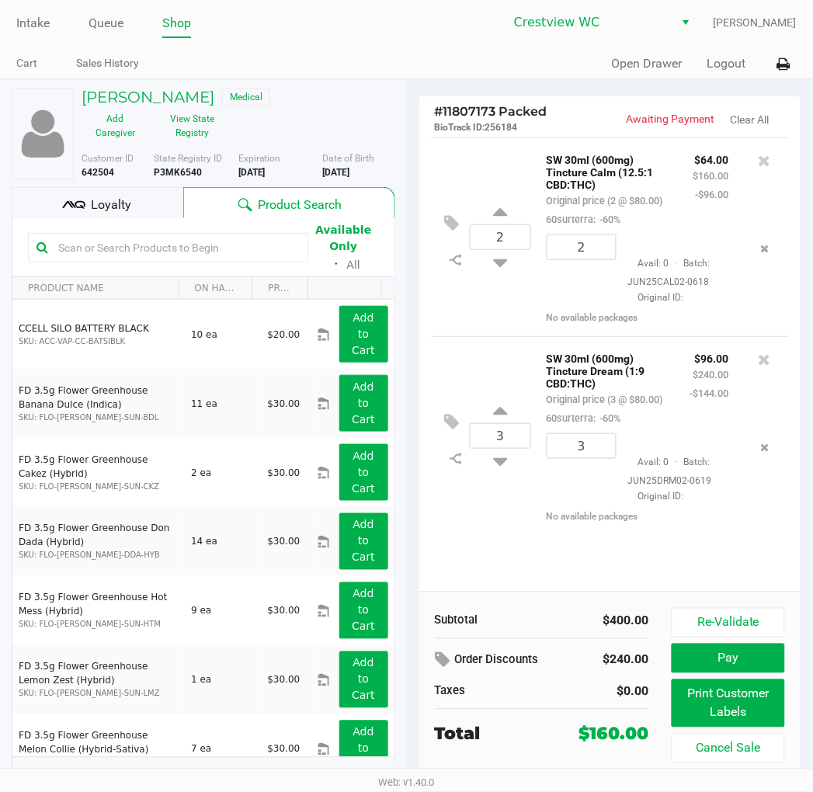
click at [113, 202] on span "Loyalty" at bounding box center [111, 205] width 40 height 19
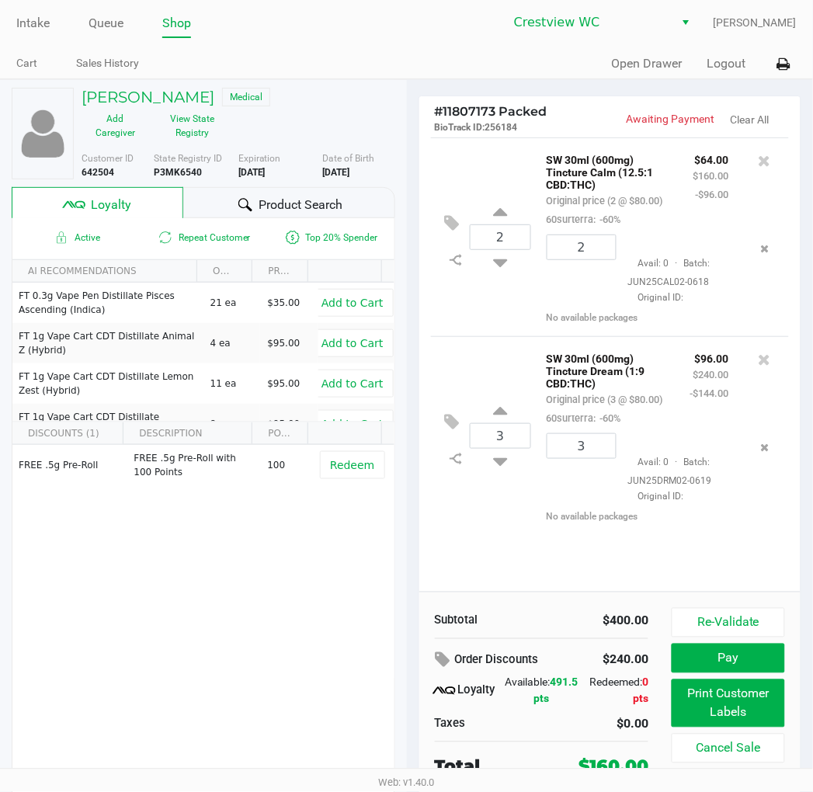
scroll to position [16, 0]
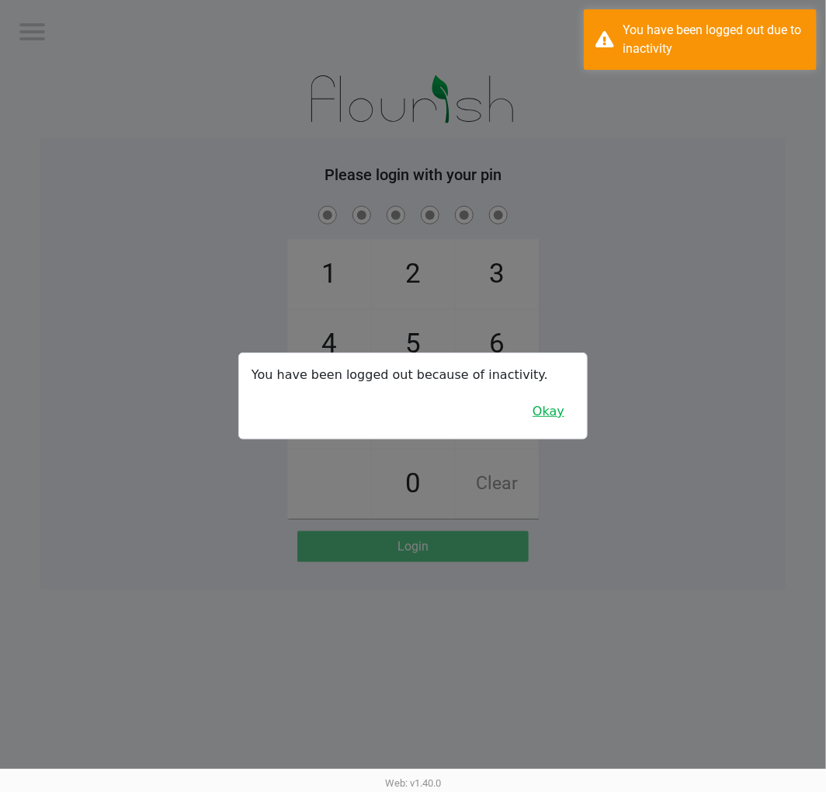
click at [552, 415] on button "Okay" at bounding box center [548, 411] width 52 height 29
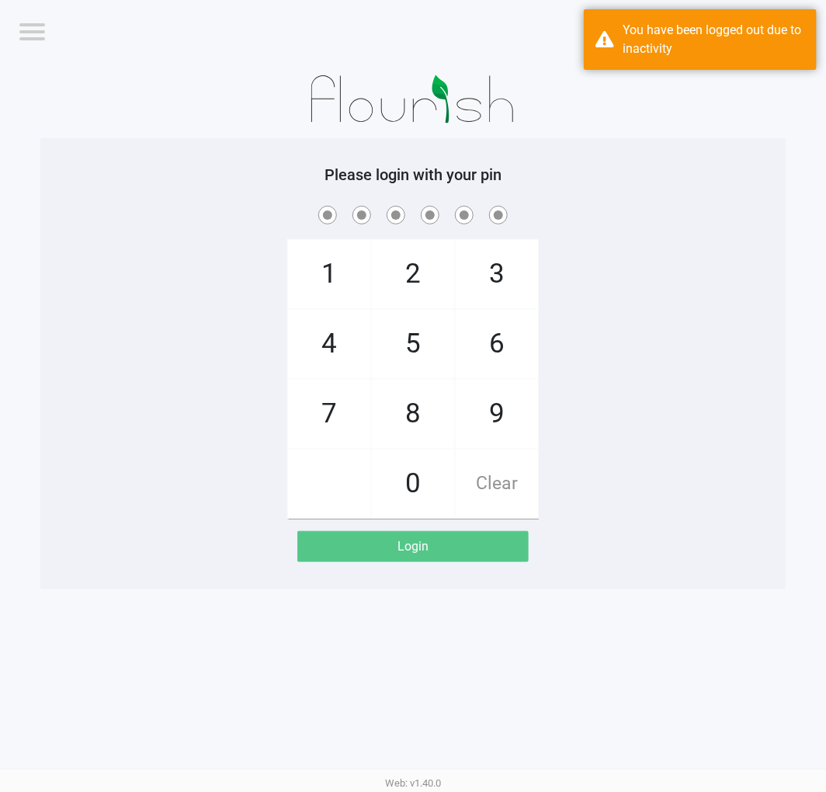
click at [641, 367] on div "1 4 7 2 5 8 0 3 6 9 Clear" at bounding box center [412, 361] width 745 height 316
checkbox input "true"
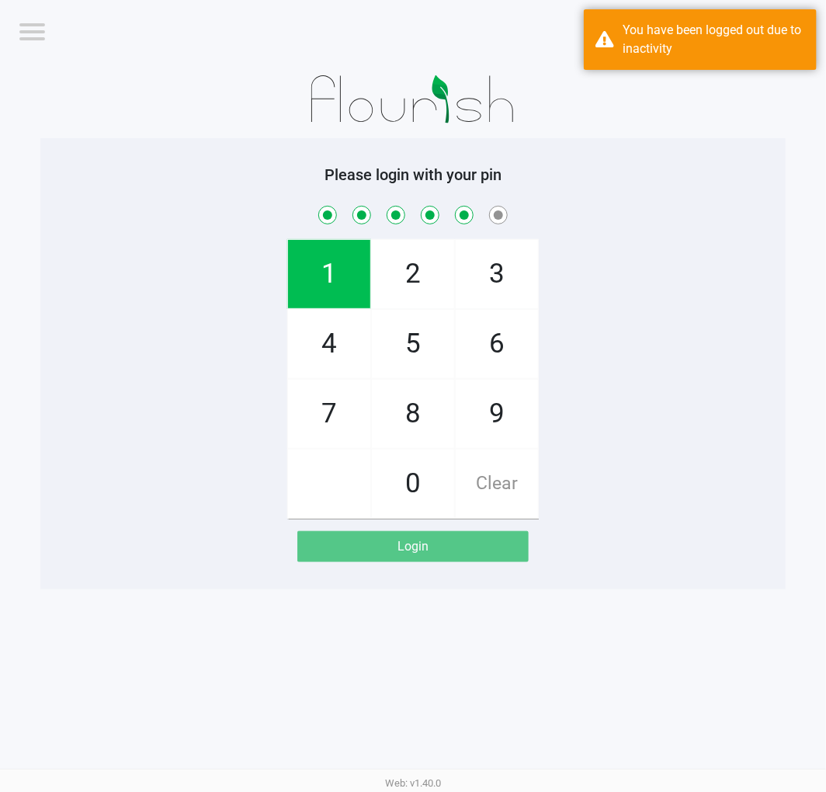
checkbox input "true"
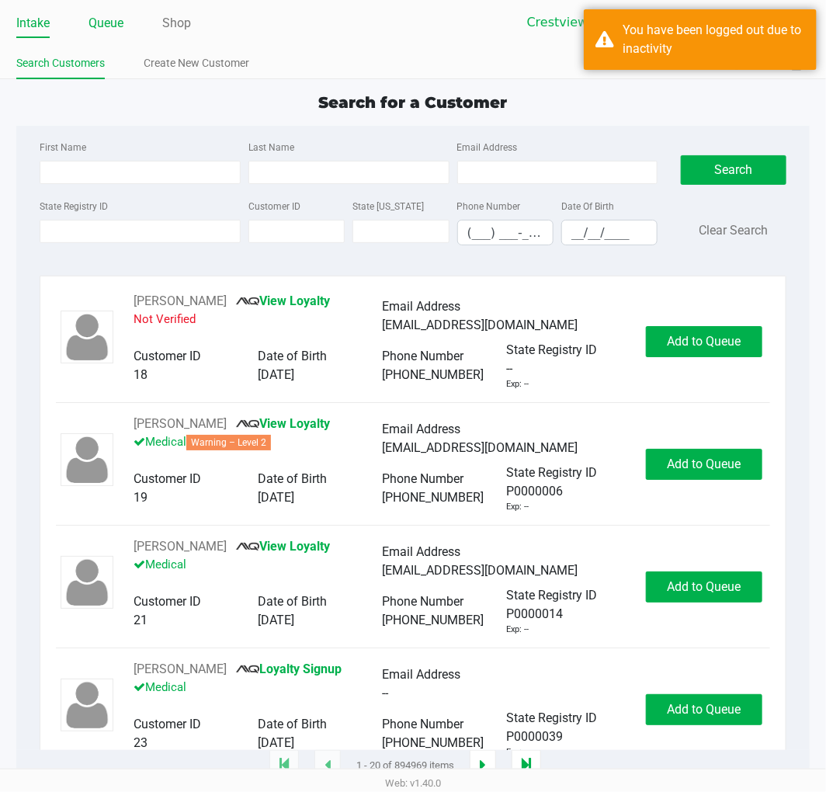
click at [106, 14] on link "Queue" at bounding box center [105, 23] width 35 height 22
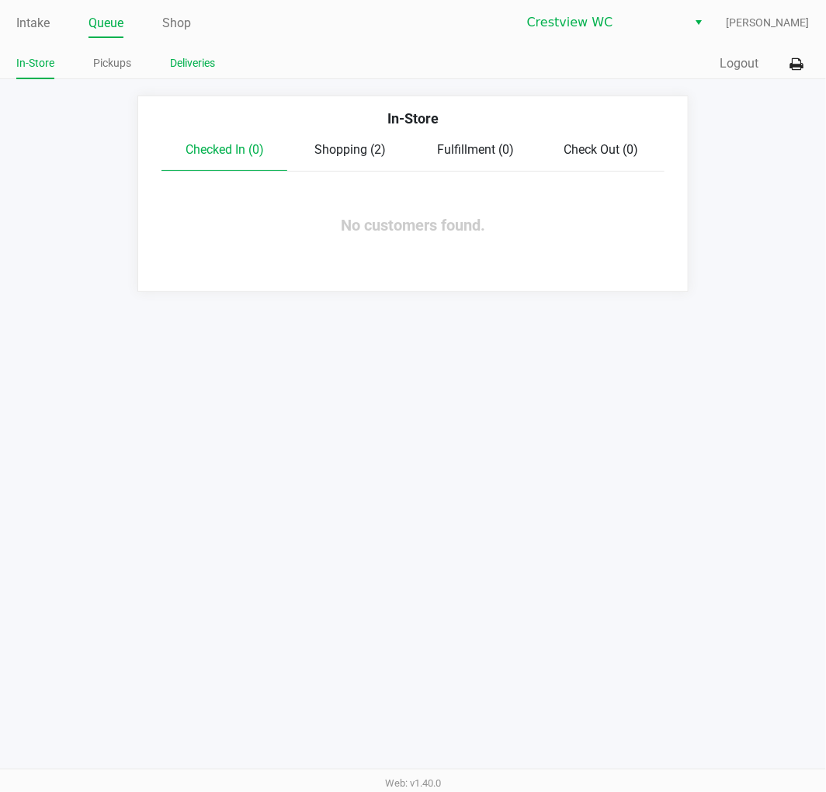
click at [192, 68] on link "Deliveries" at bounding box center [192, 63] width 45 height 19
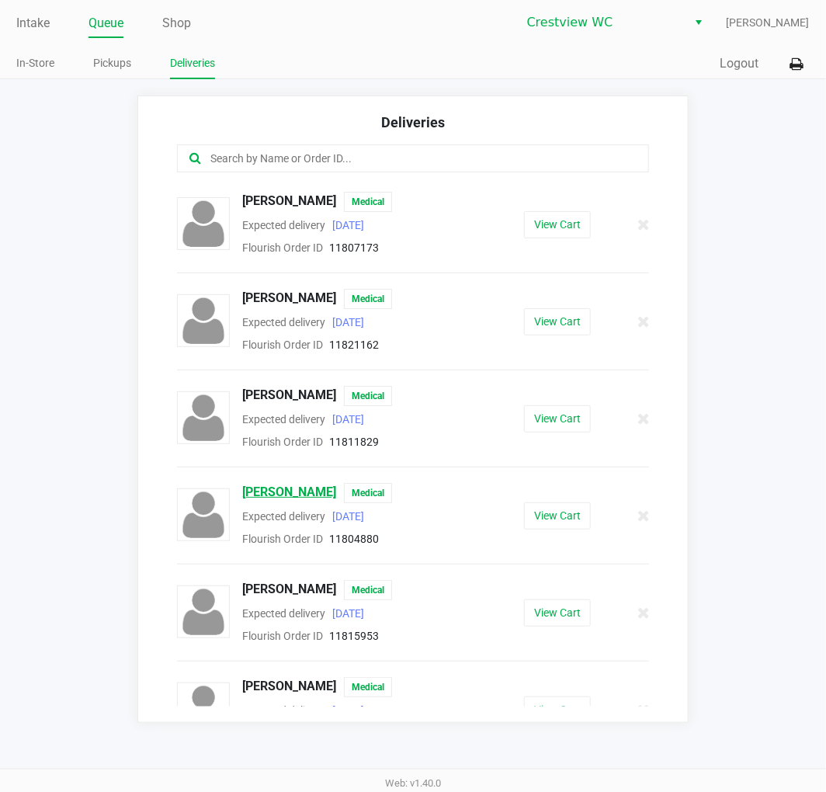
click at [266, 491] on span "HEATHER HOLLEY" at bounding box center [289, 493] width 94 height 20
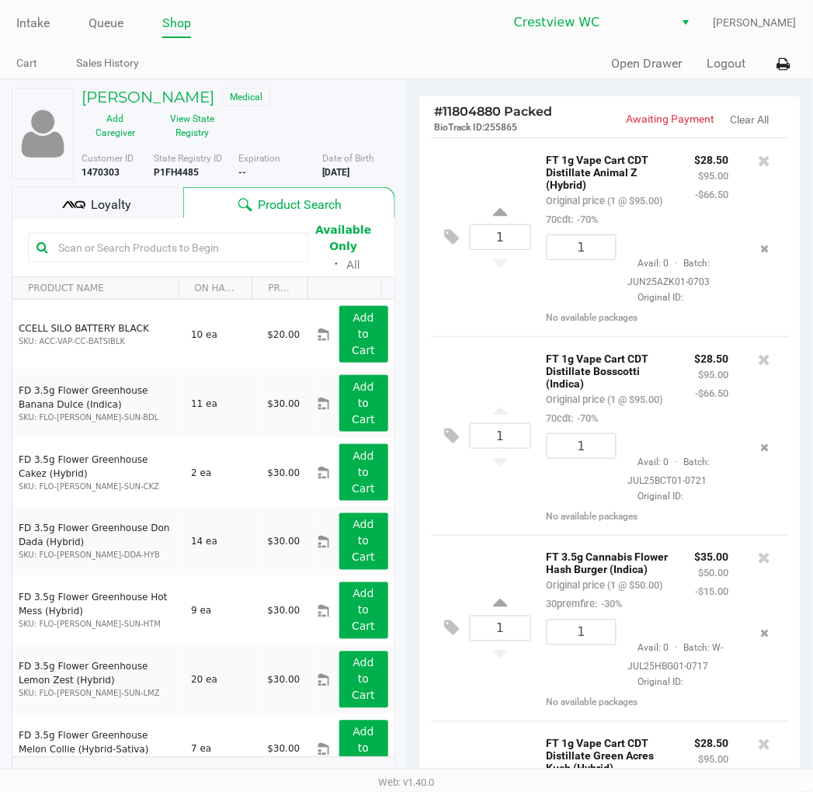
click at [137, 205] on div "Loyalty" at bounding box center [98, 202] width 172 height 31
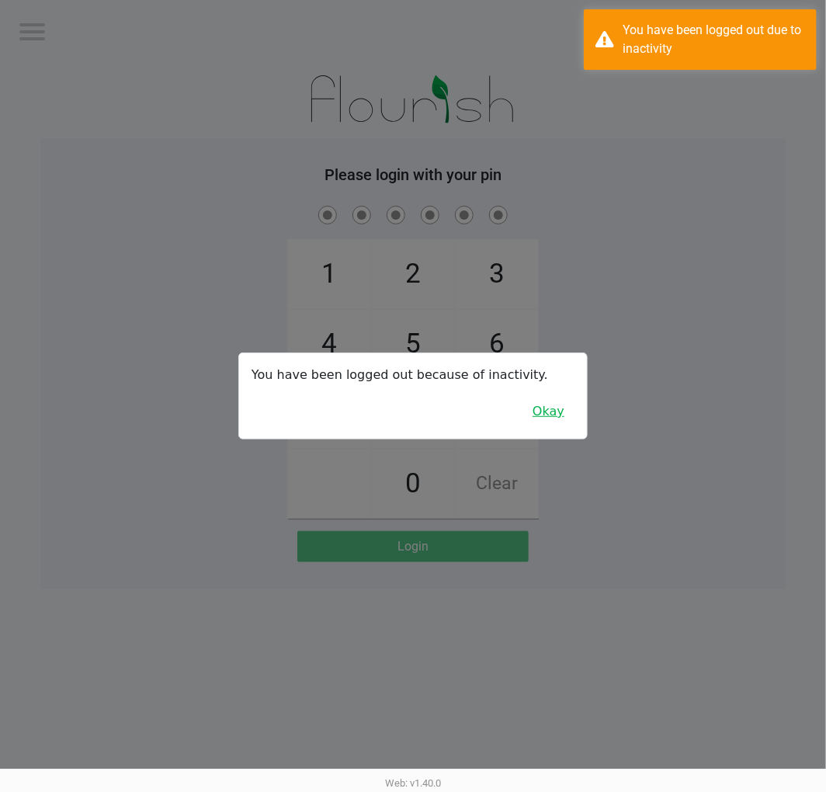
click at [560, 420] on button "Okay" at bounding box center [548, 411] width 52 height 29
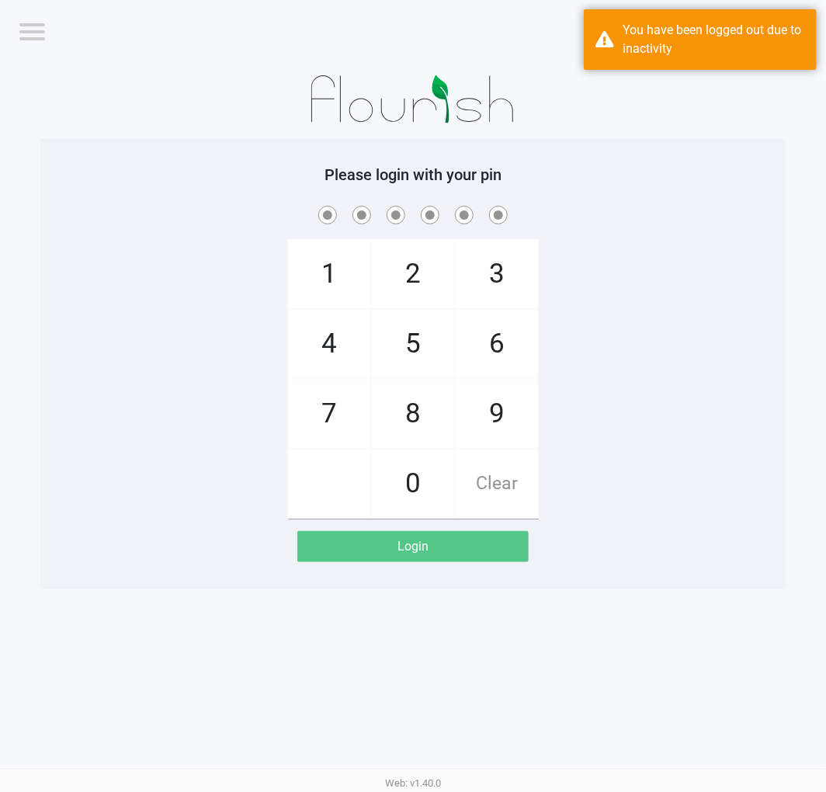
click at [630, 362] on div "1 4 7 2 5 8 0 3 6 9 Clear" at bounding box center [412, 361] width 745 height 316
checkbox input "true"
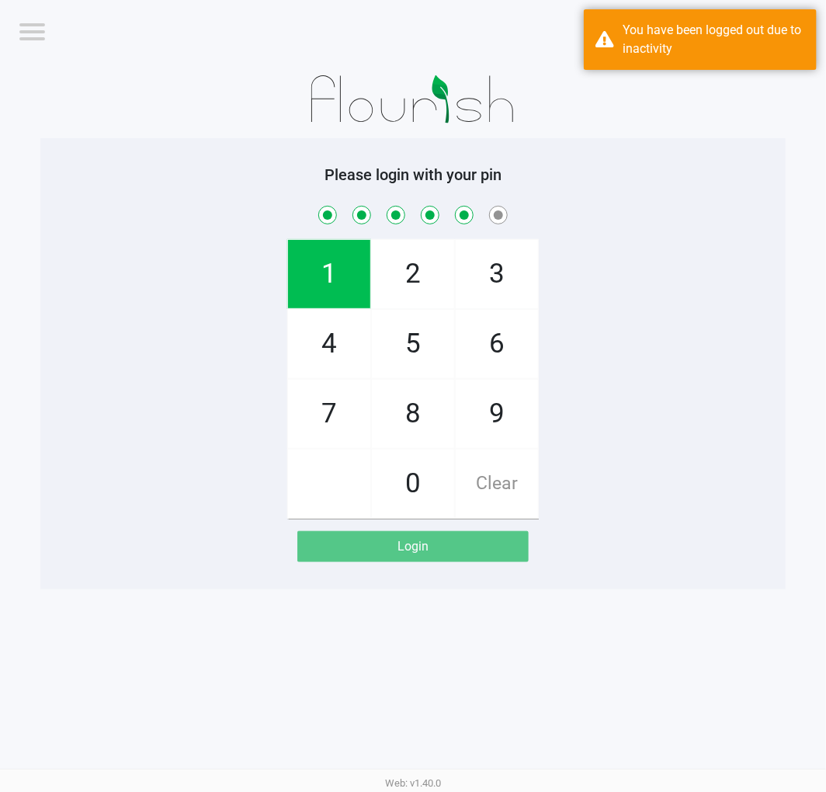
checkbox input "true"
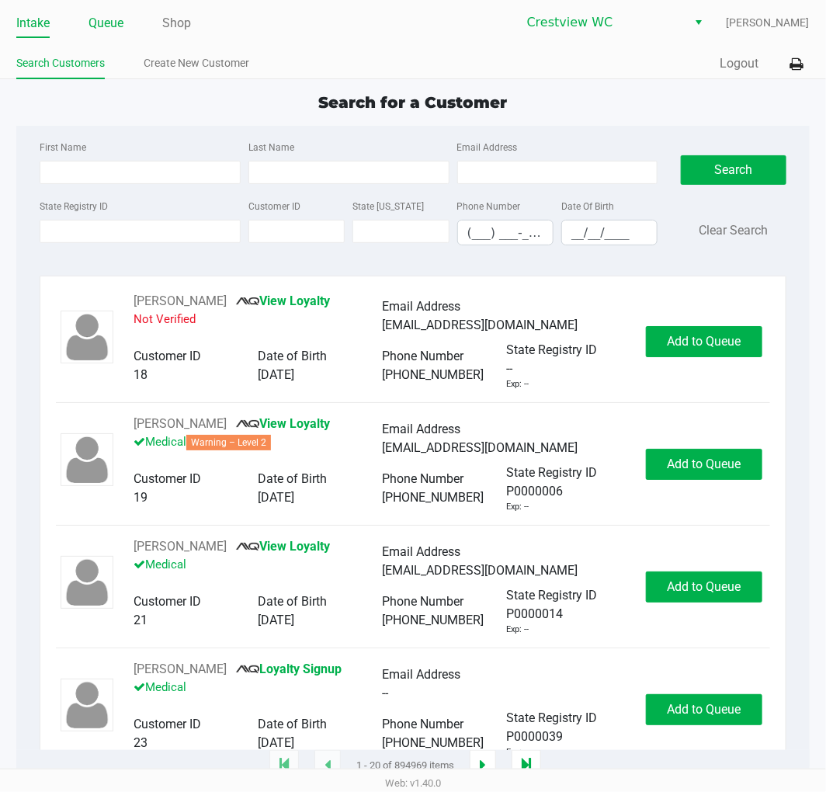
click at [110, 26] on link "Queue" at bounding box center [105, 23] width 35 height 22
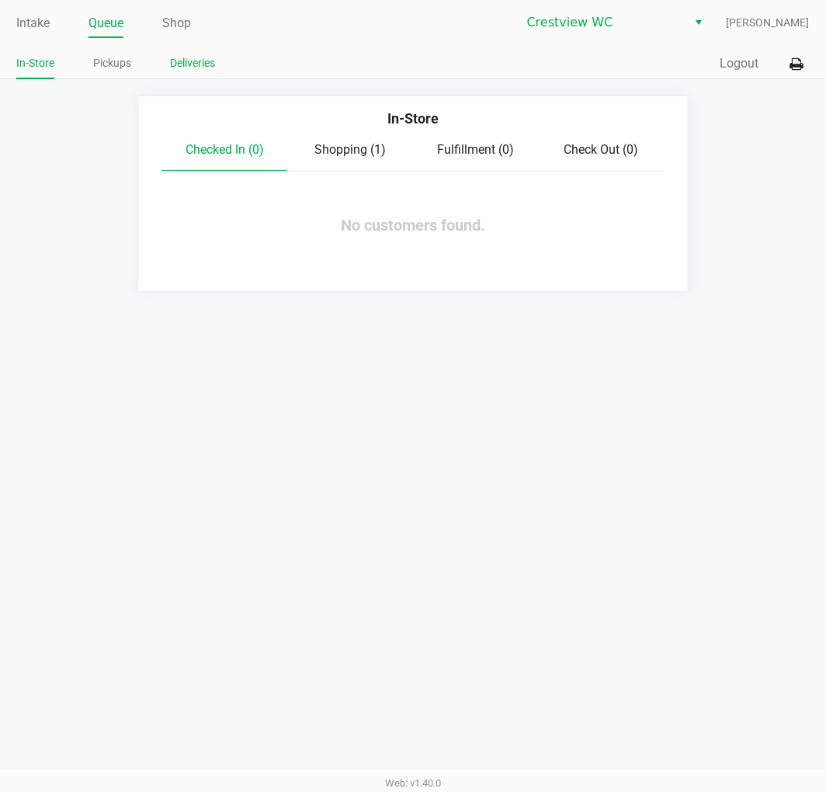
click at [185, 66] on link "Deliveries" at bounding box center [192, 63] width 45 height 19
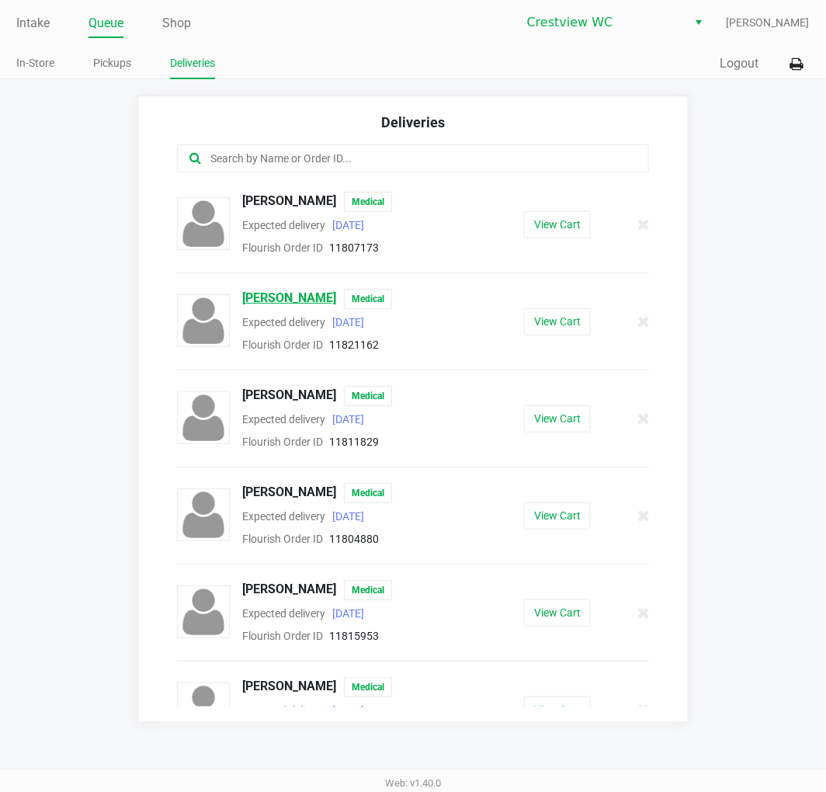
click at [289, 297] on span "Cenovia Medina" at bounding box center [289, 299] width 94 height 20
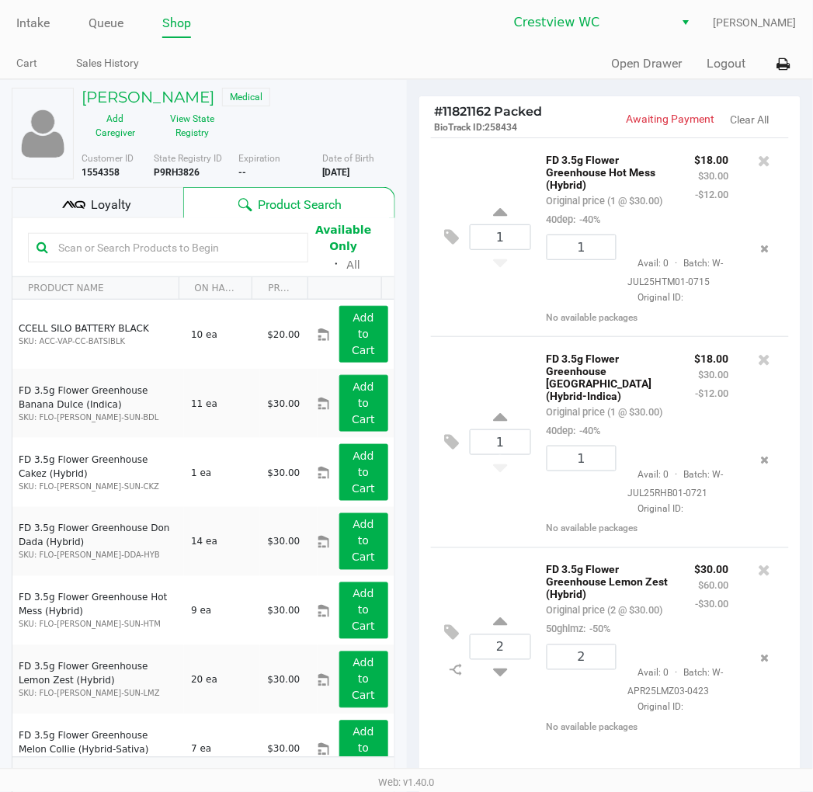
click at [145, 202] on div "Loyalty" at bounding box center [98, 202] width 172 height 31
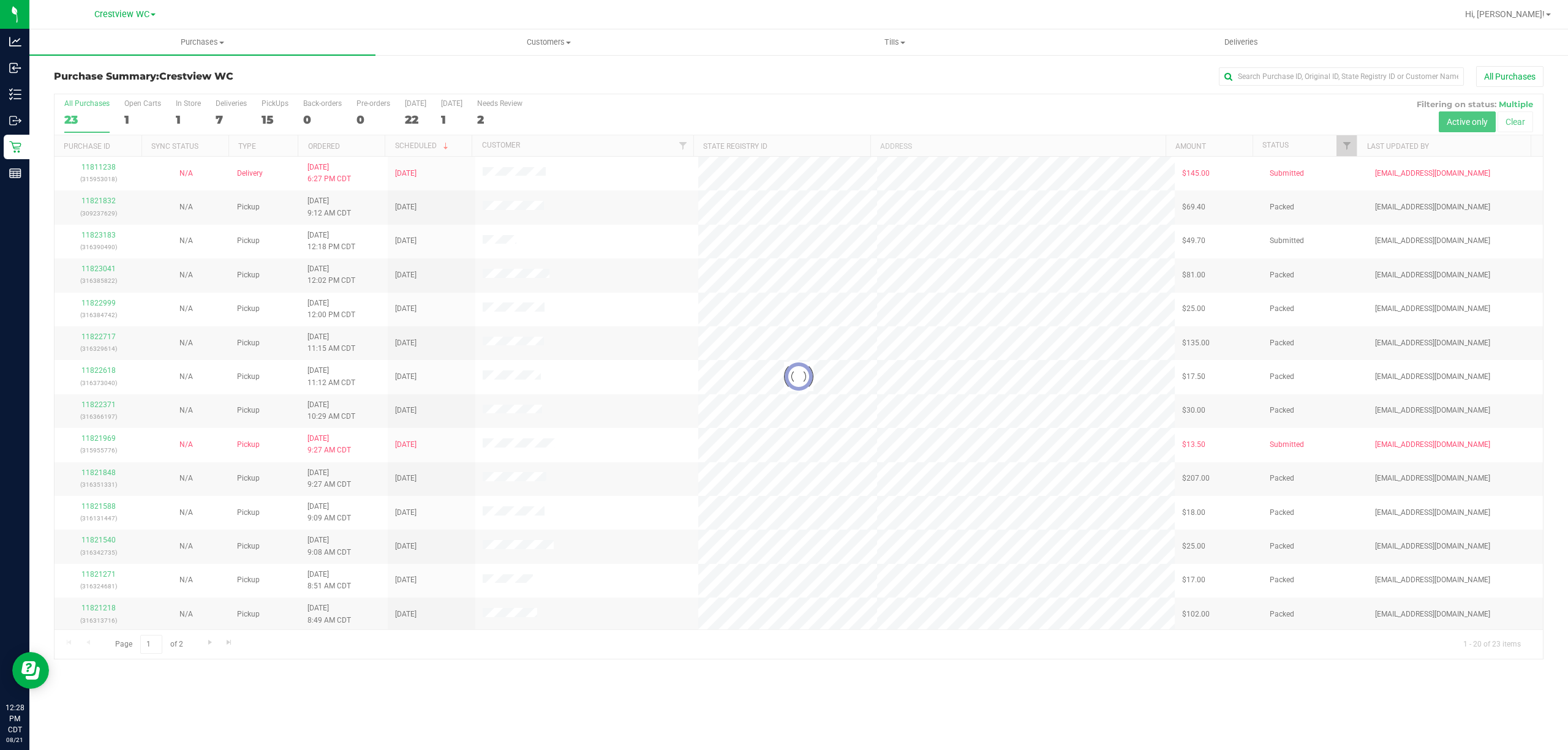
click at [226, 111] on div at bounding box center [799, 377] width 1488 height 565
click at [226, 111] on label "Deliveries 7" at bounding box center [231, 116] width 32 height 34
click at [0, 0] on input "Deliveries 7" at bounding box center [0, 0] width 0 height 0
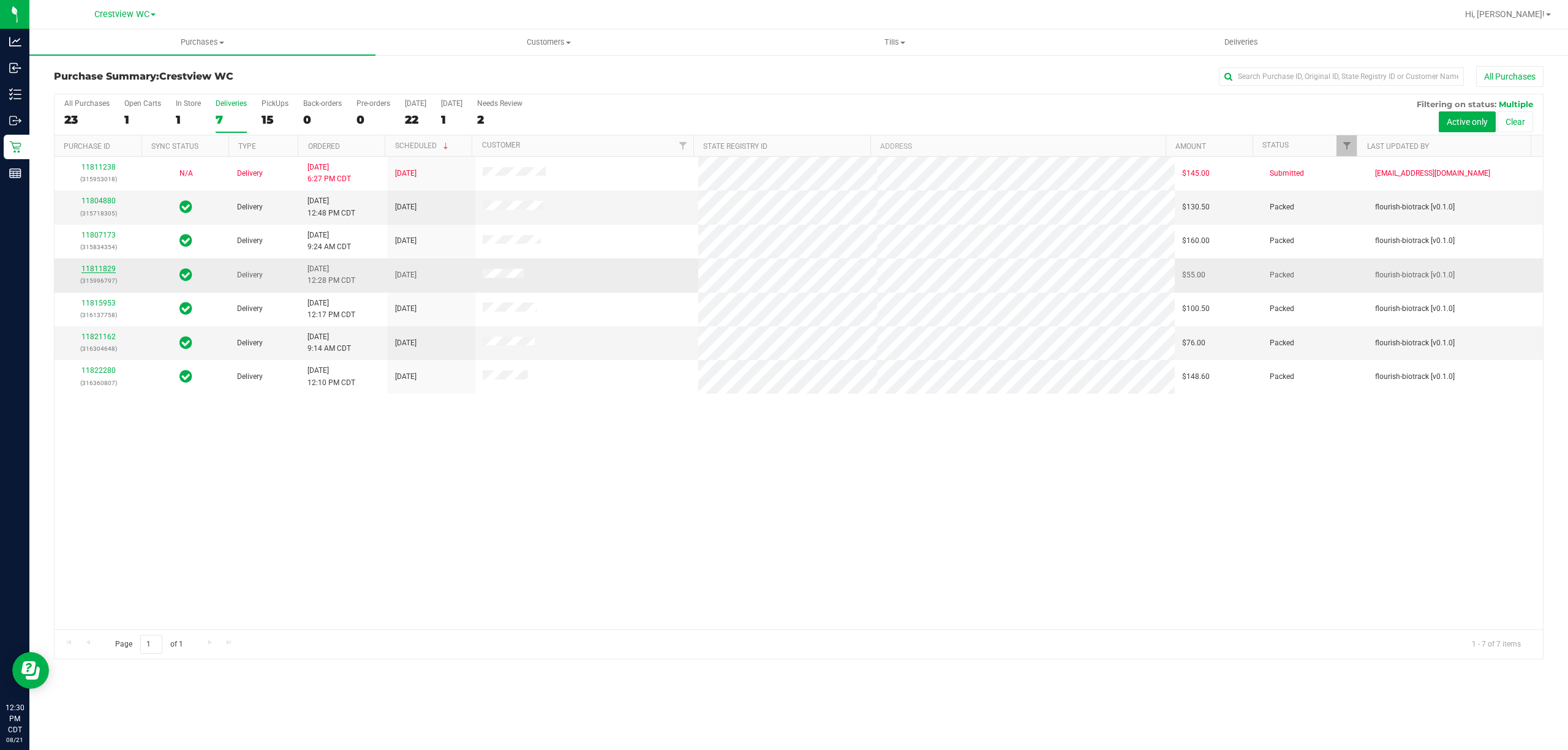
click at [87, 273] on link "11811829" at bounding box center [98, 268] width 34 height 9
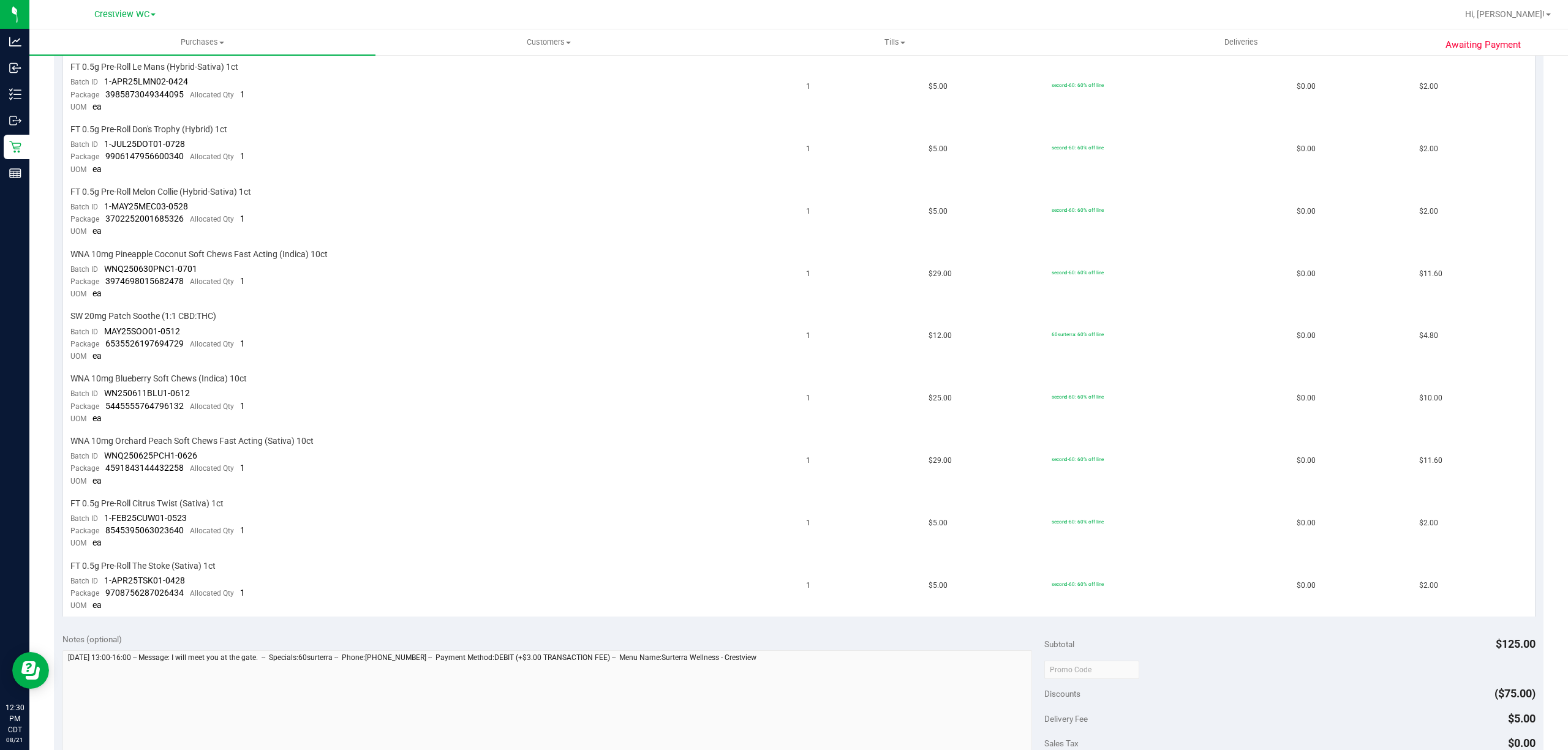
scroll to position [792, 0]
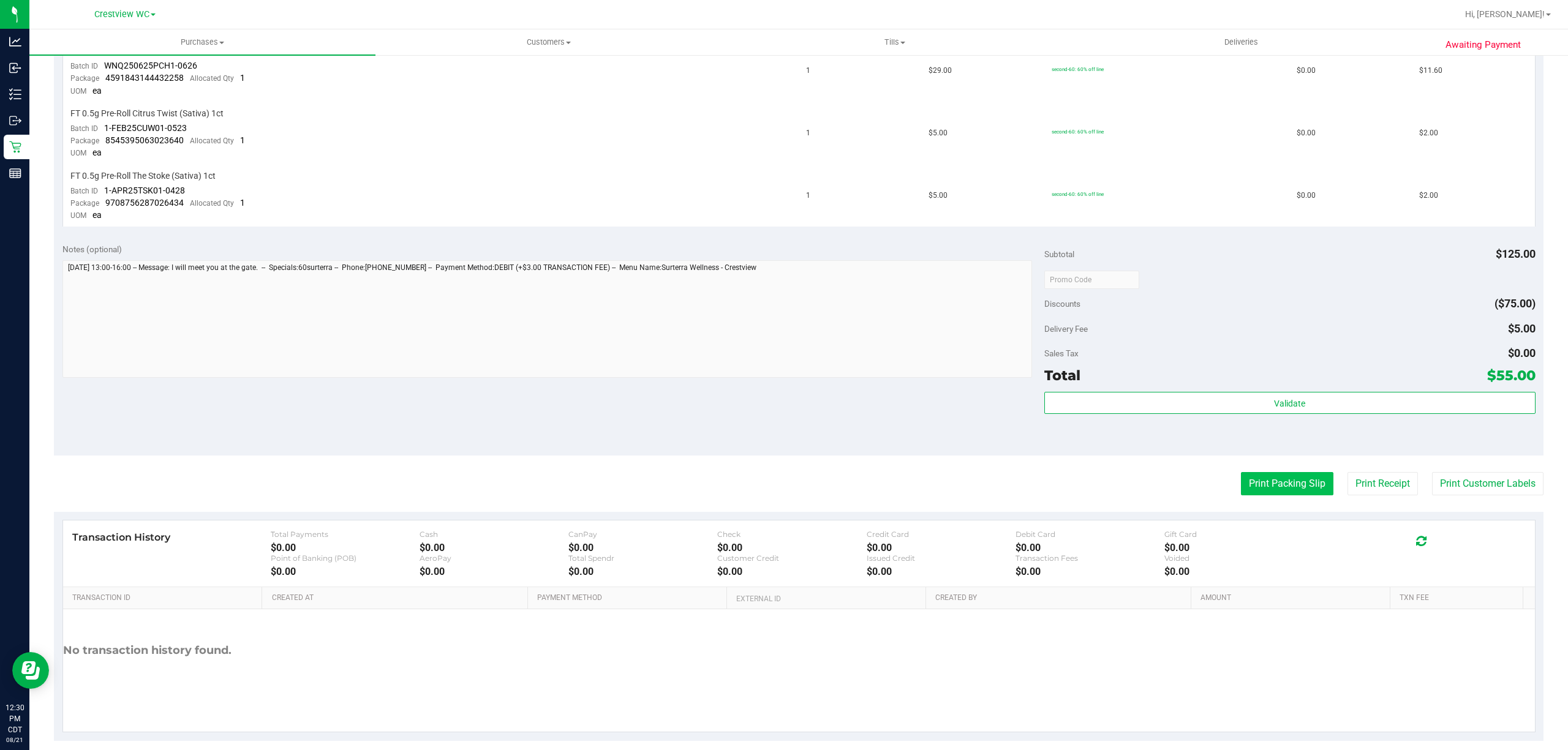
click at [1290, 472] on button "Print Packing Slip" at bounding box center [1287, 483] width 92 height 23
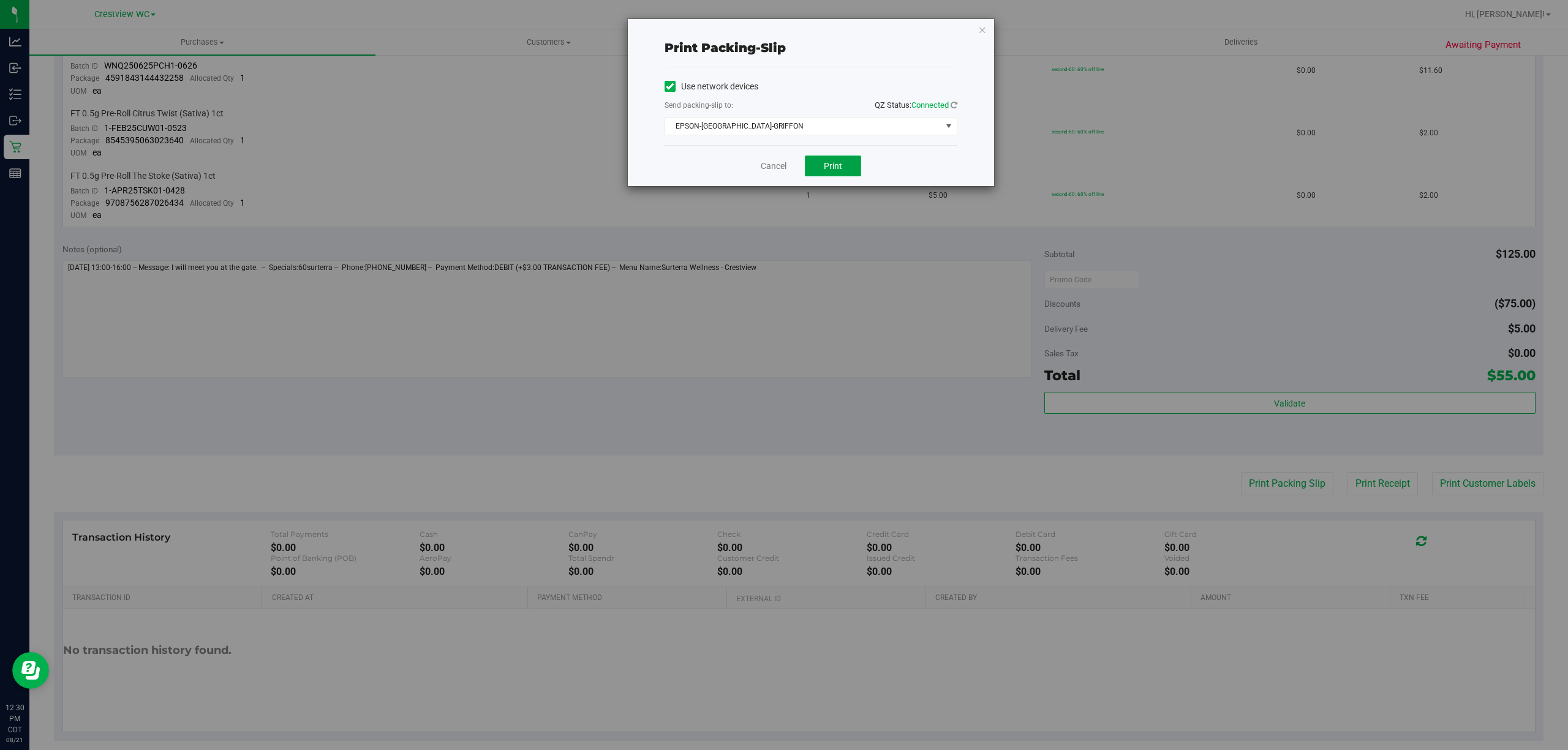
click at [846, 174] on button "Print" at bounding box center [833, 166] width 56 height 21
click at [773, 168] on link "Cancel" at bounding box center [773, 166] width 26 height 13
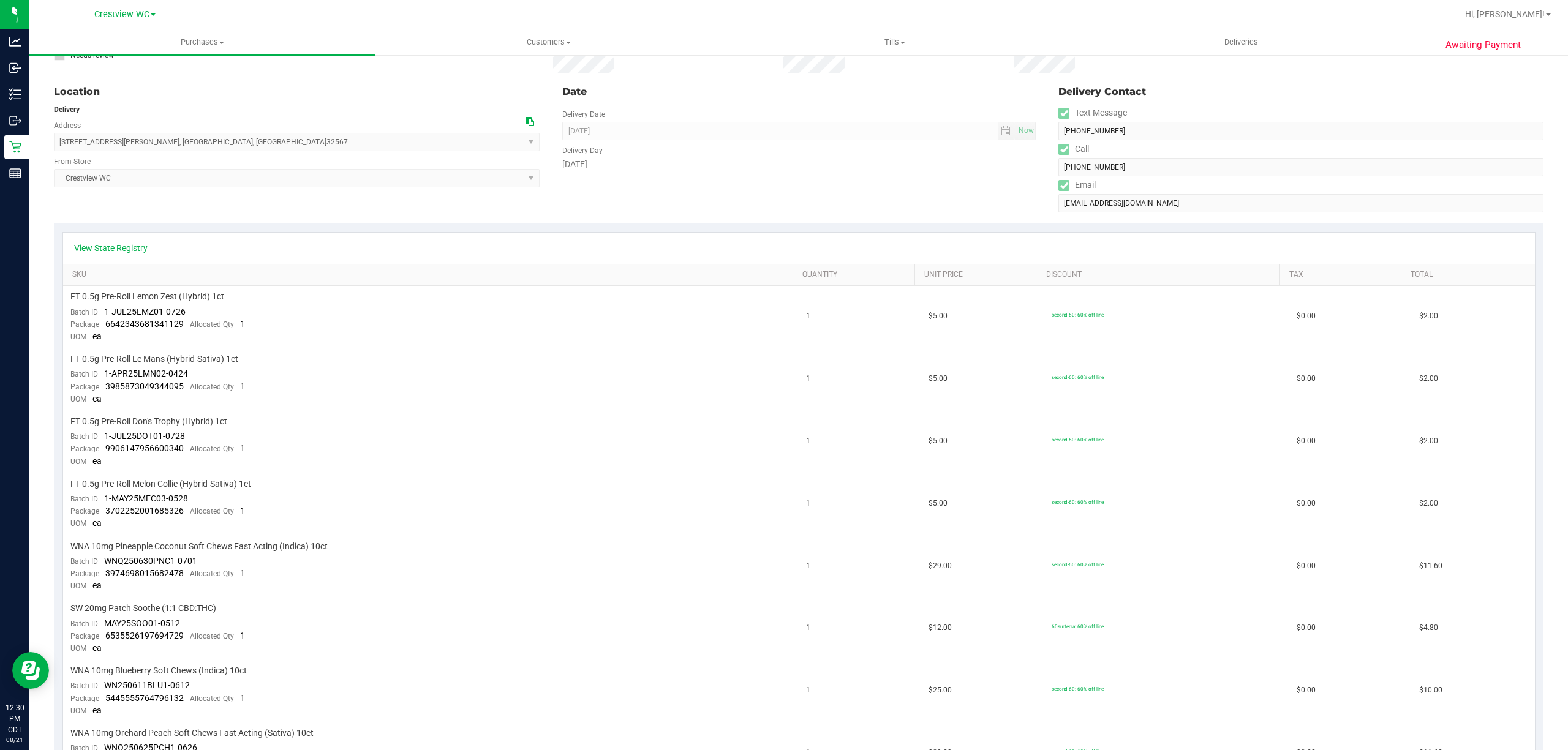
scroll to position [0, 0]
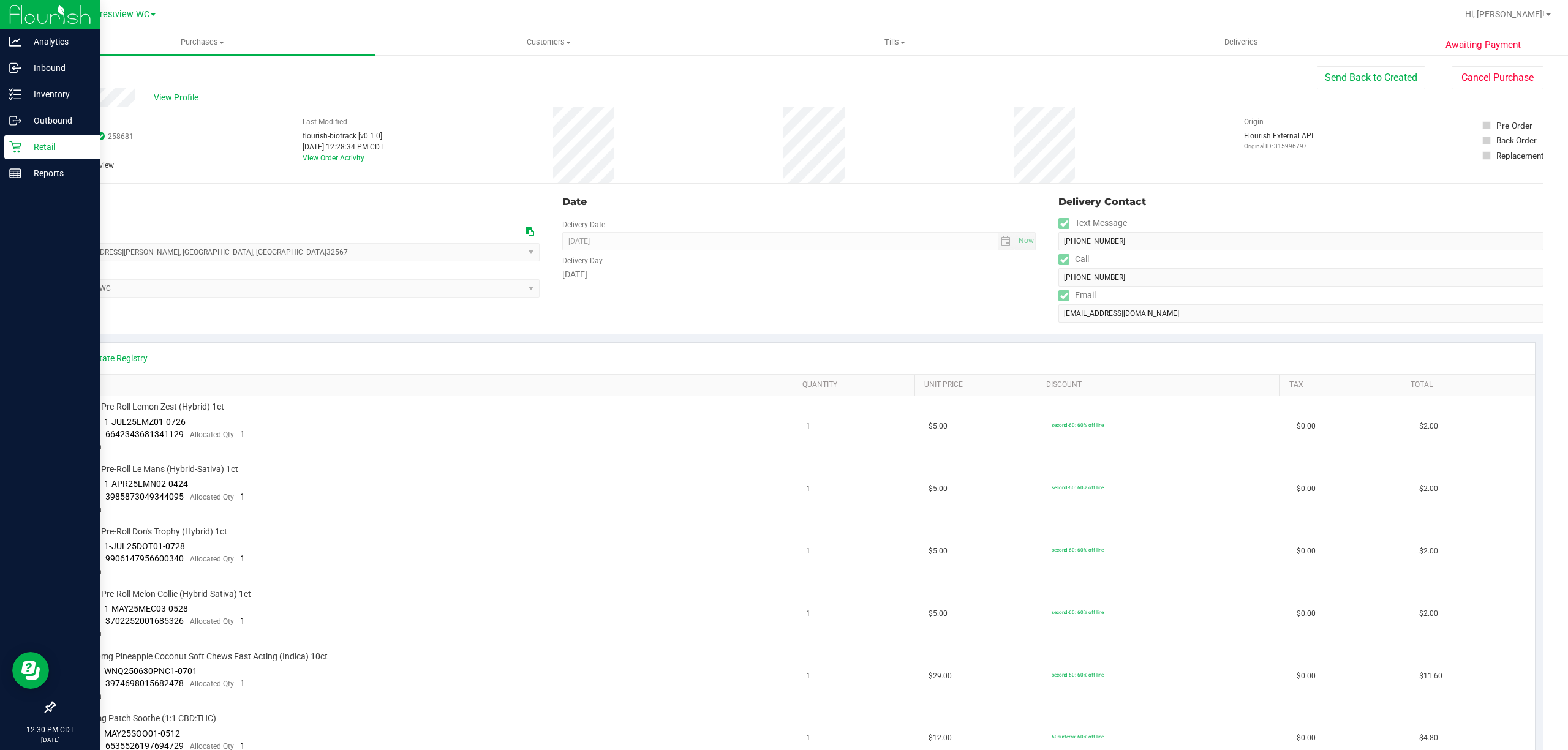
click at [28, 147] on p "Retail" at bounding box center [58, 147] width 73 height 15
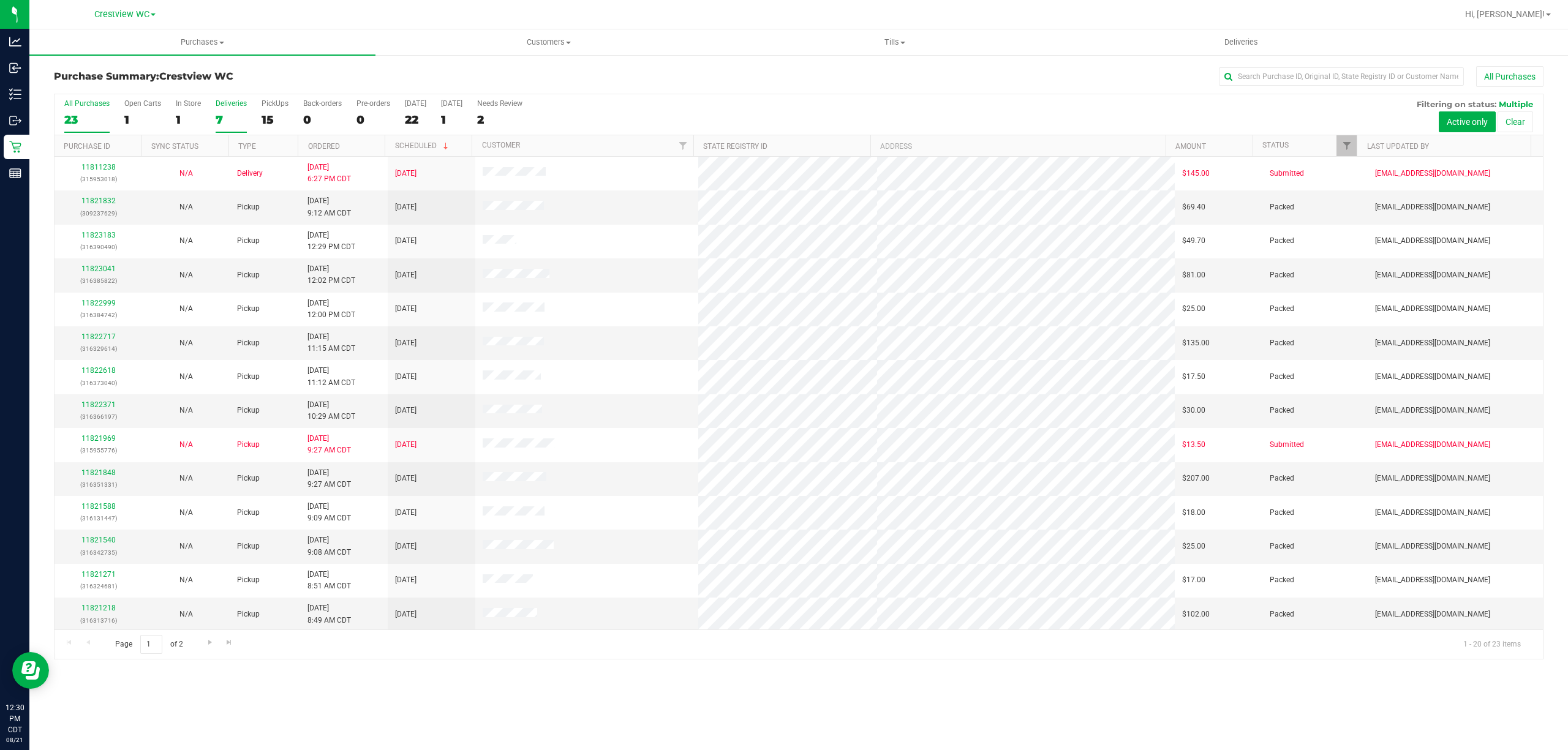
click at [230, 113] on label "Deliveries 7" at bounding box center [231, 116] width 32 height 34
click at [0, 0] on input "Deliveries 7" at bounding box center [0, 0] width 0 height 0
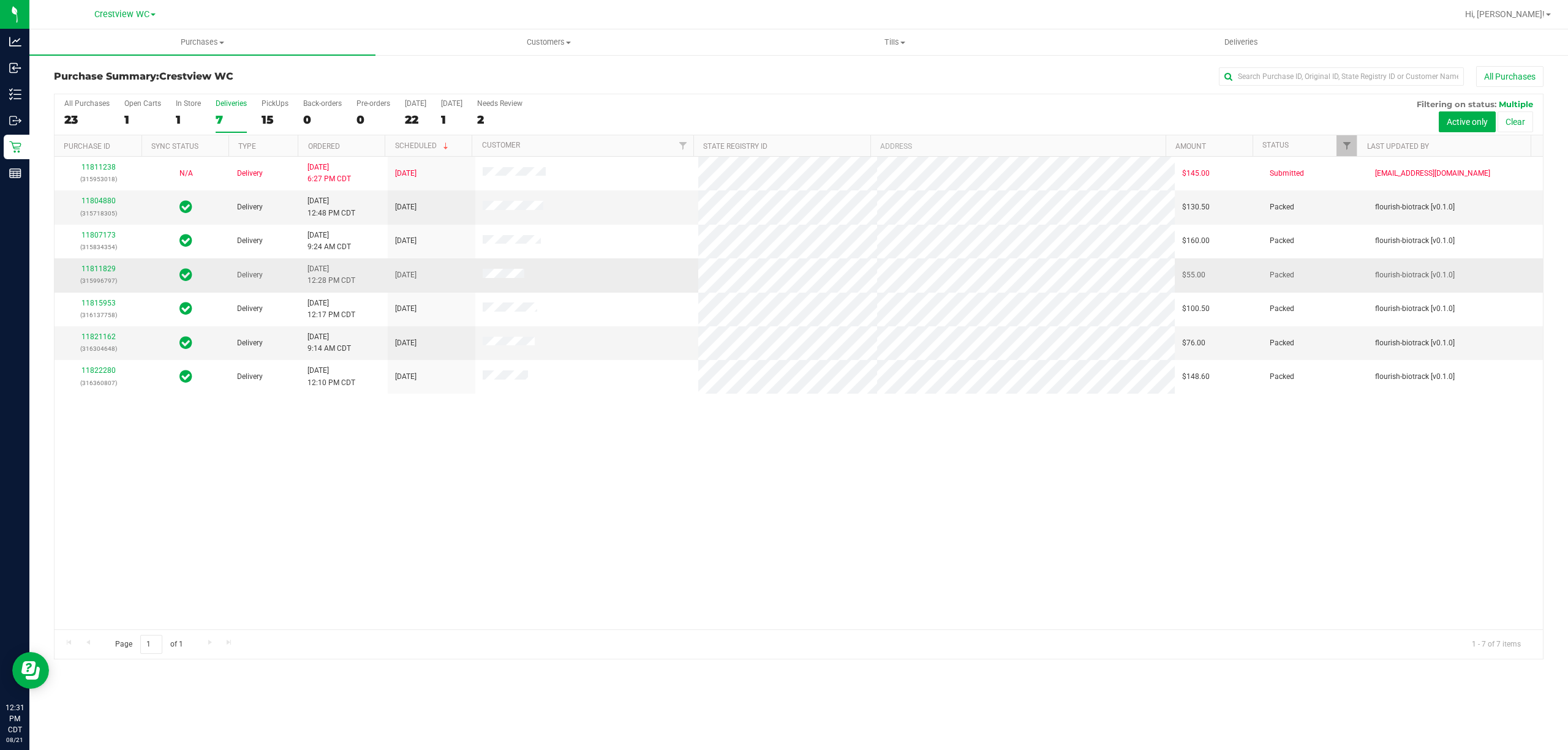
click at [108, 263] on td "11811829 (315996797)" at bounding box center [98, 275] width 88 height 34
click at [103, 274] on div "11811829 (315996797)" at bounding box center [98, 274] width 73 height 23
click at [99, 268] on link "11811829" at bounding box center [98, 268] width 34 height 9
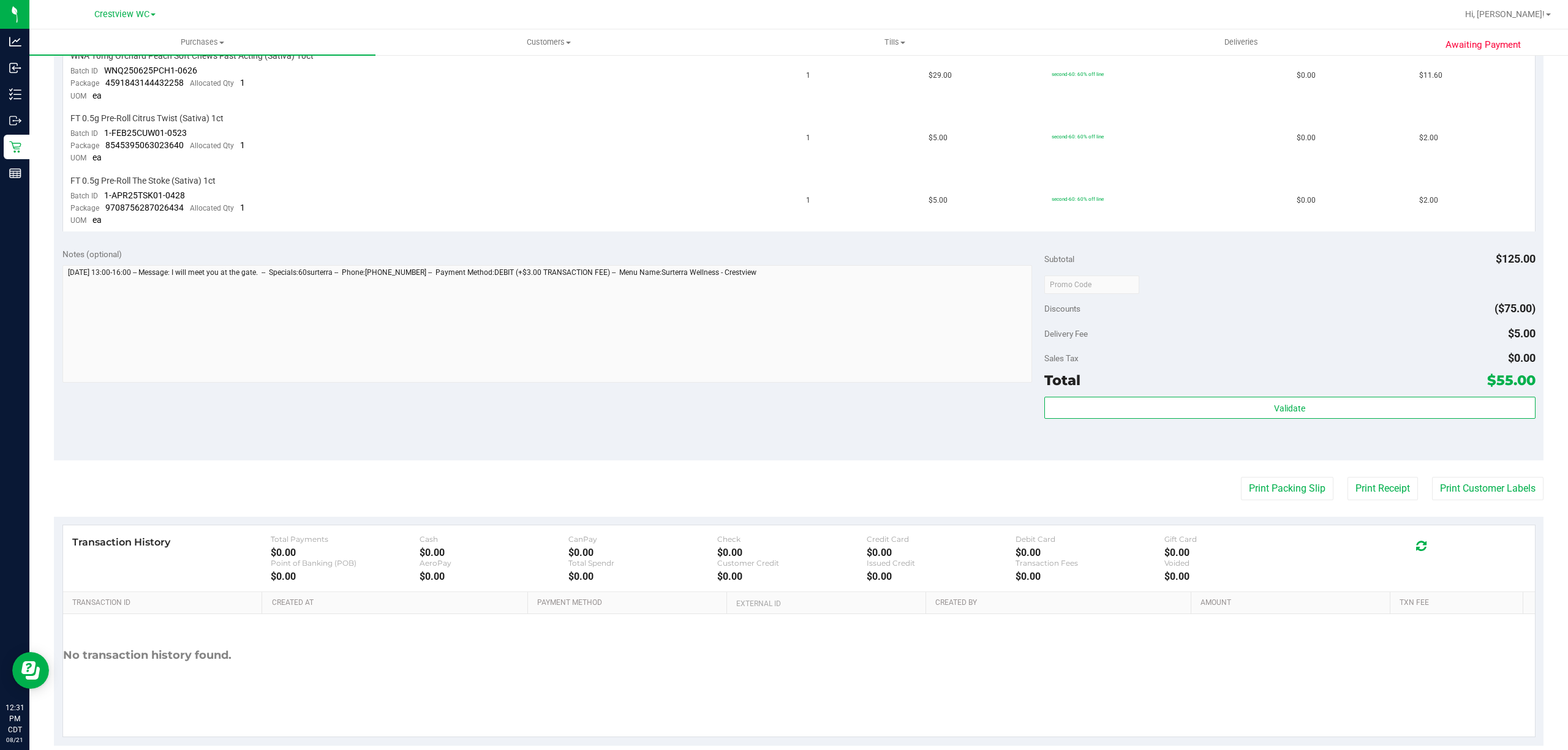
scroll to position [792, 0]
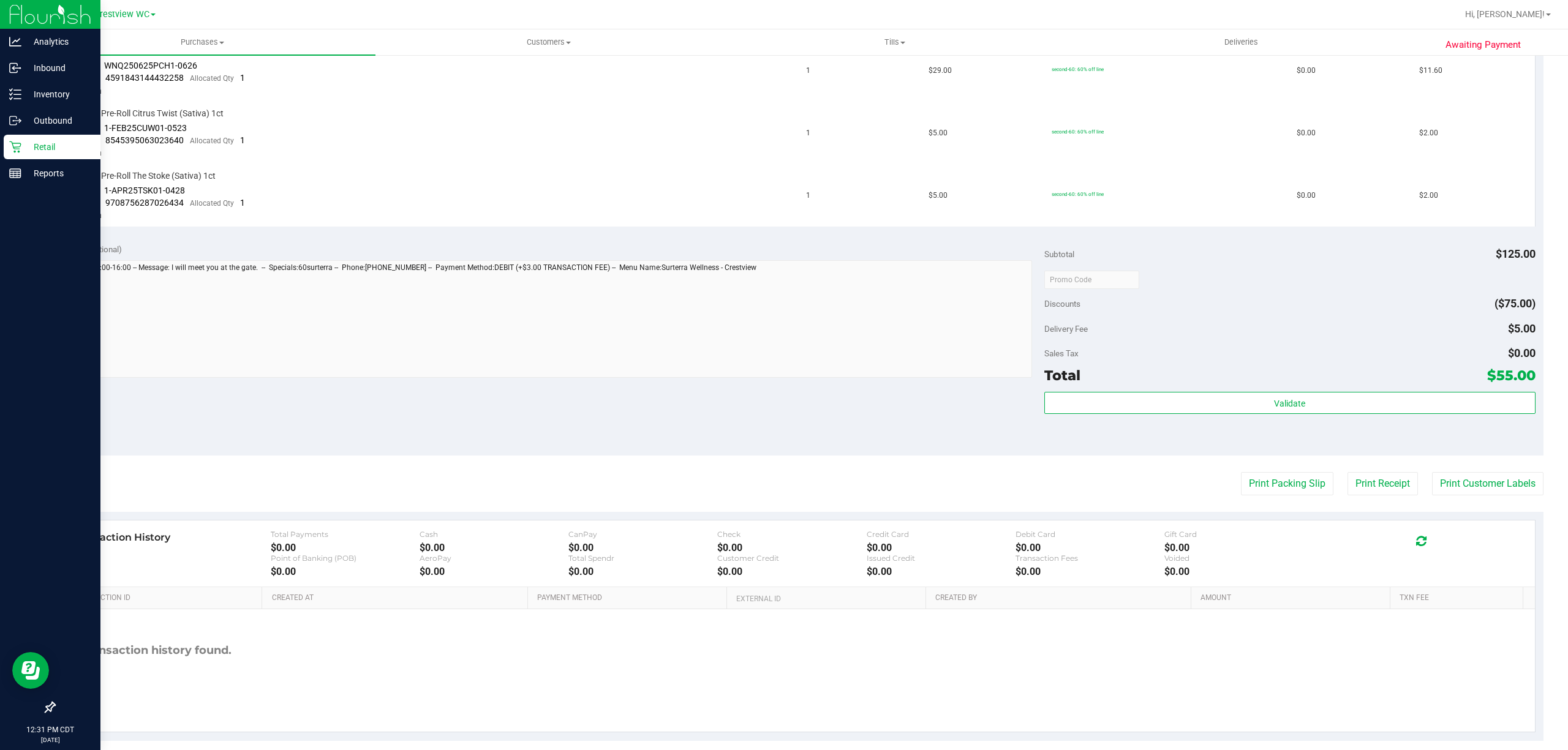
drag, startPoint x: 28, startPoint y: 147, endPoint x: 39, endPoint y: 144, distance: 11.4
click at [28, 146] on p "Retail" at bounding box center [58, 147] width 73 height 15
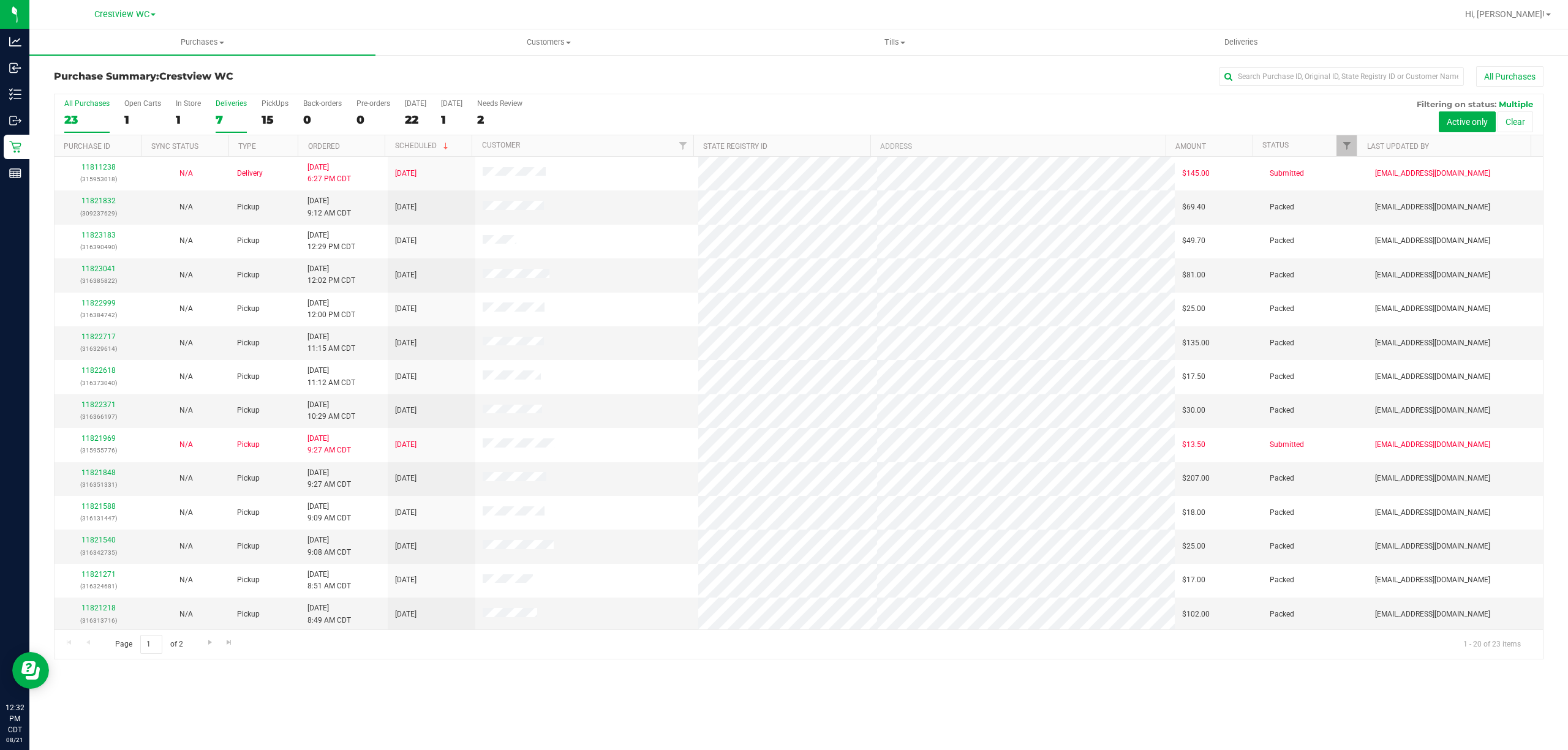
click at [236, 114] on div "7" at bounding box center [231, 120] width 32 height 14
click at [0, 0] on input "Deliveries 7" at bounding box center [0, 0] width 0 height 0
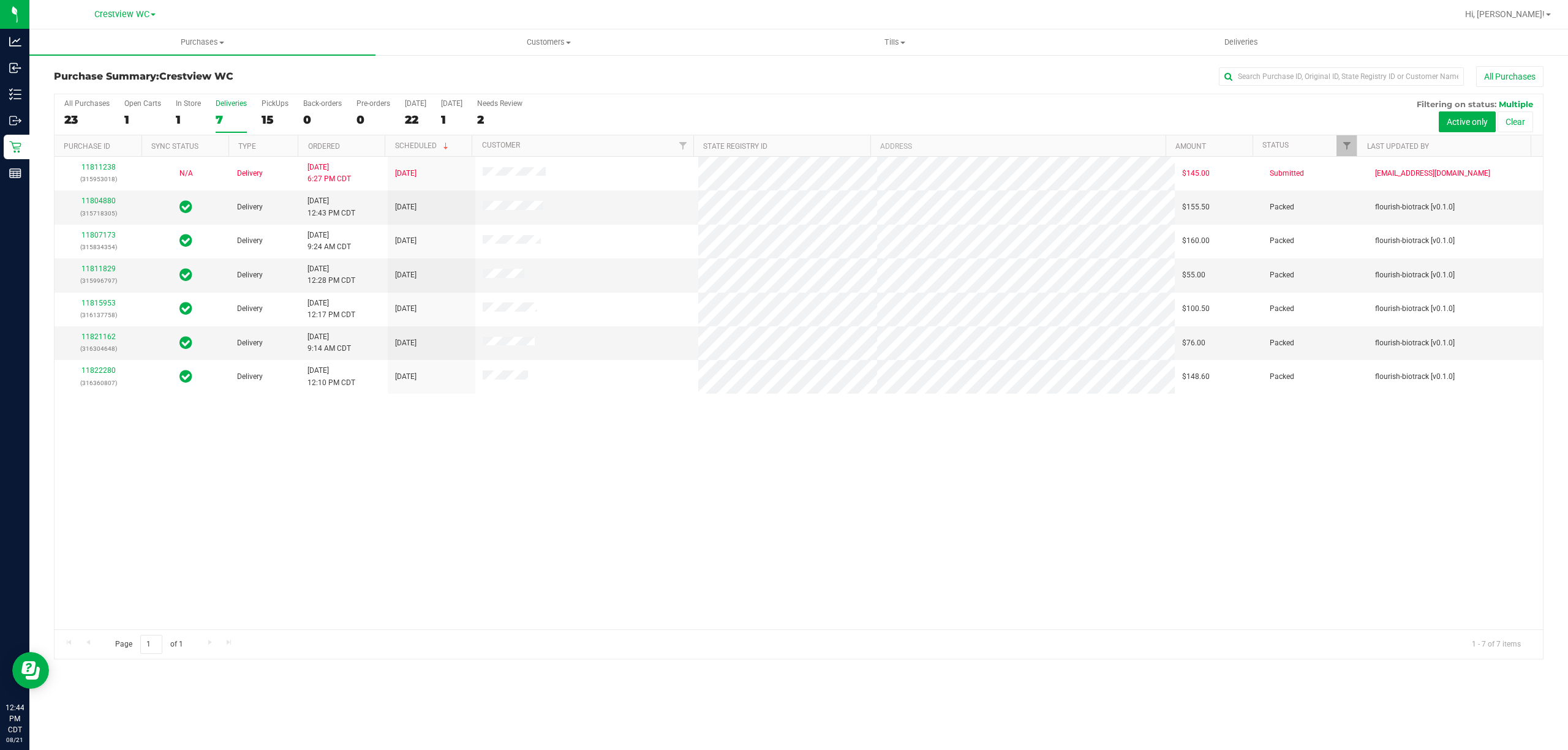
click at [275, 519] on div "11811238 (315953018) N/A Delivery 8/18/2025 6:27 PM CDT 8/22/2025 $145.00 Submi…" at bounding box center [799, 393] width 1488 height 472
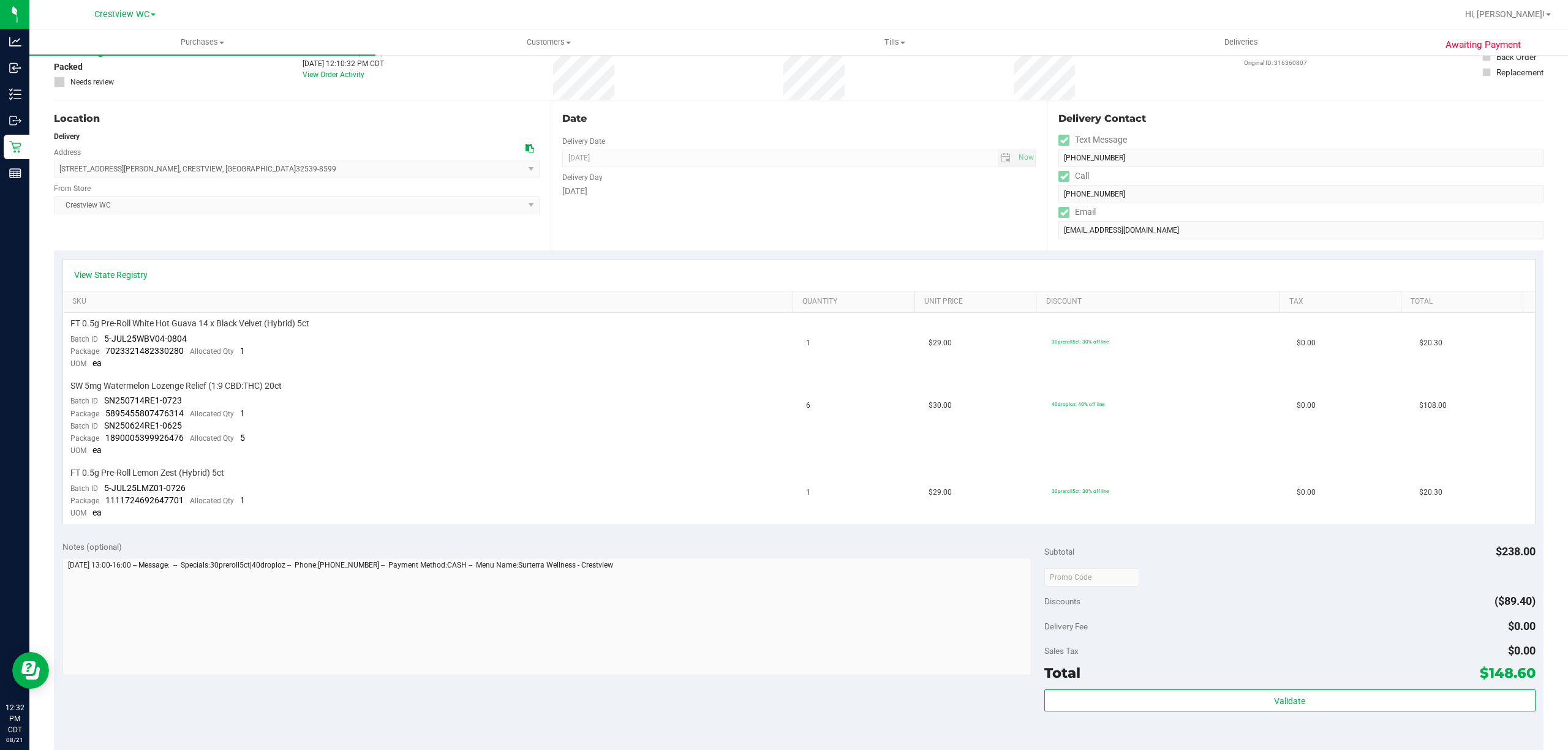
scroll to position [162, 0]
